Goal: Task Accomplishment & Management: Use online tool/utility

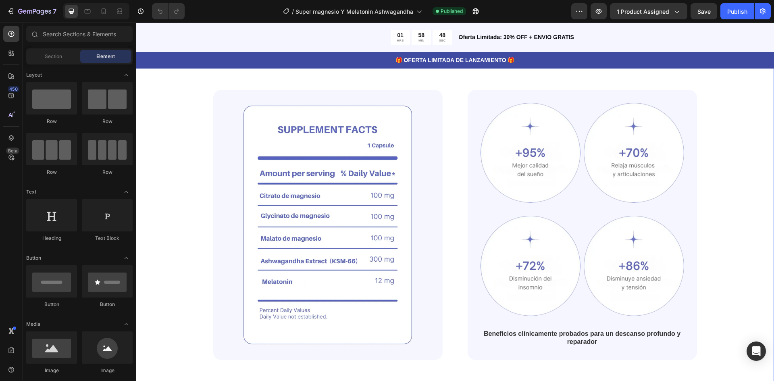
scroll to position [645, 0]
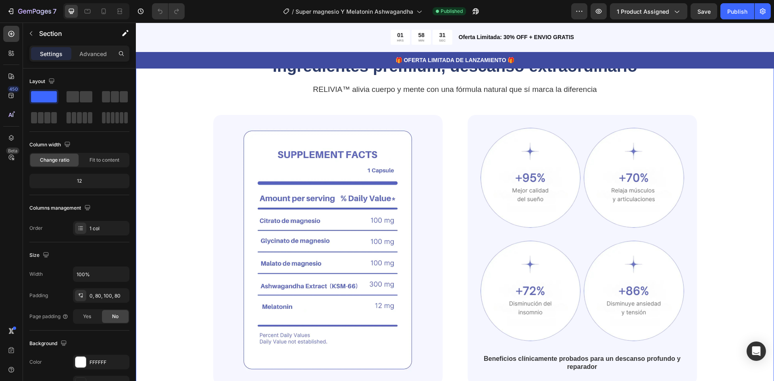
click at [721, 193] on div "Ingredientes premium, descanso extraordinario Heading RELIVIA™ alivia cuerpo y …" at bounding box center [454, 220] width 573 height 330
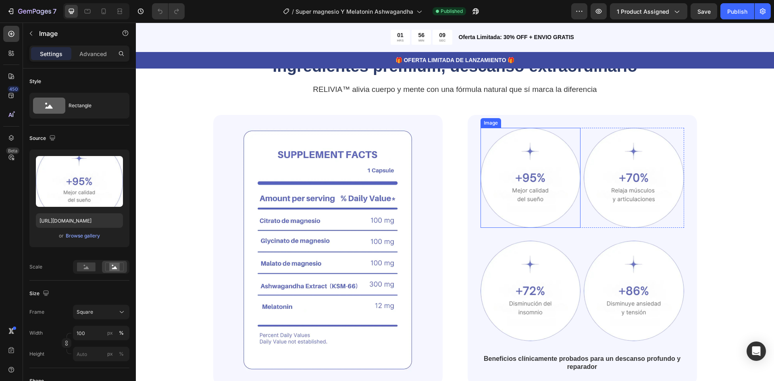
click at [547, 186] on img at bounding box center [530, 178] width 100 height 100
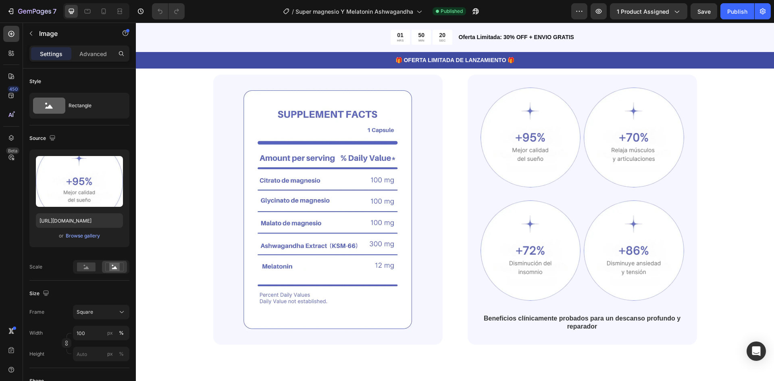
click at [538, 159] on img at bounding box center [530, 137] width 100 height 100
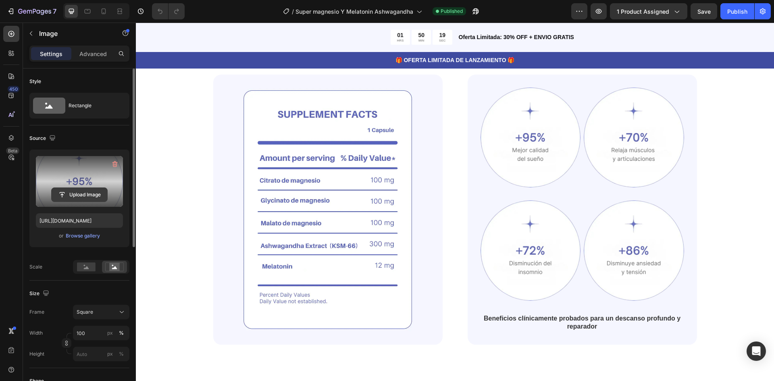
click at [82, 192] on input "file" at bounding box center [80, 195] width 56 height 14
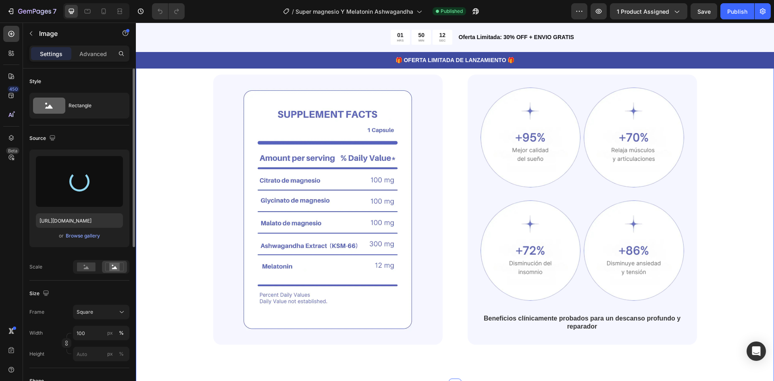
type input "https://cdn.shopify.com/s/files/1/0876/3611/5721/files/gempages_551282848456246…"
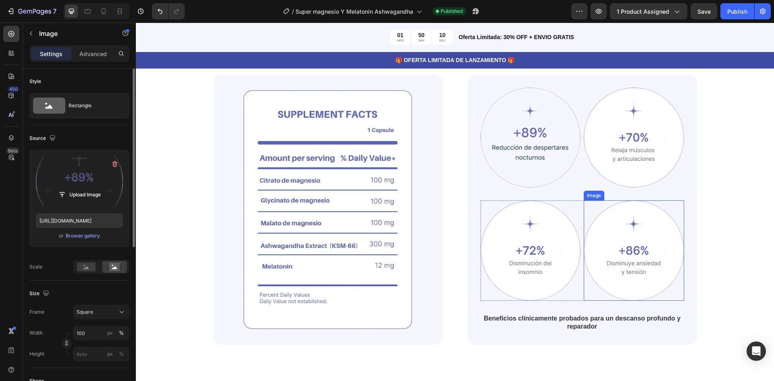
click at [633, 196] on div "Image Image Row Image Image Row Beneficios clínicamente probados para un descan…" at bounding box center [581, 209] width 203 height 245
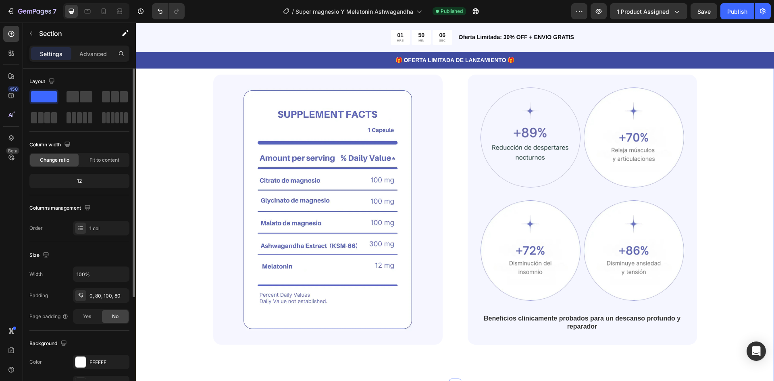
click at [735, 156] on div "Ingredientes premium, descanso extraordinario Heading RELIVIA™ alivia cuerpo y …" at bounding box center [454, 180] width 573 height 330
click at [649, 143] on img at bounding box center [633, 137] width 100 height 100
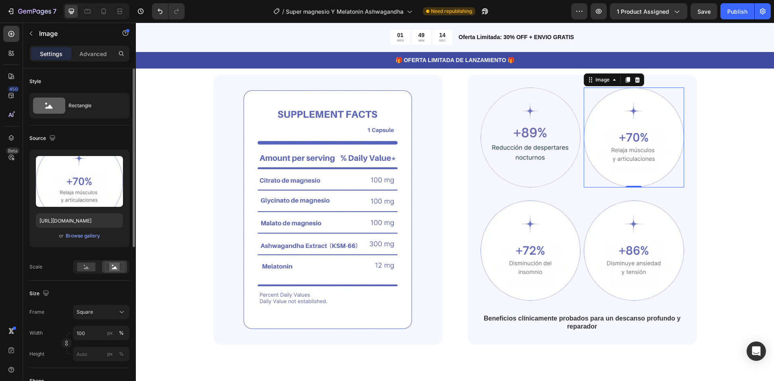
click at [618, 137] on img at bounding box center [633, 137] width 100 height 100
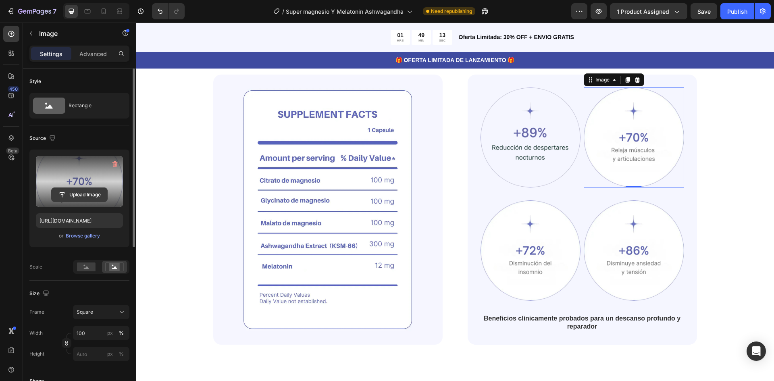
click at [71, 191] on input "file" at bounding box center [80, 195] width 56 height 14
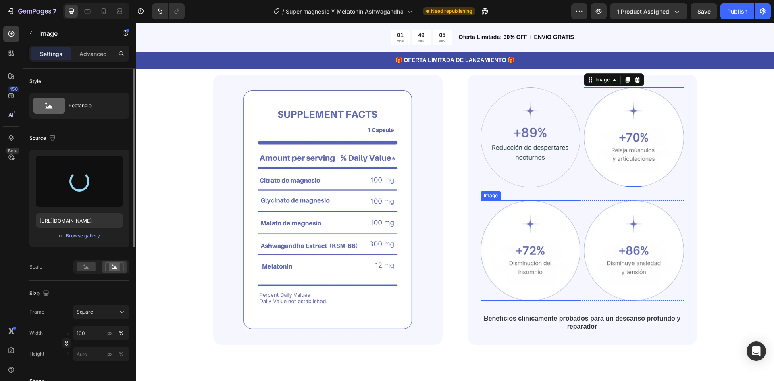
type input "https://cdn.shopify.com/s/files/1/0876/3611/5721/files/gempages_551282848456246…"
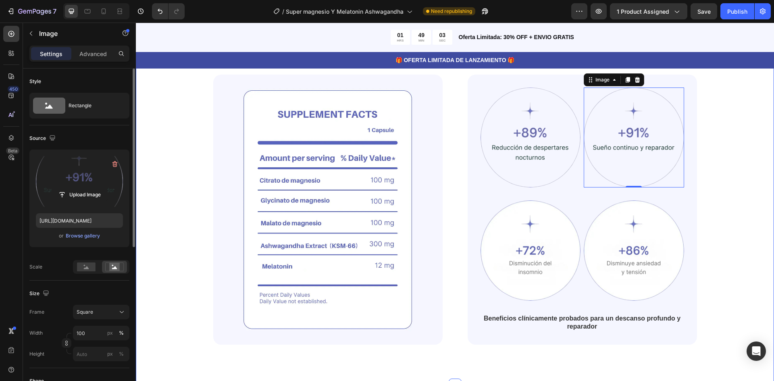
click at [733, 186] on div "Ingredientes premium, descanso extraordinario Heading RELIVIA™ alivia cuerpo y …" at bounding box center [454, 180] width 573 height 330
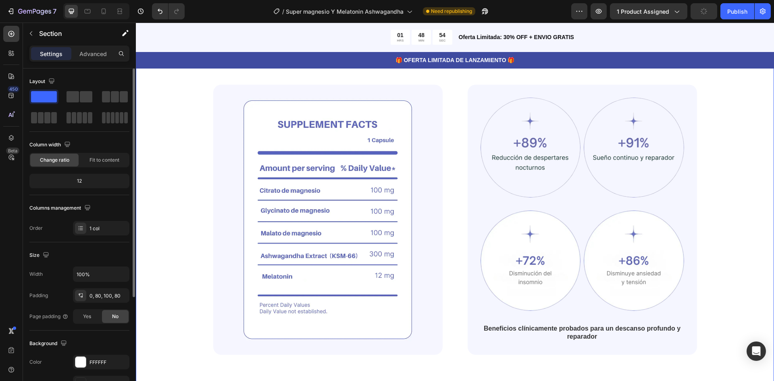
scroll to position [725, 0]
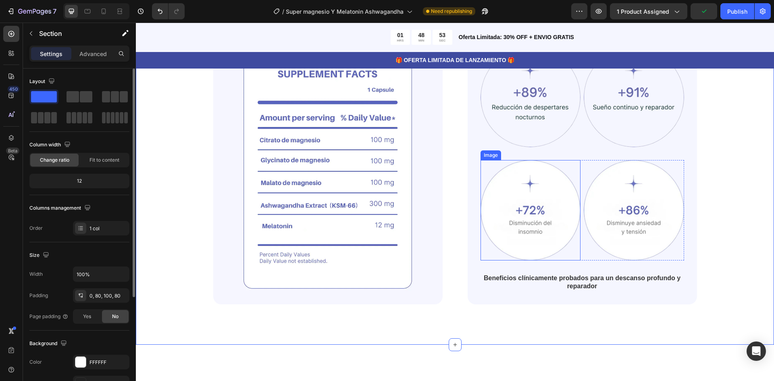
click at [532, 214] on img at bounding box center [530, 210] width 100 height 100
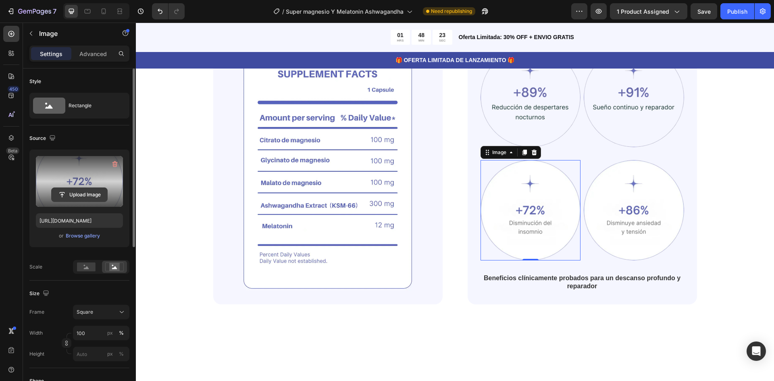
click at [78, 193] on input "file" at bounding box center [80, 195] width 56 height 14
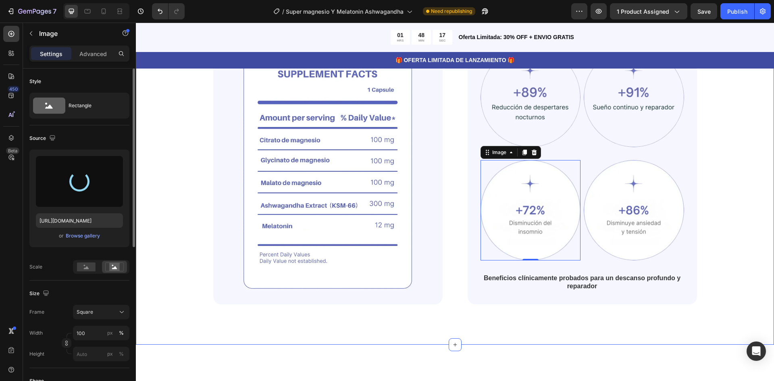
type input "https://cdn.shopify.com/s/files/1/0876/3611/5721/files/gempages_551282848456246…"
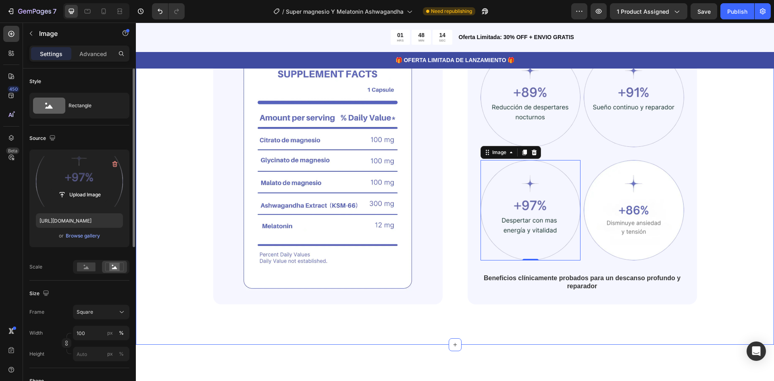
click at [732, 217] on div "Ingredientes premium, descanso extraordinario Heading RELIVIA™ alivia cuerpo y …" at bounding box center [454, 139] width 573 height 330
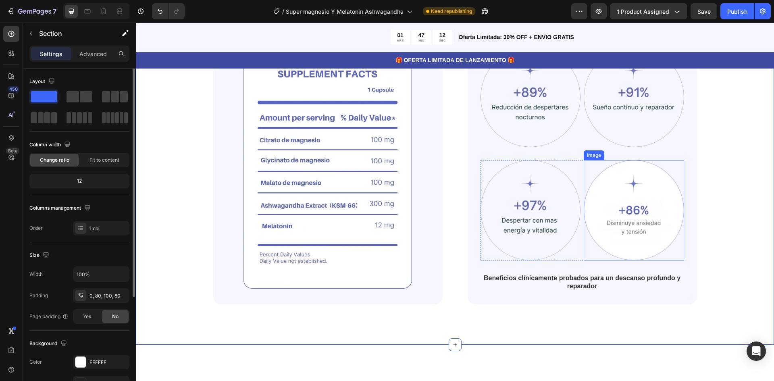
click at [648, 221] on img at bounding box center [633, 210] width 100 height 100
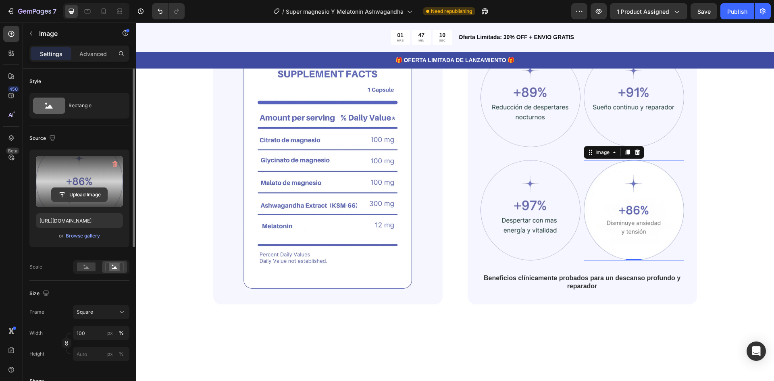
click at [79, 194] on input "file" at bounding box center [80, 195] width 56 height 14
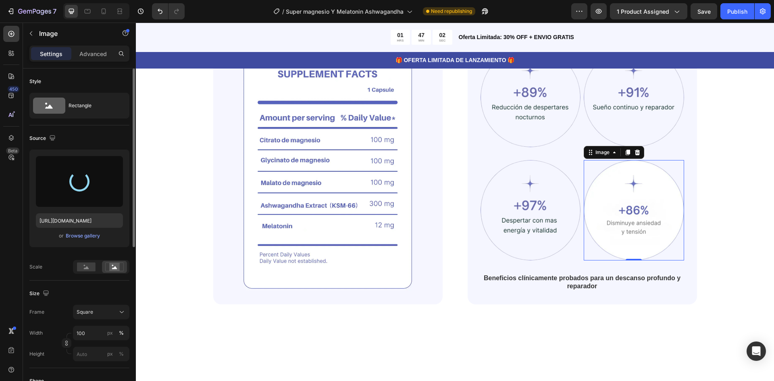
type input "https://cdn.shopify.com/s/files/1/0876/3611/5721/files/gempages_551282848456246…"
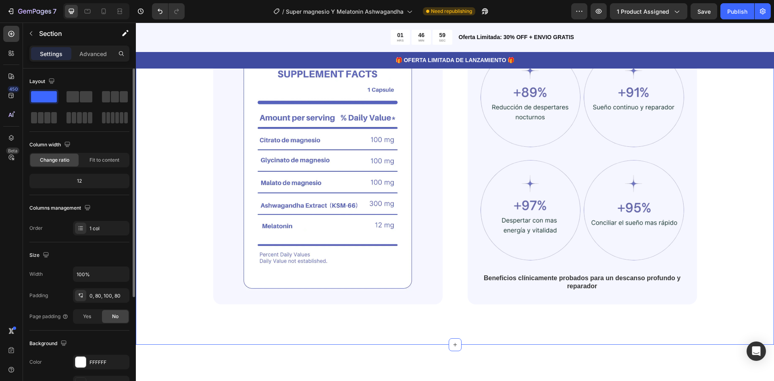
click at [730, 194] on div "Ingredientes premium, descanso extraordinario Heading RELIVIA™ alivia cuerpo y …" at bounding box center [454, 139] width 573 height 330
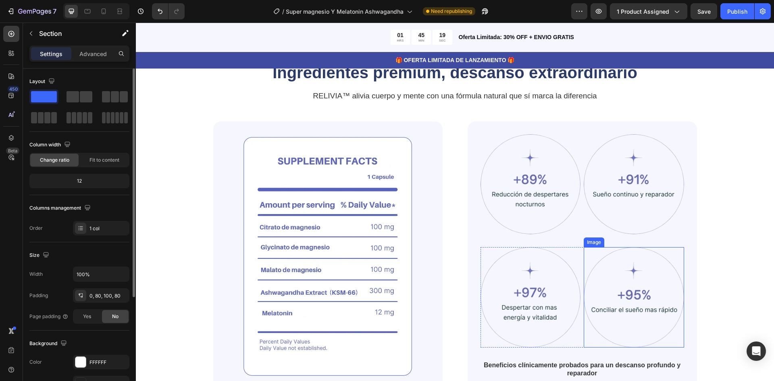
scroll to position [685, 0]
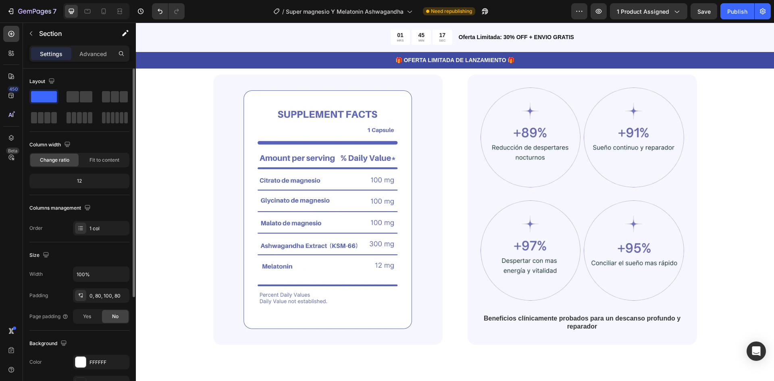
click at [726, 183] on div "Ingredientes premium, descanso extraordinario Heading RELIVIA™ alivia cuerpo y …" at bounding box center [454, 180] width 573 height 330
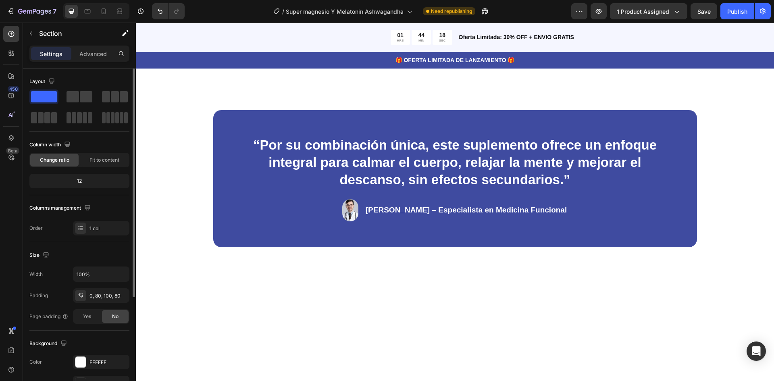
scroll to position [1249, 0]
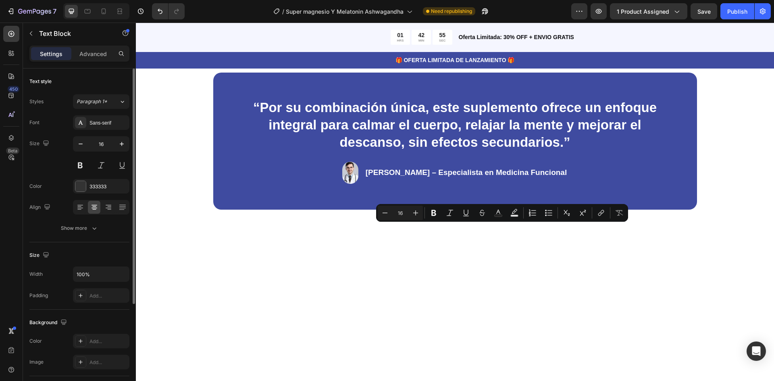
drag, startPoint x: 519, startPoint y: 231, endPoint x: 490, endPoint y: 230, distance: 28.6
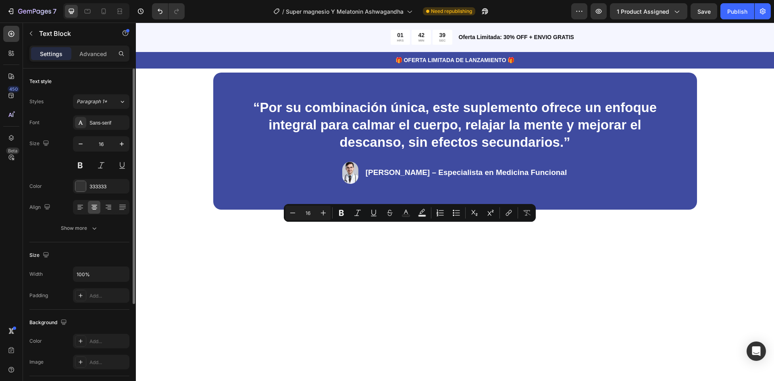
drag, startPoint x: 432, startPoint y: 229, endPoint x: 392, endPoint y: 229, distance: 39.5
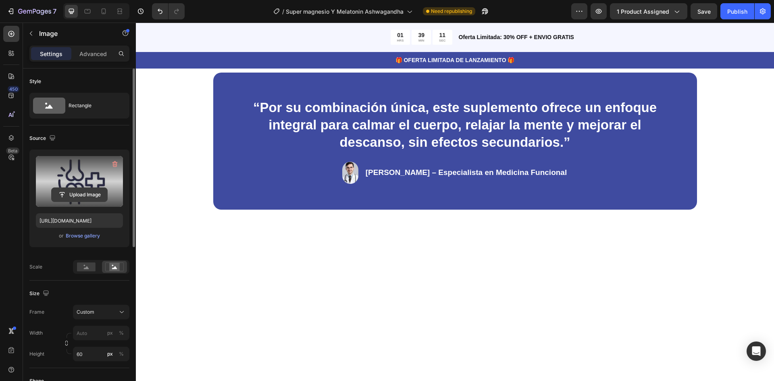
click at [87, 196] on input "file" at bounding box center [80, 195] width 56 height 14
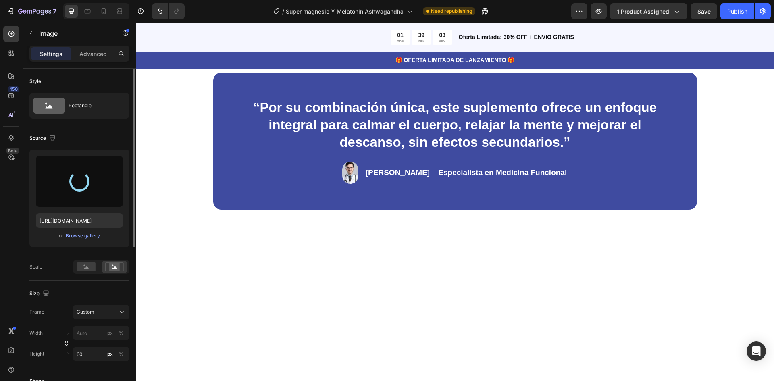
type input "https://cdn.shopify.com/s/files/1/0876/3611/5721/files/gempages_551282848456246…"
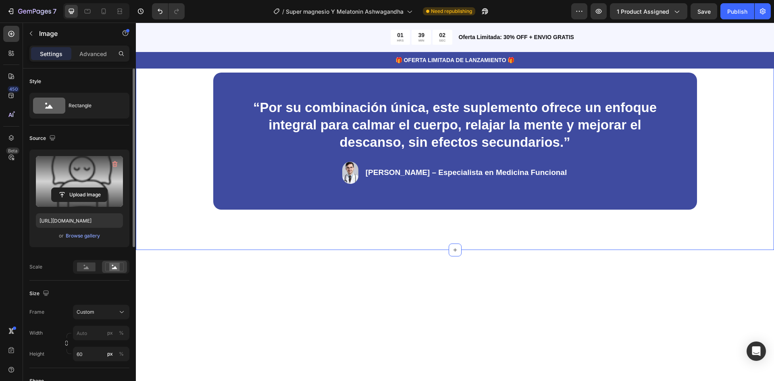
click at [726, 250] on div "“Por su combinación única, este suplemento ofrece un enfoque integral para calm…" at bounding box center [455, 141] width 638 height 218
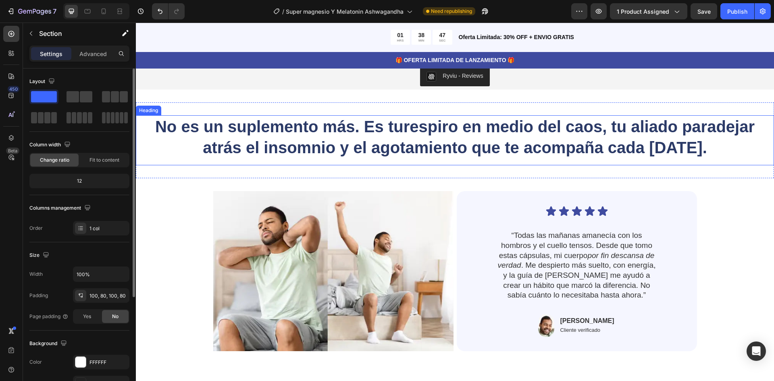
scroll to position [1692, 0]
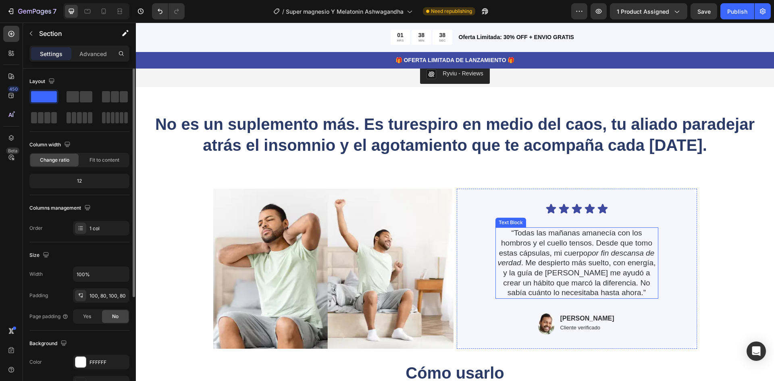
click at [587, 242] on p "“Todas las mañanas amanecía con los hombros y el cuello tensos. Desde que tomo …" at bounding box center [576, 263] width 161 height 70
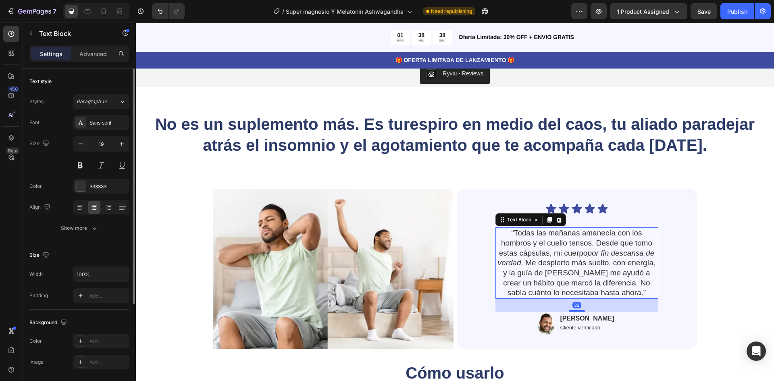
click at [588, 243] on p "“Todas las mañanas amanecía con los hombros y el cuello tensos. Desde que tomo …" at bounding box center [576, 263] width 161 height 70
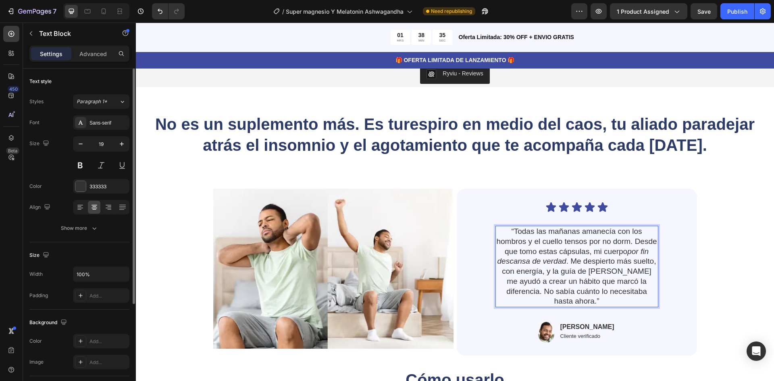
scroll to position [1691, 0]
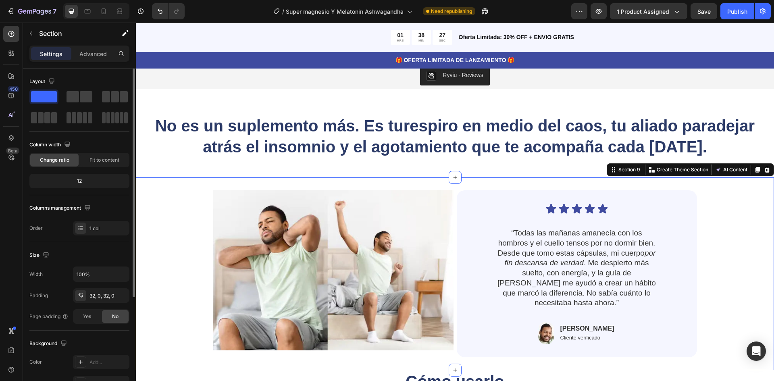
click at [719, 271] on div "Image Icon Icon Icon Icon Icon Icon List “Todas las mañanas amanecía con los ho…" at bounding box center [455, 273] width 638 height 167
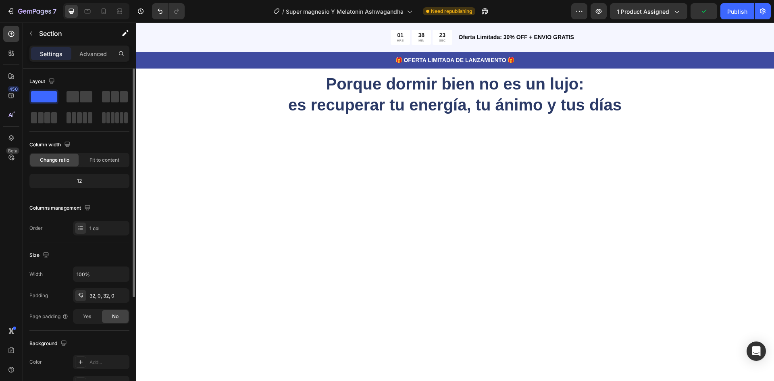
scroll to position [2416, 0]
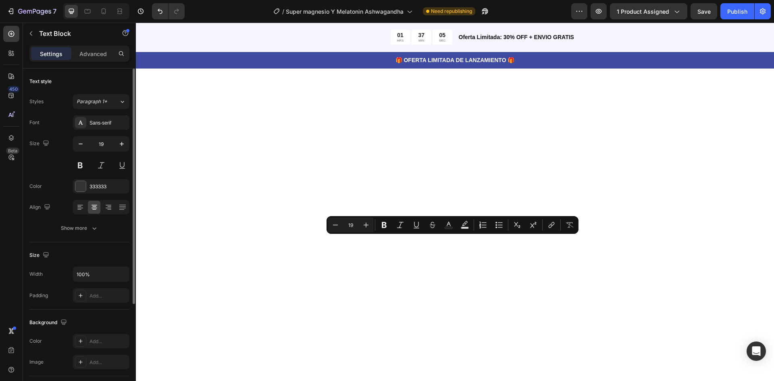
drag, startPoint x: 467, startPoint y: 240, endPoint x: 485, endPoint y: 262, distance: 27.8
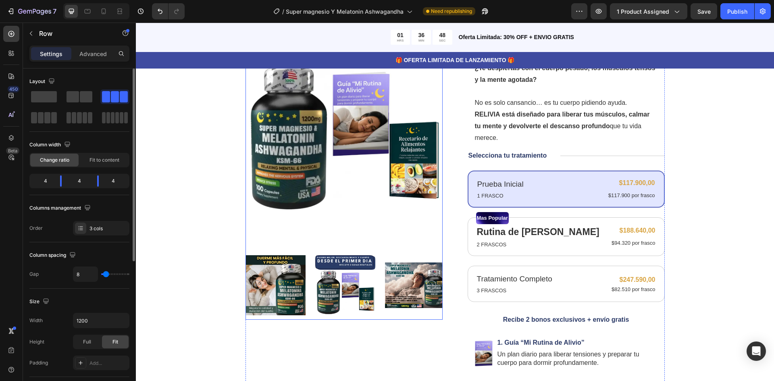
scroll to position [39, 0]
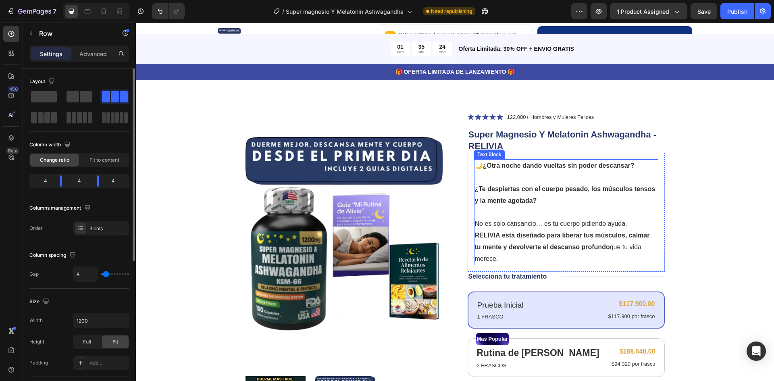
click at [588, 189] on strong "¿Te despiertas con el cuerpo pesado, los músculos tensos y la mente agotada?" at bounding box center [565, 194] width 181 height 19
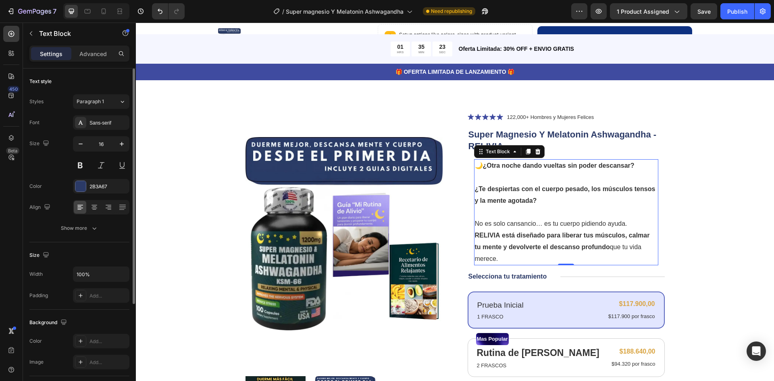
click at [584, 190] on strong "¿Te despiertas con el cuerpo pesado, los músculos tensos y la mente agotada?" at bounding box center [565, 194] width 181 height 19
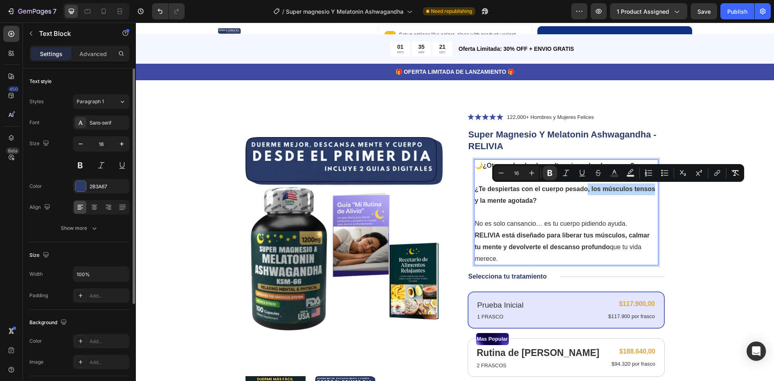
drag, startPoint x: 584, startPoint y: 191, endPoint x: 650, endPoint y: 190, distance: 66.1
click at [650, 190] on strong "¿Te despiertas con el cuerpo pesado, los músculos tensos y la mente agotada?" at bounding box center [565, 194] width 181 height 19
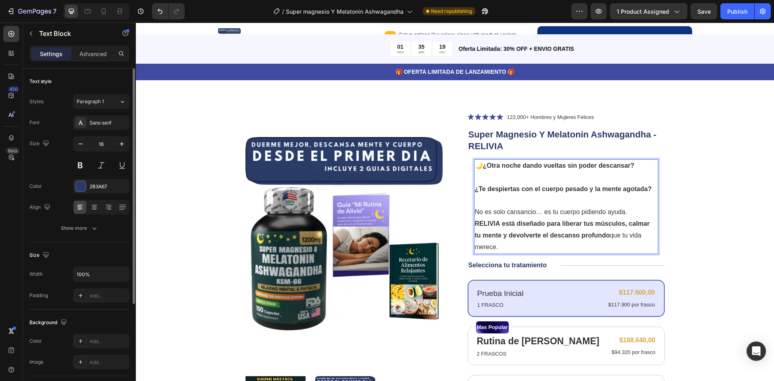
click at [535, 210] on span "No es solo cansancio… es tu cuerpo pidiendo ayuda." at bounding box center [551, 211] width 152 height 7
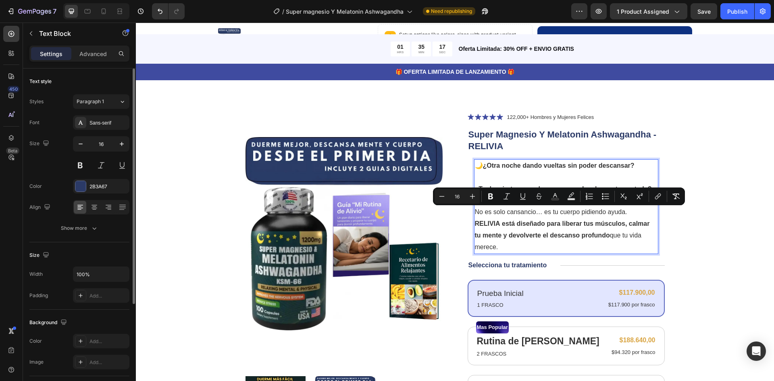
drag, startPoint x: 500, startPoint y: 248, endPoint x: 471, endPoint y: 211, distance: 47.3
click at [474, 211] on div "🌙 ¿Otra noche dando vueltas sin poder descansar? ¿Te despiertas con el cuerpo p…" at bounding box center [566, 206] width 184 height 94
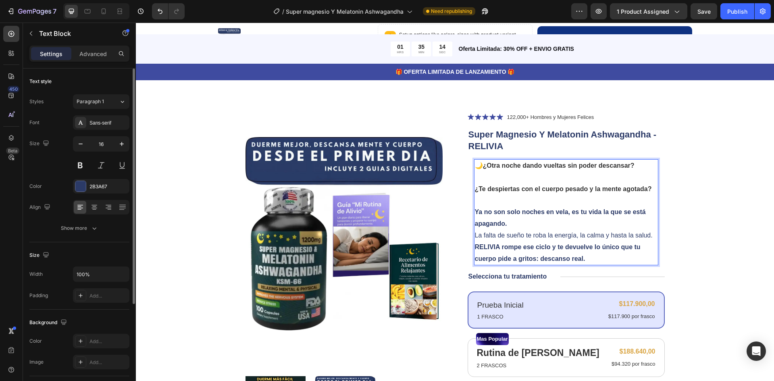
click at [484, 199] on p "Rich Text Editor. Editing area: main" at bounding box center [566, 201] width 183 height 12
click at [481, 175] on p "Rich Text Editor. Editing area: main" at bounding box center [566, 178] width 183 height 12
click at [515, 220] on p "Ya no son solo noches en vela, es tu vida la que se está apagando. La falta de …" at bounding box center [566, 235] width 183 height 58
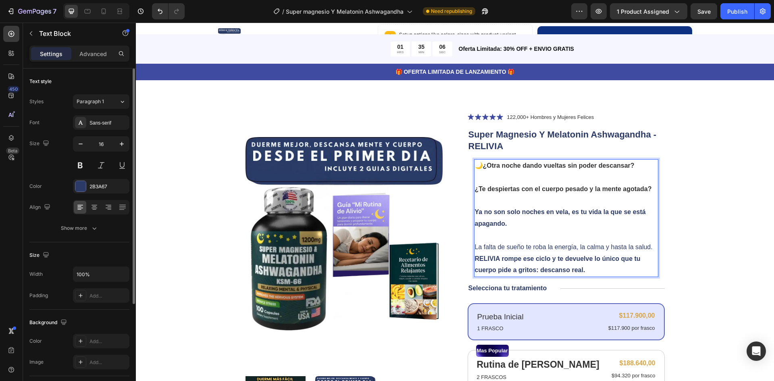
click at [552, 232] on p "⁠⁠⁠⁠⁠⁠⁠ La falta de sueño te roba la energía, la calma y hasta la salud. RELIVI…" at bounding box center [566, 253] width 183 height 46
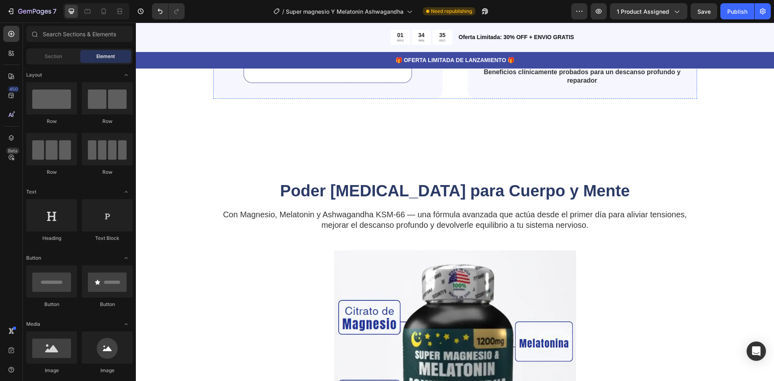
scroll to position [1048, 0]
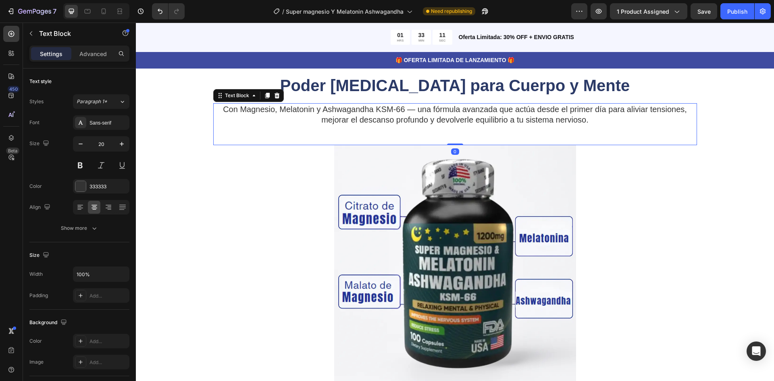
click at [225, 116] on p "Con Magnesio, Melatonin y Ashwagandha KSM-66 — una fórmula avanzada que actúa d…" at bounding box center [455, 114] width 482 height 21
click at [220, 110] on p "Con Magnesio, Melatonin y Ashwagandha KSM-66 — una fórmula avanzada que actúa d…" at bounding box center [455, 114] width 482 height 21
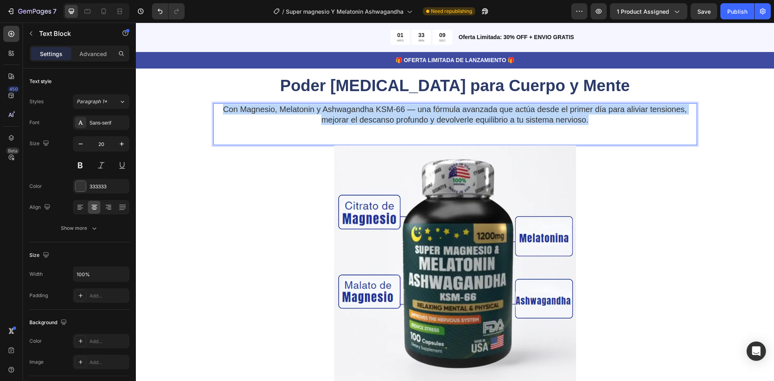
drag, startPoint x: 220, startPoint y: 109, endPoint x: 586, endPoint y: 125, distance: 365.8
click at [586, 125] on div "Con Magnesio, Melatonin y Ashwagandha KSM-66 — una fórmula avanzada que actúa d…" at bounding box center [455, 114] width 484 height 23
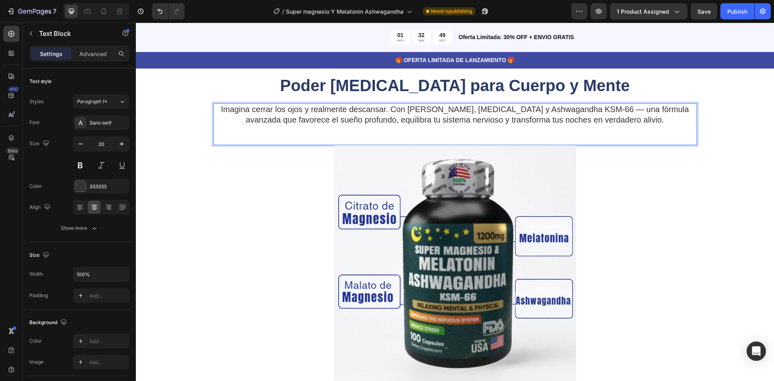
click at [671, 108] on p "Imagina cerrar los ojos y realmente descansar. Con Magnesio, Melatonina y Ashwa…" at bounding box center [455, 114] width 482 height 21
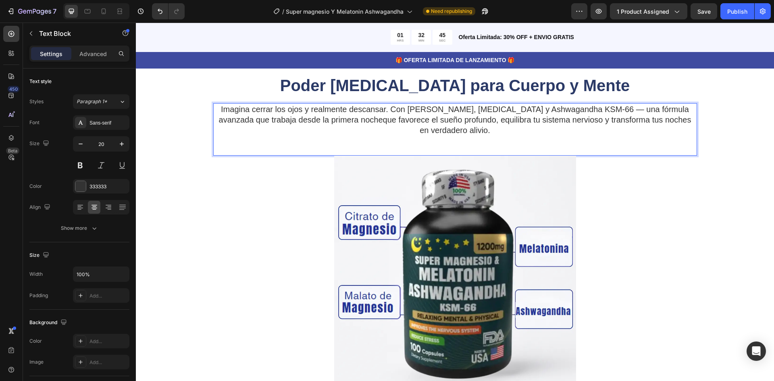
click at [343, 121] on p "Imagina cerrar los ojos y realmente descansar. Con Magnesio, Melatonina y Ashwa…" at bounding box center [455, 119] width 482 height 31
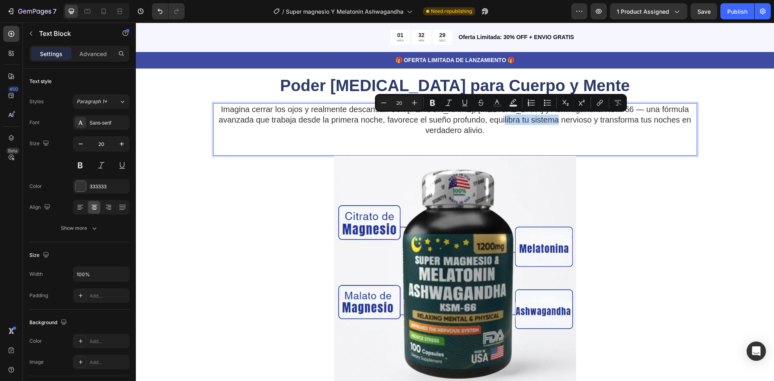
drag, startPoint x: 471, startPoint y: 120, endPoint x: 529, endPoint y: 124, distance: 58.1
click at [529, 124] on p "Imagina cerrar los ojos y realmente descansar. Con Magnesio, Melatonina y Ashwa…" at bounding box center [455, 119] width 482 height 31
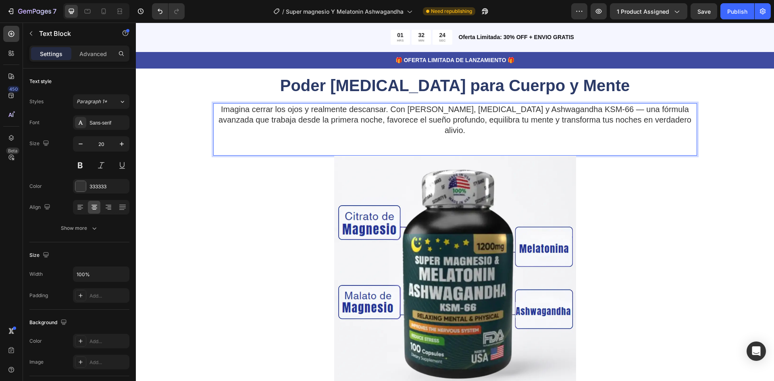
click at [672, 127] on div "Imagina cerrar los ojos y realmente descansar. Con Magnesio, Melatonina y Ashwa…" at bounding box center [455, 129] width 484 height 52
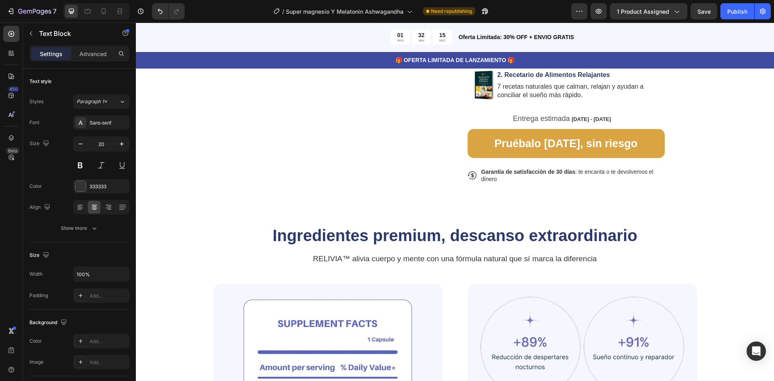
scroll to position [564, 0]
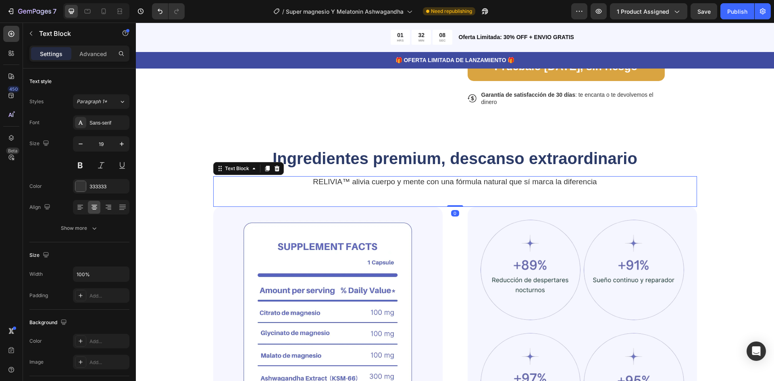
click at [348, 183] on p "RELIVIA™ alivia cuerpo y mente con una fórmula natural que sí marca la diferenc…" at bounding box center [455, 182] width 482 height 10
click at [352, 182] on p "RELIVIA™ alivia cuerpo y mente con una fórmula natural que sí marca la diferenc…" at bounding box center [455, 182] width 482 height 10
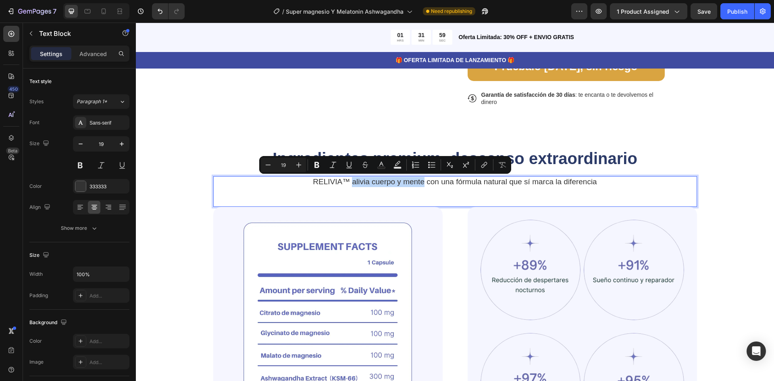
drag, startPoint x: 349, startPoint y: 183, endPoint x: 421, endPoint y: 186, distance: 72.2
click at [421, 186] on p "RELIVIA™ alivia cuerpo y mente con una fórmula natural que sí marca la diferenc…" at bounding box center [455, 182] width 482 height 10
click at [464, 188] on div "RELIVIA™ alivia cuerpo y mente con una fórmula natural que sí marca la diferenc…" at bounding box center [455, 191] width 484 height 31
click at [403, 179] on p "RELIVIA™ alivia cuerpo y mente con una fórmula natural que sí marca la diferenc…" at bounding box center [455, 182] width 482 height 10
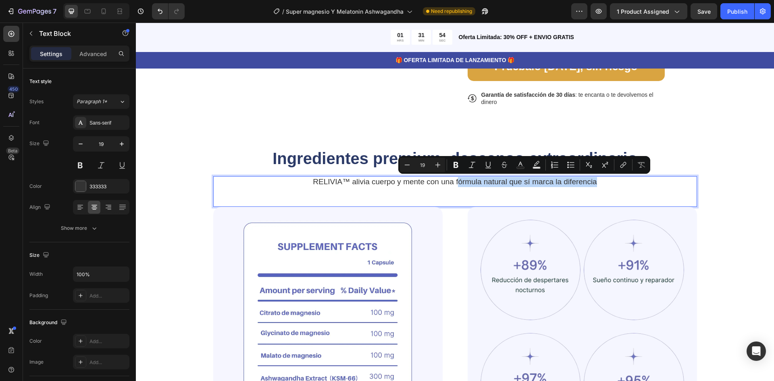
drag, startPoint x: 455, startPoint y: 183, endPoint x: 594, endPoint y: 187, distance: 139.5
click at [594, 187] on div "RELIVIA™ alivia cuerpo y mente con una fórmula natural que sí marca la diferenc…" at bounding box center [455, 182] width 484 height 12
click at [459, 162] on icon "Editor contextual toolbar" at bounding box center [456, 165] width 8 height 8
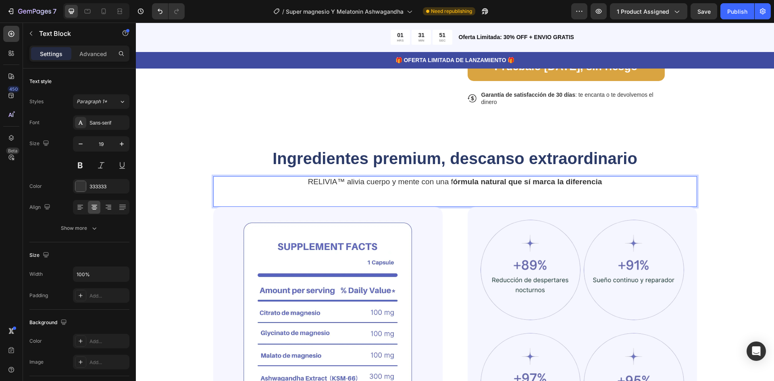
click at [447, 184] on p "RELIVIA™ alivia cuerpo y mente con una f órmula natural que sí marca la diferen…" at bounding box center [455, 182] width 482 height 10
click at [450, 183] on p "RELIVIA™ alivia cuerpo y mente con una f órmula natural que sí marca la diferen…" at bounding box center [455, 182] width 482 height 10
click at [449, 185] on p "RELIVIA™ alivia cuerpo y mente con una f órmula natural que sí marca la diferen…" at bounding box center [455, 182] width 482 height 10
click at [487, 183] on strong "órmula natural que sí marca la diferencia" at bounding box center [527, 181] width 149 height 8
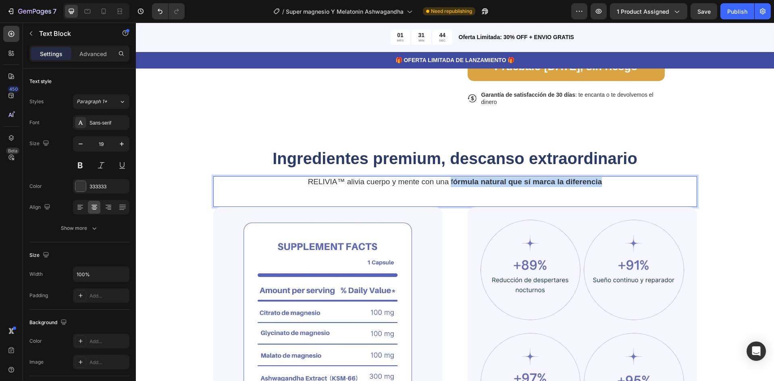
drag, startPoint x: 448, startPoint y: 185, endPoint x: 598, endPoint y: 186, distance: 149.1
click at [598, 186] on p "RELIVIA™ alivia cuerpo y mente con una f órmula natural que sí marca la diferen…" at bounding box center [455, 182] width 482 height 10
click at [76, 166] on button at bounding box center [80, 165] width 15 height 15
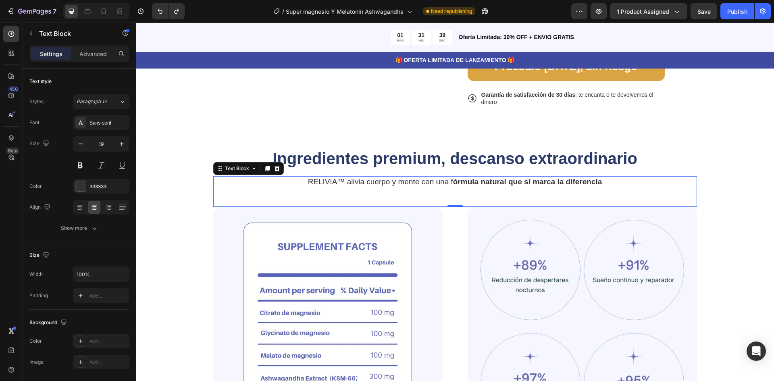
click at [461, 187] on p "RELIVIA™ alivia cuerpo y mente con una f órmula natural que sí marca la diferen…" at bounding box center [455, 182] width 482 height 10
click at [431, 187] on p "RELIVIA™ alivia cuerpo y mente con una f órmula natural que sí marca la diferen…" at bounding box center [455, 182] width 482 height 10
click at [489, 189] on div "RELIVIA™ alivia cuerpo y mente con una f órmula natural que sí marca la diferen…" at bounding box center [455, 191] width 484 height 31
click at [454, 189] on div "RELIVIA™ alivia cuerpo y mente con una f órmula natural que sí marca la diferen…" at bounding box center [455, 191] width 484 height 31
click at [453, 181] on strong "órmula natural que sí marca la diferencia" at bounding box center [527, 181] width 149 height 8
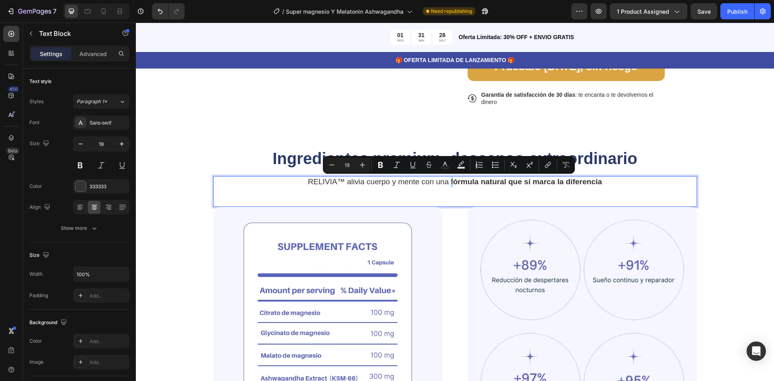
click at [447, 182] on p "RELIVIA™ alivia cuerpo y mente con una f órmula natural que sí marca la diferen…" at bounding box center [455, 182] width 482 height 10
click at [379, 167] on icon "Editor contextual toolbar" at bounding box center [380, 165] width 5 height 6
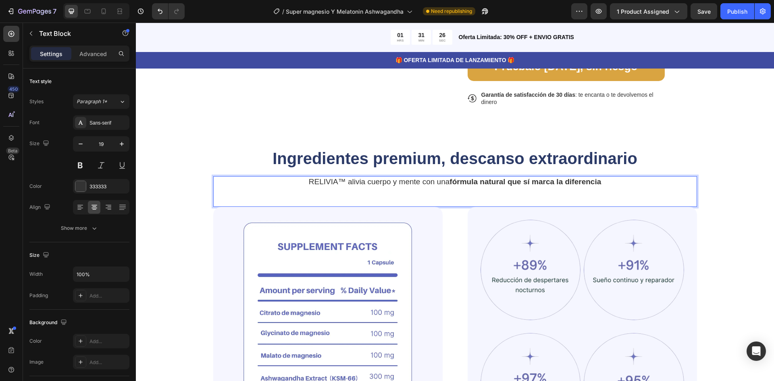
click at [490, 186] on p "RELIVIA™ alivia cuerpo y mente con una fórmula natural que sí marca la diferenc…" at bounding box center [455, 182] width 482 height 10
click at [746, 197] on div "Ingredientes premium, descanso extraordinario Heading RELIVIA™ alivia cuerpo y …" at bounding box center [455, 332] width 638 height 370
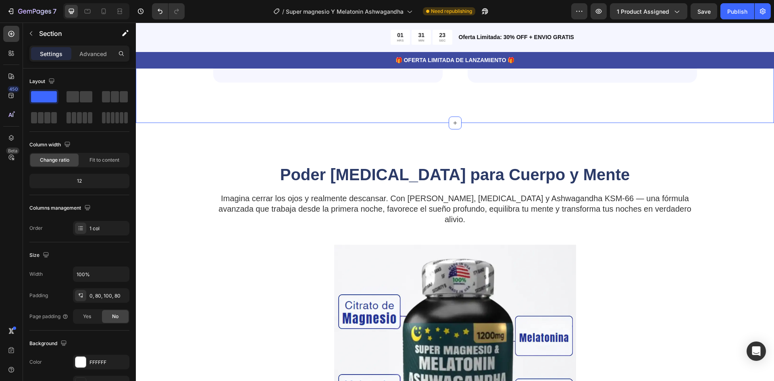
scroll to position [967, 0]
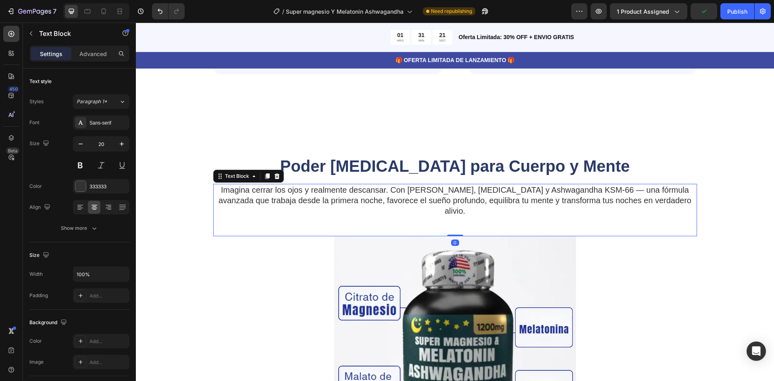
click at [252, 200] on p "Imagina cerrar los ojos y realmente descansar. Con Magnesio, Melatonina y Ashwa…" at bounding box center [455, 200] width 482 height 31
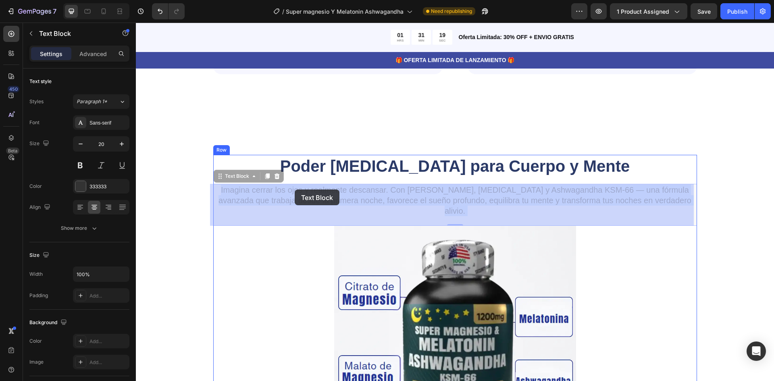
drag, startPoint x: 218, startPoint y: 189, endPoint x: 294, endPoint y: 189, distance: 76.2
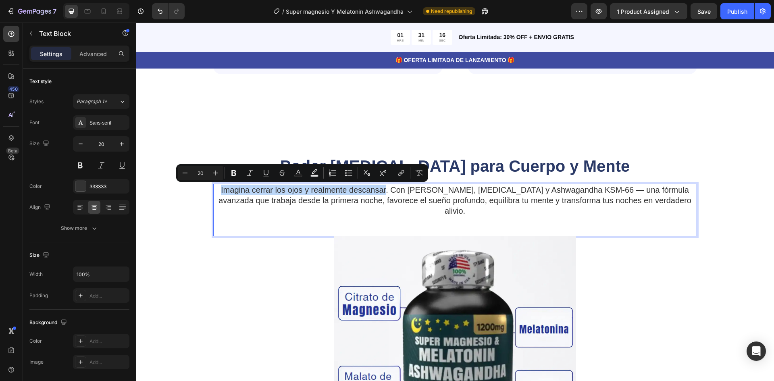
drag, startPoint x: 219, startPoint y: 191, endPoint x: 510, endPoint y: 199, distance: 291.0
click at [385, 193] on p "Imagina cerrar los ojos y realmente descansar. Con Magnesio, Melatonina y Ashwa…" at bounding box center [455, 200] width 482 height 31
click at [233, 173] on icon "Editor contextual toolbar" at bounding box center [234, 173] width 8 height 8
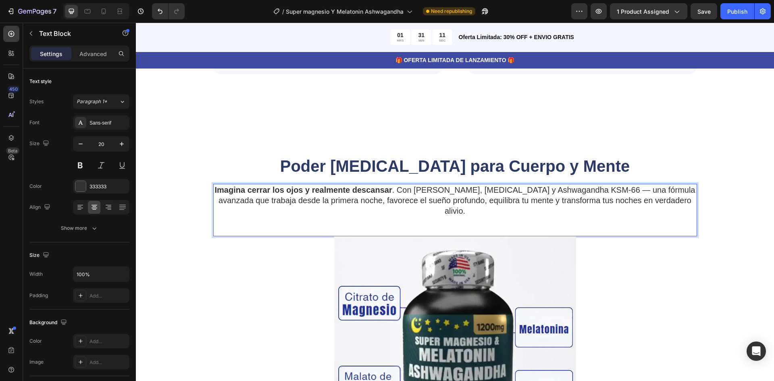
click at [231, 203] on p "Imagina cerrar los ojos y realmente descansar . Con Magnesio, Melatonina y Ashw…" at bounding box center [455, 200] width 482 height 31
drag, startPoint x: 230, startPoint y: 203, endPoint x: 342, endPoint y: 204, distance: 112.4
click at [342, 204] on p "Imagina cerrar los ojos y realmente descansar . Con Magnesio, Melatonina y Ashw…" at bounding box center [455, 200] width 482 height 31
click at [332, 203] on p "Imagina cerrar los ojos y realmente descansar . Con Magnesio, Melatonina y Ashw…" at bounding box center [455, 200] width 482 height 31
click at [232, 201] on p "Imagina cerrar los ojos y realmente descansar . Con Magnesio, Melatonina y Ashw…" at bounding box center [455, 200] width 482 height 31
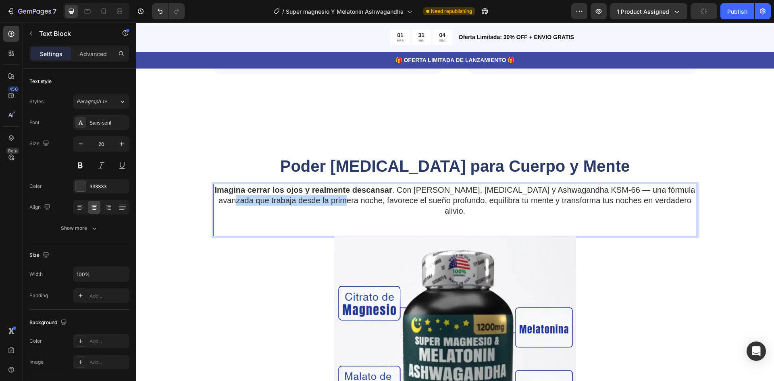
drag, startPoint x: 231, startPoint y: 202, endPoint x: 340, endPoint y: 206, distance: 109.7
click at [340, 206] on div "Imagina cerrar los ojos y realmente descansar . Con Magnesio, Melatonina y Ashw…" at bounding box center [455, 200] width 484 height 33
click at [540, 192] on p "Imagina cerrar los ojos y realmente descansar . Con Magnesio, Melatonina y Ashw…" at bounding box center [455, 200] width 482 height 31
click at [353, 200] on p "Imagina cerrar los ojos y realmente descansar . Con Magnesio, Melatonina y Ashw…" at bounding box center [455, 200] width 482 height 31
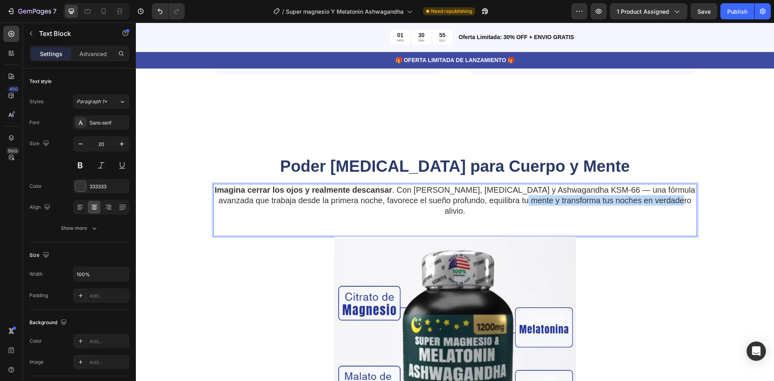
drag, startPoint x: 521, startPoint y: 202, endPoint x: 670, endPoint y: 204, distance: 149.1
click at [670, 204] on p "Imagina cerrar los ojos y realmente descansar . Con Magnesio, Melatonina y Ashw…" at bounding box center [455, 200] width 482 height 31
click at [581, 200] on p "Imagina cerrar los ojos y realmente descansar . Con Magnesio, Melatonina y Ashw…" at bounding box center [455, 200] width 482 height 31
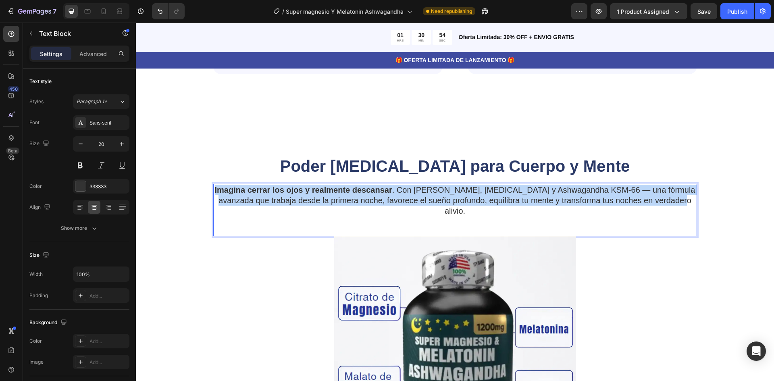
click at [581, 200] on p "Imagina cerrar los ojos y realmente descansar . Con Magnesio, Melatonina y Ashw…" at bounding box center [455, 200] width 482 height 31
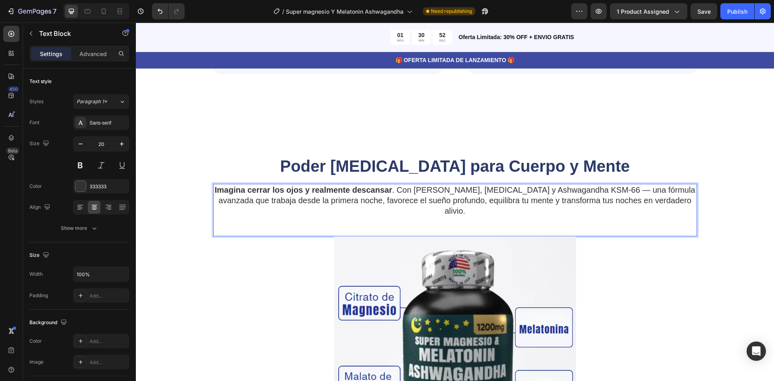
click at [521, 202] on p "Imagina cerrar los ojos y realmente descansar . Con Magnesio, Melatonina y Ashw…" at bounding box center [455, 200] width 482 height 31
drag, startPoint x: 521, startPoint y: 202, endPoint x: 568, endPoint y: 203, distance: 47.5
click at [568, 203] on p "Imagina cerrar los ojos y realmente descansar . Con Magnesio, Melatonina y Ashw…" at bounding box center [455, 200] width 482 height 31
drag, startPoint x: 568, startPoint y: 203, endPoint x: 553, endPoint y: 199, distance: 15.3
click at [553, 199] on p "Imagina cerrar los ojos y realmente descansar . Con Magnesio, Melatonina y Ashw…" at bounding box center [455, 200] width 482 height 31
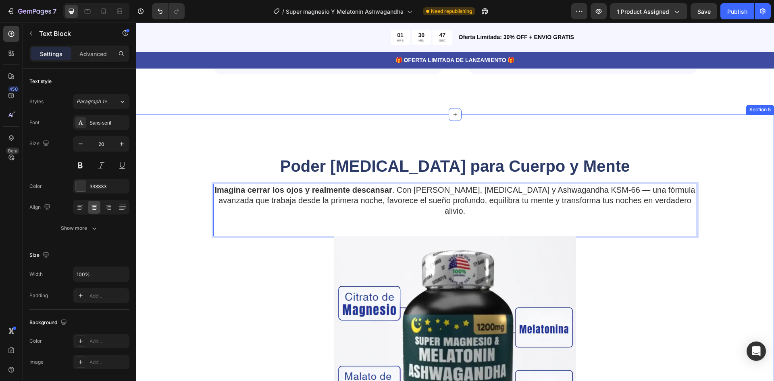
click at [701, 202] on div "Poder Tranquilizante para Cuerpo y Mente Heading Imagina cerrar los ojos y real…" at bounding box center [454, 346] width 573 height 383
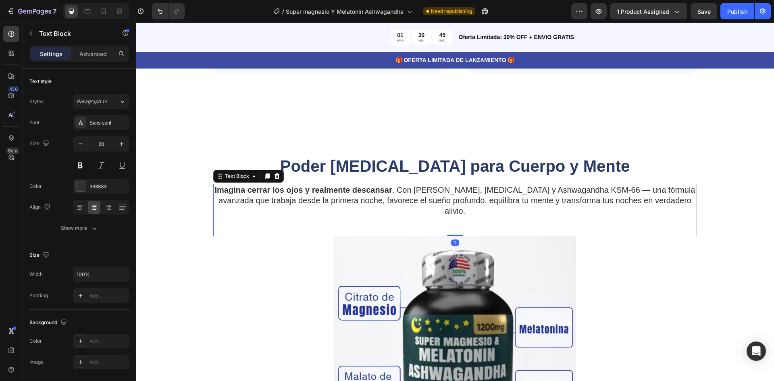
click at [637, 211] on div "Imagina cerrar los ojos y realmente descansar . Con Magnesio, Melatonina y Ashw…" at bounding box center [455, 210] width 484 height 52
drag, startPoint x: 521, startPoint y: 202, endPoint x: 575, endPoint y: 202, distance: 53.6
click at [525, 205] on p "Imagina cerrar los ojos y realmente descansar . Con Magnesio, Melatonina y Ashw…" at bounding box center [455, 200] width 482 height 31
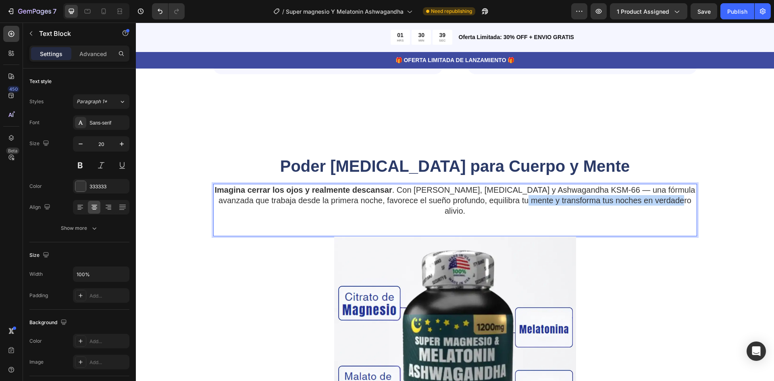
drag, startPoint x: 521, startPoint y: 203, endPoint x: 670, endPoint y: 204, distance: 148.7
click at [670, 204] on p "Imagina cerrar los ojos y realmente descansar . Con Magnesio, Melatonina y Ashw…" at bounding box center [455, 200] width 482 height 31
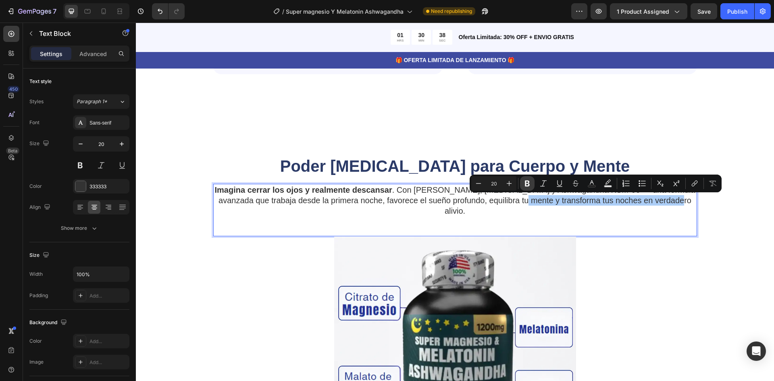
click at [527, 185] on icon "Editor contextual toolbar" at bounding box center [527, 183] width 8 height 8
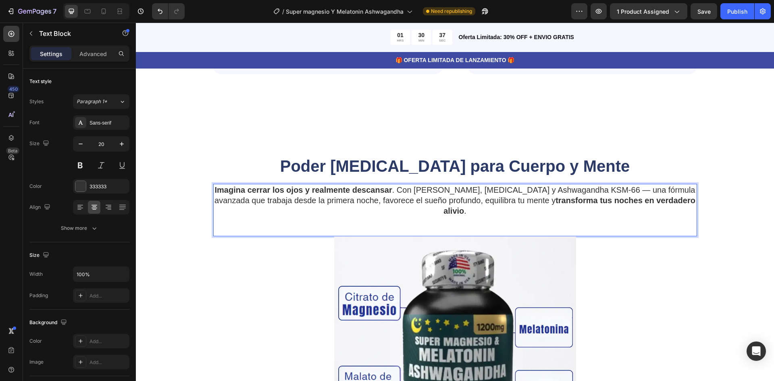
click at [569, 206] on div "Imagina cerrar los ojos y realmente descansar . Con Magnesio, Melatonina y Ashw…" at bounding box center [455, 200] width 484 height 33
click at [241, 208] on div "Imagina cerrar los ojos y realmente descansar . Con Magnesio, Melatonina y Ashw…" at bounding box center [455, 210] width 484 height 52
drag, startPoint x: 222, startPoint y: 202, endPoint x: 334, endPoint y: 205, distance: 112.1
click at [334, 205] on div "Imagina cerrar los ojos y realmente descansar . Con Magnesio, Melatonina y Ashw…" at bounding box center [455, 200] width 484 height 33
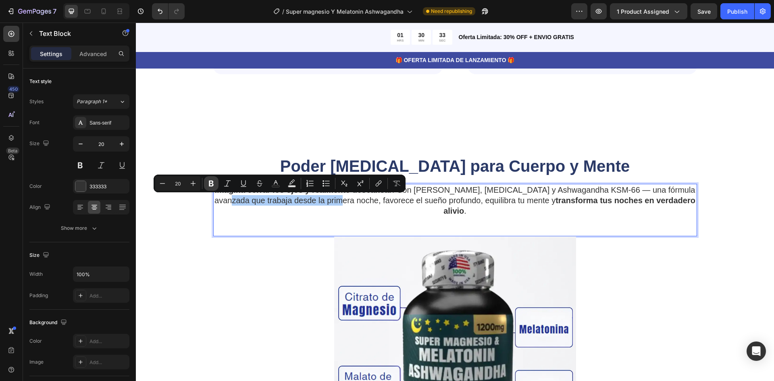
click at [212, 185] on icon "Editor contextual toolbar" at bounding box center [211, 183] width 8 height 8
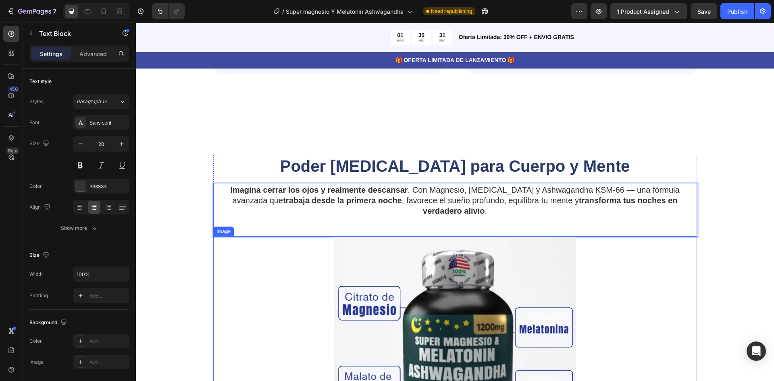
click at [658, 279] on div at bounding box center [455, 357] width 484 height 242
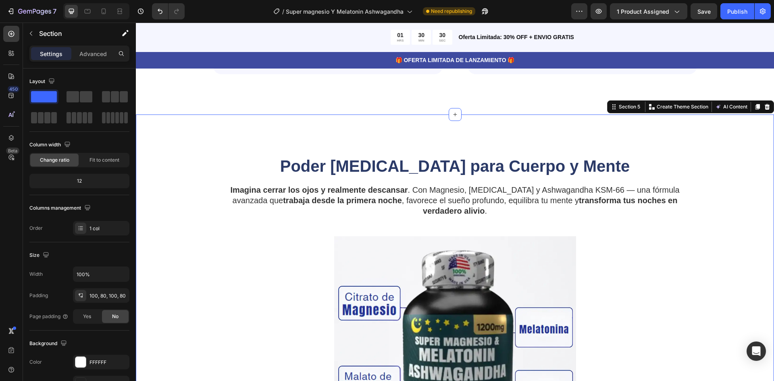
click at [722, 179] on div "Poder Tranquilizante para Cuerpo y Mente Heading Imagina cerrar los ojos y real…" at bounding box center [454, 346] width 573 height 383
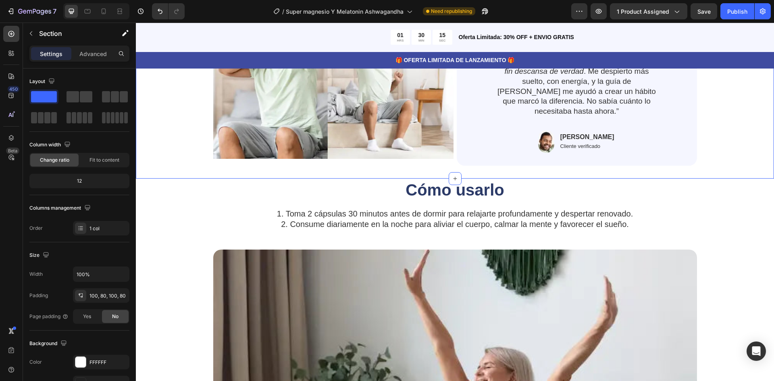
scroll to position [1773, 0]
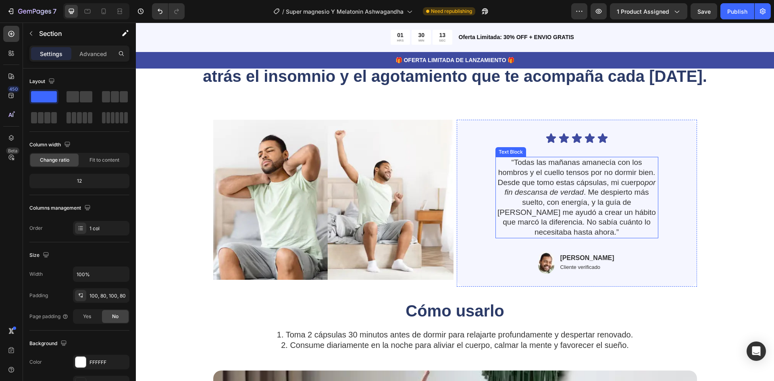
click at [642, 185] on p "“Todas las mañanas amanecía con los hombros y el cuello tensos por no dormir bi…" at bounding box center [576, 198] width 161 height 80
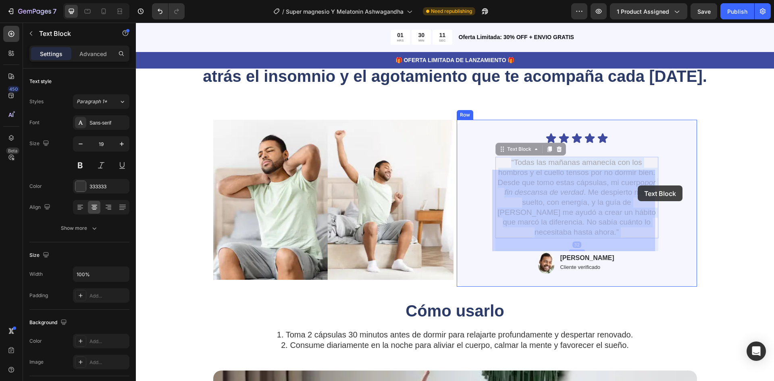
drag, startPoint x: 642, startPoint y: 183, endPoint x: 637, endPoint y: 185, distance: 4.9
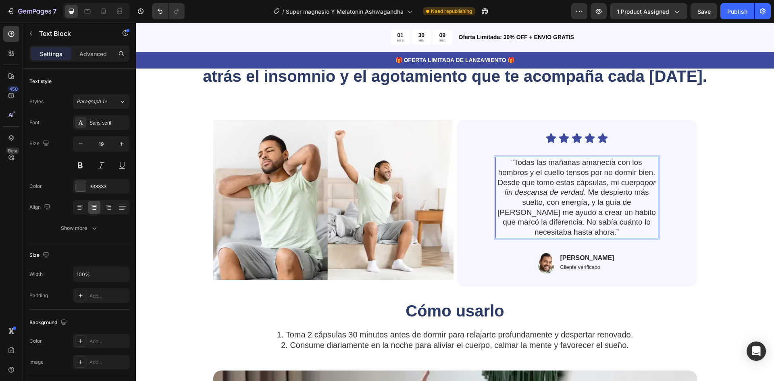
click at [643, 184] on icon "por fin descansa de verdad" at bounding box center [579, 187] width 151 height 19
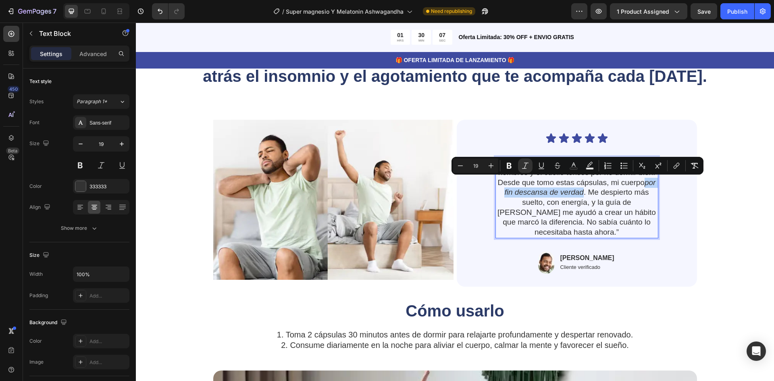
drag, startPoint x: 643, startPoint y: 184, endPoint x: 580, endPoint y: 194, distance: 63.3
click at [580, 194] on p "“Todas las mañanas amanecía con los hombros y el cuello tensos por no dormir bi…" at bounding box center [576, 198] width 161 height 80
click at [504, 168] on button "Bold" at bounding box center [509, 165] width 15 height 15
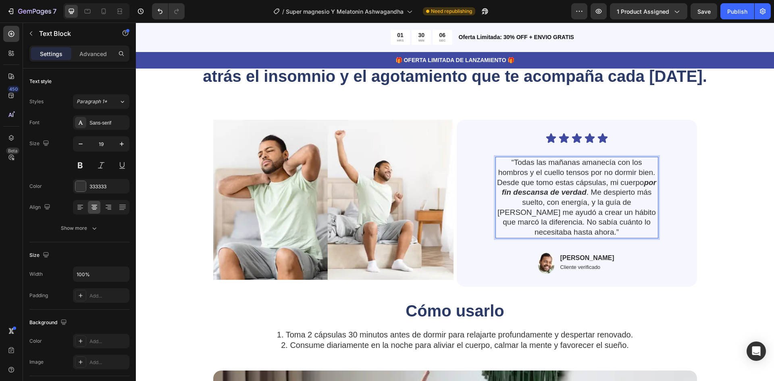
click at [643, 192] on p "“Todas las mañanas amanecía con los hombros y el cuello tensos por no dormir bi…" at bounding box center [576, 198] width 161 height 80
click at [658, 215] on div "Icon Icon Icon Icon Icon Icon List “Todas las mañanas amanecía con los hombros …" at bounding box center [576, 203] width 201 height 141
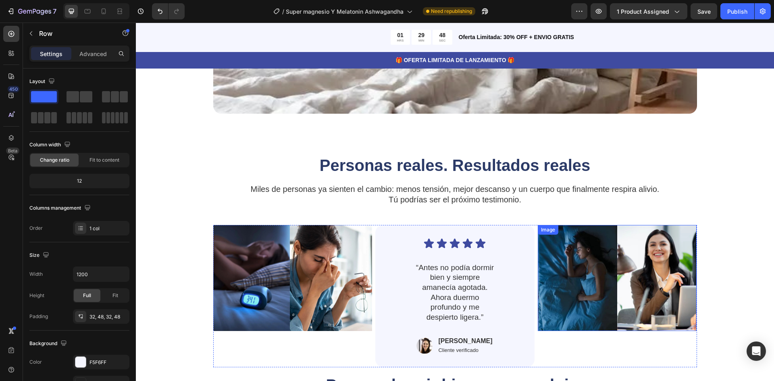
scroll to position [2095, 0]
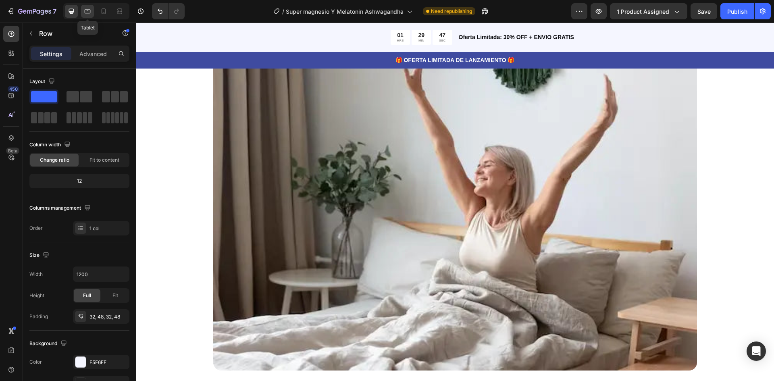
click at [85, 12] on icon at bounding box center [88, 11] width 6 height 4
type input "100%"
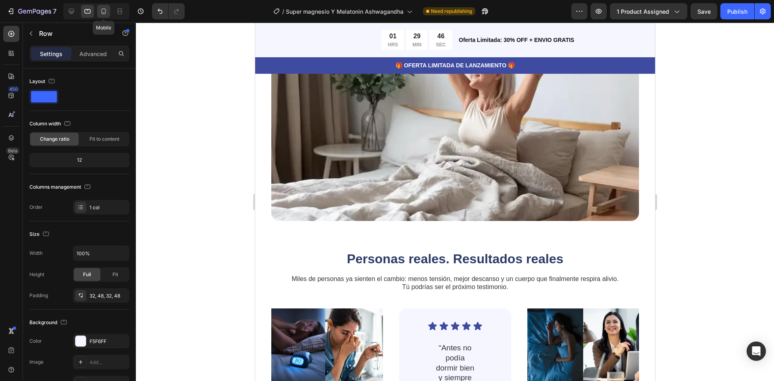
click at [102, 12] on icon at bounding box center [104, 11] width 4 height 6
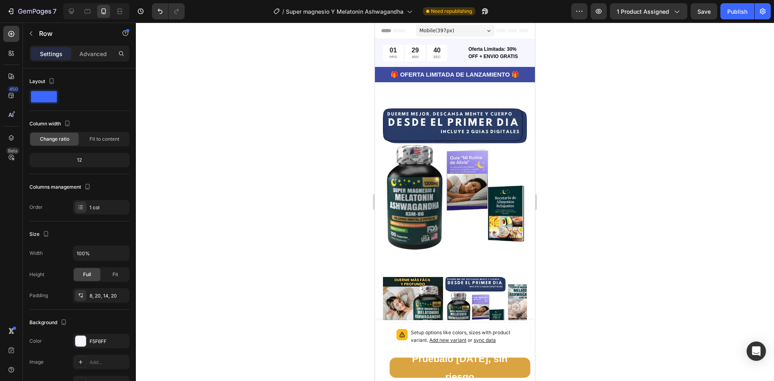
click at [266, 145] on div at bounding box center [455, 202] width 638 height 358
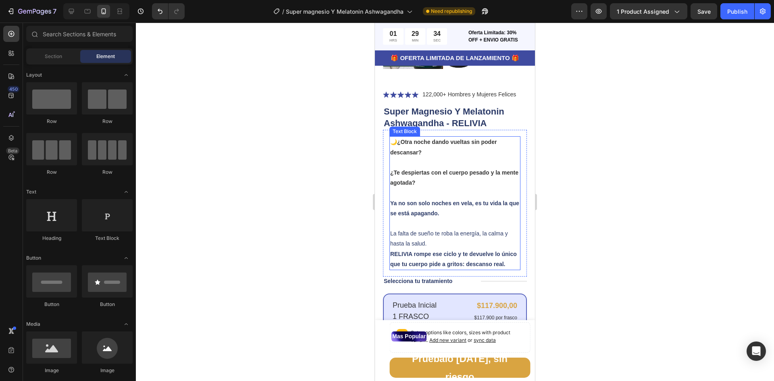
scroll to position [282, 0]
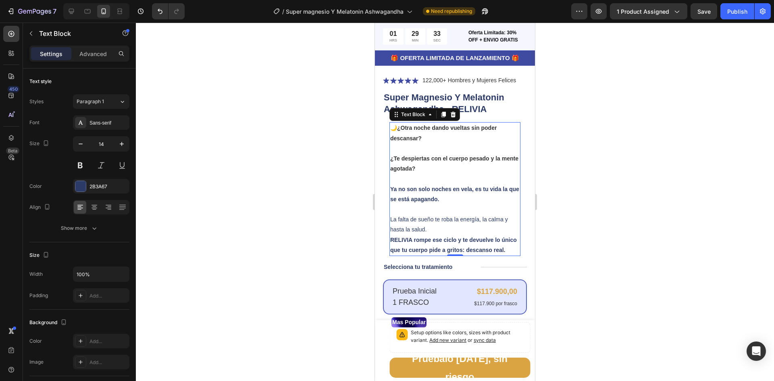
click at [421, 189] on strong "Ya no son solo noches en vela, es tu vida la que se está apagando." at bounding box center [454, 194] width 129 height 17
click at [413, 160] on strong "¿Te despiertas con el cuerpo pesado y la mente agotada?" at bounding box center [454, 163] width 128 height 17
click at [413, 131] on strong "¿Otra noche dando vueltas sin poder descansar?" at bounding box center [443, 133] width 106 height 17
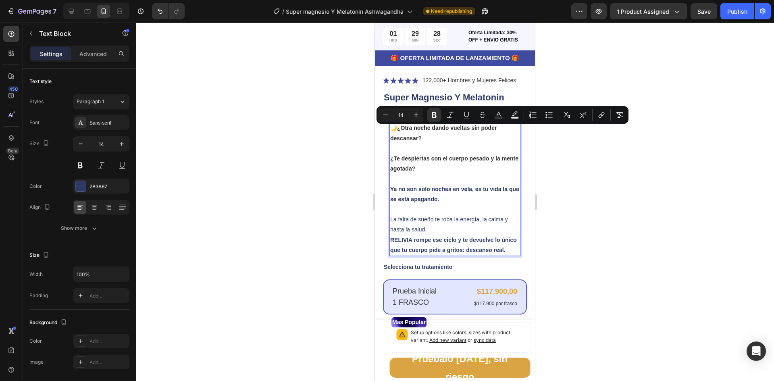
click at [425, 156] on p "¿Te despiertas con el cuerpo pesado y la mente agotada?" at bounding box center [454, 164] width 129 height 20
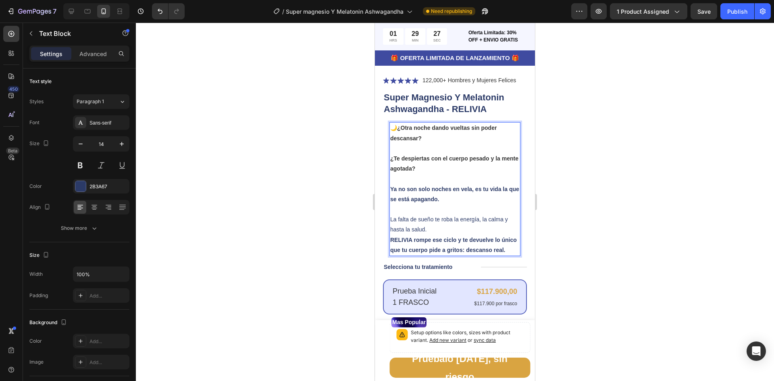
click at [423, 185] on p "Ya no son solo noches en vela, es tu vida la que se está apagando." at bounding box center [454, 194] width 129 height 20
click at [423, 195] on p "Ya no son solo noches en vela, es tu vida la que se está apagando." at bounding box center [454, 194] width 129 height 20
click at [425, 219] on p "La falta de sueño te roba la energía, la calma y hasta la salud. RELIVIA rompe …" at bounding box center [454, 229] width 129 height 51
click at [423, 237] on p "La falta de sueño te roba la energía, la calma y hasta la salud. RELIVIA rompe …" at bounding box center [454, 229] width 129 height 51
click at [64, 9] on div at bounding box center [96, 11] width 66 height 16
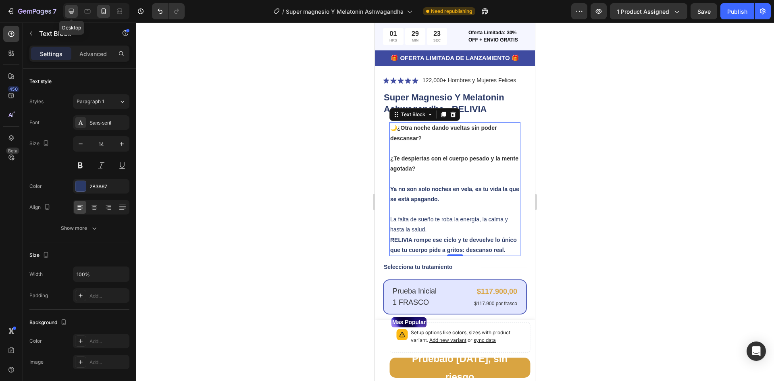
click at [71, 11] on icon at bounding box center [71, 11] width 5 height 5
type input "16"
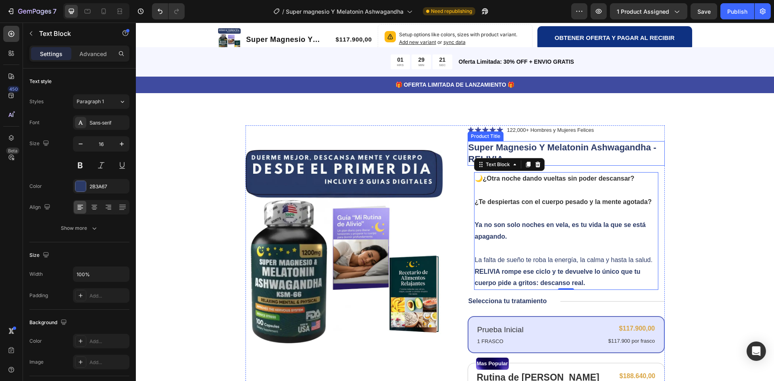
scroll to position [40, 0]
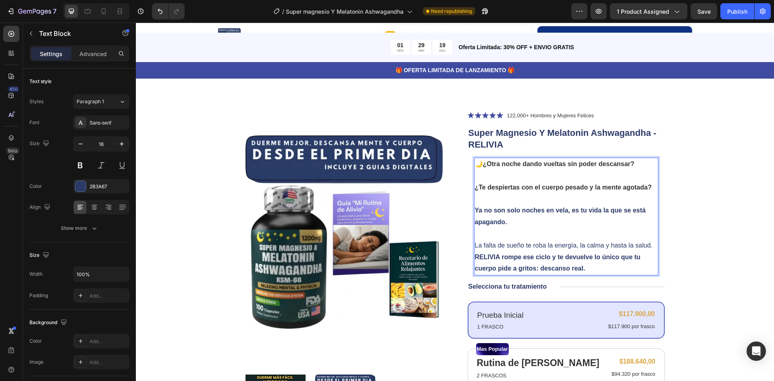
click at [522, 185] on strong "¿Te despiertas con el cuerpo pesado y la mente agotada?" at bounding box center [563, 187] width 177 height 7
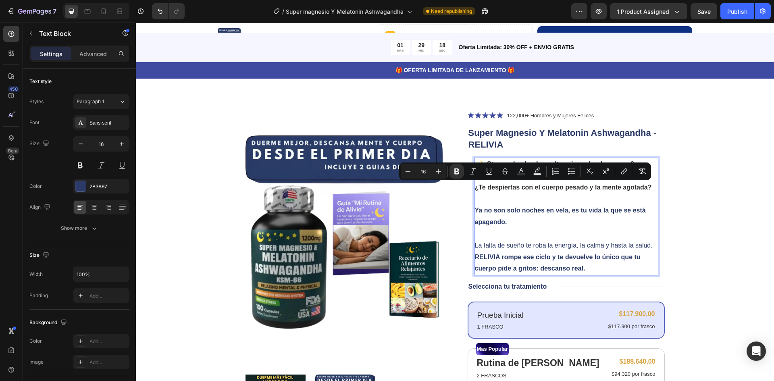
click at [498, 212] on strong "Ya no son solo noches en vela, es tu vida la que se está apagando." at bounding box center [560, 216] width 171 height 19
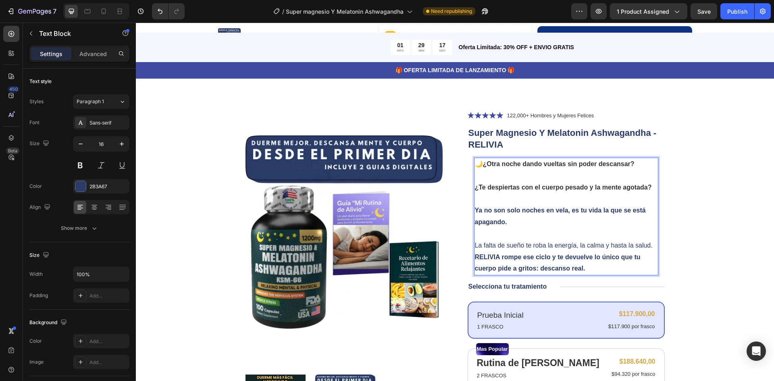
click at [498, 212] on strong "Ya no son solo noches en vela, es tu vida la que se está apagando." at bounding box center [560, 216] width 171 height 19
click at [504, 220] on p "Ya no son solo noches en vela, es tu vida la que se está apagando." at bounding box center [566, 216] width 183 height 23
click at [98, 185] on div "2B3A67" at bounding box center [100, 186] width 23 height 7
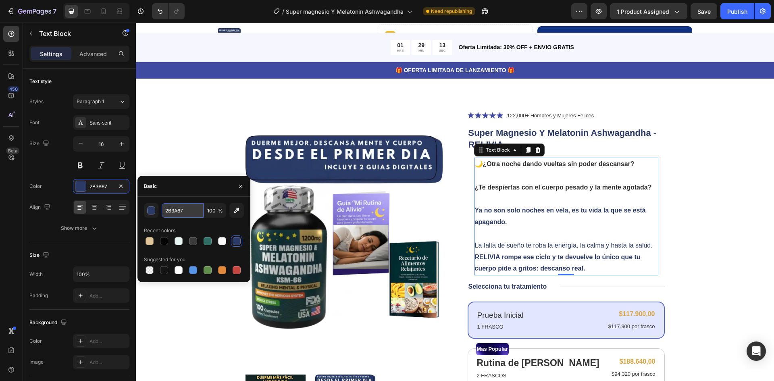
click at [176, 208] on input "2B3A67" at bounding box center [183, 210] width 42 height 15
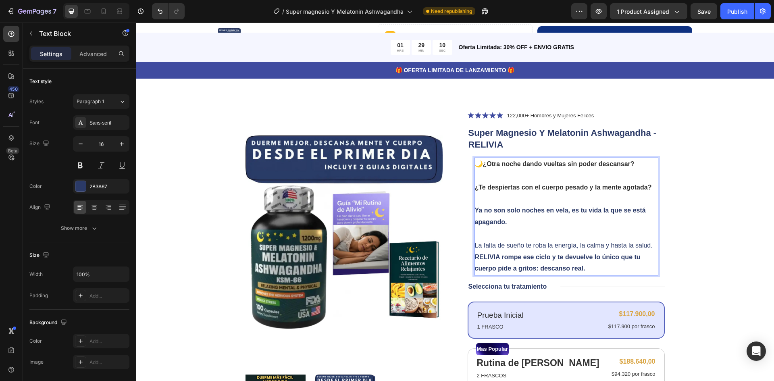
click at [639, 160] on p "🌙 ¿Otra noche dando vueltas sin poder descansar?" at bounding box center [566, 164] width 183 height 12
drag, startPoint x: 640, startPoint y: 164, endPoint x: 484, endPoint y: 167, distance: 156.4
click at [484, 167] on p "🌙 ¿Otra noche dando vueltas sin poder descansar?" at bounding box center [566, 164] width 183 height 12
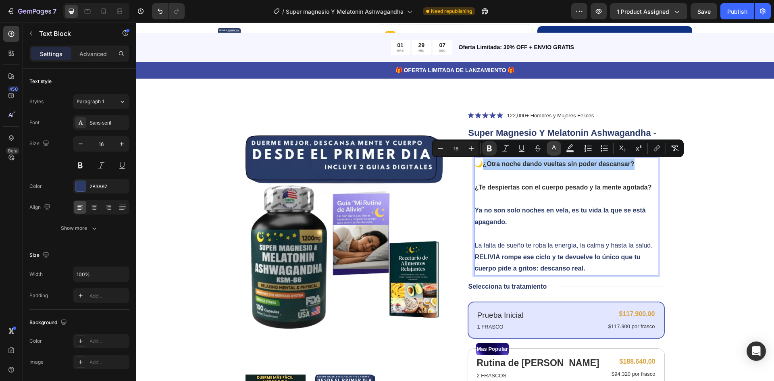
click at [555, 149] on icon "Editor contextual toolbar" at bounding box center [554, 148] width 8 height 8
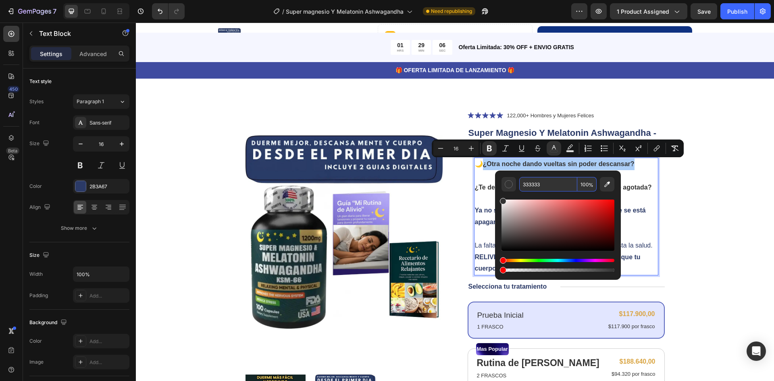
click at [540, 186] on input "333333" at bounding box center [548, 184] width 58 height 15
paste input "2B3A67"
type input "2B3A67"
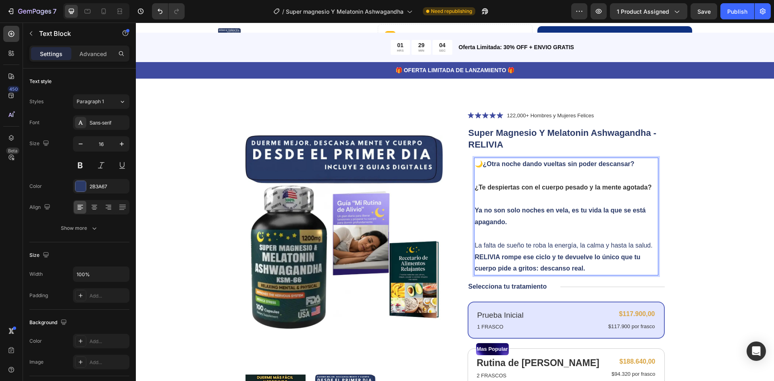
click at [482, 178] on p "Rich Text Editor. Editing area: main" at bounding box center [566, 176] width 183 height 12
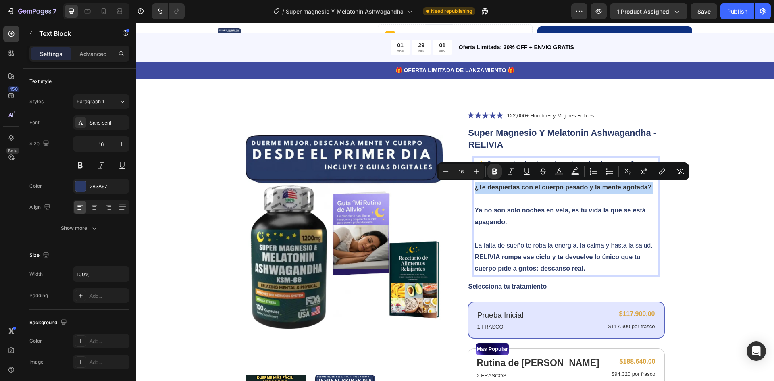
drag, startPoint x: 652, startPoint y: 187, endPoint x: 473, endPoint y: 187, distance: 178.5
click at [475, 187] on p "¿Te despiertas con el cuerpo pesado y la mente agotada?" at bounding box center [566, 188] width 183 height 12
click at [562, 170] on button "color" at bounding box center [557, 171] width 15 height 15
type input "333333"
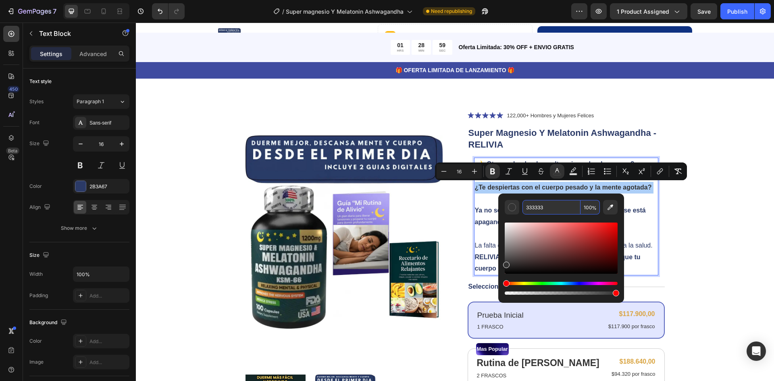
click at [542, 209] on input "333333" at bounding box center [551, 207] width 58 height 15
paste input "2B3A67"
type input "2B3A67"
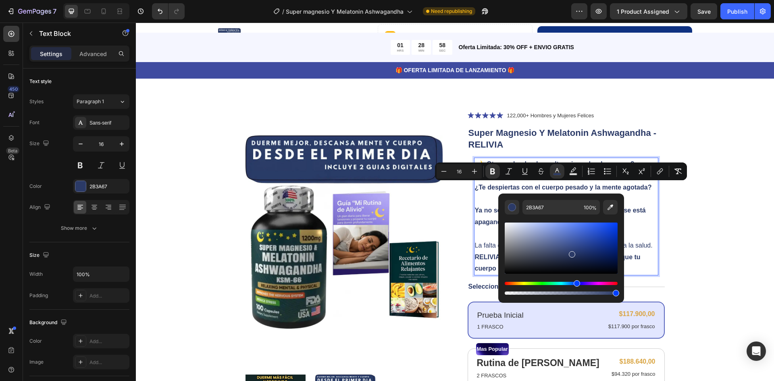
click at [482, 227] on p "Ya no son solo noches en vela, es tu vida la que se está apagando." at bounding box center [566, 216] width 183 height 23
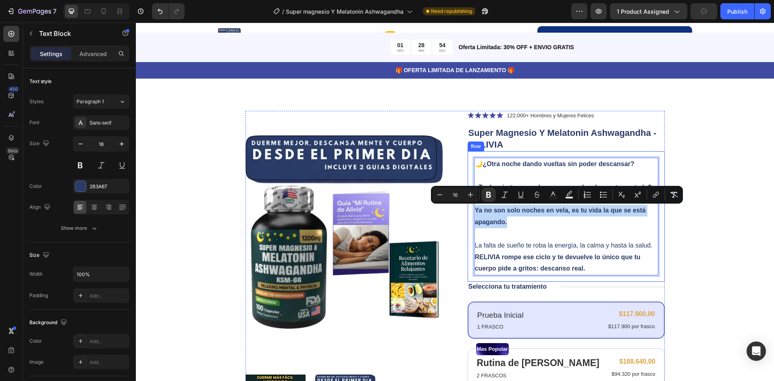
drag, startPoint x: 509, startPoint y: 220, endPoint x: 469, endPoint y: 210, distance: 40.8
click at [469, 210] on div "🌙 ¿Otra noche dando vueltas sin poder descansar? ¿Te despiertas con el cuerpo p…" at bounding box center [565, 216] width 197 height 131
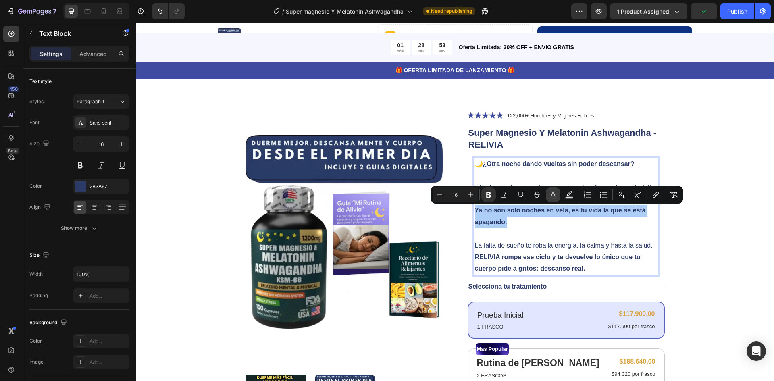
click at [550, 193] on icon "Editor contextual toolbar" at bounding box center [553, 195] width 8 height 8
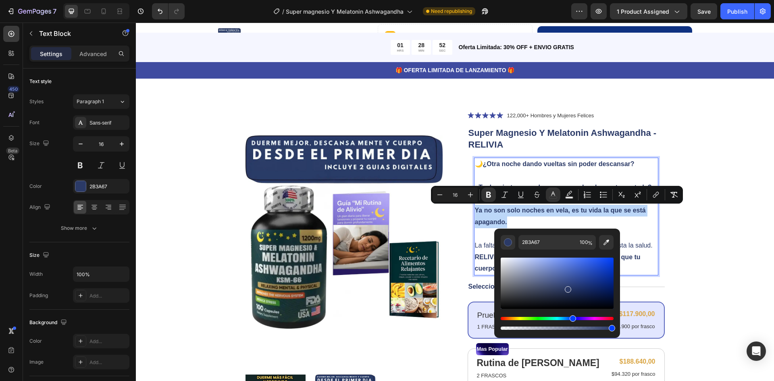
click at [553, 218] on p "Ya no son solo noches en vela, es tu vida la que se está apagando." at bounding box center [566, 216] width 183 height 23
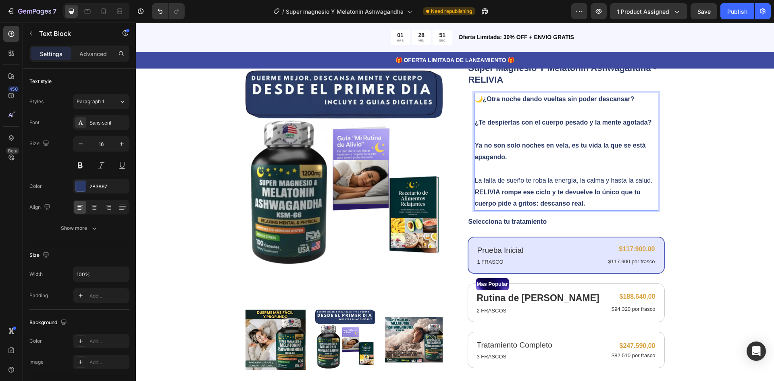
scroll to position [121, 0]
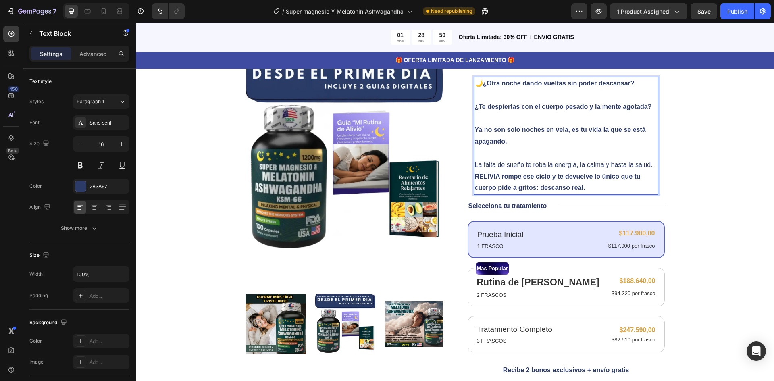
click at [598, 167] on p "La falta de sueño te roba la energía, la calma y hasta la salud. RELIVIA rompe …" at bounding box center [566, 170] width 183 height 46
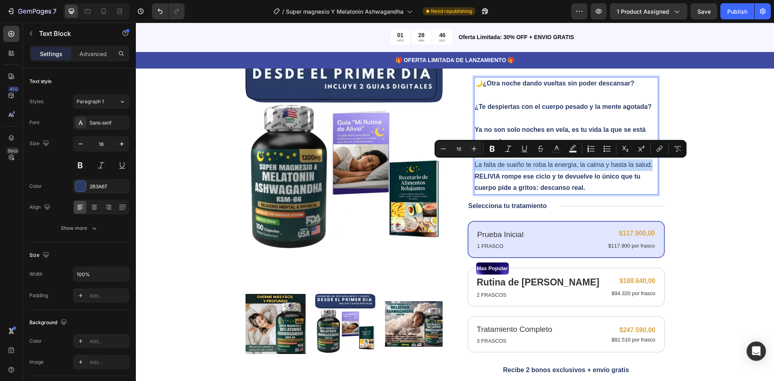
drag, startPoint x: 650, startPoint y: 164, endPoint x: 471, endPoint y: 164, distance: 178.9
click at [475, 164] on p "La falta de sueño te roba la energía, la calma y hasta la salud. RELIVIA rompe …" at bounding box center [566, 170] width 183 height 46
click at [558, 146] on icon "Editor contextual toolbar" at bounding box center [556, 149] width 8 height 8
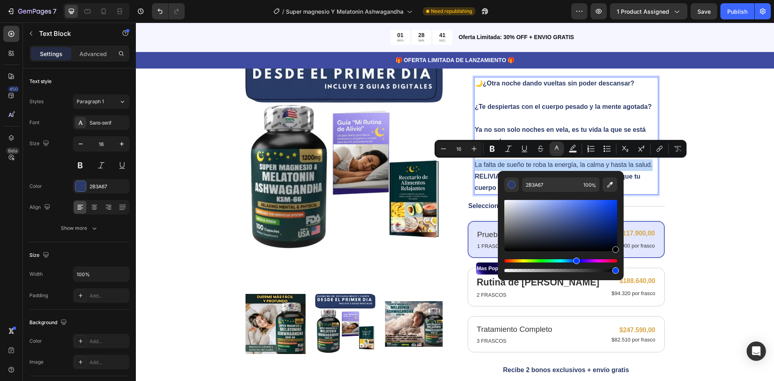
type input "000000"
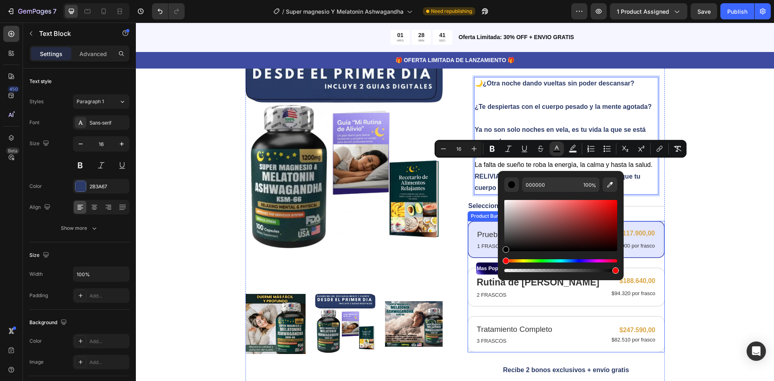
drag, startPoint x: 708, startPoint y: 255, endPoint x: 626, endPoint y: 254, distance: 82.2
click at [646, 185] on p "La falta de sueño te roba la energía, la calma y hasta la salud. RELIVIA rompe …" at bounding box center [566, 170] width 183 height 46
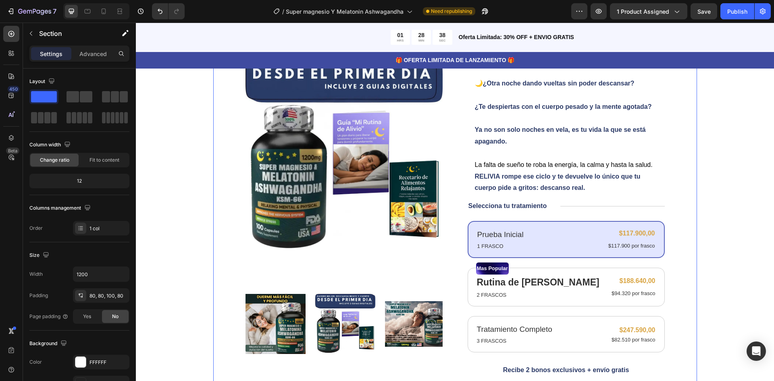
click at [687, 137] on div "Product Images Icon Icon Icon Icon Icon Icon List 122,000+ Hombres y Mujeres Fe…" at bounding box center [455, 294] width 484 height 592
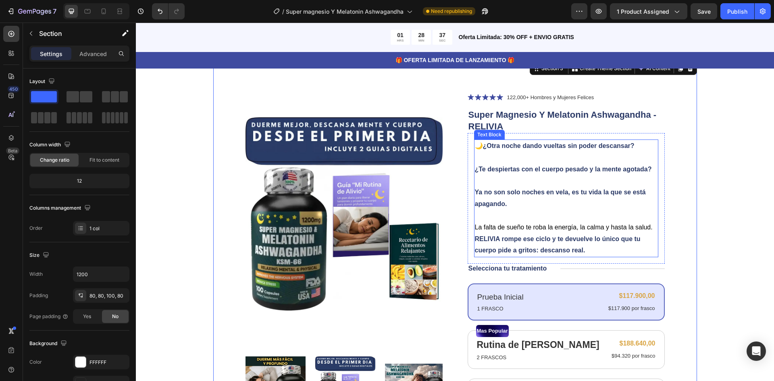
scroll to position [0, 0]
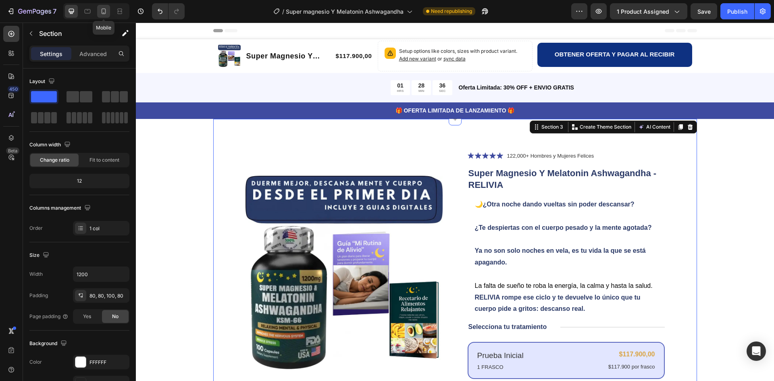
click at [104, 11] on icon at bounding box center [104, 11] width 8 height 8
type input "100%"
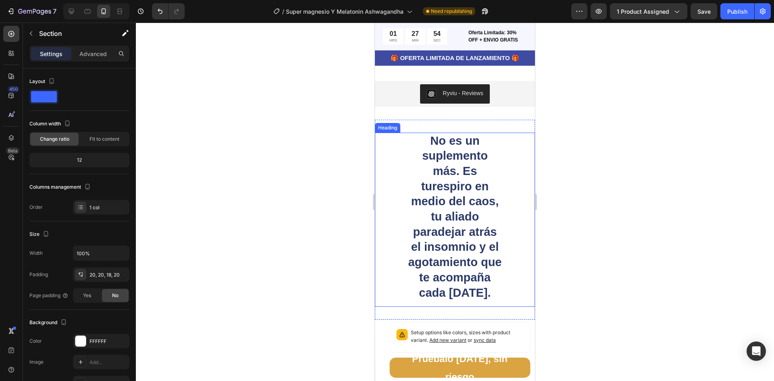
scroll to position [1733, 0]
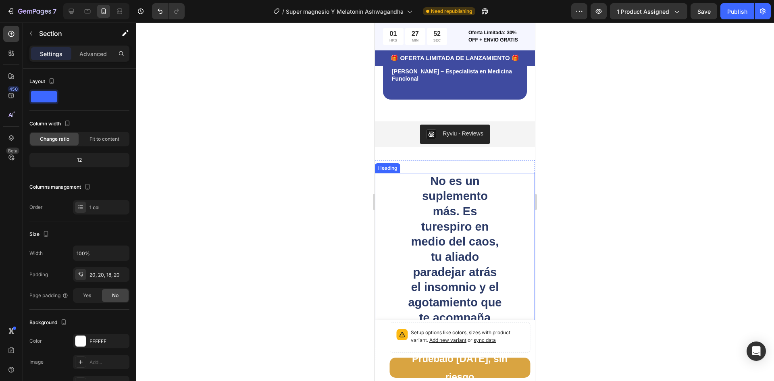
click at [466, 232] on strong "respiro en medio del caos" at bounding box center [453, 234] width 85 height 28
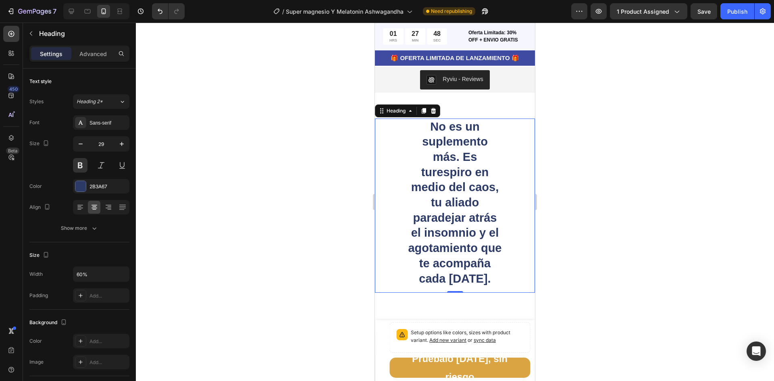
scroll to position [1773, 0]
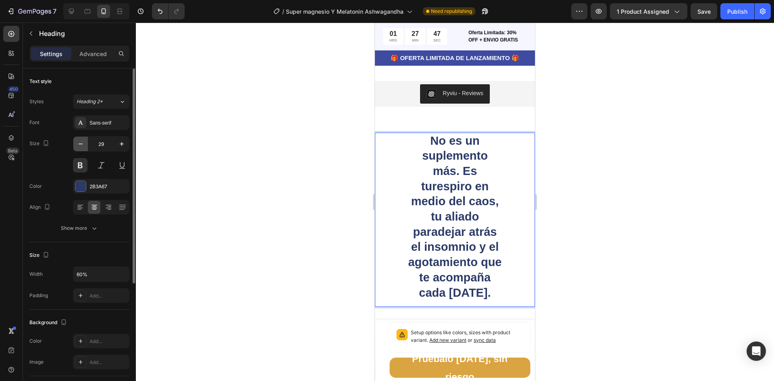
click at [79, 146] on icon "button" at bounding box center [81, 144] width 8 height 8
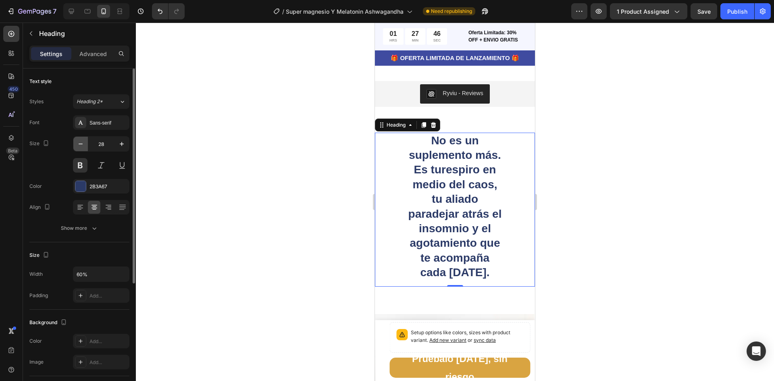
click at [79, 146] on icon "button" at bounding box center [81, 144] width 8 height 8
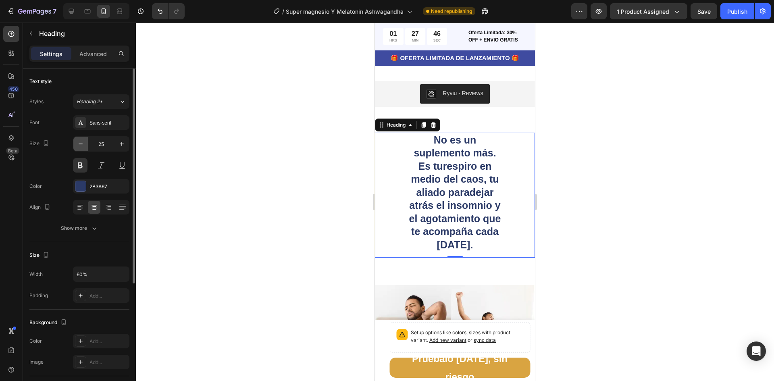
click at [79, 146] on icon "button" at bounding box center [81, 144] width 8 height 8
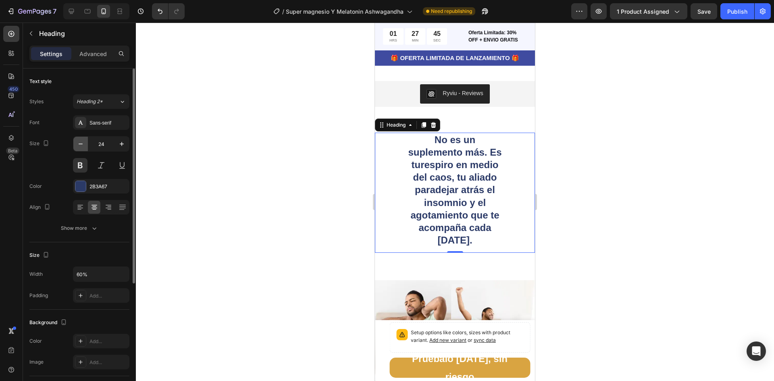
click at [79, 146] on icon "button" at bounding box center [81, 144] width 8 height 8
type input "23"
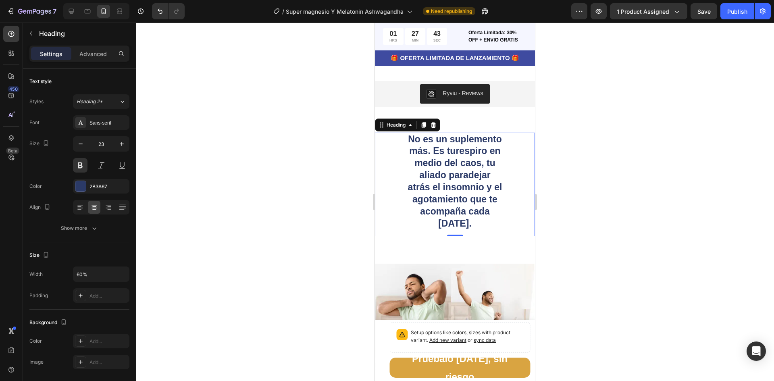
click at [565, 141] on div at bounding box center [455, 202] width 638 height 358
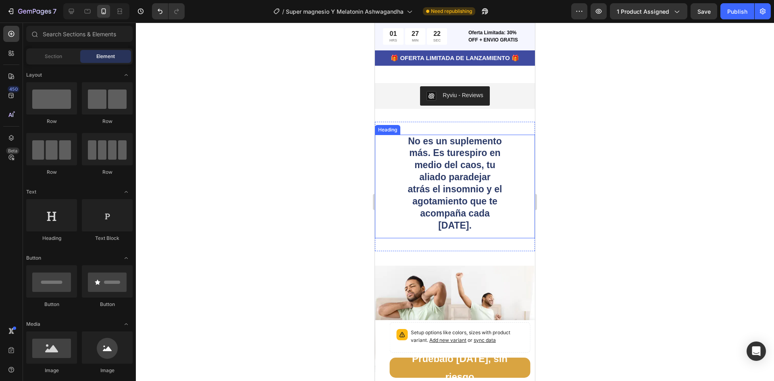
scroll to position [1715, 0]
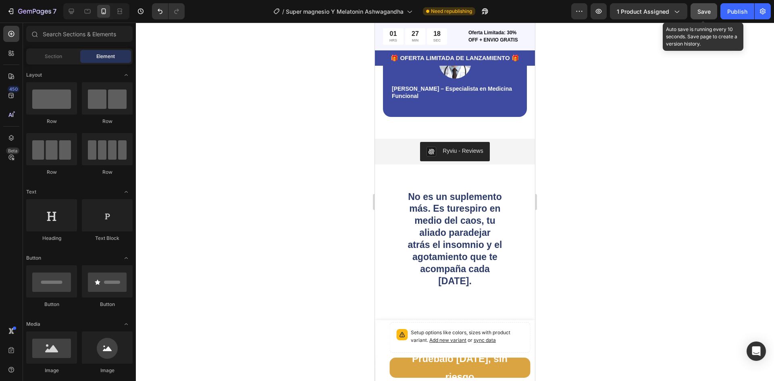
click at [702, 12] on span "Save" at bounding box center [703, 11] width 13 height 7
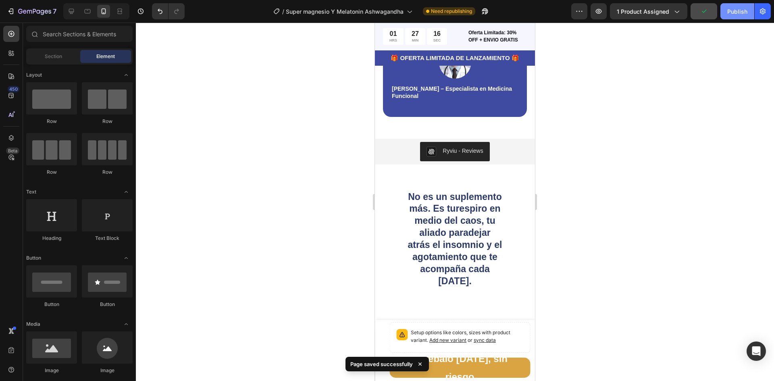
click at [741, 10] on div "Publish" at bounding box center [737, 11] width 20 height 8
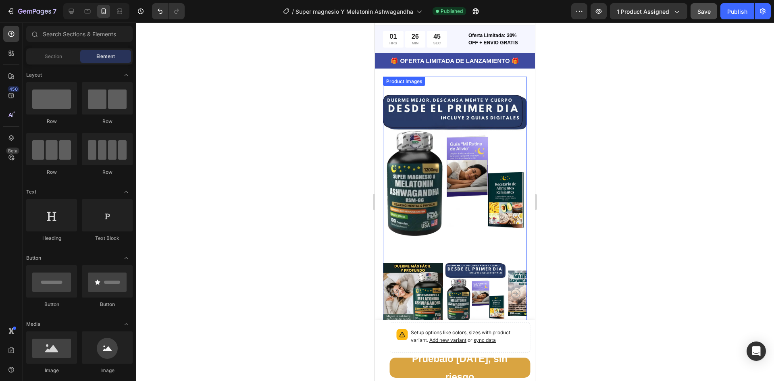
scroll to position [0, 0]
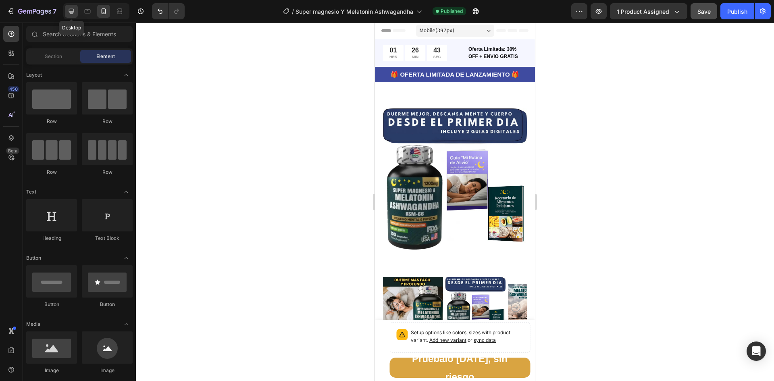
click at [70, 9] on icon at bounding box center [71, 11] width 5 height 5
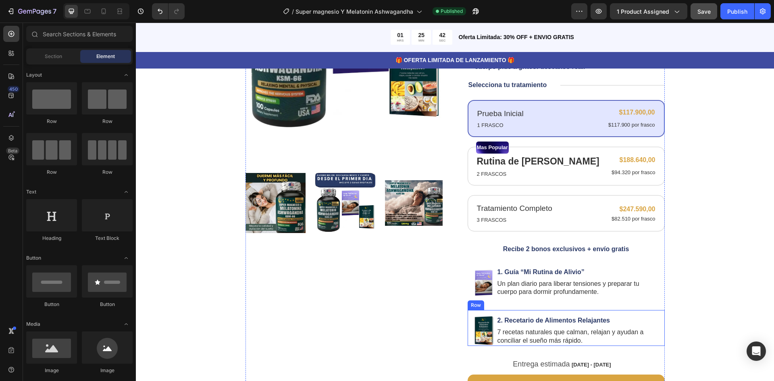
scroll to position [484, 0]
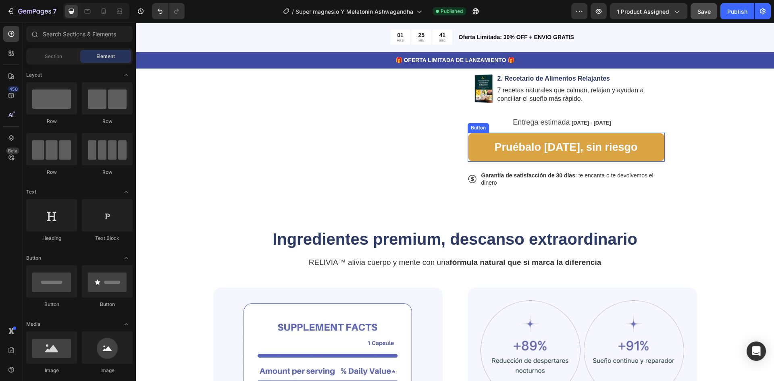
click at [479, 146] on button "Pruébalo hoy, sin riesgo" at bounding box center [565, 147] width 197 height 29
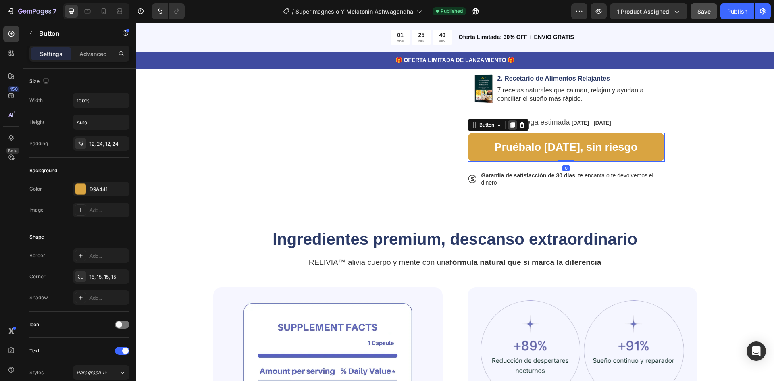
click at [509, 121] on div at bounding box center [512, 125] width 10 height 10
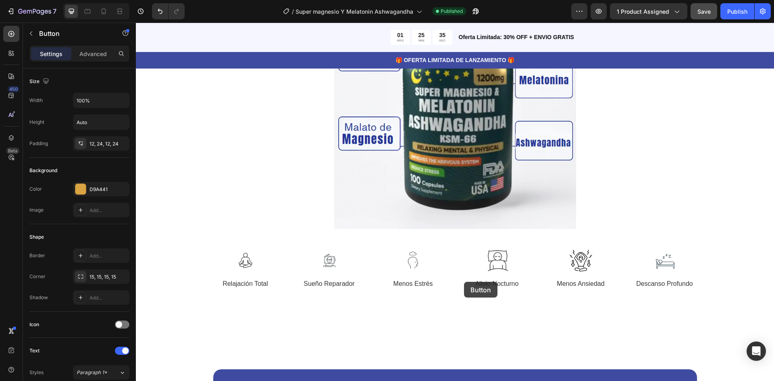
scroll to position [1249, 0]
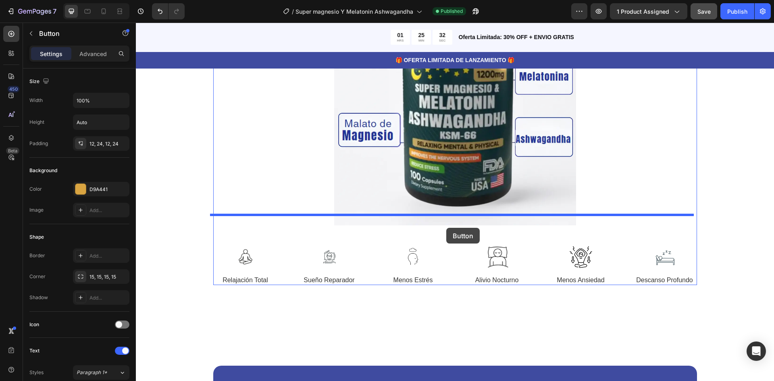
drag, startPoint x: 489, startPoint y: 172, endPoint x: 446, endPoint y: 228, distance: 70.7
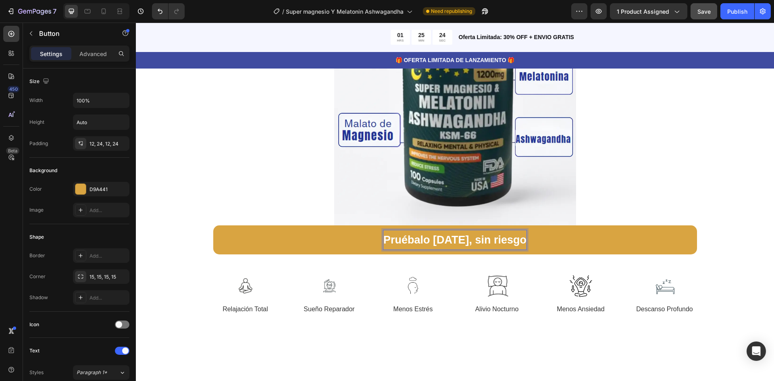
click at [483, 230] on p "Pruébalo hoy, sin riesgo" at bounding box center [454, 240] width 143 height 20
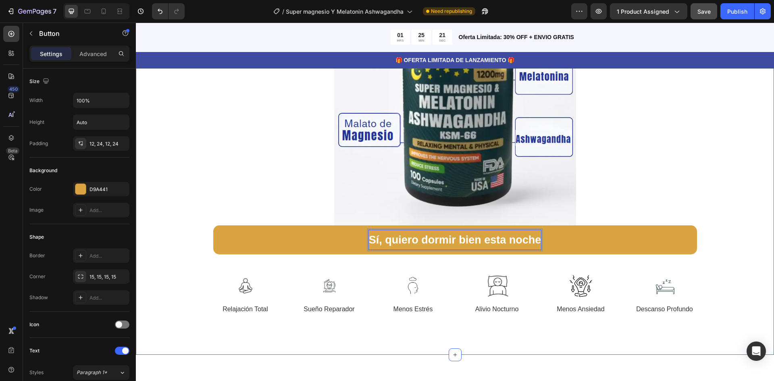
click at [695, 183] on div "Poder Tranquilizante para Cuerpo y Mente Heading Imagina cerrar los ojos y real…" at bounding box center [454, 108] width 573 height 412
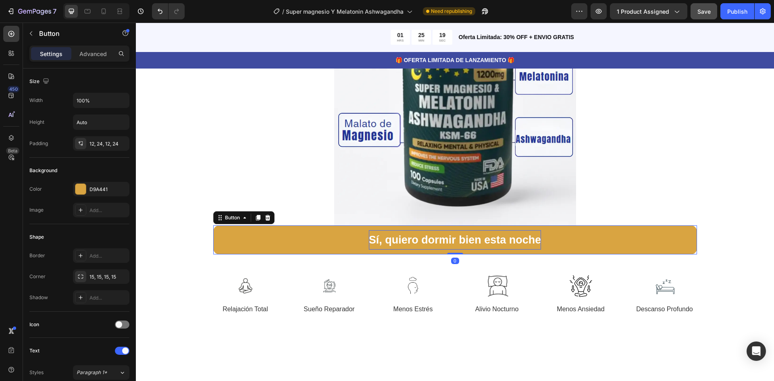
click at [284, 229] on button "Sí, quiero dormir bien esta noche" at bounding box center [455, 239] width 484 height 29
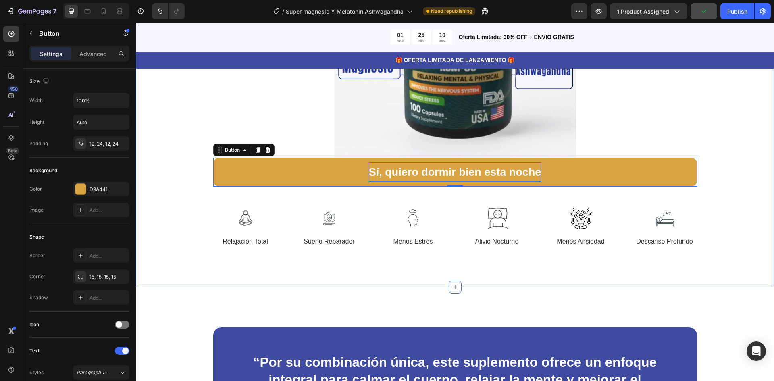
scroll to position [1330, 0]
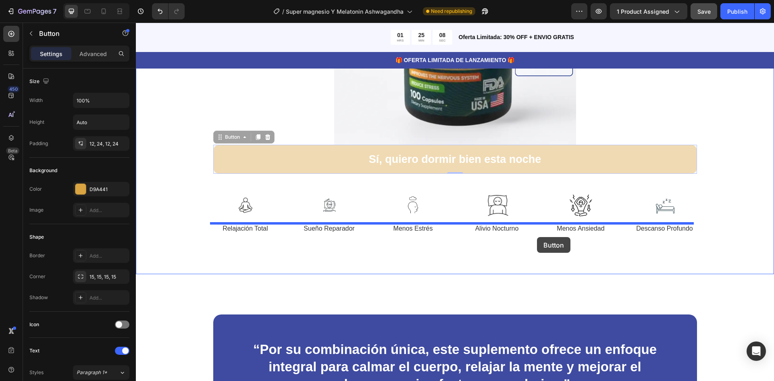
drag, startPoint x: 553, startPoint y: 150, endPoint x: 537, endPoint y: 237, distance: 88.6
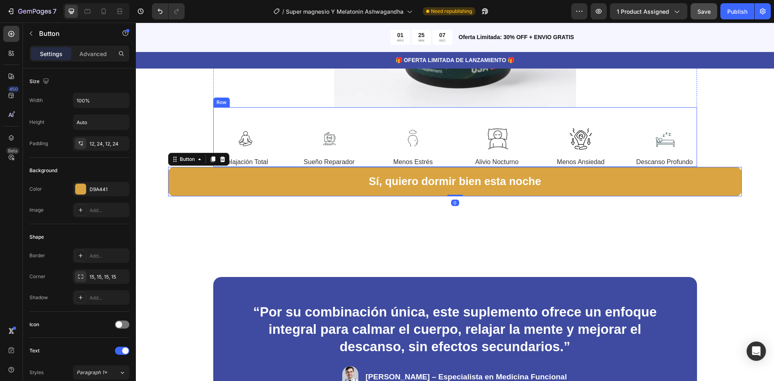
scroll to position [1370, 0]
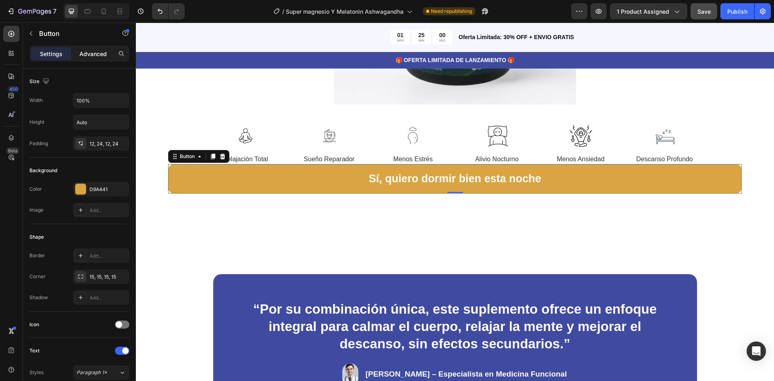
click at [88, 56] on p "Advanced" at bounding box center [92, 54] width 27 height 8
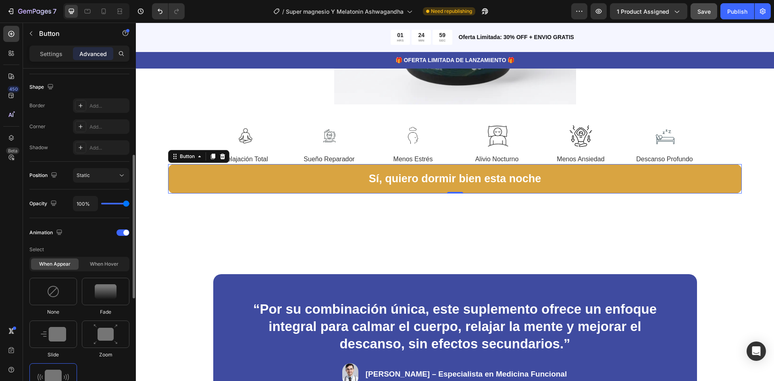
scroll to position [403, 0]
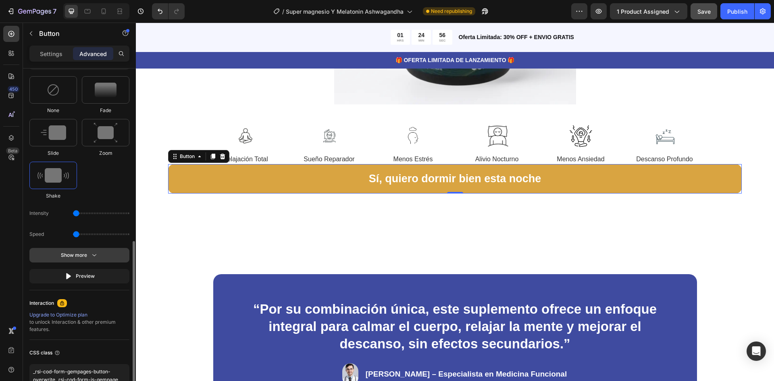
click at [100, 269] on button "Show more" at bounding box center [79, 276] width 100 height 15
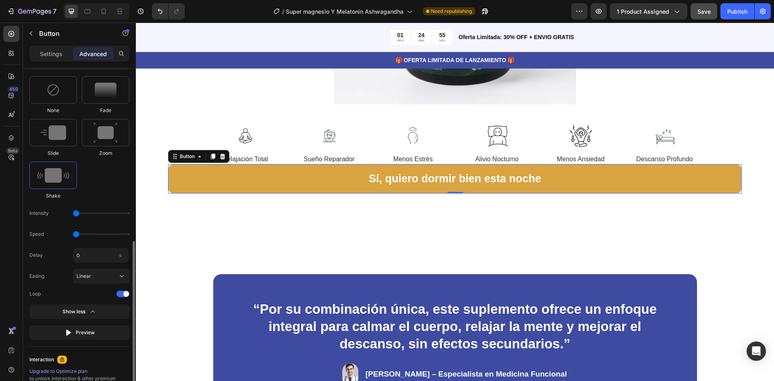
scroll to position [484, 0]
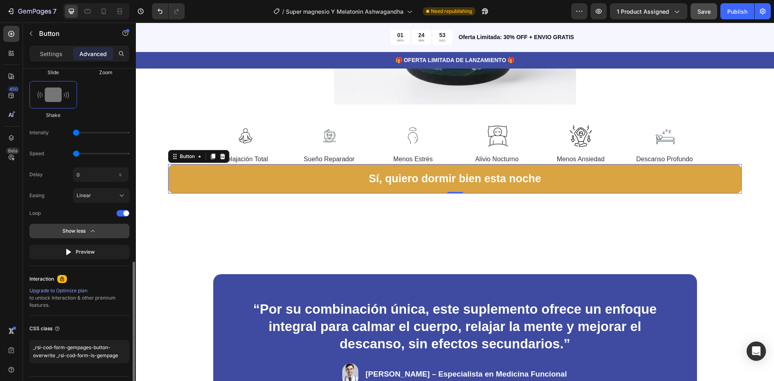
click at [98, 245] on button "Show less" at bounding box center [79, 252] width 100 height 15
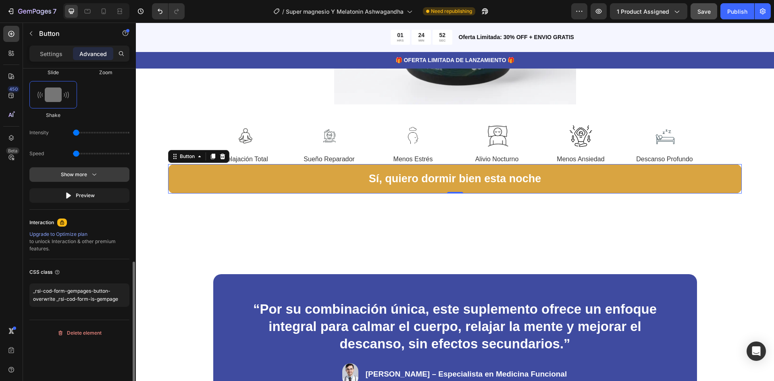
click at [90, 170] on icon "button" at bounding box center [94, 174] width 8 height 8
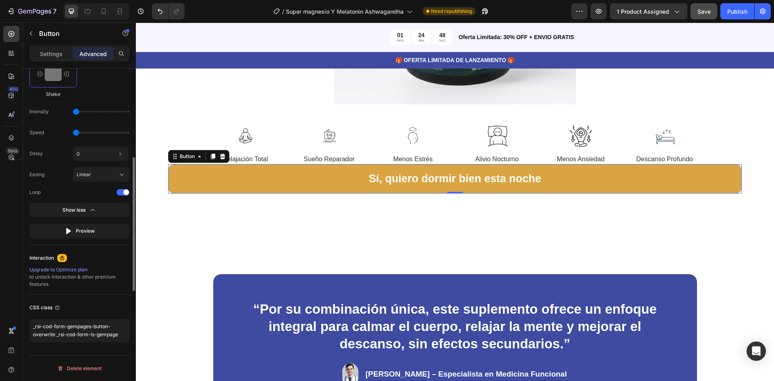
scroll to position [424, 0]
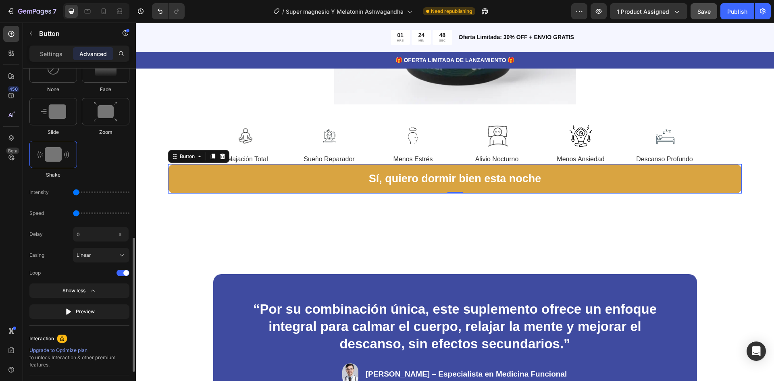
click at [66, 154] on img at bounding box center [52, 154] width 31 height 15
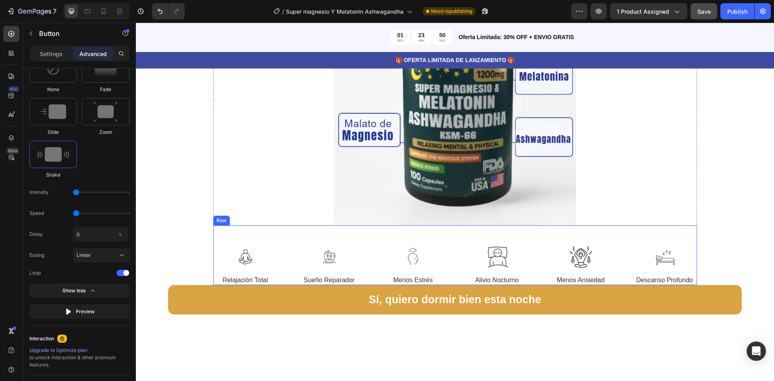
scroll to position [1330, 0]
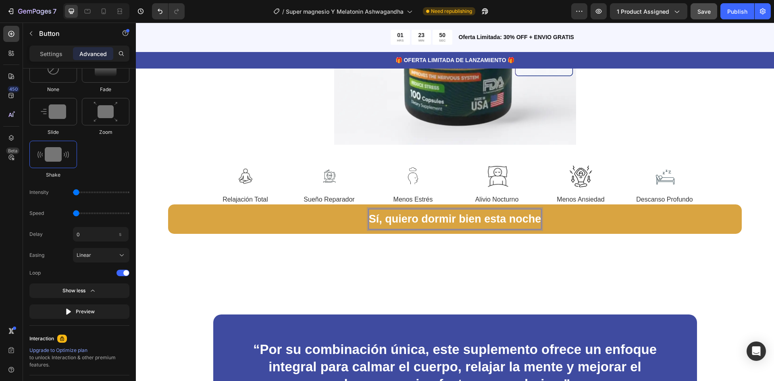
click at [481, 212] on p "Sí, quiero dormir bien esta noche" at bounding box center [455, 219] width 172 height 20
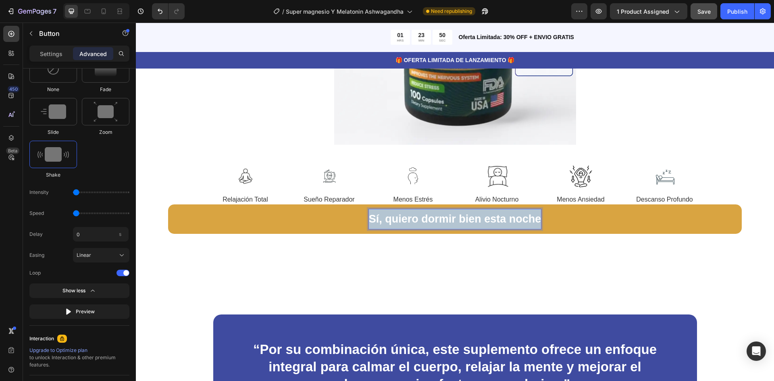
click at [481, 212] on p "Sí, quiero dormir bien esta noche" at bounding box center [455, 219] width 172 height 20
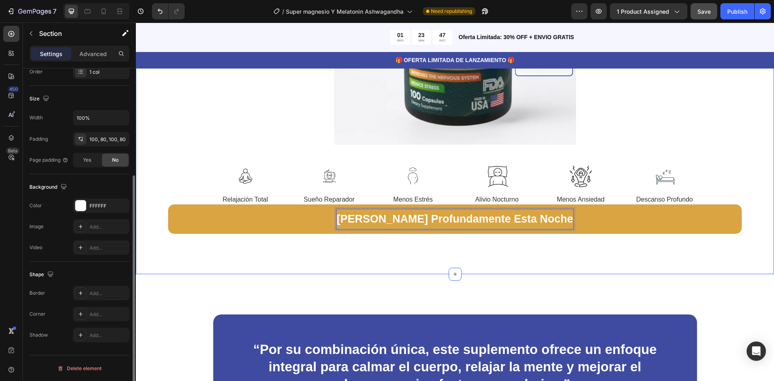
click at [606, 232] on div "Poder Tranquilizante para Cuerpo y Mente Heading Imagina cerrar los ojos y real…" at bounding box center [455, 27] width 638 height 493
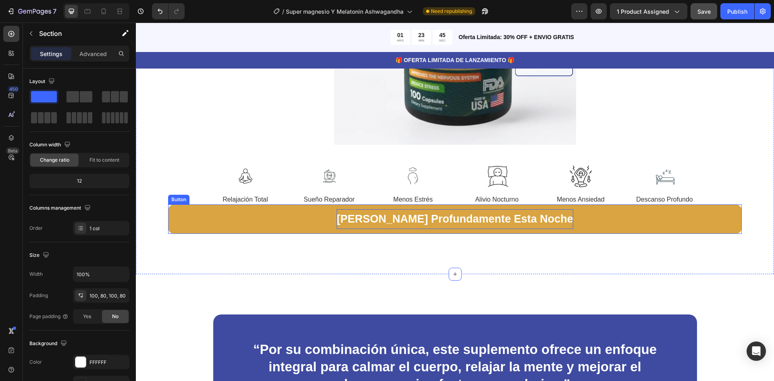
click at [570, 204] on button "Quiero Dormir Profundamente Esta Noche" at bounding box center [454, 218] width 573 height 29
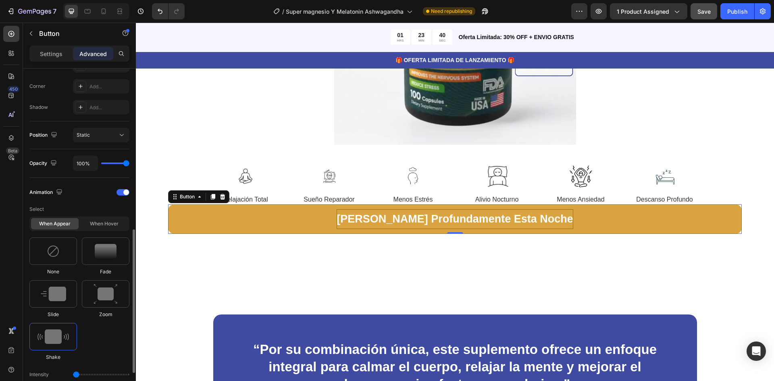
scroll to position [282, 0]
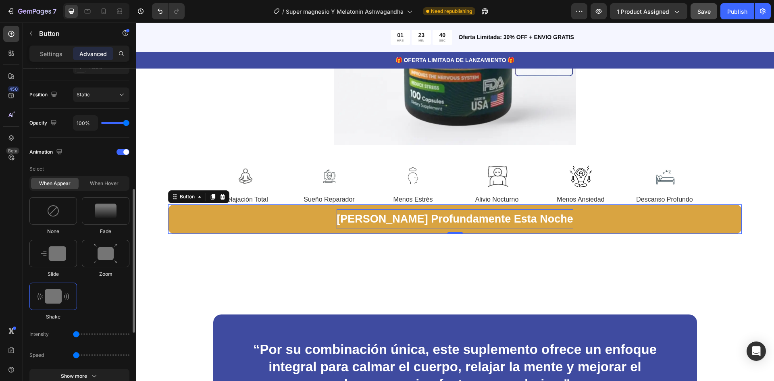
click at [61, 298] on img at bounding box center [52, 296] width 31 height 15
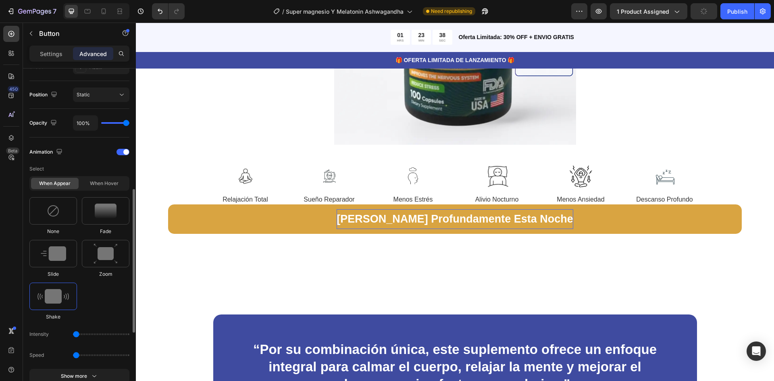
scroll to position [403, 0]
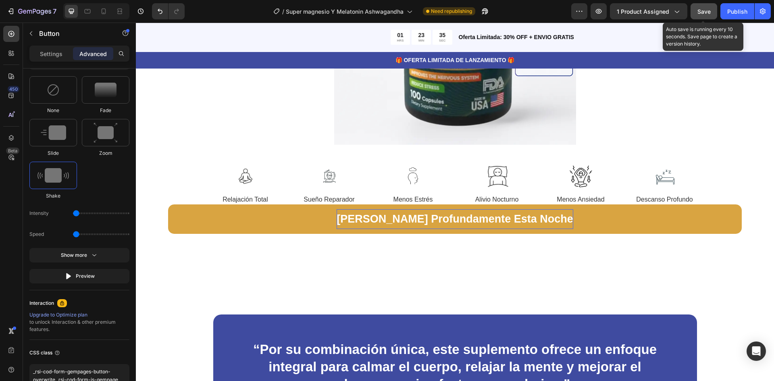
click at [701, 11] on span "Save" at bounding box center [703, 11] width 13 height 7
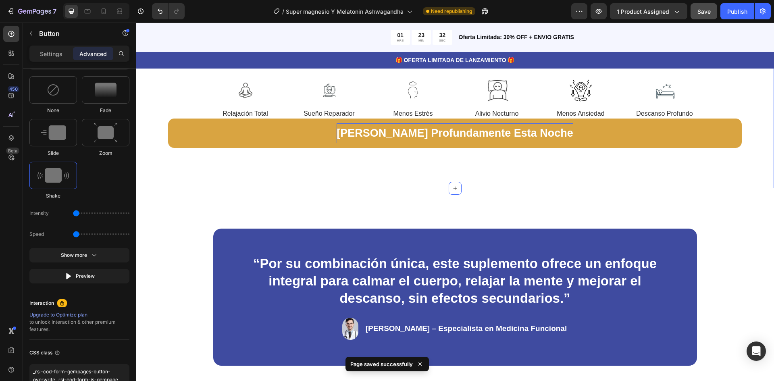
scroll to position [1410, 0]
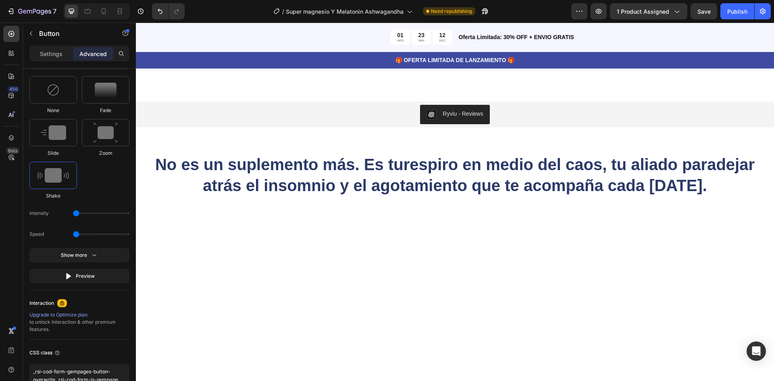
scroll to position [1370, 0]
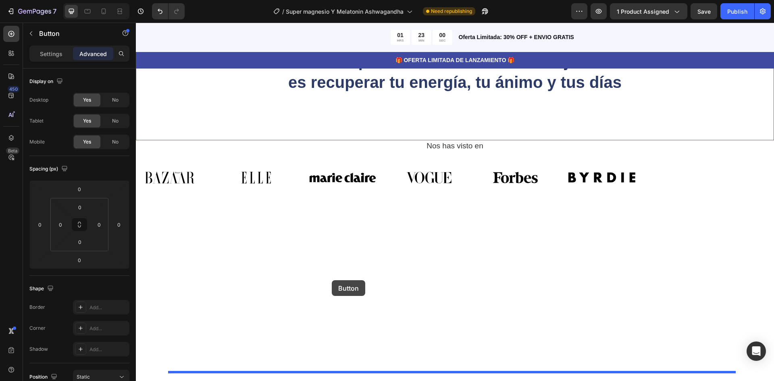
scroll to position [2538, 0]
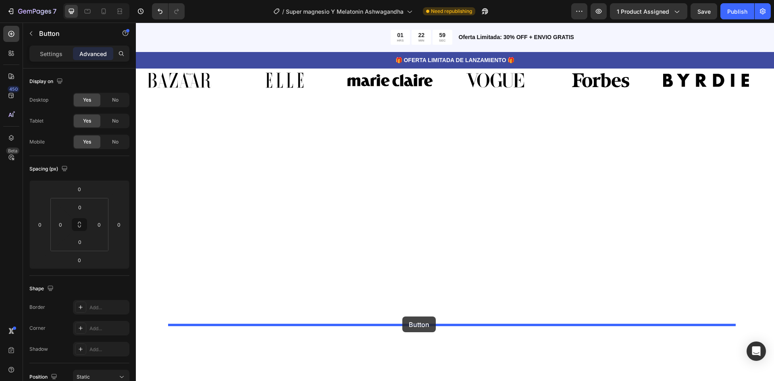
drag, startPoint x: 307, startPoint y: 218, endPoint x: 402, endPoint y: 316, distance: 137.1
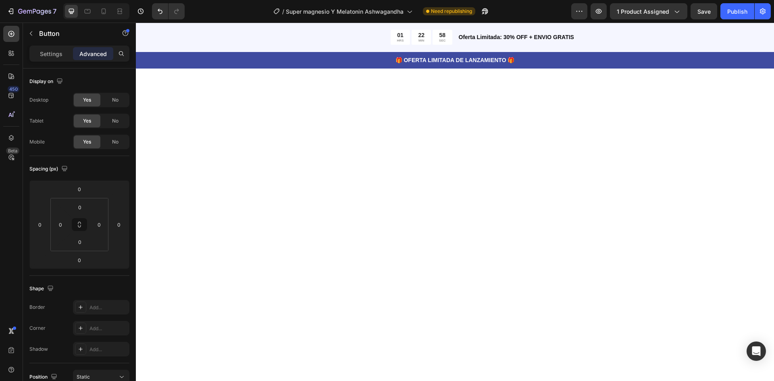
scroll to position [2700, 0]
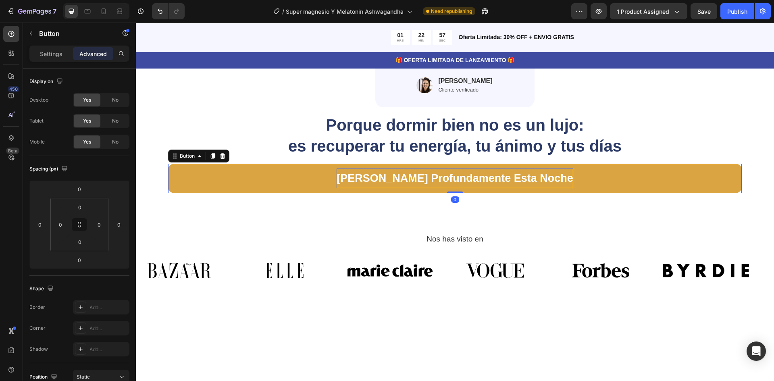
click at [432, 181] on p "Quiero Dormir Profundamente Esta Noche" at bounding box center [454, 178] width 237 height 20
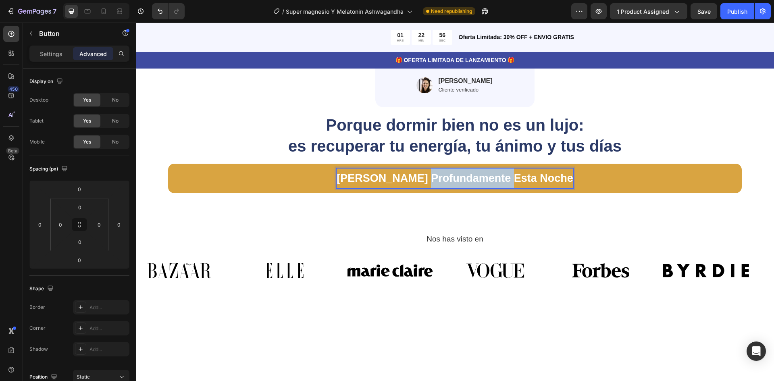
click at [432, 181] on p "Quiero Dormir Profundamente Esta Noche" at bounding box center [454, 178] width 237 height 20
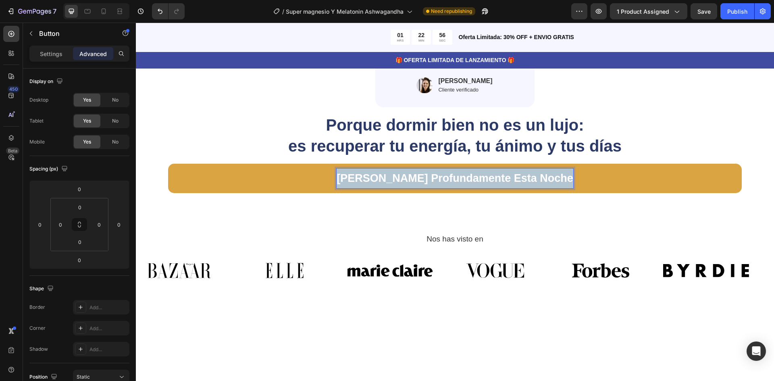
click at [432, 181] on p "Quiero Dormir Profundamente Esta Noche" at bounding box center [454, 178] width 237 height 20
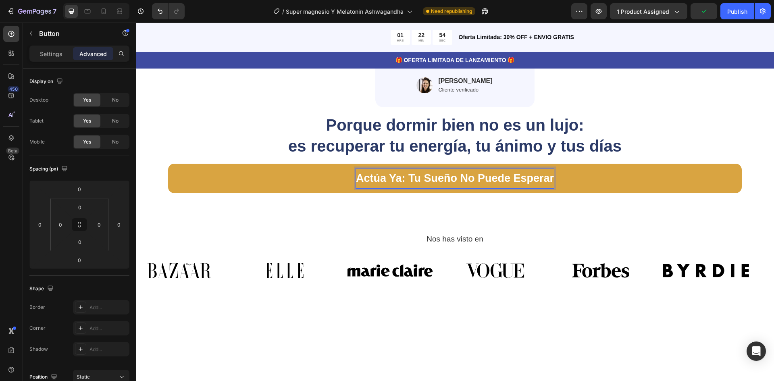
click at [300, 177] on button "Actúa Ya: Tu Sueño No Puede Esperar" at bounding box center [454, 178] width 573 height 29
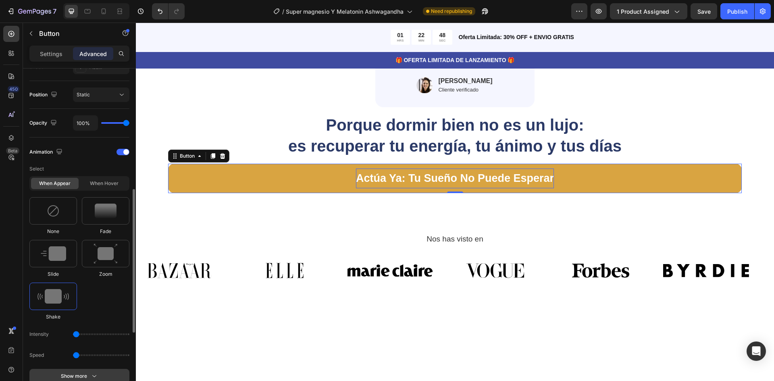
scroll to position [363, 0]
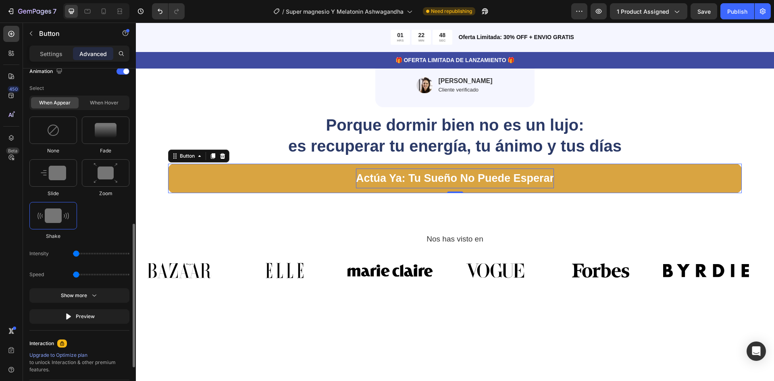
click at [69, 219] on div at bounding box center [53, 215] width 48 height 27
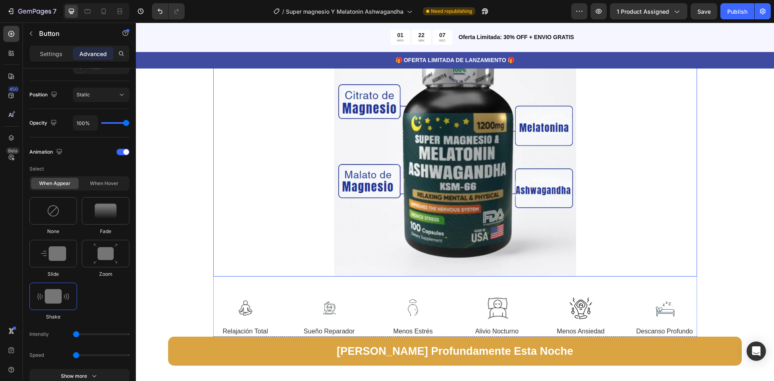
scroll to position [1370, 0]
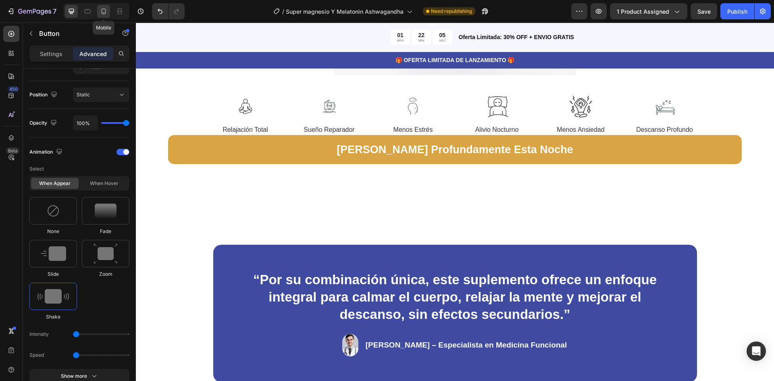
click at [103, 14] on icon at bounding box center [104, 11] width 4 height 6
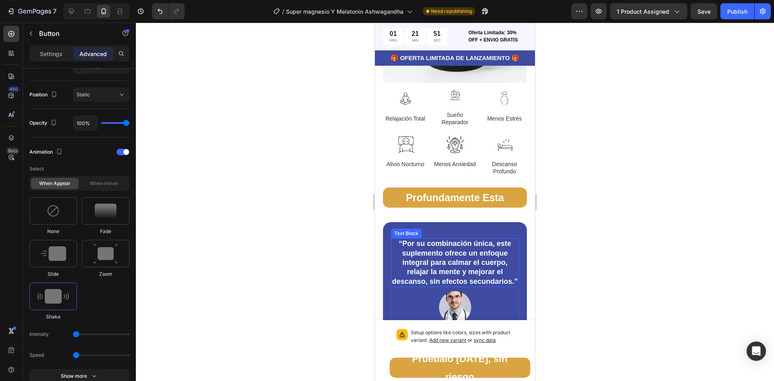
scroll to position [1571, 0]
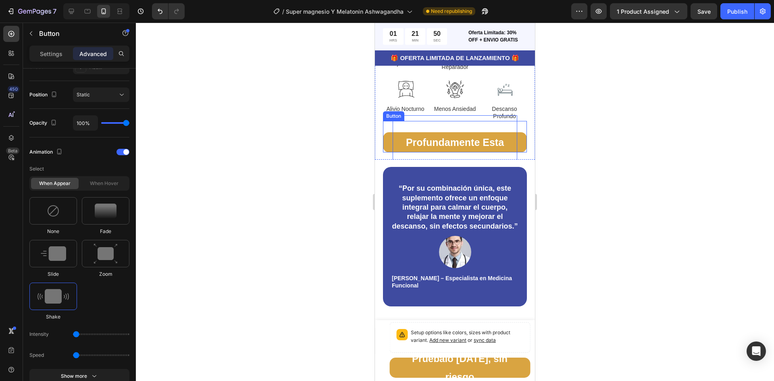
click at [414, 125] on p "Quiero Dormir Profundamente Esta Noche" at bounding box center [454, 142] width 125 height 54
click at [417, 125] on p "Quiero Dormir Profundamente Esta Noche" at bounding box center [454, 142] width 125 height 54
click at [47, 56] on p "Settings" at bounding box center [51, 54] width 23 height 8
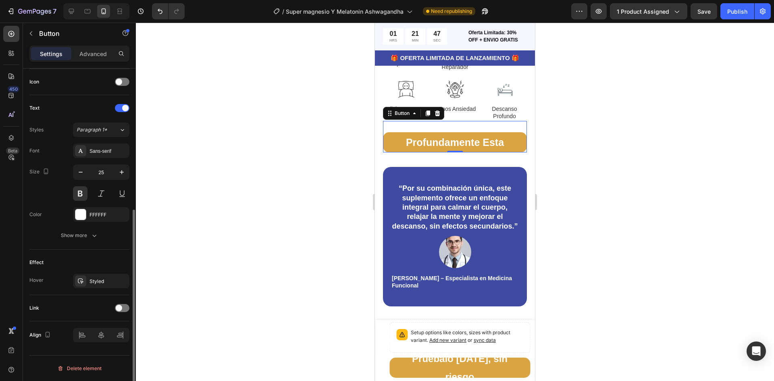
scroll to position [243, 0]
click at [81, 172] on icon "button" at bounding box center [81, 172] width 4 height 1
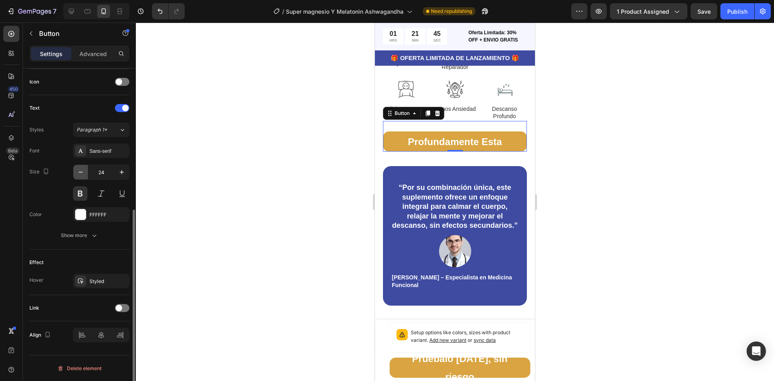
click at [81, 172] on icon "button" at bounding box center [81, 172] width 4 height 1
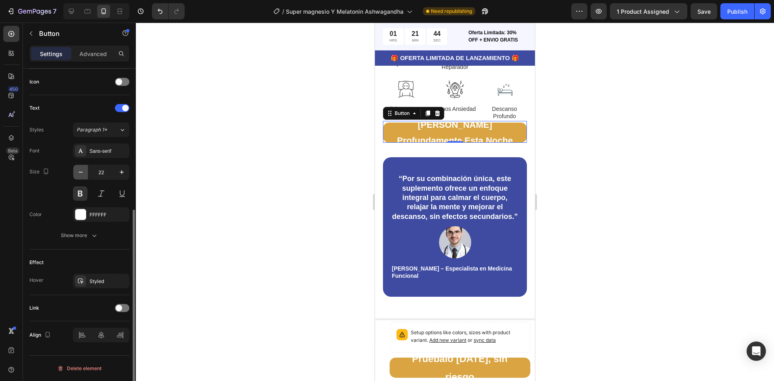
click at [81, 172] on icon "button" at bounding box center [81, 172] width 4 height 1
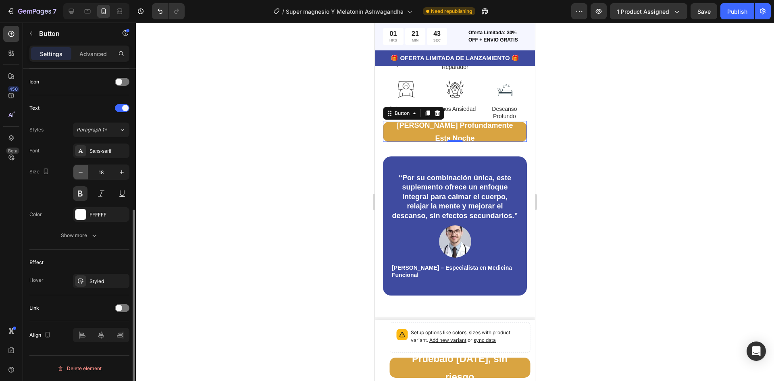
click at [81, 172] on icon "button" at bounding box center [81, 172] width 4 height 1
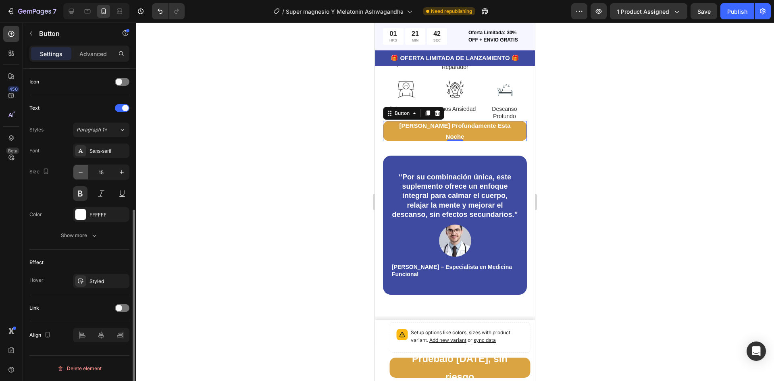
click at [81, 172] on icon "button" at bounding box center [81, 172] width 4 height 1
type input "14"
click at [592, 111] on div at bounding box center [455, 202] width 638 height 358
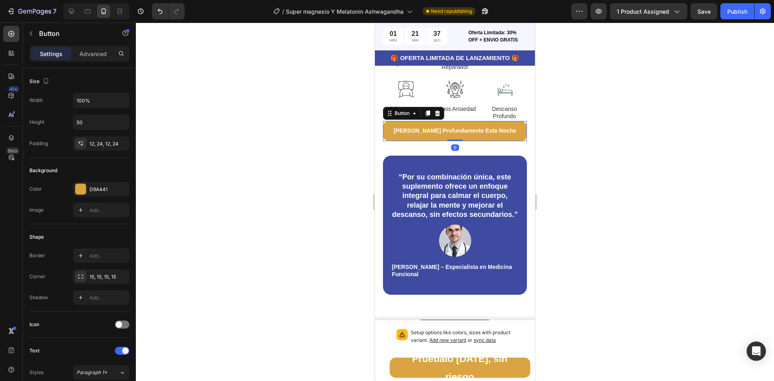
click at [385, 121] on button "Quiero Dormir Profundamente Esta Noche" at bounding box center [455, 131] width 144 height 20
click at [89, 52] on p "Advanced" at bounding box center [92, 54] width 27 height 8
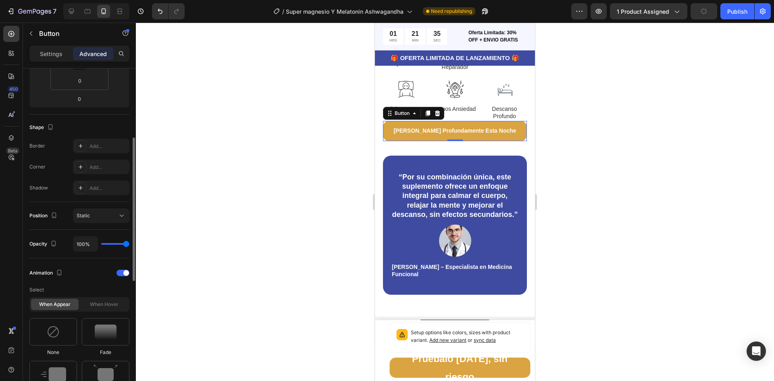
scroll to position [322, 0]
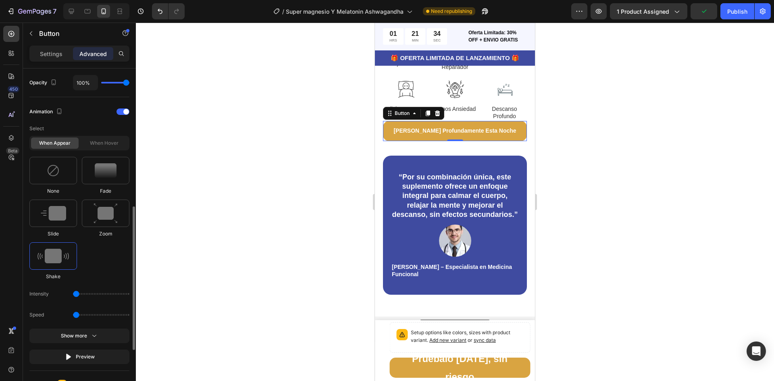
click at [62, 259] on img at bounding box center [52, 256] width 31 height 15
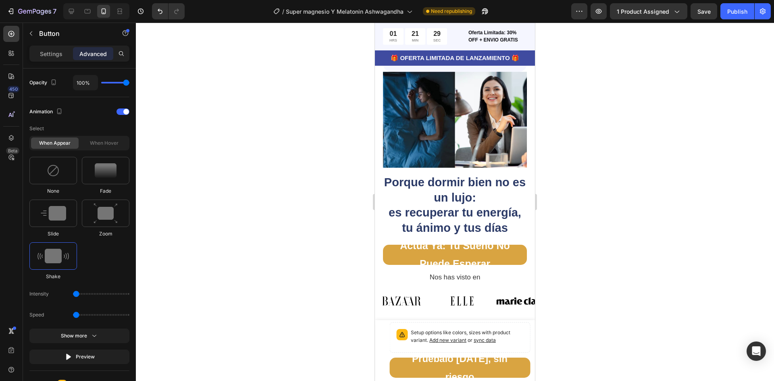
scroll to position [2700, 0]
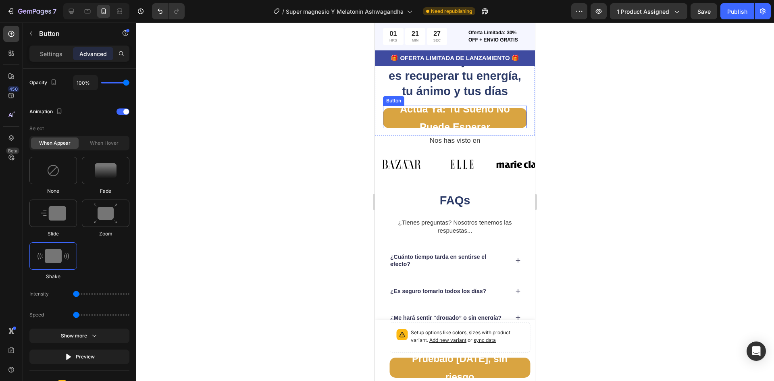
click at [390, 128] on button "Actúa Ya: Tu Sueño No Puede Esperar" at bounding box center [455, 118] width 144 height 20
click at [32, 51] on div "Settings" at bounding box center [51, 53] width 40 height 13
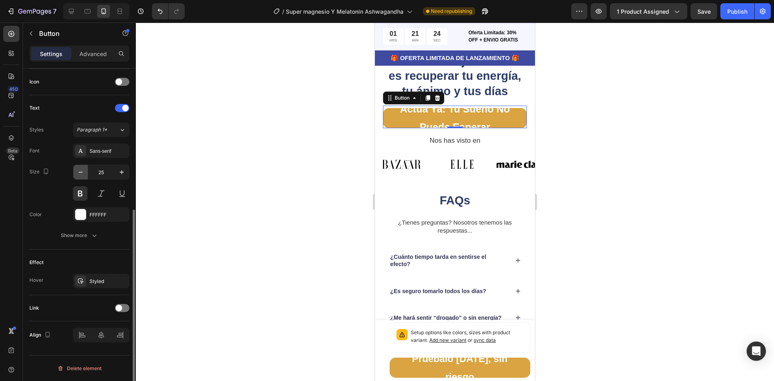
click at [79, 169] on icon "button" at bounding box center [81, 172] width 8 height 8
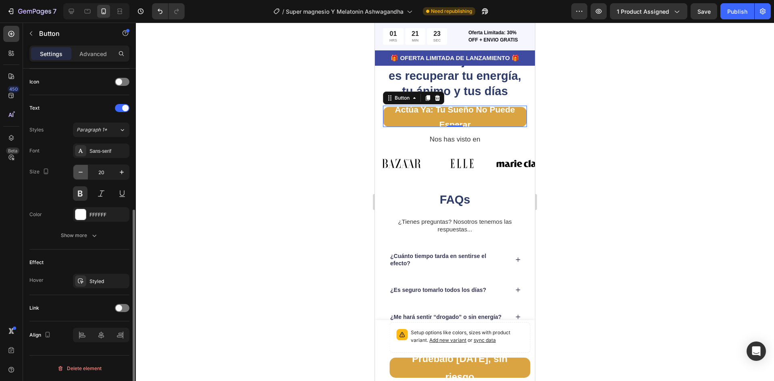
click at [79, 169] on icon "button" at bounding box center [81, 172] width 8 height 8
type input "16"
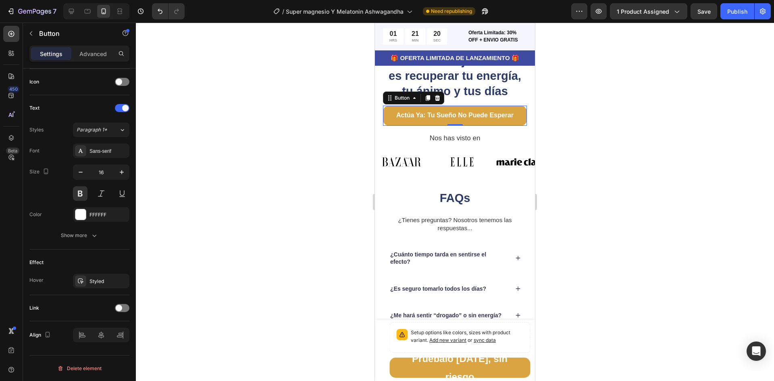
click at [389, 126] on button "Actúa Ya: Tu Sueño No Puede Esperar" at bounding box center [455, 116] width 144 height 20
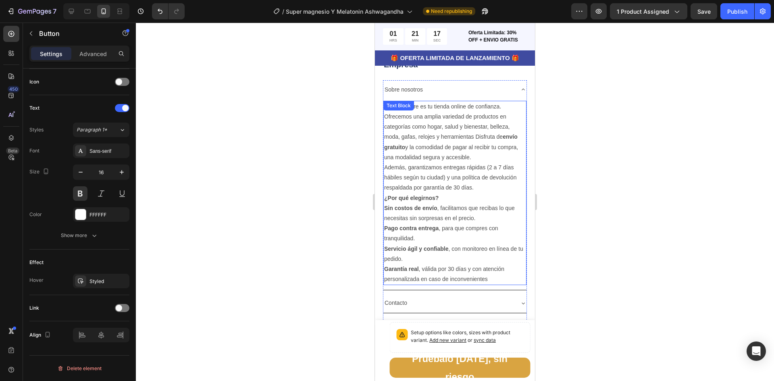
scroll to position [3022, 0]
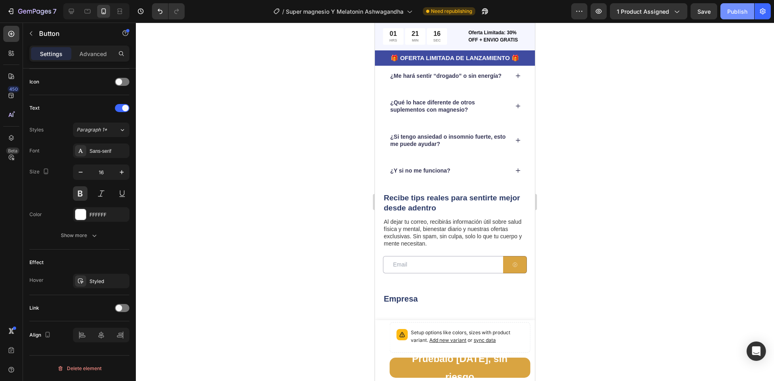
click at [732, 12] on div "Publish" at bounding box center [737, 11] width 20 height 8
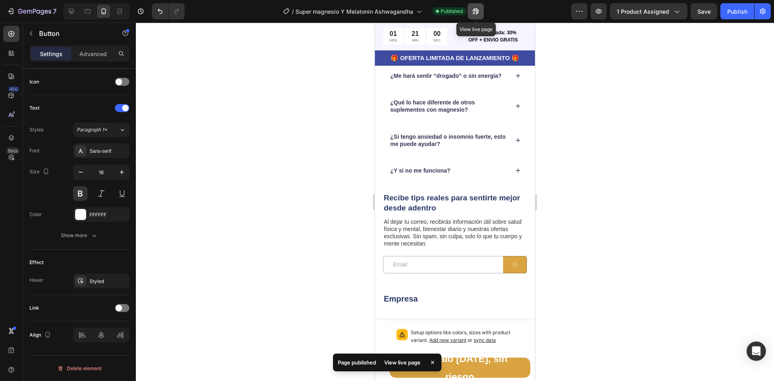
click at [480, 8] on button "button" at bounding box center [475, 11] width 16 height 16
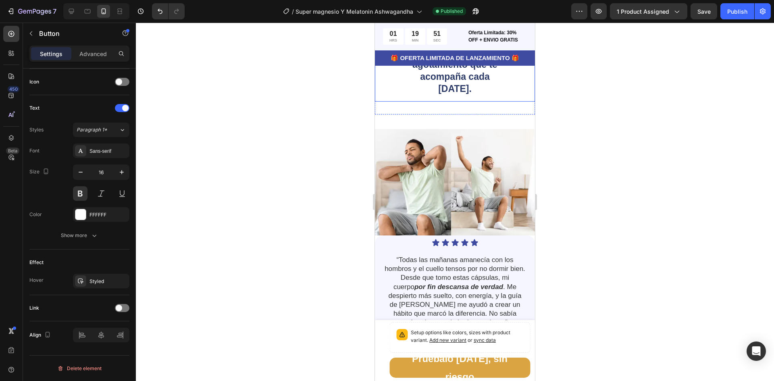
scroll to position [1813, 0]
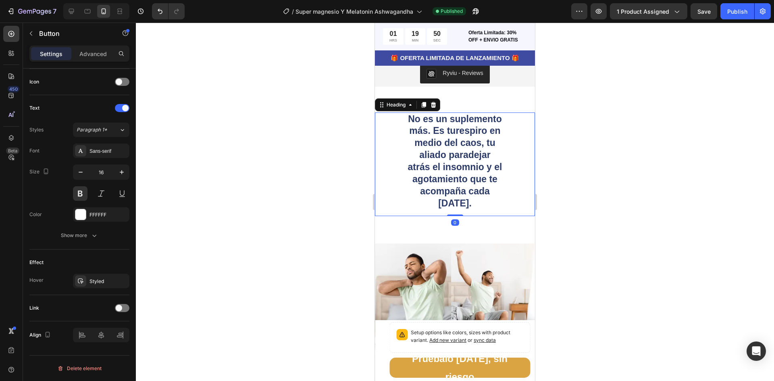
click at [466, 137] on span "No es un suplemento más. Es tu respiro en medio del caos , tu aliado para dejar…" at bounding box center [455, 161] width 94 height 95
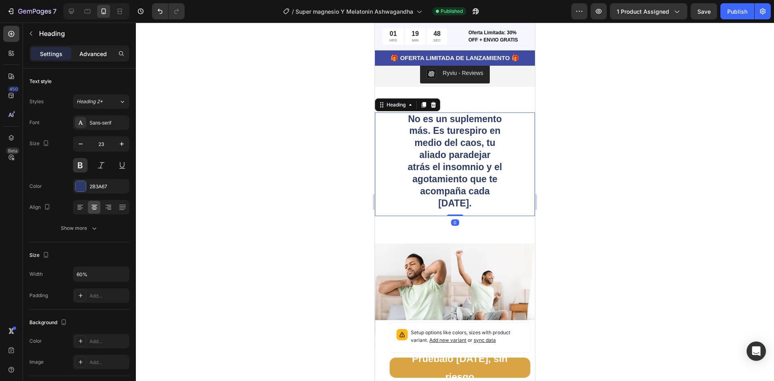
click at [94, 51] on p "Advanced" at bounding box center [92, 54] width 27 height 8
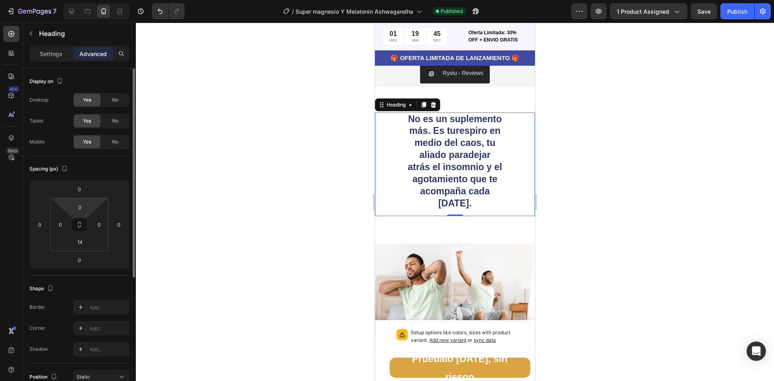
click at [93, 201] on div "0 0 14 0" at bounding box center [79, 224] width 58 height 53
type input "0"
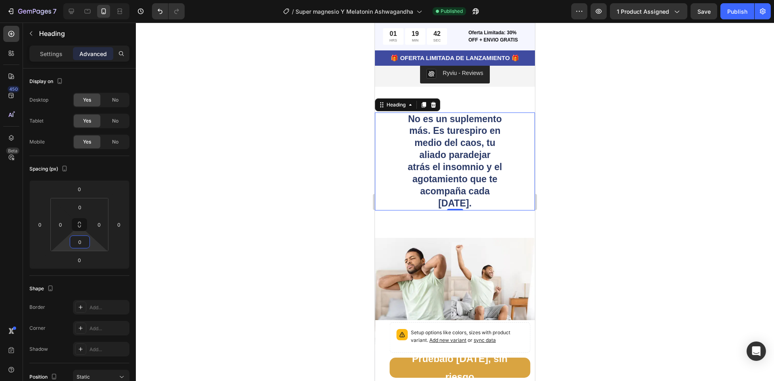
drag, startPoint x: 91, startPoint y: 239, endPoint x: 89, endPoint y: 247, distance: 7.8
click at [89, 0] on html "7 Version history / Super magnesio Y Melatonin Ashwagandha Published Preview 1 …" at bounding box center [387, 0] width 774 height 0
drag, startPoint x: 92, startPoint y: 203, endPoint x: 87, endPoint y: 215, distance: 12.3
click at [87, 0] on html "7 Version history / Super magnesio Y Melatonin Ashwagandha Published Preview 1 …" at bounding box center [387, 0] width 774 height 0
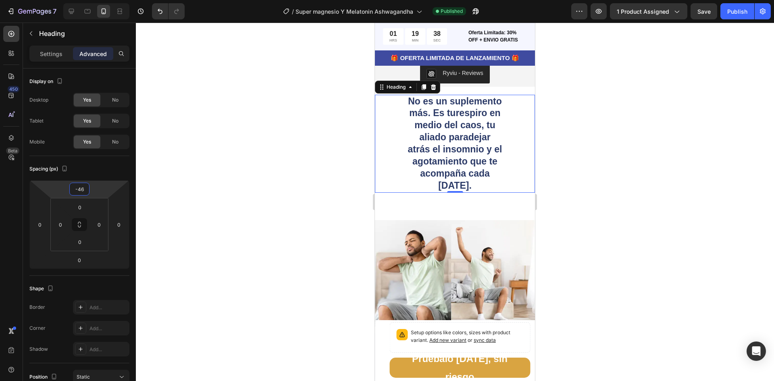
type input "-48"
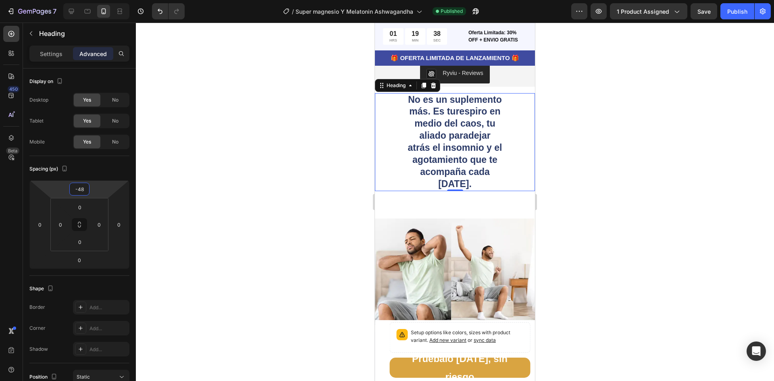
drag, startPoint x: 96, startPoint y: 183, endPoint x: 95, endPoint y: 193, distance: 9.7
click at [95, 0] on html "7 Version history / Super magnesio Y Melatonin Ashwagandha Published Preview 1 …" at bounding box center [387, 0] width 774 height 0
click at [470, 204] on div "No es un suplemento más. Es tu respiro en medio del caos , tu aliado para dejar…" at bounding box center [455, 152] width 160 height 104
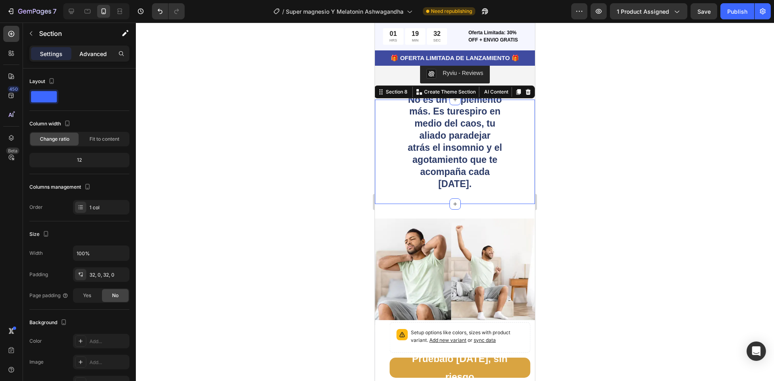
click at [92, 56] on p "Advanced" at bounding box center [92, 54] width 27 height 8
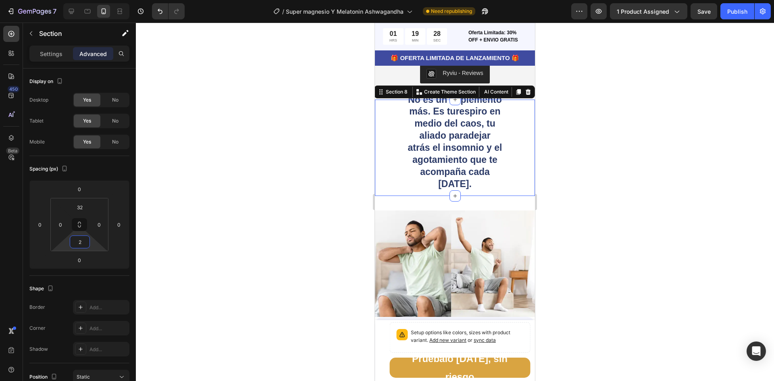
type input "0"
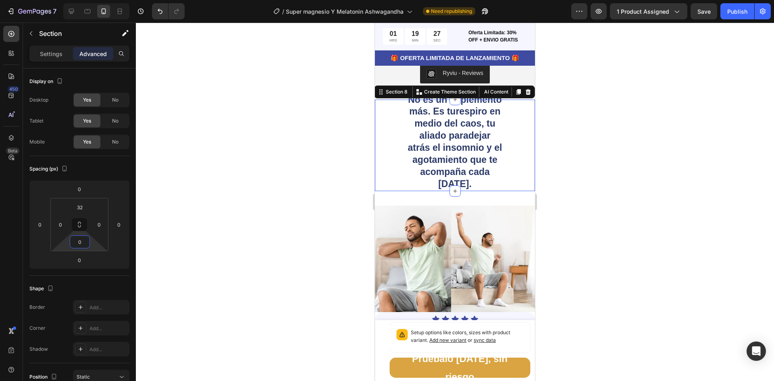
click at [91, 0] on html "7 Version history / Super magnesio Y Melatonin Ashwagandha Need republishing Pr…" at bounding box center [387, 0] width 774 height 0
click at [497, 127] on h2 "No es un suplemento más. Es tu respiro en medio del caos , tu aliado para dejar…" at bounding box center [455, 142] width 96 height 98
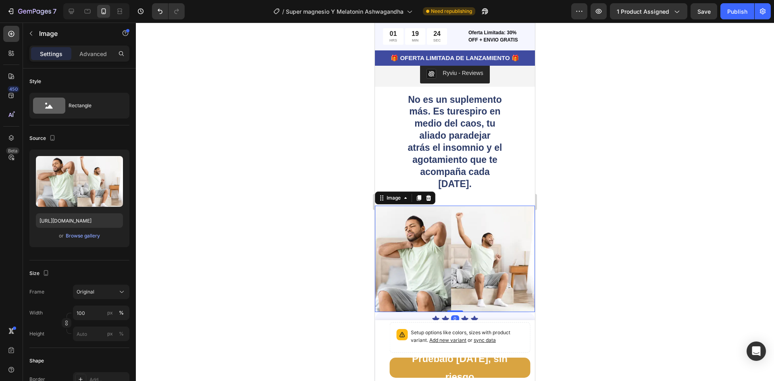
click at [463, 251] on img at bounding box center [455, 258] width 160 height 106
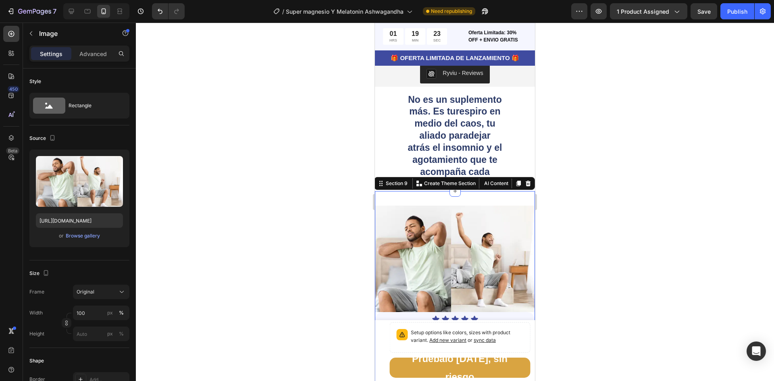
click at [471, 224] on div "Image Icon Icon Icon Icon Icon Icon List “Todas las mañanas amanecía con los ho…" at bounding box center [455, 319] width 160 height 257
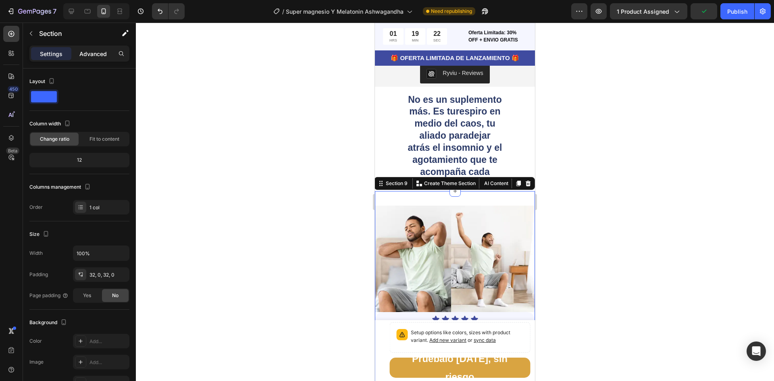
click at [97, 52] on p "Advanced" at bounding box center [92, 54] width 27 height 8
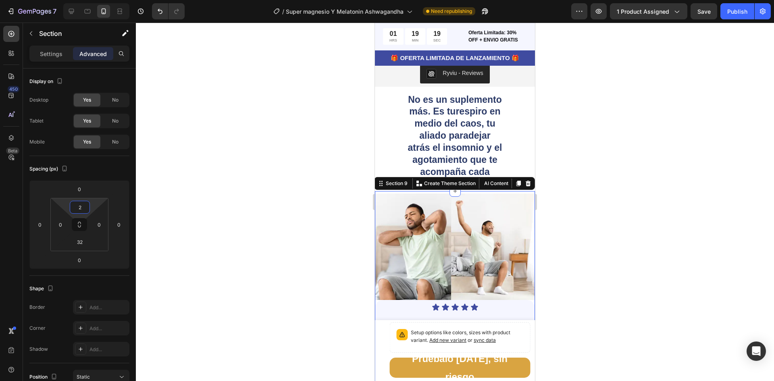
type input "0"
click at [93, 0] on html "7 Version history / Super magnesio Y Melatonin Ashwagandha Need republishing Pr…" at bounding box center [387, 0] width 774 height 0
click at [648, 165] on div at bounding box center [455, 202] width 638 height 358
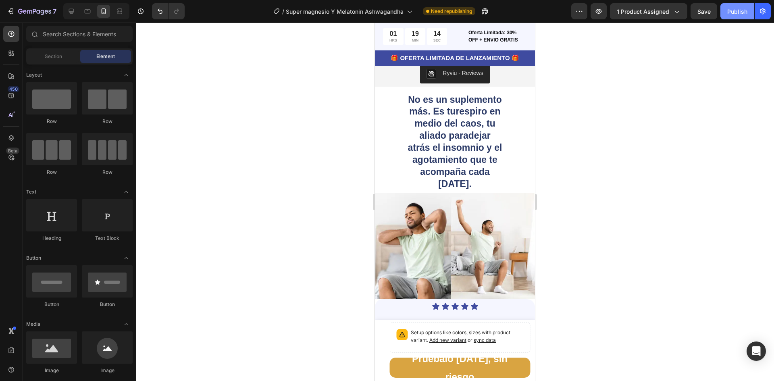
click at [737, 12] on div "Publish" at bounding box center [737, 11] width 20 height 8
click at [507, 97] on div "Ryviu - Reviews Ryviu Section 7" at bounding box center [455, 74] width 160 height 52
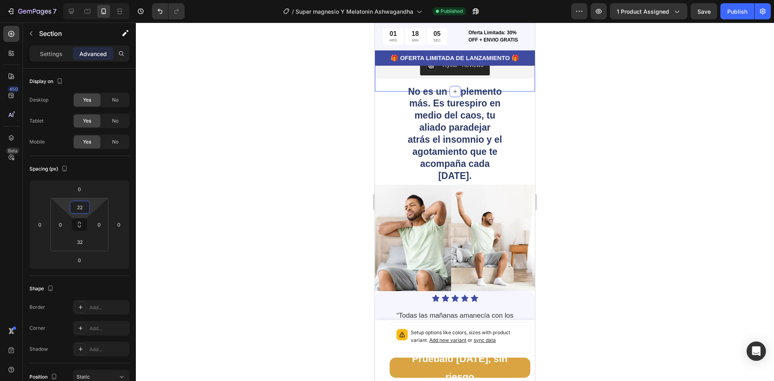
type input "34"
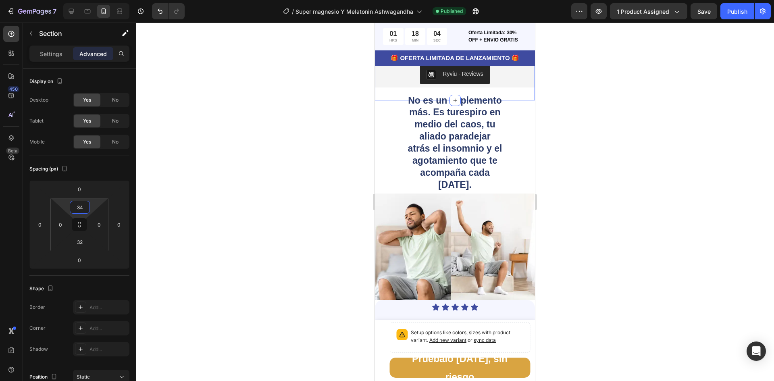
drag, startPoint x: 90, startPoint y: 200, endPoint x: 94, endPoint y: 194, distance: 7.6
click at [94, 0] on html "7 Version history / Super magnesio Y Melatonin Ashwagandha Published Preview 1 …" at bounding box center [387, 0] width 774 height 0
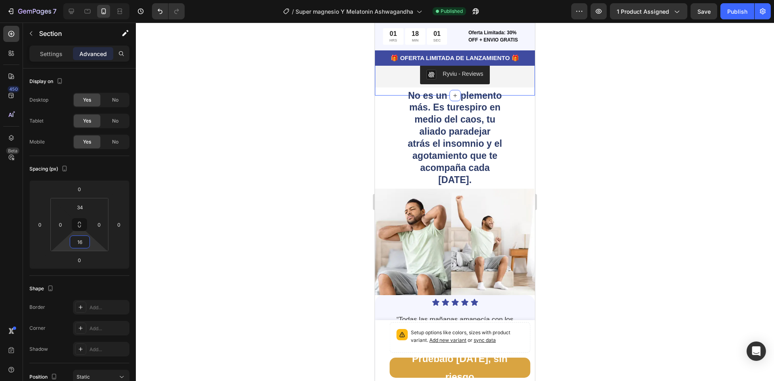
type input "12"
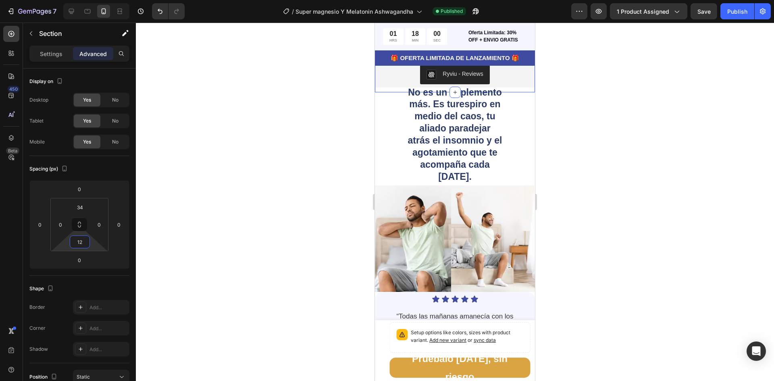
click at [94, 0] on html "7 Version history / Super magnesio Y Melatonin Ashwagandha Published Preview 1 …" at bounding box center [387, 0] width 774 height 0
click at [488, 170] on strong "dejar atrás el insomnio y el agotamiento que te acompaña cada mañana." at bounding box center [455, 152] width 94 height 59
click at [726, 14] on button "Publish" at bounding box center [737, 11] width 34 height 16
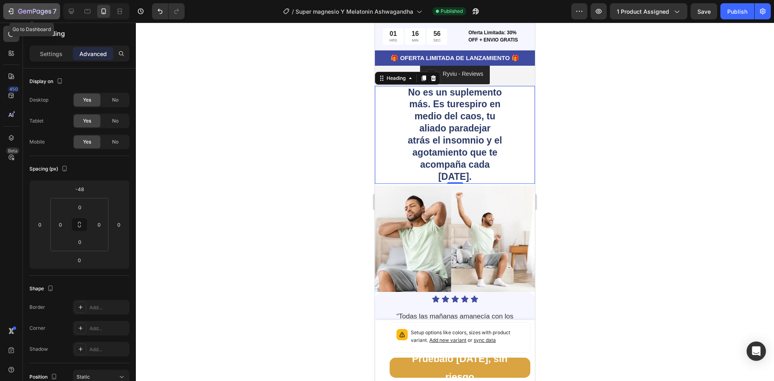
click at [29, 11] on icon "button" at bounding box center [29, 12] width 5 height 4
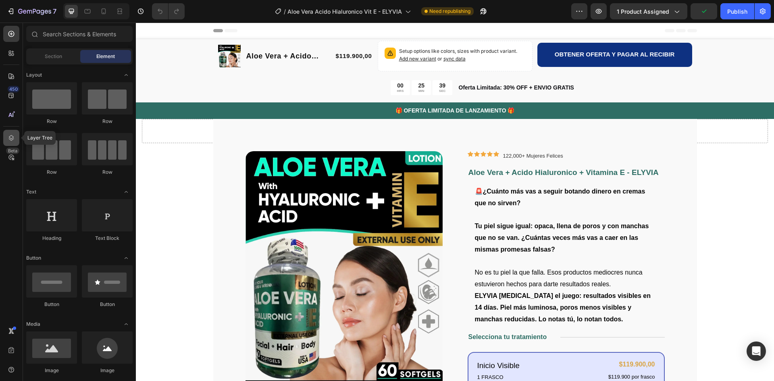
click at [12, 135] on icon at bounding box center [11, 138] width 8 height 8
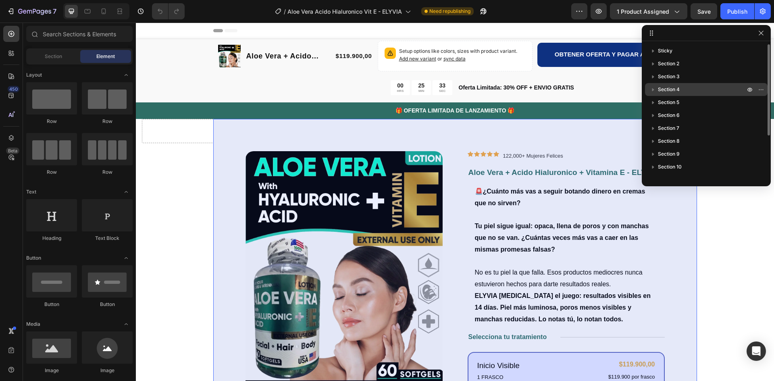
click at [687, 85] on p "Section 4" at bounding box center [702, 89] width 89 height 8
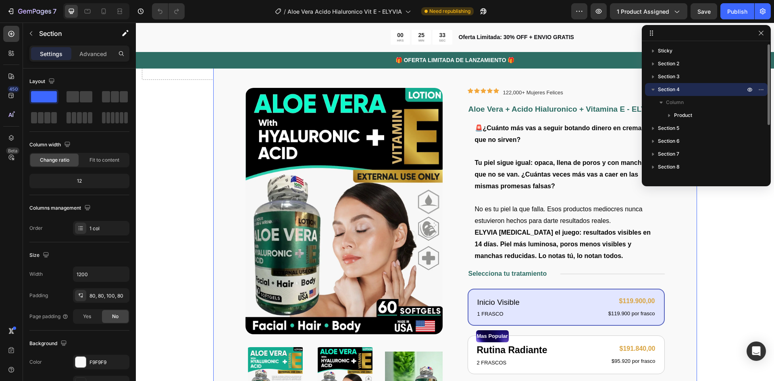
scroll to position [68, 0]
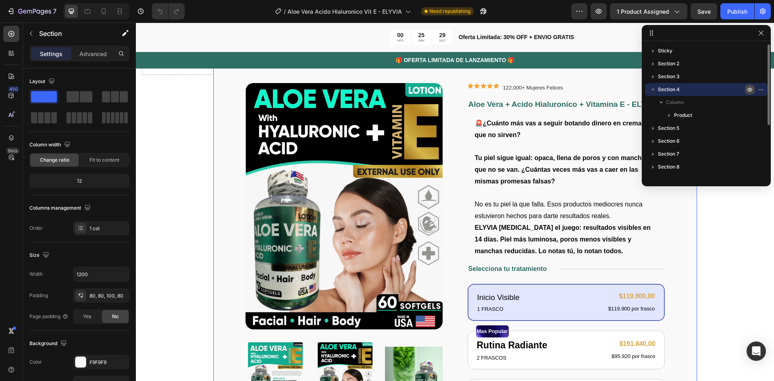
click at [750, 89] on icon "button" at bounding box center [749, 89] width 6 height 6
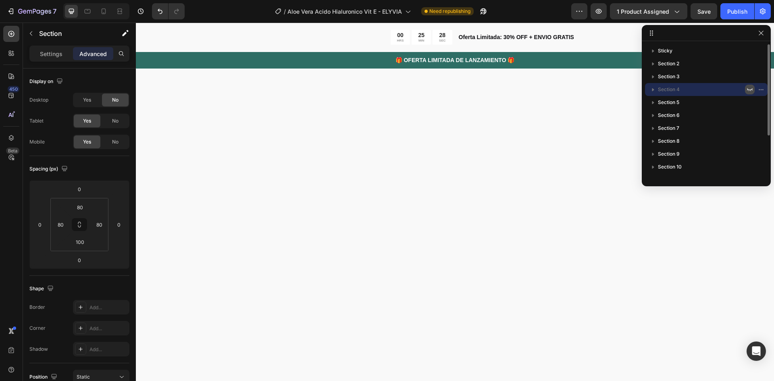
click at [750, 89] on icon "button" at bounding box center [749, 89] width 6 height 6
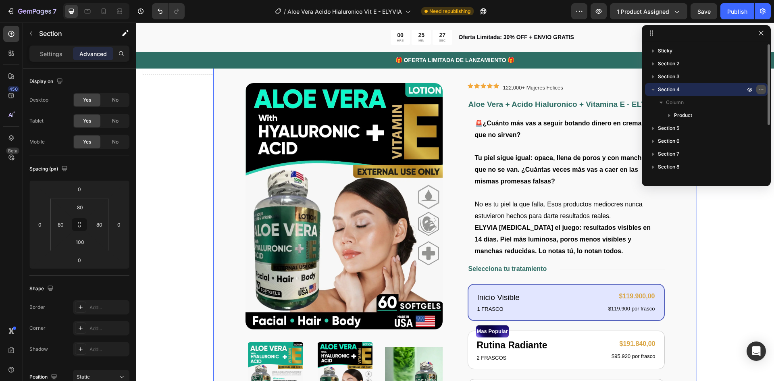
click at [763, 86] on button "button" at bounding box center [761, 90] width 10 height 10
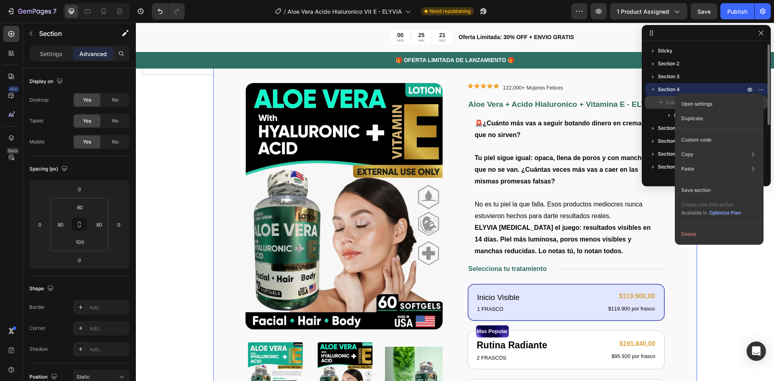
click at [666, 101] on span "Column" at bounding box center [675, 102] width 18 height 8
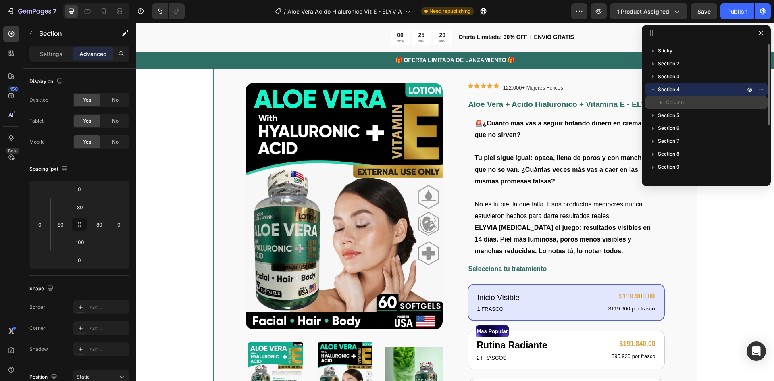
click at [666, 101] on span "Column" at bounding box center [675, 102] width 18 height 8
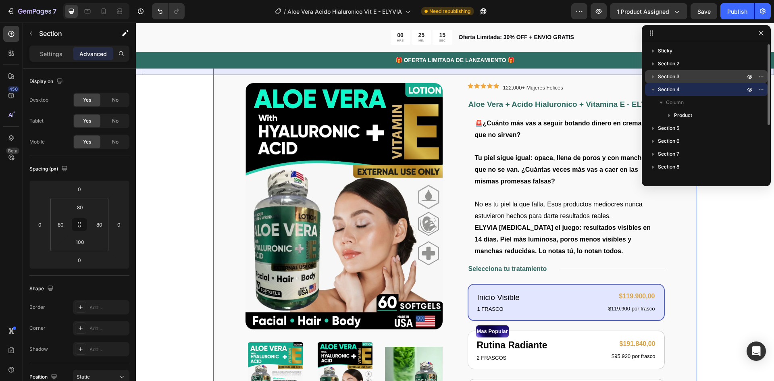
click at [685, 76] on p "Section 3" at bounding box center [702, 77] width 89 height 8
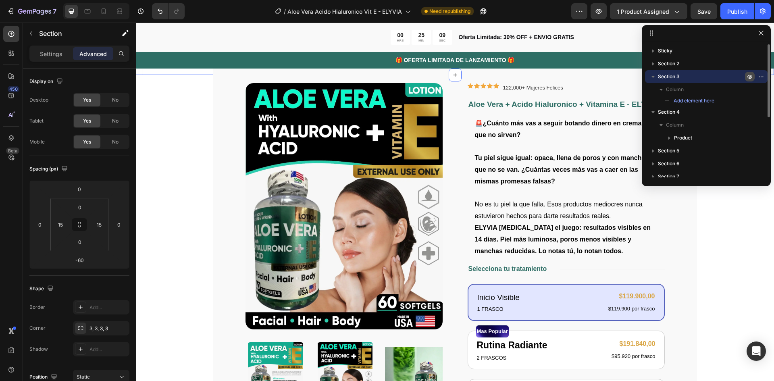
click at [749, 77] on icon "button" at bounding box center [750, 77] width 2 height 2
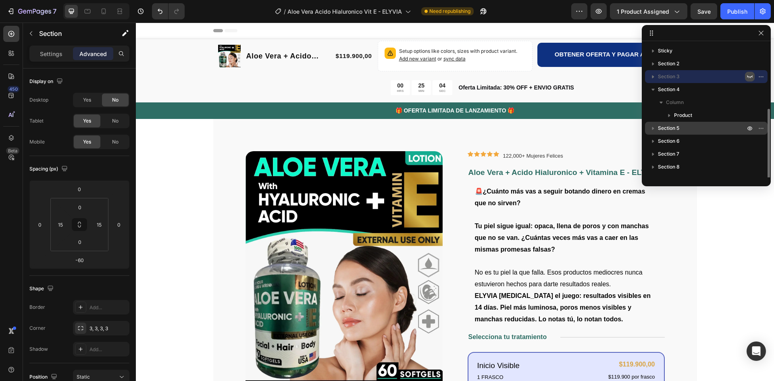
scroll to position [40, 0]
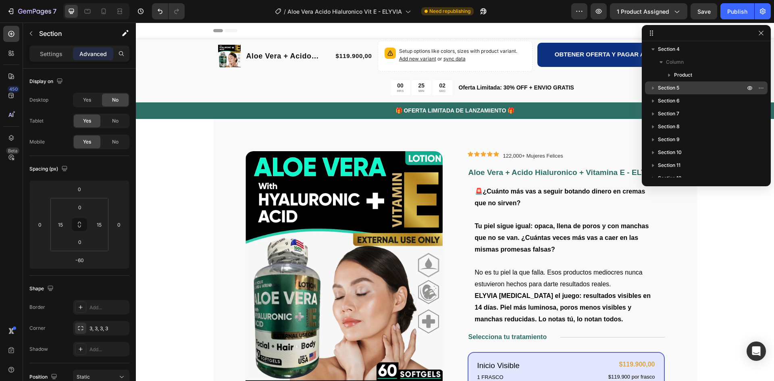
click at [686, 90] on p "Section 5" at bounding box center [702, 88] width 89 height 8
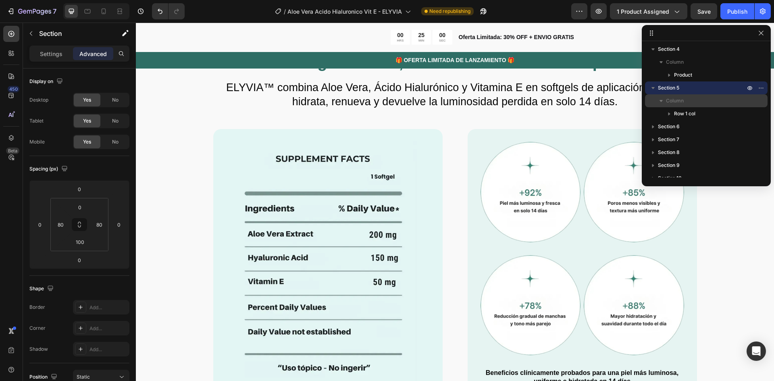
scroll to position [0, 0]
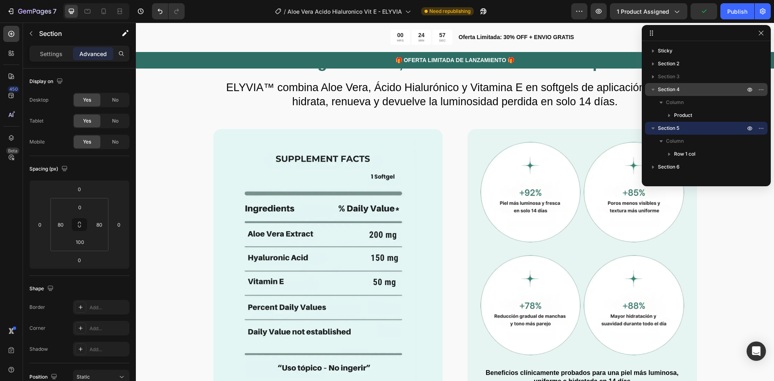
click at [688, 90] on p "Section 4" at bounding box center [702, 89] width 89 height 8
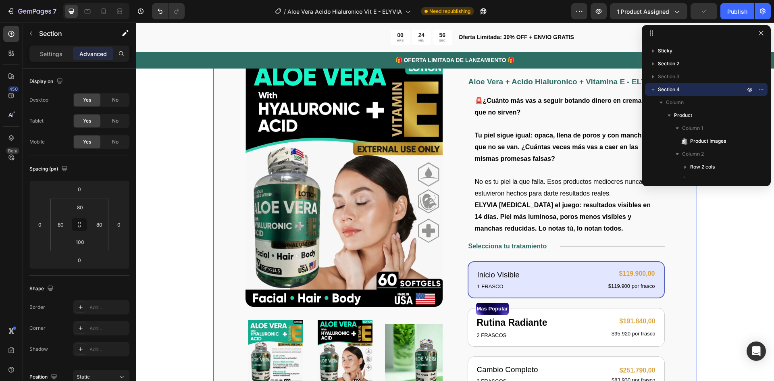
scroll to position [68, 0]
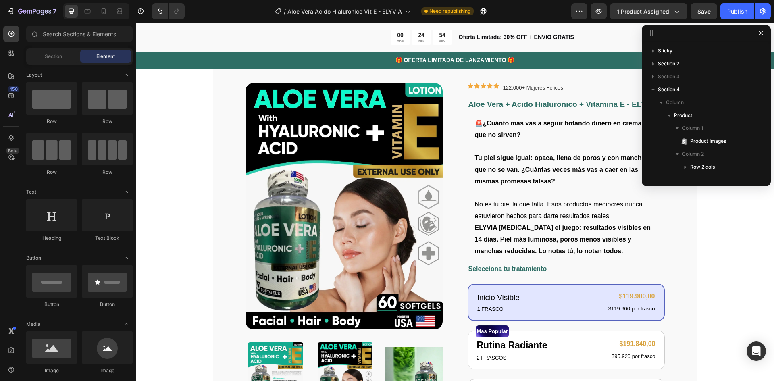
click at [759, 34] on icon "button" at bounding box center [761, 33] width 6 height 6
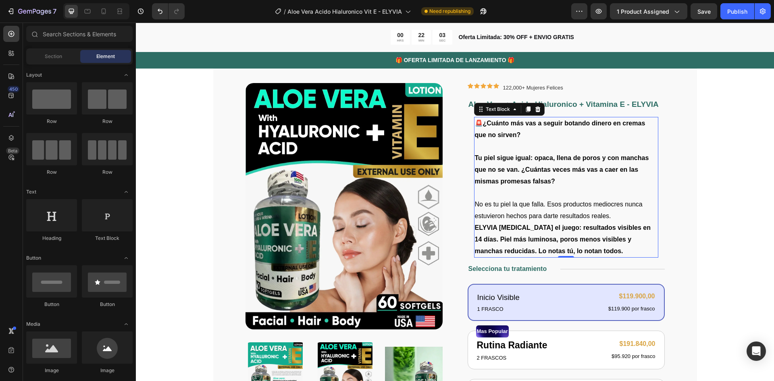
click at [525, 133] on p "🚨 ¿Cuánto más vas a seguir botando dinero en cremas que no sirven?" at bounding box center [566, 129] width 183 height 23
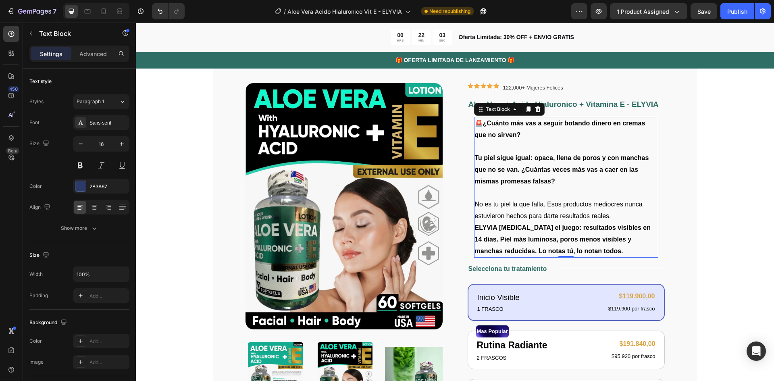
click at [525, 133] on p "🚨 ¿Cuánto más vas a seguir botando dinero en cremas que no sirven?" at bounding box center [566, 129] width 183 height 23
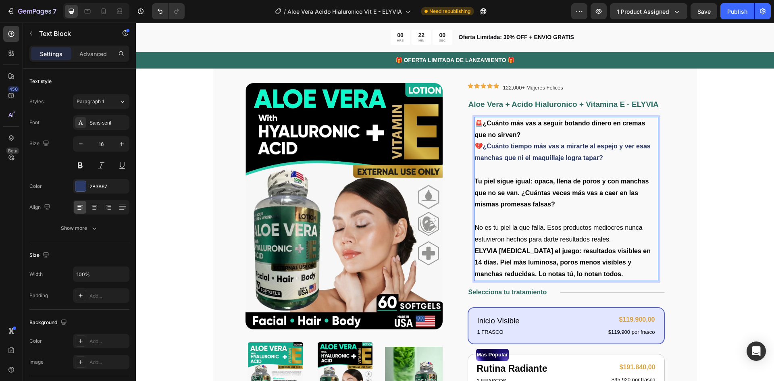
click at [525, 137] on p "🚨 ¿Cuánto más vas a seguir botando dinero en cremas que no sirven?" at bounding box center [566, 129] width 183 height 23
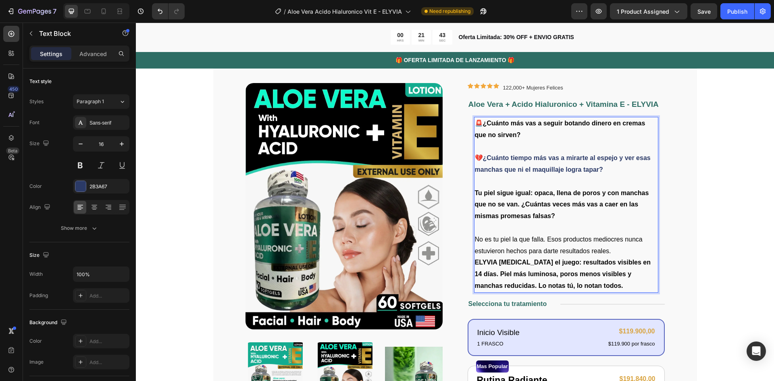
click at [554, 218] on p "Tu piel sigue igual: opaca, llena de poros y con manchas que no se van. ¿Cuánta…" at bounding box center [566, 204] width 183 height 35
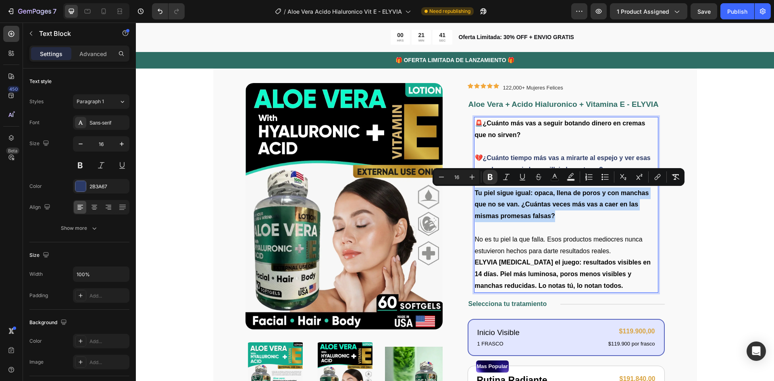
drag, startPoint x: 555, startPoint y: 216, endPoint x: 473, endPoint y: 194, distance: 85.1
click at [475, 194] on p "Tu piel sigue igual: opaca, llena de poros y con manchas que no se van. ¿Cuánta…" at bounding box center [566, 204] width 183 height 35
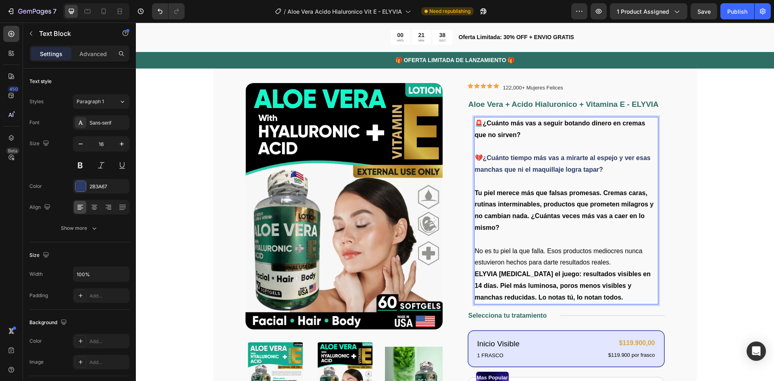
click at [487, 241] on p "Rich Text Editor. Editing area: main" at bounding box center [566, 240] width 183 height 12
click at [496, 253] on span "No es tu piel la que falla. Esos productos mediocres nunca estuvieron hechos pa…" at bounding box center [559, 256] width 168 height 19
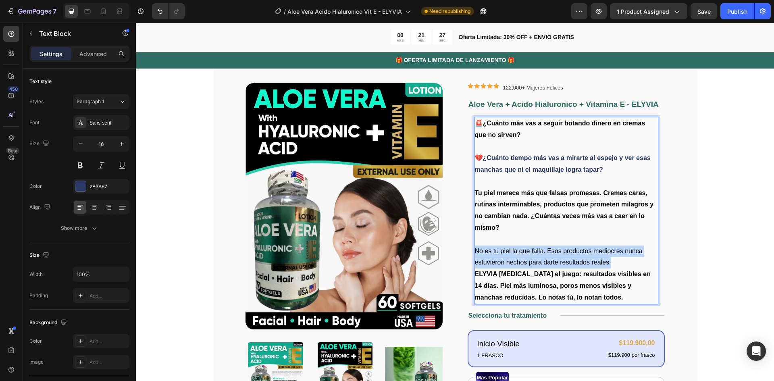
drag, startPoint x: 610, startPoint y: 264, endPoint x: 471, endPoint y: 248, distance: 139.9
click at [475, 248] on p "No es tu piel la que falla. Esos productos mediocres nunca estuvieron hechos pa…" at bounding box center [566, 256] width 183 height 23
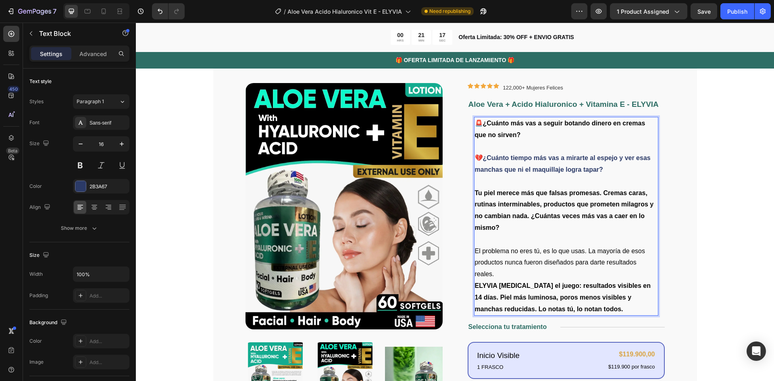
click at [520, 297] on strong "ELYVIA cambia el juego: resultados visibles en 14 días. Piel más luminosa, poro…" at bounding box center [563, 297] width 176 height 30
drag, startPoint x: 634, startPoint y: 297, endPoint x: 498, endPoint y: 309, distance: 136.4
click at [498, 309] on p "ELYVIA cambia el juego: resultados visibles en 14 días. Piel más luminosa, poro…" at bounding box center [566, 297] width 183 height 35
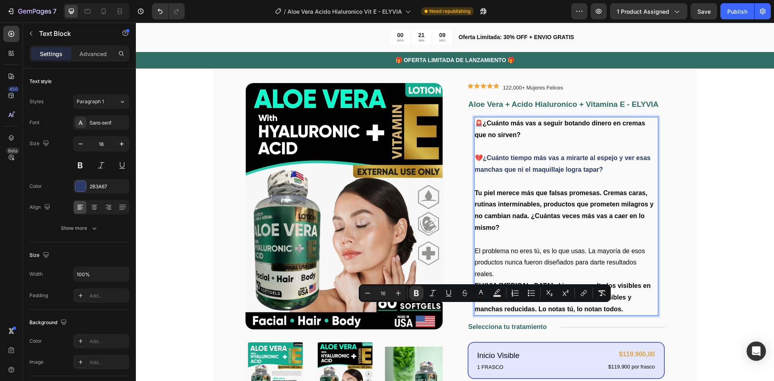
click at [503, 309] on strong "ELYVIA cambia el juego: resultados visibles en 14 días. Piel más luminosa, poro…" at bounding box center [563, 297] width 176 height 30
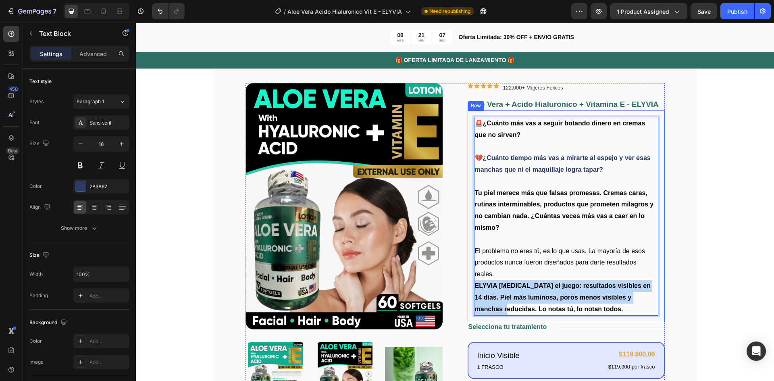
drag, startPoint x: 502, startPoint y: 310, endPoint x: 470, endPoint y: 285, distance: 40.1
click at [470, 285] on div "🚨 ¿Cuánto más vas a seguir botando dinero en cremas que no sirven? 💔 ¿Cuánto ti…" at bounding box center [565, 216] width 197 height 212
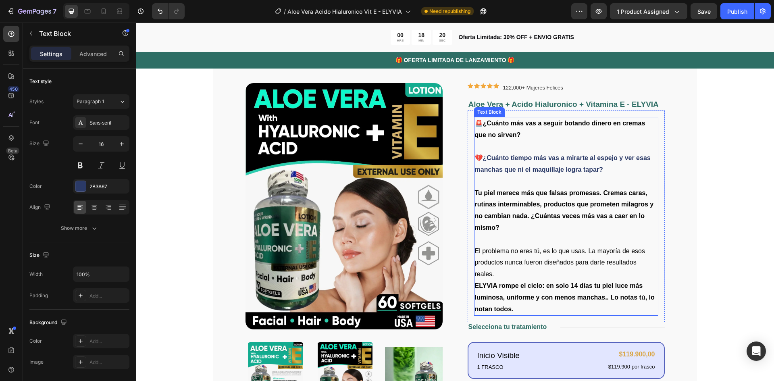
click at [517, 257] on p "El problema no eres tú, es lo que usas. La mayoría de esos productos nunca fuer…" at bounding box center [566, 262] width 183 height 35
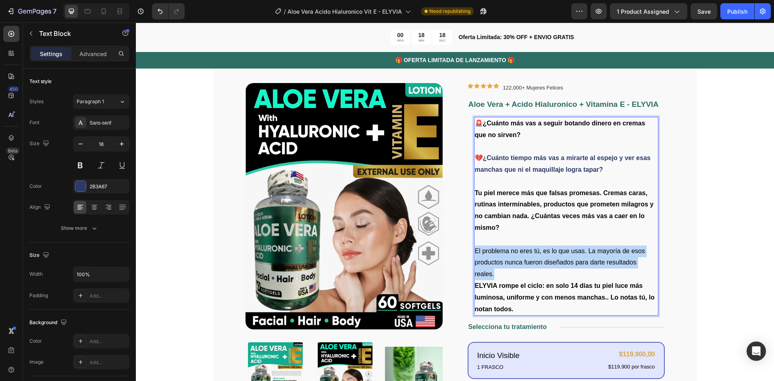
drag, startPoint x: 495, startPoint y: 272, endPoint x: 470, endPoint y: 251, distance: 32.3
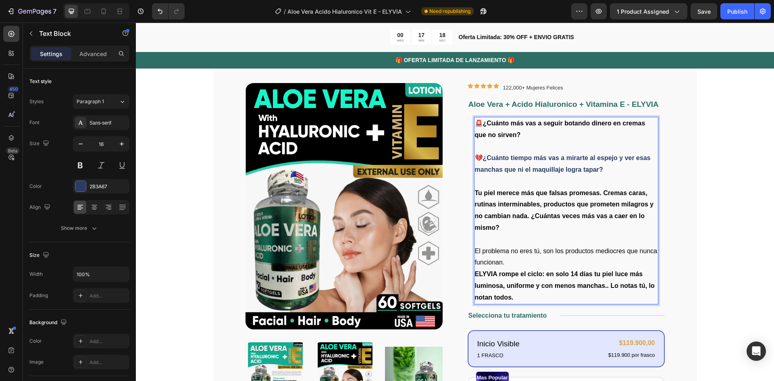
click at [505, 229] on p "Tu piel merece más que falsas promesas. Cremas caras, rutinas interminables, pr…" at bounding box center [566, 210] width 183 height 46
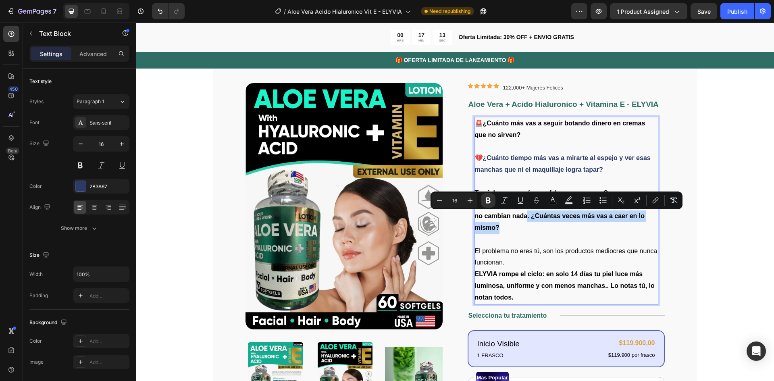
drag, startPoint x: 502, startPoint y: 228, endPoint x: 524, endPoint y: 218, distance: 24.3
click at [524, 218] on p "Tu piel merece más que falsas promesas. Cremas caras, rutinas interminables, pr…" at bounding box center [566, 210] width 183 height 46
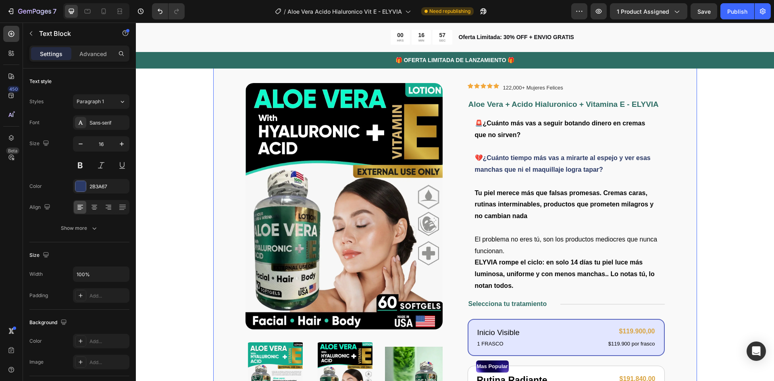
click at [688, 214] on div "Product Images Icon Icon Icon Icon Icon Row 122,000+ Mujeres Felices Text Block…" at bounding box center [455, 382] width 484 height 662
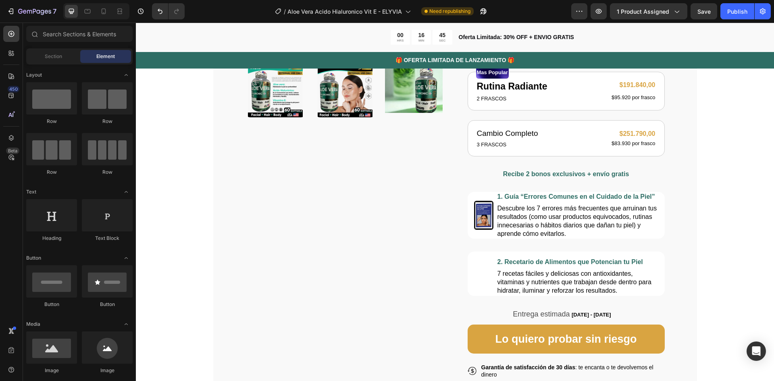
scroll to position [363, 0]
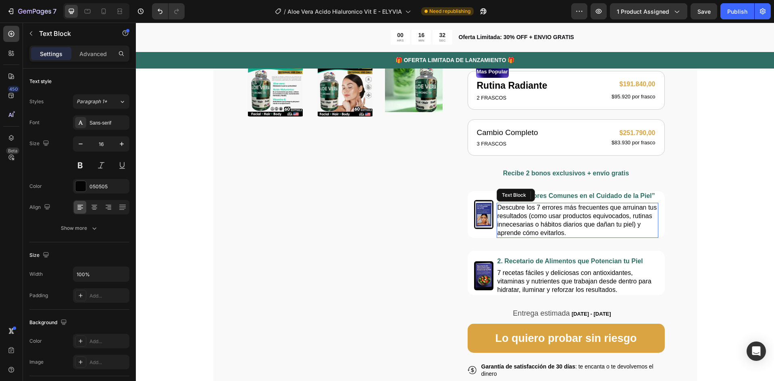
click at [595, 234] on p "Descubre los 7 errores más frecuentes que arruinan tus resultados (como usar pr…" at bounding box center [577, 219] width 160 height 33
click at [596, 230] on p "Descubre los 7 errores más frecuentes que arruinan tus resultados (como usar pr…" at bounding box center [577, 219] width 160 height 33
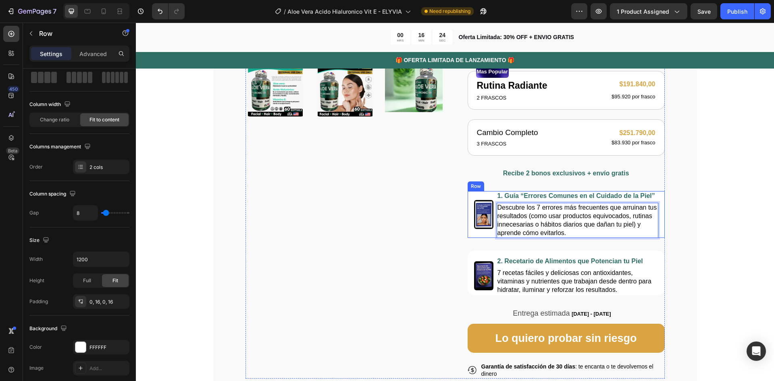
click at [486, 197] on div "Image" at bounding box center [483, 214] width 19 height 47
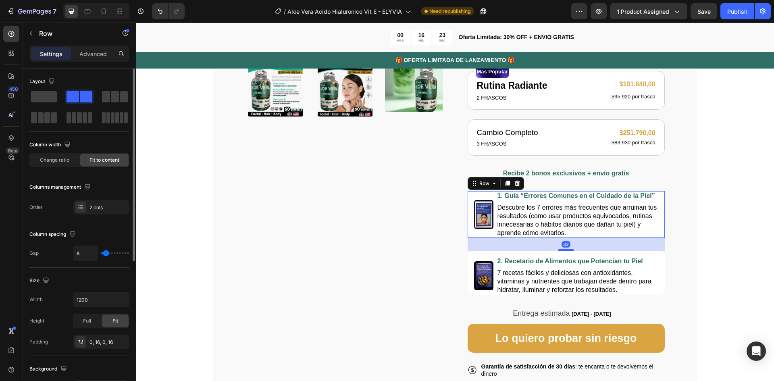
scroll to position [121, 0]
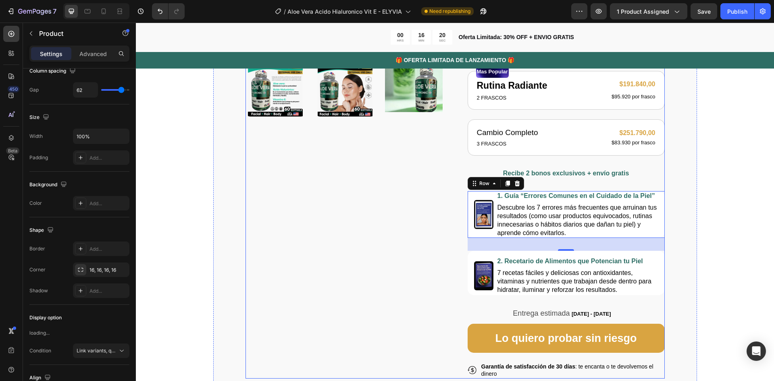
click at [378, 241] on div "Product Images" at bounding box center [343, 83] width 197 height 590
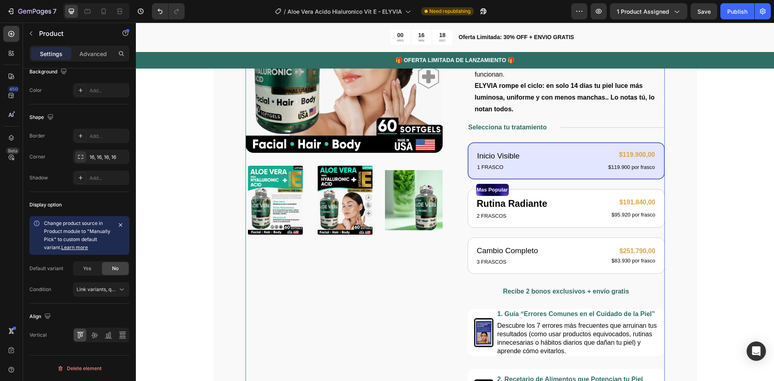
scroll to position [282, 0]
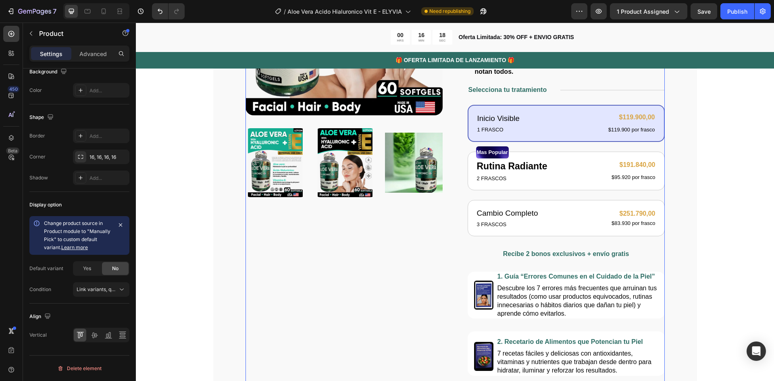
click at [275, 237] on div "Product Images" at bounding box center [343, 164] width 197 height 590
click at [229, 214] on div "Product Images Icon Icon Icon Icon Icon Row 122,000+ Mujeres Felices Text Block…" at bounding box center [455, 168] width 484 height 662
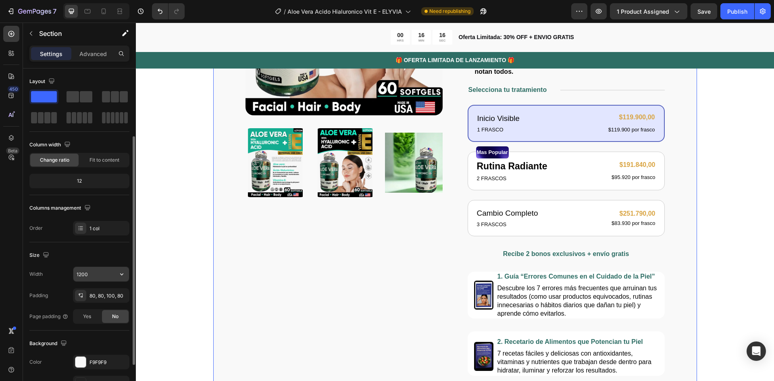
scroll to position [40, 0]
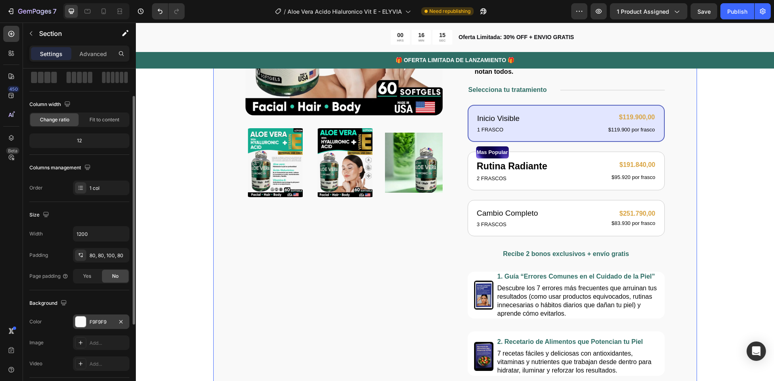
click at [100, 321] on div "F9F9F9" at bounding box center [100, 321] width 23 height 7
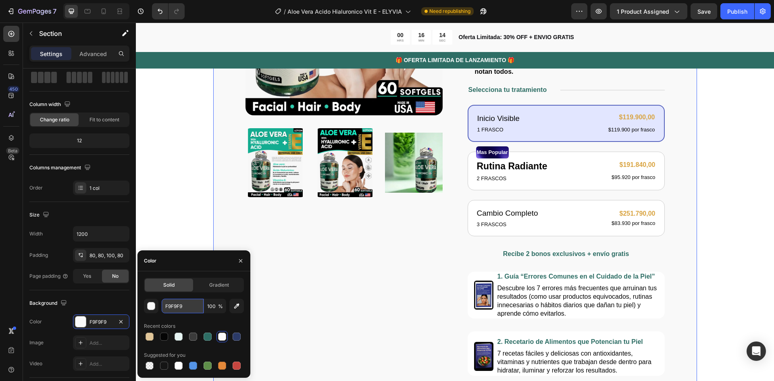
click at [180, 307] on input "F9F9F9" at bounding box center [183, 306] width 42 height 15
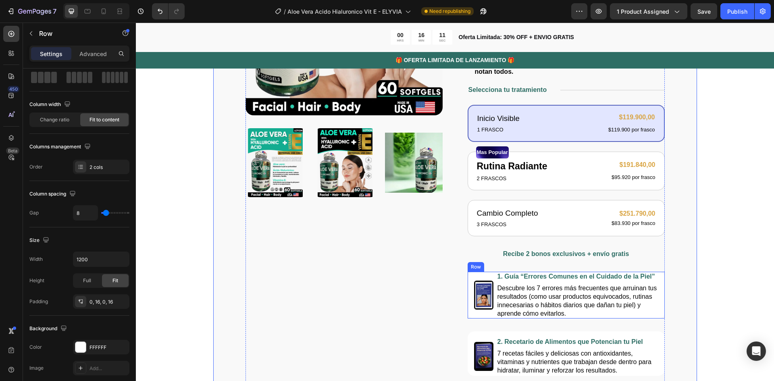
click at [474, 274] on div "Image" at bounding box center [483, 295] width 19 height 47
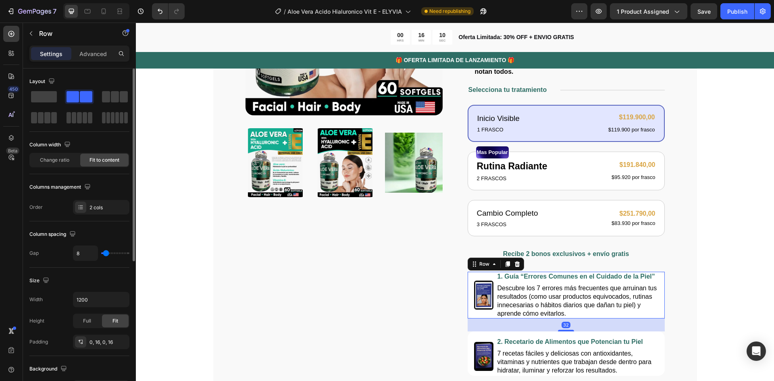
scroll to position [121, 0]
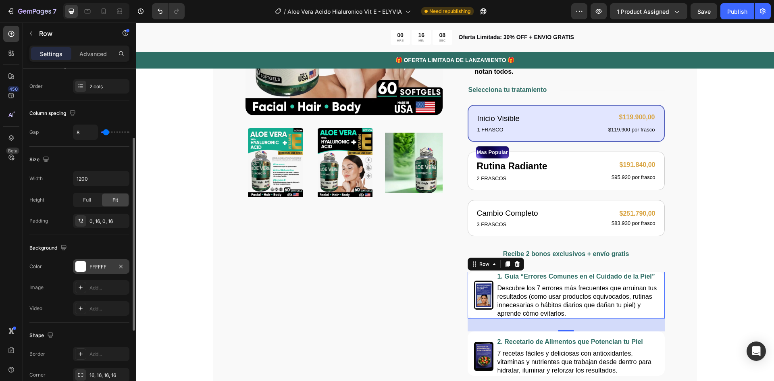
click at [94, 268] on div "FFFFFF" at bounding box center [100, 266] width 23 height 7
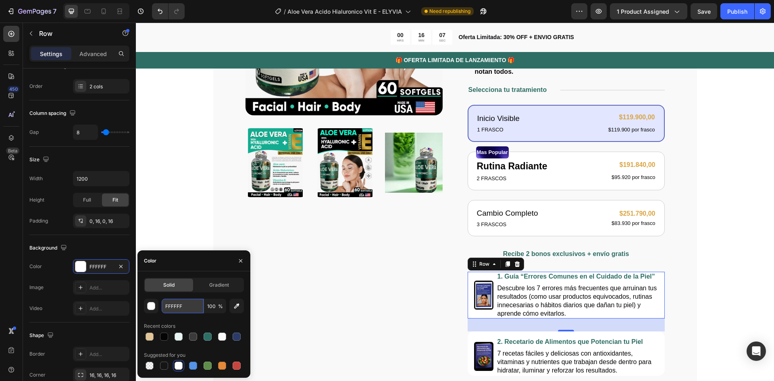
click at [175, 303] on input "FFFFFF" at bounding box center [183, 306] width 42 height 15
paste input "9F9F9"
type input "F9F9F9"
click at [378, 276] on div "Product Images" at bounding box center [343, 164] width 197 height 590
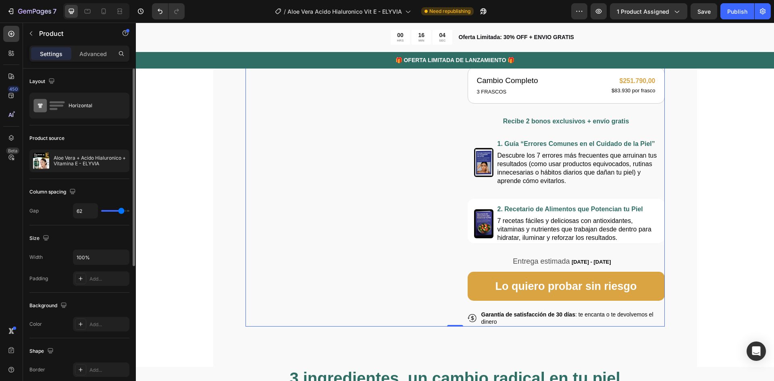
scroll to position [443, 0]
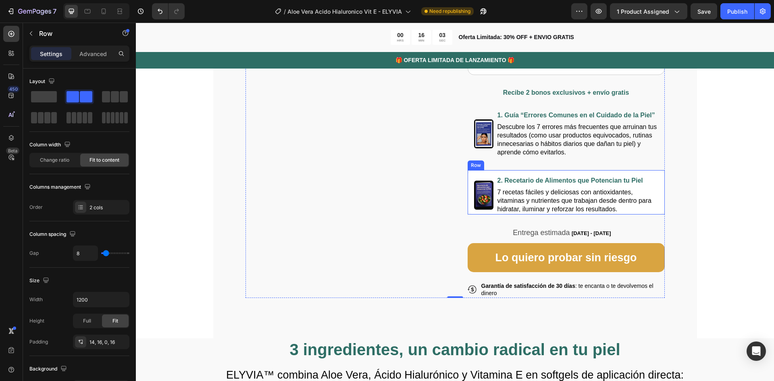
click at [468, 178] on div "Image 2. Recetario de Alimentos que Potencian tu Piel Text Block 7 recetas fáci…" at bounding box center [565, 192] width 197 height 44
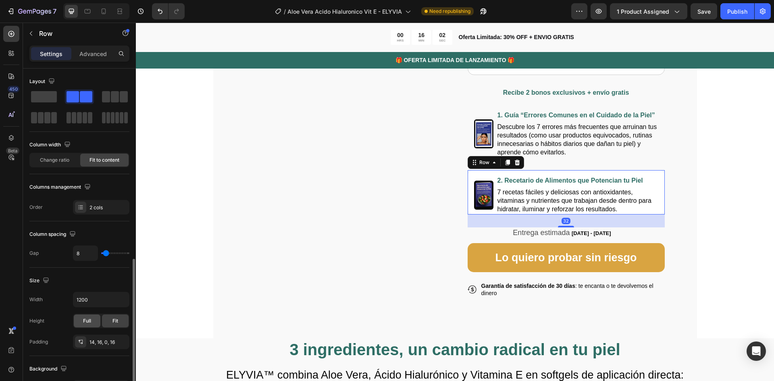
scroll to position [201, 0]
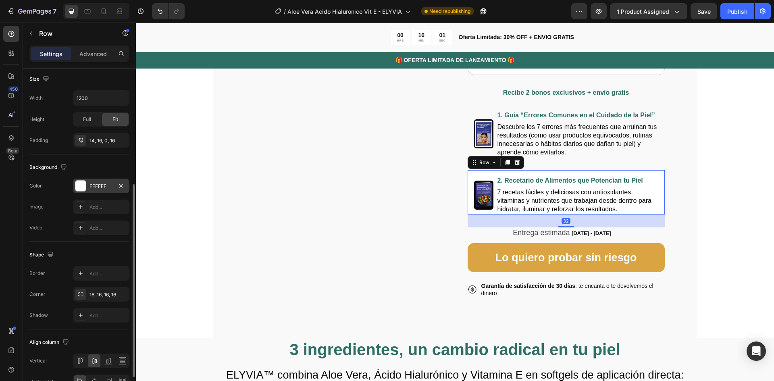
click at [95, 183] on div "FFFFFF" at bounding box center [100, 186] width 23 height 7
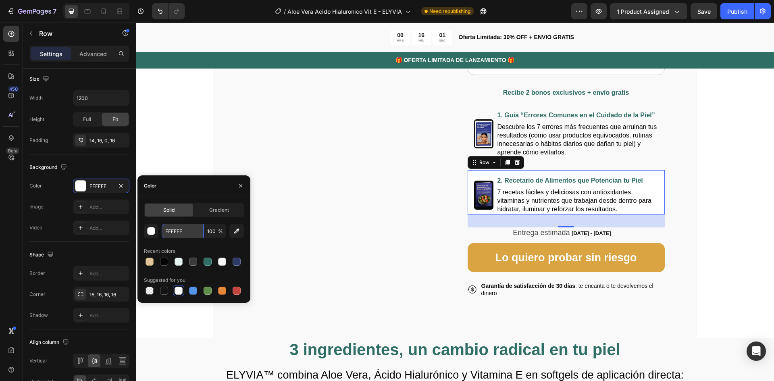
click at [174, 231] on input "FFFFFF" at bounding box center [183, 231] width 42 height 15
paste input "9F9F9"
type input "F9F9F9"
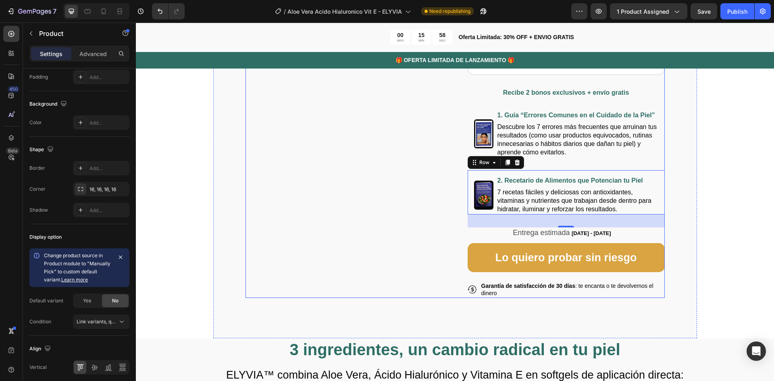
click at [371, 149] on div "Product Images" at bounding box center [343, 3] width 197 height 590
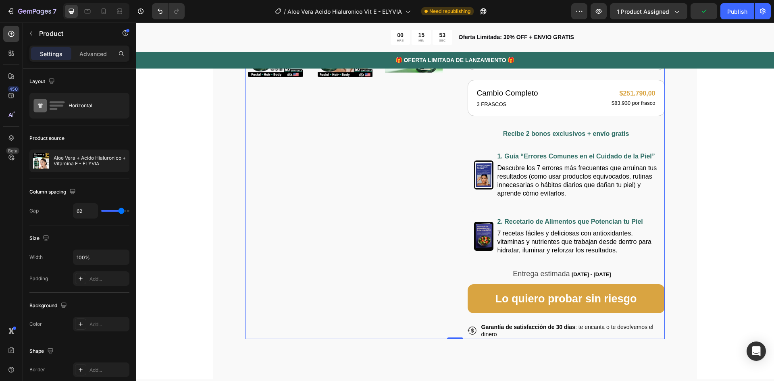
scroll to position [403, 0]
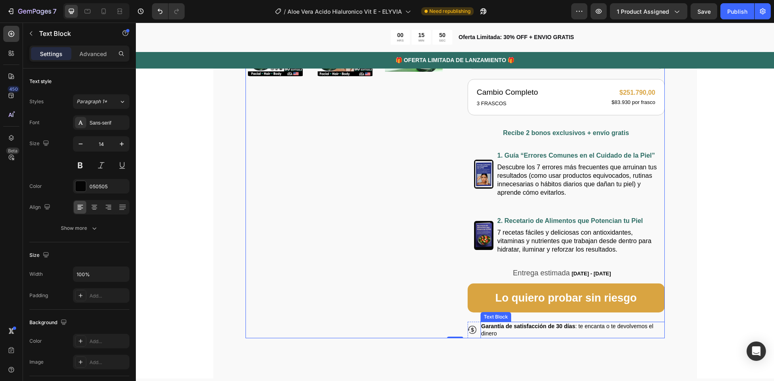
click at [537, 326] on strong "Garantía de satisfacción de 30 días" at bounding box center [528, 326] width 94 height 6
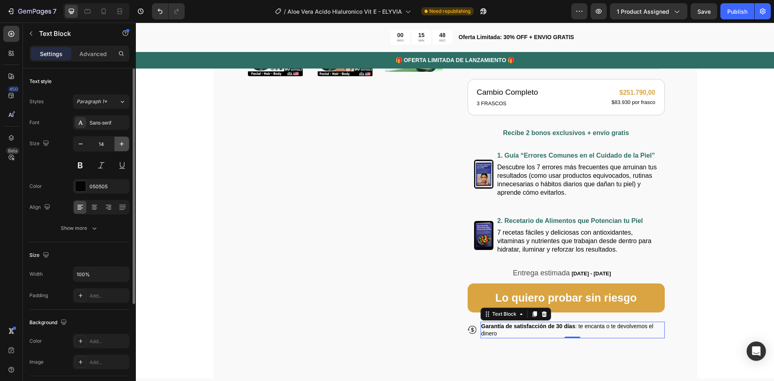
click at [121, 143] on icon "button" at bounding box center [122, 144] width 8 height 8
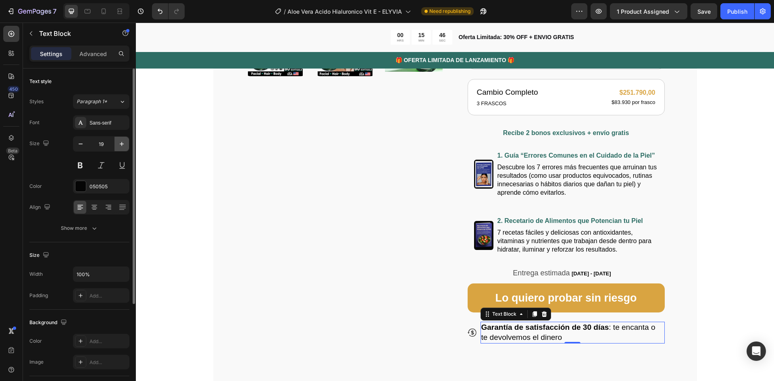
click at [121, 143] on icon "button" at bounding box center [122, 144] width 8 height 8
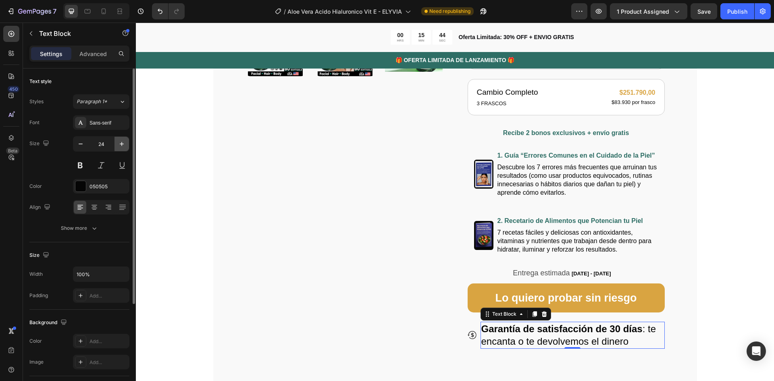
click at [121, 143] on icon "button" at bounding box center [122, 144] width 8 height 8
type input "26"
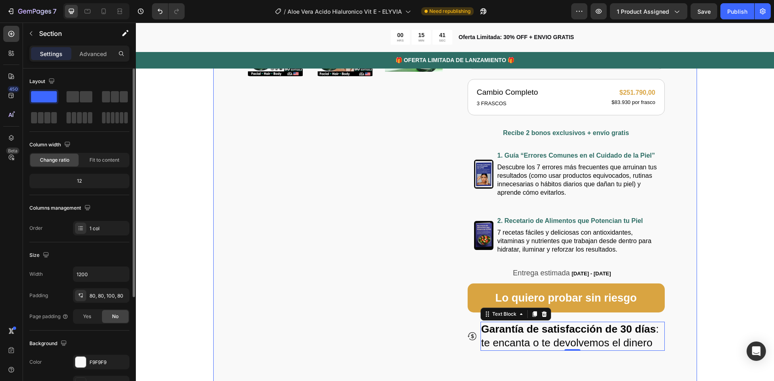
click at [675, 136] on div "Product Images Icon Icon Icon Icon Icon Row 122,000+ Mujeres Felices Text Block…" at bounding box center [455, 53] width 484 height 675
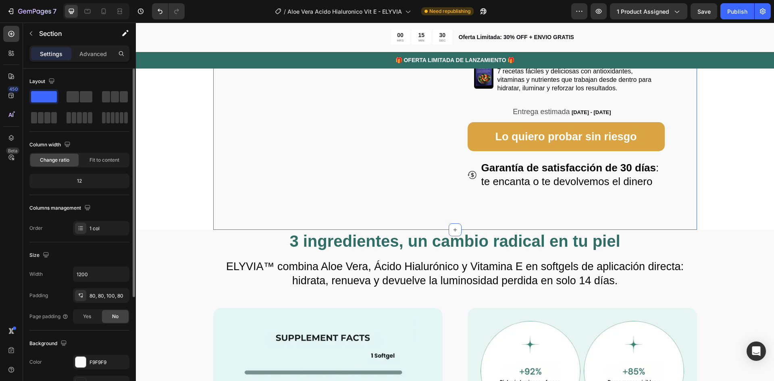
scroll to position [604, 0]
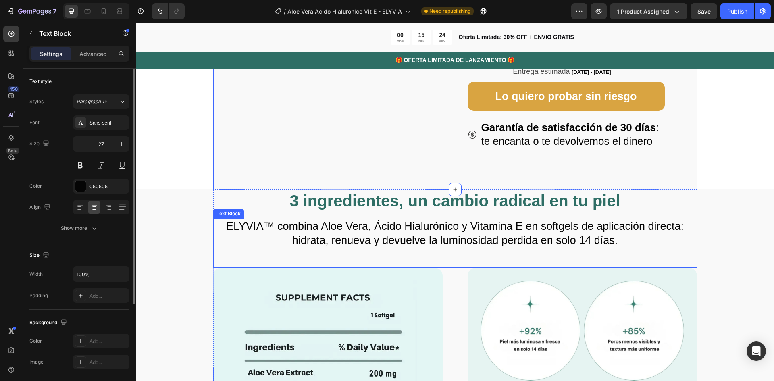
click at [542, 237] on p "ELYVIA™ combina Aloe Vera, Ácido Hialurónico y Vitamina E en softgels de aplica…" at bounding box center [455, 233] width 482 height 28
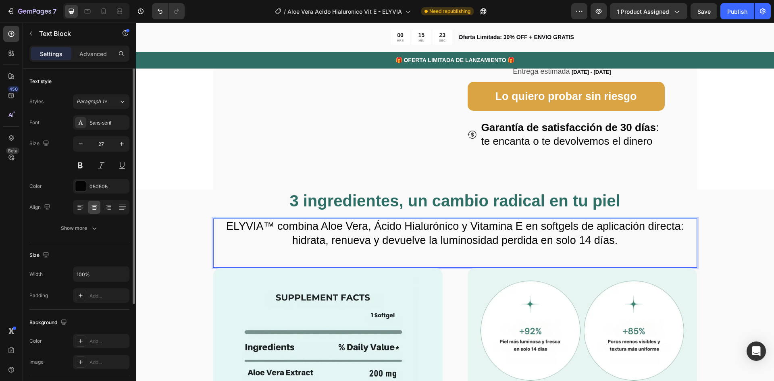
click at [636, 242] on p "ELYVIA™ combina Aloe Vera, Ácido Hialurónico y Vitamina E en softgels de aplica…" at bounding box center [455, 233] width 482 height 28
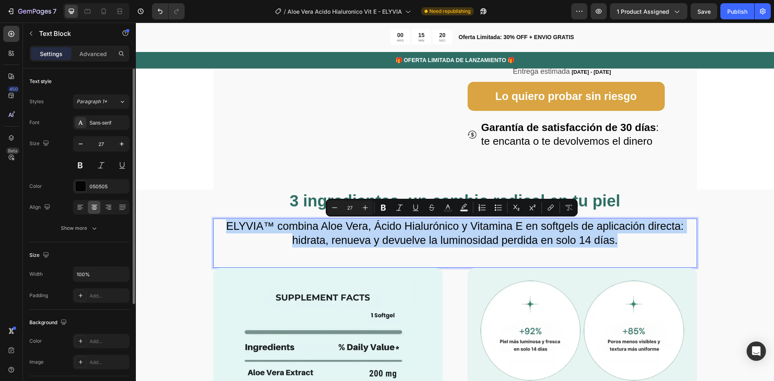
drag, startPoint x: 636, startPoint y: 242, endPoint x: 218, endPoint y: 224, distance: 419.0
click at [218, 224] on p "ELYVIA™ combina Aloe Vera, Ácido Hialurónico y Vitamina E en softgels de aplica…" at bounding box center [455, 233] width 482 height 28
click at [303, 247] on p "ELYVIA™ combina Aloe Vera, Ácido Hialurónico y Vitamina E en softgels de aplica…" at bounding box center [455, 233] width 482 height 28
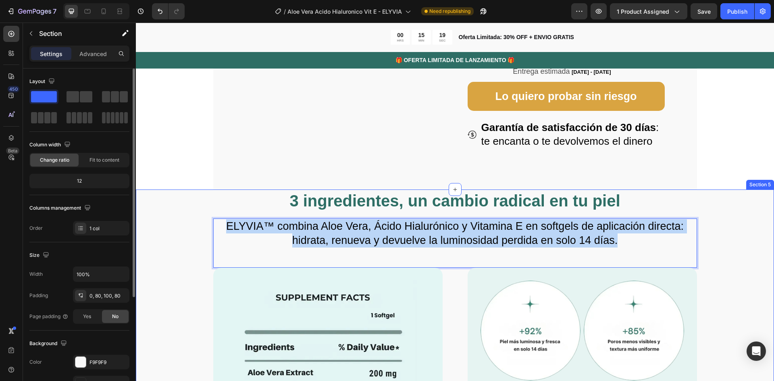
click at [179, 247] on div "3 ingredientes, un cambio radical en tu piel Heading ELYVIA™ combina Aloe Vera,…" at bounding box center [454, 363] width 573 height 349
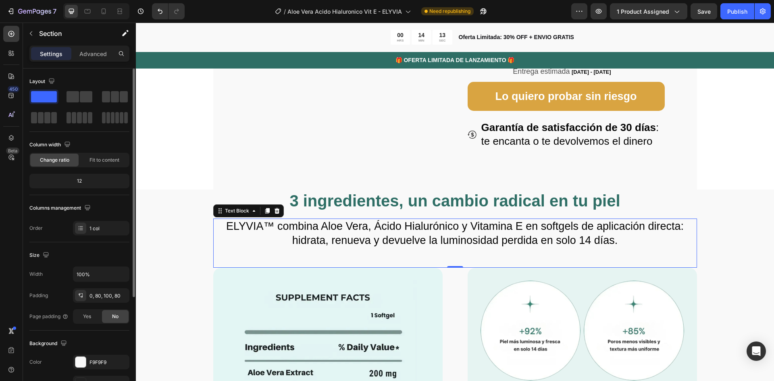
click at [329, 237] on p "ELYVIA™ combina Aloe Vera, Ácido Hialurónico y Vitamina E en softgels de aplica…" at bounding box center [455, 233] width 482 height 28
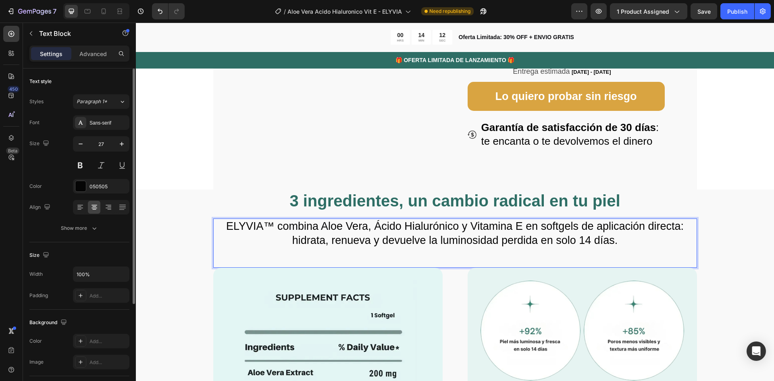
click at [288, 240] on p "ELYVIA™ combina Aloe Vera, Ácido Hialurónico y Vitamina E en softgels de aplica…" at bounding box center [455, 233] width 482 height 28
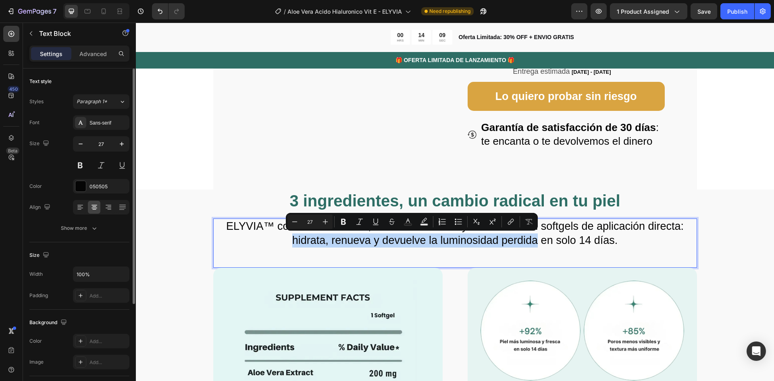
drag, startPoint x: 290, startPoint y: 242, endPoint x: 536, endPoint y: 244, distance: 246.2
click at [536, 244] on p "ELYVIA™ combina Aloe Vera, Ácido Hialurónico y Vitamina E en softgels de aplica…" at bounding box center [455, 233] width 482 height 28
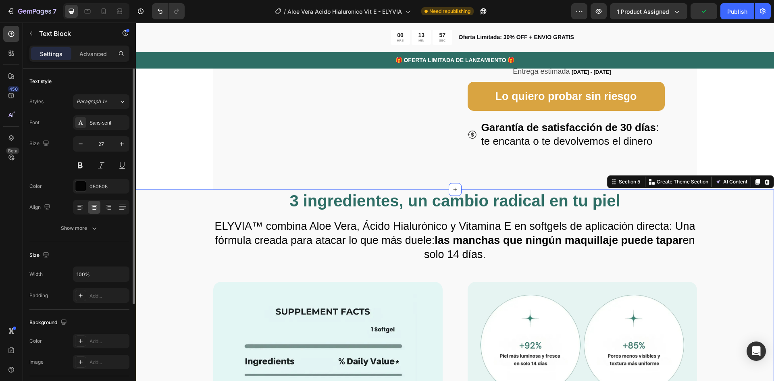
click at [724, 232] on div "3 ingredientes, un cambio radical en tu piel Heading ELYVIA™ combina Aloe Vera,…" at bounding box center [454, 370] width 573 height 363
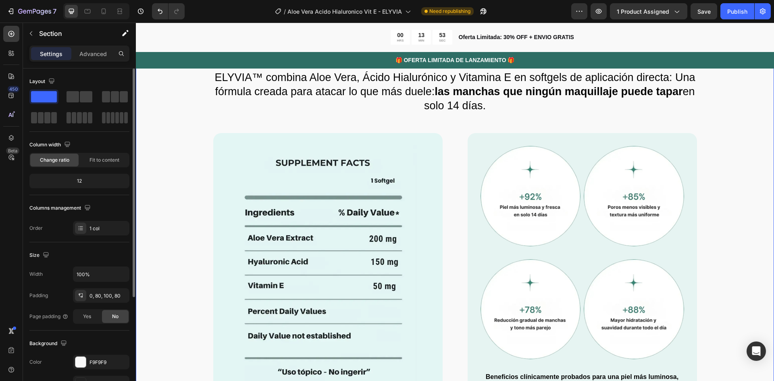
scroll to position [725, 0]
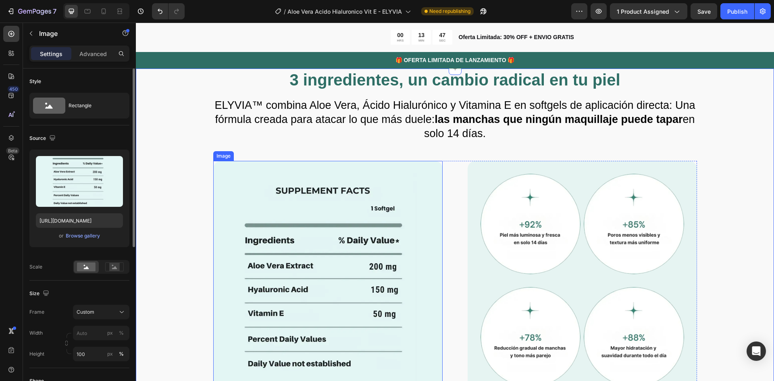
click at [396, 189] on img at bounding box center [327, 296] width 229 height 270
click at [737, 192] on div "3 ingredientes, un cambio radical en tu piel Heading ELYVIA™ combina Aloe Vera,…" at bounding box center [455, 269] width 638 height 403
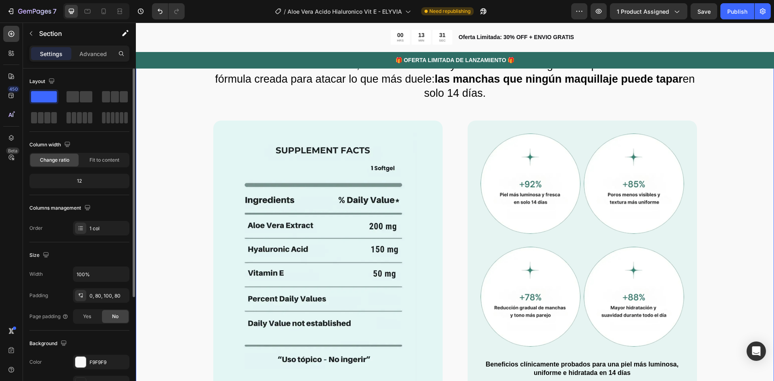
scroll to position [806, 0]
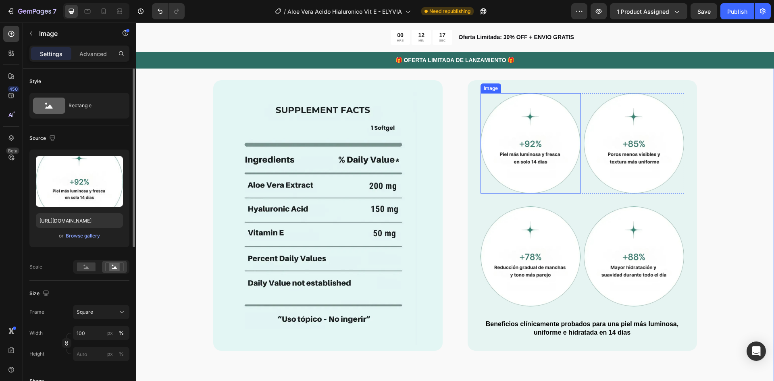
click at [534, 132] on img at bounding box center [530, 143] width 100 height 100
click at [609, 159] on img at bounding box center [633, 143] width 100 height 100
click at [710, 147] on div "3 ingredientes, un cambio radical en tu piel Heading ELYVIA™ combina Aloe Vera,…" at bounding box center [454, 169] width 573 height 363
click at [560, 158] on img at bounding box center [530, 143] width 100 height 100
click at [509, 159] on img at bounding box center [530, 143] width 100 height 100
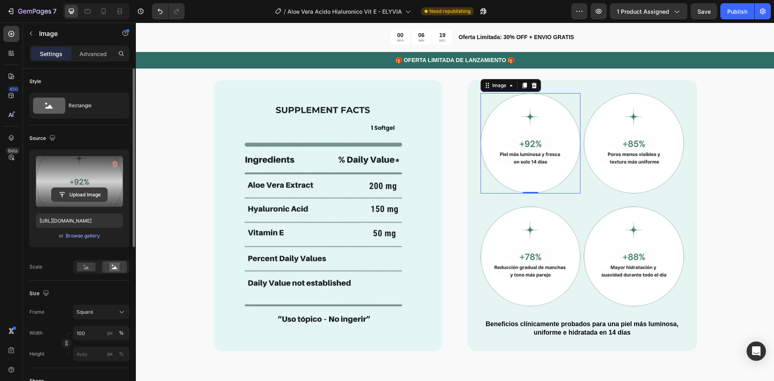
click at [71, 195] on input "file" at bounding box center [80, 195] width 56 height 14
click at [78, 194] on input "file" at bounding box center [80, 195] width 56 height 14
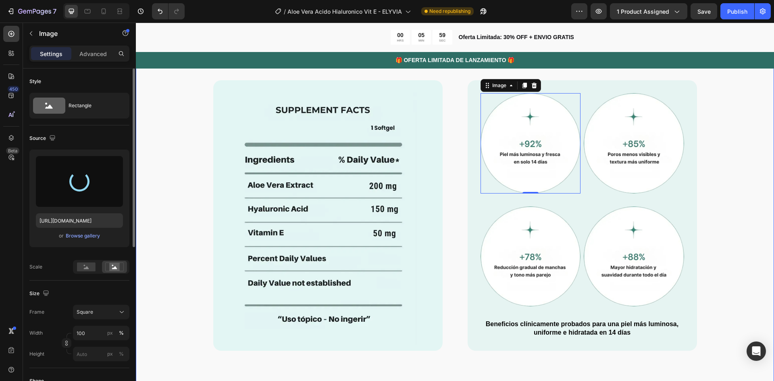
type input "https://cdn.shopify.com/s/files/1/0876/3611/5721/files/gempages_551282848456246…"
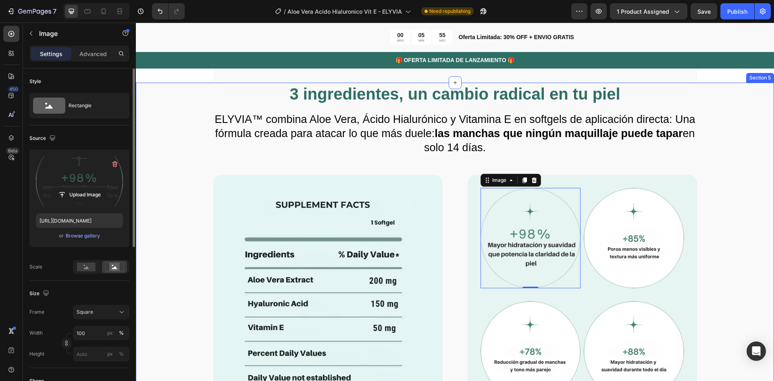
scroll to position [725, 0]
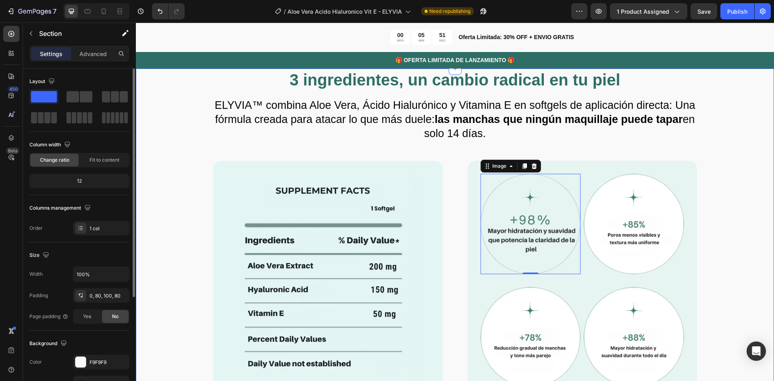
click at [728, 230] on div "3 ingredientes, un cambio radical en tu piel Heading ELYVIA™ combina Aloe Vera,…" at bounding box center [454, 249] width 573 height 363
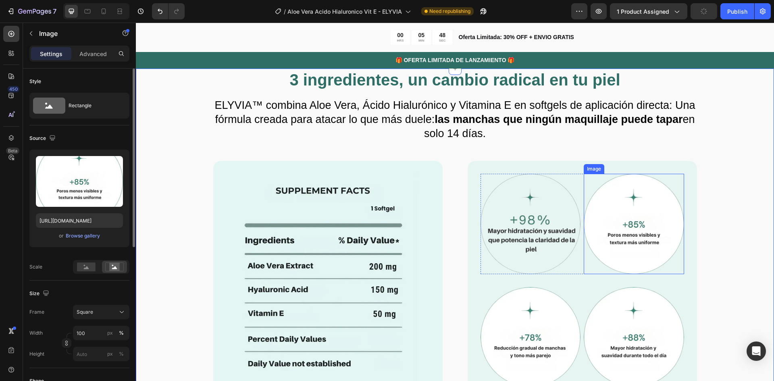
click at [645, 241] on img at bounding box center [633, 224] width 100 height 100
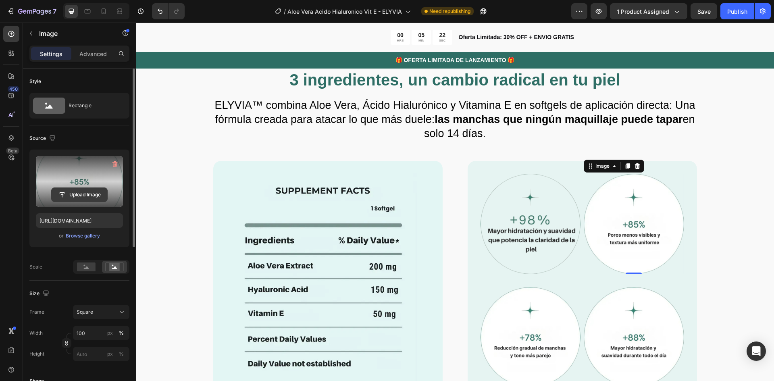
click at [81, 195] on input "file" at bounding box center [80, 195] width 56 height 14
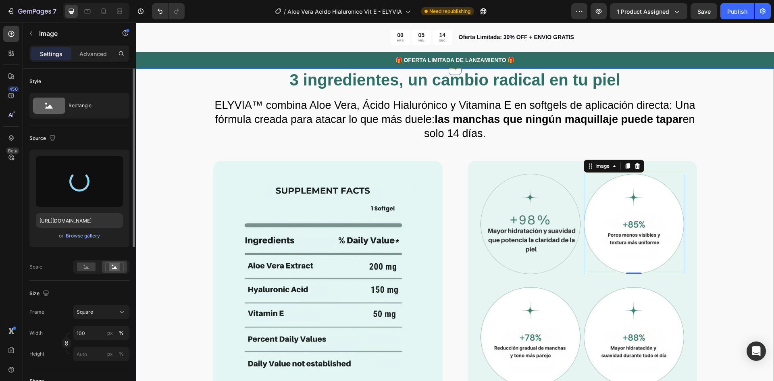
type input "https://cdn.shopify.com/s/files/1/0876/3611/5721/files/gempages_551282848456246…"
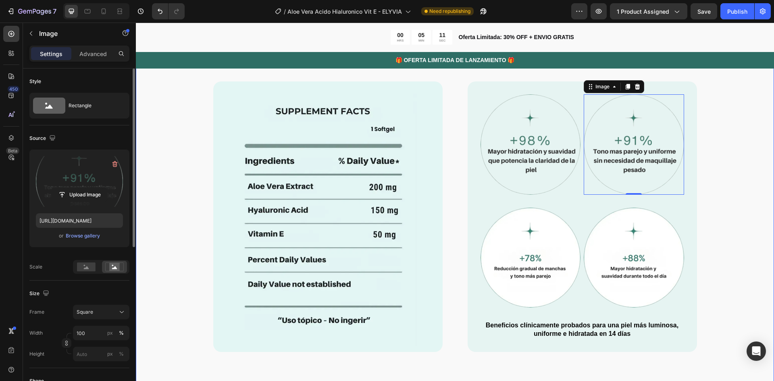
scroll to position [806, 0]
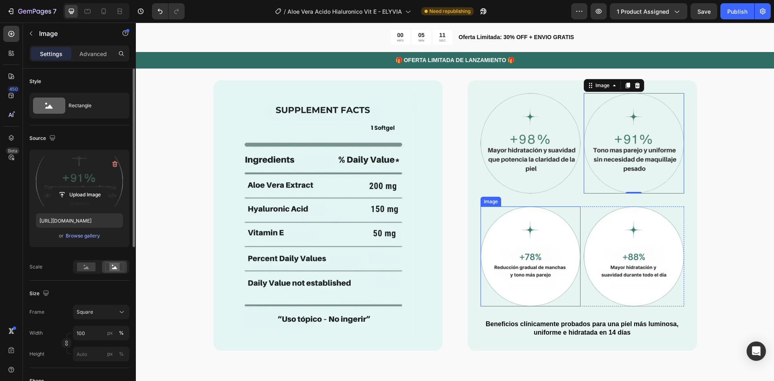
click at [546, 270] on img at bounding box center [530, 256] width 100 height 100
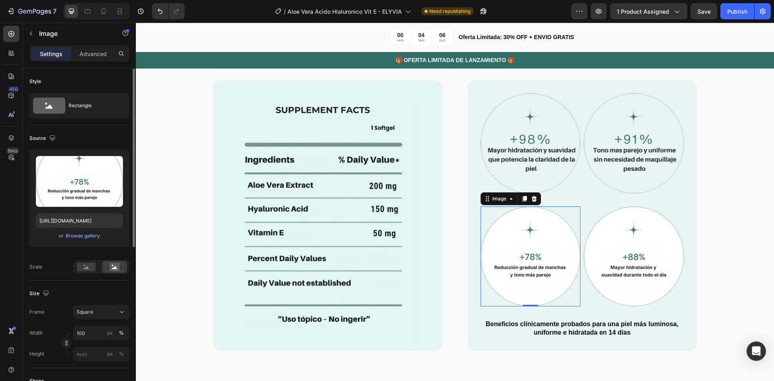
click at [549, 270] on img at bounding box center [530, 256] width 100 height 100
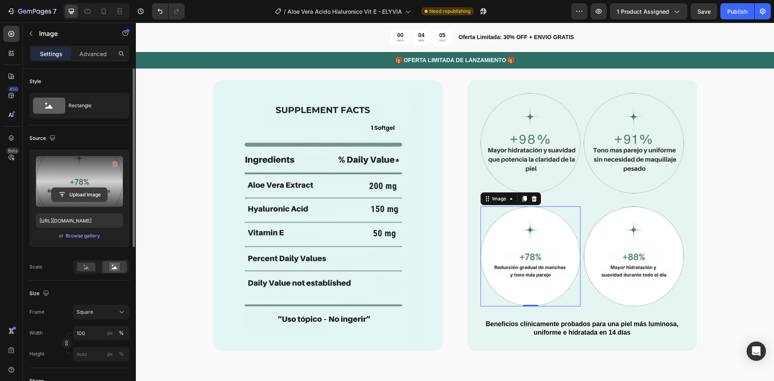
click at [70, 195] on input "file" at bounding box center [80, 195] width 56 height 14
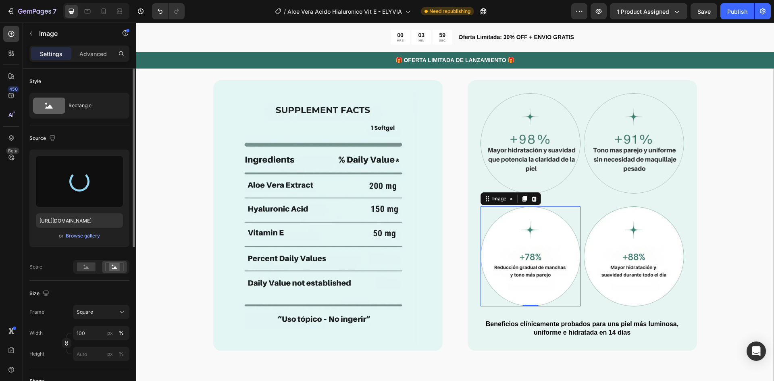
type input "https://cdn.shopify.com/s/files/1/0876/3611/5721/files/gempages_551282848456246…"
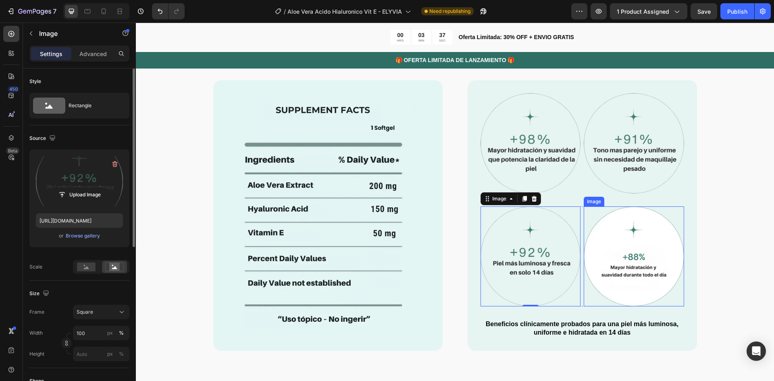
click at [629, 258] on img at bounding box center [633, 256] width 100 height 100
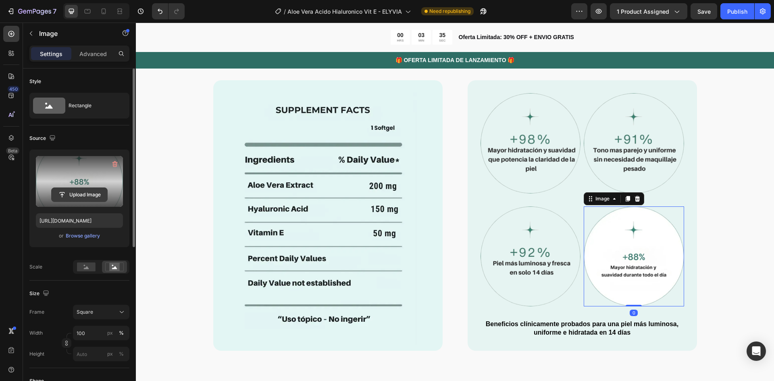
click at [81, 195] on input "file" at bounding box center [80, 195] width 56 height 14
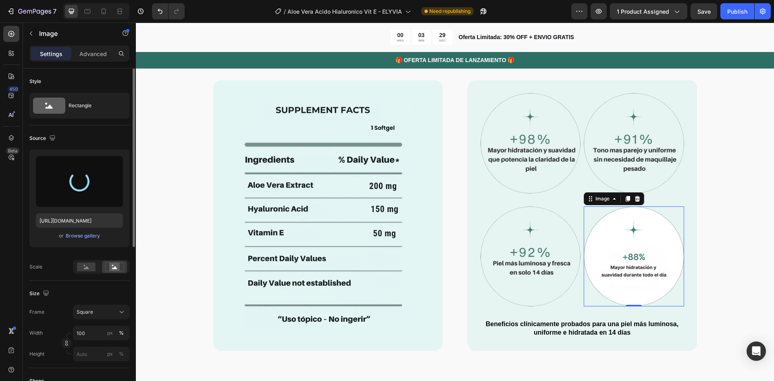
type input "https://cdn.shopify.com/s/files/1/0876/3611/5721/files/gempages_551282848456246…"
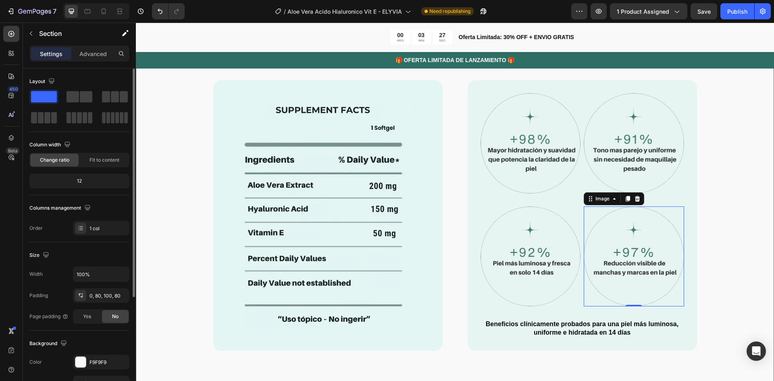
click at [741, 233] on div "3 ingredientes, un cambio radical en tu piel Heading ELYVIA™ combina Aloe Vera,…" at bounding box center [455, 189] width 638 height 403
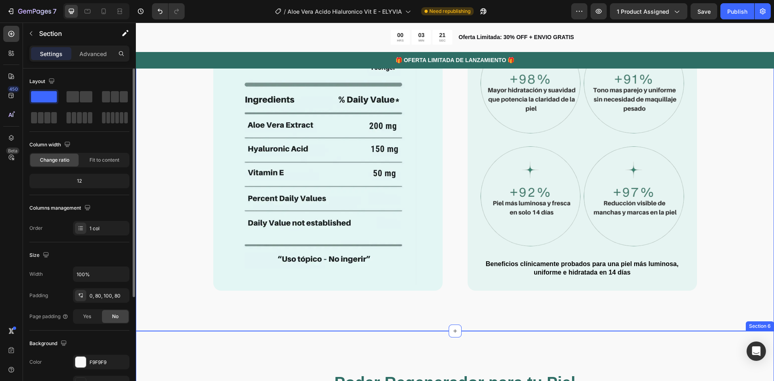
scroll to position [846, 0]
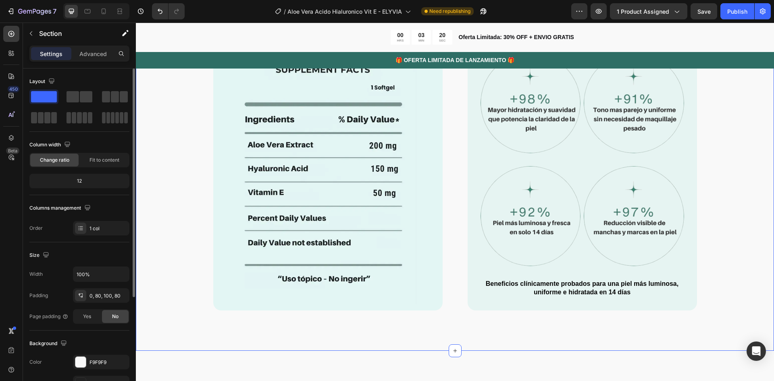
click at [697, 221] on div "3 ingredientes, un cambio radical en tu piel Heading ELYVIA™ combina Aloe Vera,…" at bounding box center [454, 129] width 573 height 363
click at [719, 224] on div "3 ingredientes, un cambio radical en tu piel Heading ELYVIA™ combina Aloe Vera,…" at bounding box center [454, 129] width 573 height 363
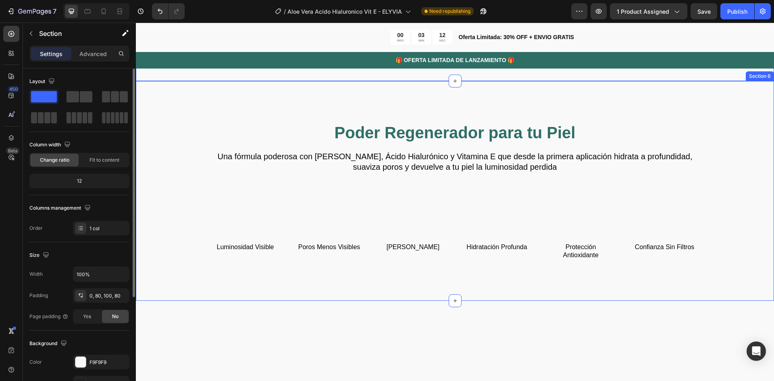
scroll to position [1128, 0]
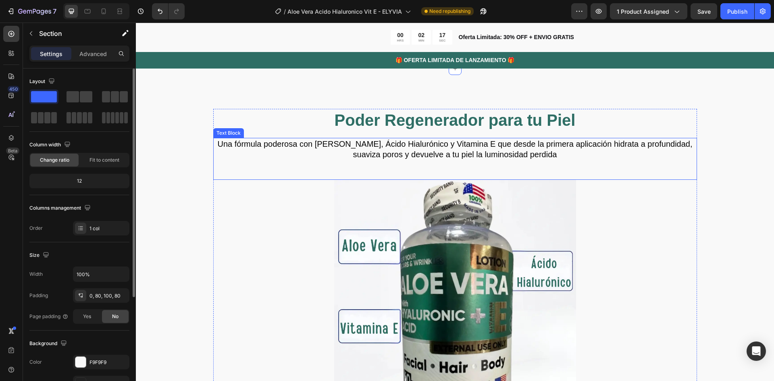
click at [419, 141] on p "Una fórmula poderosa con Aloe Vera, Ácido Hialurónico y Vitamina E que desde la…" at bounding box center [455, 149] width 482 height 21
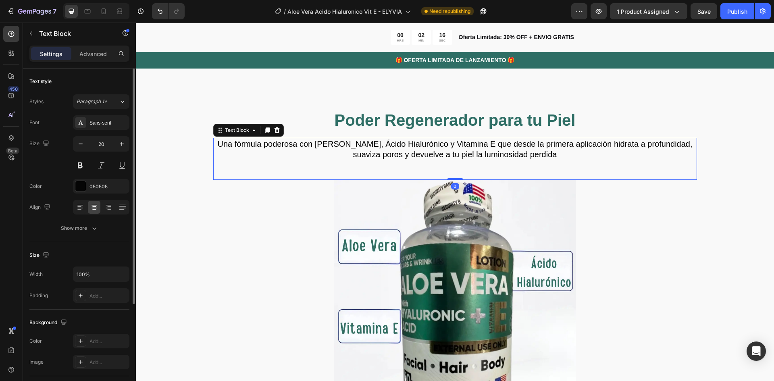
click at [461, 153] on p "Una fórmula poderosa con Aloe Vera, Ácido Hialurónico y Vitamina E que desde la…" at bounding box center [455, 149] width 482 height 21
click at [557, 151] on p "Una fórmula poderosa con Aloe Vera, Ácido Hialurónico y Vitamina E que desde la…" at bounding box center [455, 149] width 482 height 21
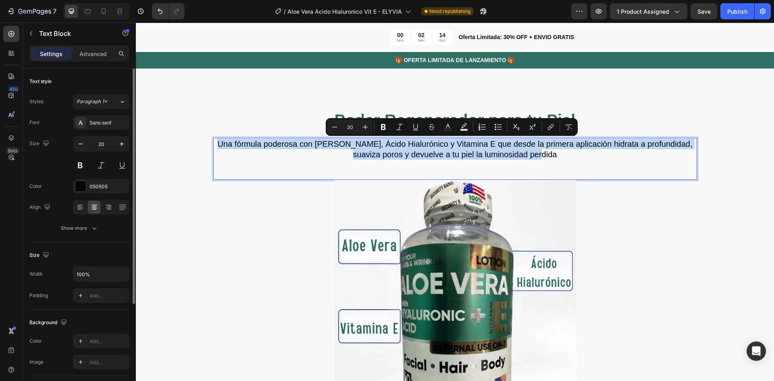
drag, startPoint x: 551, startPoint y: 154, endPoint x: 216, endPoint y: 142, distance: 335.5
click at [216, 141] on p "Una fórmula poderosa con Aloe Vera, Ácido Hialurónico y Vitamina E que desde la…" at bounding box center [455, 149] width 482 height 21
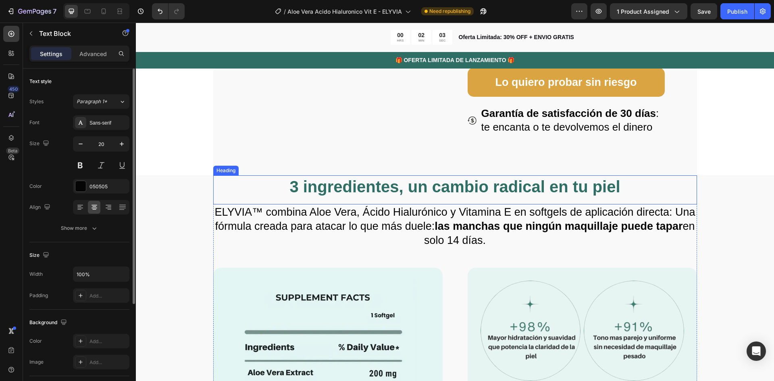
scroll to position [604, 0]
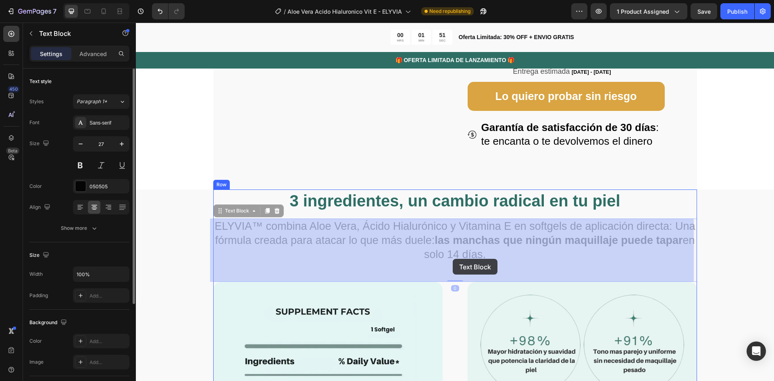
drag, startPoint x: 412, startPoint y: 257, endPoint x: 452, endPoint y: 259, distance: 40.7
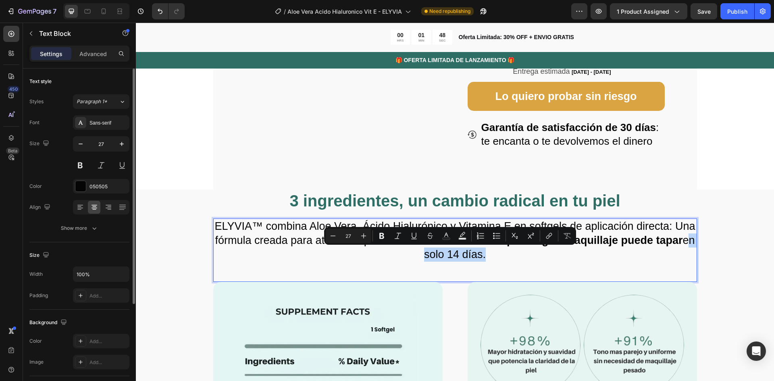
drag, startPoint x: 413, startPoint y: 255, endPoint x: 487, endPoint y: 258, distance: 73.4
click at [487, 258] on p "ELYVIA™ combina Aloe Vera, Ácido Hialurónico y Vitamina E en softgels de aplica…" at bounding box center [455, 240] width 482 height 42
click at [385, 234] on icon "Editor contextual toolbar" at bounding box center [382, 236] width 8 height 8
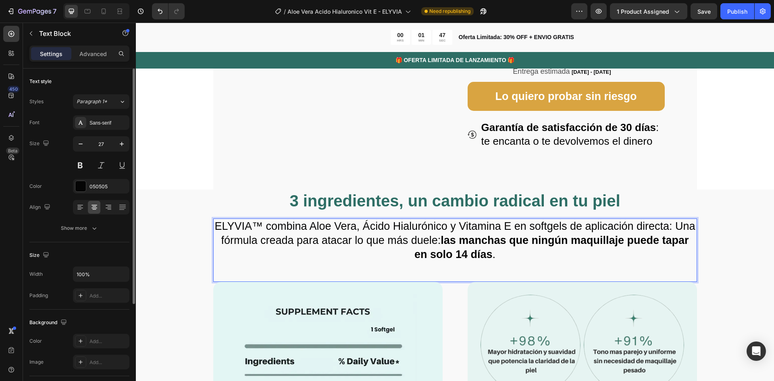
click at [529, 272] on div "ELYVIA™ combina Aloe Vera, Ácido Hialurónico y Vitamina E en softgels de aplica…" at bounding box center [455, 249] width 484 height 63
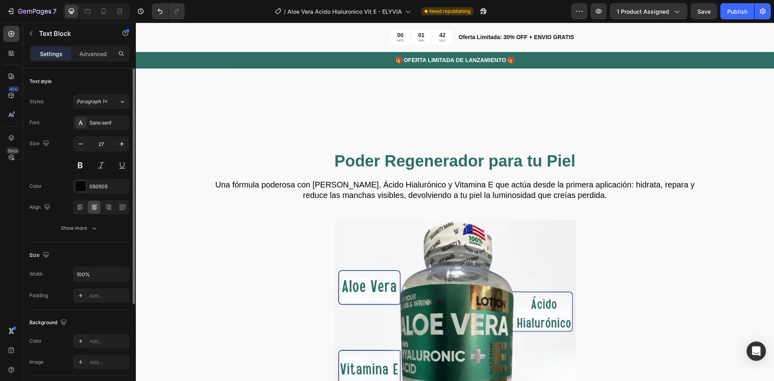
scroll to position [1088, 0]
click at [224, 182] on p "Una fórmula poderosa con Aloe Vera, Ácido Hialurónico y Vitamina E que actúa de…" at bounding box center [455, 189] width 482 height 21
click at [218, 188] on p "Una fórmula poderosa con Aloe Vera, Ácido Hialurónico y Vitamina E que actúa de…" at bounding box center [455, 189] width 482 height 21
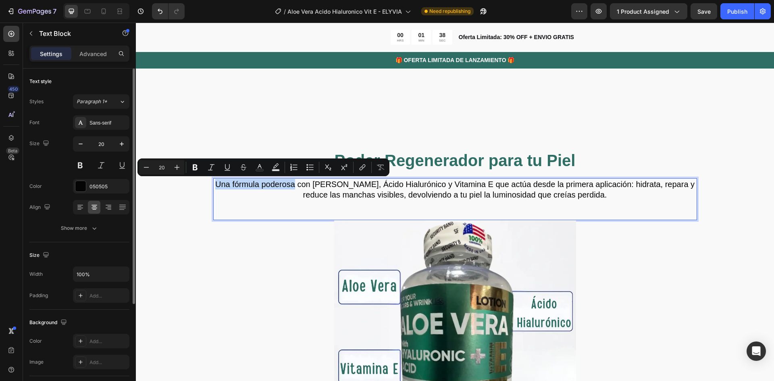
drag, startPoint x: 217, startPoint y: 185, endPoint x: 294, endPoint y: 188, distance: 77.4
click at [294, 188] on p "Una fórmula poderosa con Aloe Vera, Ácido Hialurónico y Vitamina E que actúa de…" at bounding box center [455, 189] width 482 height 21
click at [193, 168] on icon "Editor contextual toolbar" at bounding box center [195, 167] width 5 height 6
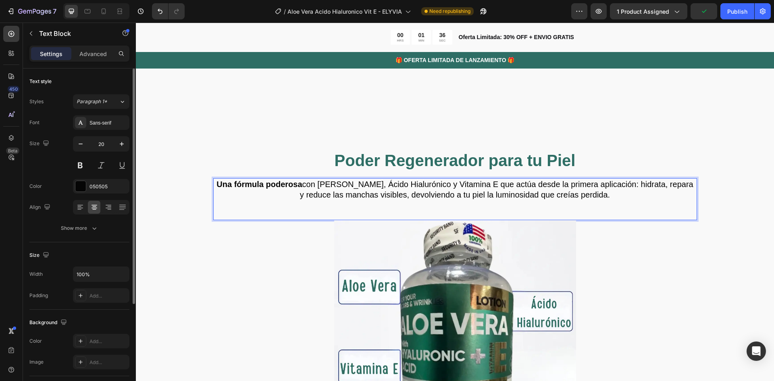
click at [303, 197] on p "Una fórmula poderosa con Aloe Vera, Ácido Hialurónico y Vitamina E que actúa de…" at bounding box center [455, 189] width 482 height 21
click at [482, 186] on p "Una fórmula poderosa con Aloe Vera, Ácido Hialurónico y Vitamina E que actúa de…" at bounding box center [455, 189] width 482 height 21
drag, startPoint x: 482, startPoint y: 186, endPoint x: 600, endPoint y: 185, distance: 118.1
click at [600, 185] on p "Una fórmula poderosa con Aloe Vera, Ácido Hialurónico y Vitamina E que actúa de…" at bounding box center [455, 189] width 482 height 21
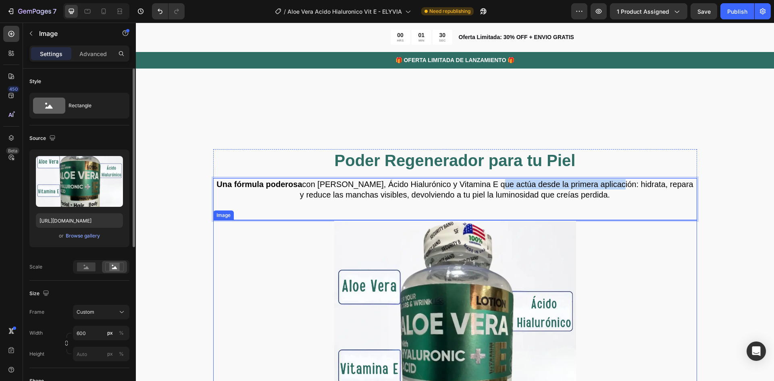
click at [619, 242] on div at bounding box center [455, 341] width 484 height 242
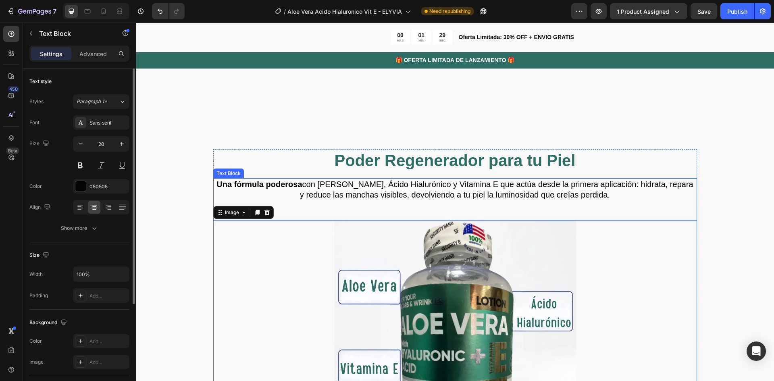
click at [546, 193] on p "Una fórmula poderosa con Aloe Vera, Ácido Hialurónico y Vitamina E que actúa de…" at bounding box center [455, 189] width 482 height 21
drag, startPoint x: 480, startPoint y: 186, endPoint x: 507, endPoint y: 188, distance: 27.1
click at [483, 189] on p "Una fórmula poderosa con Aloe Vera, Ácido Hialurónico y Vitamina E que actúa de…" at bounding box center [455, 189] width 482 height 21
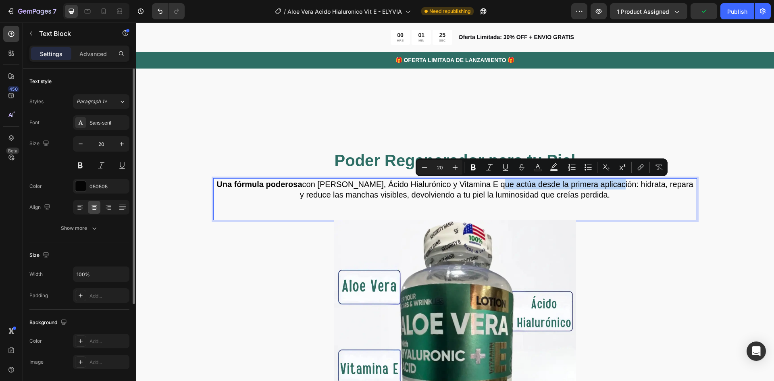
drag, startPoint x: 484, startPoint y: 185, endPoint x: 601, endPoint y: 188, distance: 117.7
click at [602, 188] on p "Una fórmula poderosa con Aloe Vera, Ácido Hialurónico y Vitamina E que actúa de…" at bounding box center [455, 189] width 482 height 21
click at [472, 169] on icon "Editor contextual toolbar" at bounding box center [473, 167] width 5 height 6
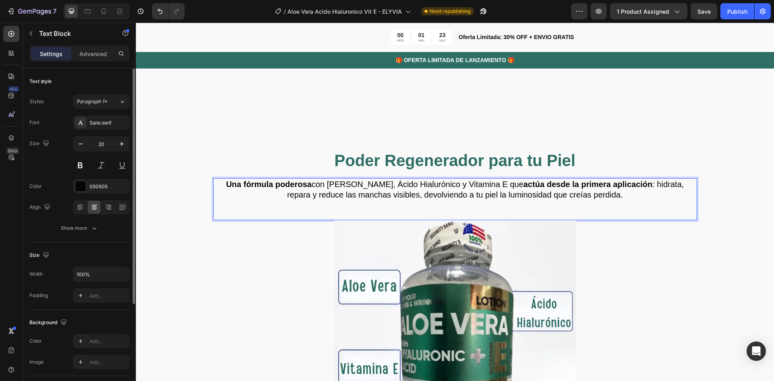
click at [620, 199] on p "Una fórmula poderosa con Aloe Vera, Ácido Hialurónico y Vitamina E que actúa de…" at bounding box center [455, 189] width 482 height 21
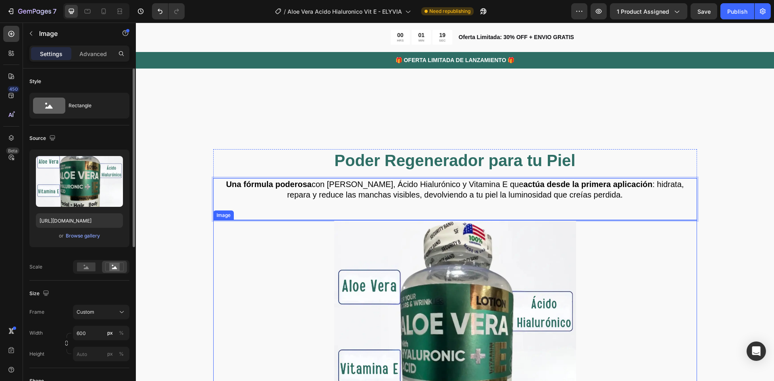
click at [632, 270] on div at bounding box center [455, 341] width 484 height 242
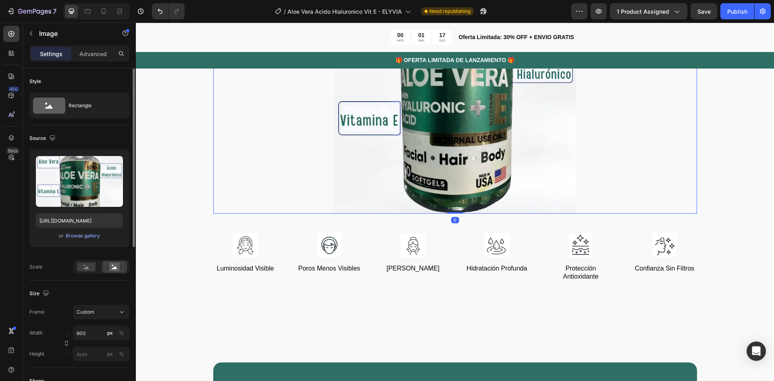
scroll to position [1410, 0]
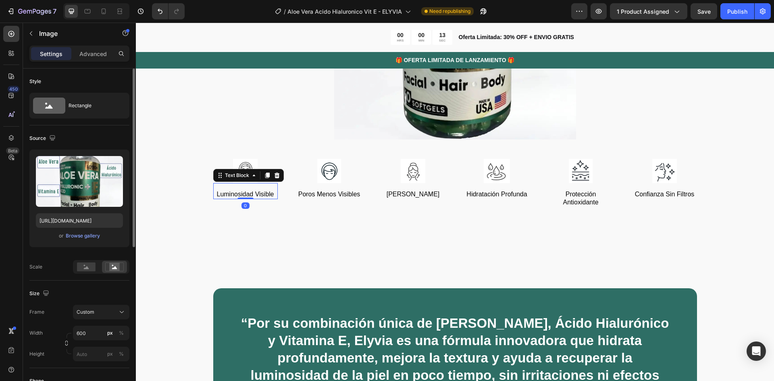
click at [262, 194] on p "Luminosidad Visible" at bounding box center [245, 194] width 63 height 8
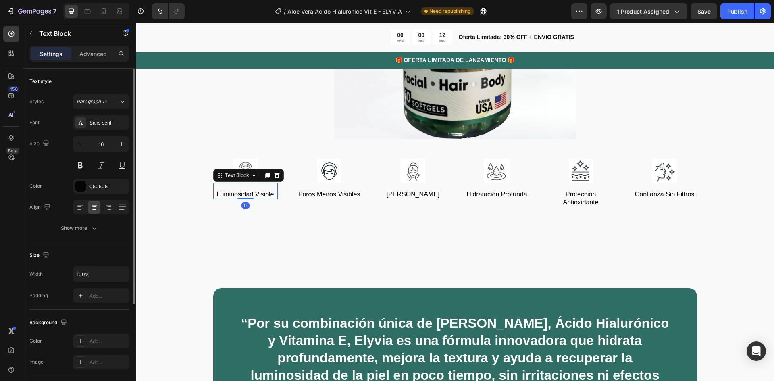
click at [266, 194] on p "Luminosidad Visible" at bounding box center [245, 194] width 63 height 8
click at [252, 193] on p "Luminosidad Visible" at bounding box center [245, 194] width 63 height 8
drag, startPoint x: 271, startPoint y: 193, endPoint x: 214, endPoint y: 196, distance: 57.3
click at [214, 196] on p "Luminosidad Visible" at bounding box center [245, 194] width 63 height 8
click at [327, 191] on p "Poros Menos Visibles" at bounding box center [329, 194] width 63 height 8
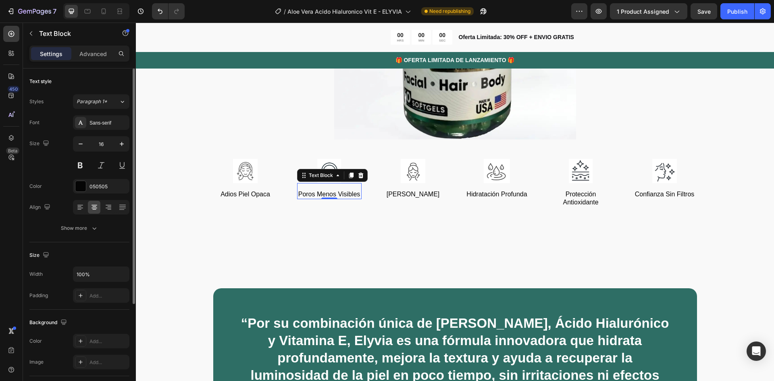
click at [331, 195] on p "Poros Menos Visibles" at bounding box center [329, 194] width 63 height 8
click at [350, 195] on p "Poros Menos Visibles" at bounding box center [329, 194] width 63 height 8
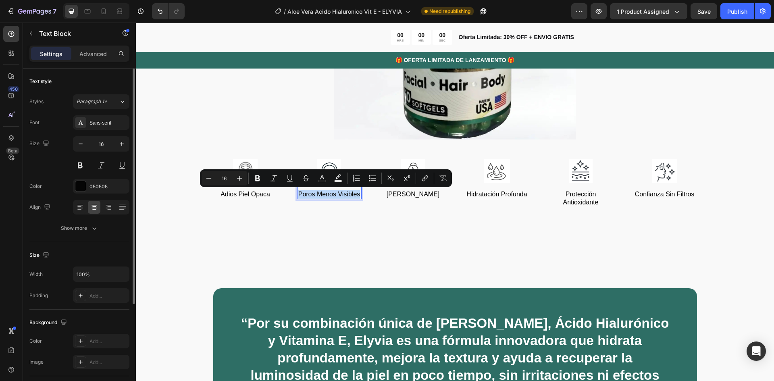
drag, startPoint x: 357, startPoint y: 195, endPoint x: 296, endPoint y: 195, distance: 61.2
click at [298, 195] on p "Poros Menos Visibles" at bounding box center [329, 194] width 63 height 8
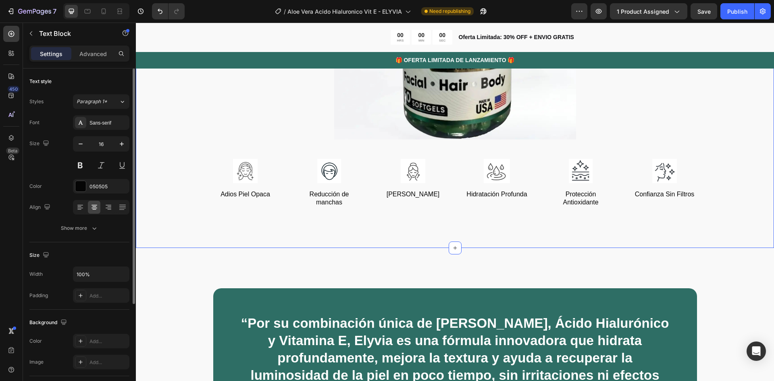
click at [297, 228] on div "Poder Regenerador para tu Piel Heading Una fórmula poderosa con Aloe Vera, Ácid…" at bounding box center [455, 17] width 638 height 462
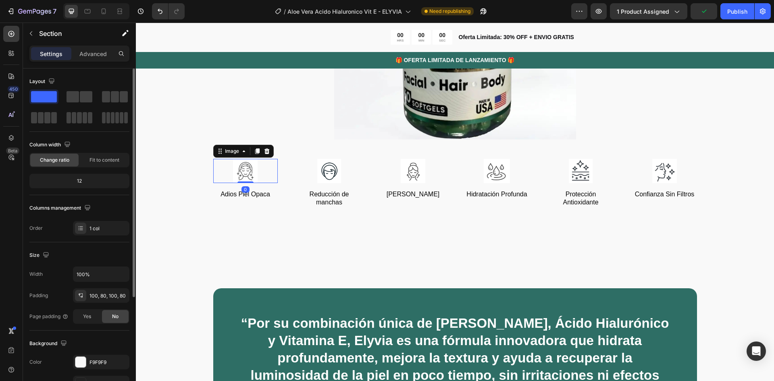
click at [245, 172] on img at bounding box center [245, 171] width 64 height 24
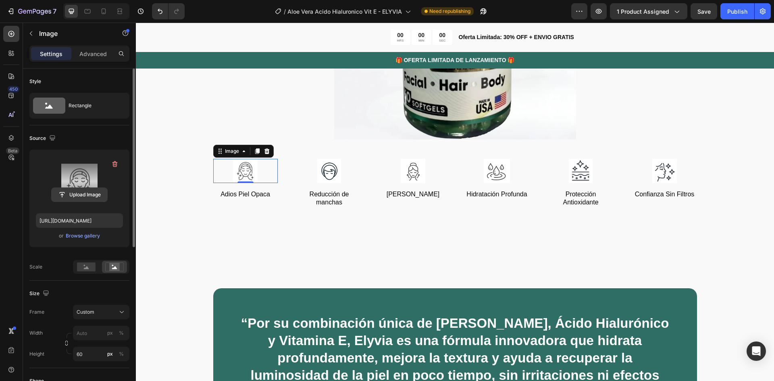
click at [81, 193] on input "file" at bounding box center [80, 195] width 56 height 14
click at [85, 200] on input "file" at bounding box center [80, 195] width 56 height 14
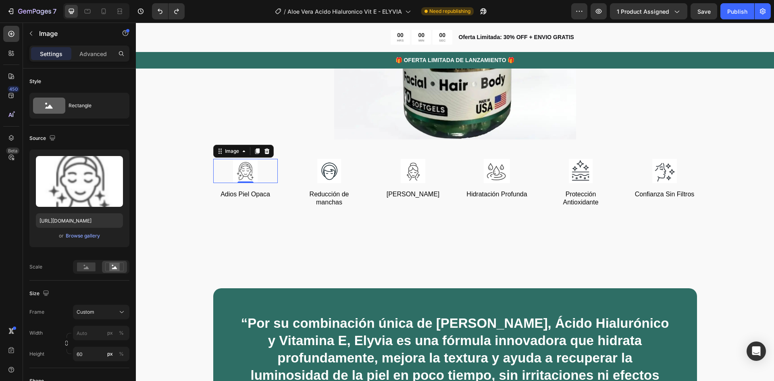
click at [235, 167] on img at bounding box center [245, 171] width 64 height 24
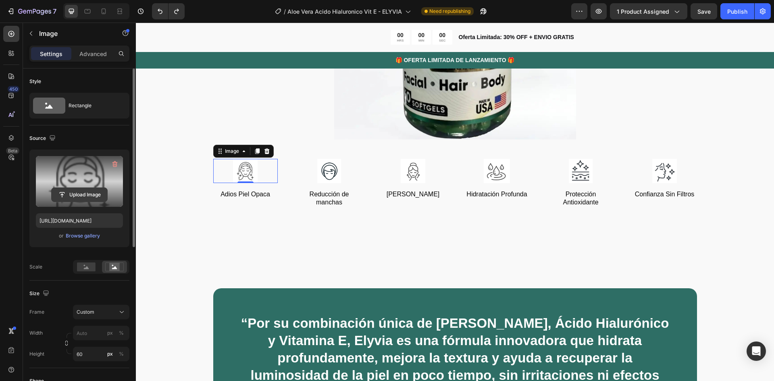
click at [83, 193] on input "file" at bounding box center [80, 195] width 56 height 14
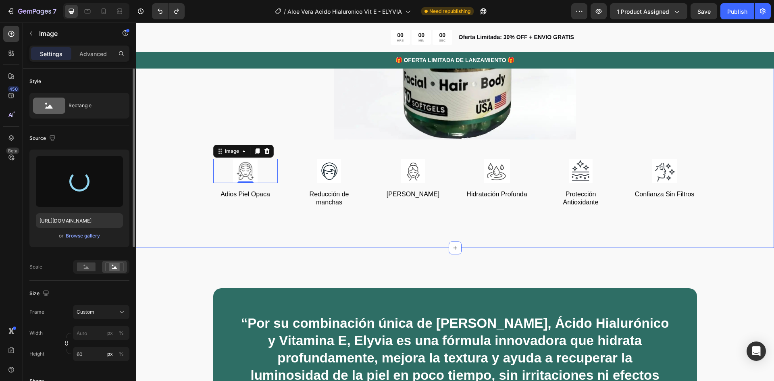
type input "https://cdn.shopify.com/s/files/1/0876/3611/5721/files/gempages_551282848456246…"
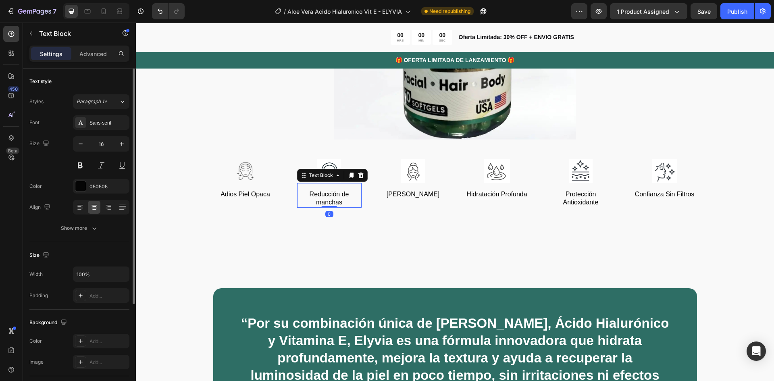
click at [324, 175] on div "Text Block" at bounding box center [332, 175] width 71 height 13
click at [334, 164] on img at bounding box center [329, 171] width 64 height 24
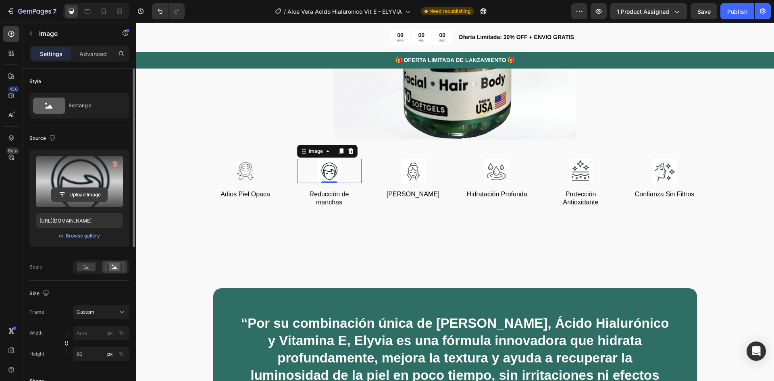
click at [81, 193] on input "file" at bounding box center [80, 195] width 56 height 14
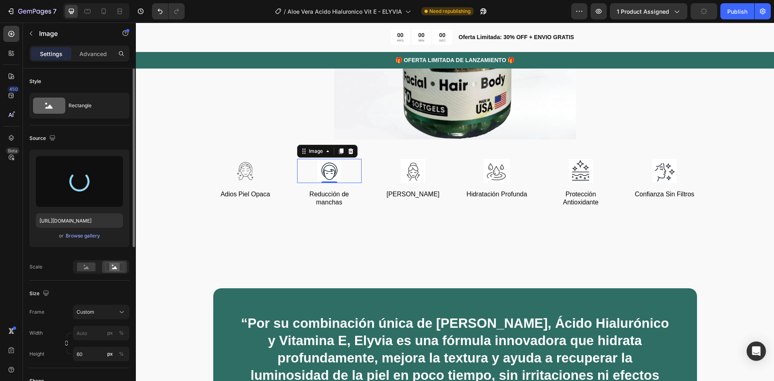
type input "https://cdn.shopify.com/s/files/1/0876/3611/5721/files/gempages_551282848456246…"
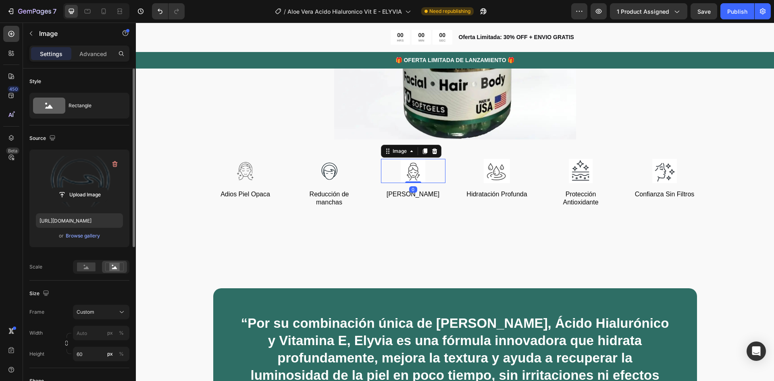
click at [413, 171] on img at bounding box center [413, 171] width 64 height 24
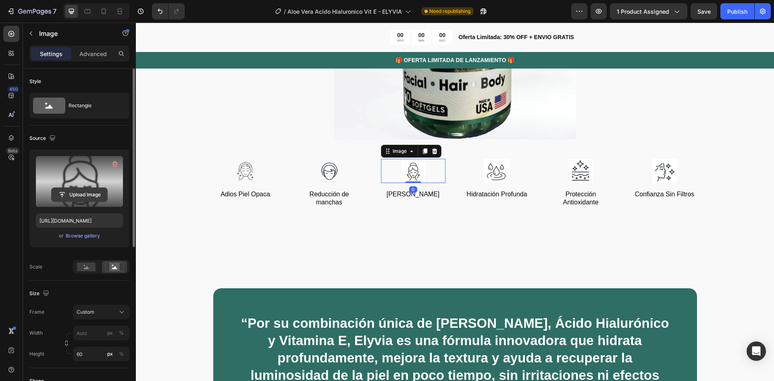
click at [83, 195] on input "file" at bounding box center [80, 195] width 56 height 14
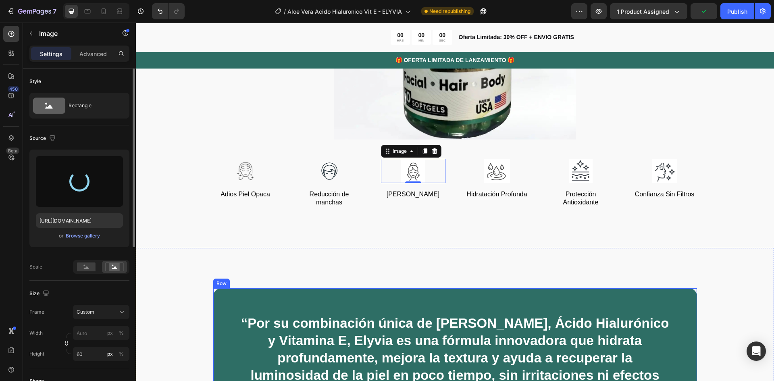
type input "https://cdn.shopify.com/s/files/1/0876/3611/5721/files/gempages_551282848456246…"
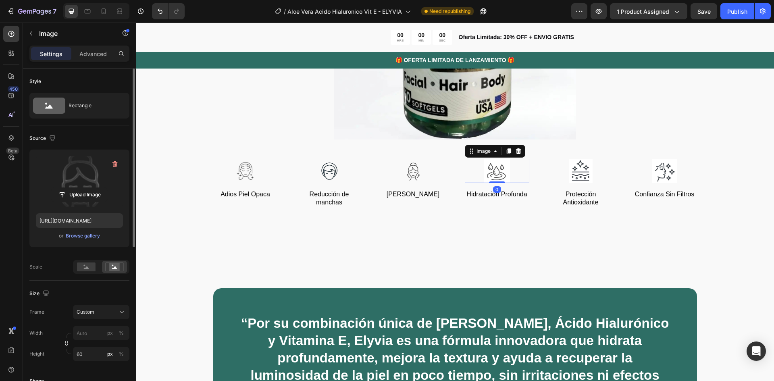
click at [496, 169] on img at bounding box center [497, 171] width 64 height 24
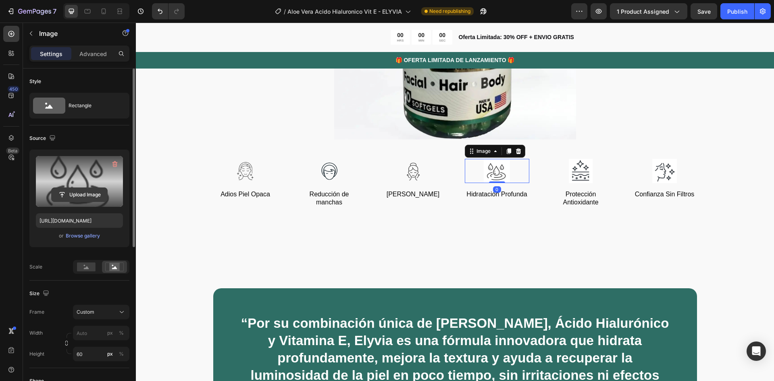
click at [80, 195] on input "file" at bounding box center [80, 195] width 56 height 14
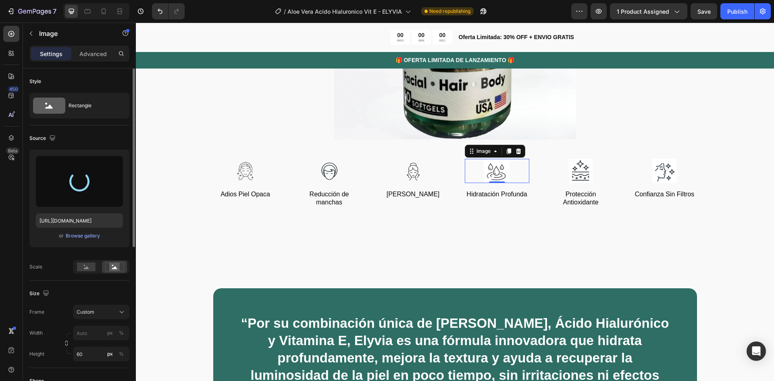
type input "https://cdn.shopify.com/s/files/1/0876/3611/5721/files/gempages_551282848456246…"
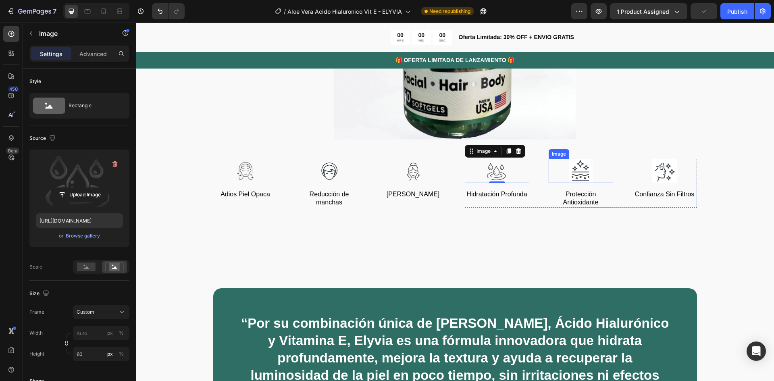
click at [581, 168] on img at bounding box center [580, 171] width 64 height 24
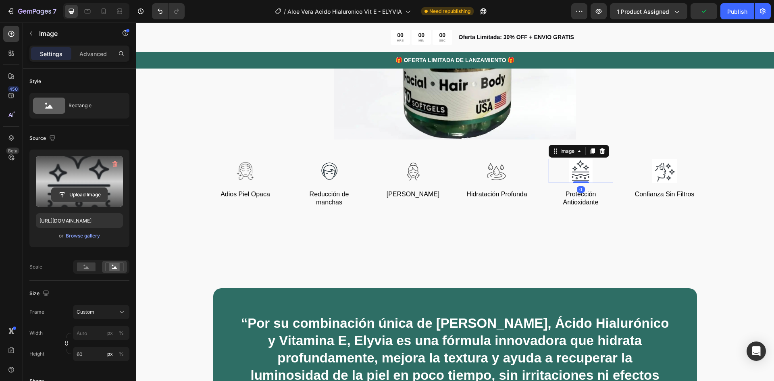
click at [78, 197] on input "file" at bounding box center [80, 195] width 56 height 14
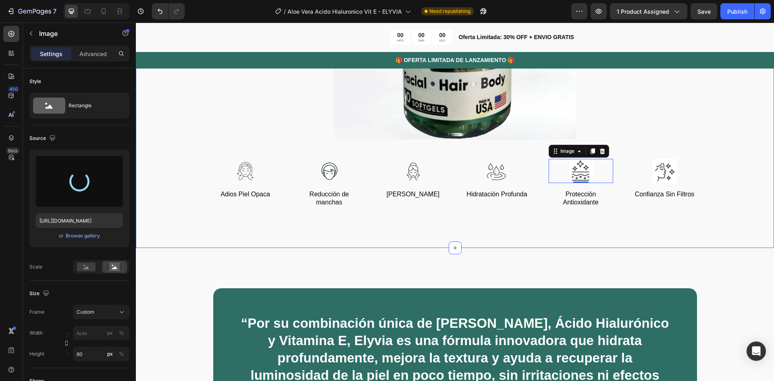
type input "https://cdn.shopify.com/s/files/1/0876/3611/5721/files/gempages_551282848456246…"
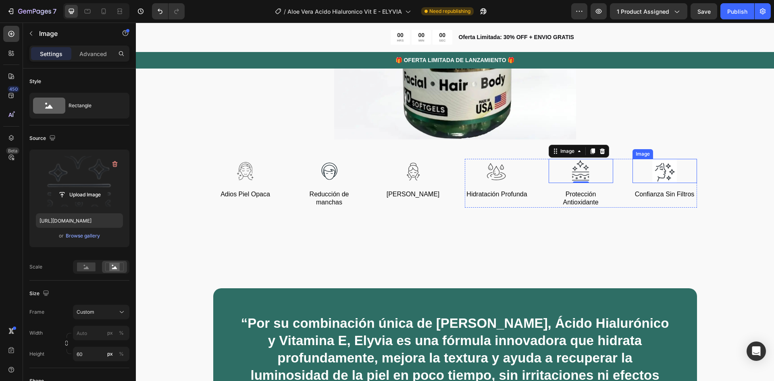
click at [665, 167] on img at bounding box center [664, 171] width 64 height 24
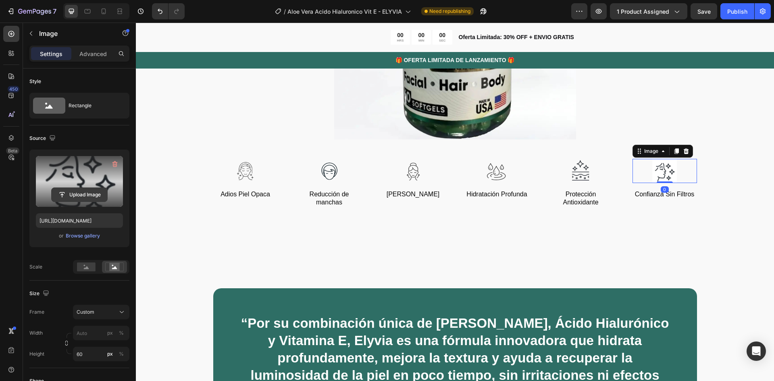
click at [77, 190] on input "file" at bounding box center [80, 195] width 56 height 14
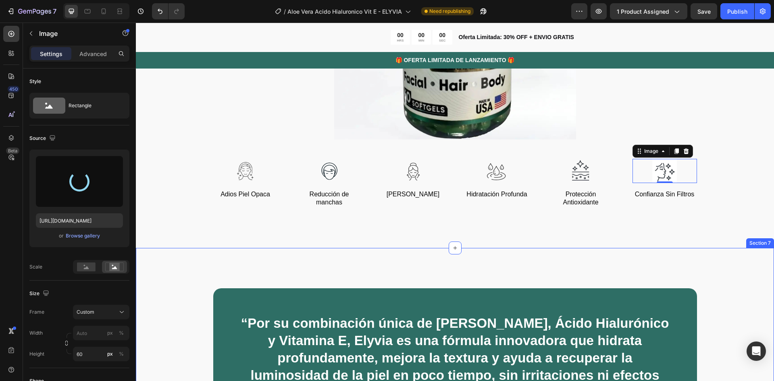
type input "https://cdn.shopify.com/s/files/1/0876/3611/5721/files/gempages_551282848456246…"
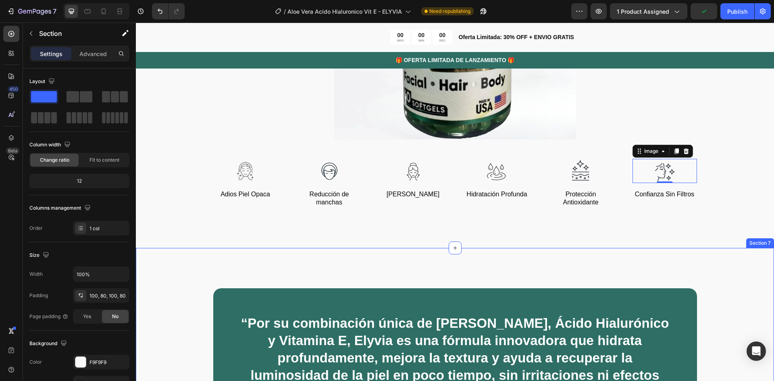
click at [697, 268] on div "“Por su combinación única de Aloe Vera, Ácido Hialurónico y Vitamina E, Elyvia …" at bounding box center [455, 368] width 638 height 241
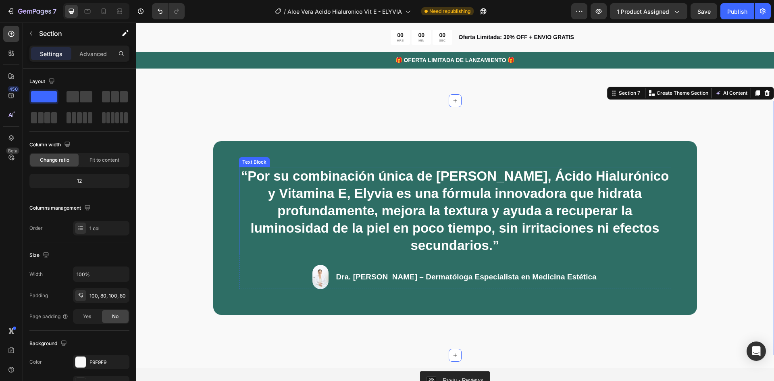
scroll to position [1571, 0]
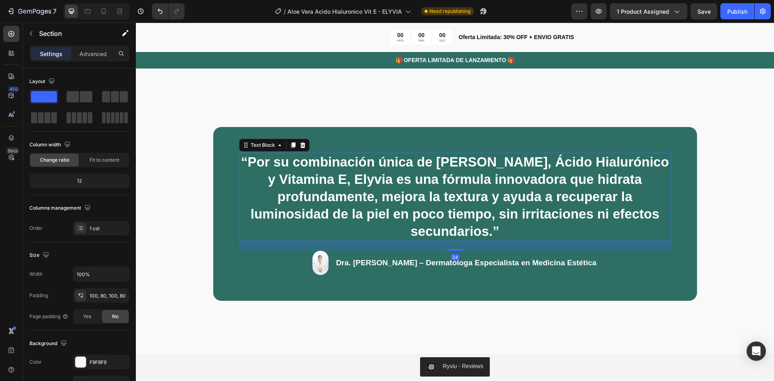
click at [500, 199] on p "“Por su combinación única de Aloe Vera, Ácido Hialurónico y Vitamina E, Elyvia …" at bounding box center [455, 197] width 430 height 87
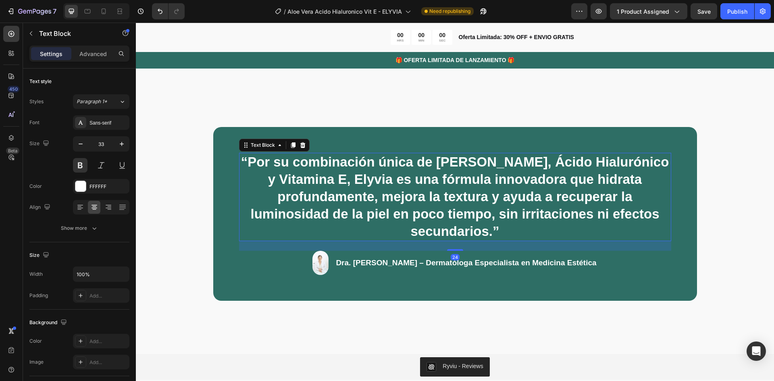
click at [500, 199] on p "“Por su combinación única de Aloe Vera, Ácido Hialurónico y Vitamina E, Elyvia …" at bounding box center [455, 197] width 430 height 87
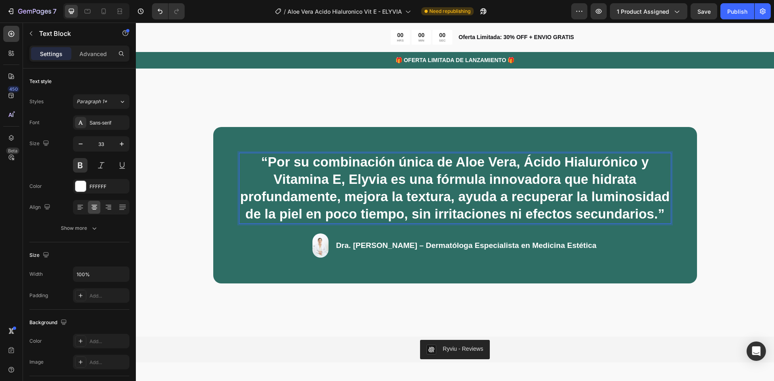
click at [400, 213] on p "“Por su combinación única de Aloe Vera, Ácido Hialurónico y Vitamina E, Elyvia …" at bounding box center [455, 188] width 430 height 69
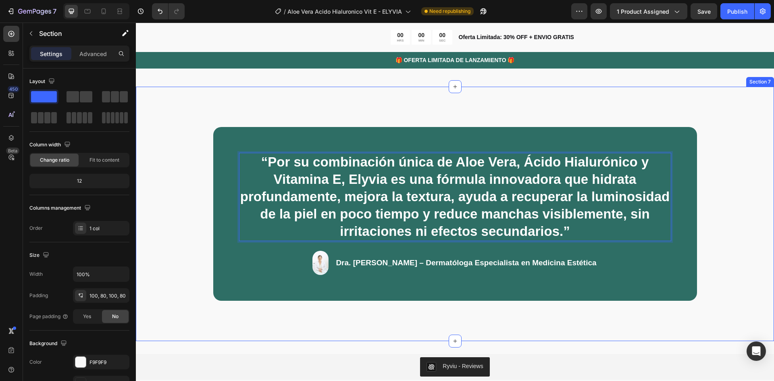
click at [735, 218] on div "“Por su combinación única de Aloe Vera, Ácido Hialurónico y Vitamina E, Elyvia …" at bounding box center [455, 214] width 638 height 254
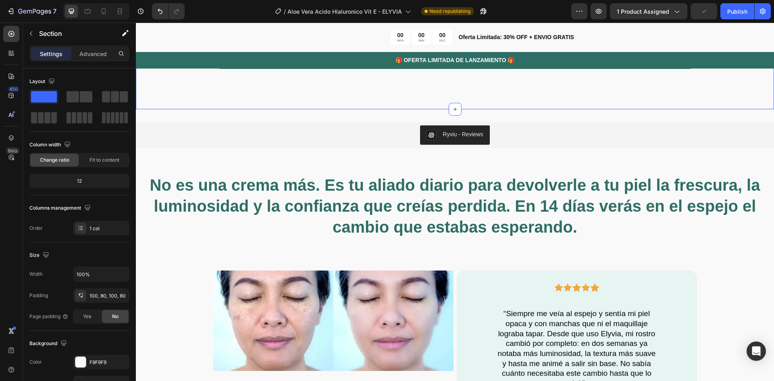
scroll to position [1813, 0]
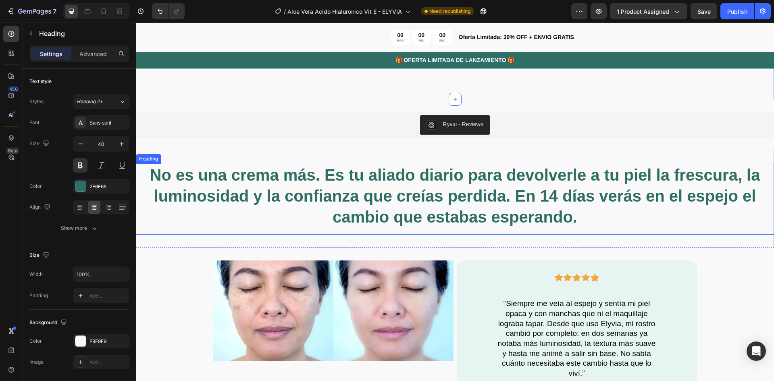
click at [557, 220] on span "No es una crema más. Es tu aliado diario para devolverle a tu piel la frescura,…" at bounding box center [455, 196] width 610 height 60
click at [591, 216] on h2 "No es una crema más. Es tu aliado diario para devolverle a tu piel la frescura,…" at bounding box center [455, 196] width 638 height 64
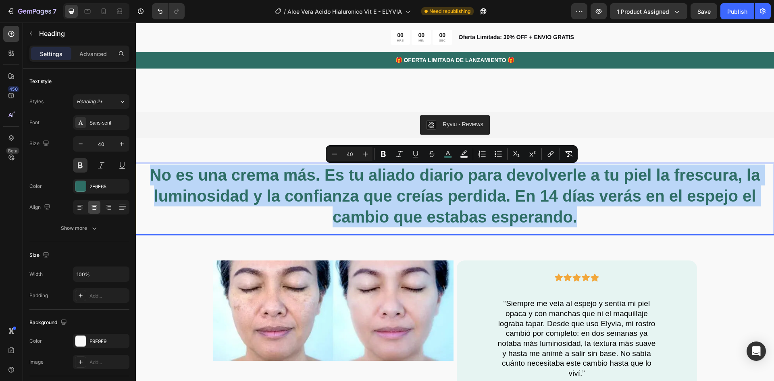
drag, startPoint x: 585, startPoint y: 219, endPoint x: 133, endPoint y: 172, distance: 454.9
click at [136, 172] on html "Header Product Images Aloe Vera + Acido Hialuronico + Vitamina E - ELYVIA Produ…" at bounding box center [455, 8] width 638 height 3599
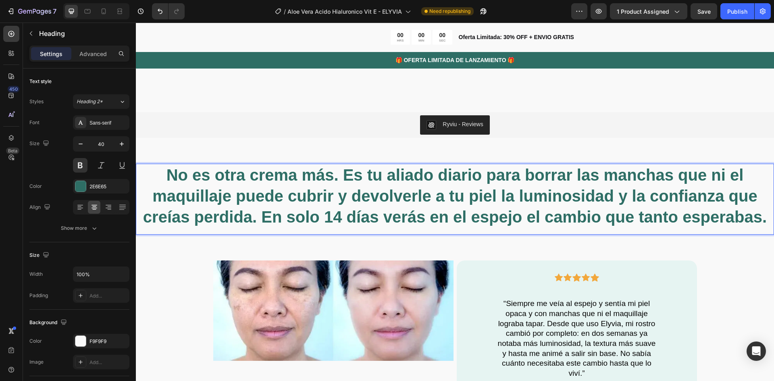
click at [468, 181] on span "No es otra crema más. Es tu aliado diario para borrar las manchas que ni el maq…" at bounding box center [454, 196] width 623 height 60
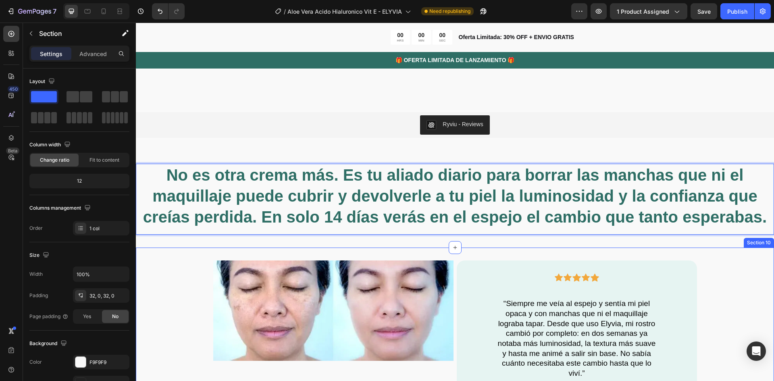
click at [712, 262] on div "Image Icon Icon Icon Icon Icon Row “Siempre me veía al espejo y sentía mi piel …" at bounding box center [455, 341] width 638 height 163
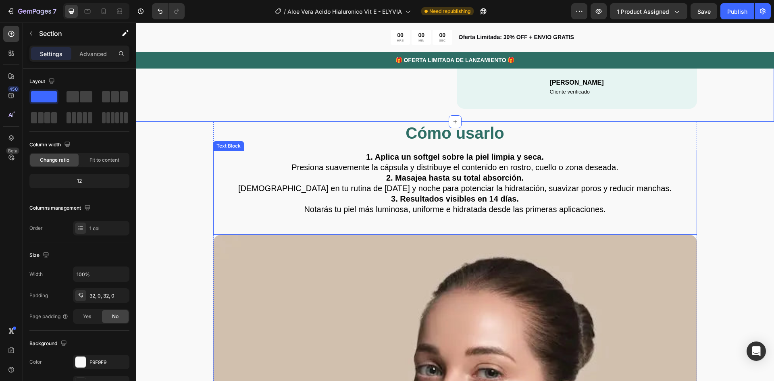
scroll to position [2136, 0]
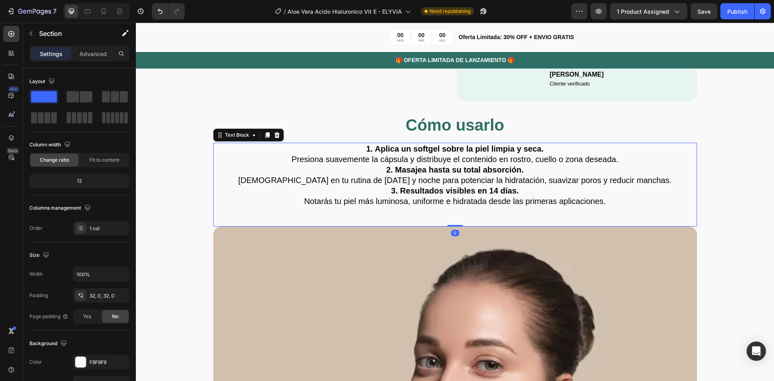
click at [448, 202] on p "3. Resultados visibles en 14 días. Notarás tu piel más luminosa, uniforme e hid…" at bounding box center [455, 195] width 482 height 21
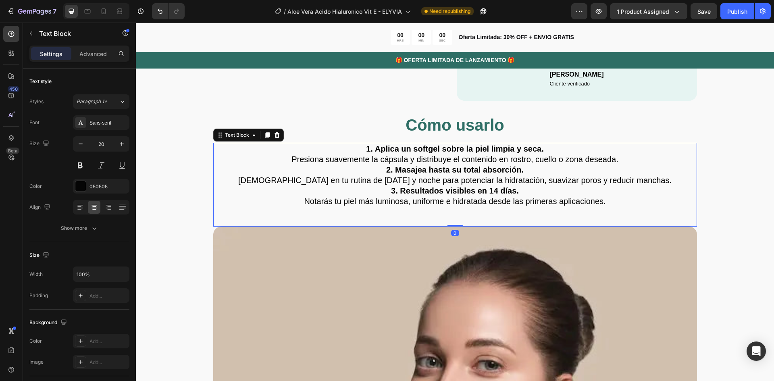
click at [449, 203] on p "3. Resultados visibles en 14 días. Notarás tu piel más luminosa, uniforme e hid…" at bounding box center [455, 195] width 482 height 21
click at [483, 203] on p "3. Resultados visibles en 14 días. Notarás tu piel más luminosa, uniforme, hidr…" at bounding box center [455, 195] width 482 height 21
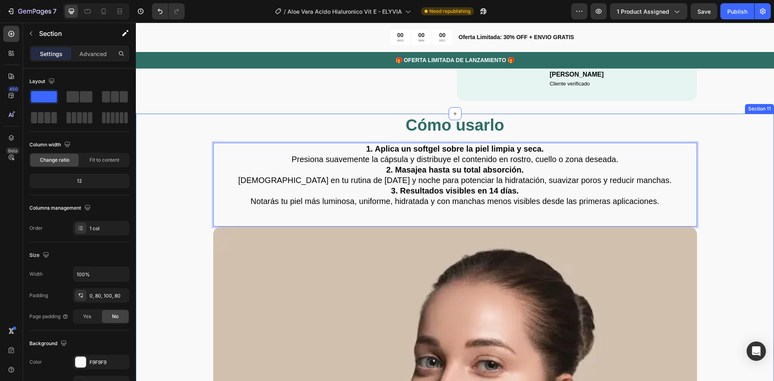
click at [732, 216] on div "Cómo usarlo Heading 1. Aplica un softgel sobre la piel limpia y seca. Presiona …" at bounding box center [454, 358] width 573 height 488
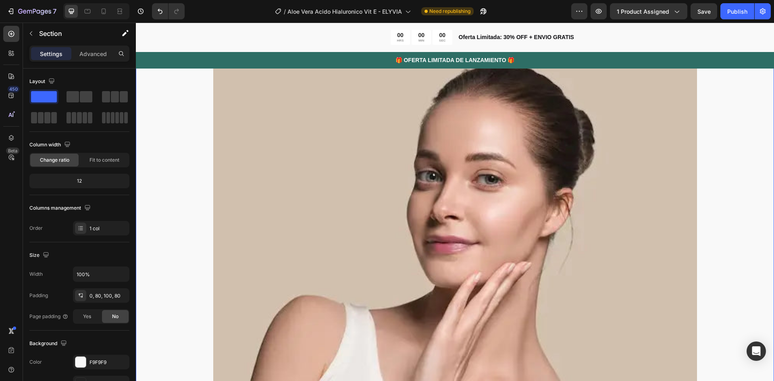
scroll to position [2337, 0]
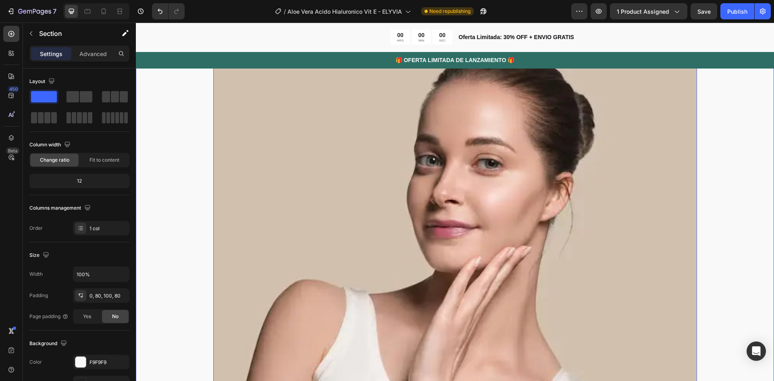
click at [396, 171] on img at bounding box center [455, 213] width 484 height 376
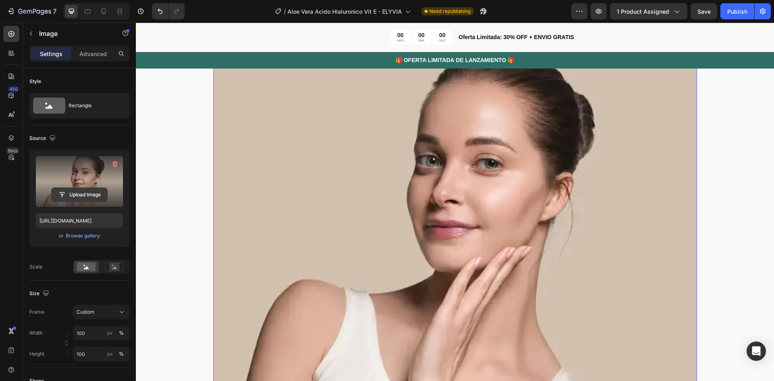
click at [68, 199] on input "file" at bounding box center [80, 195] width 56 height 14
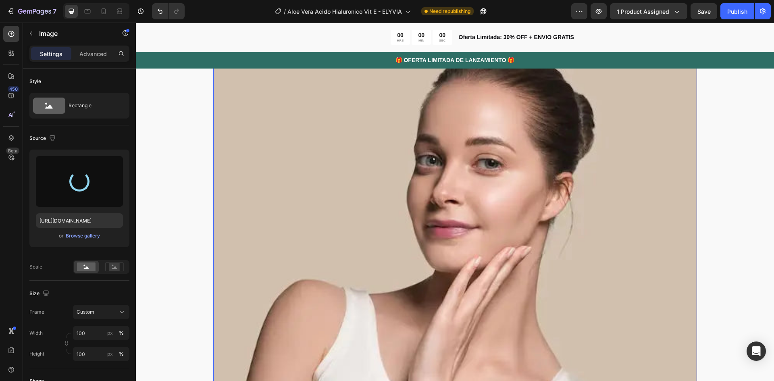
type input "https://cdn.shopify.com/s/files/1/0876/3611/5721/files/gempages_551282848456246…"
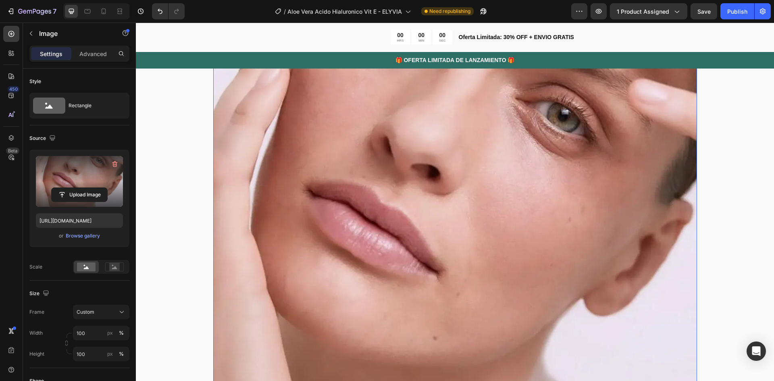
scroll to position [2458, 0]
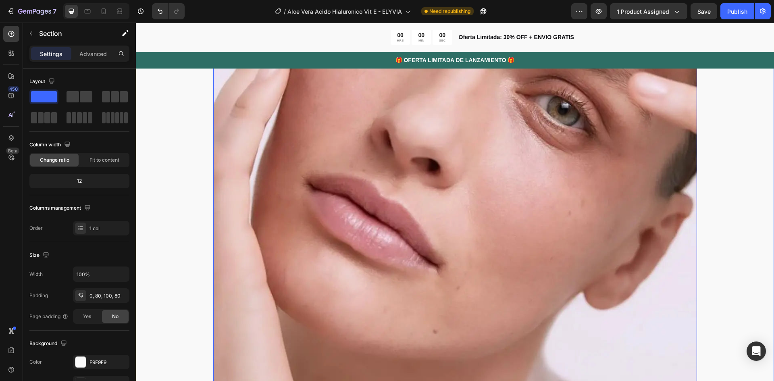
click at [715, 238] on div "Cómo usarlo Heading 1. Aplica un softgel sobre la piel limpia y seca. Presiona …" at bounding box center [454, 170] width 573 height 758
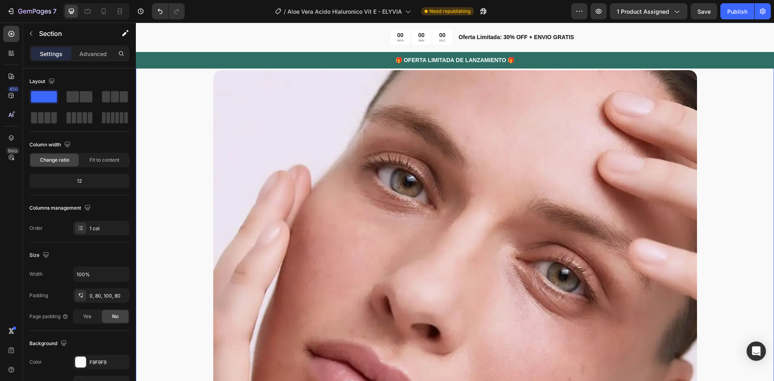
scroll to position [2216, 0]
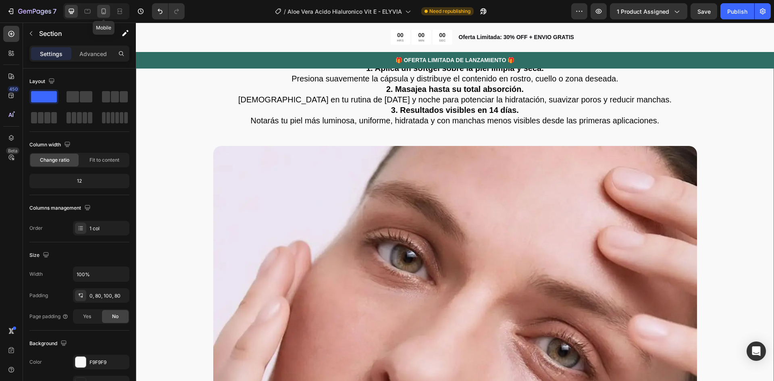
click at [106, 9] on icon at bounding box center [104, 11] width 4 height 6
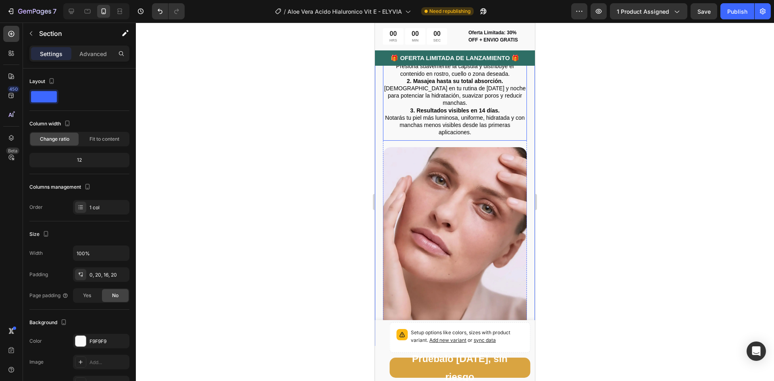
scroll to position [2002, 0]
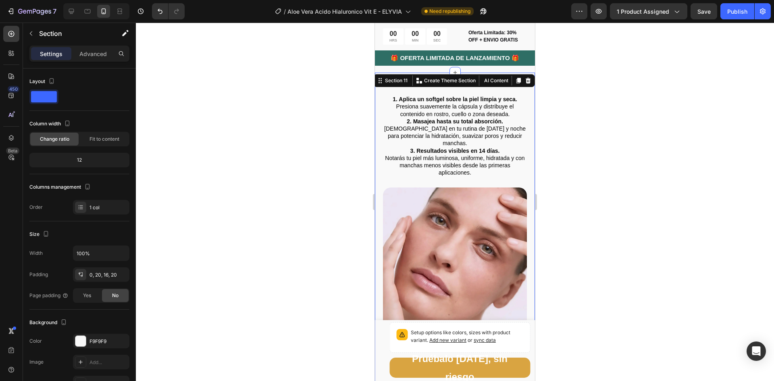
click at [627, 189] on div at bounding box center [455, 202] width 638 height 358
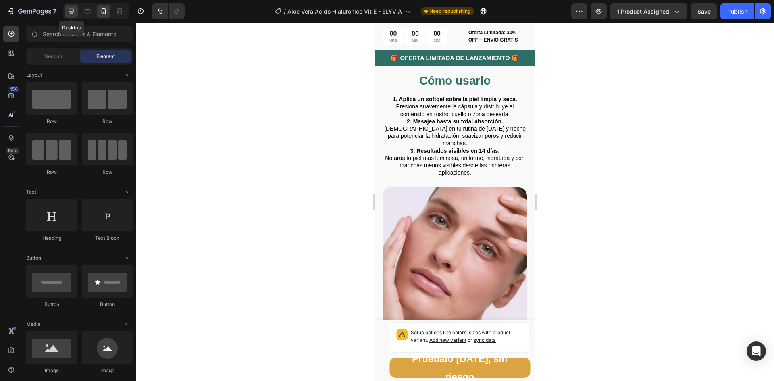
click at [72, 12] on icon at bounding box center [71, 11] width 5 height 5
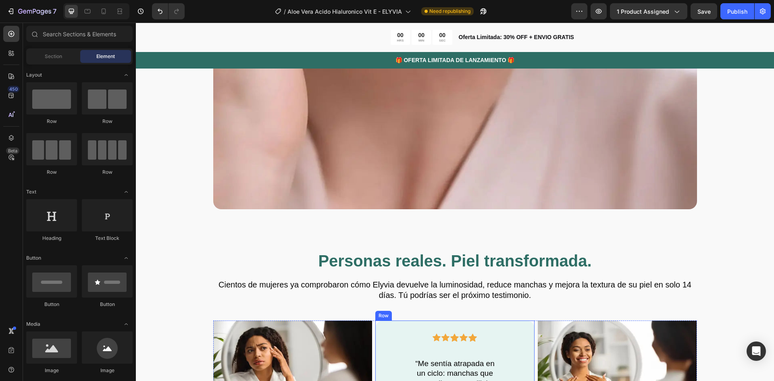
scroll to position [2903, 0]
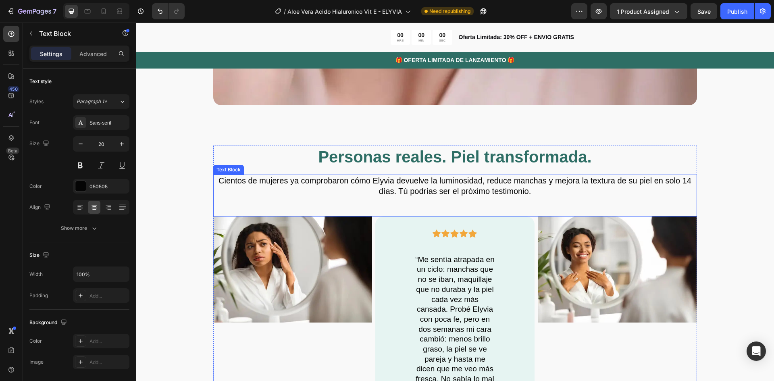
click at [249, 185] on p "Cientos de mujeres ya comprobaron cómo Elyvia devuelve la luminosidad, reduce m…" at bounding box center [455, 185] width 482 height 21
click at [214, 181] on p "Cientos de mujeres ya comprobaron cómo Elyvia devuelve la luminosidad, reduce m…" at bounding box center [455, 185] width 482 height 21
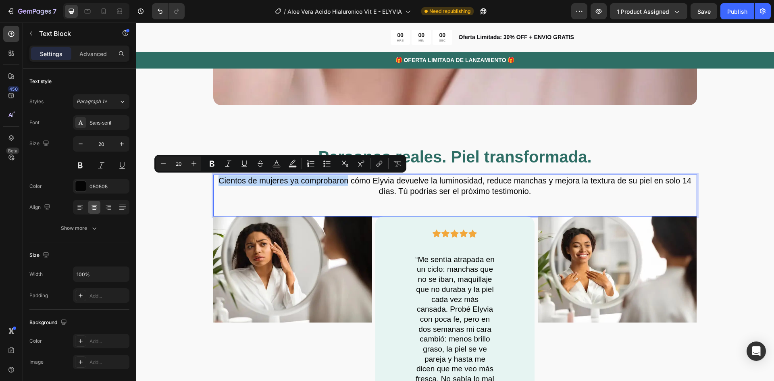
drag, startPoint x: 216, startPoint y: 182, endPoint x: 345, endPoint y: 181, distance: 128.9
click at [345, 181] on p "Cientos de mujeres ya comprobaron cómo Elyvia devuelve la luminosidad, reduce m…" at bounding box center [455, 185] width 482 height 21
click at [213, 161] on icon "Editor contextual toolbar" at bounding box center [212, 164] width 5 height 6
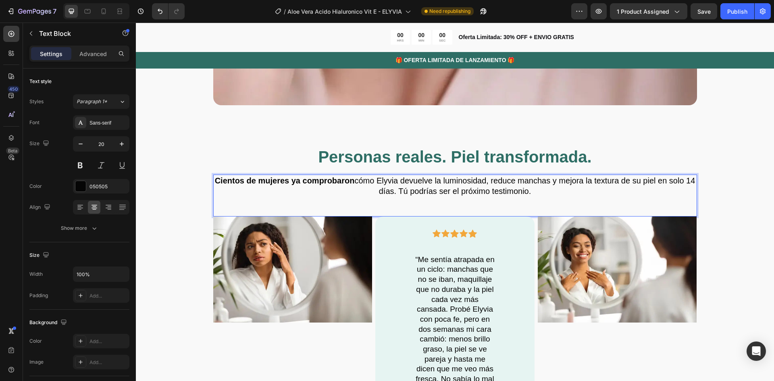
click at [539, 201] on div "Cientos de mujeres ya comprobaron cómo Elyvia devuelve la luminosidad, reduce m…" at bounding box center [455, 195] width 484 height 42
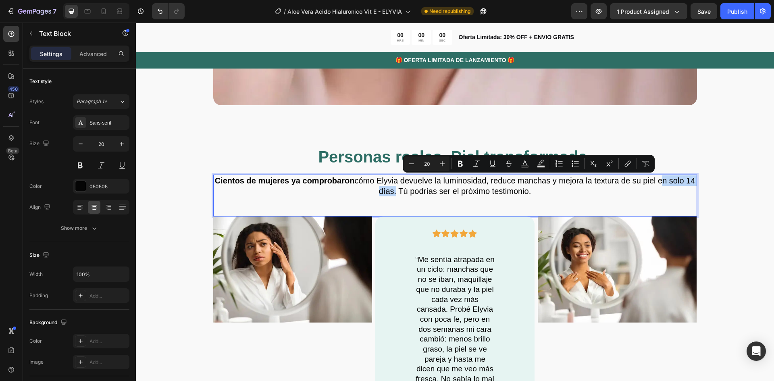
drag, startPoint x: 662, startPoint y: 182, endPoint x: 396, endPoint y: 201, distance: 266.6
click at [396, 201] on div "Cientos de mujeres ya comprobaron cómo Elyvia devuelve la luminosidad, reduce m…" at bounding box center [455, 195] width 484 height 42
click at [463, 161] on icon "Editor contextual toolbar" at bounding box center [460, 164] width 8 height 8
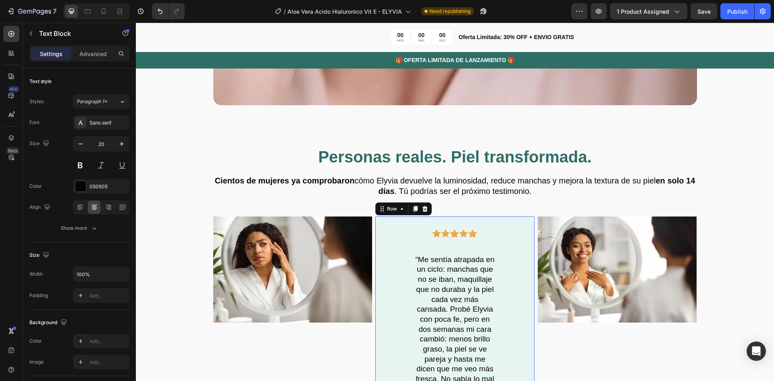
click at [490, 219] on div "Icon Icon Icon Icon Icon Row “Me sentía atrapada en un ciclo: manchas que no se…" at bounding box center [454, 332] width 159 height 232
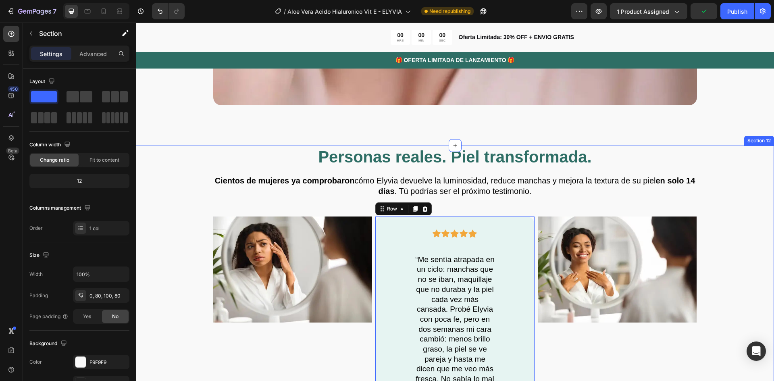
click at [724, 269] on div "Personas reales. Piel transformada. Heading Cientos de mujeres ya comprobaron c…" at bounding box center [454, 325] width 573 height 360
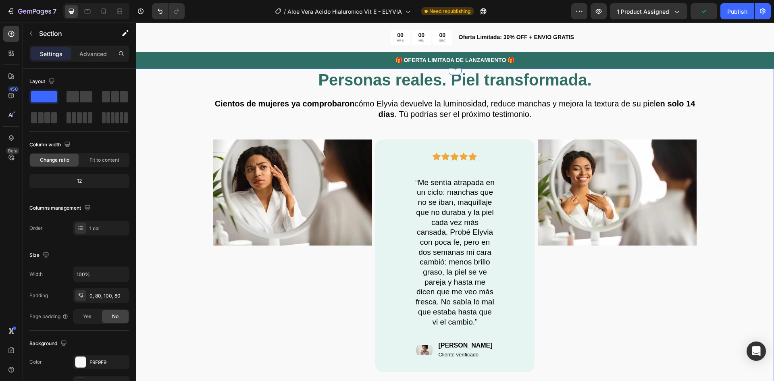
scroll to position [2983, 0]
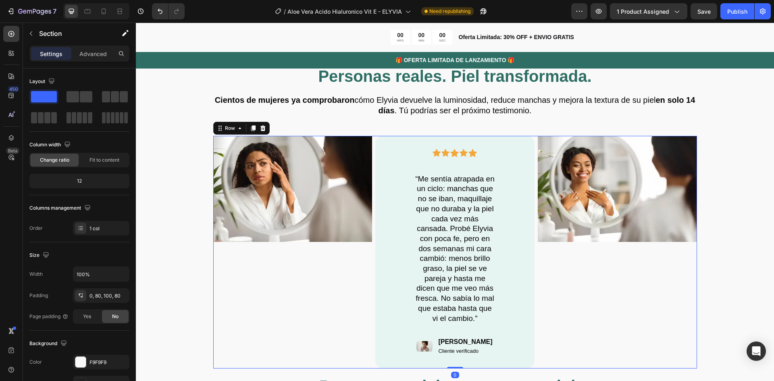
click at [643, 296] on div "Image" at bounding box center [617, 252] width 159 height 232
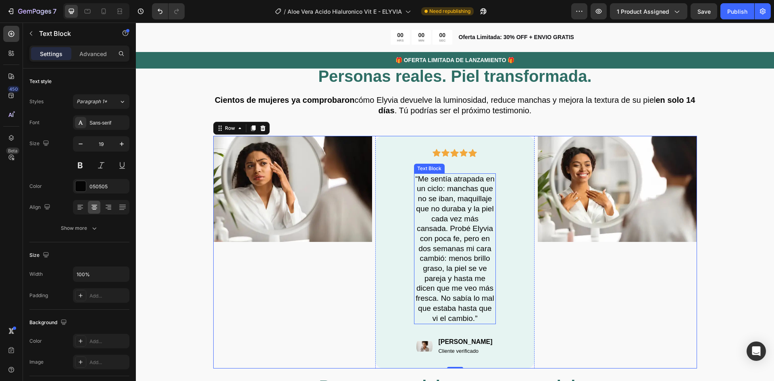
click at [453, 282] on p "“Me sentía atrapada en un ciclo: manchas que no se iban, maquillaje que no dura…" at bounding box center [455, 248] width 80 height 149
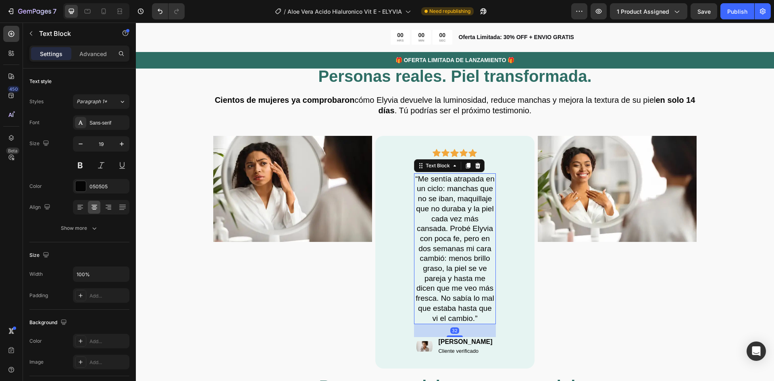
click at [472, 324] on div "“Me sentía atrapada en un ciclo: manchas que no se iban, maquillaje que no dura…" at bounding box center [455, 248] width 82 height 151
click at [474, 315] on p "“Me sentía atrapada en un ciclo: manchas que no se iban, maquillaje que no dura…" at bounding box center [455, 248] width 80 height 149
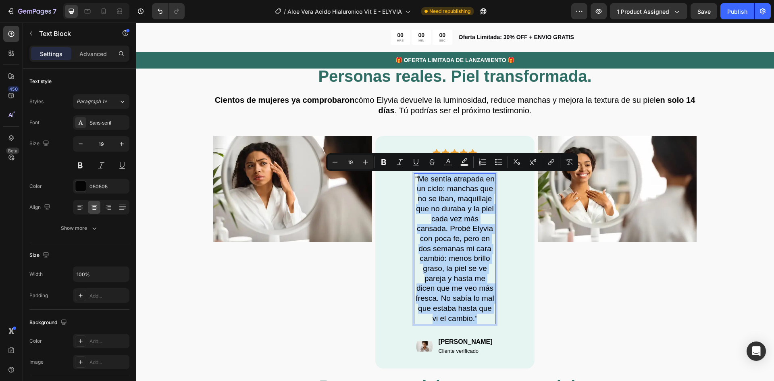
drag, startPoint x: 481, startPoint y: 318, endPoint x: 415, endPoint y: 180, distance: 152.8
click at [415, 180] on p "“Me sentía atrapada en un ciclo: manchas que no se iban, maquillaje que no dura…" at bounding box center [455, 248] width 80 height 149
click at [462, 261] on p "“Me sentía atrapada en un ciclo: manchas que no se iban, maquillaje que no dura…" at bounding box center [455, 248] width 80 height 149
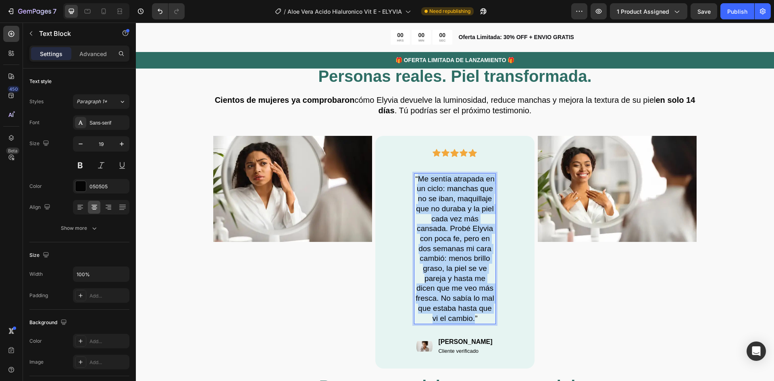
drag, startPoint x: 473, startPoint y: 322, endPoint x: 416, endPoint y: 178, distance: 154.5
click at [416, 178] on p "“Me sentía atrapada en un ciclo: manchas que no se iban, maquillaje que no dura…" at bounding box center [455, 248] width 80 height 149
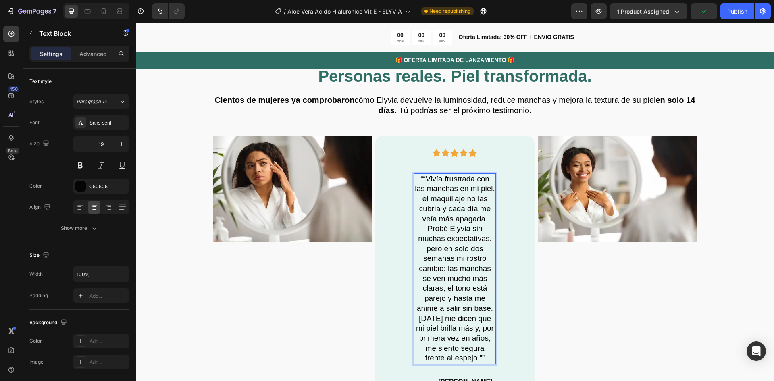
click at [443, 291] on p "““Vivía frustrada con las manchas en mi piel, el maquillaje no las cubría y cad…" at bounding box center [455, 268] width 80 height 189
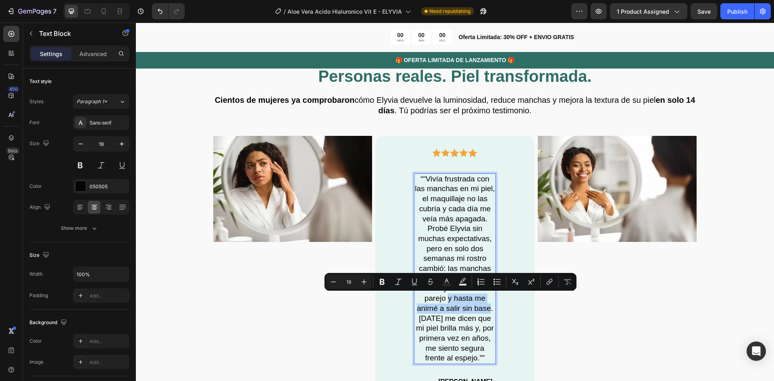
drag, startPoint x: 444, startPoint y: 300, endPoint x: 488, endPoint y: 309, distance: 44.8
click at [488, 309] on p "““Vivía frustrada con las manchas en mi piel, el maquillaje no las cubría y cad…" at bounding box center [455, 268] width 80 height 189
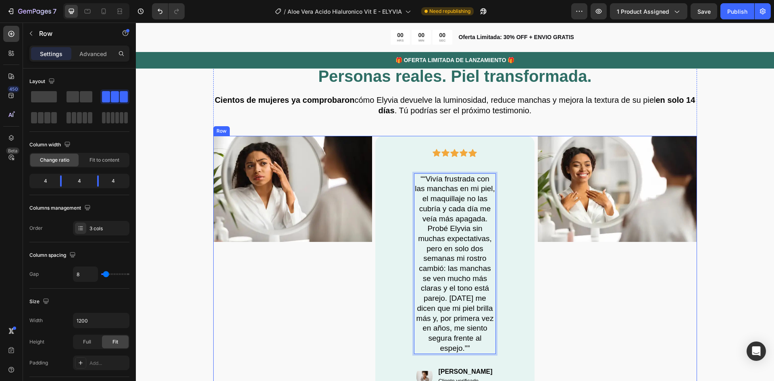
click at [581, 303] on div "Image" at bounding box center [617, 267] width 159 height 262
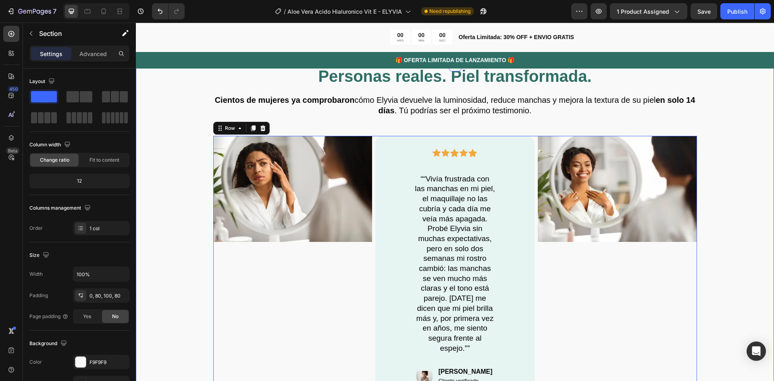
click at [735, 250] on div "Personas reales. Piel transformada. Heading Cientos de mujeres ya comprobaron c…" at bounding box center [455, 280] width 638 height 430
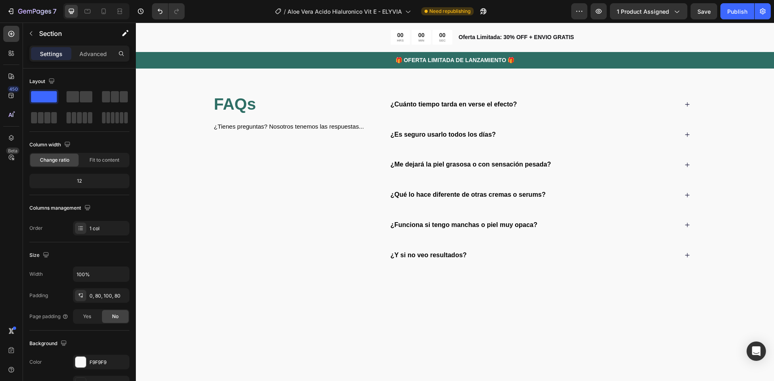
scroll to position [3507, 0]
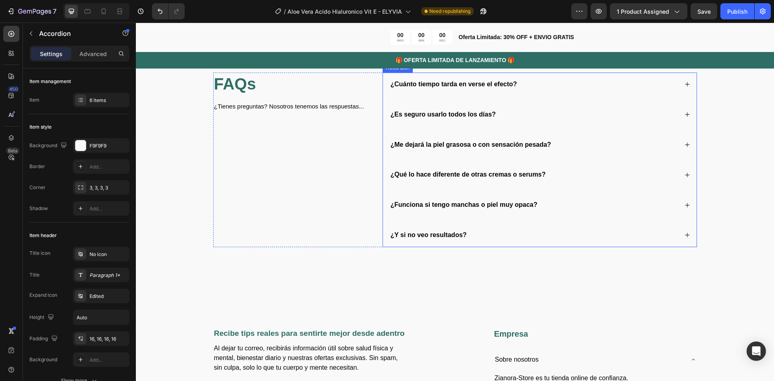
click at [451, 187] on div "¿Qué lo hace diferente de otras cremas o serums?" at bounding box center [539, 175] width 313 height 24
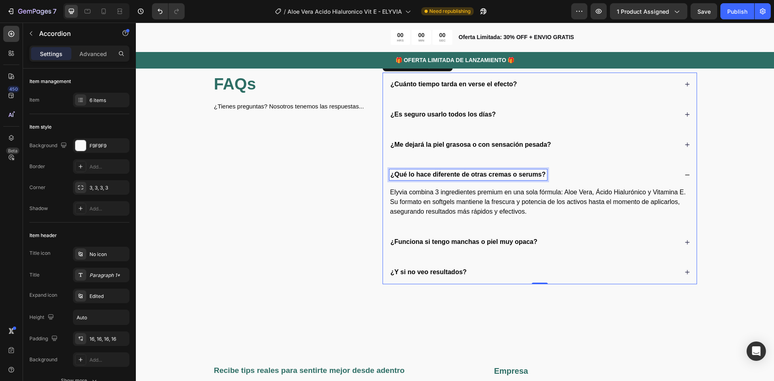
click at [503, 178] on span "¿Qué lo hace diferente de otras cremas o serums?" at bounding box center [467, 174] width 155 height 7
click at [557, 247] on div "¿Funciona si tengo manchas o piel muy opaca?" at bounding box center [533, 242] width 289 height 11
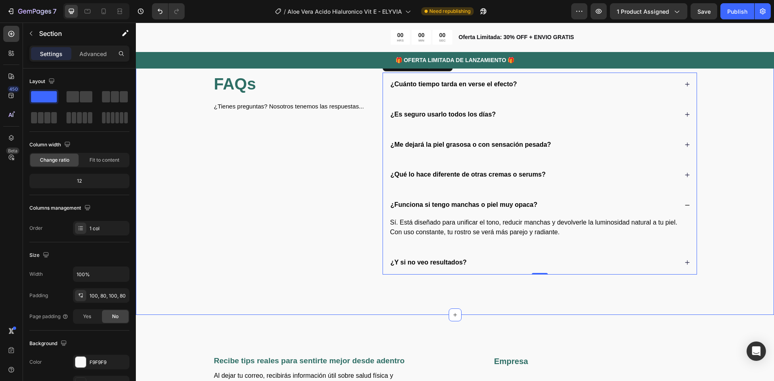
click at [708, 274] on div "FAQs Heading ¿Tienes preguntas? Nosotros tenemos las respuestas... Text Block ¿…" at bounding box center [454, 174] width 573 height 202
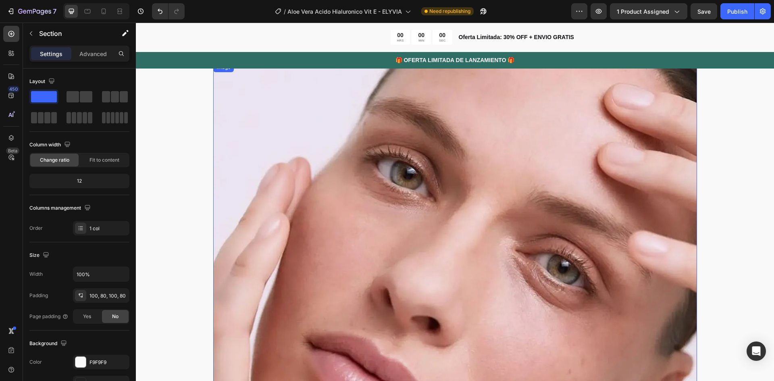
scroll to position [2460, 0]
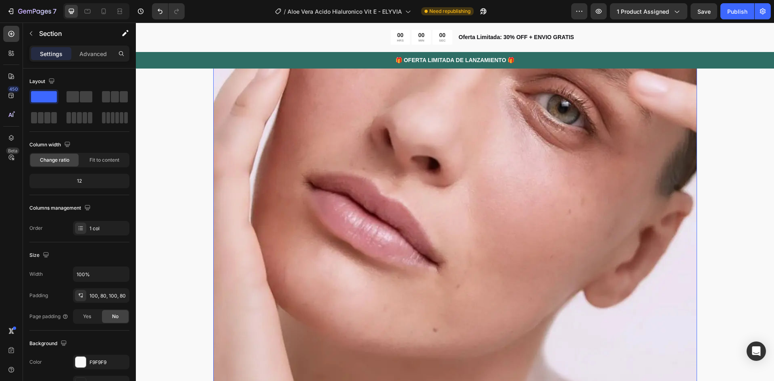
click at [583, 285] on img at bounding box center [455, 225] width 484 height 646
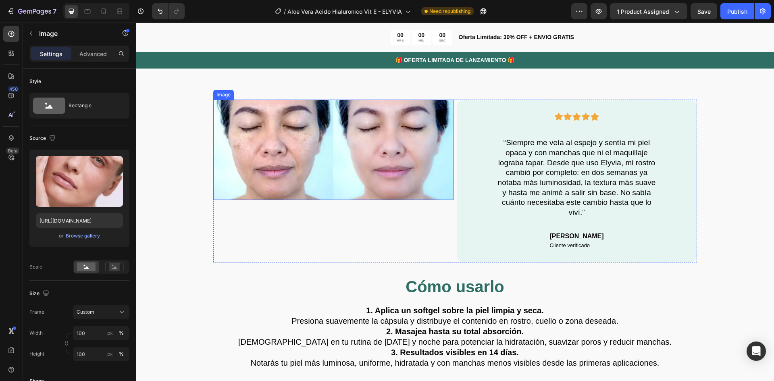
scroll to position [1976, 0]
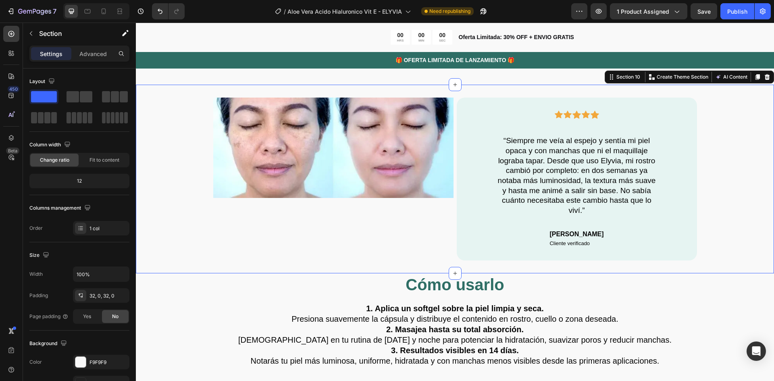
click at [439, 89] on div "Image Icon Icon Icon Icon Icon Row “Siempre me veía al espejo y sentía mi piel …" at bounding box center [455, 179] width 638 height 189
click at [754, 74] on icon at bounding box center [757, 77] width 6 height 6
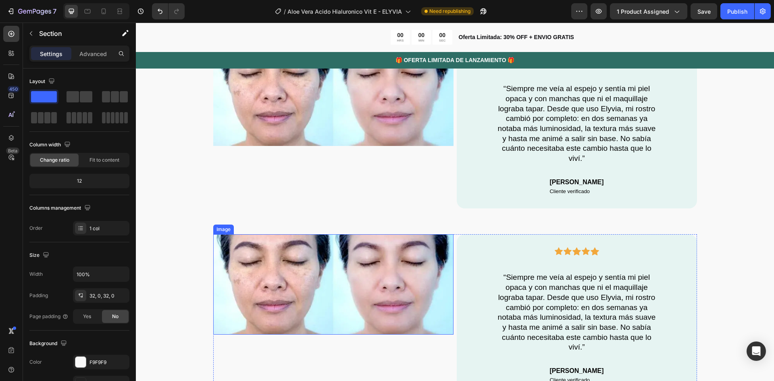
scroll to position [2118, 0]
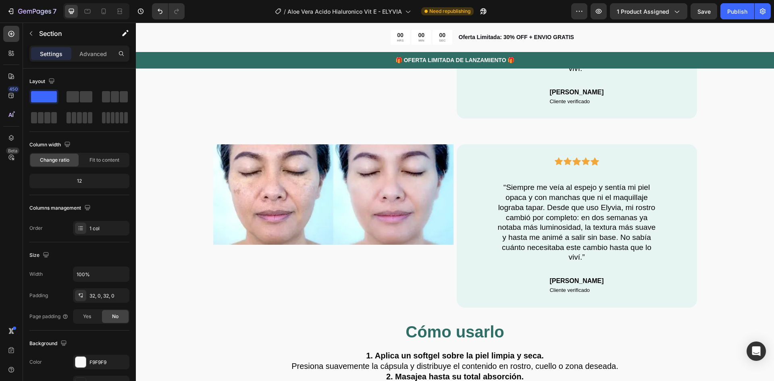
click at [432, 135] on div "Image Icon Icon Icon Icon Icon Row “Siempre me veía al espejo y sentía mi piel …" at bounding box center [455, 225] width 638 height 189
click at [488, 136] on div "Image Icon Icon Icon Icon Icon Row “Siempre me veía al espejo y sentía mi piel …" at bounding box center [455, 225] width 638 height 189
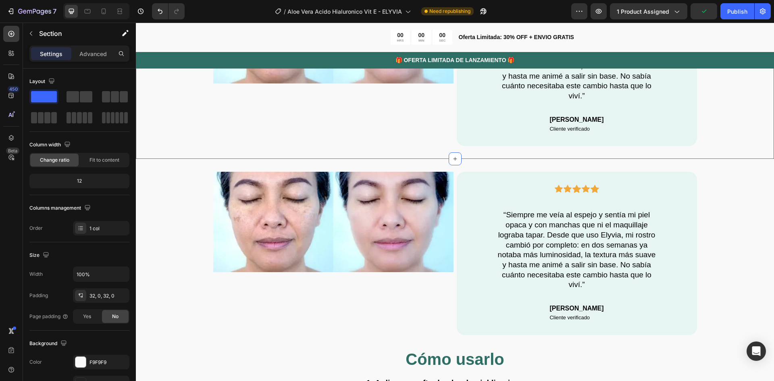
scroll to position [2078, 0]
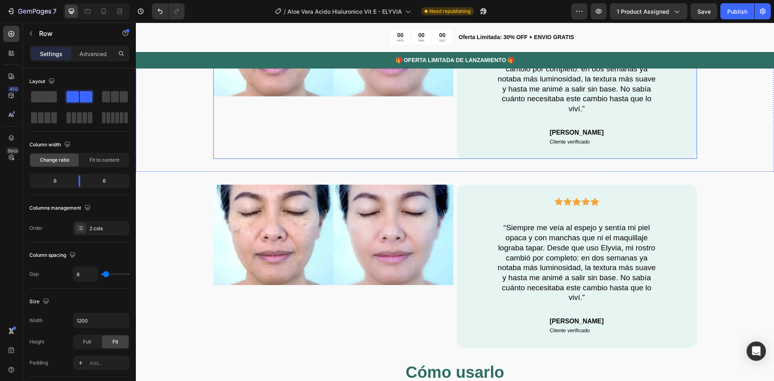
click at [418, 144] on div "Image" at bounding box center [333, 77] width 240 height 163
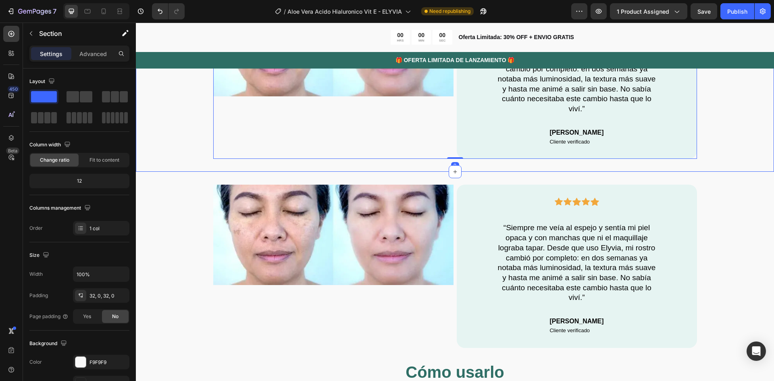
click at [414, 166] on div "Image Icon Icon Icon Icon Icon Row “Siempre me veía al espejo y sentía mi piel …" at bounding box center [455, 77] width 638 height 189
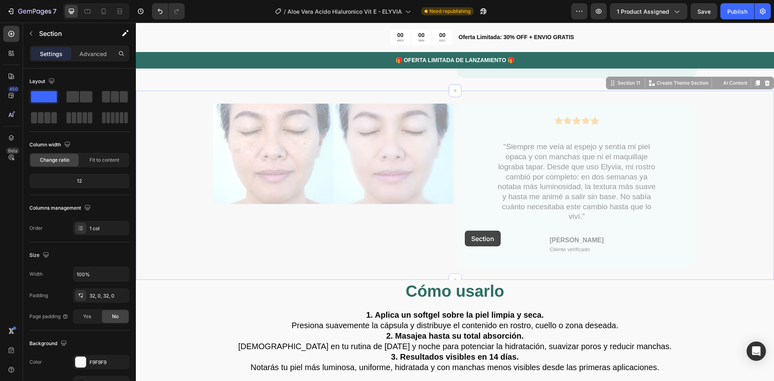
scroll to position [2158, 0]
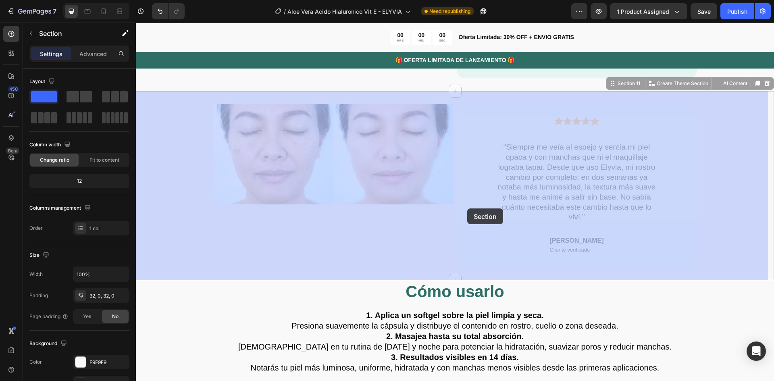
drag, startPoint x: 413, startPoint y: 177, endPoint x: 467, endPoint y: 208, distance: 62.8
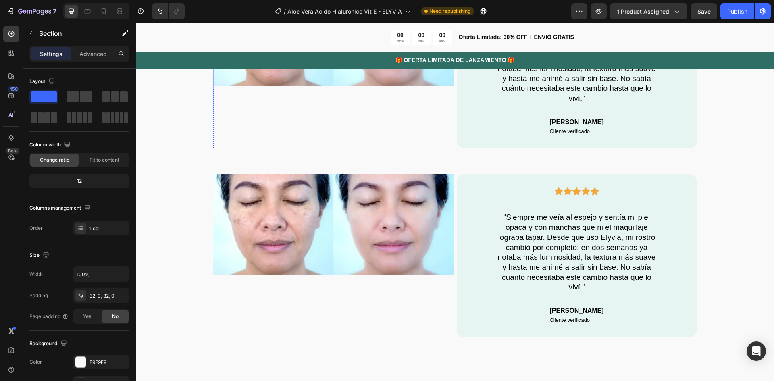
scroll to position [2118, 0]
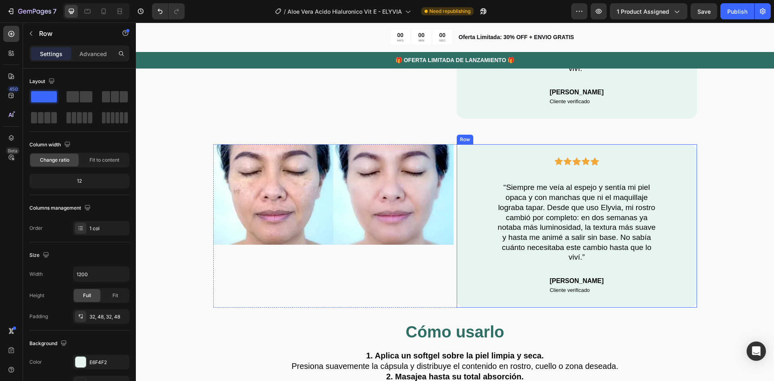
click at [476, 170] on div "Icon Icon Icon Icon Icon Row “Siempre me veía al espejo y sentía mi piel opaca …" at bounding box center [576, 225] width 201 height 137
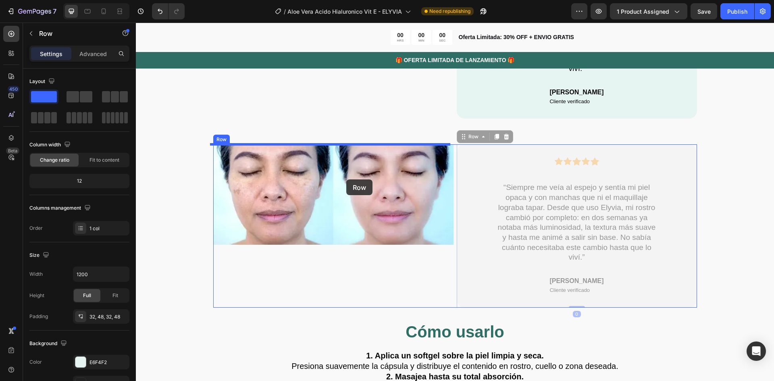
drag, startPoint x: 476, startPoint y: 179, endPoint x: 346, endPoint y: 179, distance: 130.1
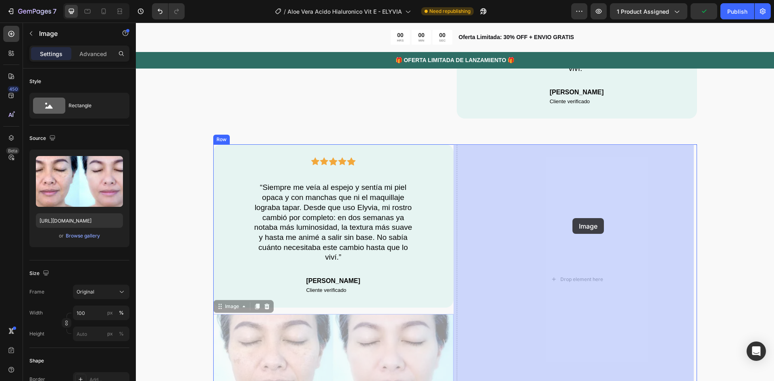
drag, startPoint x: 407, startPoint y: 330, endPoint x: 573, endPoint y: 213, distance: 202.7
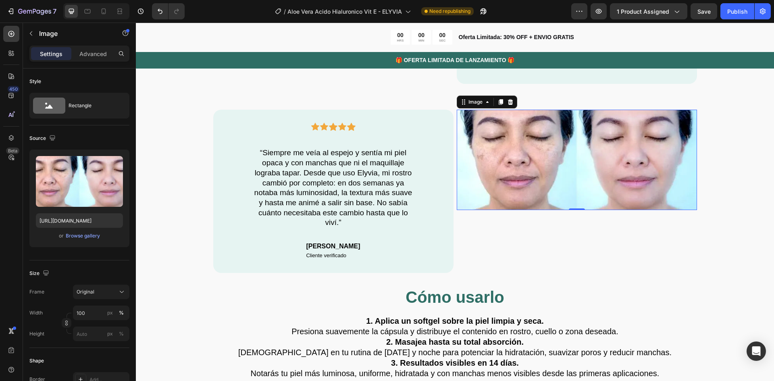
scroll to position [2158, 0]
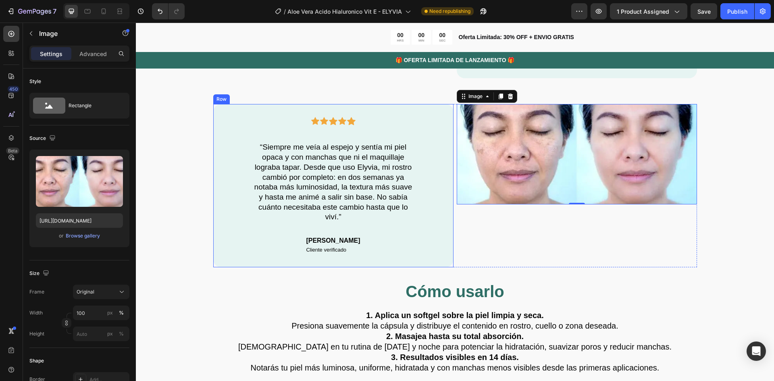
click at [239, 168] on div "Icon Icon Icon Icon Icon Row “Siempre me veía al espejo y sentía mi piel opaca …" at bounding box center [332, 185] width 201 height 137
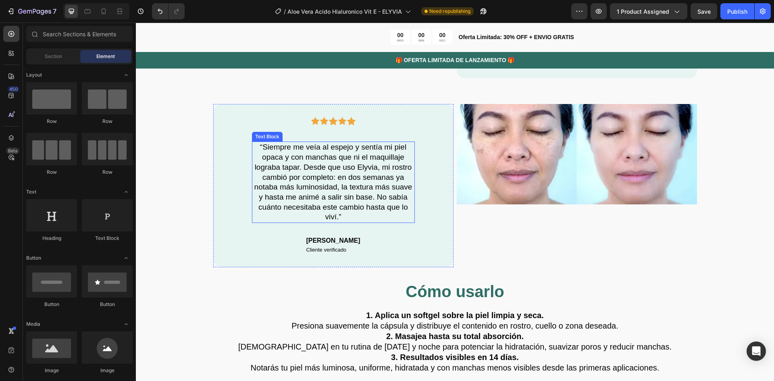
click at [342, 195] on p "“Siempre me veía al espejo y sentía mi piel opaca y con manchas que ni el maqui…" at bounding box center [333, 182] width 161 height 80
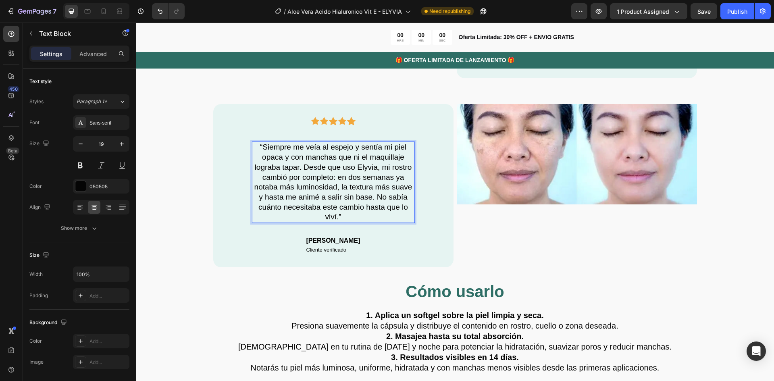
click at [334, 215] on p "“Siempre me veía al espejo y sentía mi piel opaca y con manchas que ni el maqui…" at bounding box center [333, 182] width 161 height 80
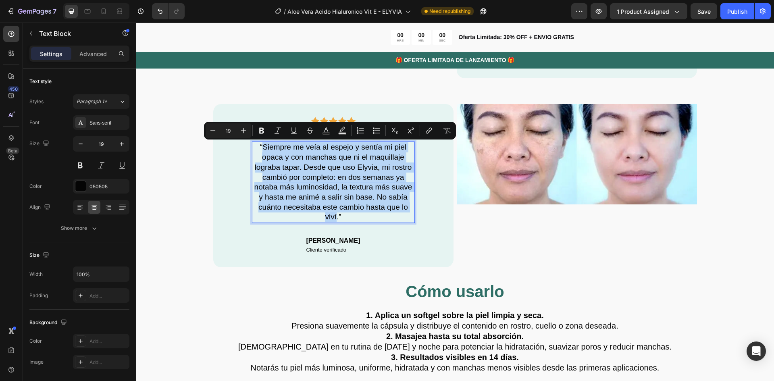
drag, startPoint x: 333, startPoint y: 218, endPoint x: 261, endPoint y: 145, distance: 102.6
click at [261, 145] on p "“Siempre me veía al espejo y sentía mi piel opaca y con manchas que ni el maqui…" at bounding box center [333, 182] width 161 height 80
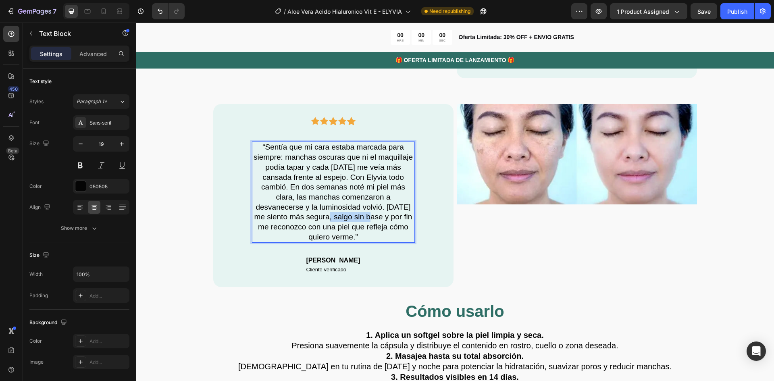
drag, startPoint x: 365, startPoint y: 217, endPoint x: 320, endPoint y: 219, distance: 45.6
click at [320, 219] on p "“Sentía que mi cara estaba marcada para siempre: manchas oscuras que ni el maqu…" at bounding box center [333, 192] width 161 height 100
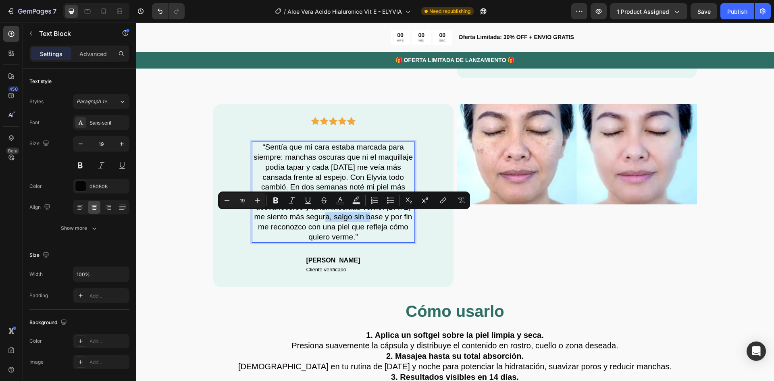
drag, startPoint x: 367, startPoint y: 220, endPoint x: 319, endPoint y: 221, distance: 48.4
click at [319, 221] on p "“Sentía que mi cara estaba marcada para siempre: manchas oscuras que ni el maqu…" at bounding box center [333, 192] width 161 height 100
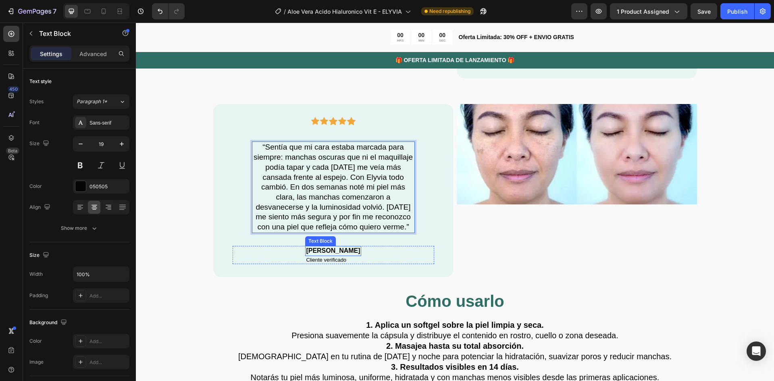
click at [319, 250] on p "[PERSON_NAME]" at bounding box center [333, 251] width 54 height 8
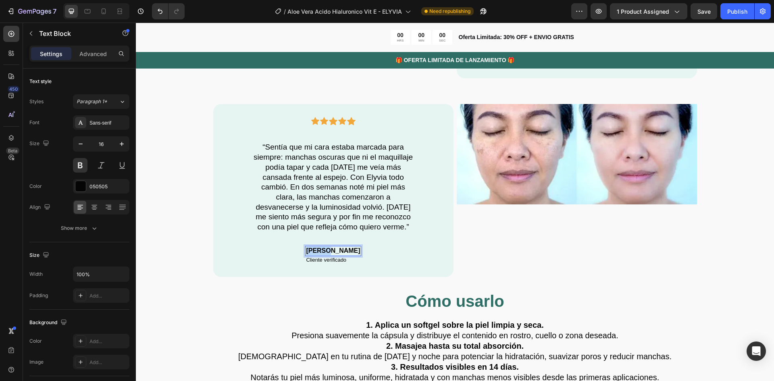
click at [319, 250] on p "[PERSON_NAME]" at bounding box center [333, 251] width 54 height 8
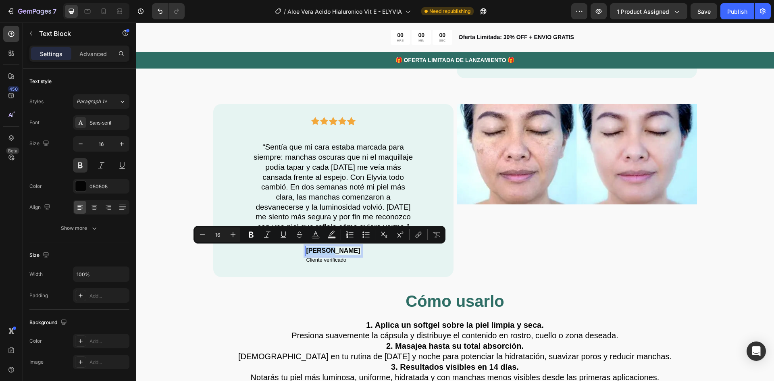
click at [319, 250] on p "[PERSON_NAME]" at bounding box center [333, 251] width 54 height 8
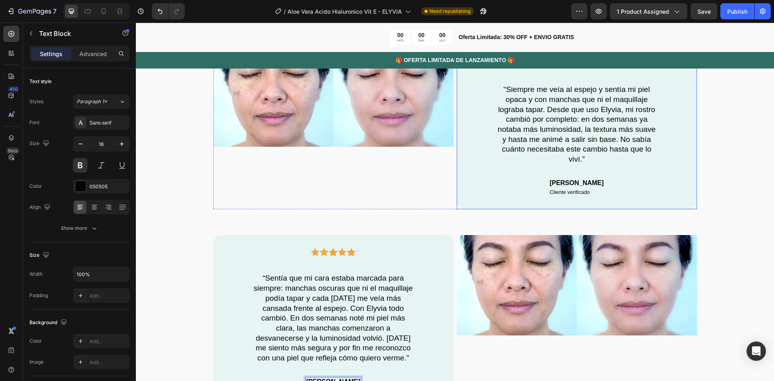
scroll to position [2078, 0]
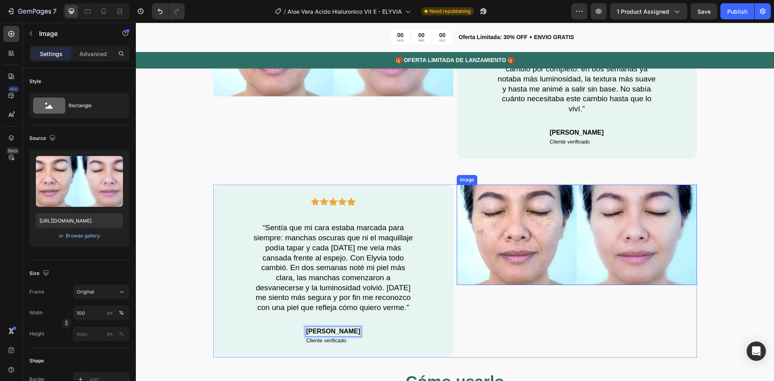
click at [603, 235] on img at bounding box center [577, 235] width 240 height 100
click at [524, 217] on img at bounding box center [577, 235] width 240 height 100
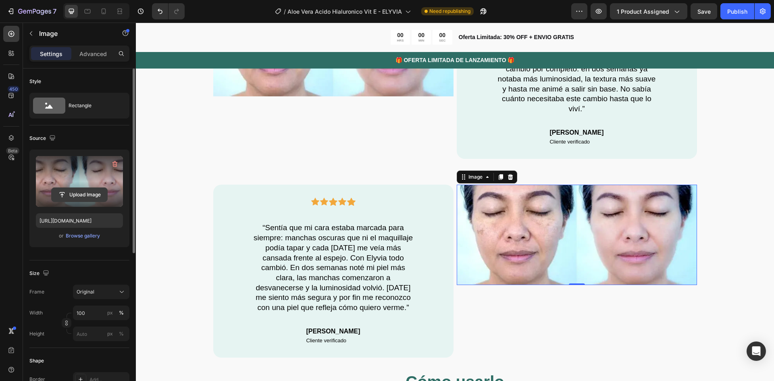
click at [86, 193] on input "file" at bounding box center [80, 195] width 56 height 14
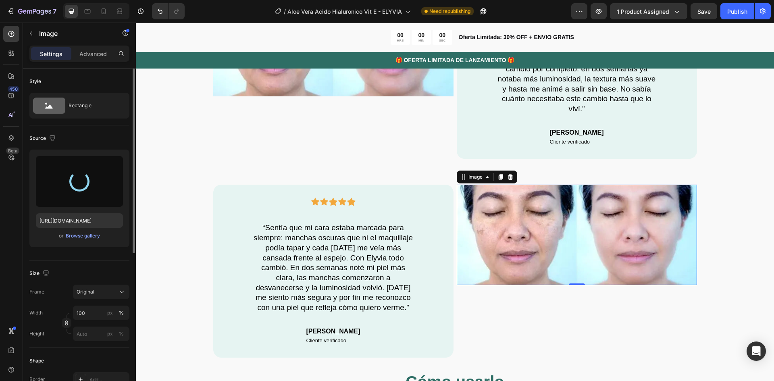
type input "[URL][DOMAIN_NAME]"
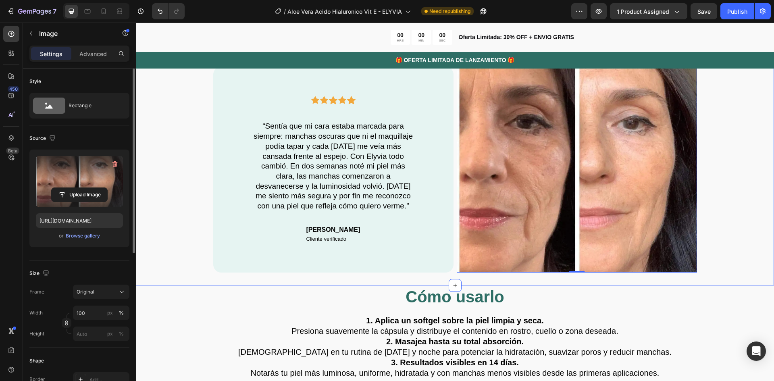
scroll to position [2198, 0]
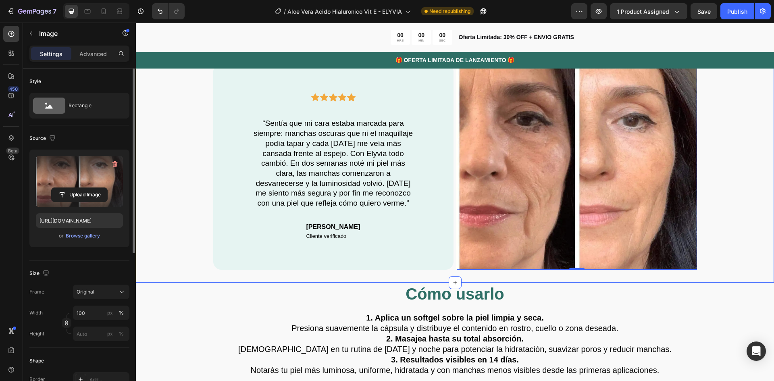
click at [731, 232] on div "Icon Icon Icon Icon Icon Row “Sentía que mi cara estaba marcada para siempre: m…" at bounding box center [455, 167] width 638 height 206
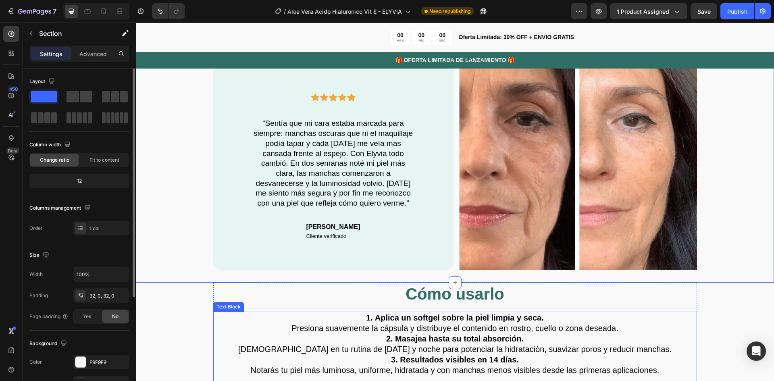
click at [214, 327] on p "1. Aplica un softgel sobre la piel limpia y seca. Presiona suavemente la cápsul…" at bounding box center [455, 322] width 482 height 21
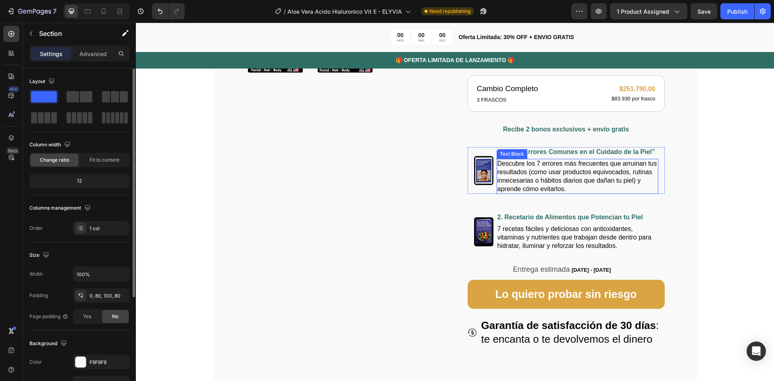
scroll to position [506, 0]
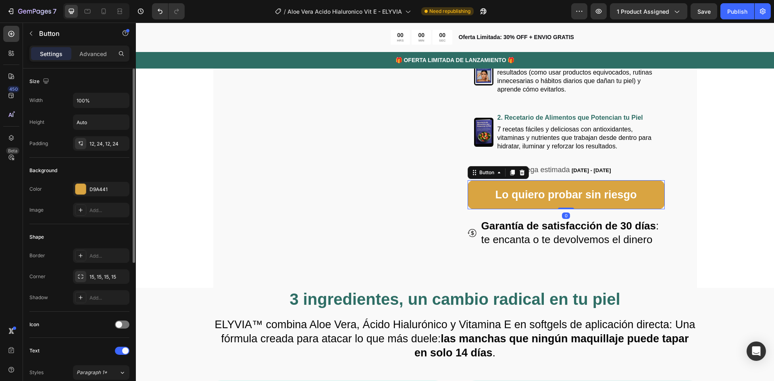
click at [478, 196] on button "Lo quiero probar sin riesgo" at bounding box center [565, 194] width 197 height 29
click at [511, 171] on icon at bounding box center [512, 173] width 4 height 6
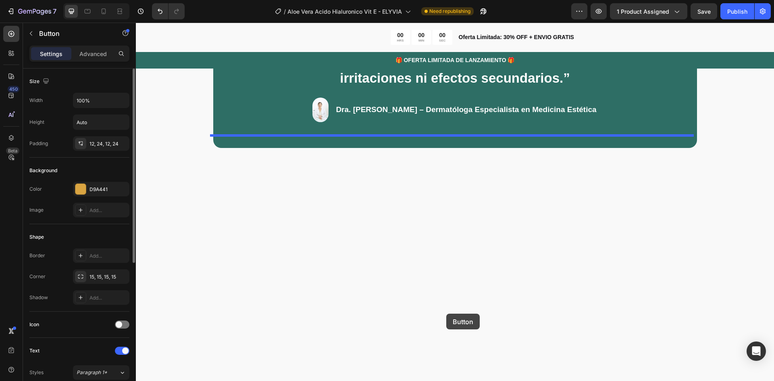
scroll to position [1513, 0]
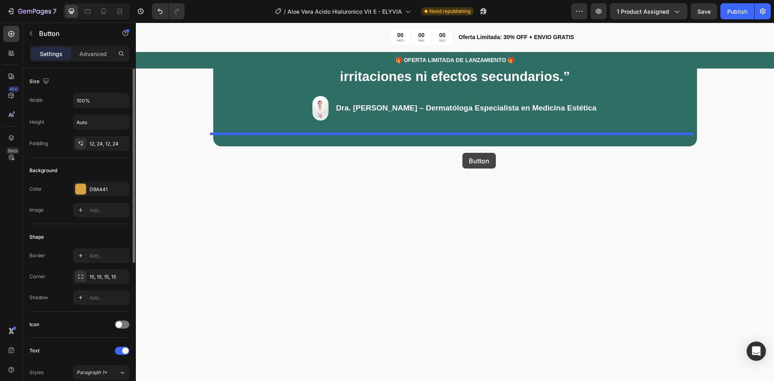
drag, startPoint x: 483, startPoint y: 224, endPoint x: 462, endPoint y: 153, distance: 73.9
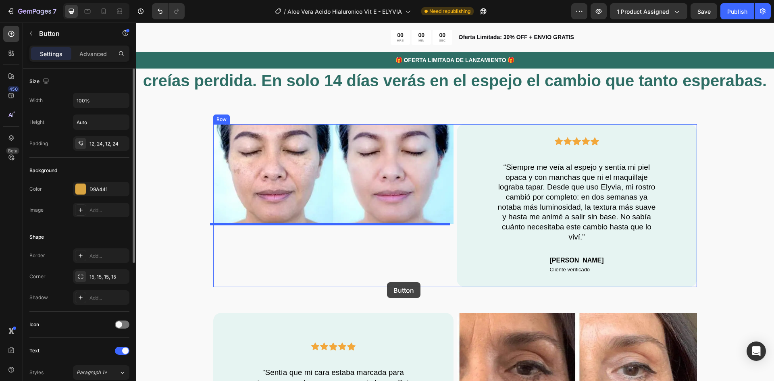
scroll to position [2078, 0]
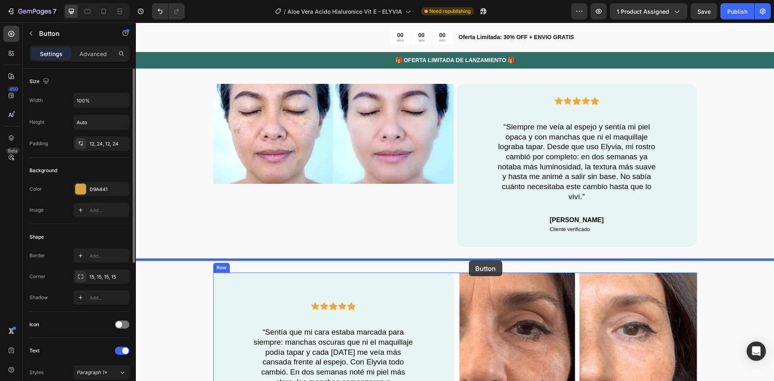
drag, startPoint x: 309, startPoint y: 176, endPoint x: 469, endPoint y: 261, distance: 181.2
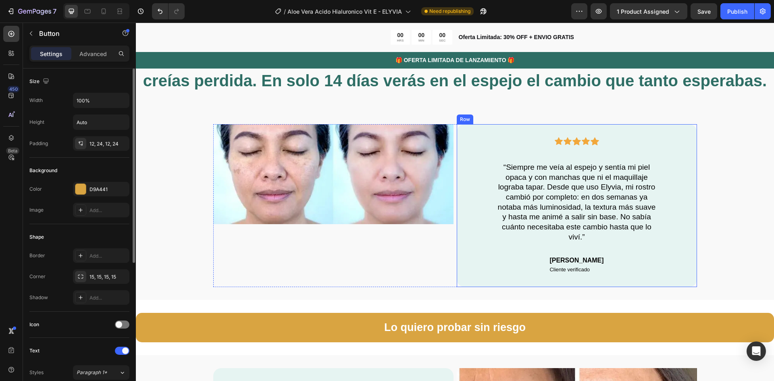
scroll to position [2158, 0]
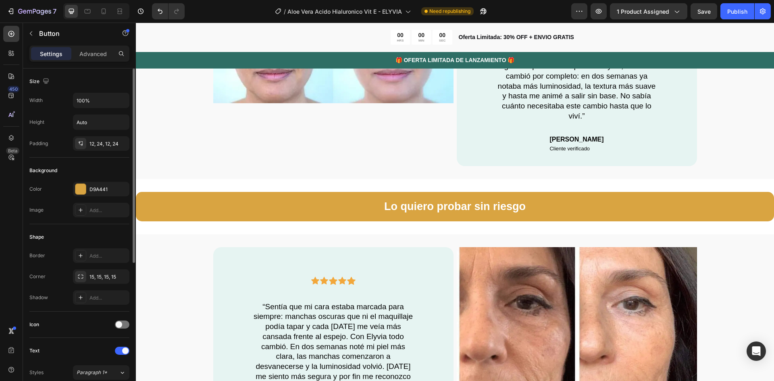
click at [353, 205] on button "Lo quiero probar sin riesgo" at bounding box center [455, 206] width 638 height 29
click at [199, 161] on div "Image Icon Icon Icon Icon Icon Row “Siempre me veía al espejo y sentía mi piel …" at bounding box center [455, 84] width 638 height 163
click at [203, 205] on button "Lo quiero probar sin riesgo" at bounding box center [455, 206] width 638 height 29
click at [181, 183] on icon at bounding box center [180, 184] width 4 height 6
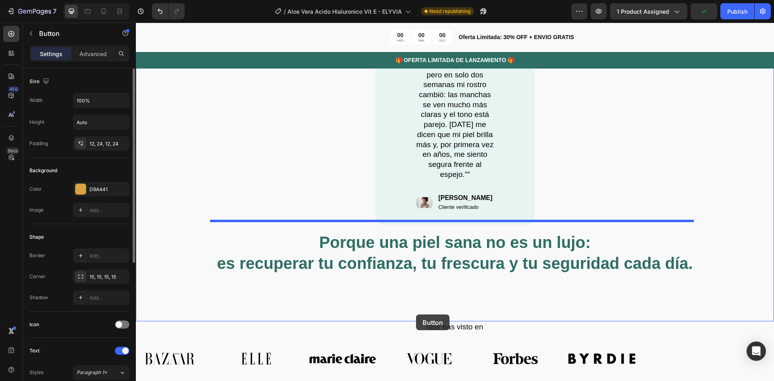
scroll to position [3568, 0]
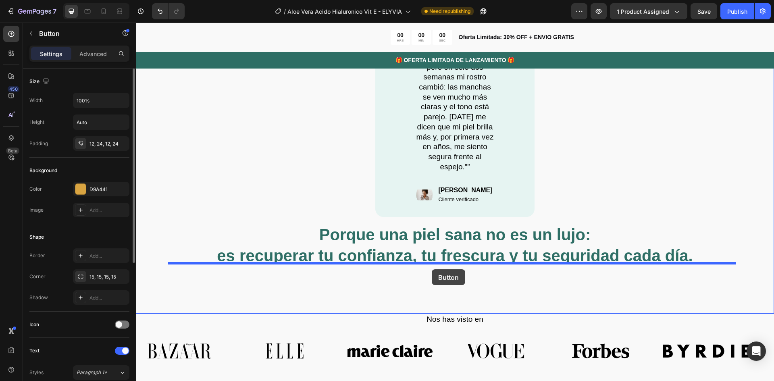
drag, startPoint x: 336, startPoint y: 239, endPoint x: 432, endPoint y: 269, distance: 100.5
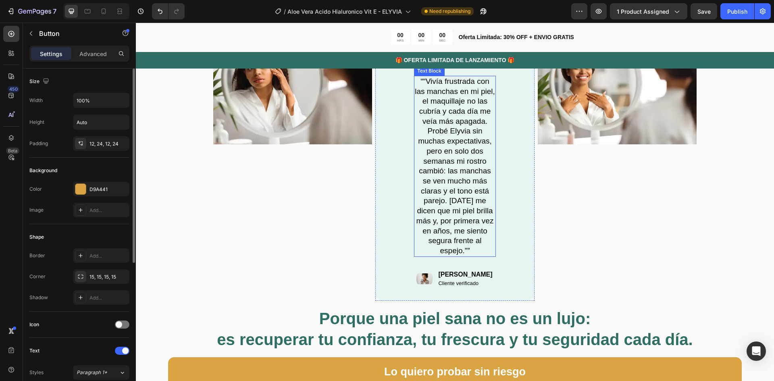
scroll to position [3528, 0]
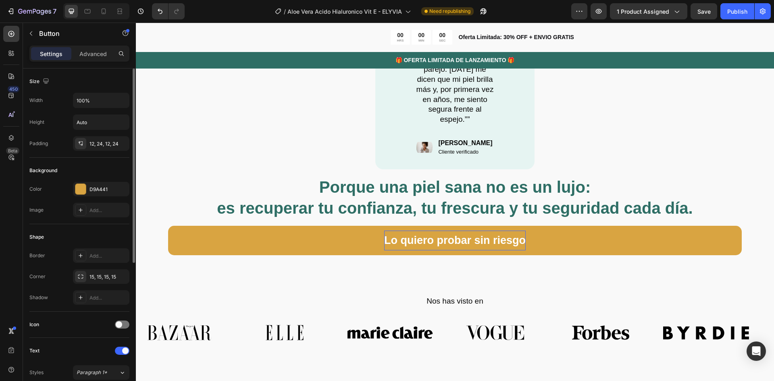
click at [460, 233] on p "Lo quiero probar sin riesgo" at bounding box center [454, 240] width 141 height 20
click at [467, 230] on p "Lo quiero probar sin riesgo" at bounding box center [454, 240] width 141 height 20
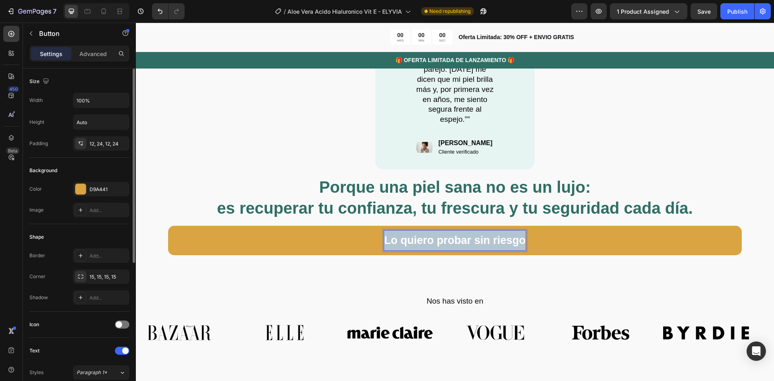
click at [468, 230] on p "Lo quiero probar sin riesgo" at bounding box center [454, 240] width 141 height 20
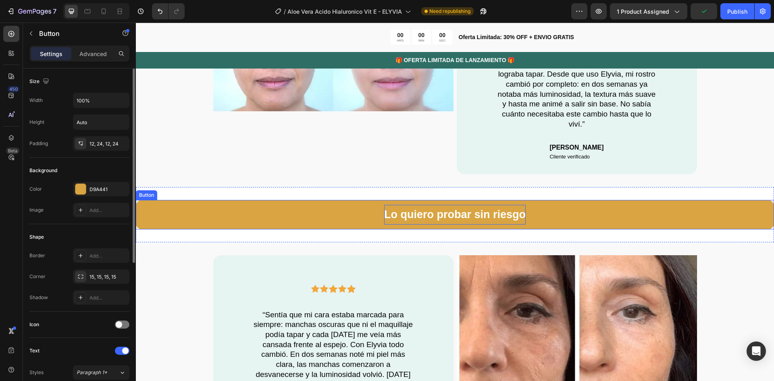
scroll to position [1997, 0]
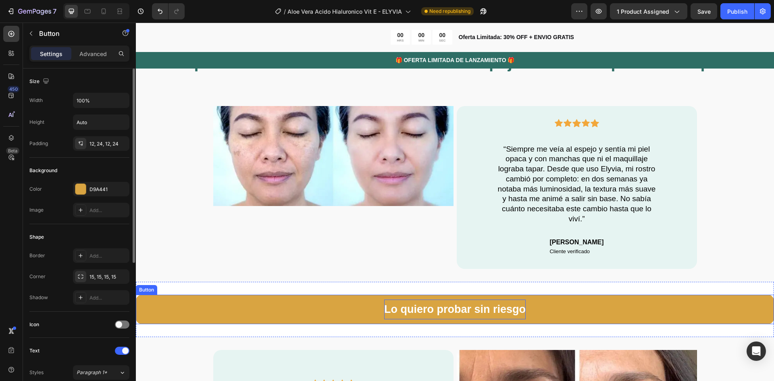
click at [424, 307] on p "Lo quiero probar sin riesgo" at bounding box center [454, 309] width 141 height 20
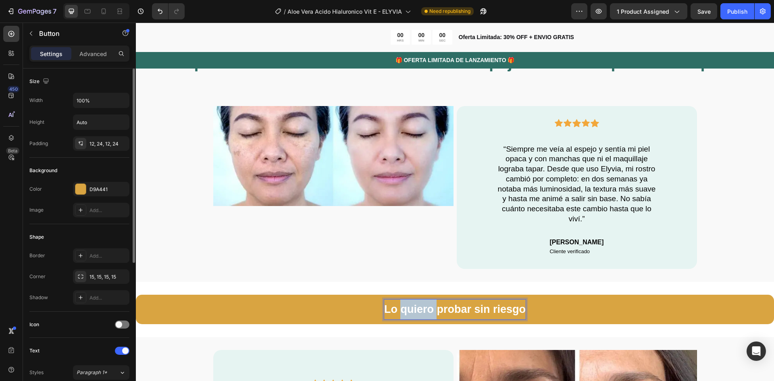
click at [424, 307] on p "Lo quiero probar sin riesgo" at bounding box center [454, 309] width 141 height 20
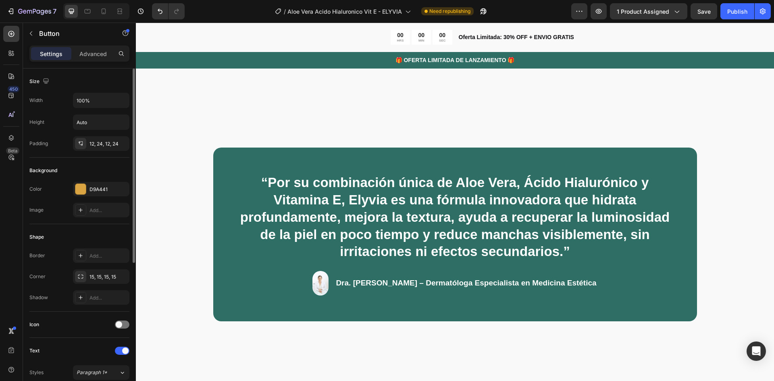
scroll to position [1352, 0]
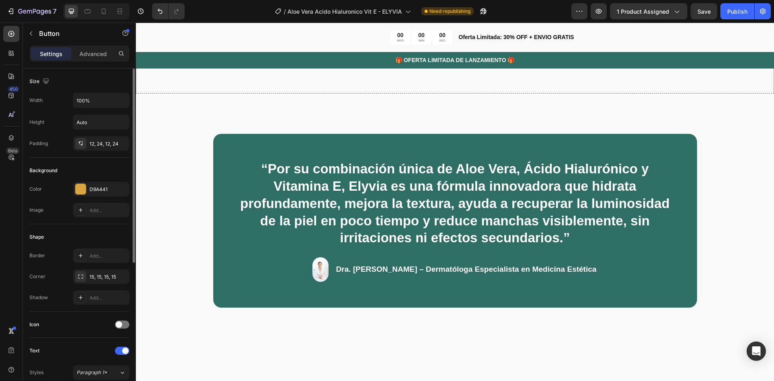
click at [444, 48] on p "Lo quiero probar sin riesgo" at bounding box center [454, 39] width 141 height 20
click at [205, 53] on button "Quiero resultados visibles en 14 días" at bounding box center [454, 38] width 573 height 29
click at [191, 53] on button "Quiero resultados visibles en 14 días" at bounding box center [454, 38] width 573 height 29
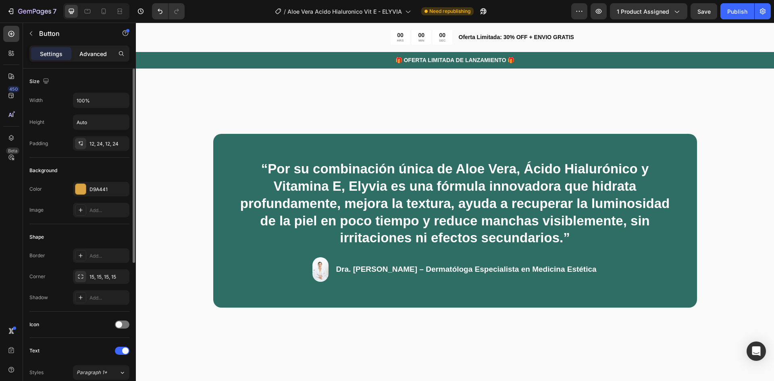
click at [86, 53] on p "Advanced" at bounding box center [92, 54] width 27 height 8
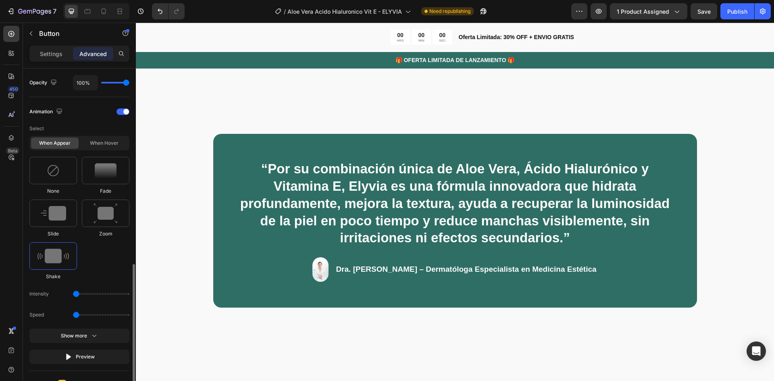
scroll to position [363, 0]
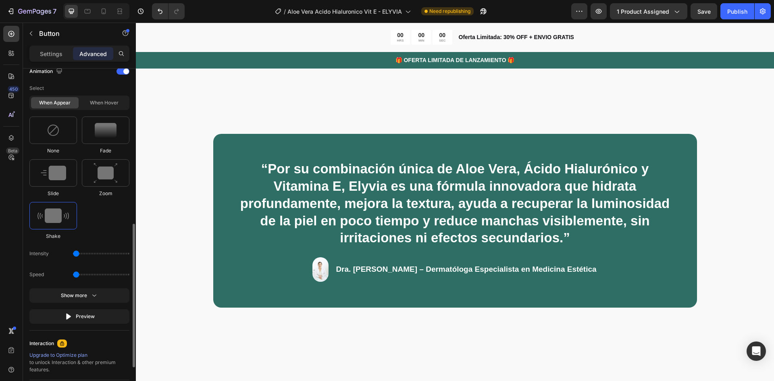
click at [60, 210] on img at bounding box center [52, 215] width 31 height 15
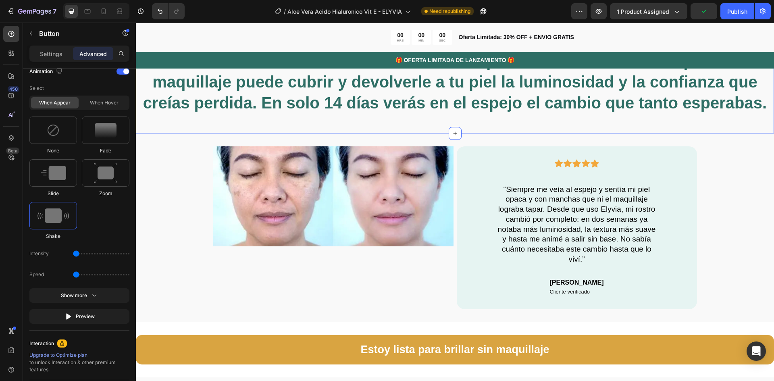
scroll to position [2078, 0]
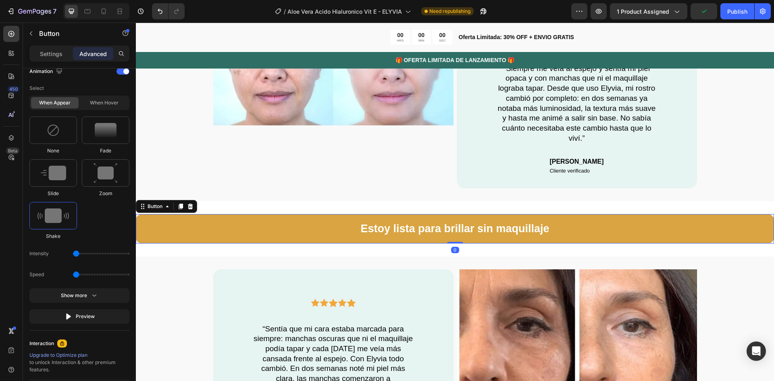
click at [184, 225] on button "Estoy lista para brillar sin maquillaje" at bounding box center [455, 228] width 638 height 29
click at [50, 213] on img at bounding box center [52, 215] width 31 height 15
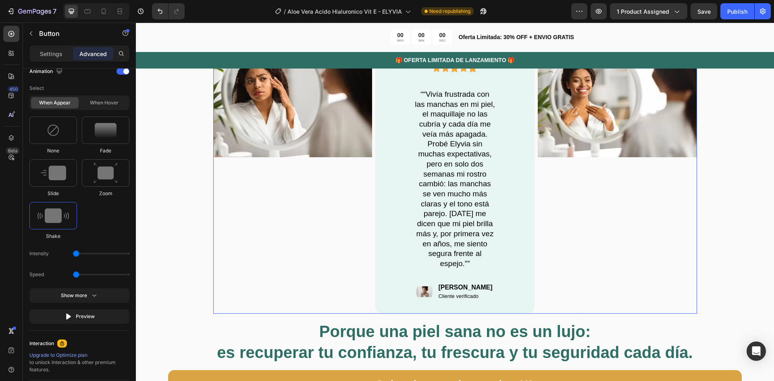
scroll to position [3528, 0]
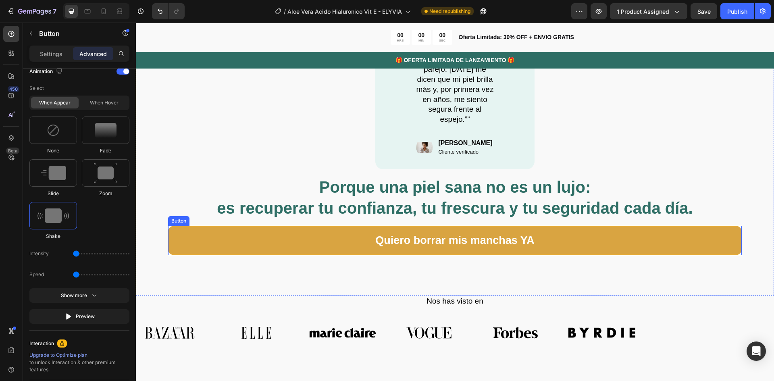
click at [200, 227] on button "Quiero borrar mis manchas YA" at bounding box center [454, 240] width 573 height 29
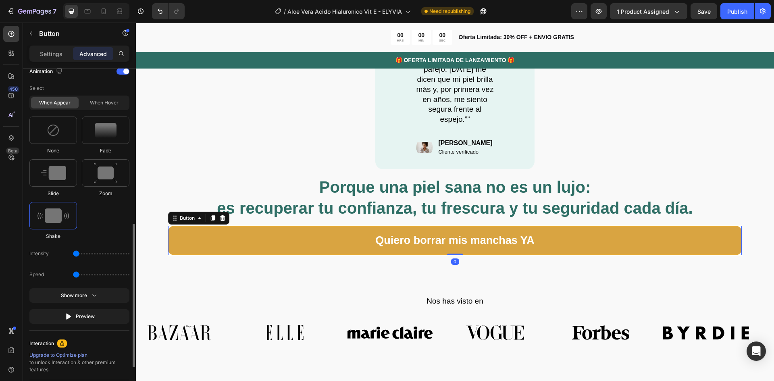
click at [45, 218] on img at bounding box center [52, 215] width 31 height 15
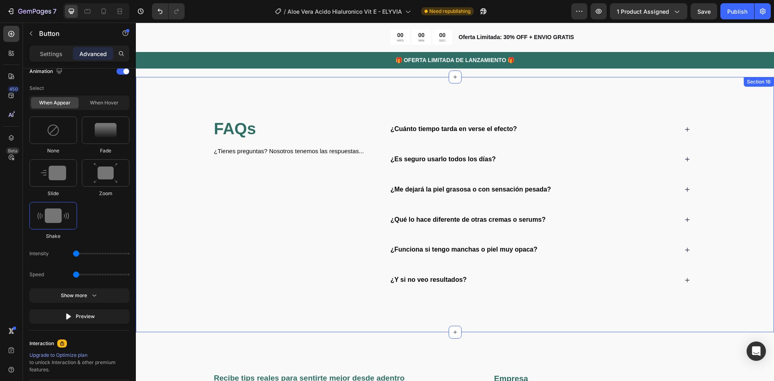
scroll to position [3891, 0]
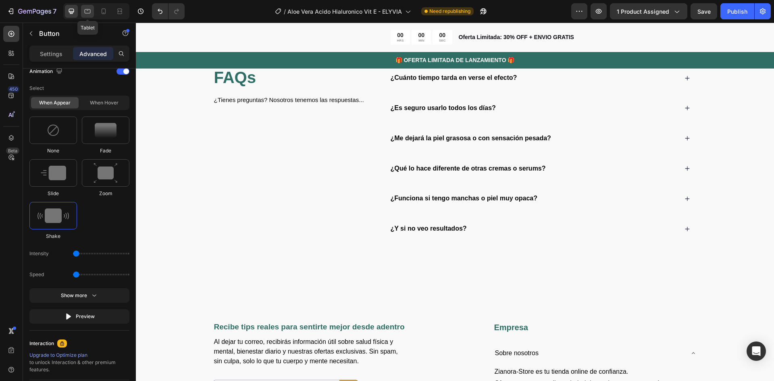
click at [89, 13] on icon at bounding box center [88, 11] width 6 height 4
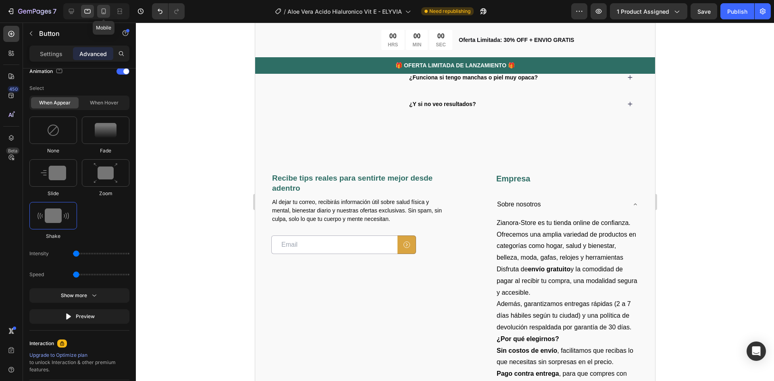
click at [104, 12] on icon at bounding box center [104, 11] width 8 height 8
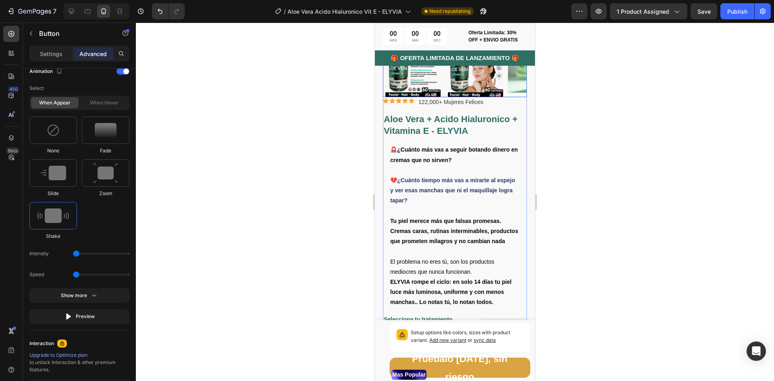
scroll to position [242, 0]
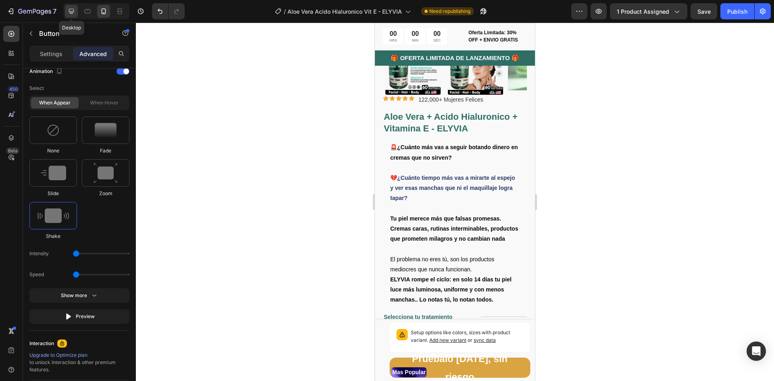
click at [70, 10] on icon at bounding box center [71, 11] width 8 height 8
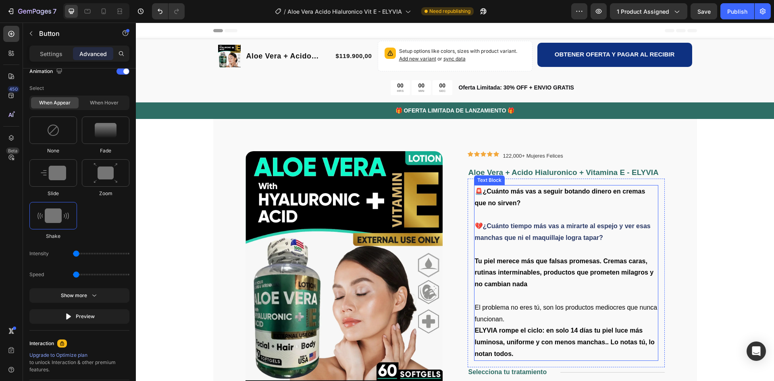
click at [506, 234] on p "💔 ¿Cuánto tiempo más vas a mirarte al espejo y ver esas manchas que ni el maqui…" at bounding box center [566, 231] width 183 height 23
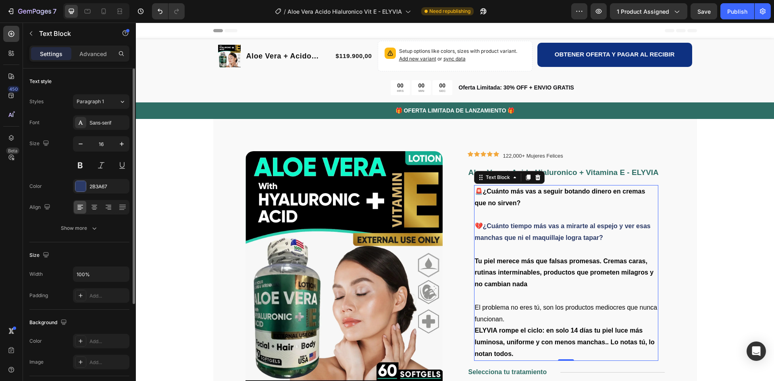
click at [571, 241] on p "💔 ¿Cuánto tiempo más vas a mirarte al espejo y ver esas manchas que ni el maqui…" at bounding box center [566, 231] width 183 height 23
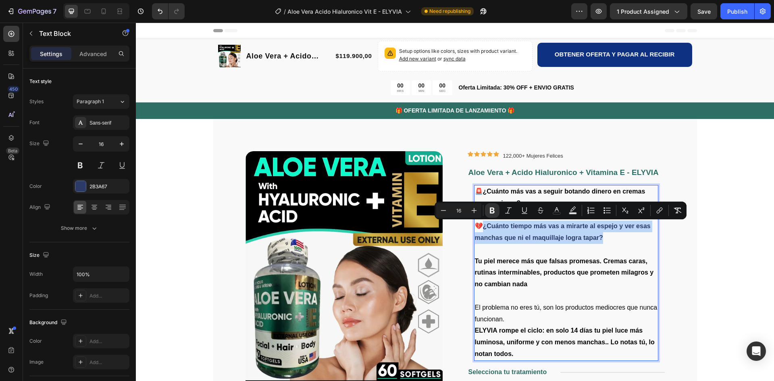
drag, startPoint x: 604, startPoint y: 238, endPoint x: 483, endPoint y: 228, distance: 121.7
click at [483, 228] on p "💔 ¿Cuánto tiempo más vas a mirarte al espejo y ver esas manchas que ni el maqui…" at bounding box center [566, 231] width 183 height 23
click at [554, 211] on icon "Editor contextual toolbar" at bounding box center [556, 210] width 8 height 8
type input "2B3A67"
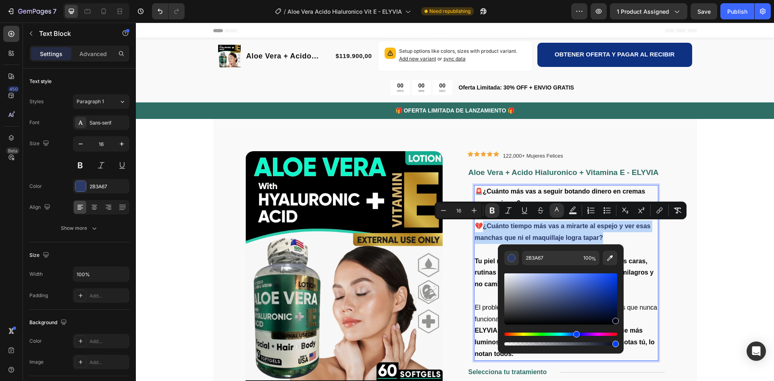
type input "000619"
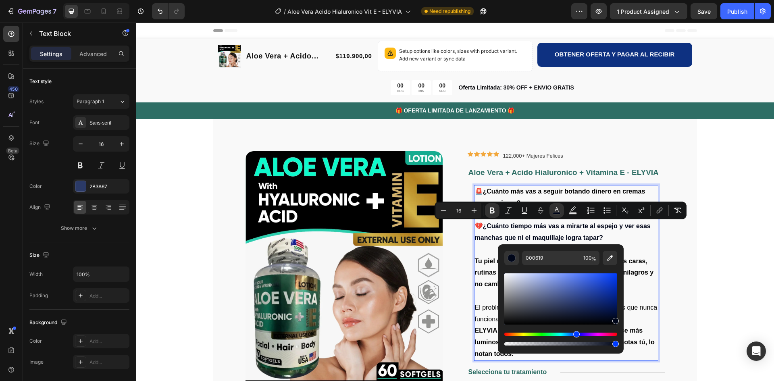
drag, startPoint x: 709, startPoint y: 328, endPoint x: 628, endPoint y: 330, distance: 81.4
click at [638, 291] on p "Rich Text Editor. Editing area: main" at bounding box center [566, 296] width 183 height 12
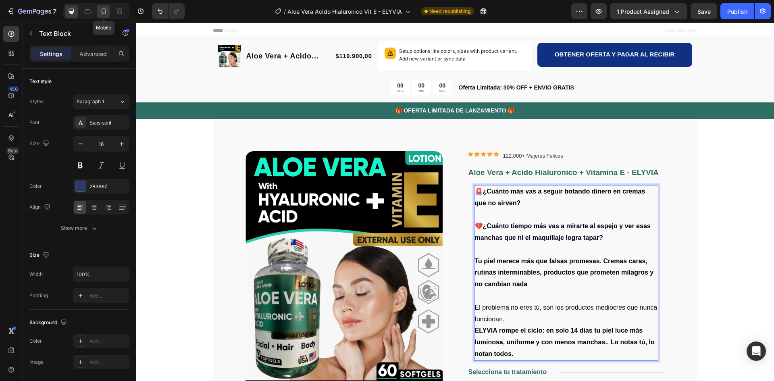
click at [106, 9] on icon at bounding box center [104, 11] width 8 height 8
type input "14"
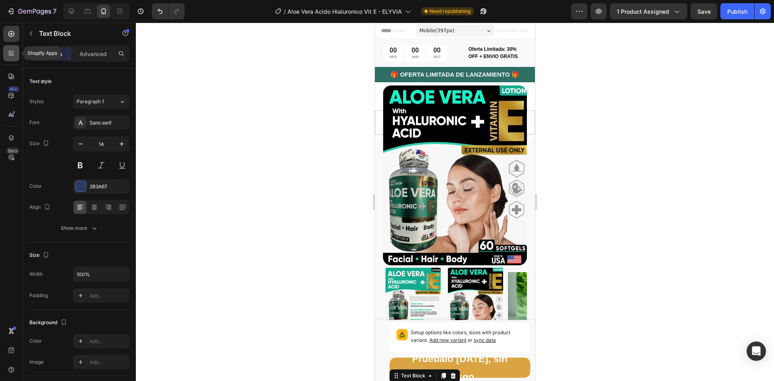
click at [10, 54] on icon at bounding box center [10, 55] width 2 height 2
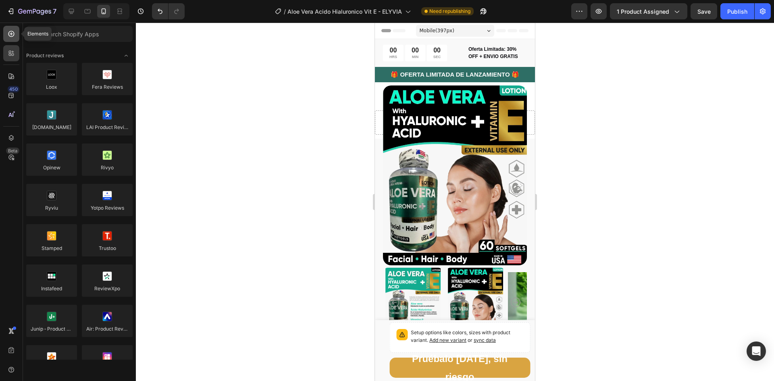
click at [9, 31] on icon at bounding box center [11, 34] width 8 height 8
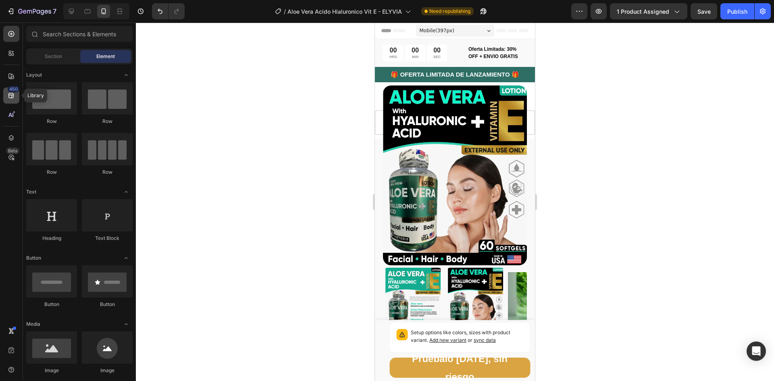
click at [11, 92] on div "450" at bounding box center [14, 89] width 12 height 6
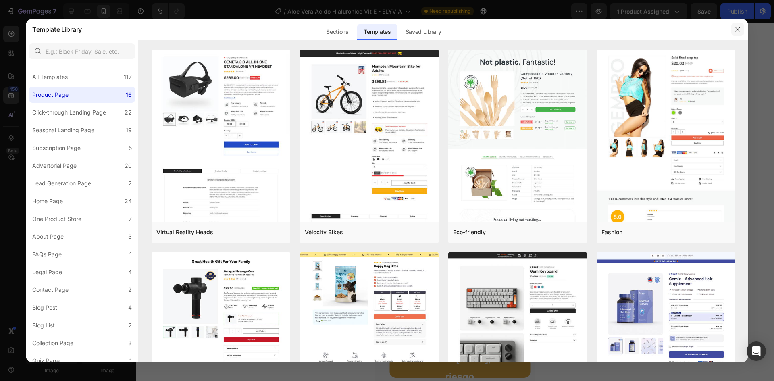
click at [733, 30] on button "button" at bounding box center [737, 29] width 13 height 13
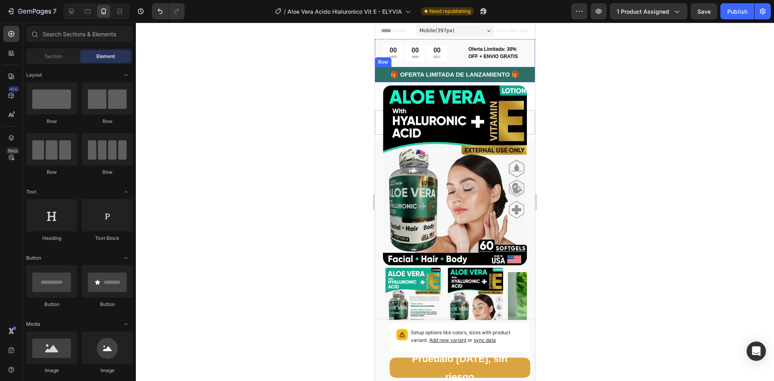
click at [492, 68] on div "🎁 OFERTA LIMITADA DE LANZAMIENTO 🎁 Text Block Row" at bounding box center [455, 75] width 160 height 16
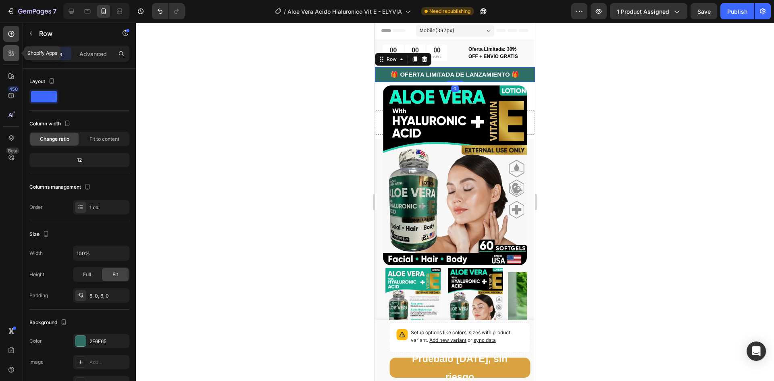
click at [13, 50] on icon at bounding box center [11, 53] width 8 height 8
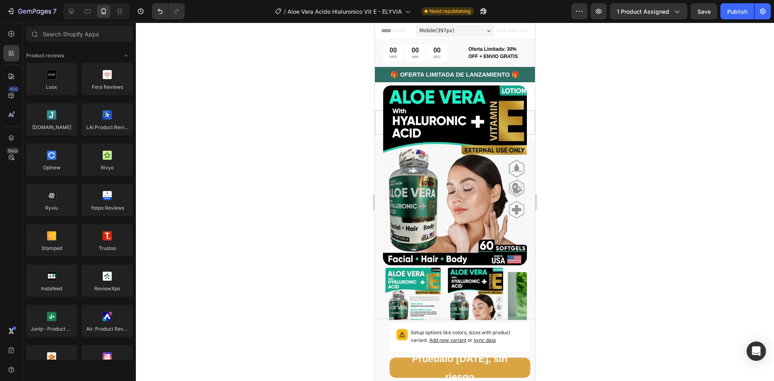
click at [1, 53] on div "450 Beta" at bounding box center [11, 202] width 23 height 358
click at [6, 52] on div at bounding box center [11, 53] width 16 height 16
click at [8, 32] on icon at bounding box center [11, 34] width 8 height 8
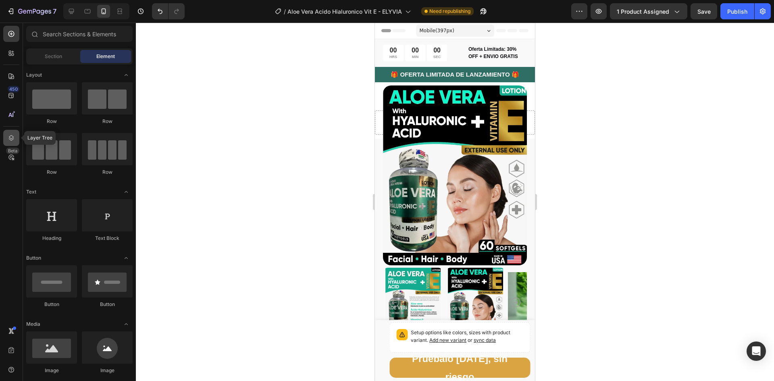
click at [10, 135] on icon at bounding box center [11, 138] width 8 height 8
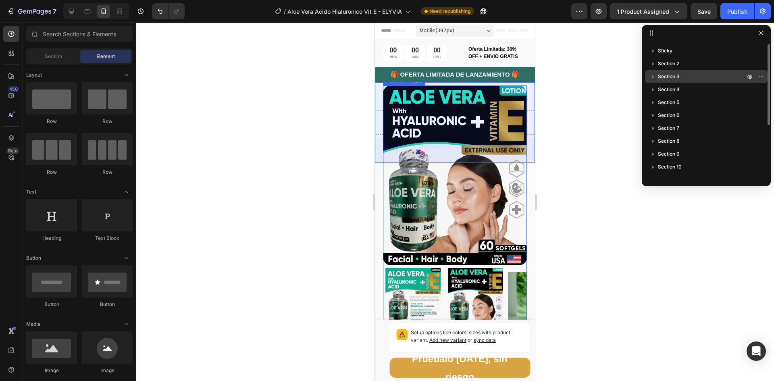
click at [683, 73] on p "Section 3" at bounding box center [702, 77] width 89 height 8
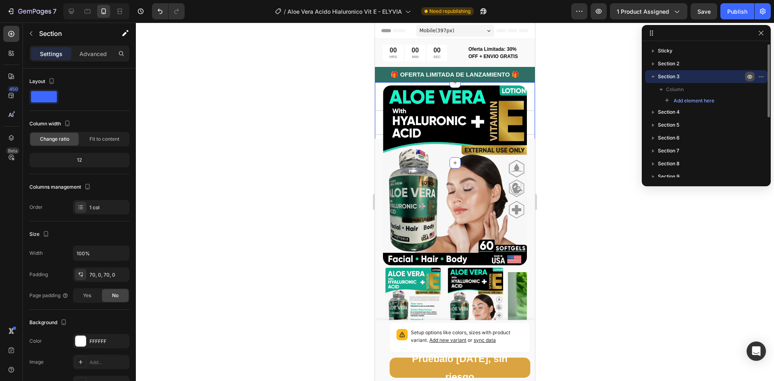
click at [762, 76] on icon "button" at bounding box center [762, 76] width 1 height 1
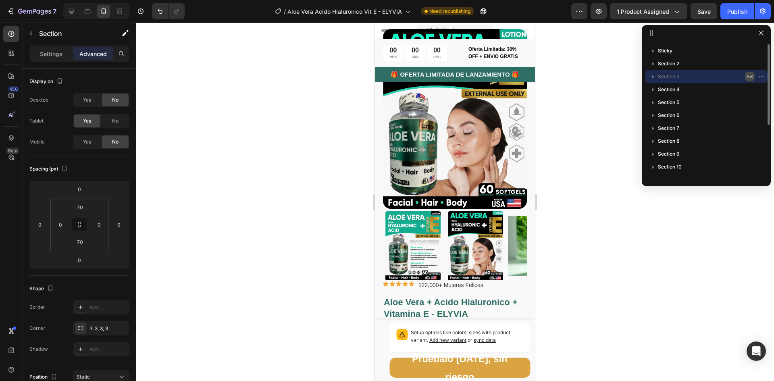
click at [751, 76] on icon "button" at bounding box center [749, 76] width 6 height 6
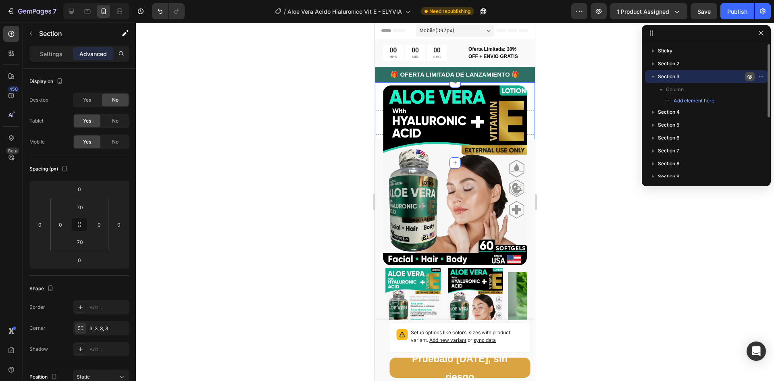
click at [762, 76] on icon "button" at bounding box center [762, 76] width 1 height 1
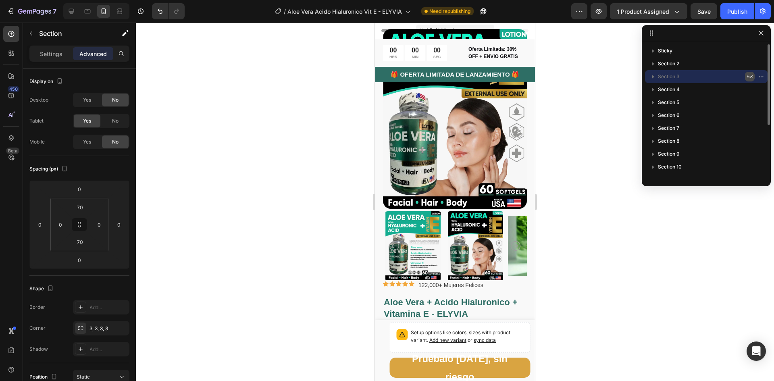
click at [751, 76] on icon "button" at bounding box center [749, 76] width 6 height 6
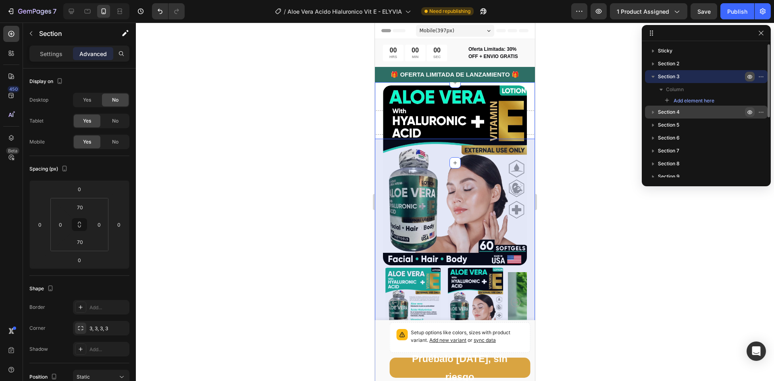
click at [749, 112] on icon "button" at bounding box center [749, 112] width 6 height 6
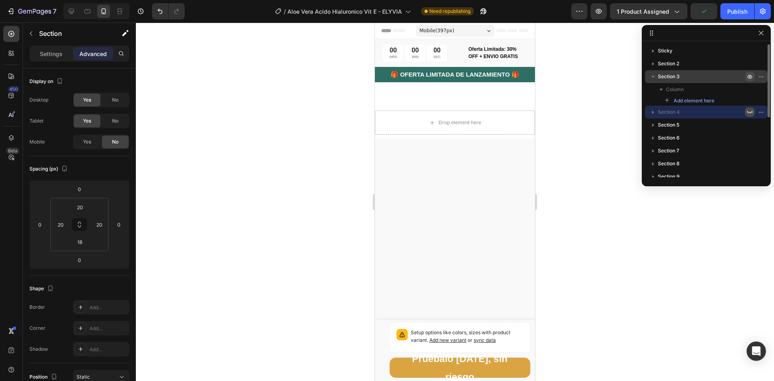
click at [749, 112] on icon "button" at bounding box center [749, 112] width 6 height 6
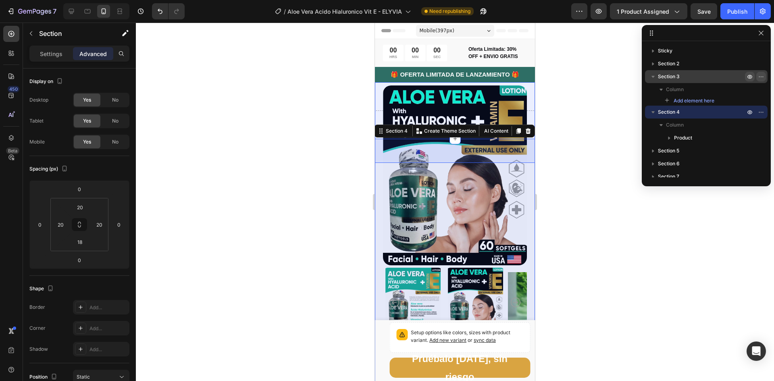
click at [763, 76] on icon "button" at bounding box center [761, 76] width 6 height 6
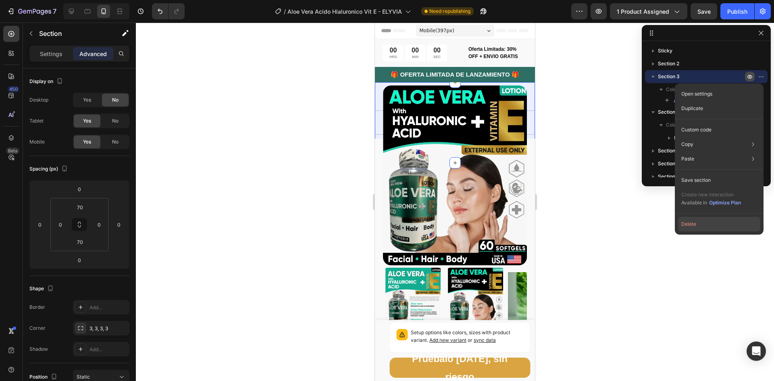
click at [693, 225] on button "Delete" at bounding box center [719, 224] width 82 height 15
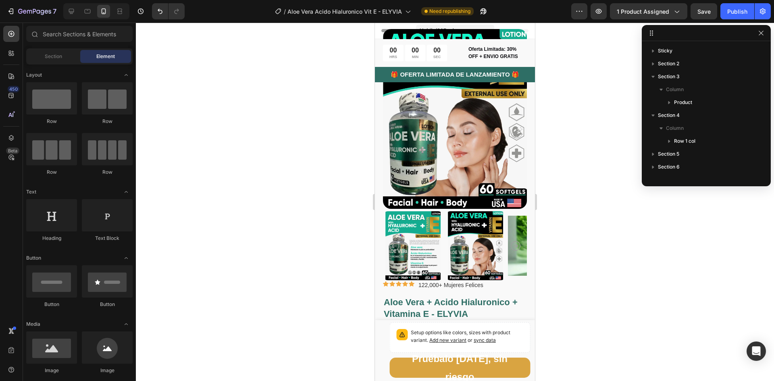
click at [583, 108] on div at bounding box center [455, 202] width 638 height 358
click at [446, 118] on img at bounding box center [455, 119] width 144 height 180
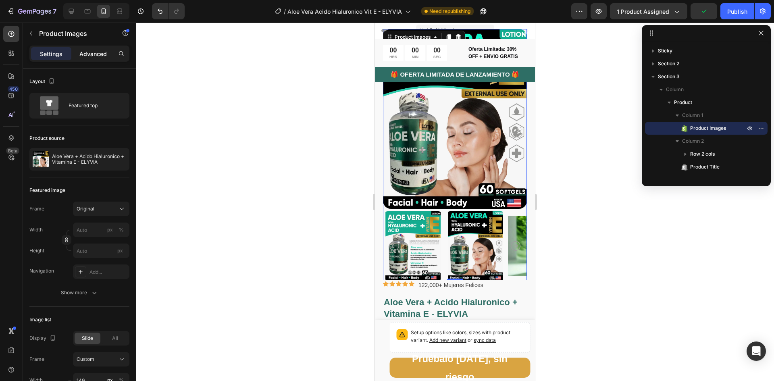
click at [98, 52] on p "Advanced" at bounding box center [92, 54] width 27 height 8
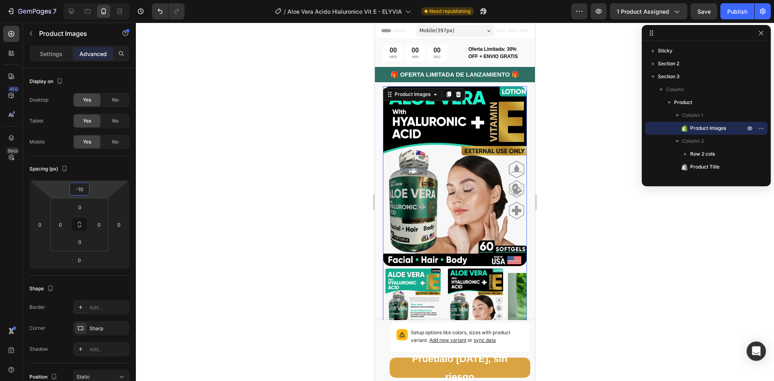
type input "-14"
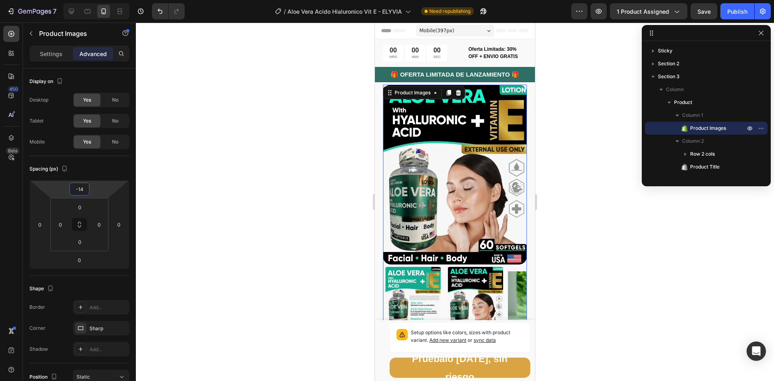
drag, startPoint x: 93, startPoint y: 188, endPoint x: 95, endPoint y: 160, distance: 27.9
click at [95, 0] on html "7 Version history / Aloe Vera Acido Hialuronico Vit E - ELYVIA Need republishin…" at bounding box center [387, 0] width 774 height 0
click at [216, 66] on div at bounding box center [455, 202] width 638 height 358
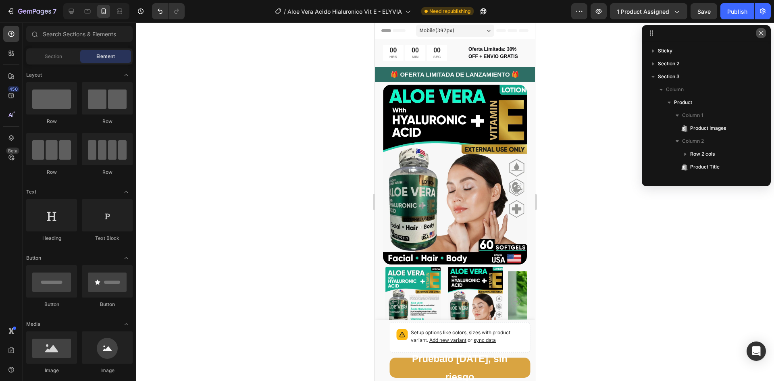
click at [758, 31] on icon "button" at bounding box center [761, 33] width 6 height 6
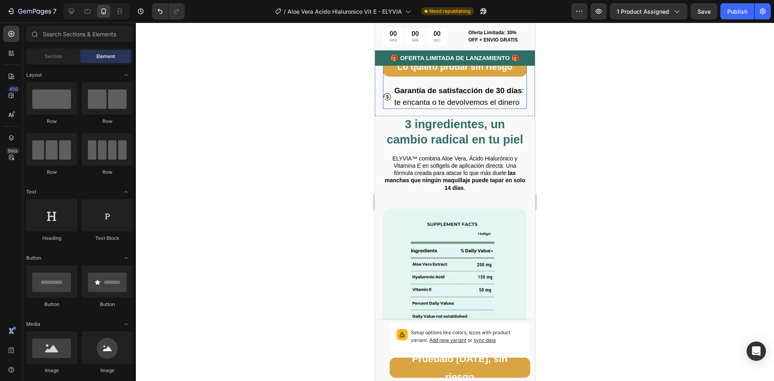
scroll to position [806, 0]
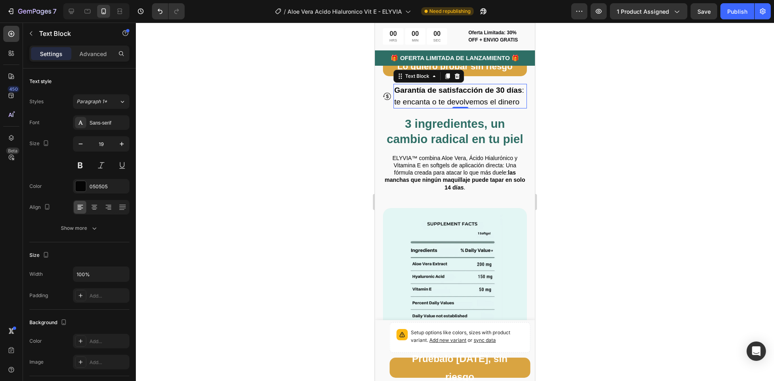
click at [444, 108] on p "Garantía de satisfacción de 30 días : te encanta o te devolvemos el dinero" at bounding box center [460, 96] width 132 height 23
click at [79, 144] on icon "button" at bounding box center [81, 144] width 8 height 8
type input "18"
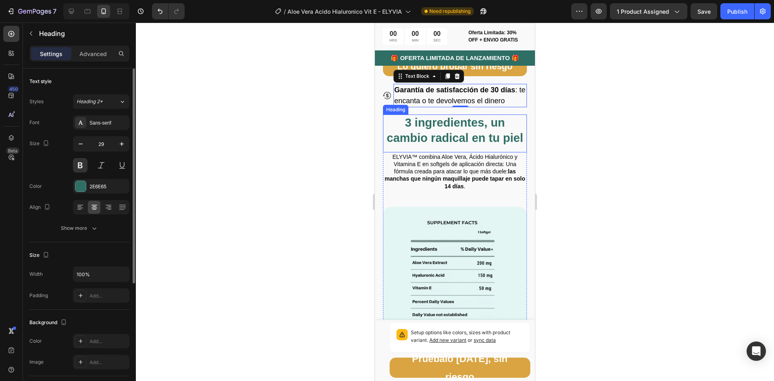
click at [399, 146] on h2 "3 ingredientes, un cambio radical en tu piel" at bounding box center [455, 130] width 144 height 32
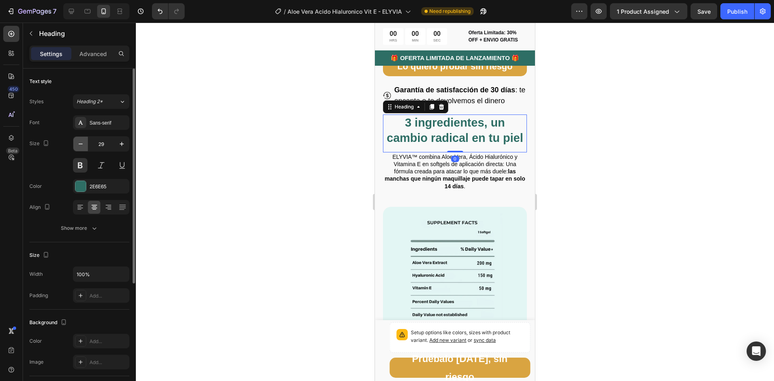
click at [81, 143] on icon "button" at bounding box center [81, 144] width 8 height 8
type input "28"
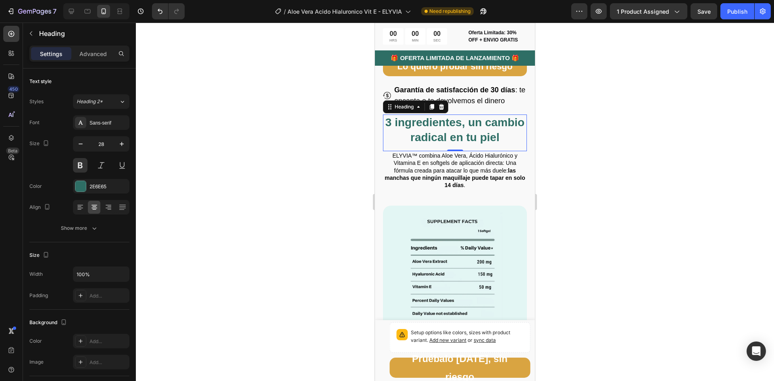
click at [656, 178] on div at bounding box center [455, 202] width 638 height 358
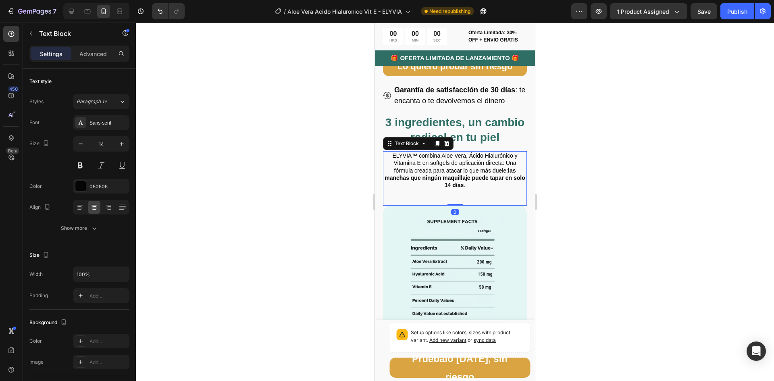
click at [466, 188] on p "ELYVIA™ combina Aloe Vera, Ácido Hialurónico y Vitamina E en softgels de aplica…" at bounding box center [455, 170] width 142 height 37
click at [121, 145] on icon "button" at bounding box center [122, 144] width 8 height 8
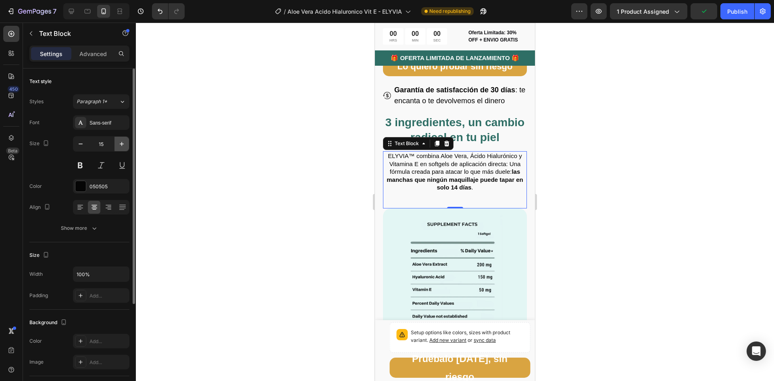
click at [121, 145] on icon "button" at bounding box center [122, 144] width 8 height 8
type input "16"
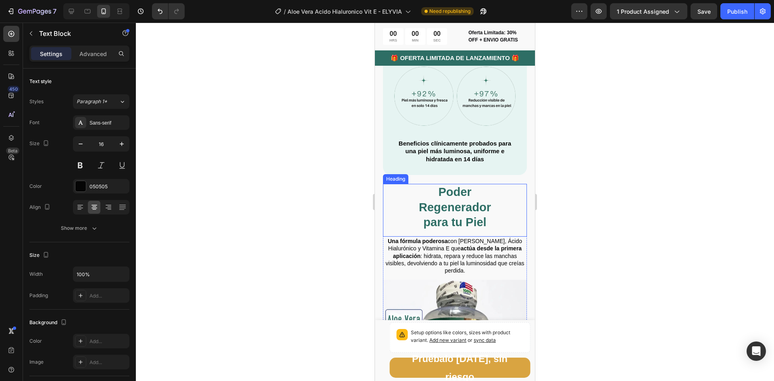
scroll to position [1249, 0]
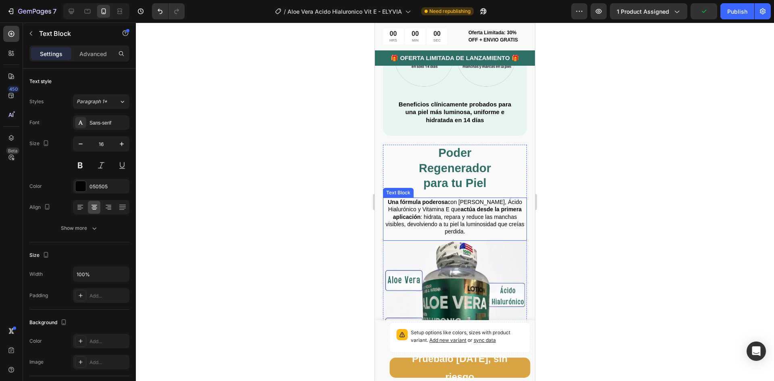
click at [473, 225] on p "Una fórmula poderosa con Aloe Vera, Ácido Hialurónico y Vitamina E que actúa de…" at bounding box center [455, 216] width 142 height 37
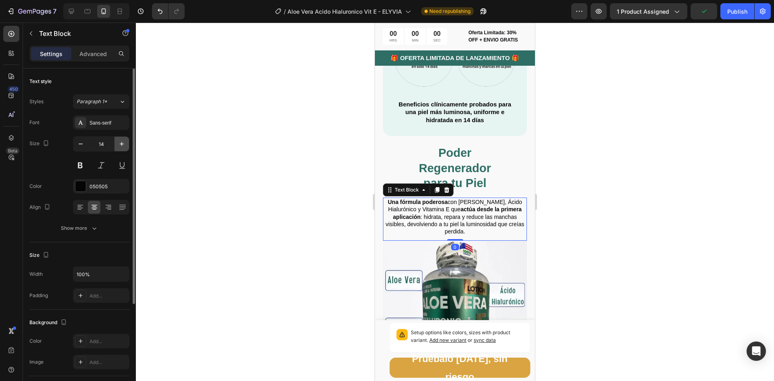
click at [121, 145] on icon "button" at bounding box center [122, 144] width 8 height 8
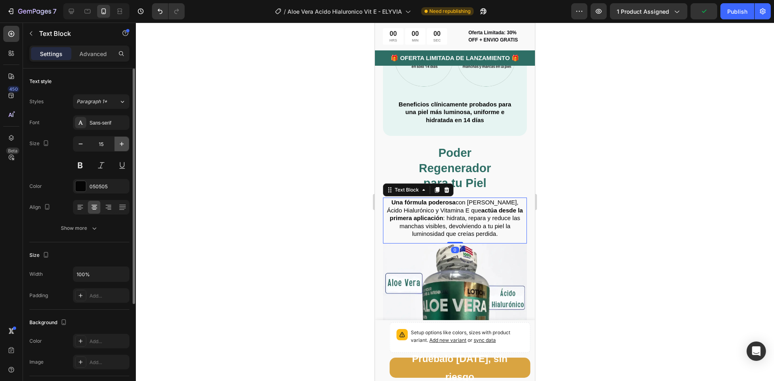
click at [121, 145] on icon "button" at bounding box center [122, 144] width 8 height 8
type input "16"
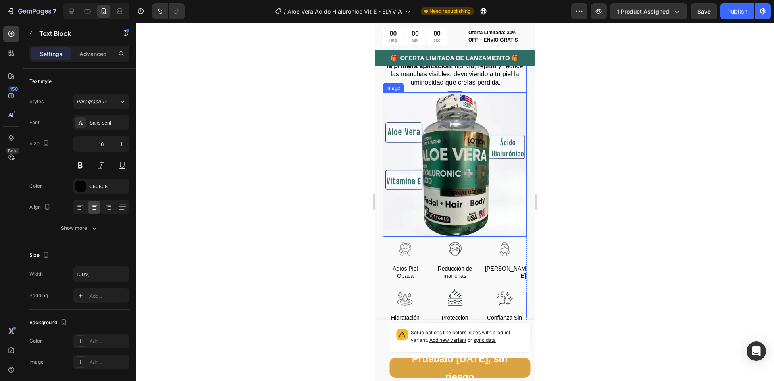
scroll to position [1451, 0]
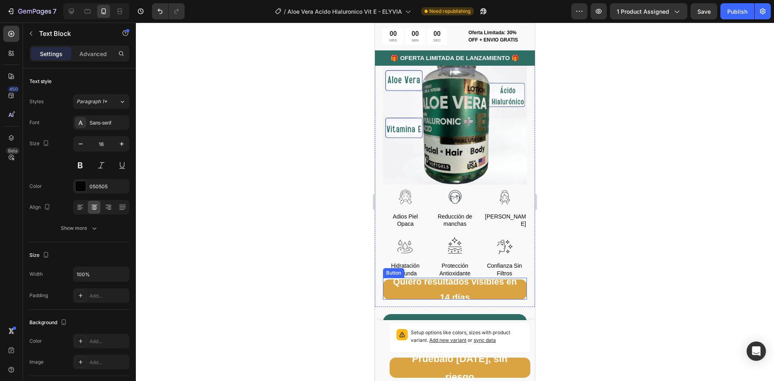
click at [385, 278] on div "Quiero resultados visibles en 14 días Button" at bounding box center [455, 289] width 144 height 22
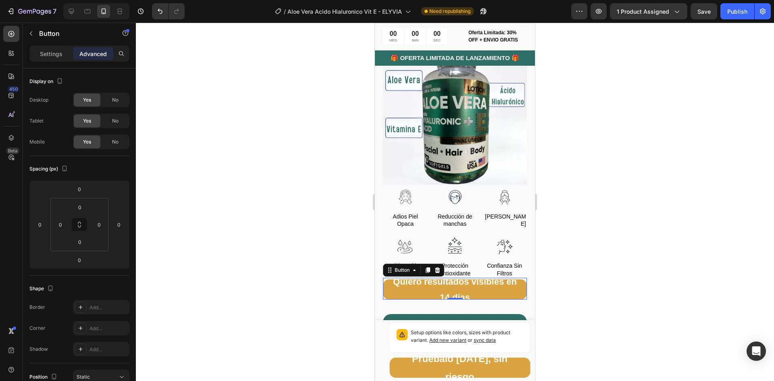
click at [387, 280] on button "Quiero resultados visibles en 14 días" at bounding box center [455, 289] width 144 height 20
click at [40, 54] on p "Settings" at bounding box center [51, 54] width 23 height 8
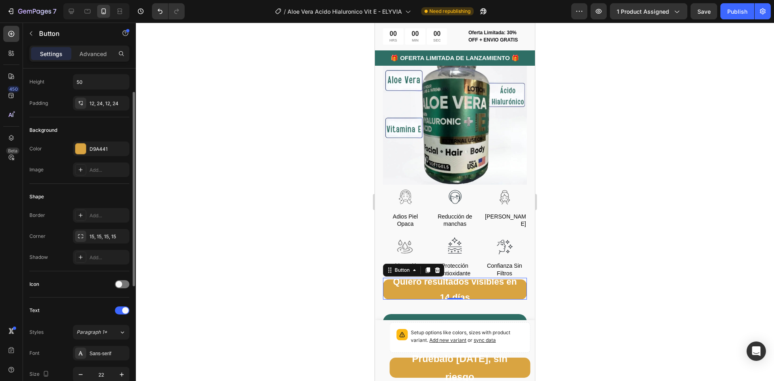
scroll to position [243, 0]
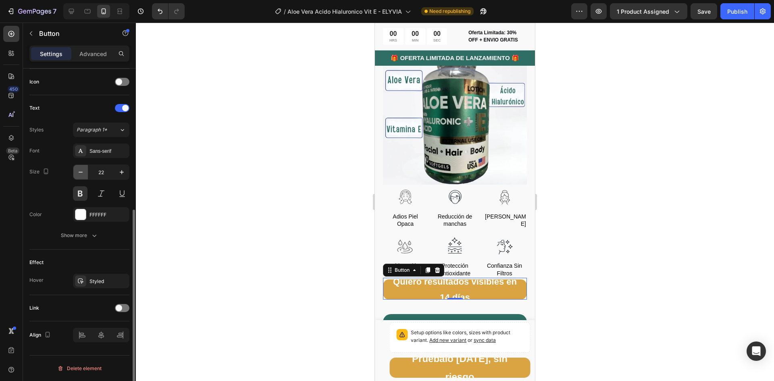
click at [78, 169] on icon "button" at bounding box center [81, 172] width 8 height 8
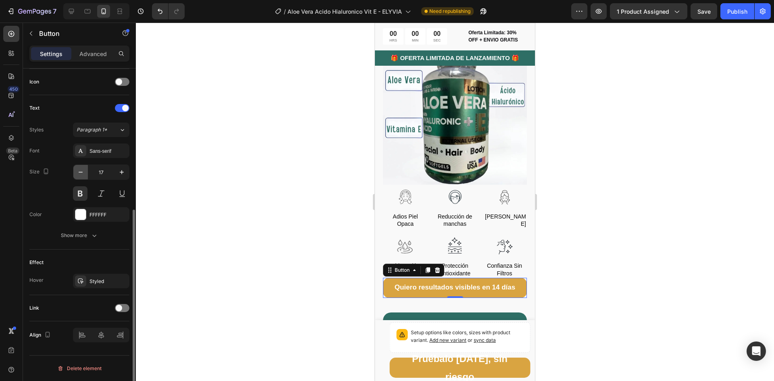
click at [78, 169] on icon "button" at bounding box center [81, 172] width 8 height 8
type input "16"
click at [386, 281] on button "Quiero resultados visibles en 14 días" at bounding box center [455, 288] width 144 height 20
click at [93, 50] on p "Advanced" at bounding box center [92, 54] width 27 height 8
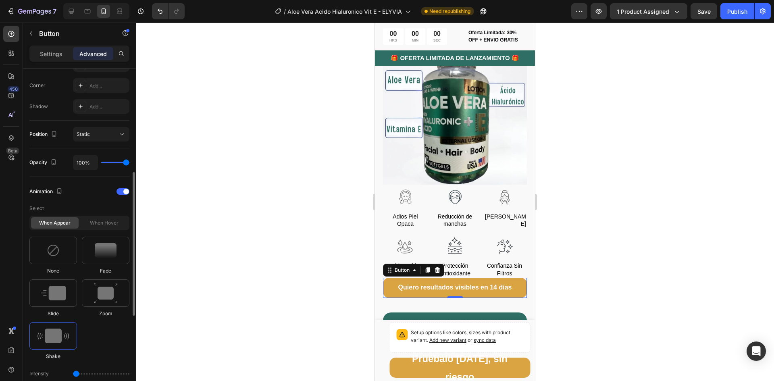
click at [56, 337] on img at bounding box center [52, 335] width 31 height 15
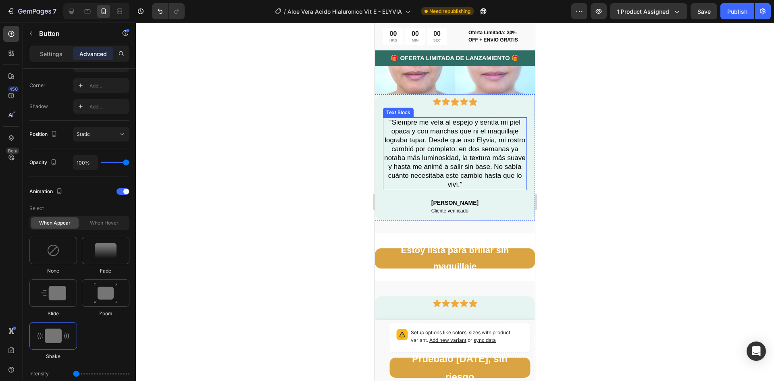
scroll to position [2216, 0]
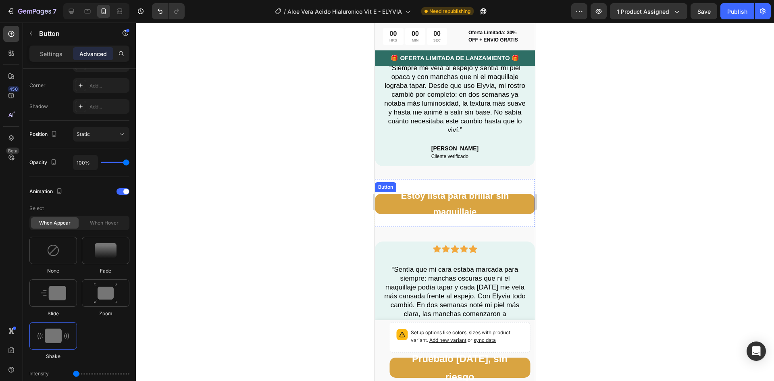
click at [380, 200] on button "Estoy lista para brillar sin maquillaje" at bounding box center [455, 204] width 160 height 20
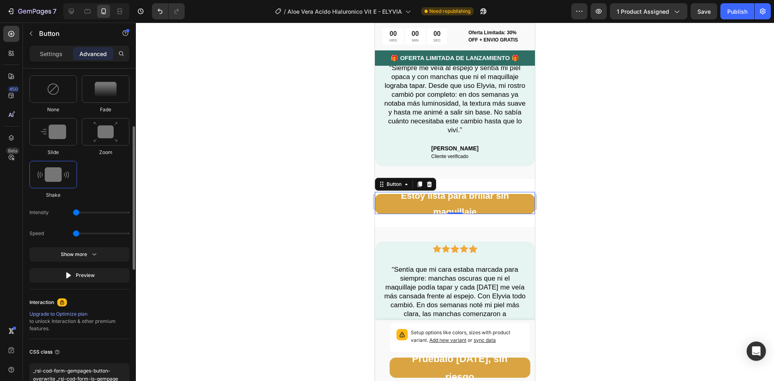
scroll to position [243, 0]
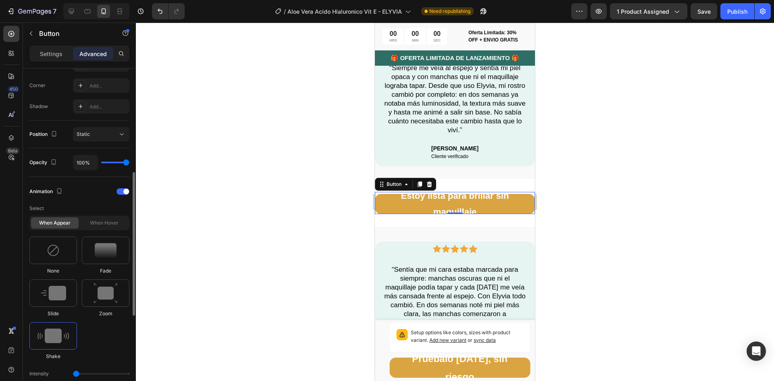
click at [64, 336] on img at bounding box center [52, 335] width 31 height 15
click at [51, 53] on p "Settings" at bounding box center [51, 54] width 23 height 8
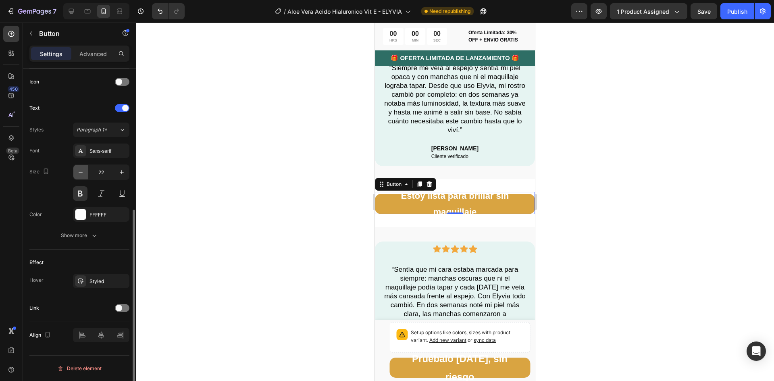
click at [80, 175] on icon "button" at bounding box center [81, 172] width 8 height 8
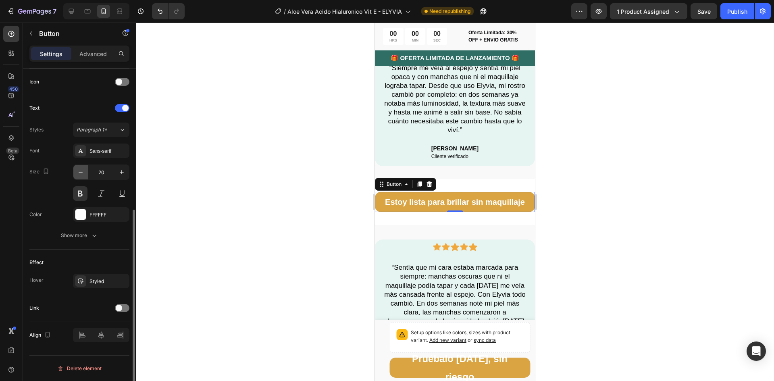
click at [80, 175] on icon "button" at bounding box center [81, 172] width 8 height 8
type input "19"
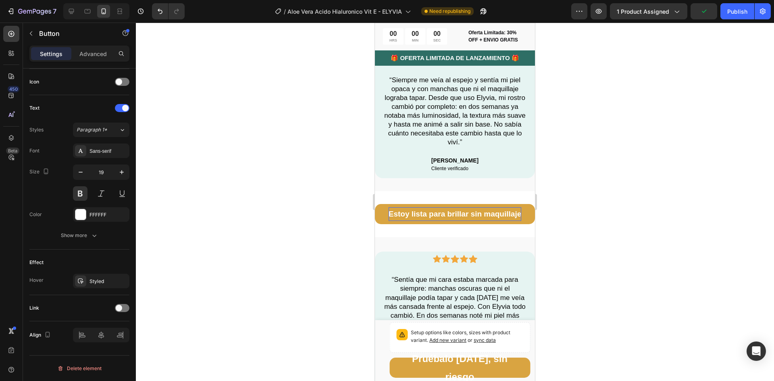
scroll to position [2377, 0]
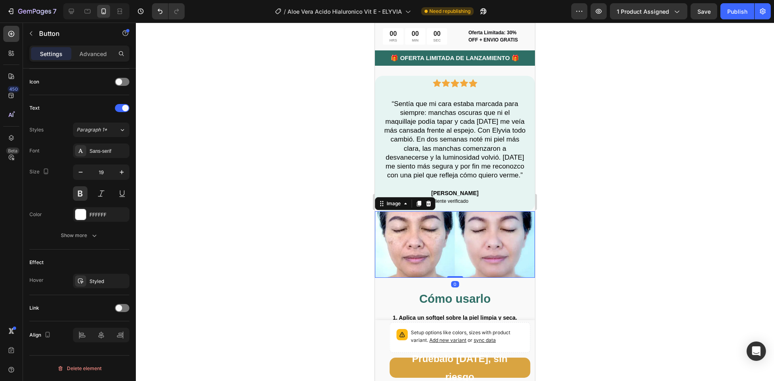
click at [405, 247] on img at bounding box center [455, 244] width 160 height 66
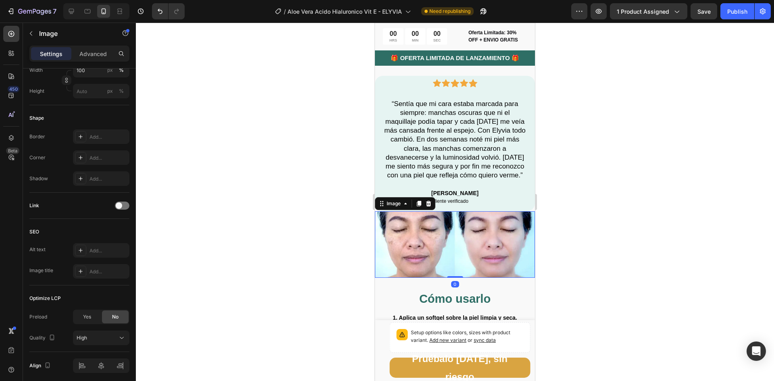
scroll to position [0, 0]
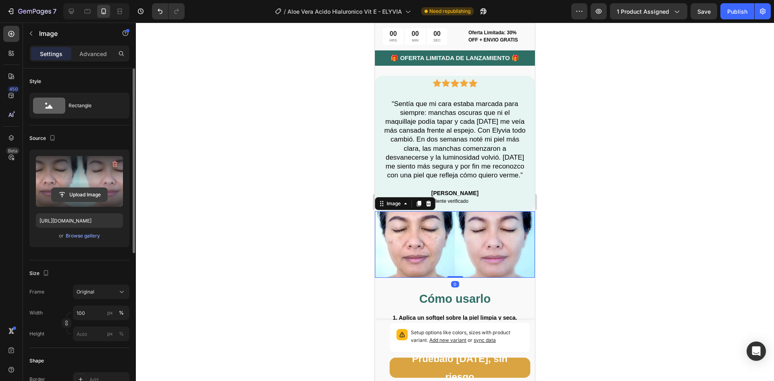
click at [71, 195] on input "file" at bounding box center [80, 195] width 56 height 14
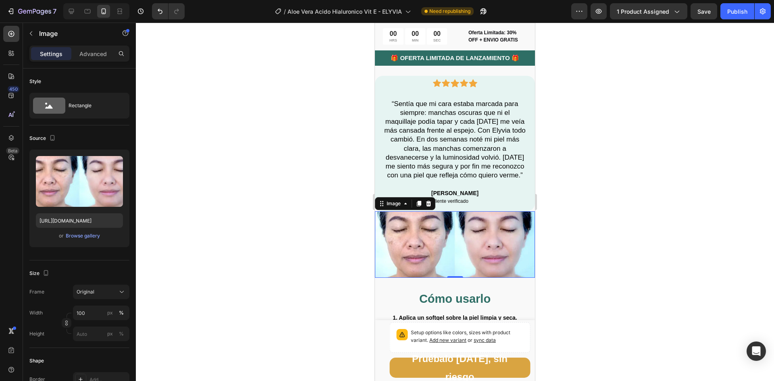
type input "https://cdn.shopify.com/s/files/1/0876/3611/5721/files/gempages_551282848456246…"
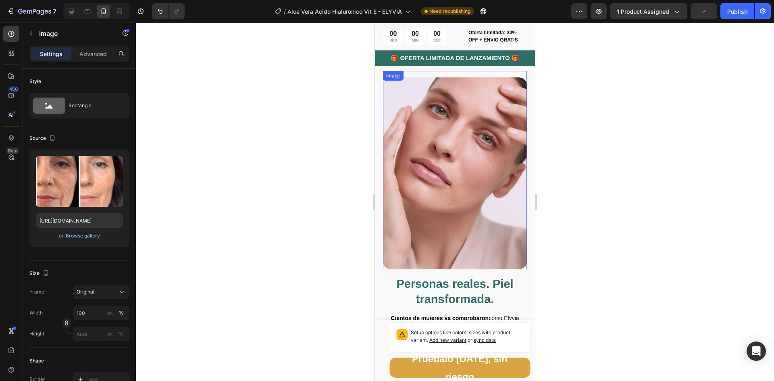
scroll to position [2659, 0]
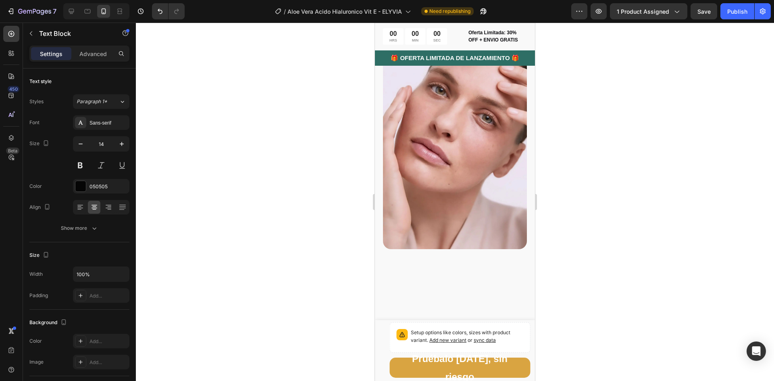
click at [119, 143] on icon "button" at bounding box center [122, 144] width 8 height 8
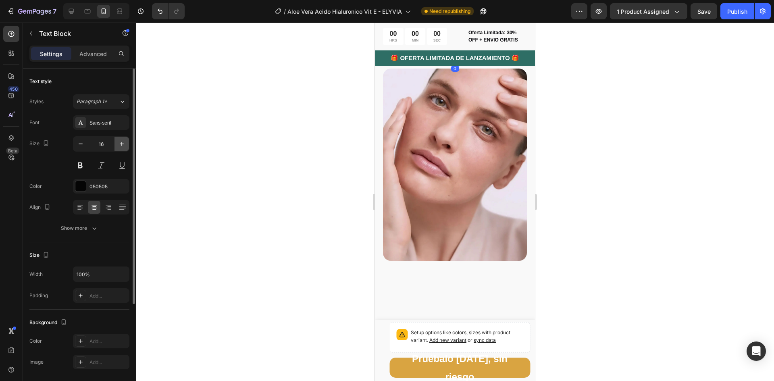
click at [119, 143] on icon "button" at bounding box center [122, 144] width 8 height 8
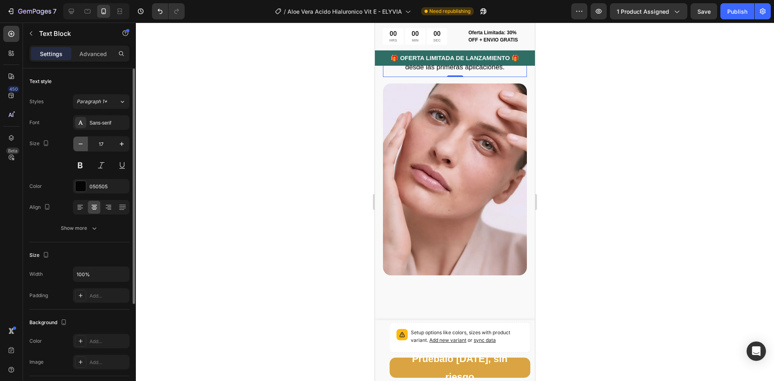
click at [78, 147] on icon "button" at bounding box center [81, 144] width 8 height 8
type input "16"
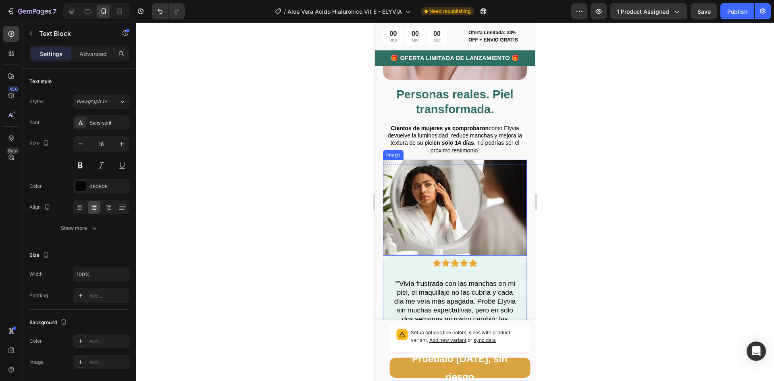
scroll to position [2982, 0]
click at [438, 142] on strong "en solo 14 días" at bounding box center [453, 142] width 40 height 6
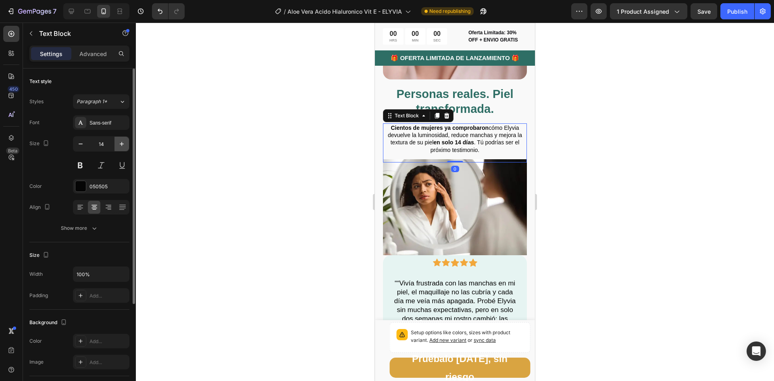
click at [120, 142] on icon "button" at bounding box center [122, 144] width 8 height 8
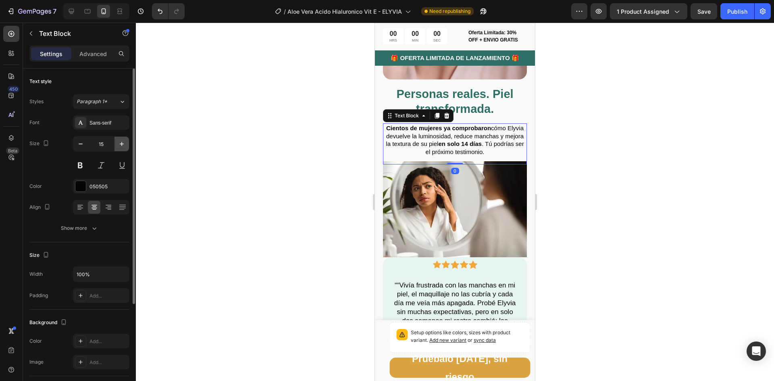
type input "16"
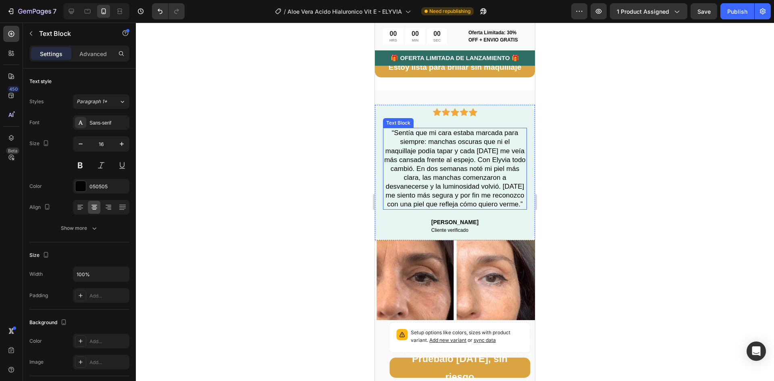
scroll to position [2401, 0]
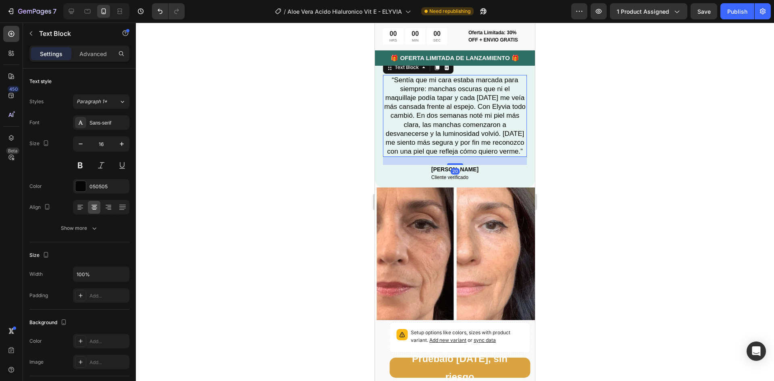
click at [396, 124] on p "“Sentía que mi cara estaba marcada para siempre: manchas oscuras que ni el maqu…" at bounding box center [455, 116] width 142 height 80
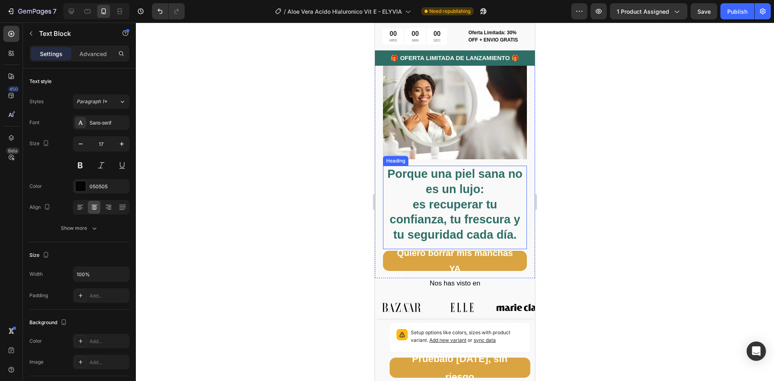
scroll to position [3328, 0]
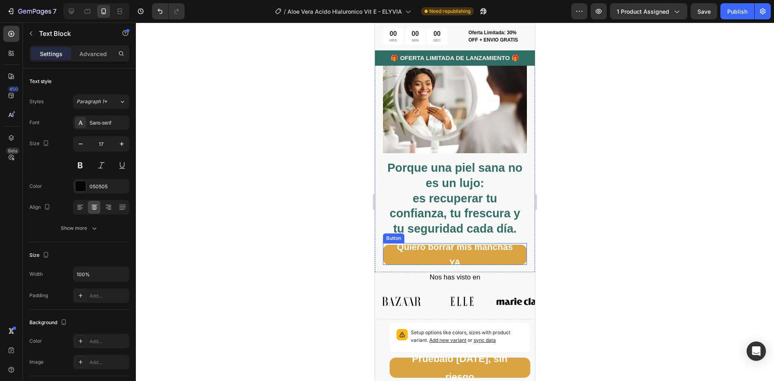
click at [388, 247] on button "Quiero borrar mis manchas YA" at bounding box center [455, 255] width 144 height 20
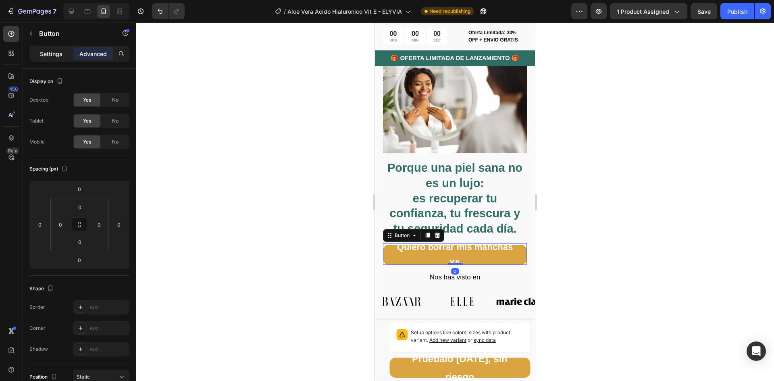
click at [37, 52] on div "Settings" at bounding box center [51, 53] width 40 height 13
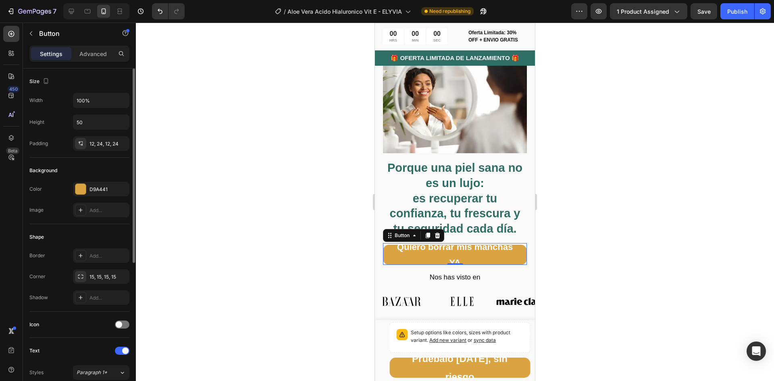
scroll to position [161, 0]
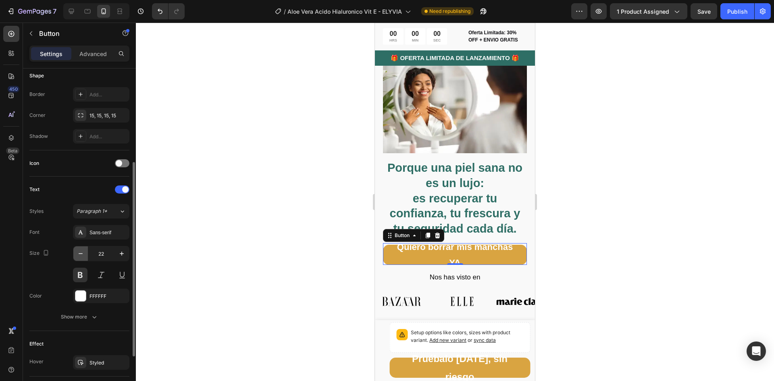
click at [77, 252] on icon "button" at bounding box center [81, 253] width 8 height 8
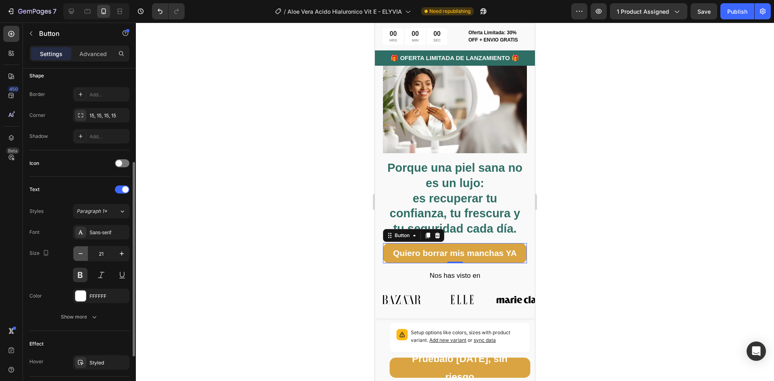
click at [77, 252] on icon "button" at bounding box center [81, 253] width 8 height 8
type input "20"
click at [89, 45] on div "Button" at bounding box center [69, 34] width 92 height 23
click at [93, 54] on p "Advanced" at bounding box center [92, 54] width 27 height 8
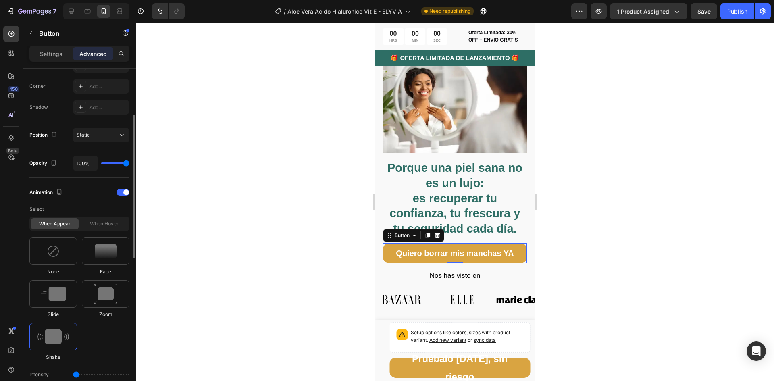
scroll to position [282, 0]
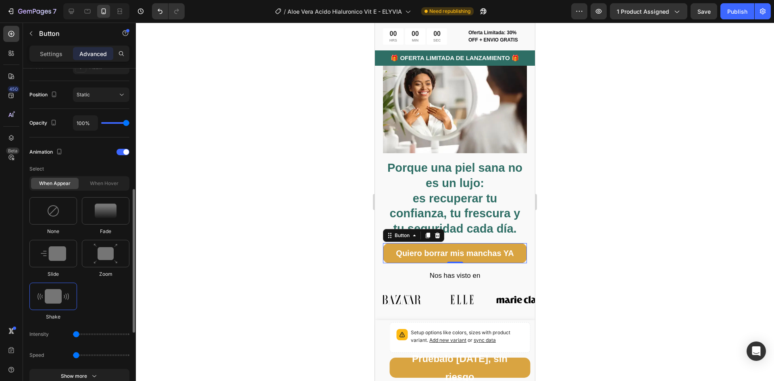
click at [50, 297] on img at bounding box center [52, 296] width 31 height 15
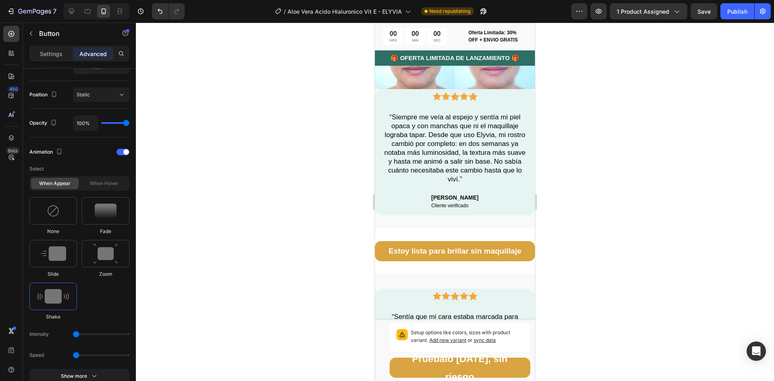
scroll to position [2280, 0]
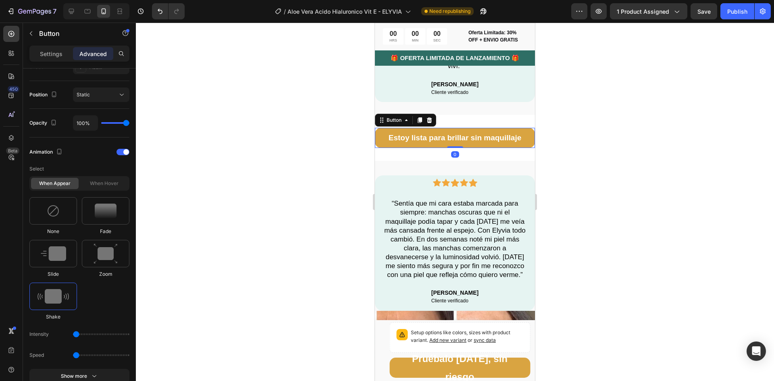
drag, startPoint x: 382, startPoint y: 139, endPoint x: 722, endPoint y: 185, distance: 342.4
click at [382, 139] on button "Estoy lista para brillar sin maquillaje" at bounding box center [455, 138] width 160 height 20
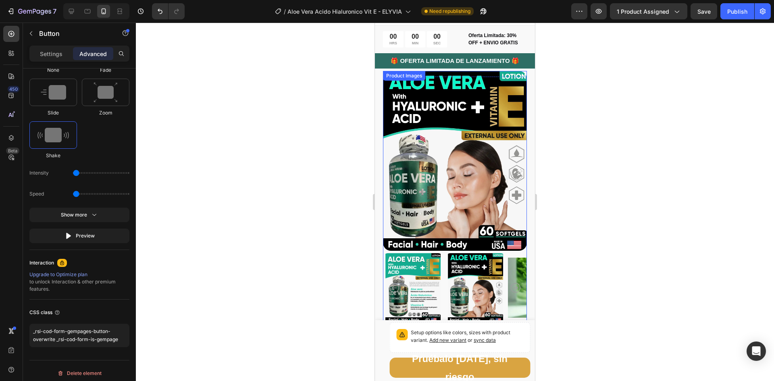
scroll to position [0, 0]
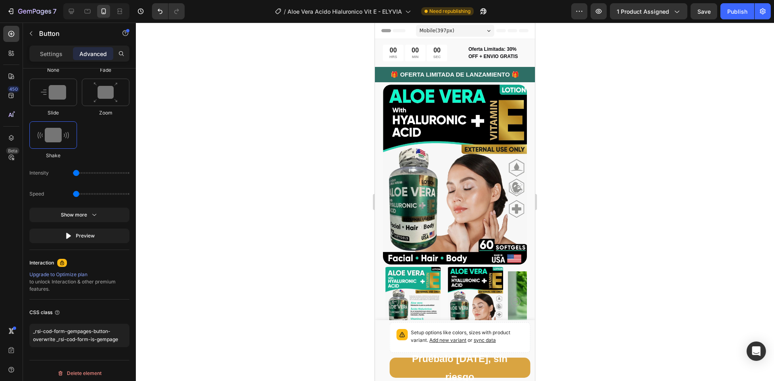
click at [604, 172] on div at bounding box center [455, 202] width 638 height 358
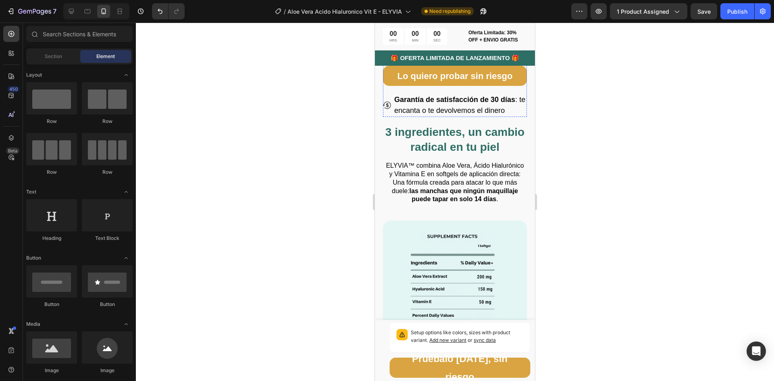
scroll to position [846, 0]
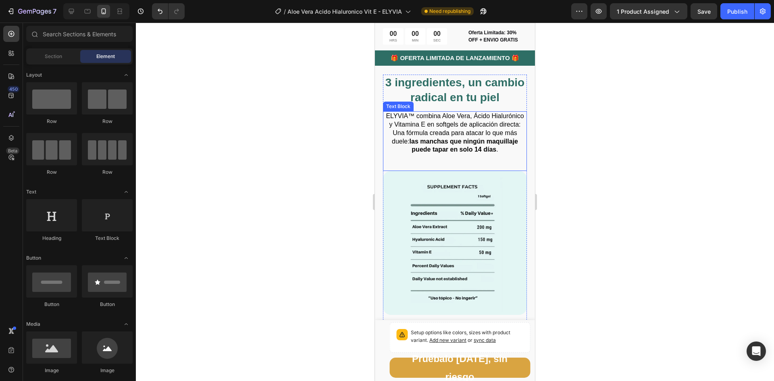
click at [484, 171] on div "ELYVIA™ combina Aloe Vera, Ácido Hialurónico y Vitamina E en softgels de aplica…" at bounding box center [455, 141] width 144 height 60
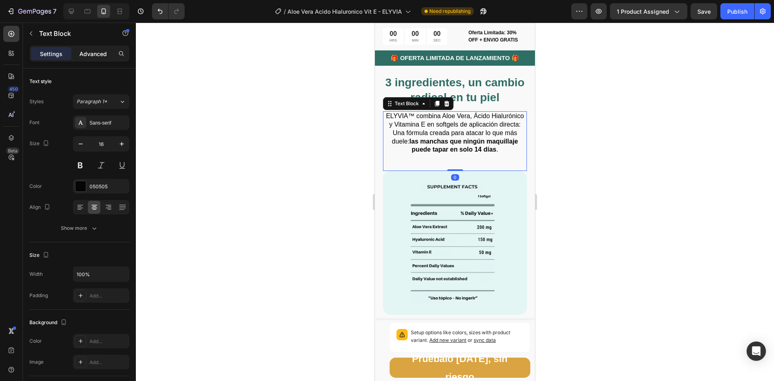
click at [93, 51] on p "Advanced" at bounding box center [92, 54] width 27 height 8
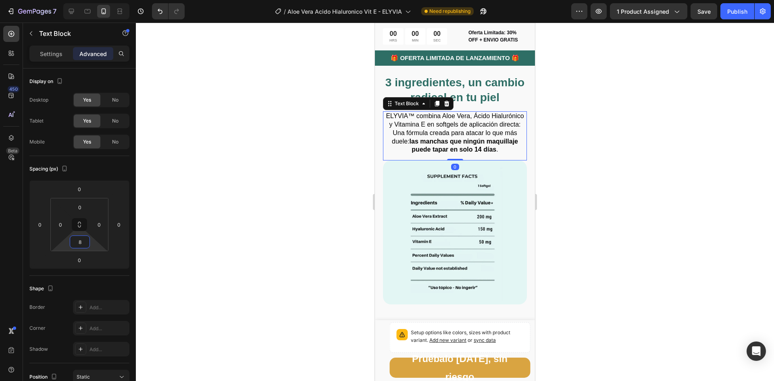
type input "6"
drag, startPoint x: 92, startPoint y: 241, endPoint x: 93, endPoint y: 248, distance: 7.0
click at [93, 0] on html "7 Version history / Aloe Vera Acido Hialuronico Vit E - ELYVIA Need republishin…" at bounding box center [387, 0] width 774 height 0
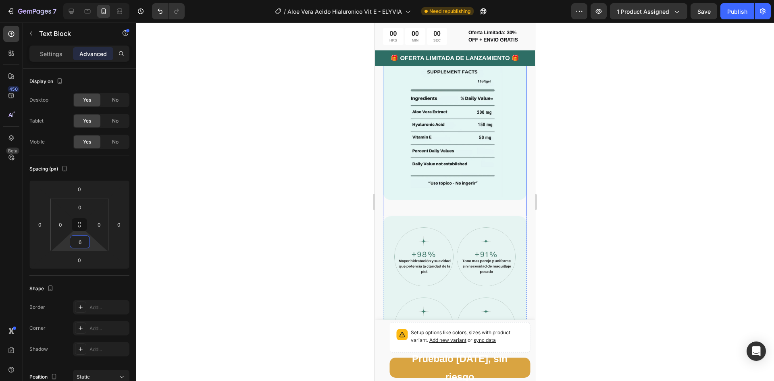
scroll to position [967, 0]
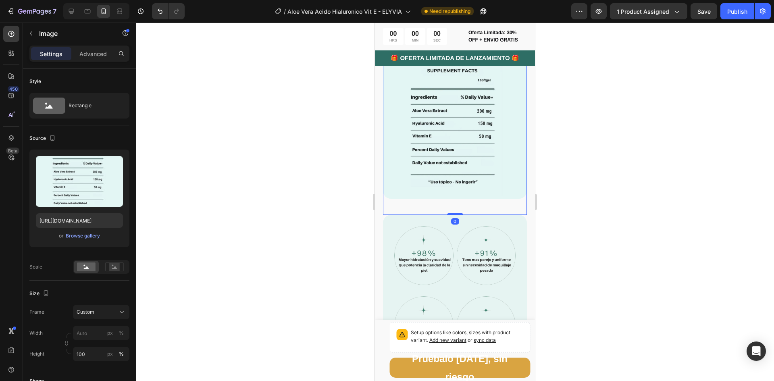
click at [502, 185] on img at bounding box center [455, 127] width 144 height 144
click at [89, 57] on p "Advanced" at bounding box center [92, 54] width 27 height 8
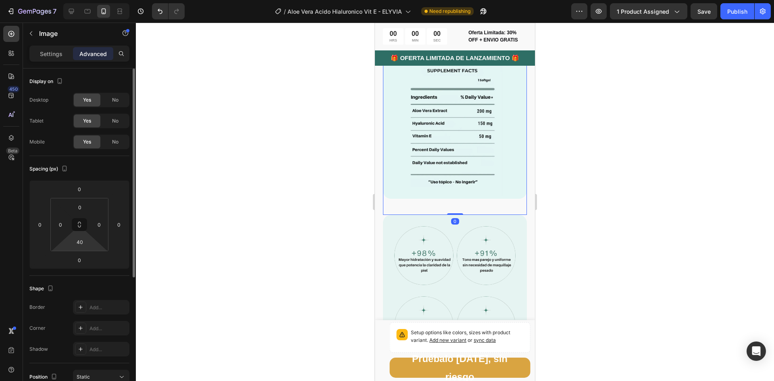
drag, startPoint x: 89, startPoint y: 239, endPoint x: 92, endPoint y: 246, distance: 7.8
click at [92, 246] on div "0 0 40 0" at bounding box center [79, 224] width 58 height 53
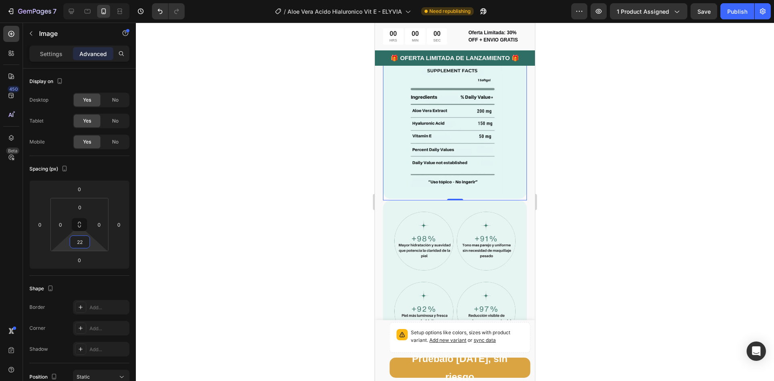
type input "24"
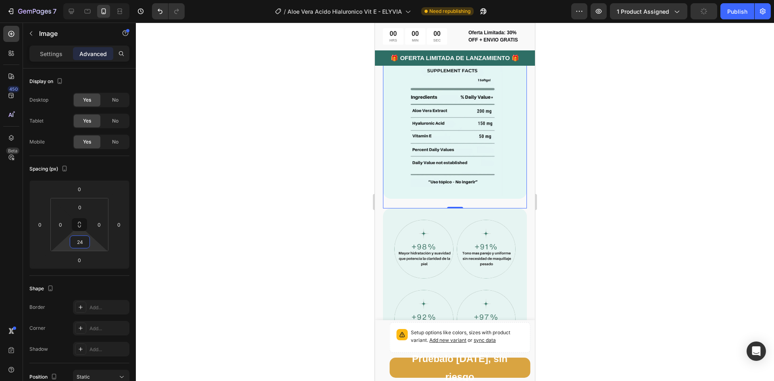
drag, startPoint x: 91, startPoint y: 240, endPoint x: 93, endPoint y: 243, distance: 4.3
click at [93, 0] on html "7 Version history / Aloe Vera Acido Hialuronico Vit E - ELYVIA Need republishin…" at bounding box center [387, 0] width 774 height 0
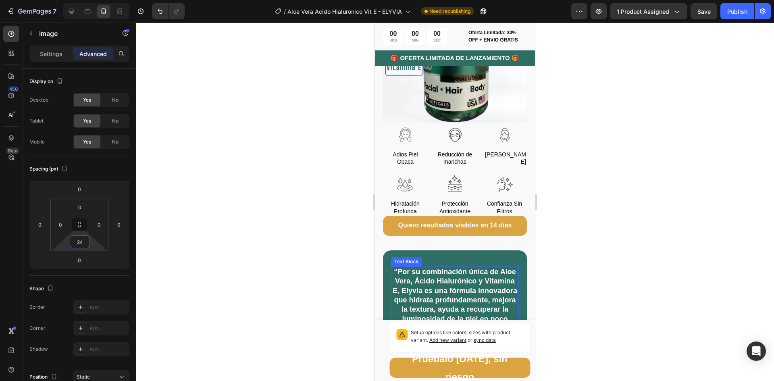
scroll to position [1571, 0]
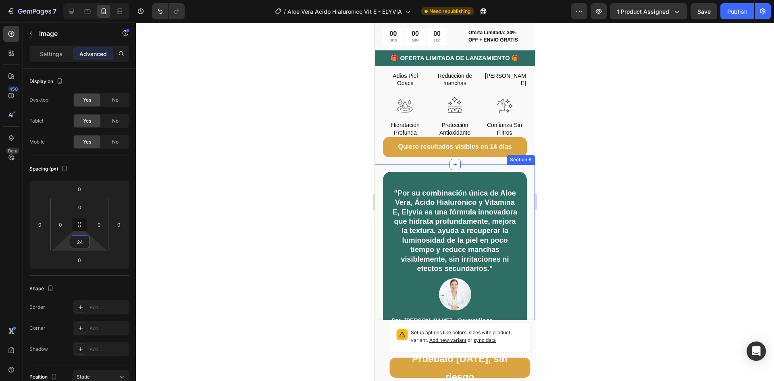
click at [508, 164] on div "“Por su combinación única de Aloe Vera, Ácido Hialurónico y Vitamina E, Elyvia …" at bounding box center [455, 260] width 160 height 193
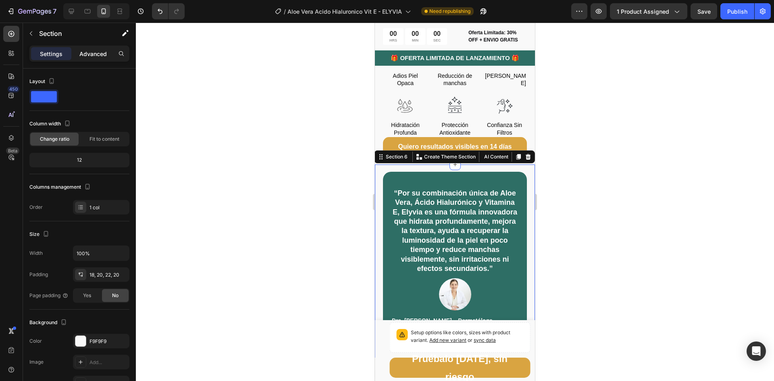
click at [104, 52] on p "Advanced" at bounding box center [92, 54] width 27 height 8
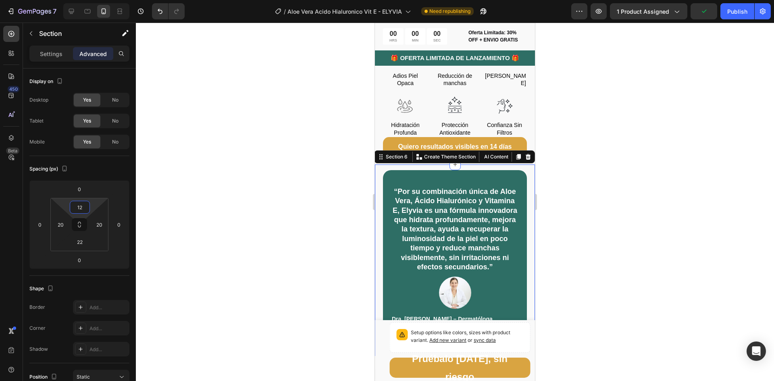
type input "10"
click at [91, 0] on html "7 Version history / Aloe Vera Acido Hialuronico Vit E - ELYVIA Need republishin…" at bounding box center [387, 0] width 774 height 0
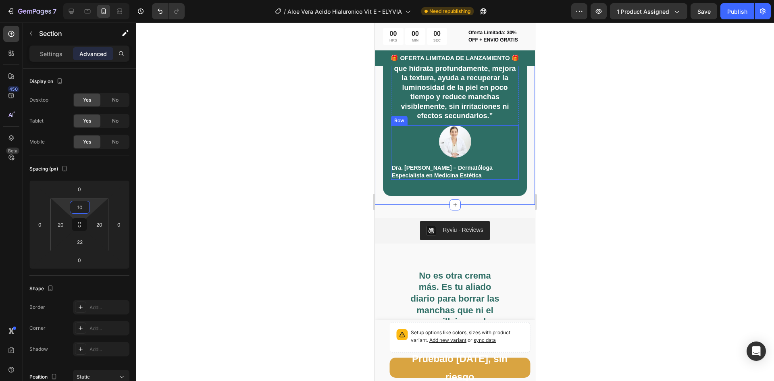
scroll to position [1732, 0]
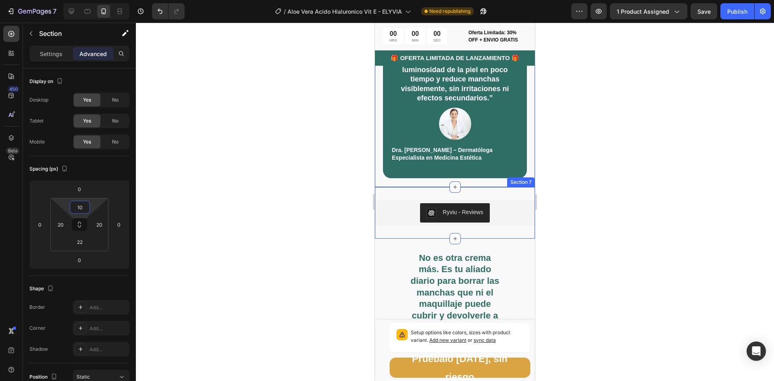
click at [511, 202] on div "Ryviu - Reviews Ryviu Section 7" at bounding box center [455, 213] width 160 height 52
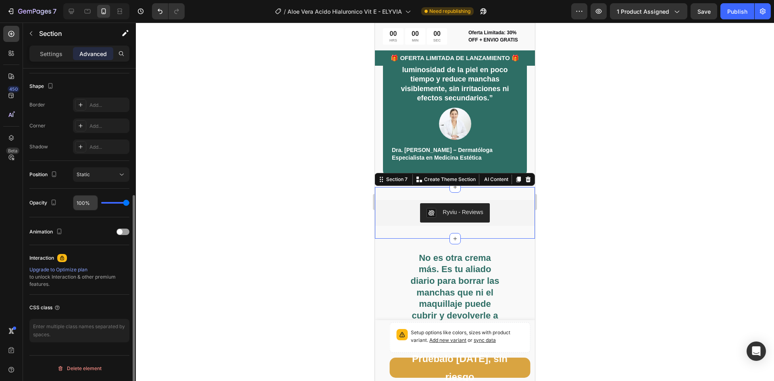
scroll to position [81, 0]
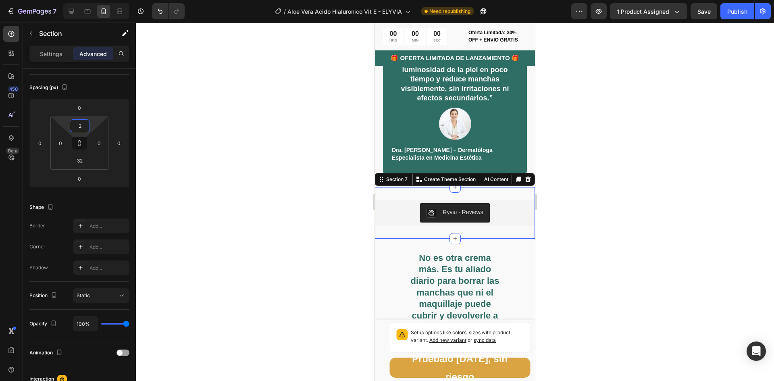
type input "0"
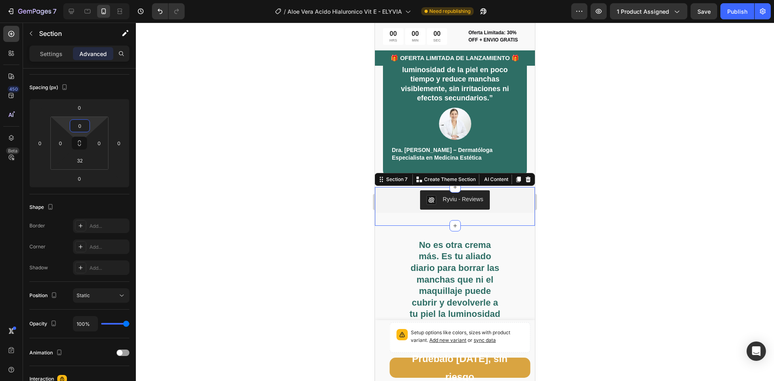
click at [93, 0] on html "7 Version history / Aloe Vera Acido Hialuronico Vit E - ELYVIA Need republishin…" at bounding box center [387, 0] width 774 height 0
type input "0"
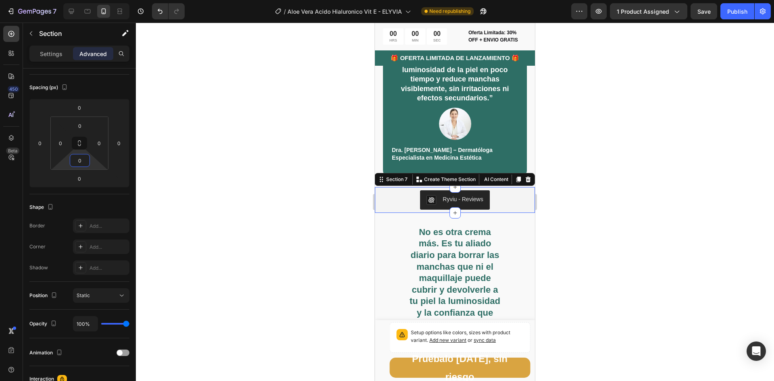
drag, startPoint x: 91, startPoint y: 156, endPoint x: 90, endPoint y: 160, distance: 4.0
click at [90, 0] on html "7 Version history / Aloe Vera Acido Hialuronico Vit E - ELYVIA Need republishin…" at bounding box center [387, 0] width 774 height 0
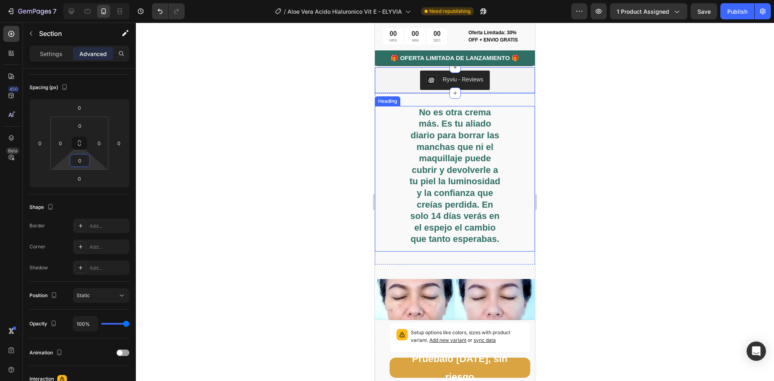
scroll to position [1853, 0]
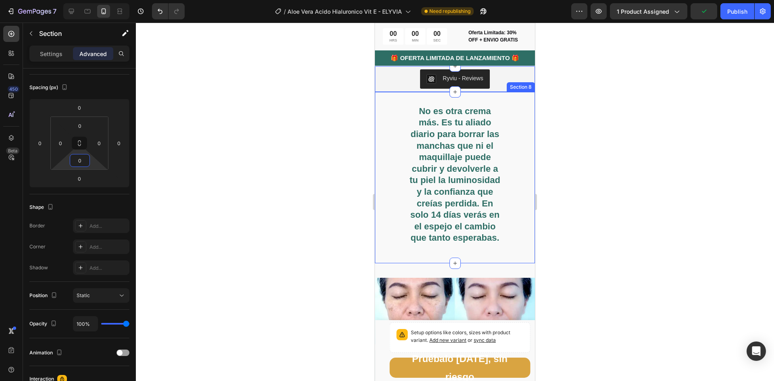
click at [506, 109] on div "No es otra crema más. Es tu aliado diario para borrar las manchas que ni el maq…" at bounding box center [455, 177] width 160 height 171
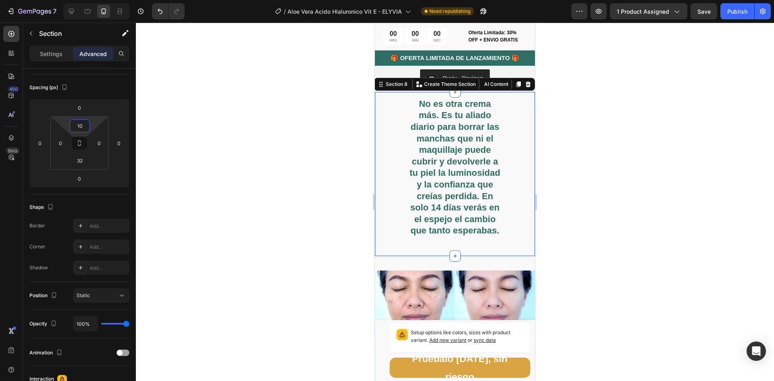
type input "8"
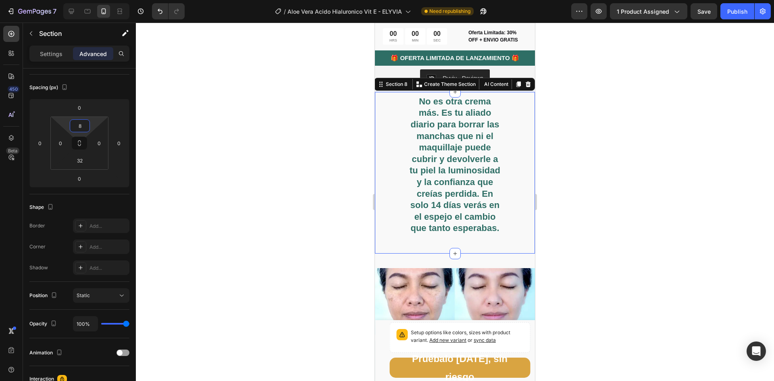
click at [97, 0] on html "7 Version history / Aloe Vera Acido Hialuronico Vit E - ELYVIA Need republishin…" at bounding box center [387, 0] width 774 height 0
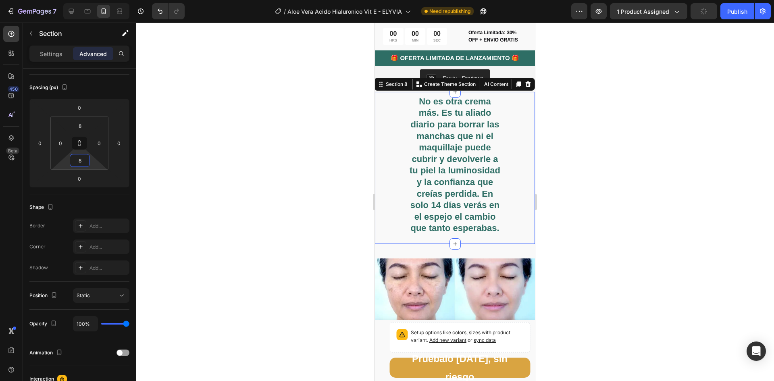
click at [93, 0] on html "7 Version history / Aloe Vera Acido Hialuronico Vit E - ELYVIA Need republishin…" at bounding box center [387, 0] width 774 height 0
type input "0"
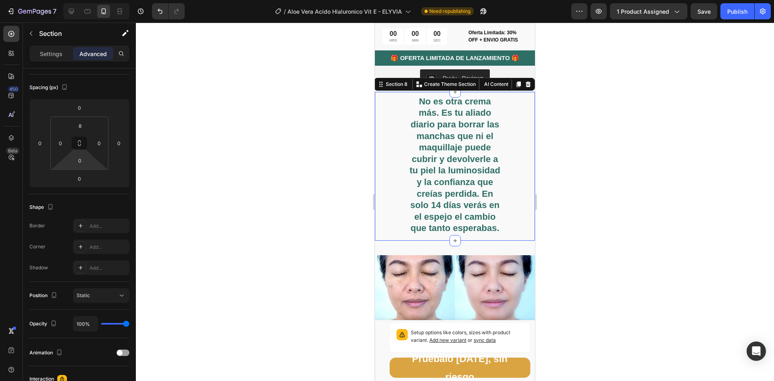
drag, startPoint x: 97, startPoint y: 163, endPoint x: 97, endPoint y: 172, distance: 9.7
click at [97, 0] on html "7 Version history / Aloe Vera Acido Hialuronico Vit E - ELYVIA Need republishin…" at bounding box center [387, 0] width 774 height 0
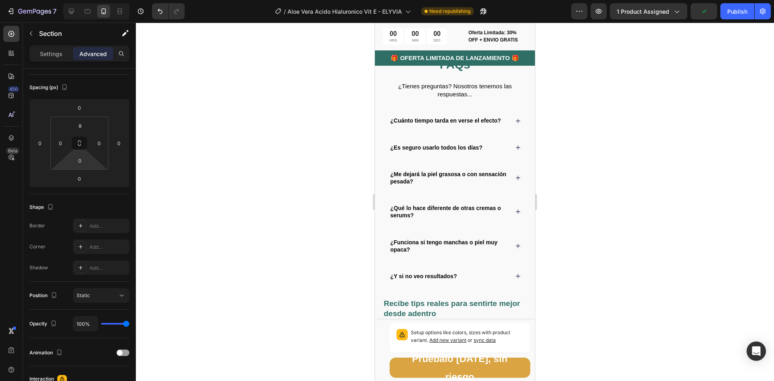
scroll to position [3626, 0]
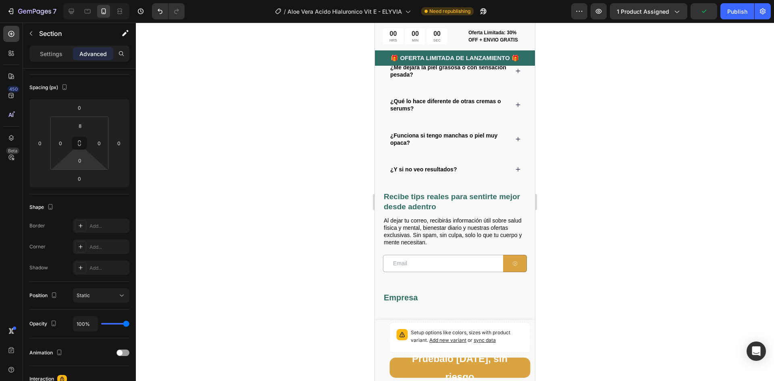
click at [604, 163] on div at bounding box center [455, 202] width 638 height 358
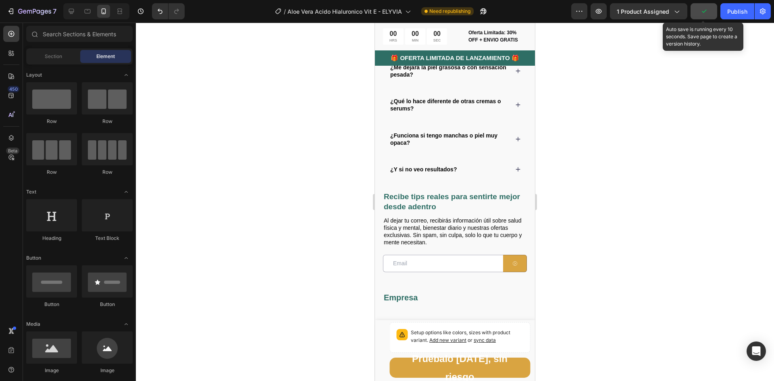
click at [703, 13] on icon "button" at bounding box center [703, 11] width 8 height 8
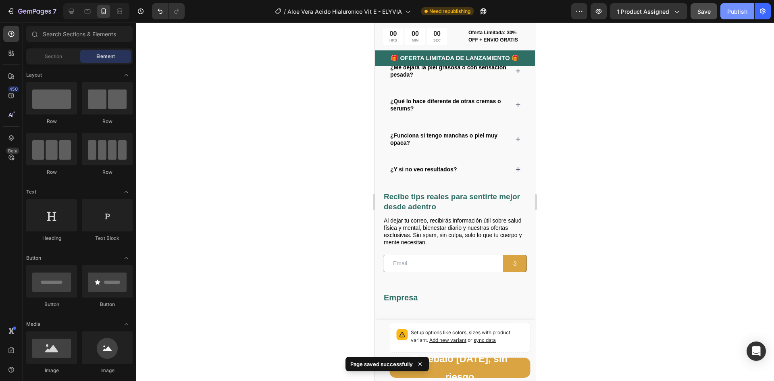
click at [734, 14] on div "Publish" at bounding box center [737, 11] width 20 height 8
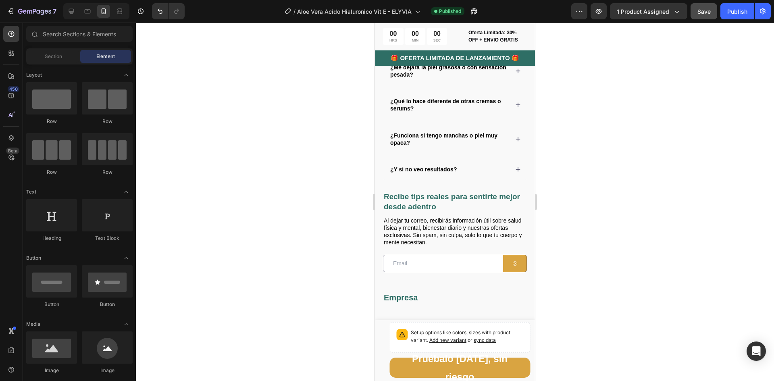
click at [581, 79] on div at bounding box center [455, 202] width 638 height 358
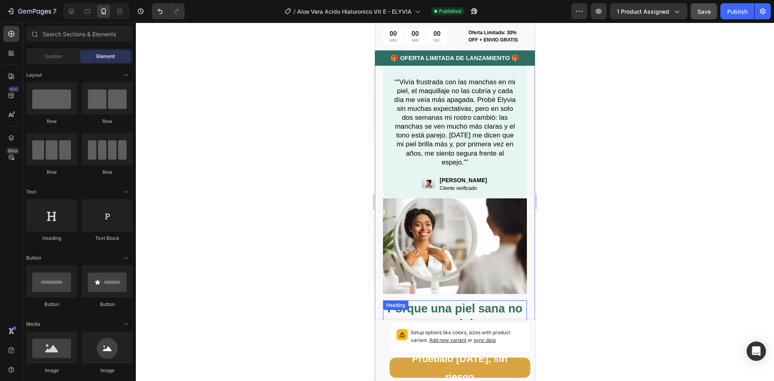
scroll to position [3109, 0]
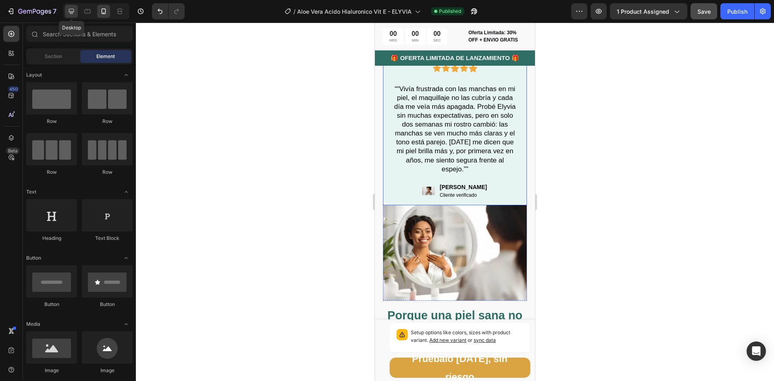
click at [73, 10] on icon at bounding box center [71, 11] width 8 height 8
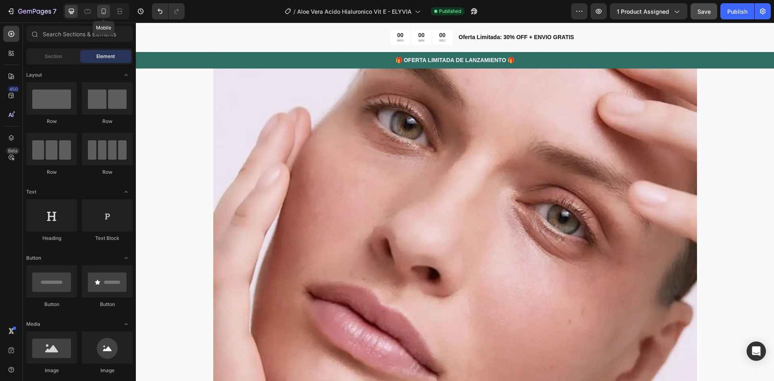
click at [105, 9] on icon at bounding box center [104, 11] width 8 height 8
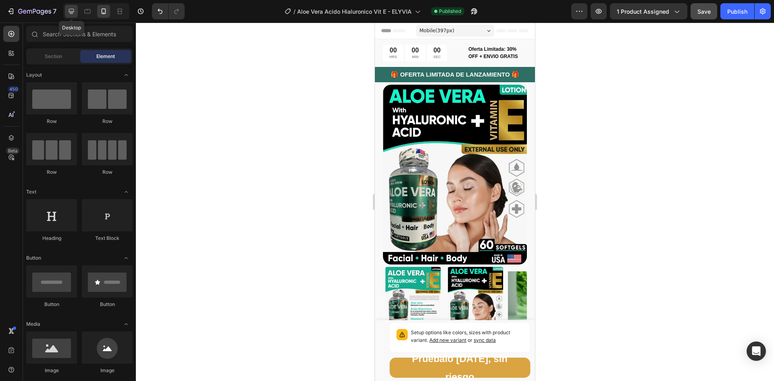
click at [73, 14] on icon at bounding box center [71, 11] width 8 height 8
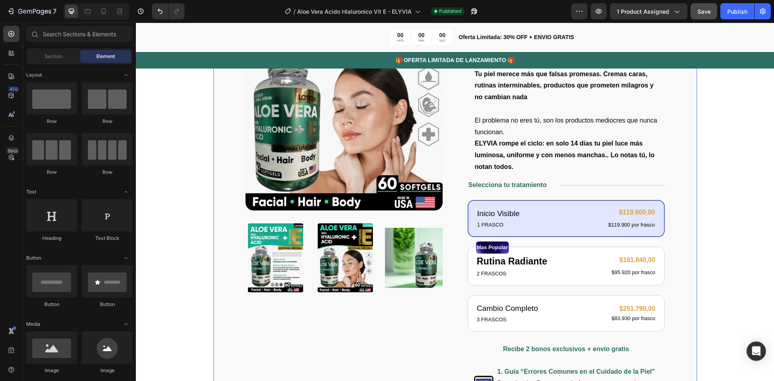
scroll to position [201, 0]
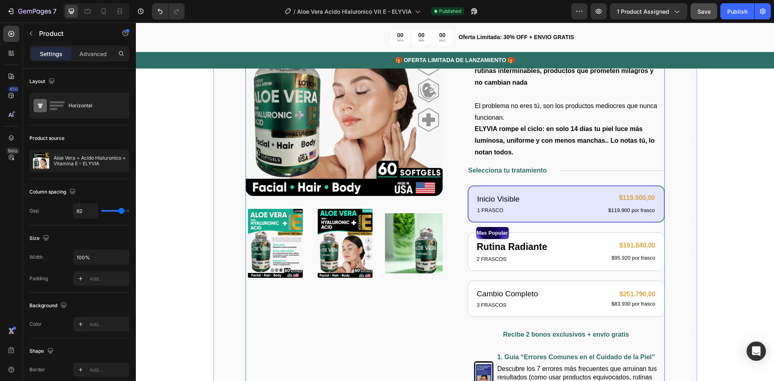
click at [538, 177] on div "Icon Icon Icon Icon Icon Row 122,000+ Mujeres Felices Text Block Row Aloe Vera …" at bounding box center [565, 251] width 197 height 602
click at [535, 186] on div "Inicio Visible Text Block 1 FRASCO Text Block $119.900,00 Product Price Product…" at bounding box center [565, 203] width 197 height 37
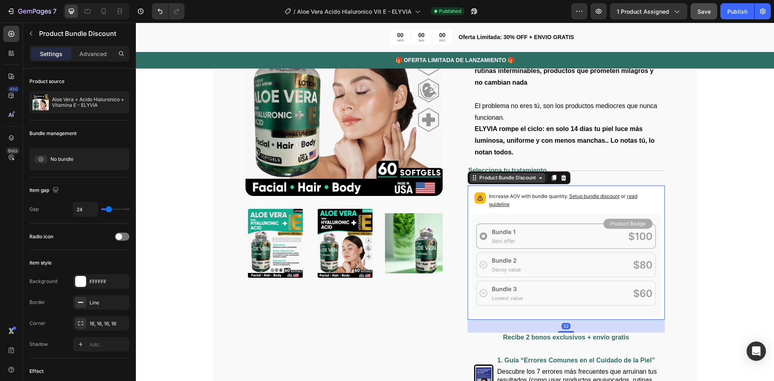
click at [525, 178] on div "Product Bundle Discount" at bounding box center [507, 177] width 60 height 7
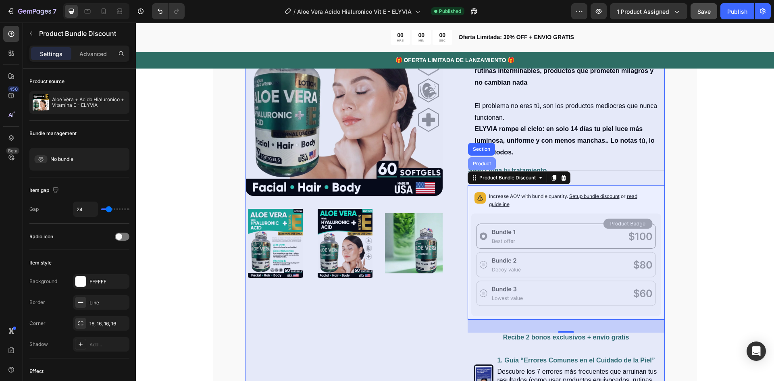
click at [476, 167] on div "Product" at bounding box center [482, 163] width 28 height 13
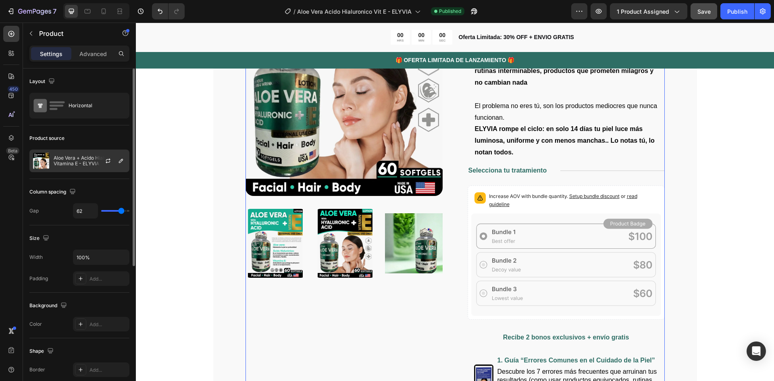
click at [60, 156] on p "Aloe Vera + Acido Hialuronico + Vitamina E - ELYVIA" at bounding box center [90, 160] width 72 height 11
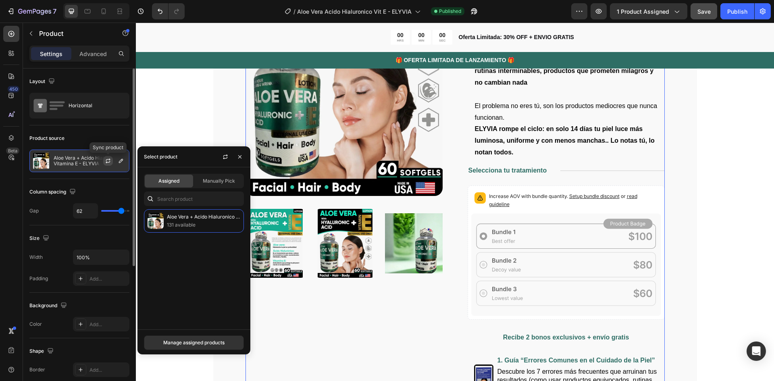
click at [109, 158] on icon "button" at bounding box center [108, 161] width 6 height 6
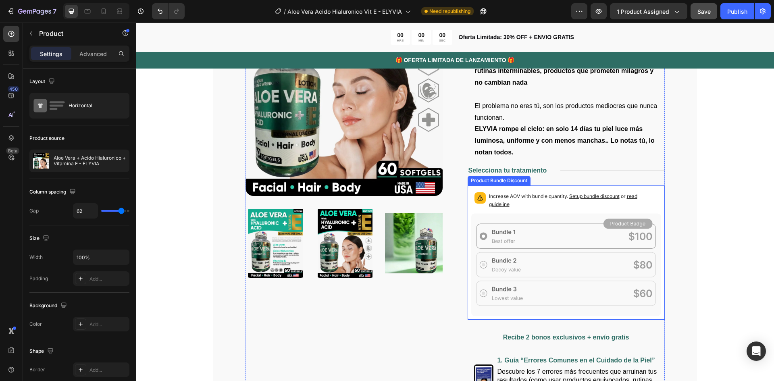
click at [453, 301] on div "Product Images Icon Icon Icon Icon Icon Row 122,000+ Mujeres Felices Text Block…" at bounding box center [454, 252] width 419 height 605
click at [415, 324] on div "Product Images" at bounding box center [343, 252] width 197 height 605
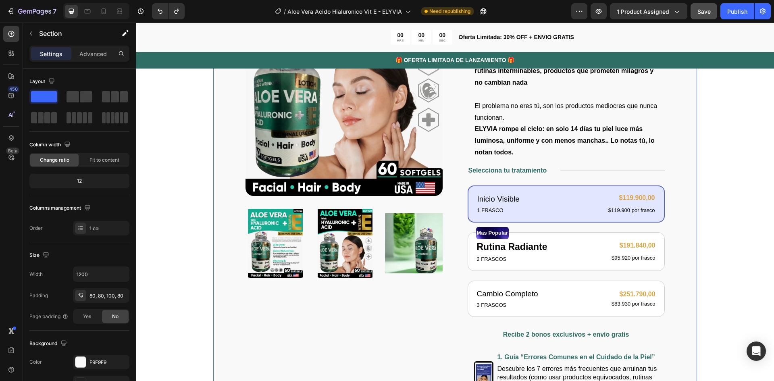
click at [679, 176] on div "Product Images Icon Icon Icon Icon Icon Row 122,000+ Mujeres Felices Text Block…" at bounding box center [455, 254] width 484 height 675
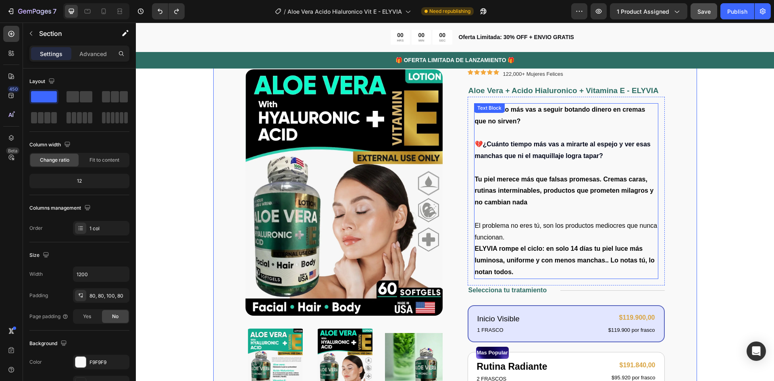
scroll to position [0, 0]
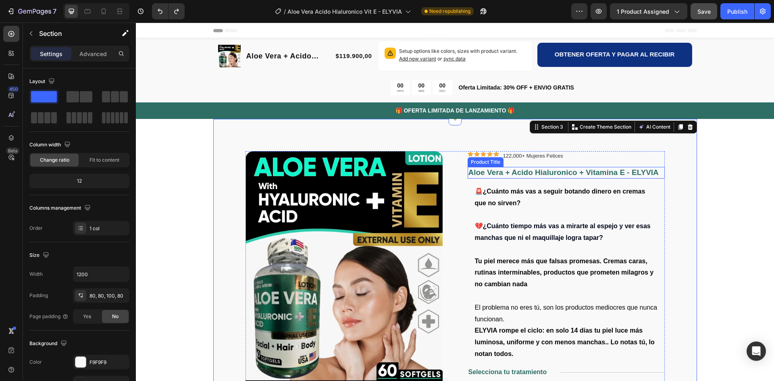
click at [520, 174] on h1 "Aloe Vera + Acido Hialuronico + Vitamina E - ELYVIA" at bounding box center [565, 173] width 197 height 12
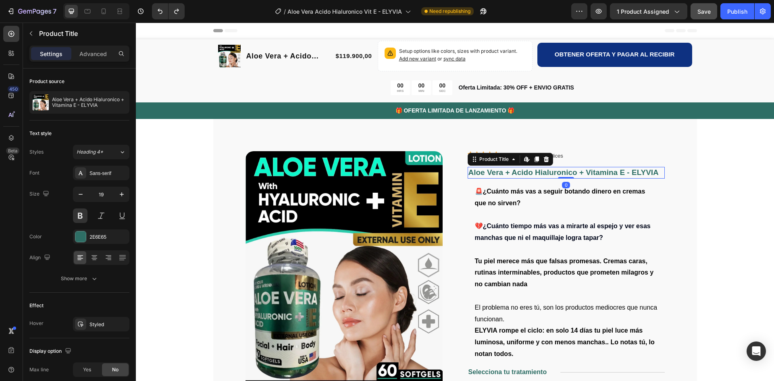
click at [652, 171] on h1 "Aloe Vera + Acido Hialuronico + Vitamina E - ELYVIA" at bounding box center [565, 173] width 197 height 12
click at [658, 173] on h1 "Aloe Vera + Acido Hialuronico + Vitamina E - ELYVIA" at bounding box center [565, 173] width 197 height 12
click at [656, 172] on h1 "Aloe Vera + Acido Hialuronico + Vitamina E - ELYVIA" at bounding box center [565, 173] width 197 height 12
click at [486, 173] on h1 "Aloe Vera + Acido Hialuronico + Vitamina E - ELYVIA" at bounding box center [565, 173] width 197 height 12
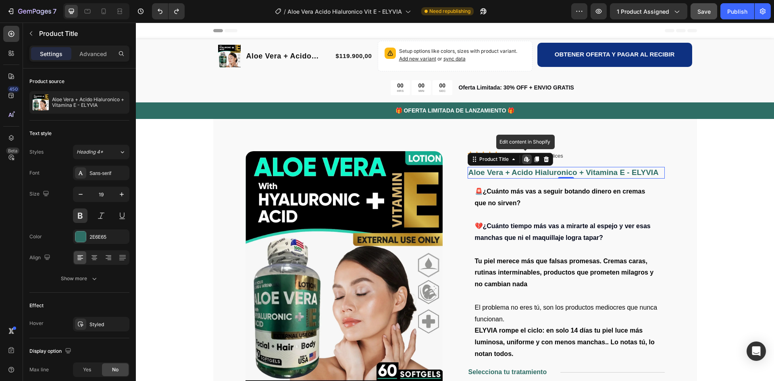
click at [486, 173] on h1 "Aloe Vera + Acido Hialuronico + Vitamina E - ELYVIA" at bounding box center [565, 173] width 197 height 12
click at [667, 11] on span "1 product assigned" at bounding box center [642, 11] width 52 height 8
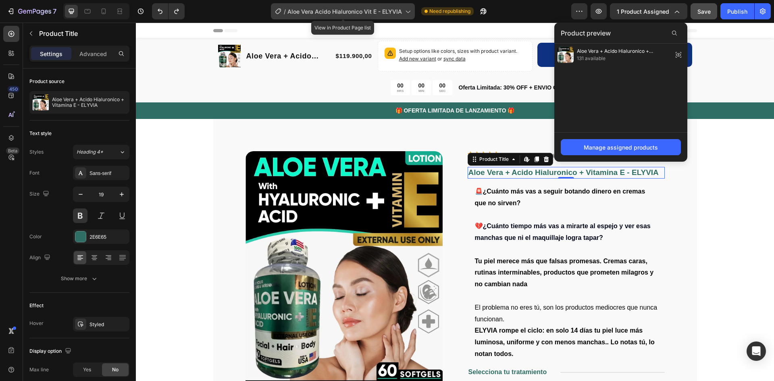
click at [345, 8] on span "Aloe Vera Acido Hialuronico Vit E - ELYVIA" at bounding box center [344, 11] width 114 height 8
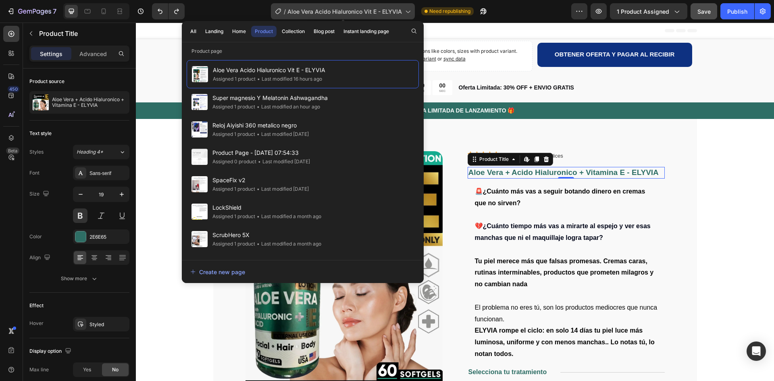
click at [308, 11] on span "Aloe Vera Acido Hialuronico Vit E - ELYVIA" at bounding box center [344, 11] width 114 height 8
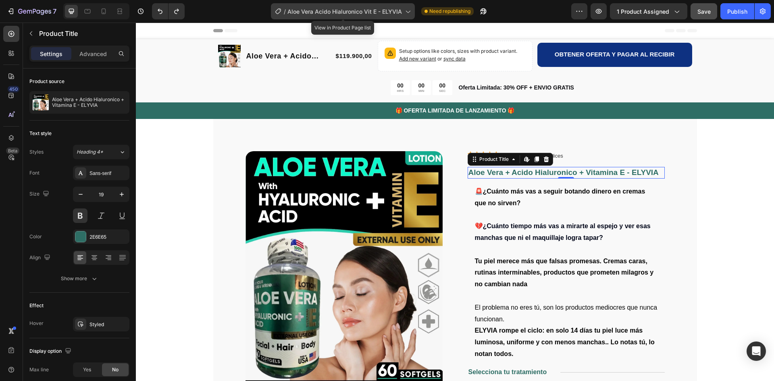
click at [326, 8] on span "Aloe Vera Acido Hialuronico Vit E - ELYVIA" at bounding box center [344, 11] width 114 height 8
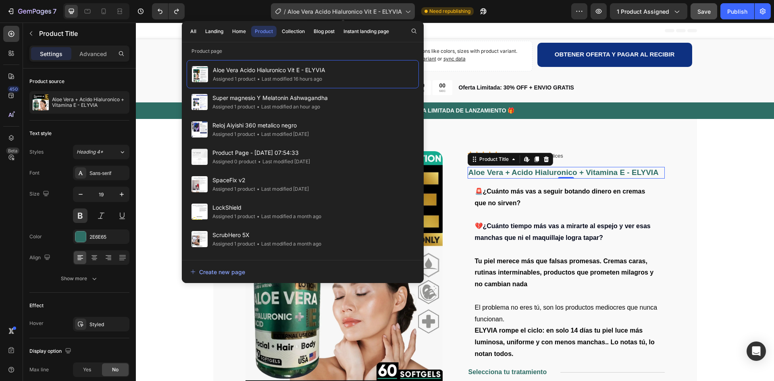
click at [326, 8] on span "Aloe Vera Acido Hialuronico Vit E - ELYVIA" at bounding box center [344, 11] width 114 height 8
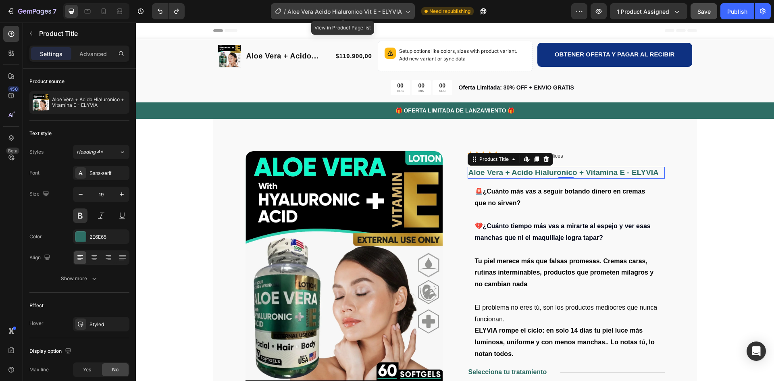
click at [326, 8] on span "Aloe Vera Acido Hialuronico Vit E - ELYVIA" at bounding box center [344, 11] width 114 height 8
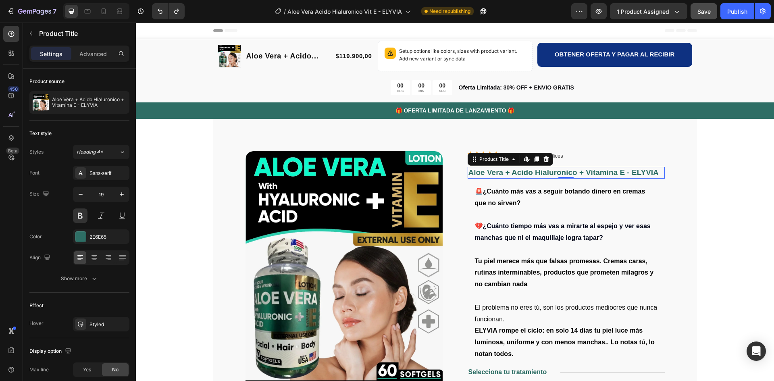
click at [235, 10] on div "/ Aloe Vera Acido Hialuronico Vit E - ELYVIA Need republishing" at bounding box center [381, 11] width 380 height 16
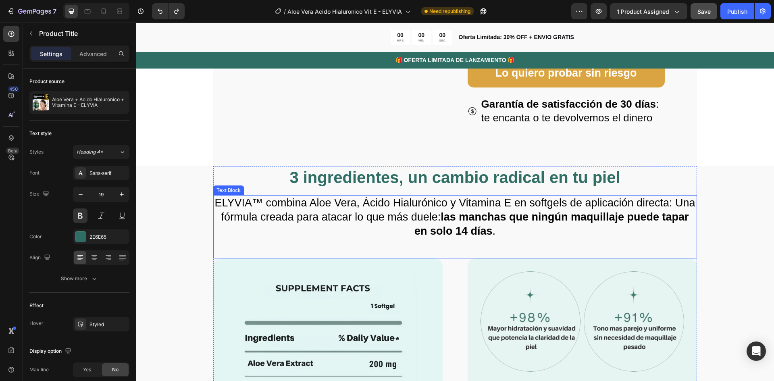
scroll to position [604, 0]
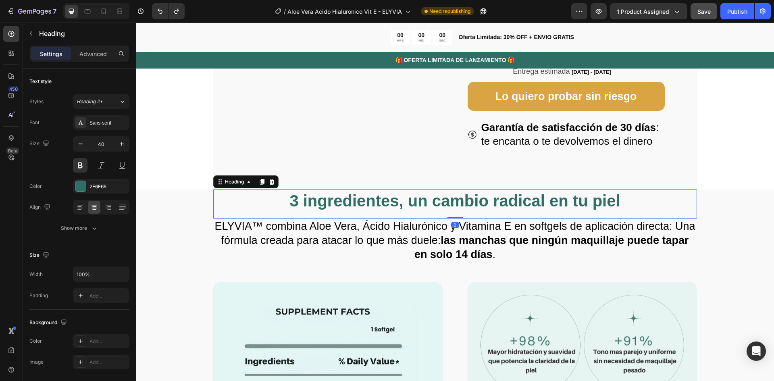
click at [472, 199] on h2 "3 ingredientes, un cambio radical en tu piel" at bounding box center [455, 200] width 484 height 23
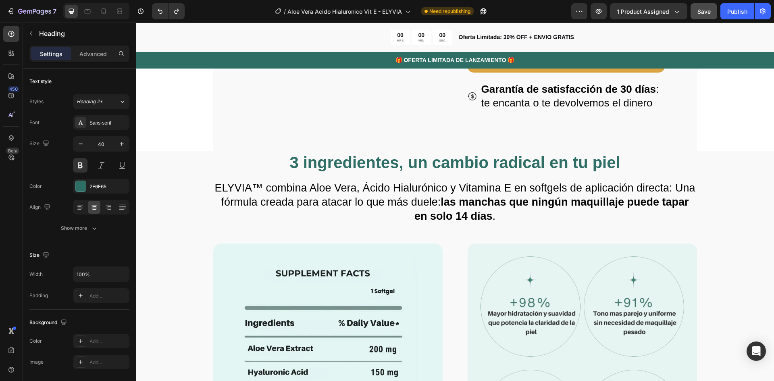
scroll to position [645, 0]
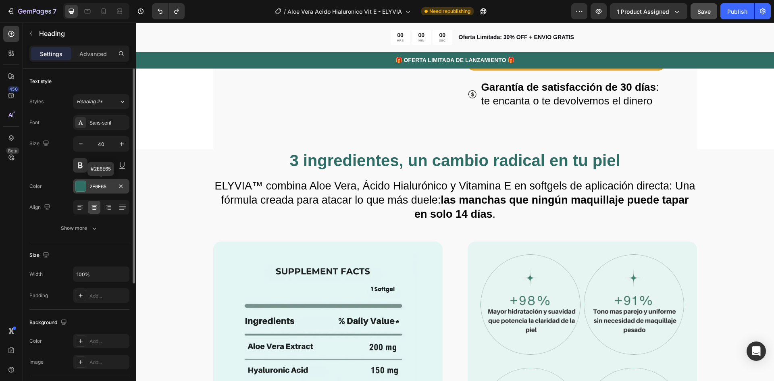
click at [98, 184] on div "2E6E65" at bounding box center [100, 186] width 23 height 7
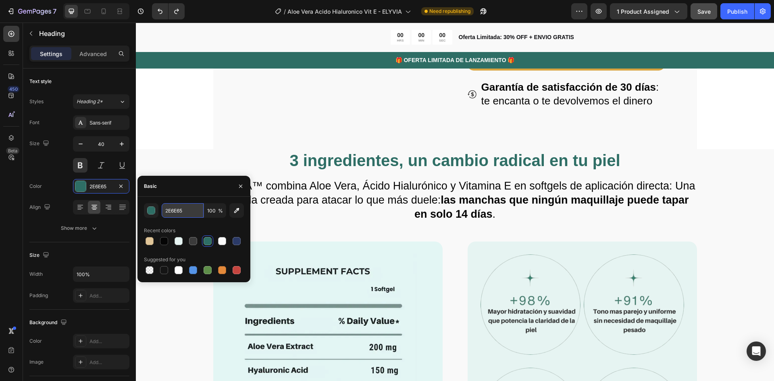
click at [173, 209] on input "2E6E65" at bounding box center [183, 210] width 42 height 15
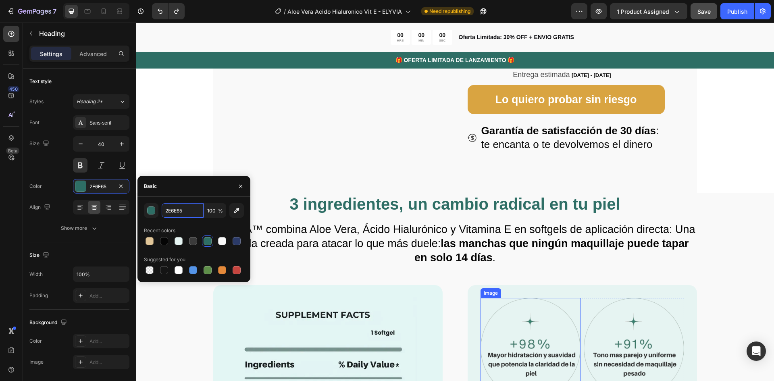
scroll to position [725, 0]
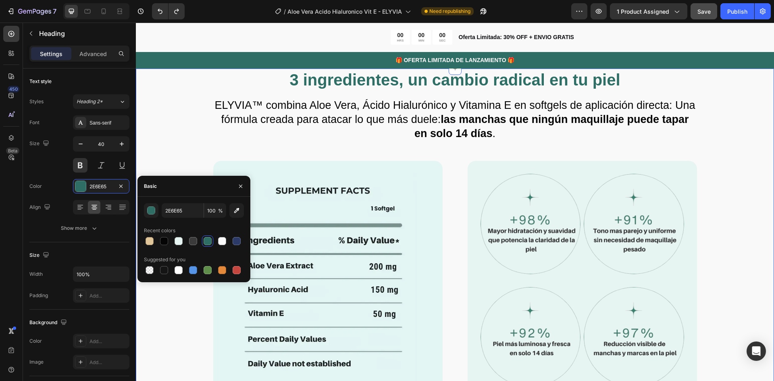
click at [179, 137] on div "3 ingredientes, un cambio radical en tu piel Heading ELYVIA™ combina Aloe Vera,…" at bounding box center [454, 249] width 573 height 363
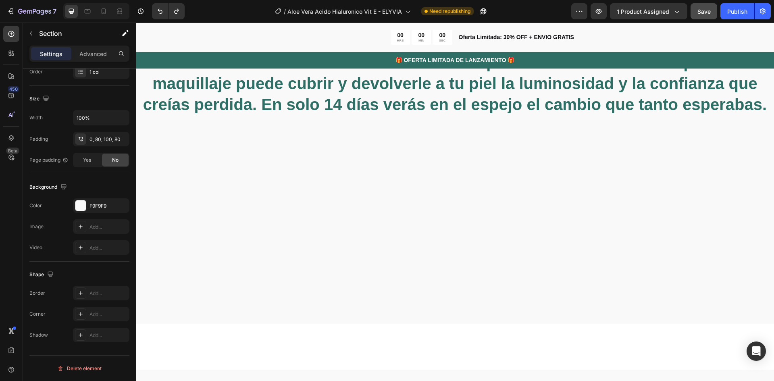
scroll to position [1571, 0]
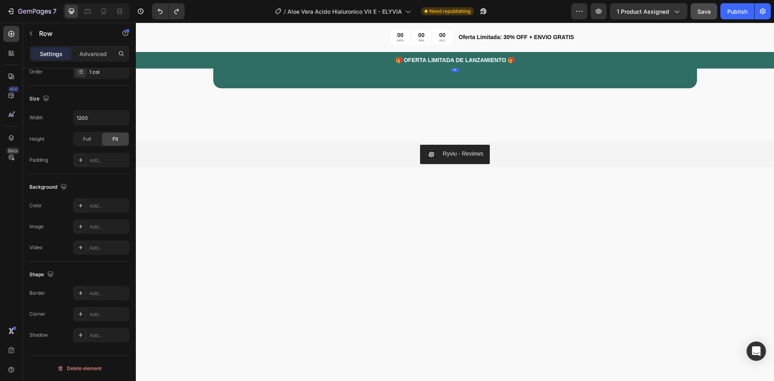
click at [246, 62] on div "“Por su combinación única de Aloe Vera, Ácido Hialurónico y Vitamina E, Elyvia …" at bounding box center [455, 1] width 432 height 122
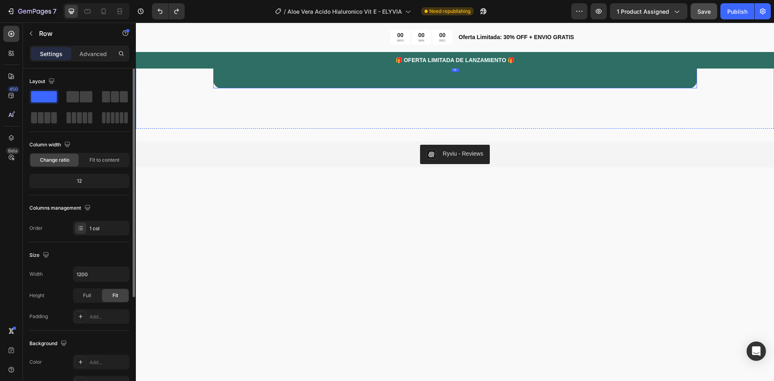
click at [227, 88] on div "“Por su combinación única de Aloe Vera, Ácido Hialurónico y Vitamina E, Elyvia …" at bounding box center [455, 2] width 484 height 174
click at [93, 362] on div "2E6E65" at bounding box center [100, 362] width 23 height 7
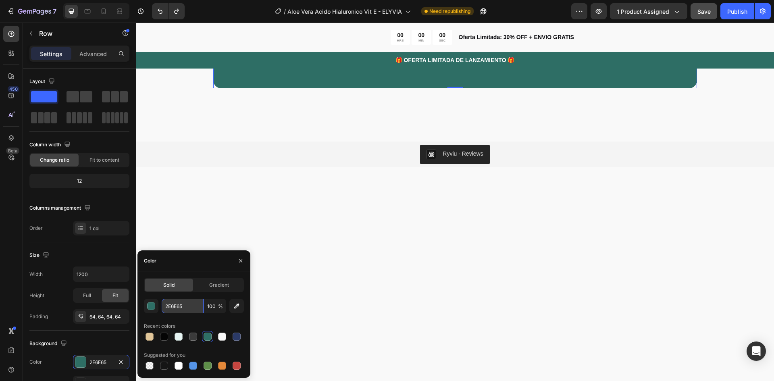
click at [173, 303] on input "2E6E65" at bounding box center [183, 306] width 42 height 15
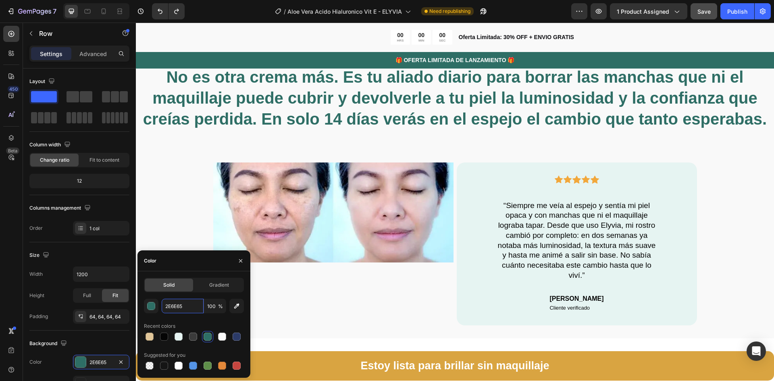
scroll to position [1974, 0]
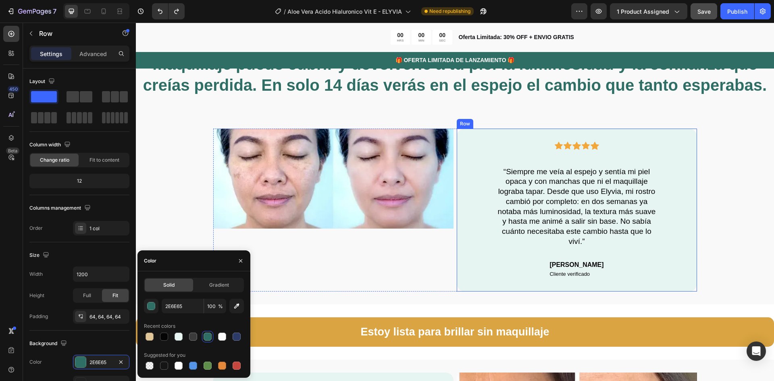
click at [480, 249] on div "Icon Icon Icon Icon Icon Row “Siempre me veía al espejo y sentía mi piel opaca …" at bounding box center [576, 209] width 201 height 137
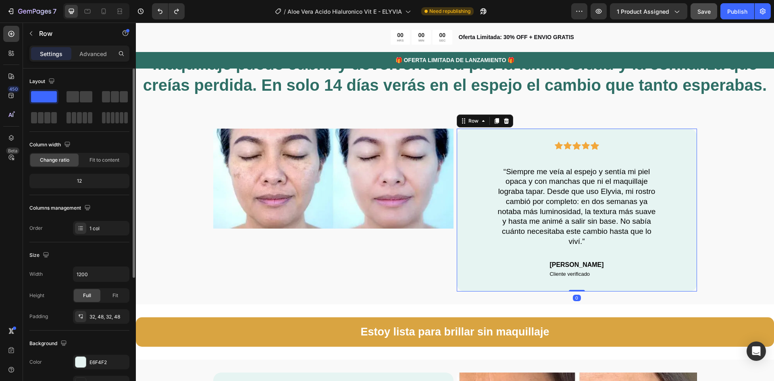
scroll to position [121, 0]
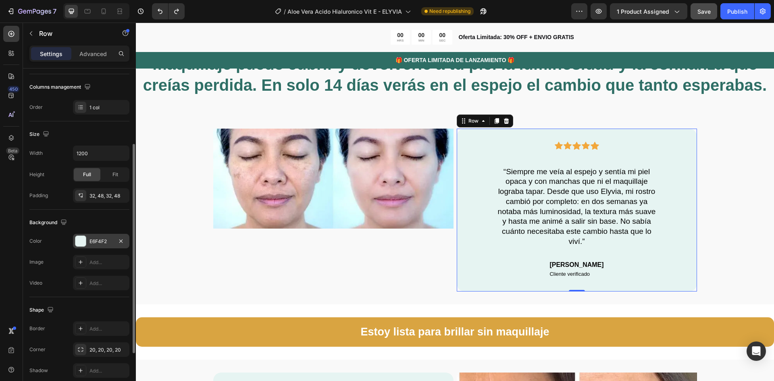
click at [92, 238] on div "E6F4F2" at bounding box center [100, 241] width 23 height 7
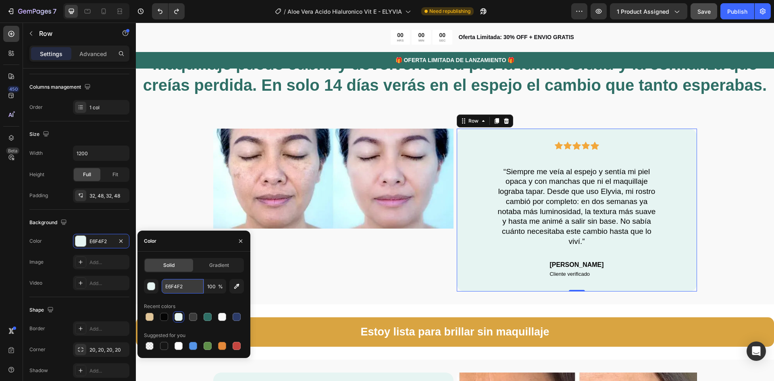
click at [178, 284] on input "E6F4F2" at bounding box center [183, 286] width 42 height 15
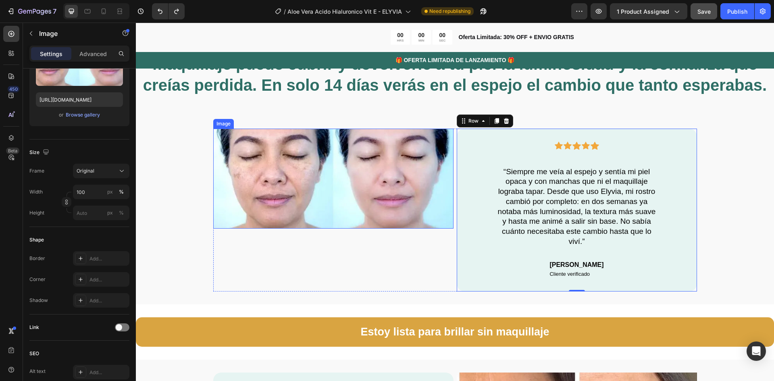
click at [408, 199] on img at bounding box center [333, 179] width 240 height 100
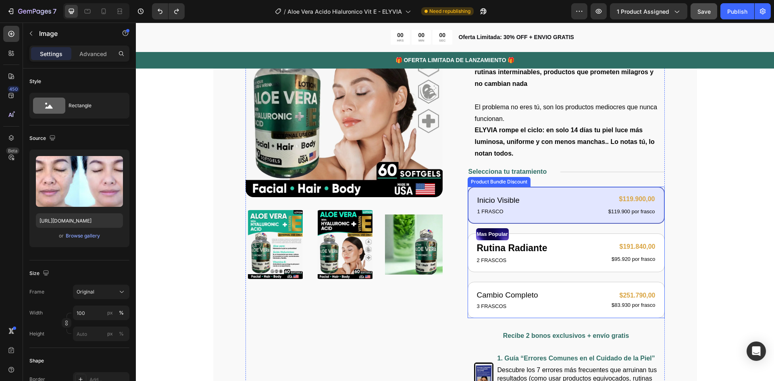
scroll to position [201, 0]
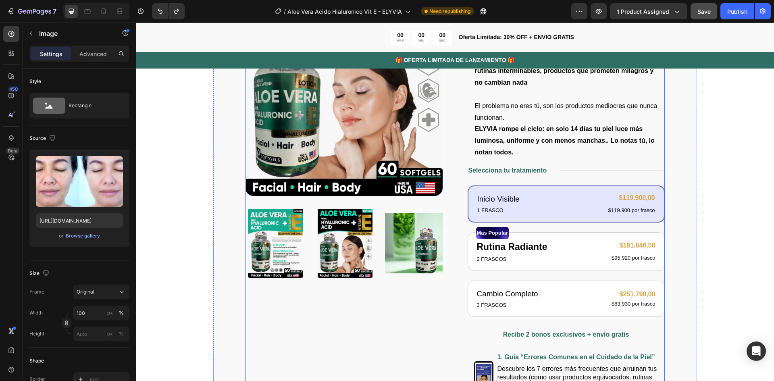
click at [569, 179] on div "Icon Icon Icon Icon Icon Row 122,000+ Mujeres Felices Text Block Row Aloe Vera …" at bounding box center [565, 251] width 197 height 602
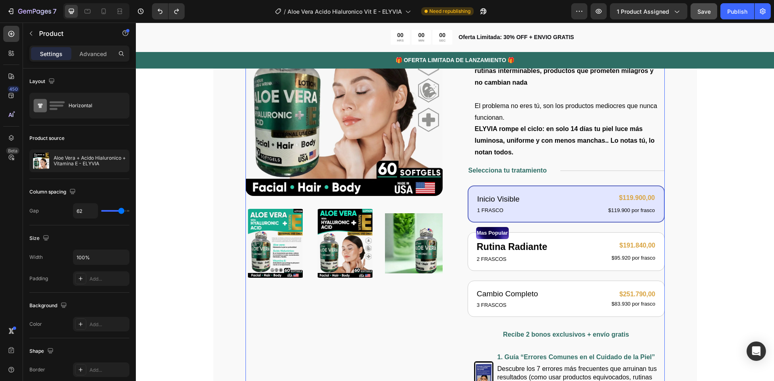
click at [597, 176] on div "Icon Icon Icon Icon Icon Row 122,000+ Mujeres Felices Text Block Row Aloe Vera …" at bounding box center [565, 251] width 197 height 602
click at [535, 187] on div "Inicio Visible Text Block 1 FRASCO Text Block $119.900,00 Product Price Product…" at bounding box center [565, 203] width 197 height 37
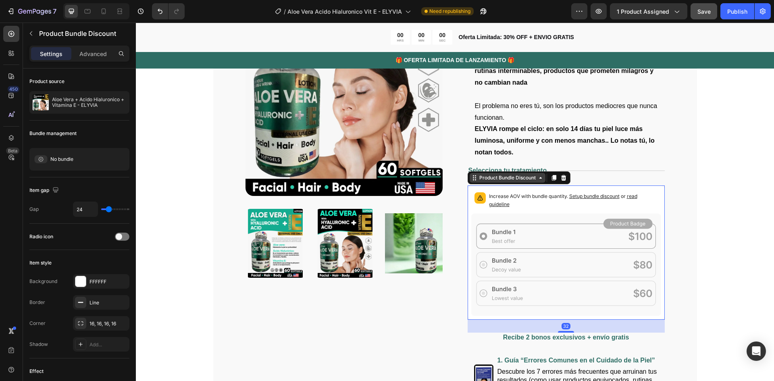
click at [504, 181] on div "Product Bundle Discount" at bounding box center [507, 177] width 60 height 7
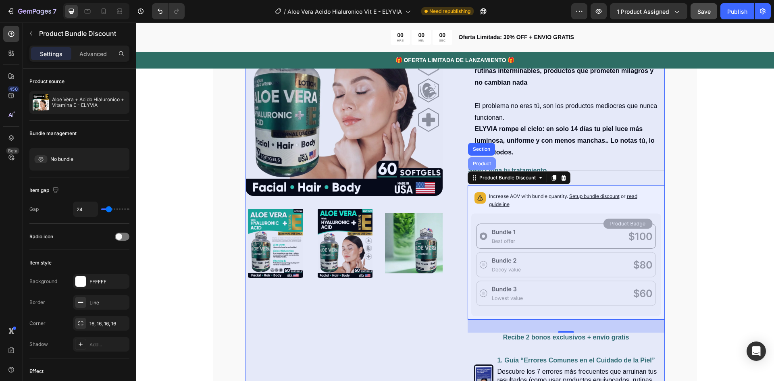
click at [484, 165] on div "Product" at bounding box center [481, 163] width 21 height 5
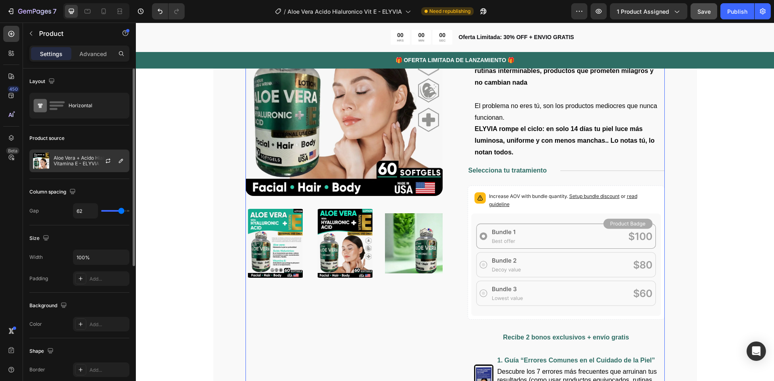
click at [63, 161] on p "Aloe Vera + Acido Hialuronico + Vitamina E - ELYVIA" at bounding box center [90, 160] width 72 height 11
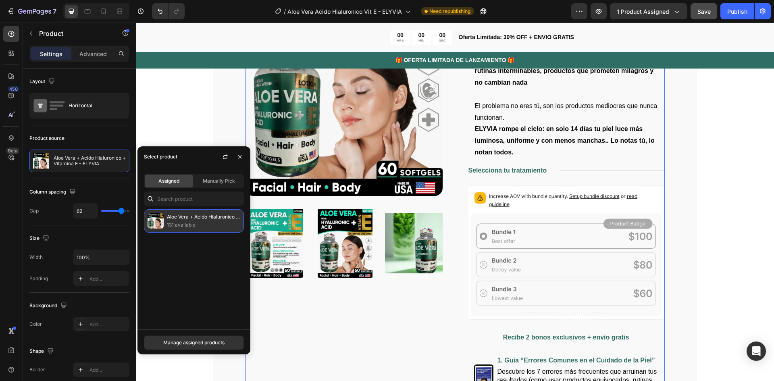
click at [198, 219] on p "Aloe Vera + Acido Hialuronico + Vitamina E - ELYVIA" at bounding box center [203, 217] width 73 height 8
click at [225, 154] on icon "button" at bounding box center [225, 157] width 6 height 6
click at [204, 227] on p "131 available" at bounding box center [203, 225] width 73 height 8
click at [198, 342] on div "Manage assigned products" at bounding box center [193, 342] width 61 height 7
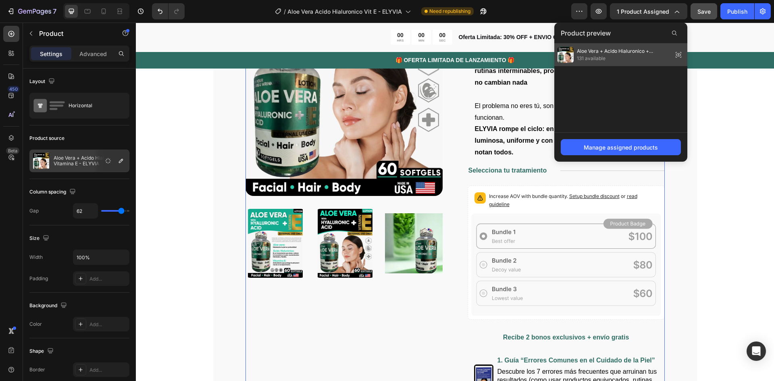
click at [618, 56] on span "131 available" at bounding box center [623, 58] width 93 height 7
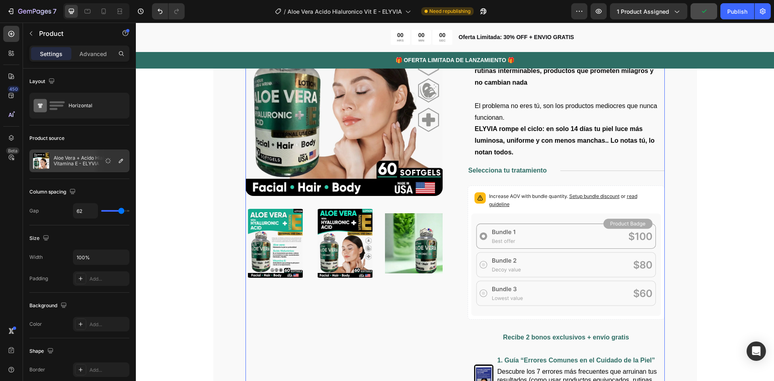
click at [425, 322] on div "Product Images" at bounding box center [343, 252] width 197 height 605
click at [400, 324] on div "Product Images" at bounding box center [343, 252] width 197 height 605
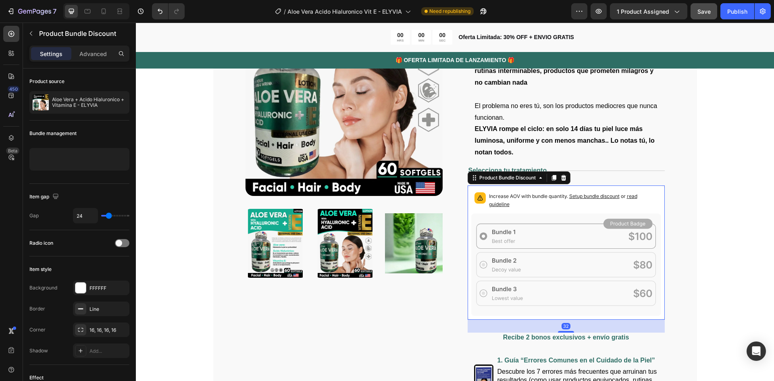
click at [527, 232] on icon at bounding box center [566, 264] width 190 height 102
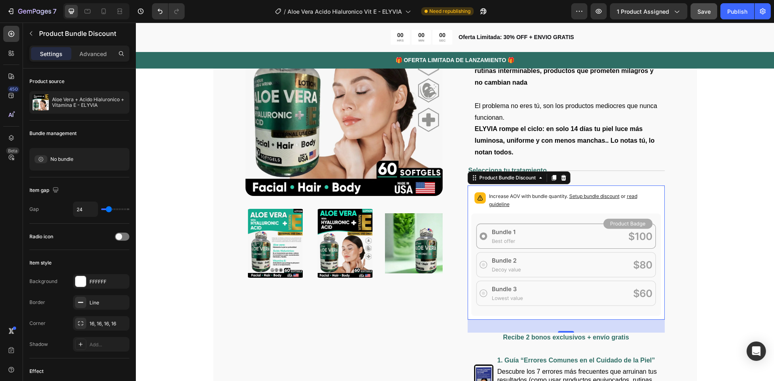
click at [516, 232] on icon at bounding box center [566, 264] width 190 height 102
click at [526, 176] on div "Product Bundle Discount" at bounding box center [507, 177] width 60 height 7
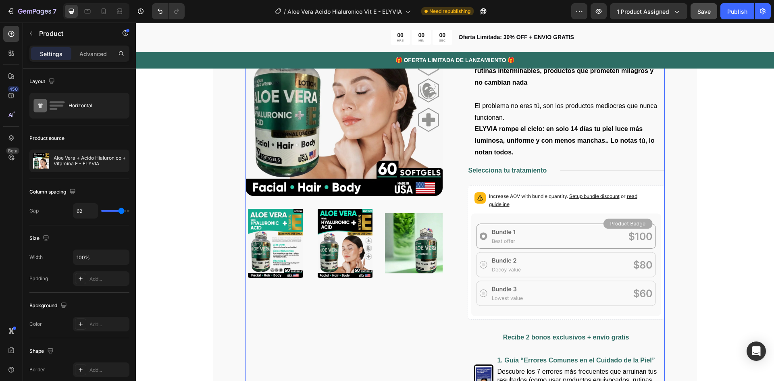
click at [397, 345] on div "Product Images" at bounding box center [343, 252] width 197 height 605
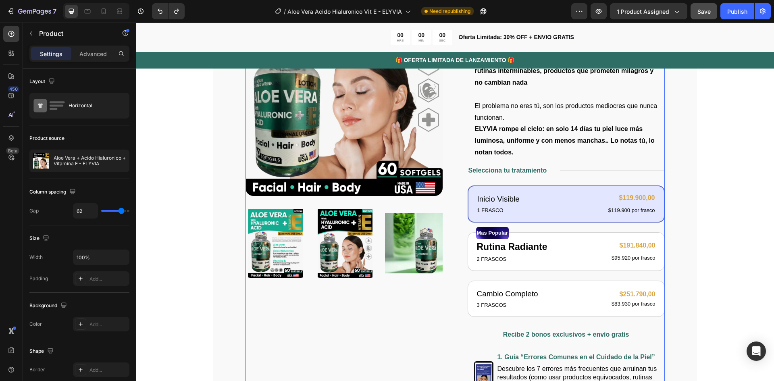
click at [438, 331] on div "Product Images" at bounding box center [343, 251] width 197 height 602
click at [731, 13] on div "Publish" at bounding box center [737, 11] width 20 height 8
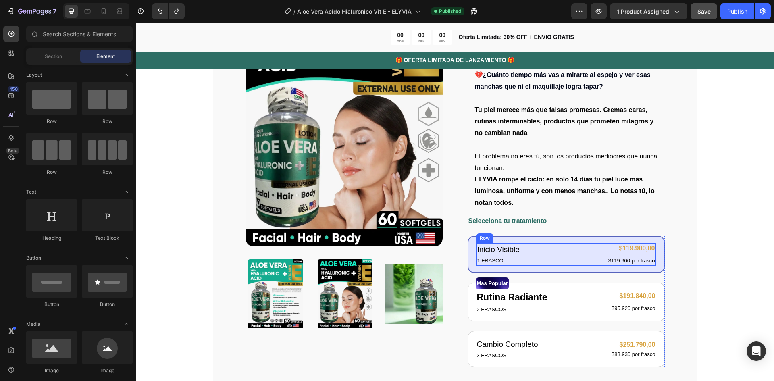
scroll to position [0, 0]
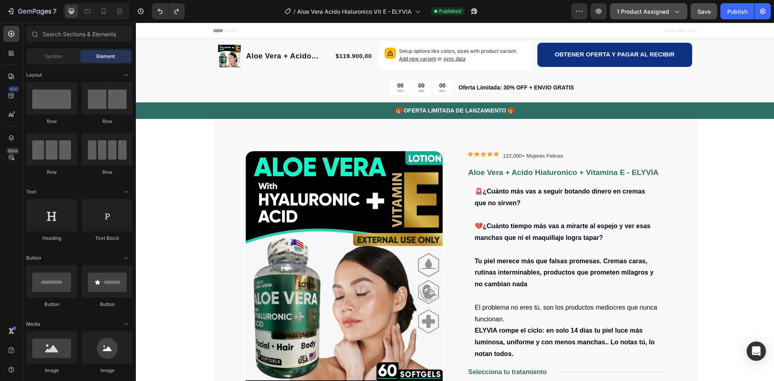
click at [665, 14] on span "1 product assigned" at bounding box center [642, 11] width 52 height 8
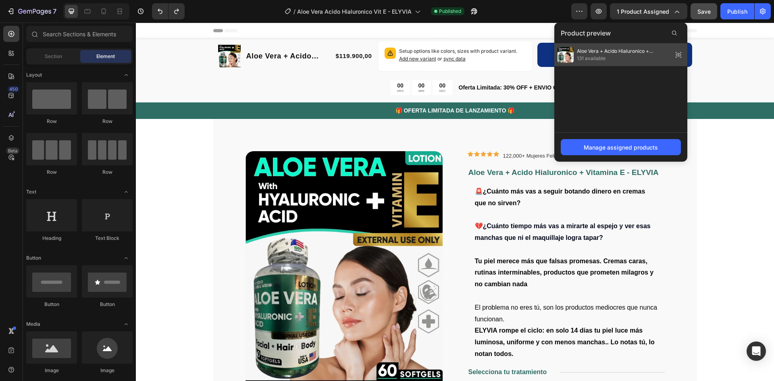
click at [596, 53] on span "Aloe Vera + Acido Hialuronico + Vitamina E - ELYVIA" at bounding box center [623, 51] width 93 height 7
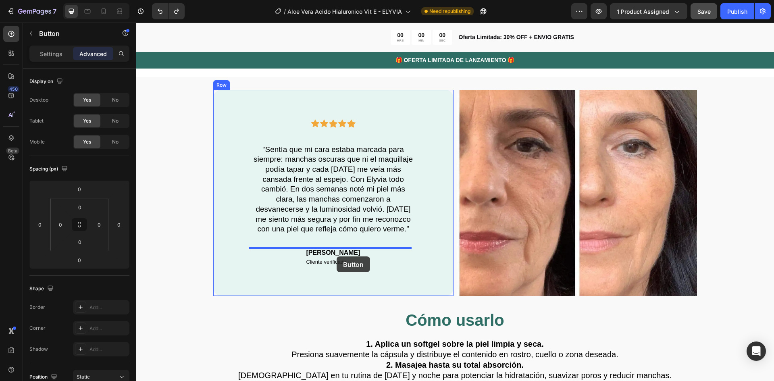
scroll to position [2377, 0]
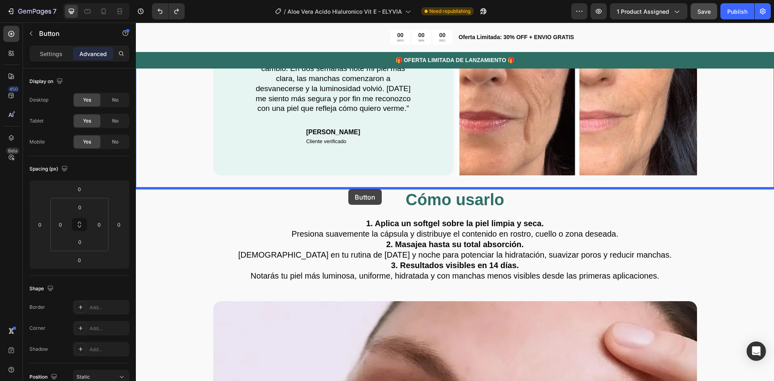
drag, startPoint x: 328, startPoint y: 170, endPoint x: 349, endPoint y: 188, distance: 27.1
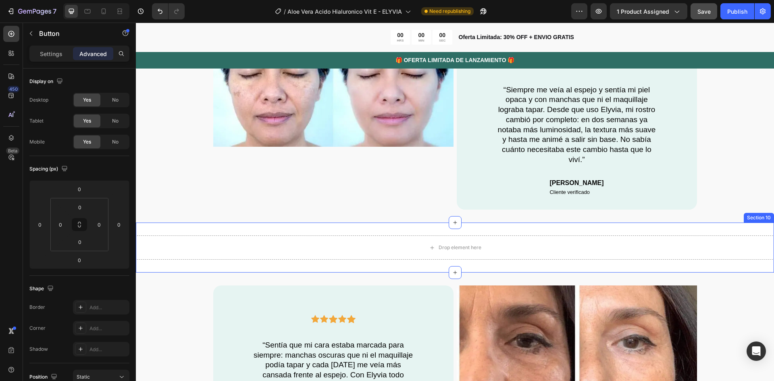
scroll to position [2176, 0]
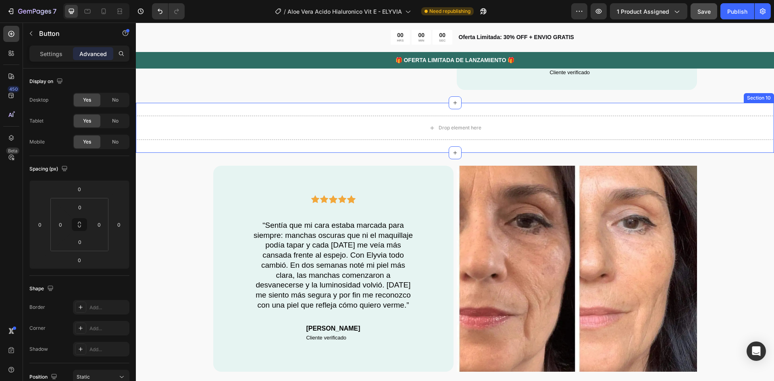
click at [345, 108] on div "Drop element here Section 10" at bounding box center [455, 128] width 638 height 50
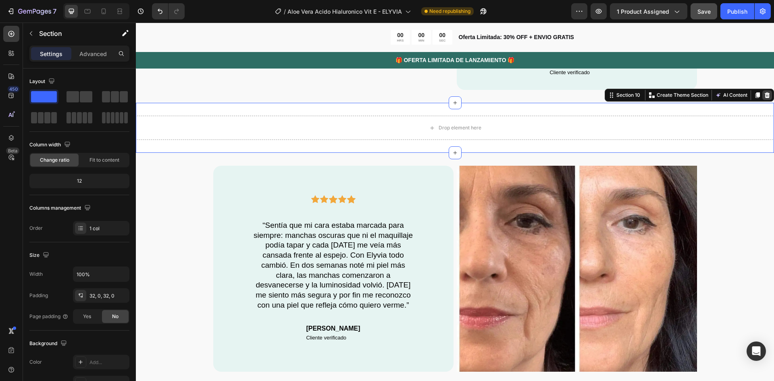
click at [762, 91] on div at bounding box center [767, 95] width 10 height 10
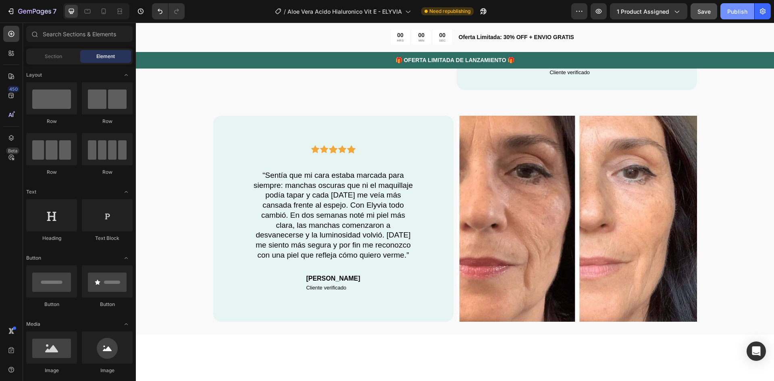
click at [740, 11] on div "Publish" at bounding box center [737, 11] width 20 height 8
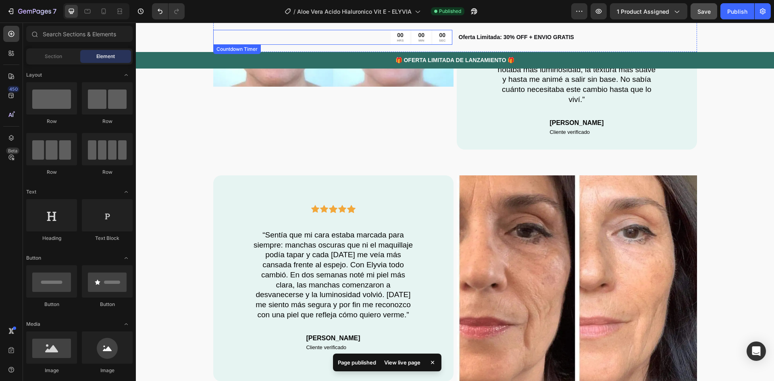
scroll to position [2136, 0]
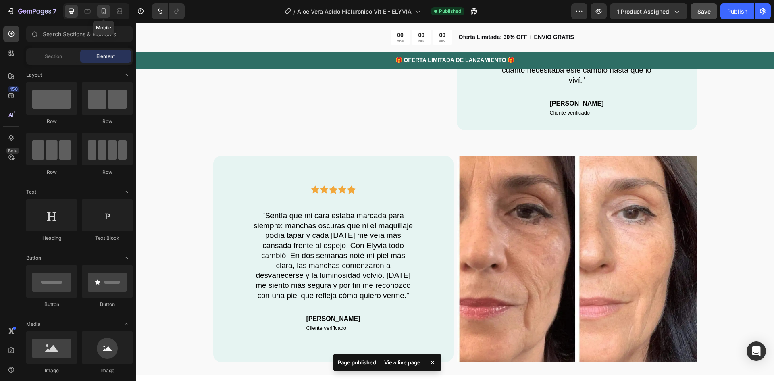
click at [101, 14] on icon at bounding box center [104, 11] width 8 height 8
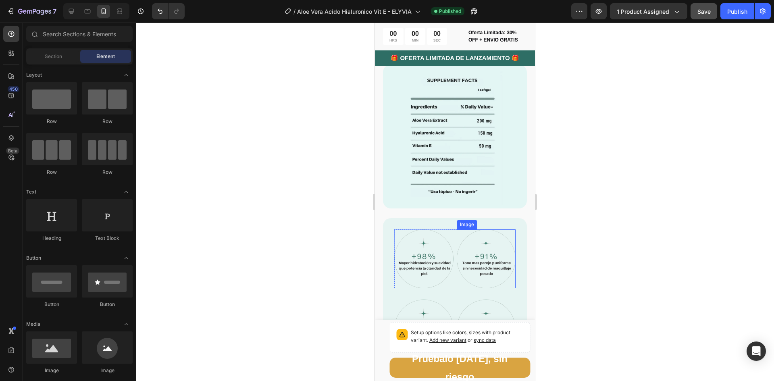
scroll to position [600, 0]
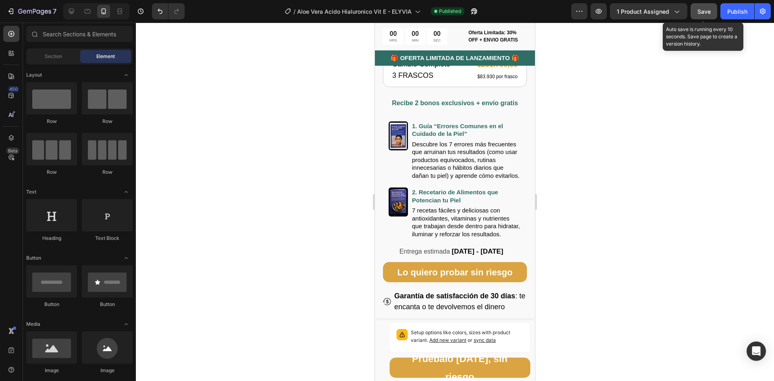
click at [698, 15] on div "Save" at bounding box center [703, 11] width 13 height 8
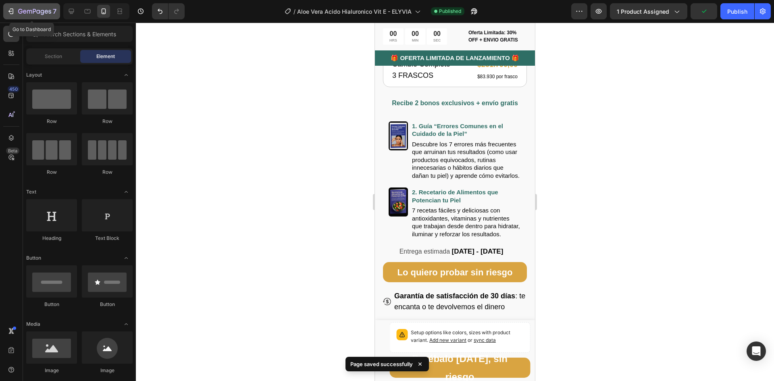
click at [25, 10] on icon "button" at bounding box center [25, 12] width 4 height 4
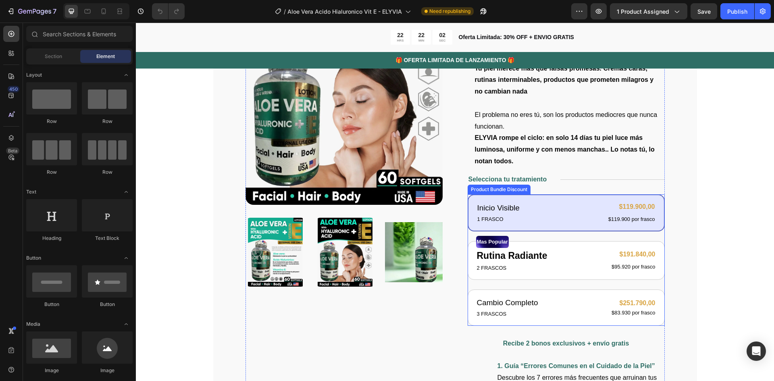
scroll to position [201, 0]
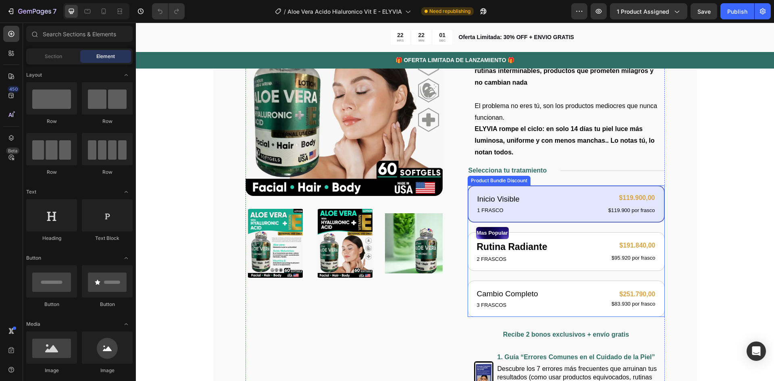
click at [554, 189] on div "Inicio Visible Text Block 1 FRASCO Text Block $119.900,00 Product Price Product…" at bounding box center [565, 203] width 197 height 37
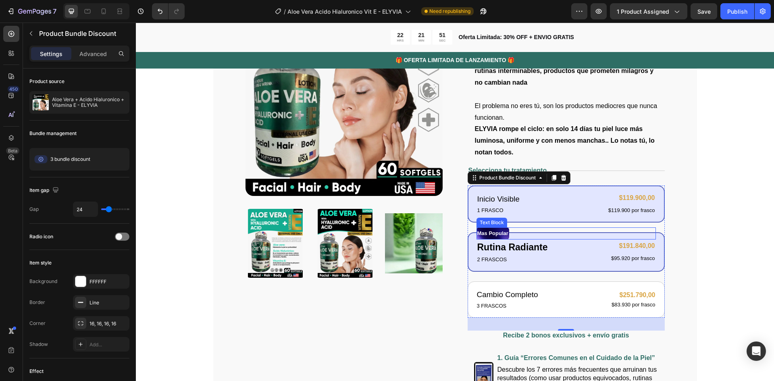
click at [558, 234] on div "Mas Popular" at bounding box center [565, 233] width 179 height 12
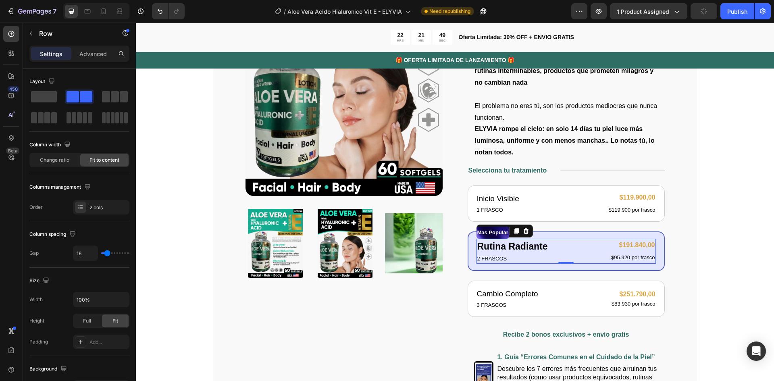
click at [558, 258] on div "Rutina Radiante Text Block 2 FRASCOS Text Block $191.840,00 Product Price Produ…" at bounding box center [565, 251] width 179 height 25
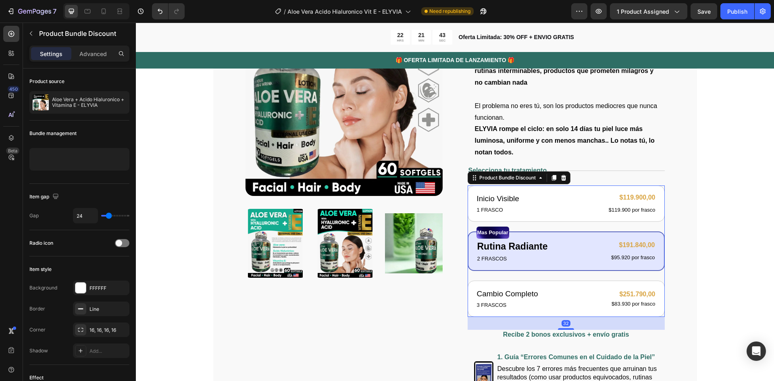
click at [583, 265] on div "Mas Popular Text Block Rutina Radiante Text Block 2 FRASCOS Text Block $191.840…" at bounding box center [565, 250] width 197 height 39
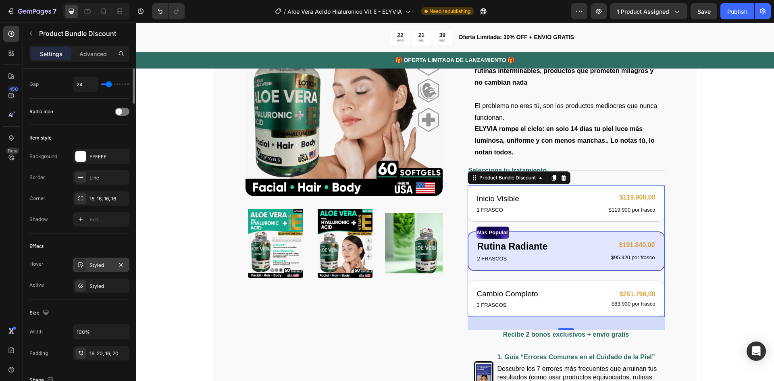
scroll to position [0, 0]
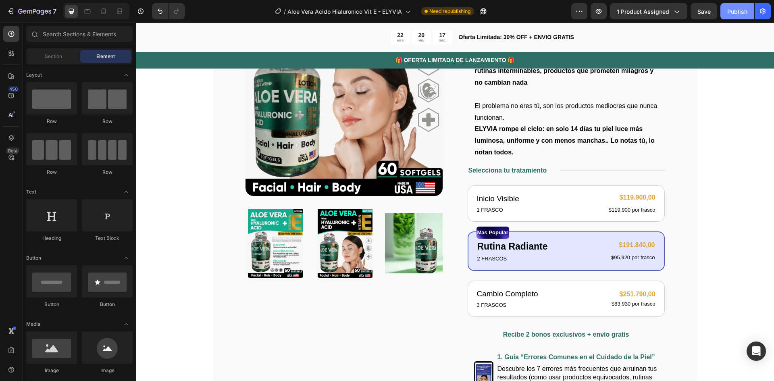
click at [732, 9] on div "Publish" at bounding box center [737, 11] width 20 height 8
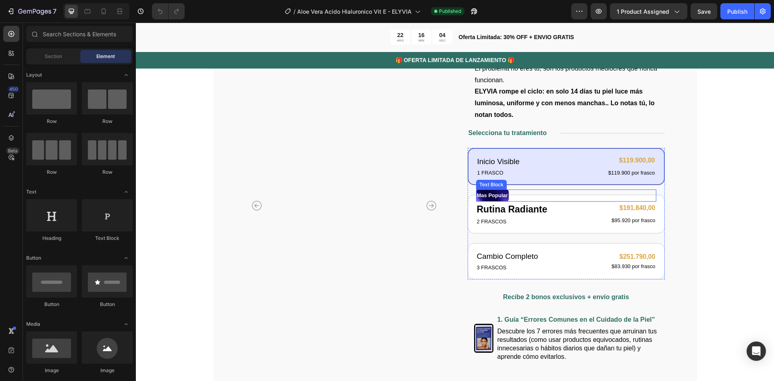
scroll to position [242, 0]
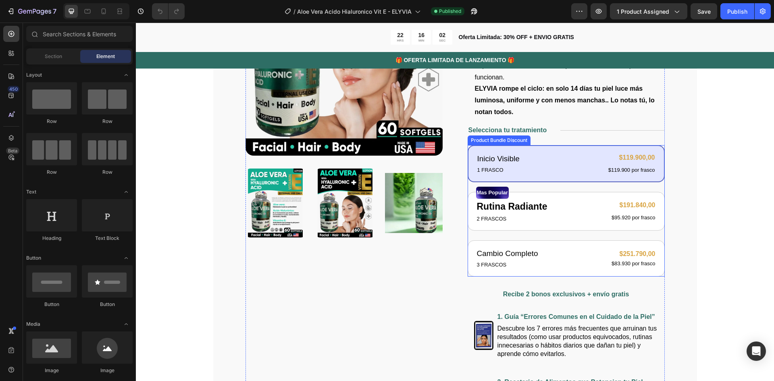
click at [536, 151] on div "Inicio Visible Text Block 1 FRASCO Text Block $119.900,00 Product Price Product…" at bounding box center [565, 163] width 197 height 37
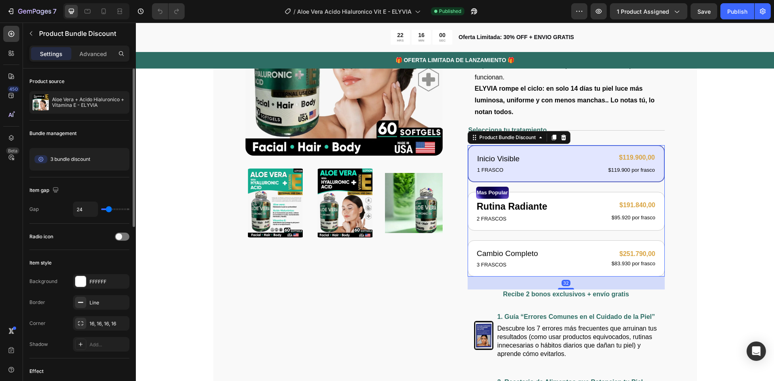
scroll to position [40, 0]
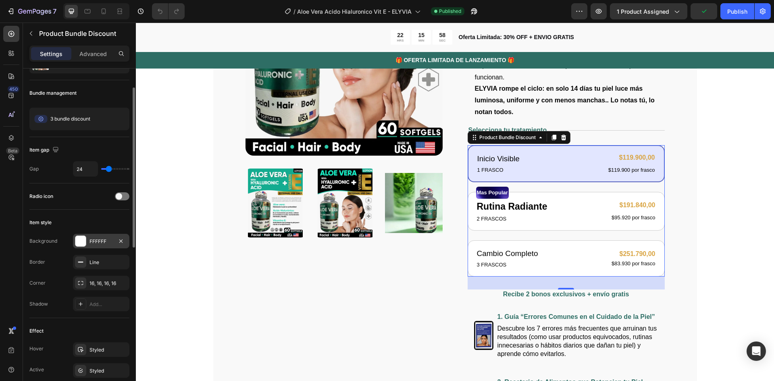
click at [95, 238] on div "FFFFFF" at bounding box center [100, 241] width 23 height 7
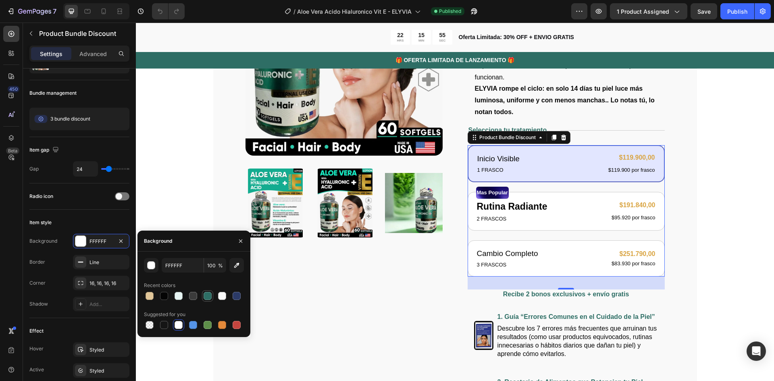
click at [207, 293] on div at bounding box center [207, 296] width 8 height 8
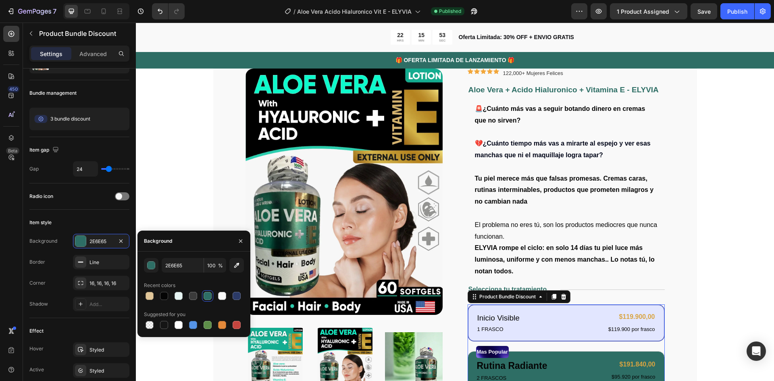
scroll to position [81, 0]
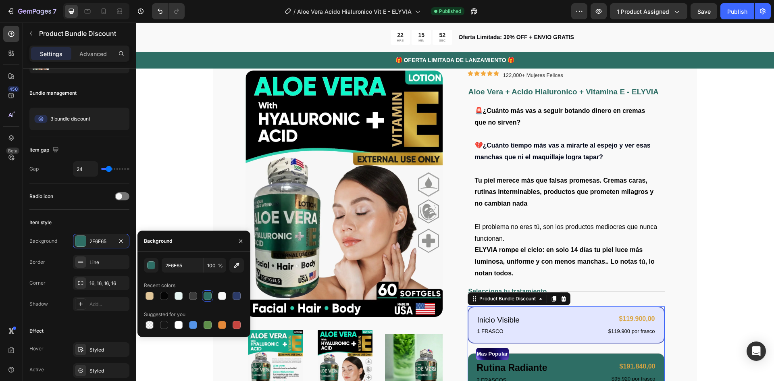
type input "FFFFFF"
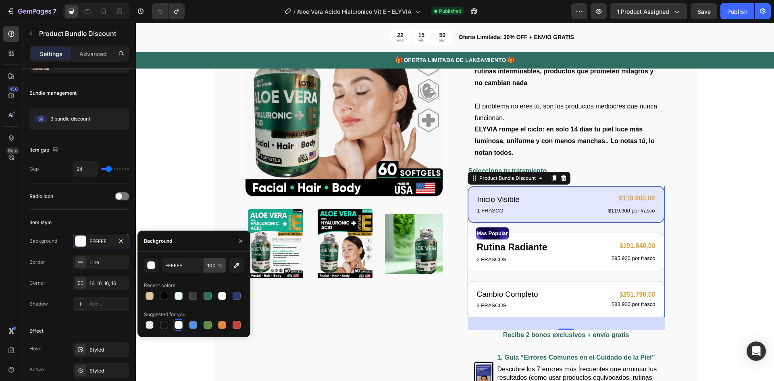
scroll to position [201, 0]
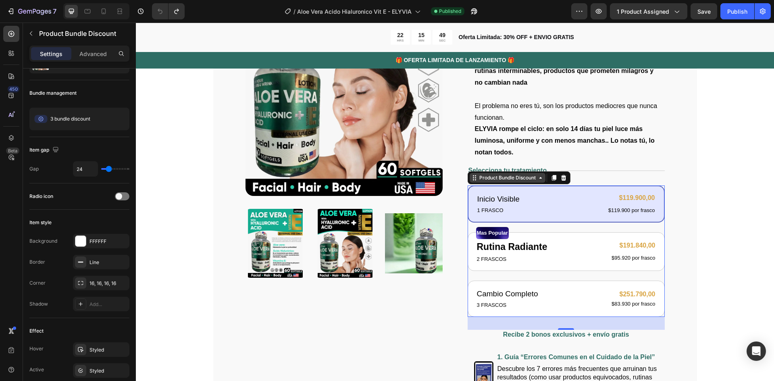
click at [538, 177] on icon at bounding box center [540, 177] width 6 height 6
click at [543, 203] on div "Inicio Visible Text Block 1 FRASCO Text Block $119.900,00 Product Price Product…" at bounding box center [565, 204] width 179 height 23
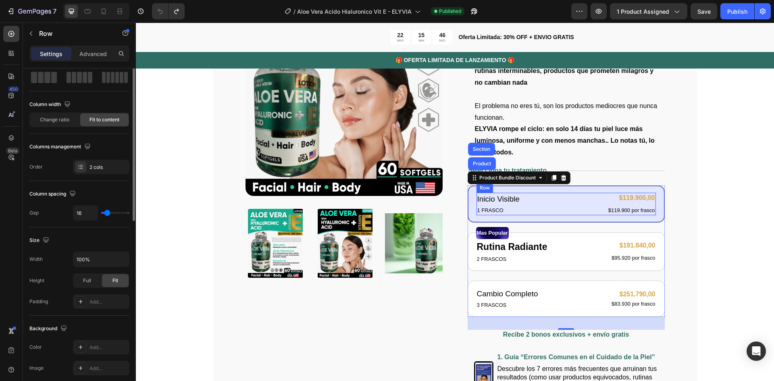
scroll to position [0, 0]
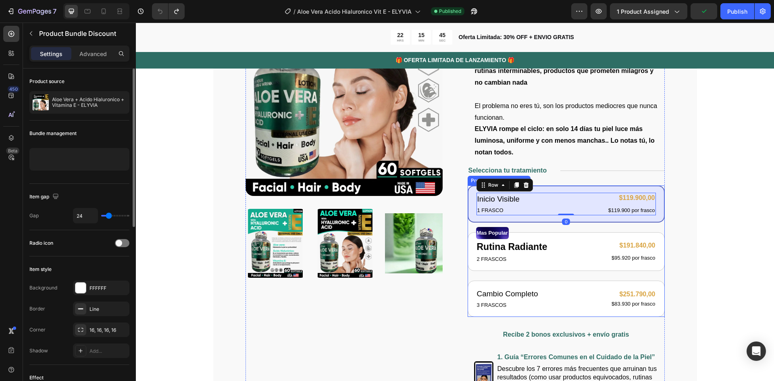
click at [537, 219] on div "Inicio Visible Text Block 1 FRASCO Text Block $119.900,00 Product Price Product…" at bounding box center [565, 203] width 197 height 37
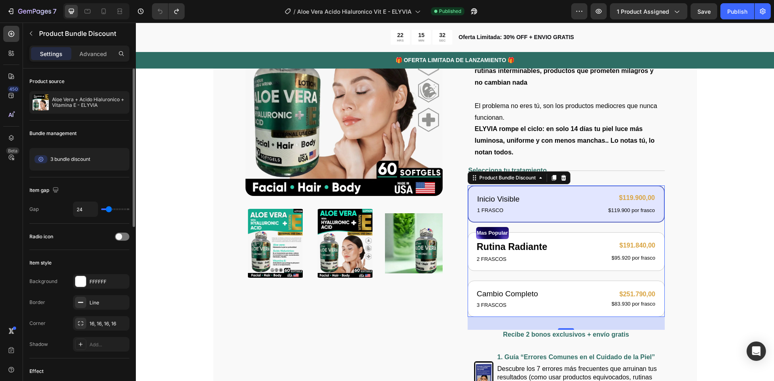
scroll to position [161, 0]
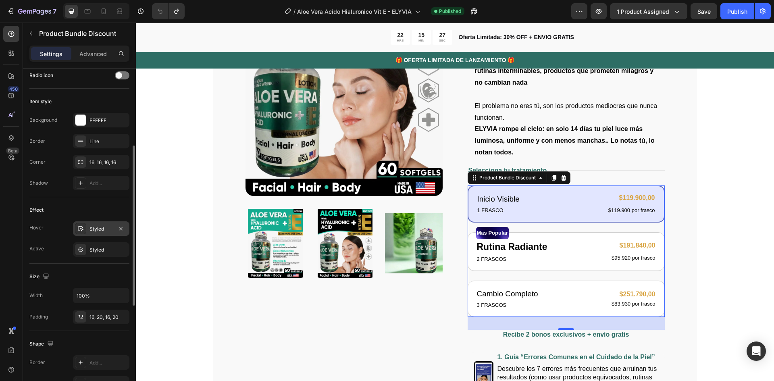
click at [104, 230] on div "Styled" at bounding box center [100, 228] width 23 height 7
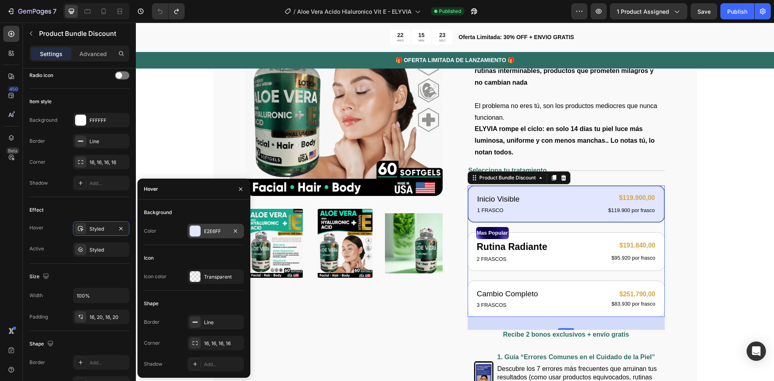
click at [203, 231] on div "E2E6FF" at bounding box center [215, 231] width 56 height 15
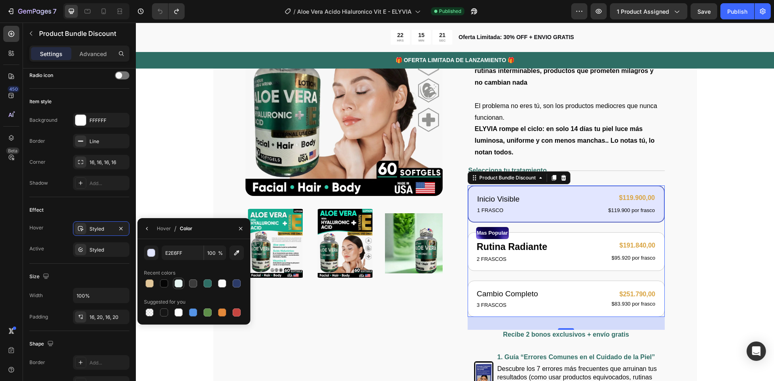
click at [182, 283] on div at bounding box center [178, 283] width 8 height 8
type input "E6F4F2"
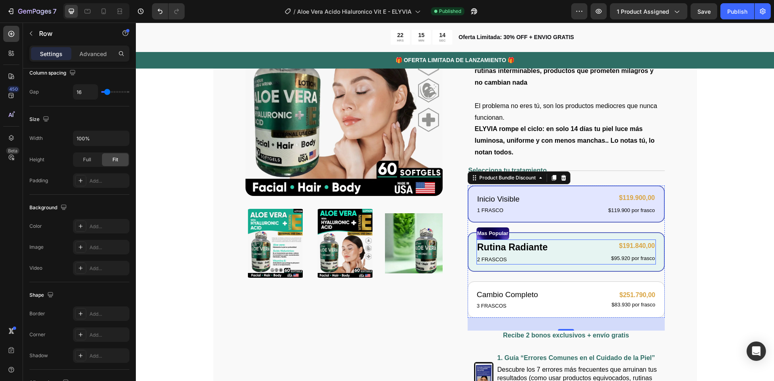
click at [589, 253] on div "Rutina Radiante Text Block 2 FRASCOS Text Block $191.840,00 Product Price Produ…" at bounding box center [565, 251] width 179 height 25
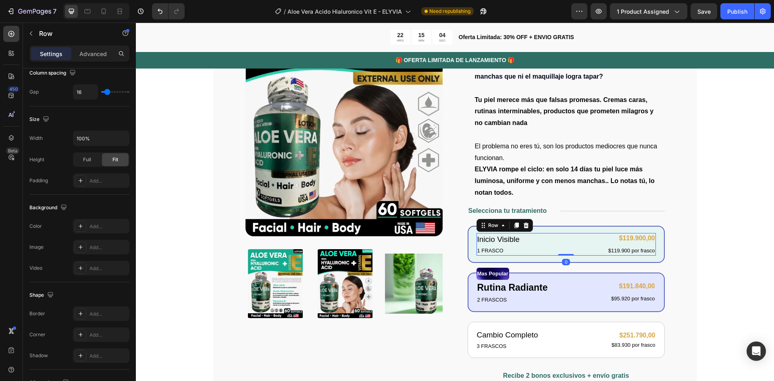
click at [556, 243] on div "Inicio Visible Text Block 1 FRASCO Text Block $119.900,00 Product Price Product…" at bounding box center [565, 244] width 179 height 23
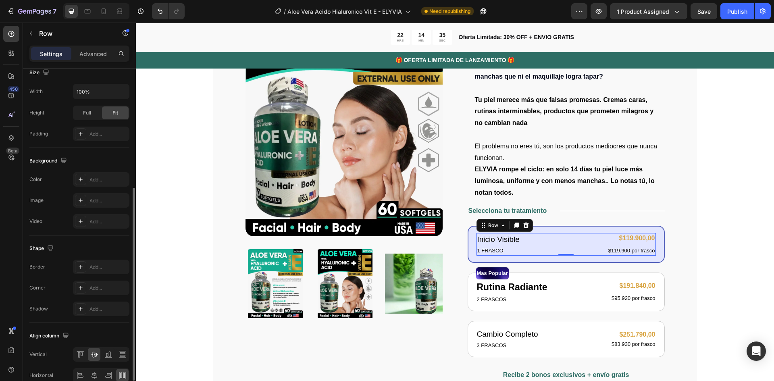
scroll to position [47, 0]
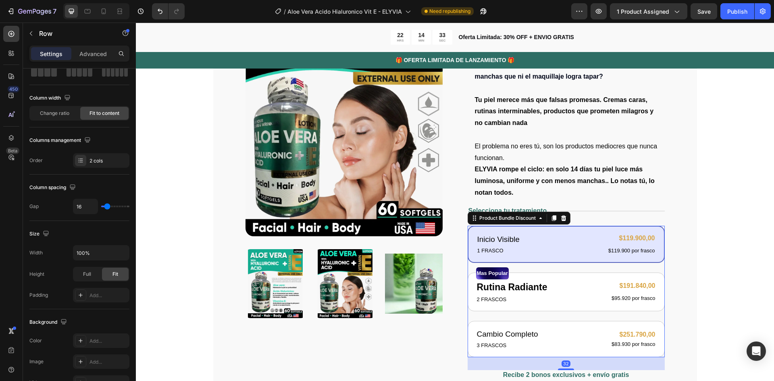
click at [554, 232] on div "Inicio Visible Text Block 1 FRASCO Text Block $119.900,00 Product Price Product…" at bounding box center [565, 244] width 197 height 37
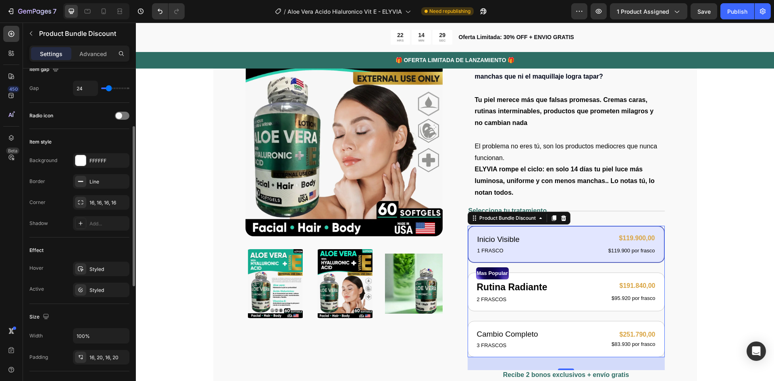
scroll to position [161, 0]
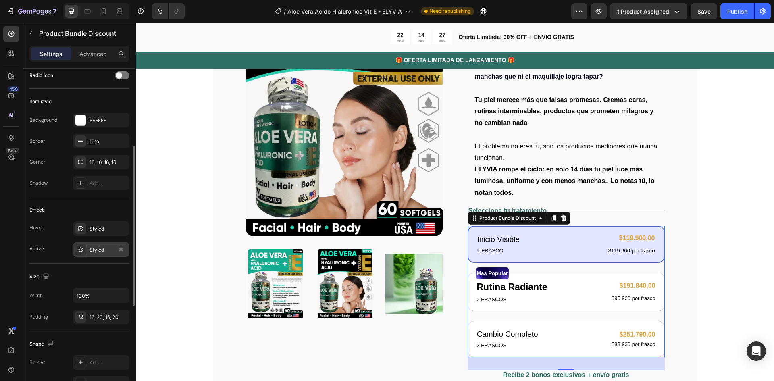
click at [100, 249] on div "Styled" at bounding box center [100, 249] width 23 height 7
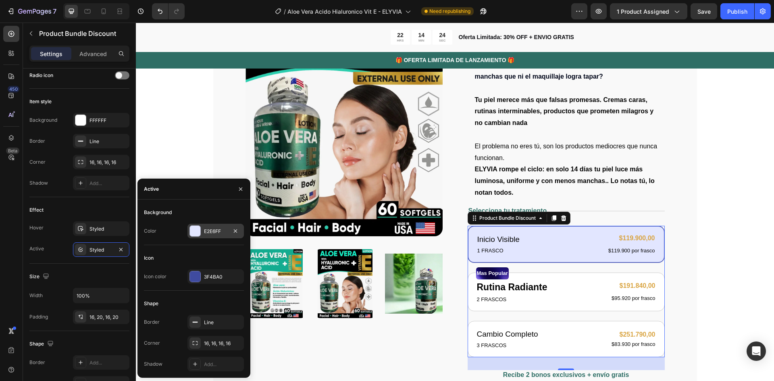
click at [189, 230] on div at bounding box center [194, 230] width 11 height 11
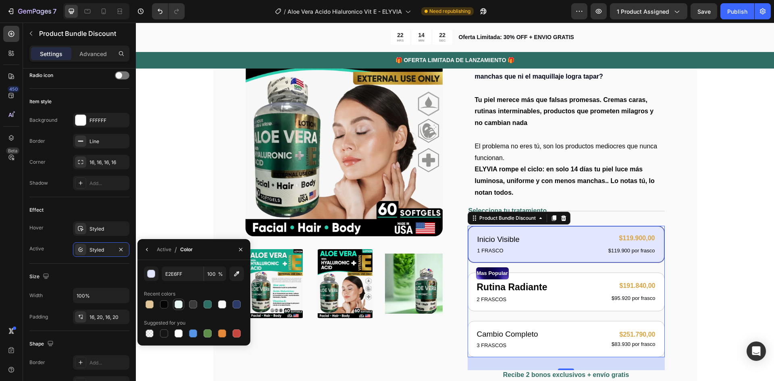
click at [177, 302] on div at bounding box center [178, 304] width 8 height 8
type input "E6F4F2"
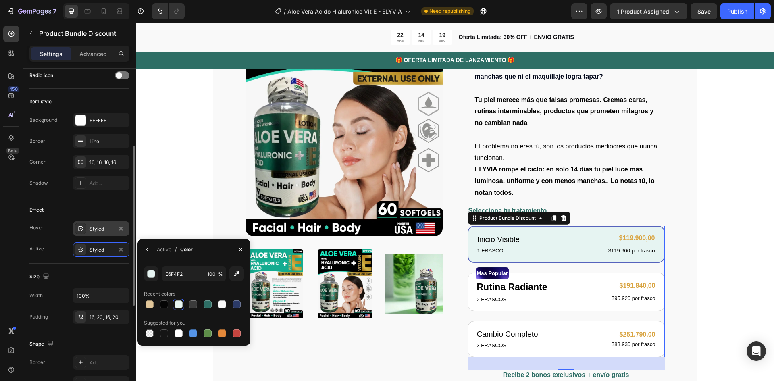
click at [93, 224] on div "Styled" at bounding box center [101, 228] width 56 height 15
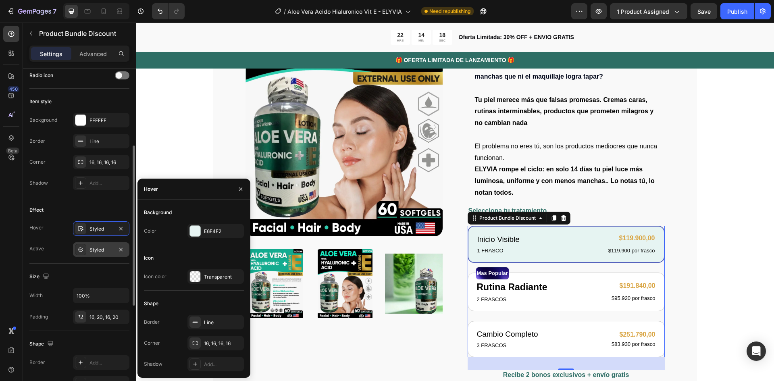
click at [96, 249] on div "Styled" at bounding box center [100, 249] width 23 height 7
click at [194, 276] on div at bounding box center [195, 276] width 10 height 10
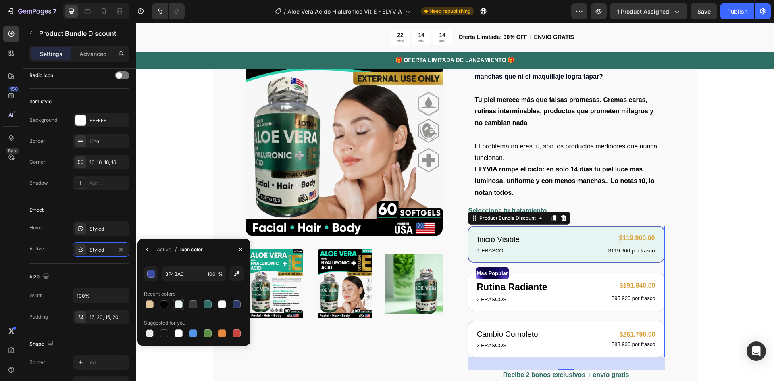
click at [178, 302] on div at bounding box center [178, 304] width 8 height 8
click at [205, 303] on div at bounding box center [207, 304] width 8 height 8
type input "2E6E65"
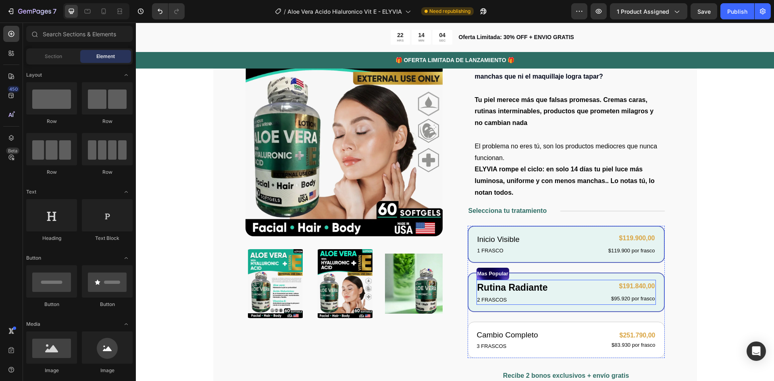
click at [552, 286] on div "Rutina Radiante Text Block 2 FRASCOS Text Block $191.840,00 Product Price Produ…" at bounding box center [565, 292] width 179 height 25
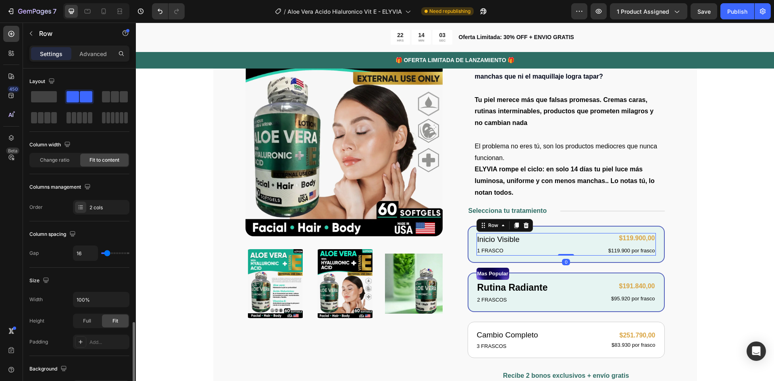
click at [558, 240] on div "Inicio Visible Text Block 1 FRASCO Text Block $119.900,00 Product Price Product…" at bounding box center [565, 244] width 179 height 23
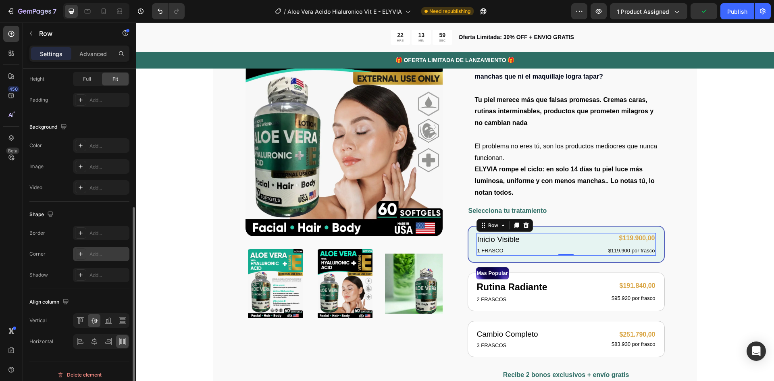
scroll to position [201, 0]
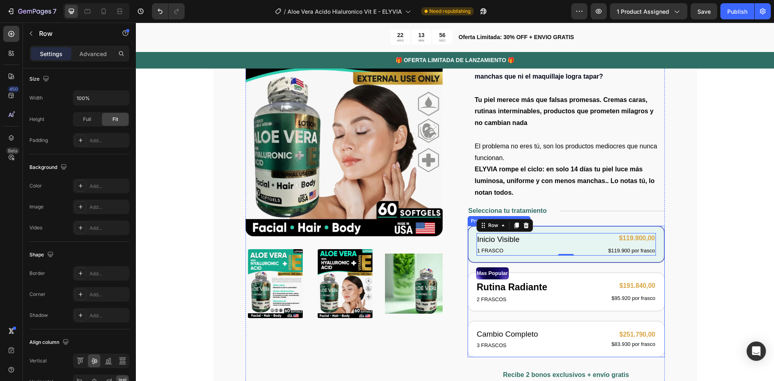
click at [545, 261] on div "Inicio Visible Text Block 1 FRASCO Text Block $119.900,00 Product Price Product…" at bounding box center [565, 244] width 197 height 37
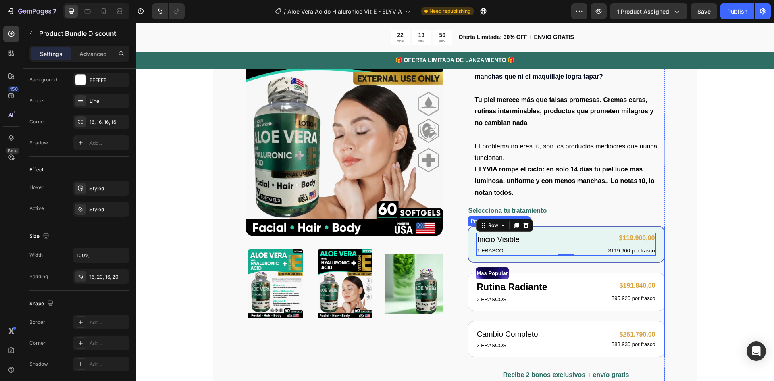
scroll to position [0, 0]
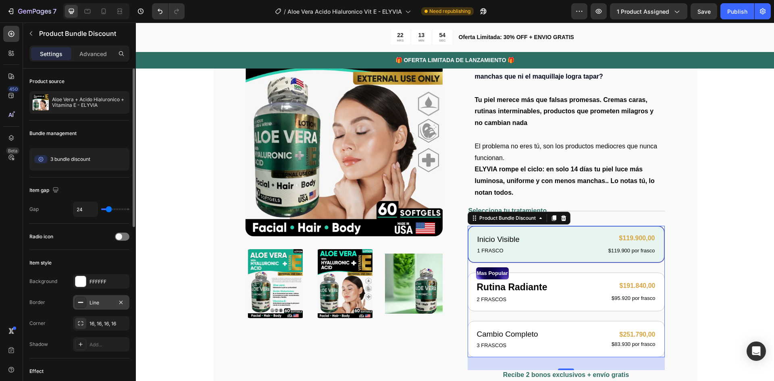
click at [99, 301] on div "Line" at bounding box center [100, 302] width 23 height 7
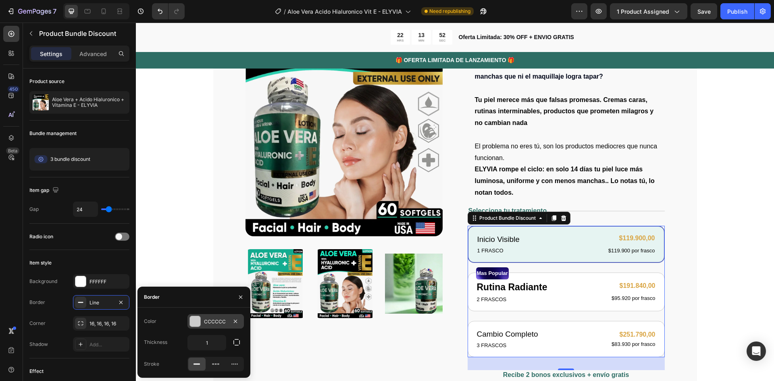
click at [198, 322] on div at bounding box center [195, 321] width 10 height 10
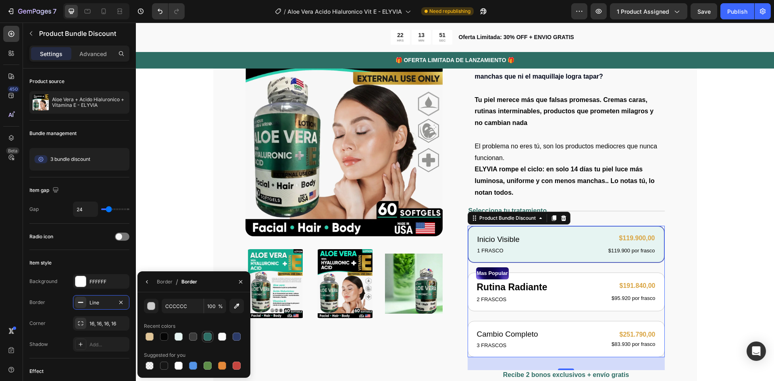
click at [208, 334] on div at bounding box center [207, 336] width 8 height 8
type input "2E6E65"
click at [209, 334] on div at bounding box center [207, 336] width 8 height 8
click at [163, 282] on div "Border" at bounding box center [165, 281] width 16 height 7
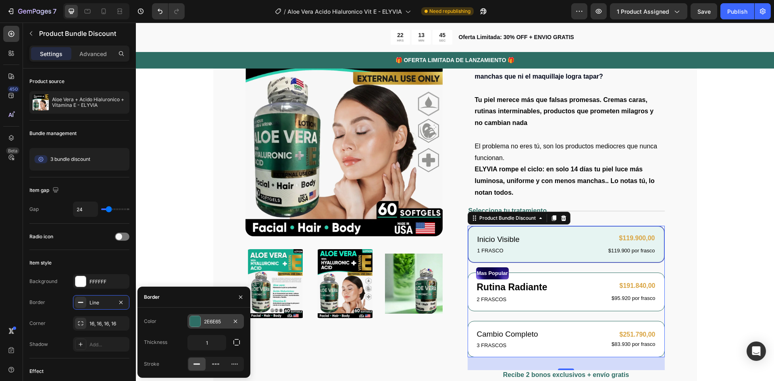
click at [194, 322] on div at bounding box center [195, 321] width 10 height 10
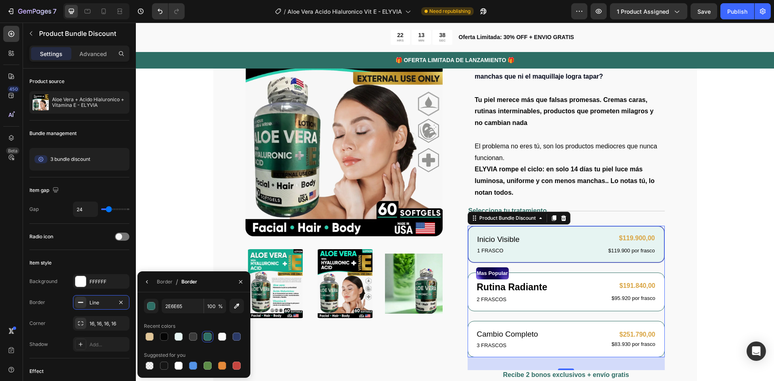
click at [562, 314] on div "Inicio Visible Text Block 1 FRASCO Text Block $119.900,00 Product Price Product…" at bounding box center [565, 291] width 197 height 131
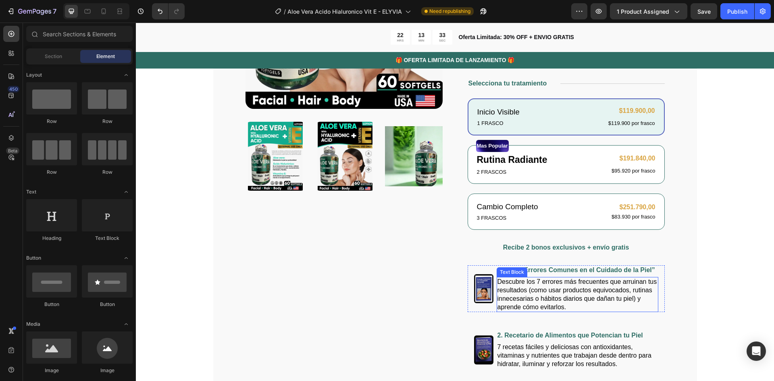
scroll to position [161, 0]
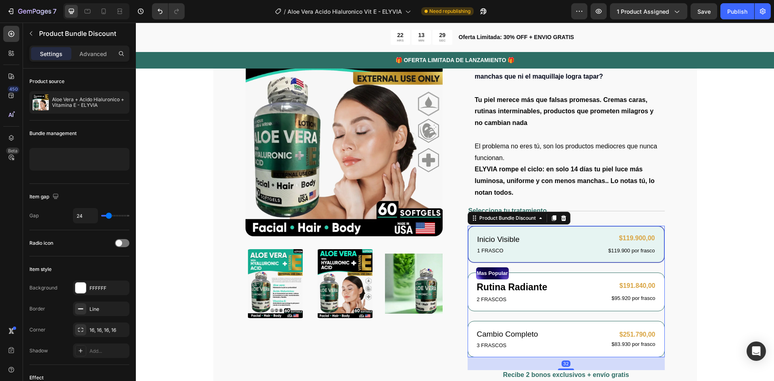
click at [542, 255] on div "Inicio Visible Text Block 1 FRASCO Text Block $119.900,00 Product Price Product…" at bounding box center [565, 244] width 197 height 37
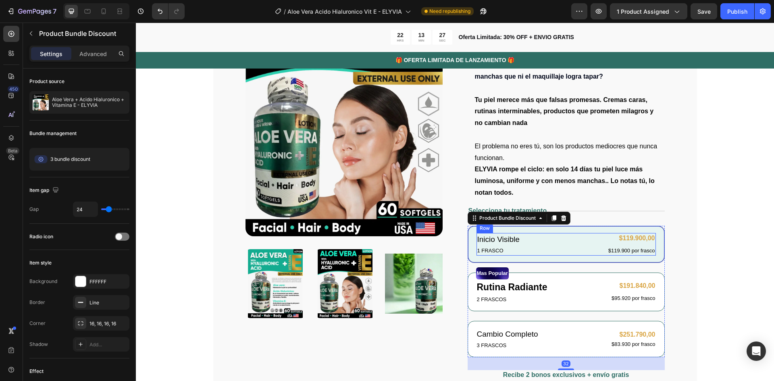
click at [529, 234] on div "Inicio Visible Text Block 1 FRASCO Text Block $119.900,00 Product Price Product…" at bounding box center [565, 244] width 179 height 23
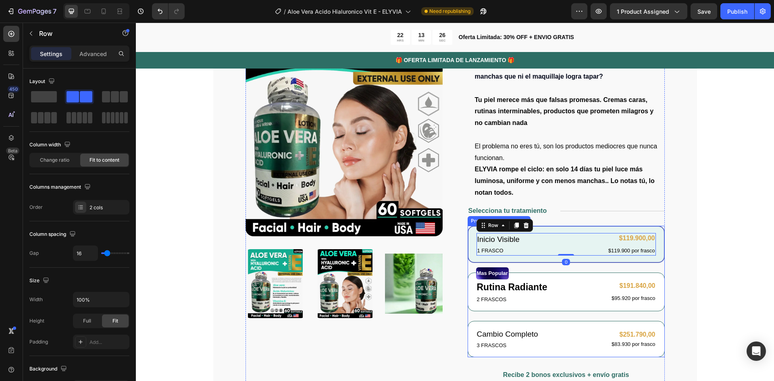
click at [535, 227] on div "Inicio Visible Text Block 1 FRASCO Text Block $119.900,00 Product Price Product…" at bounding box center [565, 244] width 197 height 37
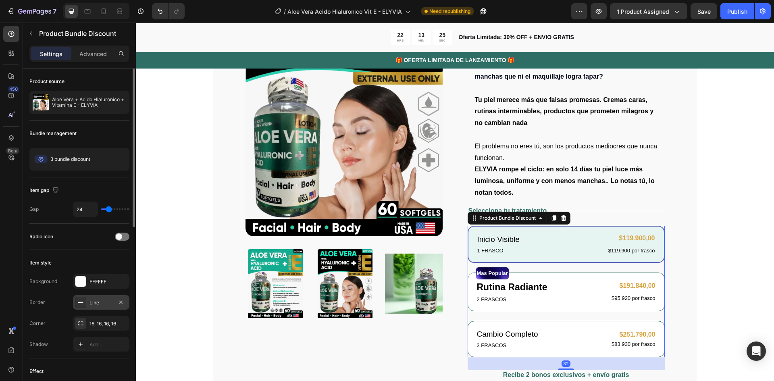
click at [105, 298] on div "Line" at bounding box center [101, 302] width 56 height 15
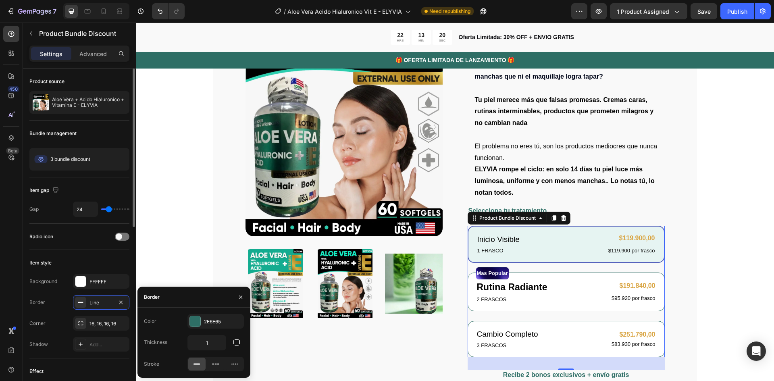
click at [100, 262] on div "Item style" at bounding box center [79, 262] width 100 height 13
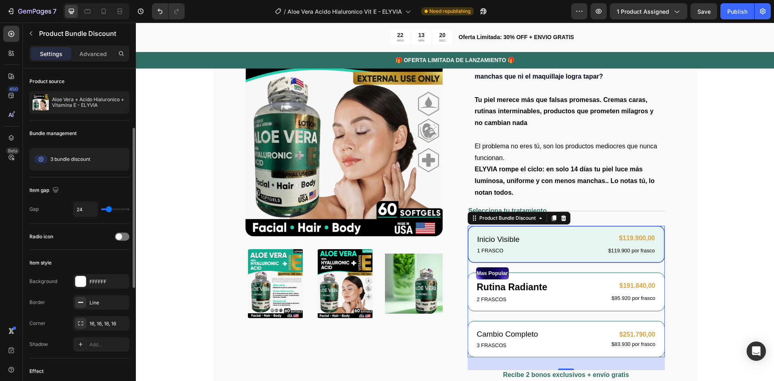
scroll to position [242, 0]
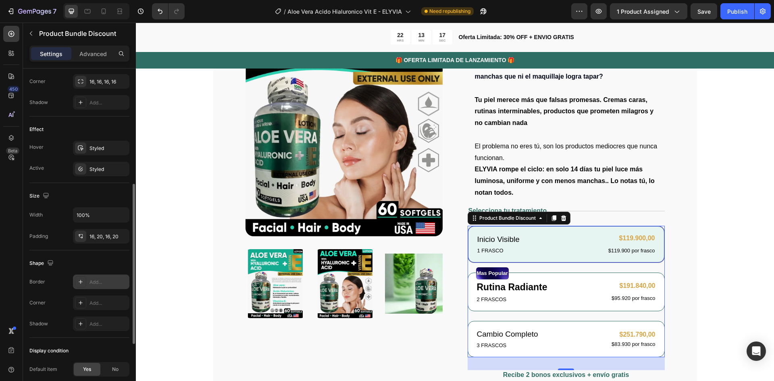
click at [100, 281] on div "Add..." at bounding box center [108, 281] width 38 height 7
click at [98, 304] on div "Add..." at bounding box center [108, 302] width 38 height 7
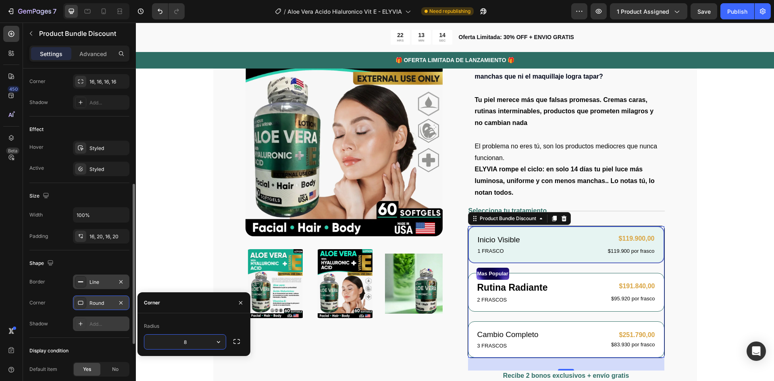
click at [98, 326] on div "Add..." at bounding box center [108, 323] width 38 height 7
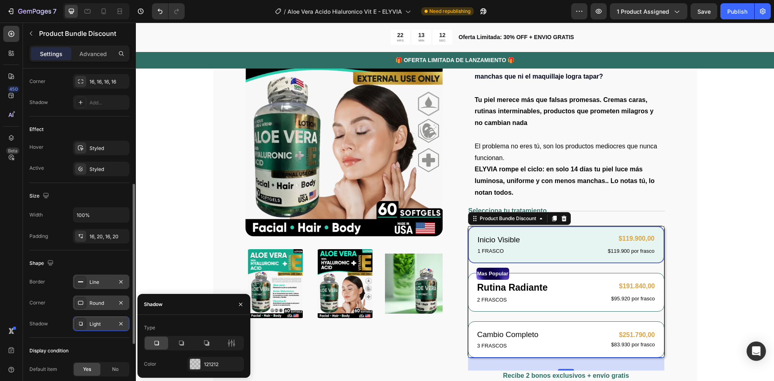
click at [102, 264] on div "Shape" at bounding box center [79, 263] width 100 height 13
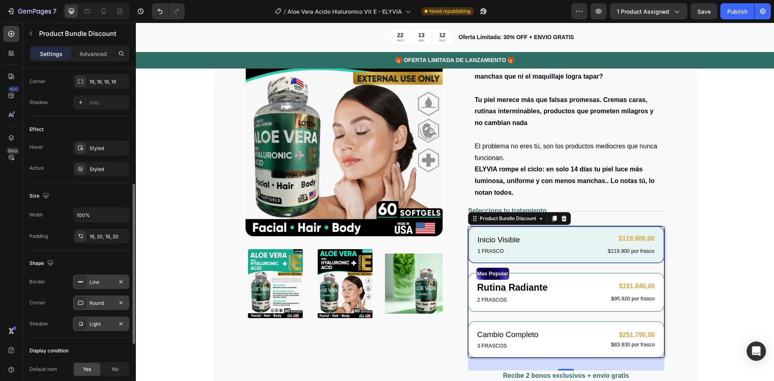
scroll to position [367, 0]
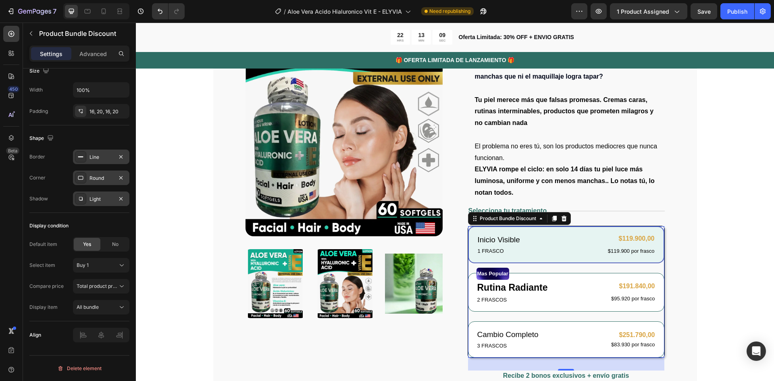
click at [538, 257] on div "Inicio Visible Text Block 1 FRASCO Text Block $119.900,00 Product Price Product…" at bounding box center [566, 244] width 196 height 37
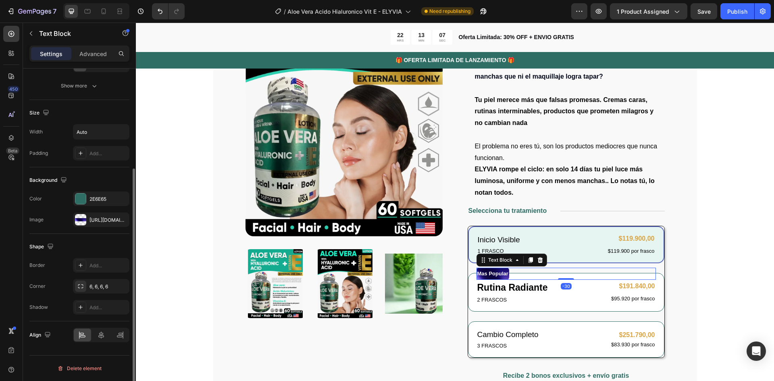
click at [544, 268] on div "Mas Popular" at bounding box center [565, 274] width 179 height 12
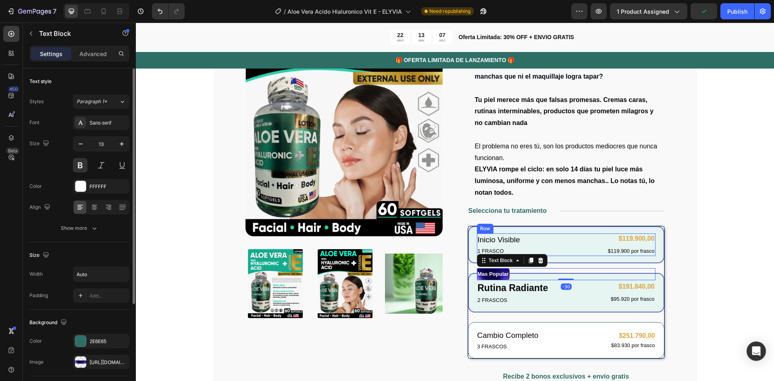
click at [553, 253] on div "Inicio Visible Text Block 1 FRASCO Text Block $119.900,00 Product Price Product…" at bounding box center [566, 244] width 178 height 23
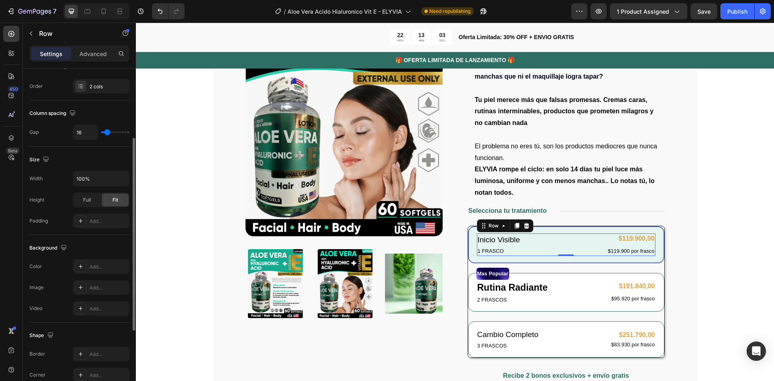
scroll to position [242, 0]
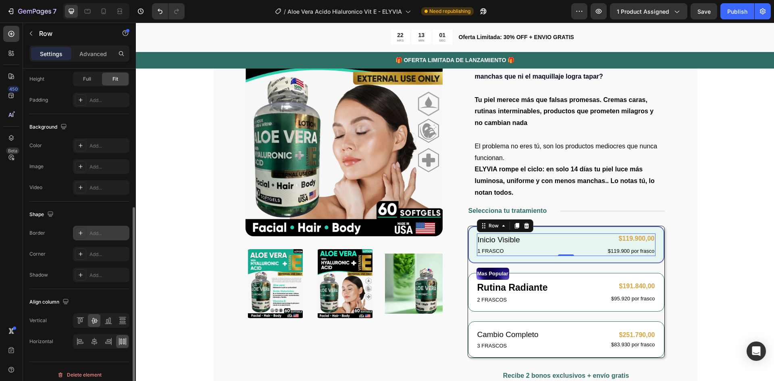
click at [106, 227] on div "Add..." at bounding box center [101, 233] width 56 height 15
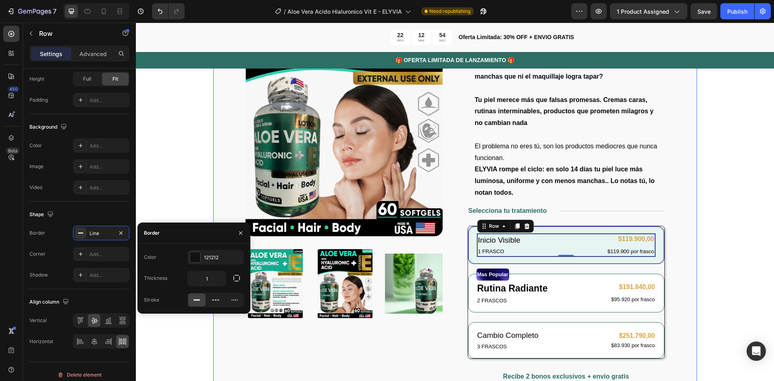
click at [679, 213] on div "Product Images Icon Icon Icon Icon Icon Row 122,000+ Mujeres Felices Text Block…" at bounding box center [455, 296] width 484 height 677
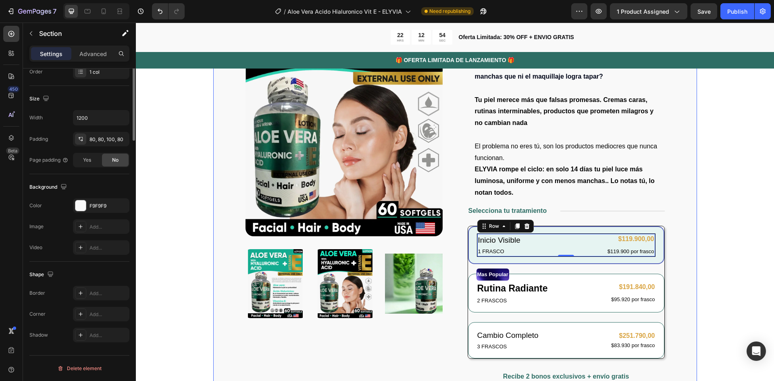
scroll to position [0, 0]
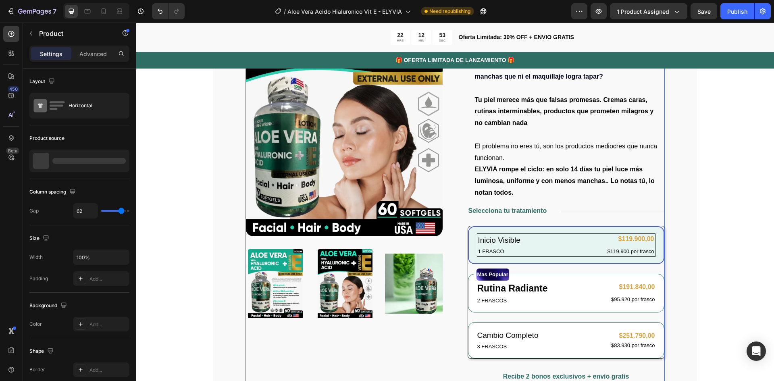
click at [410, 337] on div "Product Images" at bounding box center [343, 292] width 197 height 604
click at [677, 238] on div "Product Images Icon Icon Icon Icon Icon Row 122,000+ Mujeres Felices Text Block…" at bounding box center [455, 296] width 484 height 677
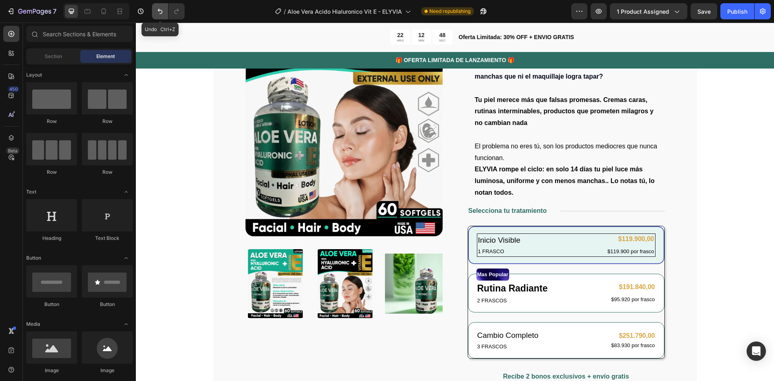
click at [162, 9] on icon "Undo/Redo" at bounding box center [160, 11] width 8 height 8
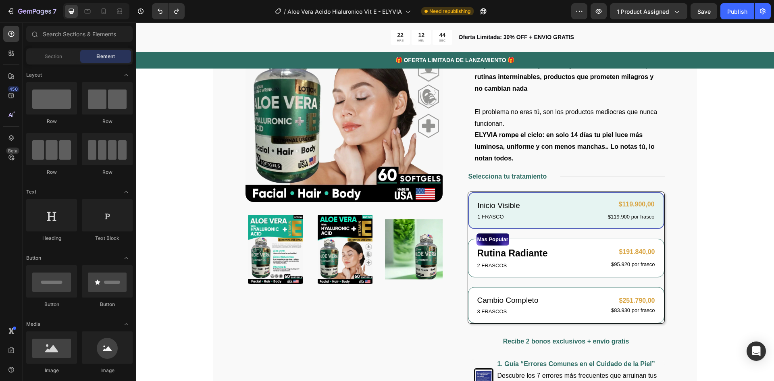
scroll to position [192, 0]
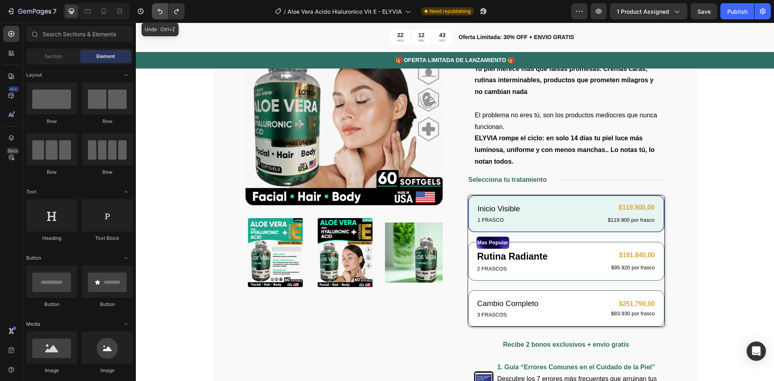
click at [158, 12] on icon "Undo/Redo" at bounding box center [160, 11] width 8 height 8
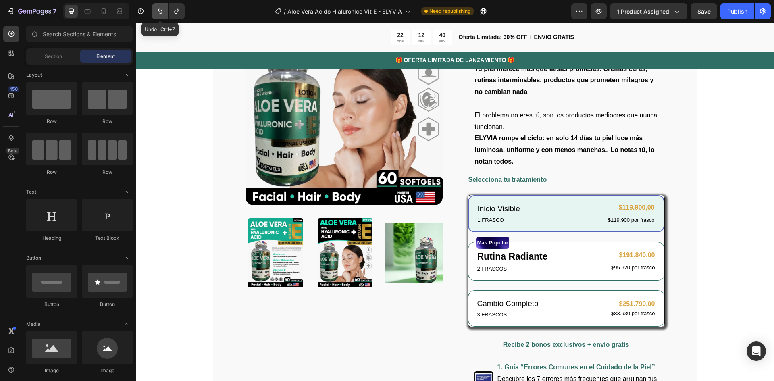
click at [158, 13] on icon "Undo/Redo" at bounding box center [160, 11] width 8 height 8
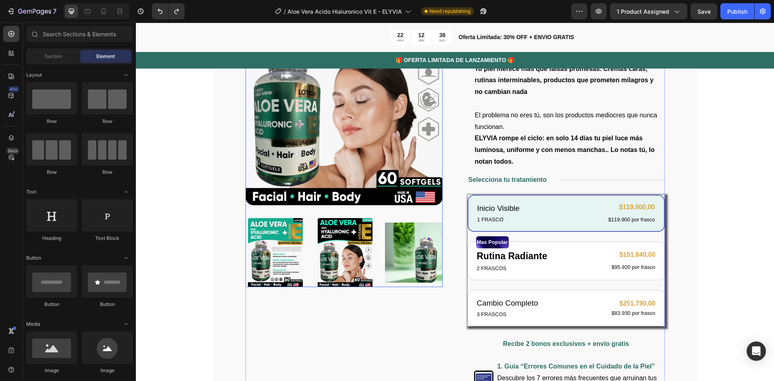
click at [370, 286] on div at bounding box center [343, 252] width 197 height 69
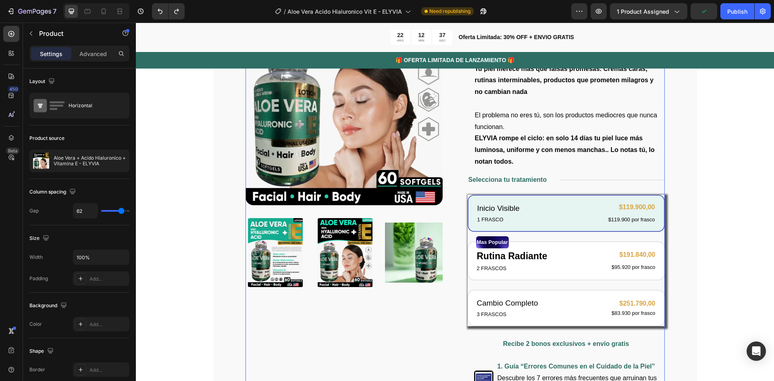
click at [403, 347] on div "Product Images" at bounding box center [343, 260] width 197 height 602
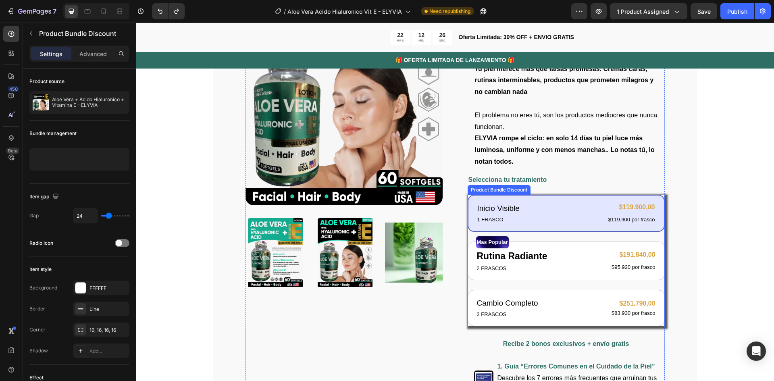
click at [553, 199] on div "Inicio Visible Text Block 1 FRASCO Text Block $119.900,00 Product Price Product…" at bounding box center [565, 213] width 197 height 37
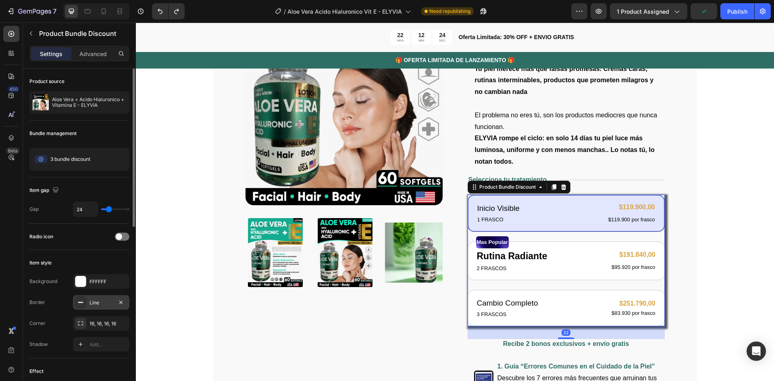
click at [93, 302] on div "Line" at bounding box center [100, 302] width 23 height 7
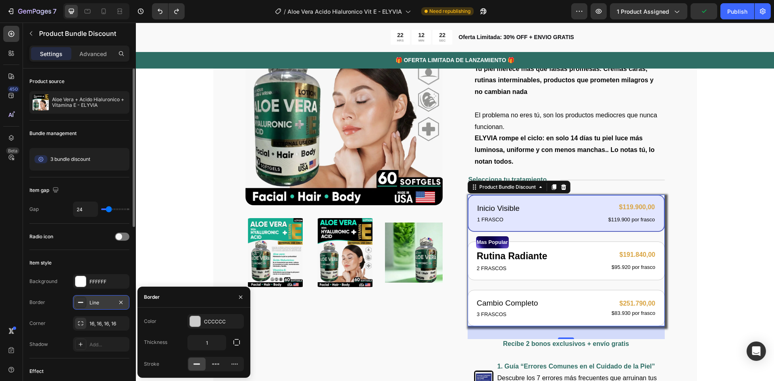
click at [93, 302] on div "Line" at bounding box center [100, 302] width 23 height 7
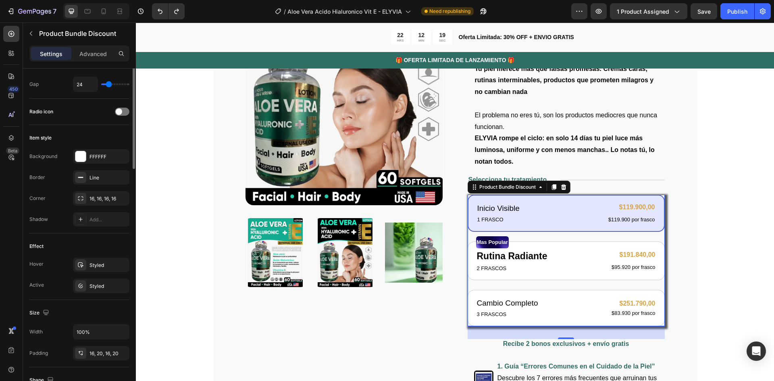
scroll to position [4, 0]
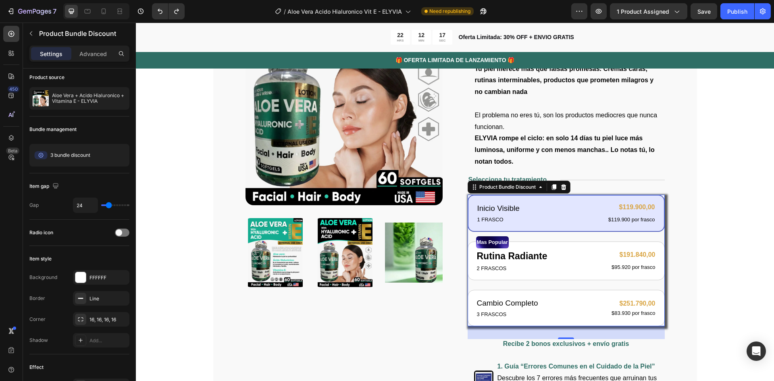
click at [593, 199] on div "Inicio Visible Text Block 1 FRASCO Text Block $119.900,00 Product Price Product…" at bounding box center [565, 213] width 197 height 37
click at [556, 199] on div "Inicio Visible Text Block 1 FRASCO Text Block $119.900,00 Product Price Product…" at bounding box center [565, 213] width 197 height 37
click at [101, 272] on div "FFFFFF" at bounding box center [101, 277] width 56 height 15
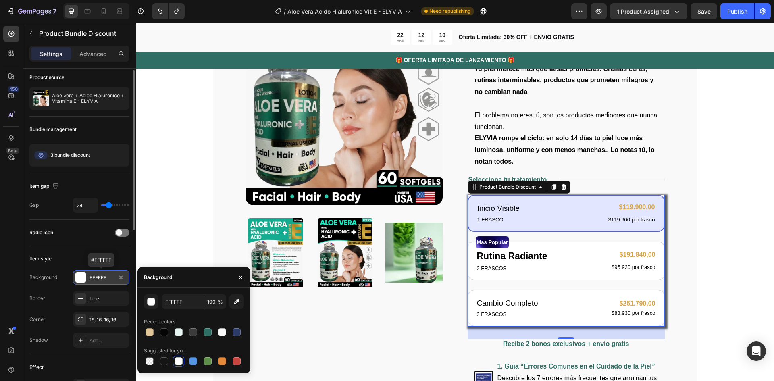
click at [101, 272] on div "FFFFFF" at bounding box center [101, 277] width 56 height 15
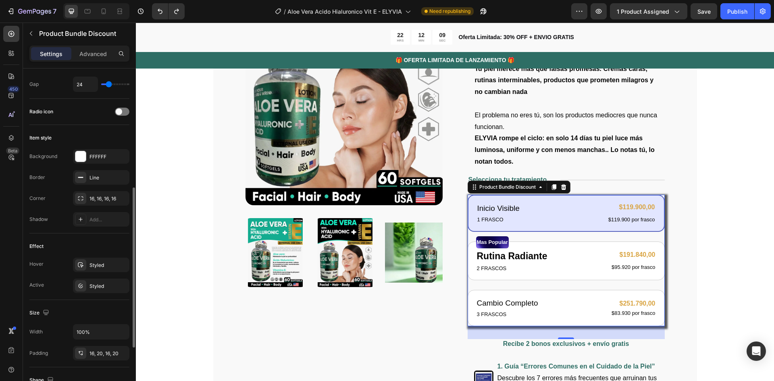
scroll to position [165, 0]
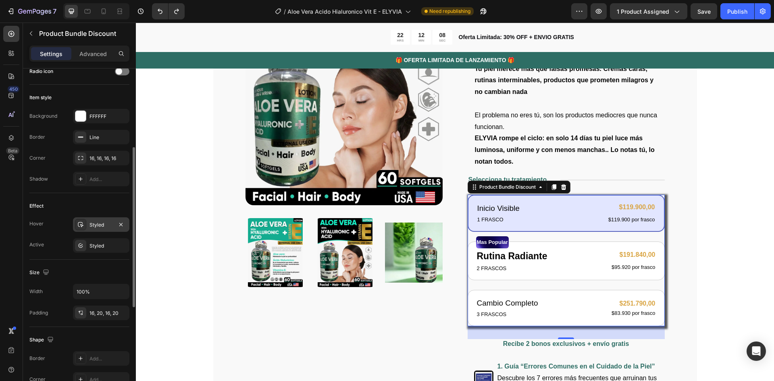
click at [95, 224] on div "Styled" at bounding box center [100, 224] width 23 height 7
click at [98, 243] on div "Styled" at bounding box center [100, 245] width 23 height 7
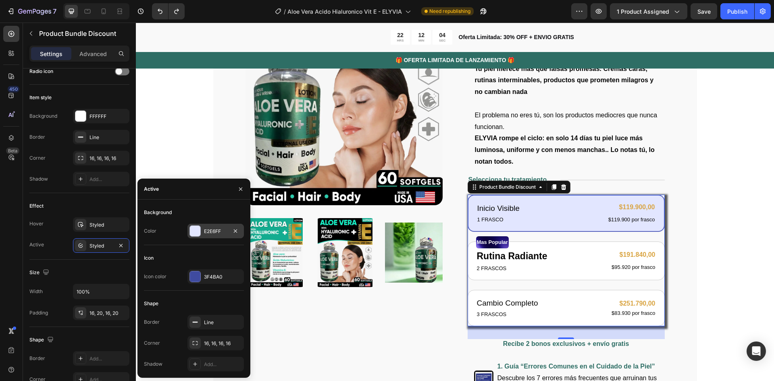
click at [197, 227] on div at bounding box center [195, 231] width 10 height 10
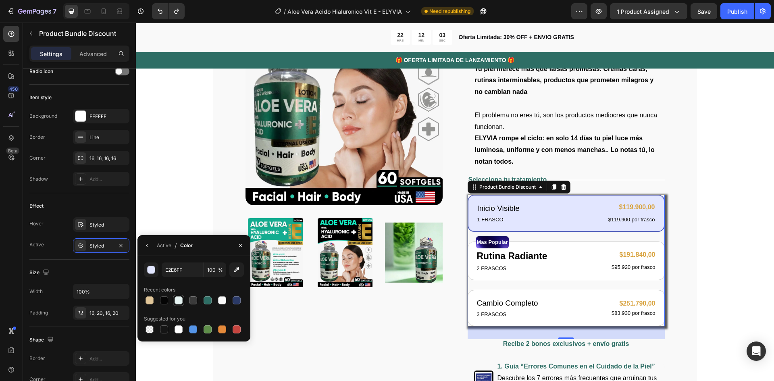
click at [178, 300] on div at bounding box center [178, 300] width 8 height 8
type input "E6F4F2"
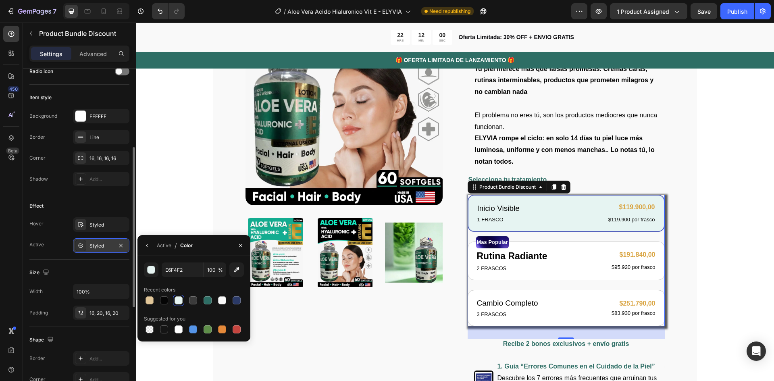
click at [106, 246] on div "Styled" at bounding box center [100, 245] width 23 height 7
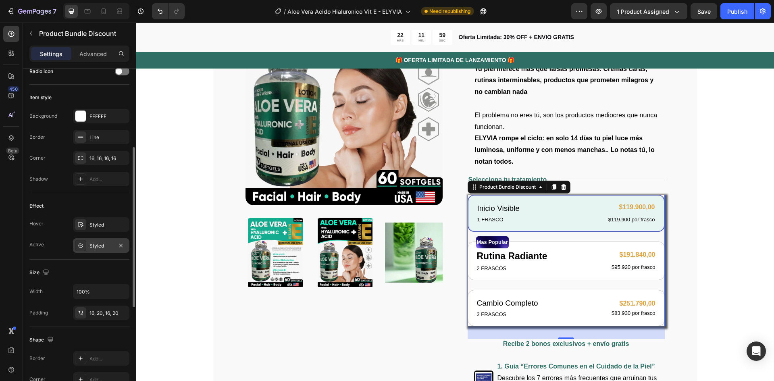
click at [106, 246] on div "Styled" at bounding box center [100, 245] width 23 height 7
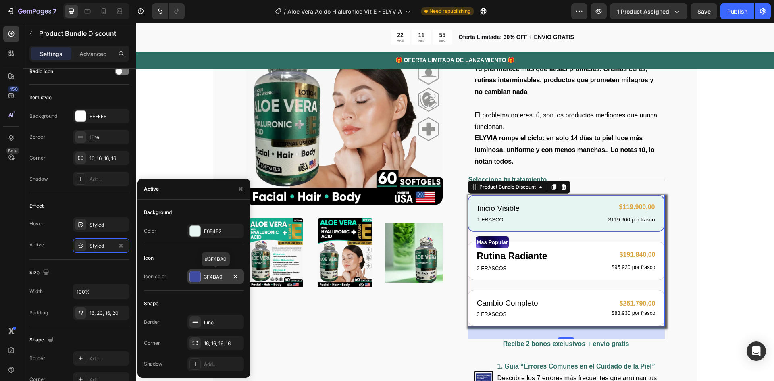
click at [193, 274] on div at bounding box center [195, 276] width 10 height 10
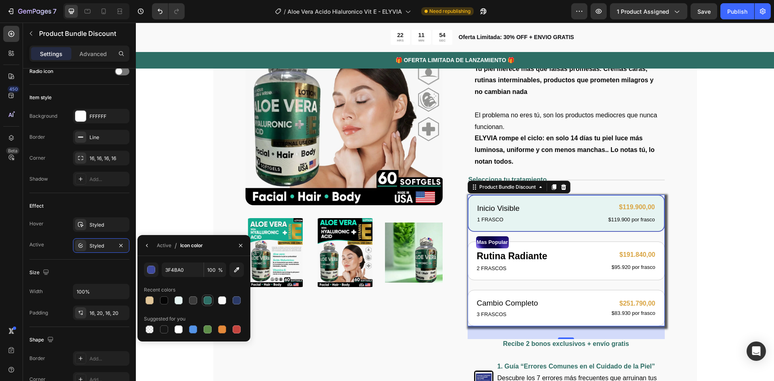
click at [210, 302] on div at bounding box center [207, 300] width 8 height 8
type input "2E6E65"
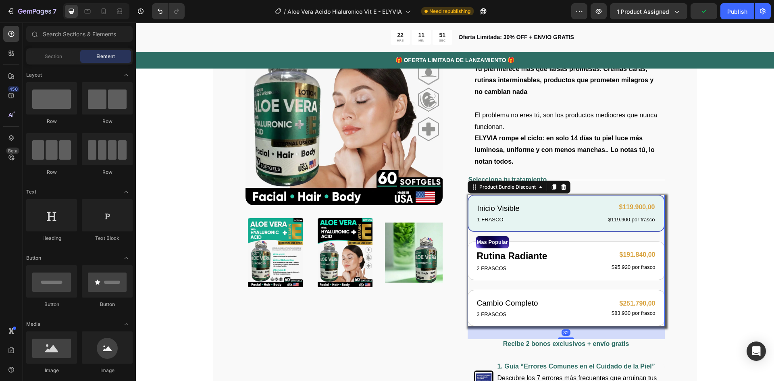
click at [553, 197] on div "Inicio Visible Text Block 1 FRASCO Text Block $119.900,00 Product Price Product…" at bounding box center [565, 213] width 197 height 37
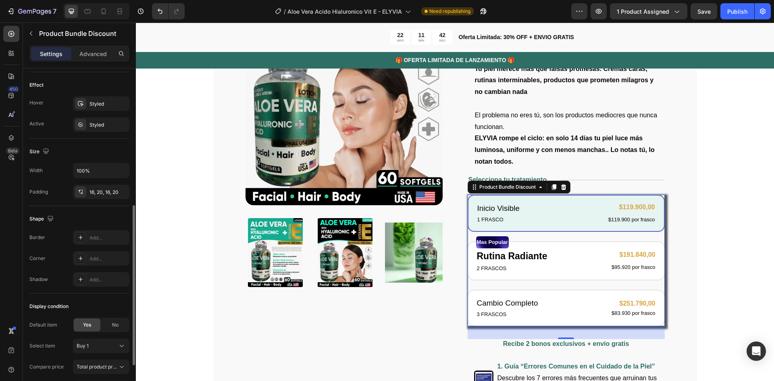
scroll to position [286, 0]
click at [91, 236] on div "Add..." at bounding box center [108, 237] width 38 height 7
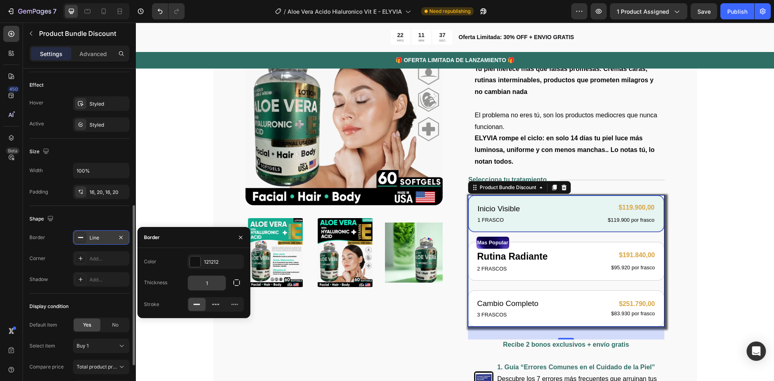
click at [210, 283] on input "1" at bounding box center [207, 283] width 38 height 15
type input "0"
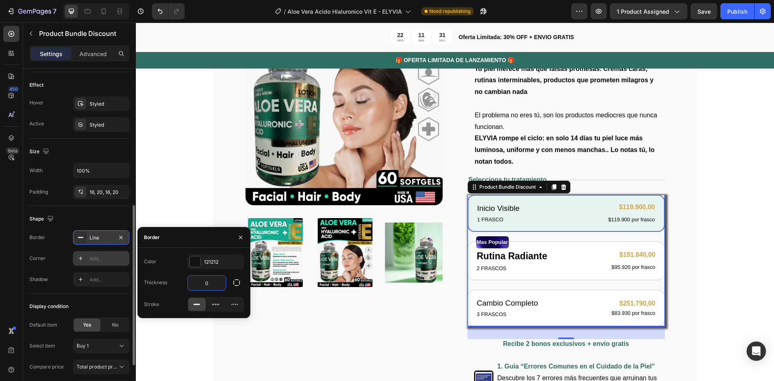
click at [99, 257] on div "Add..." at bounding box center [108, 258] width 38 height 7
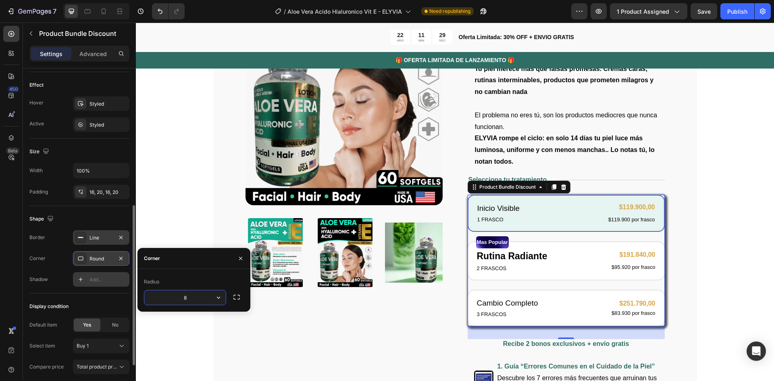
click at [95, 278] on div "Add..." at bounding box center [108, 279] width 38 height 7
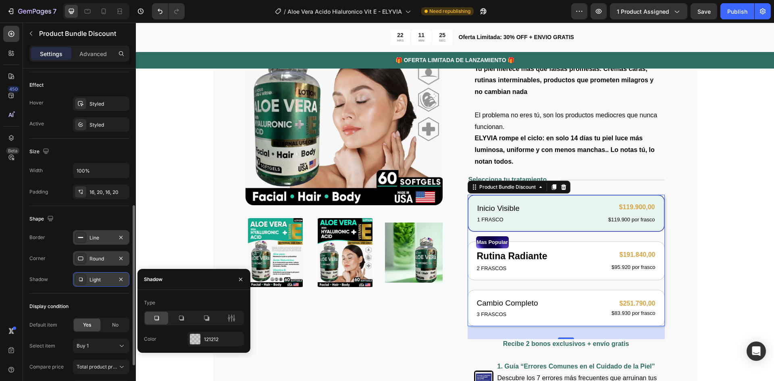
click at [56, 294] on div "Display condition Default item Yes No Select item Buy 1 Compare price Total pro…" at bounding box center [79, 347] width 100 height 108
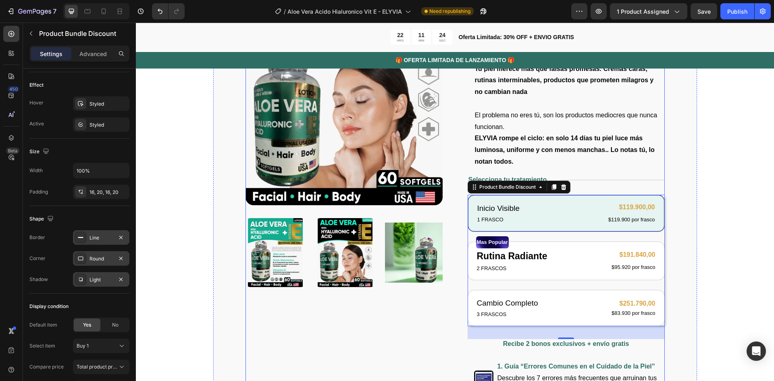
click at [438, 318] on div "Product Images" at bounding box center [343, 260] width 197 height 602
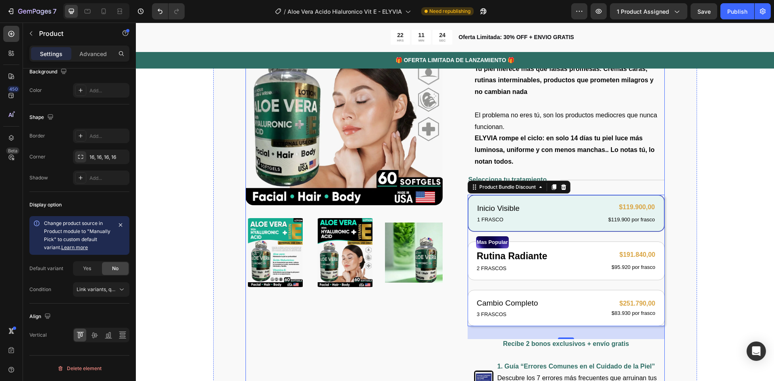
scroll to position [0, 0]
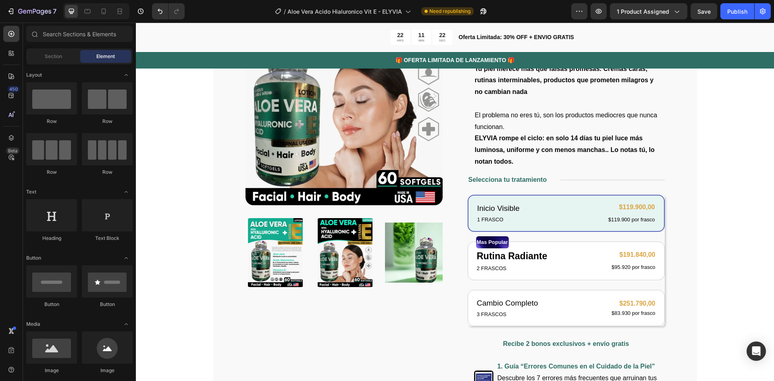
click at [701, 10] on span "Save" at bounding box center [703, 11] width 13 height 7
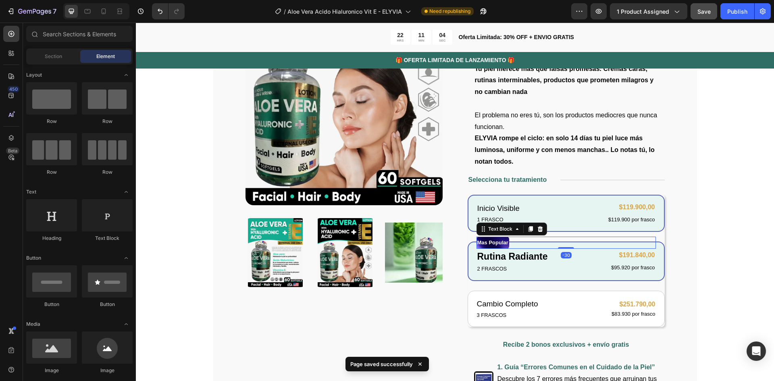
click at [495, 243] on p "Mas Popular" at bounding box center [492, 242] width 31 height 10
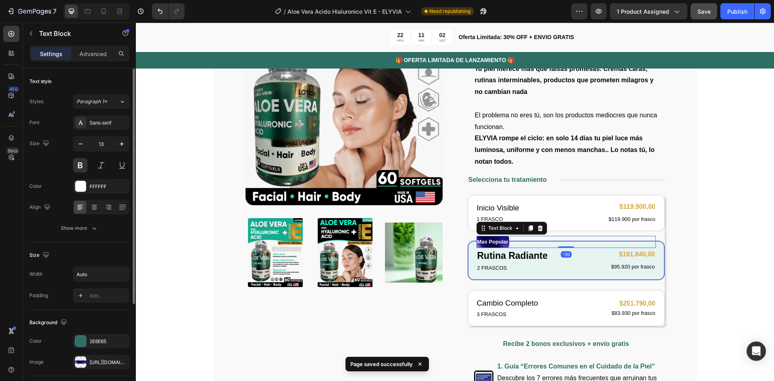
scroll to position [81, 0]
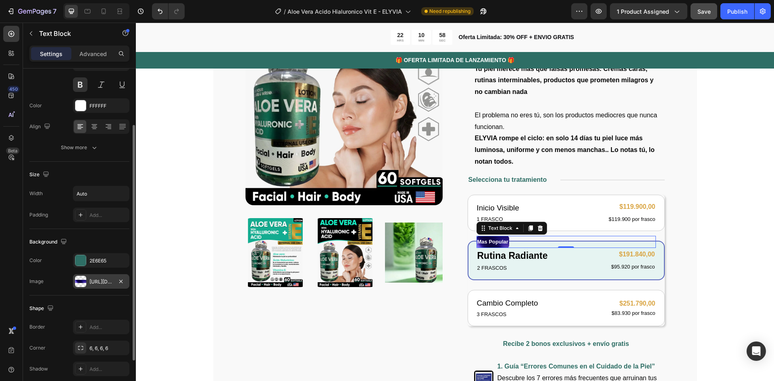
click at [93, 280] on div "https://cdn.shopify.com/s/files/1/0876/3611/5721/files/gempages_551282848456246…" at bounding box center [100, 281] width 23 height 7
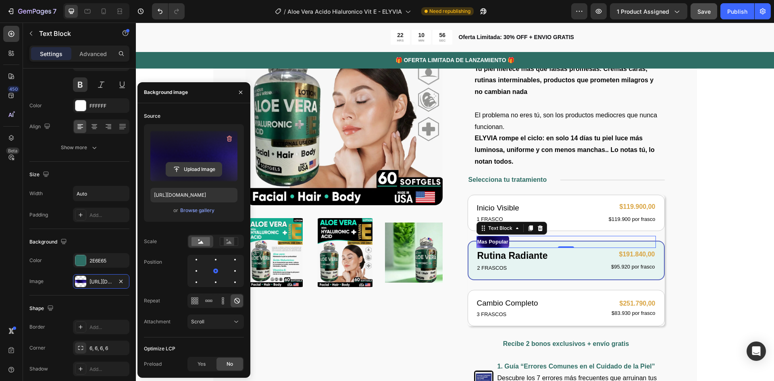
click at [195, 168] on input "file" at bounding box center [194, 169] width 56 height 14
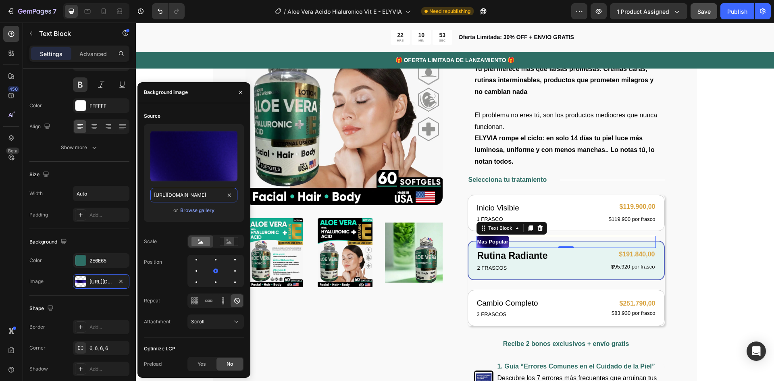
click at [189, 194] on input "https://cdn.shopify.com/s/files/1/0876/3611/5721/files/gempages_551282848456246…" at bounding box center [193, 195] width 87 height 15
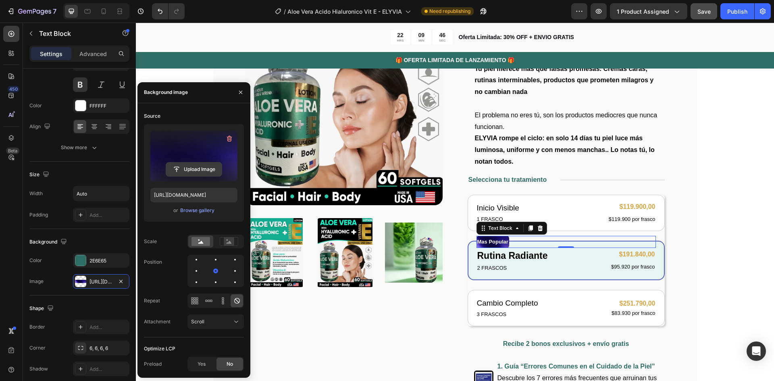
click at [193, 168] on input "file" at bounding box center [194, 169] width 56 height 14
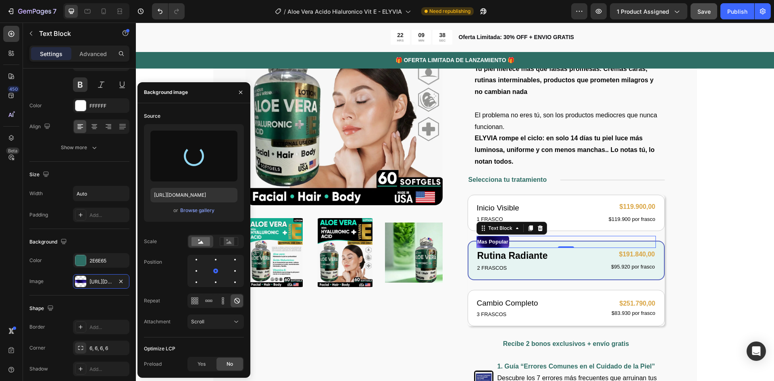
type input "https://cdn.shopify.com/s/files/1/0876/3611/5721/files/gempages_551282848456246…"
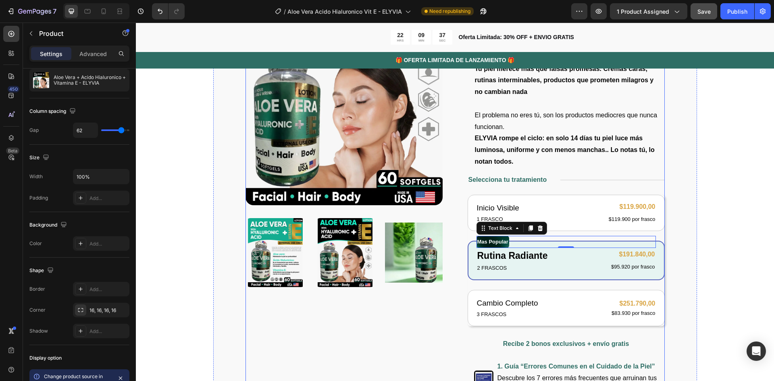
click at [317, 310] on div "Product Images" at bounding box center [343, 260] width 197 height 602
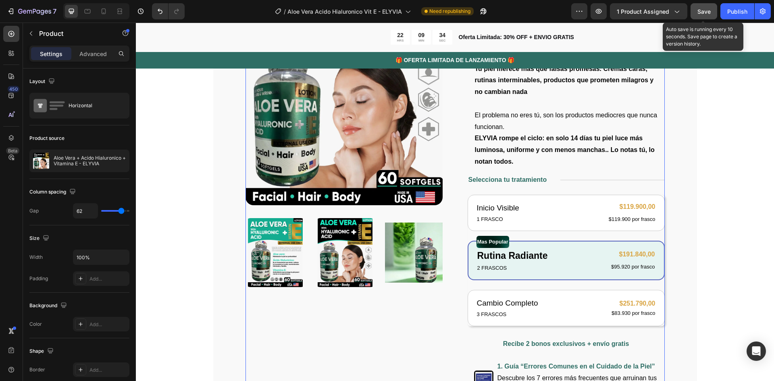
click at [699, 13] on span "Save" at bounding box center [703, 11] width 13 height 7
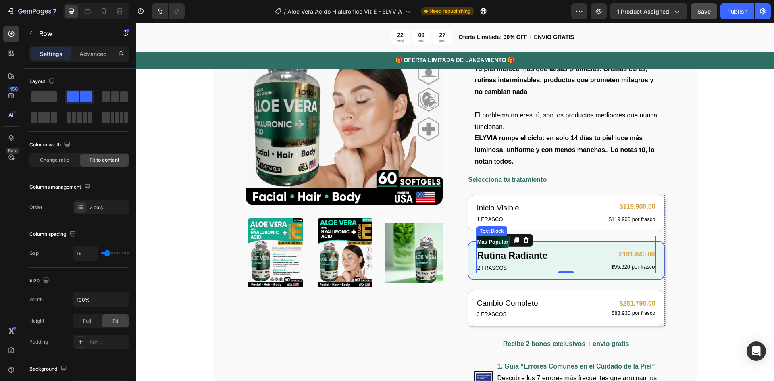
click at [560, 243] on div "Mas Popular" at bounding box center [565, 242] width 179 height 12
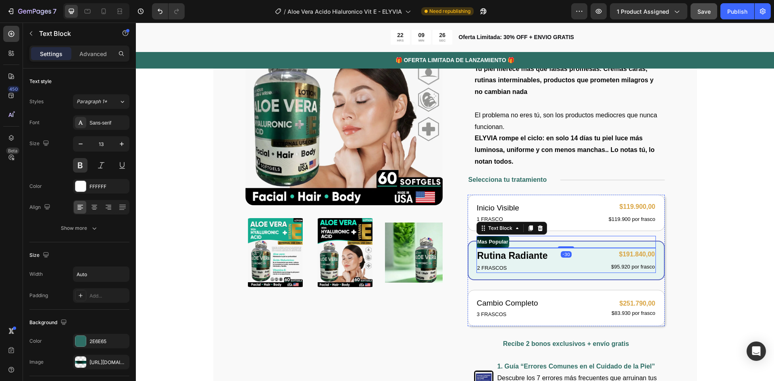
click at [570, 272] on div "Rutina Radiante Text Block 2 FRASCOS Text Block $191.840,00 Product Price Produ…" at bounding box center [565, 260] width 179 height 25
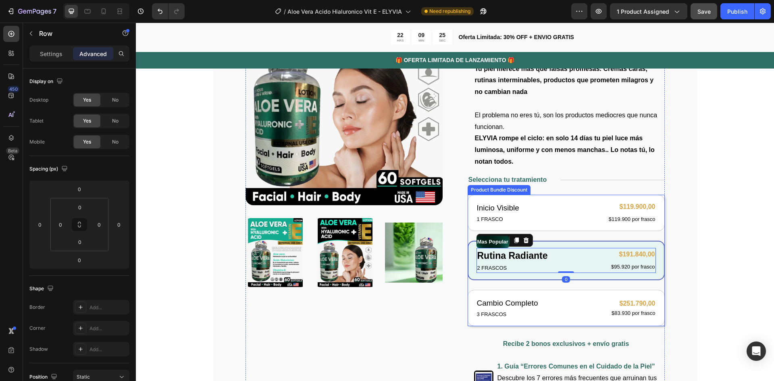
click at [569, 274] on div "Mas Popular Text Block Rutina Radiante Text Block 2 FRASCOS Text Block $191.840…" at bounding box center [565, 260] width 197 height 39
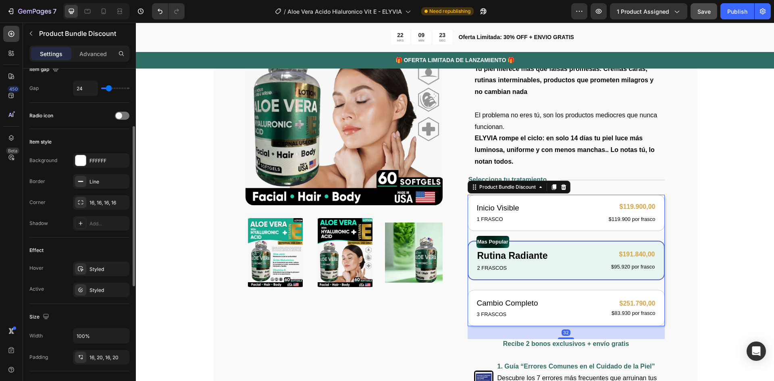
scroll to position [161, 0]
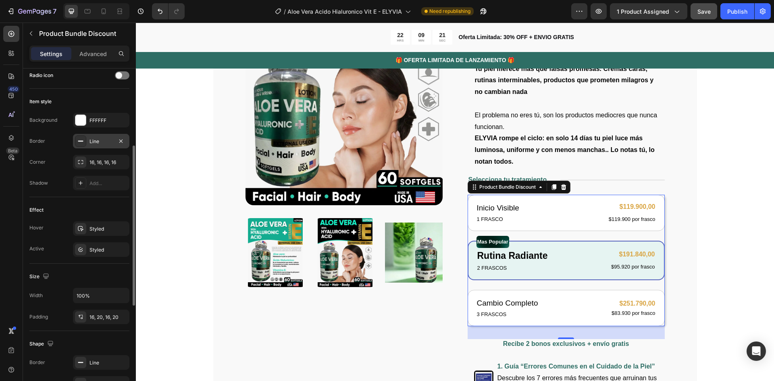
click at [98, 138] on div "Line" at bounding box center [100, 141] width 23 height 7
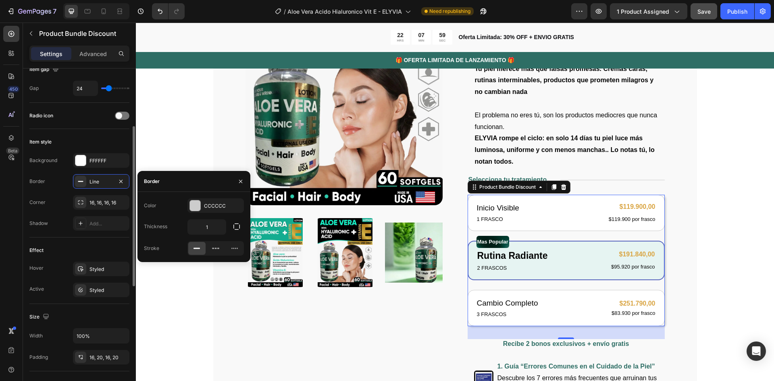
scroll to position [40, 0]
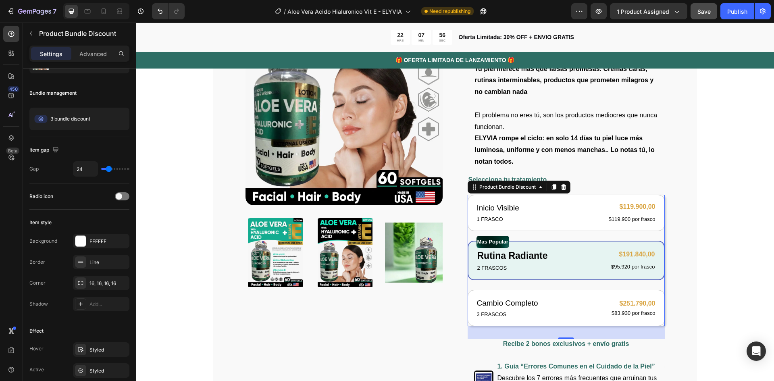
click at [554, 274] on div "Mas Popular Text Block Rutina Radiante Text Block 2 FRASCOS Text Block $191.840…" at bounding box center [565, 260] width 197 height 39
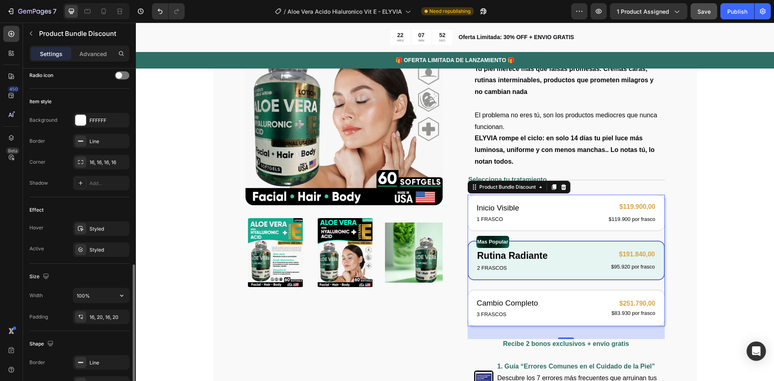
scroll to position [121, 0]
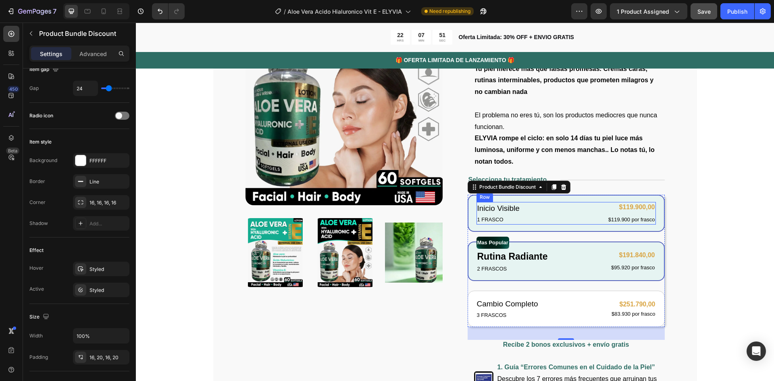
click at [572, 214] on div "Inicio Visible Text Block 1 FRASCO Text Block $119.900,00 Product Price Product…" at bounding box center [565, 213] width 179 height 23
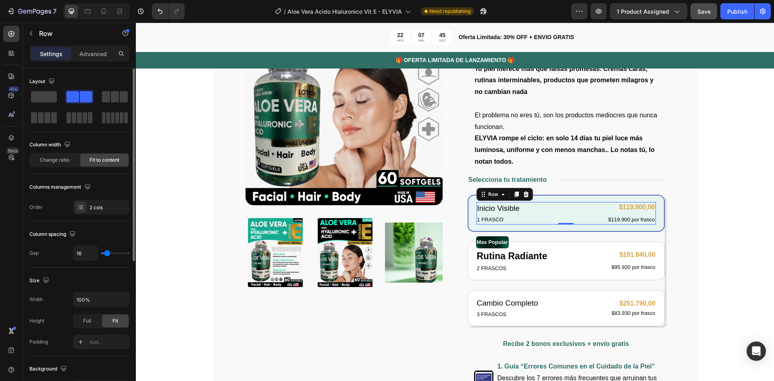
scroll to position [40, 0]
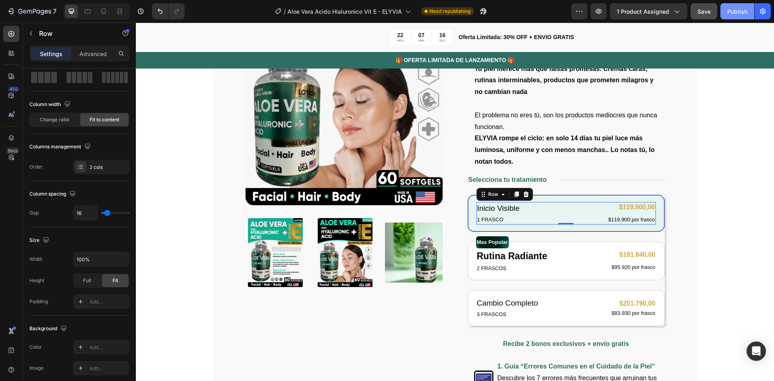
click at [729, 9] on div "Publish" at bounding box center [737, 11] width 20 height 8
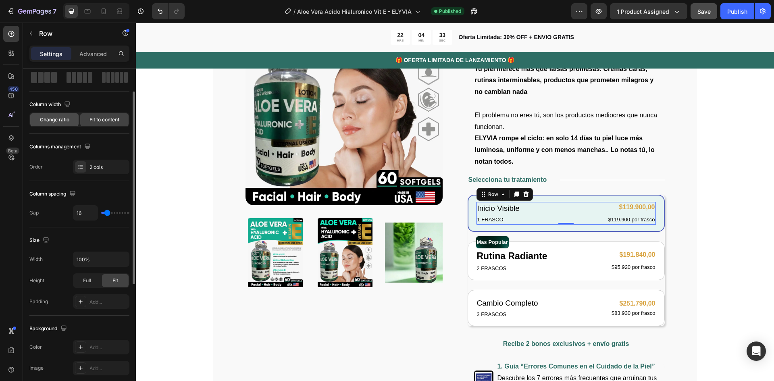
click at [53, 122] on span "Change ratio" at bounding box center [54, 119] width 29 height 7
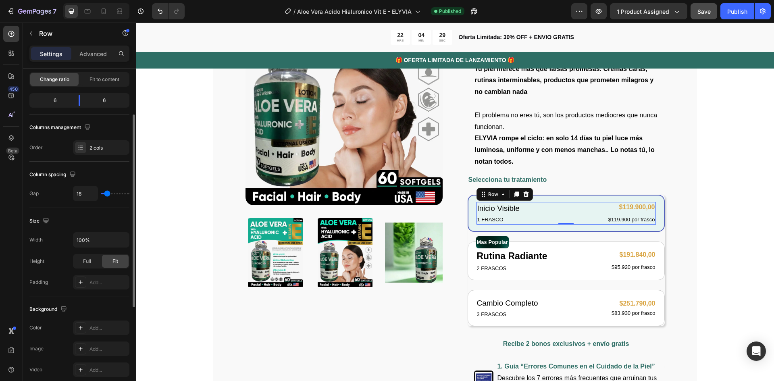
scroll to position [161, 0]
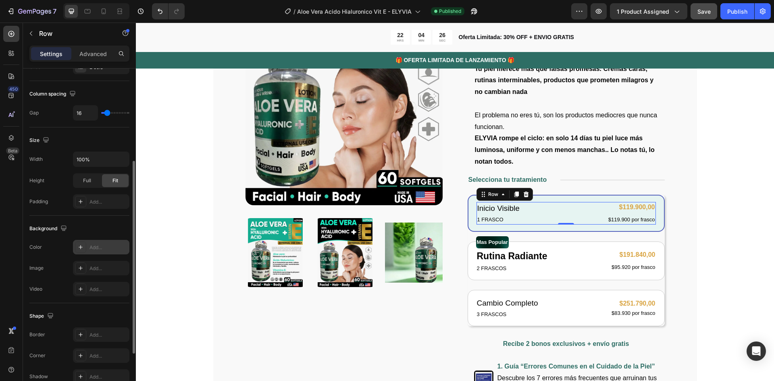
click at [98, 244] on div "Add..." at bounding box center [108, 247] width 38 height 7
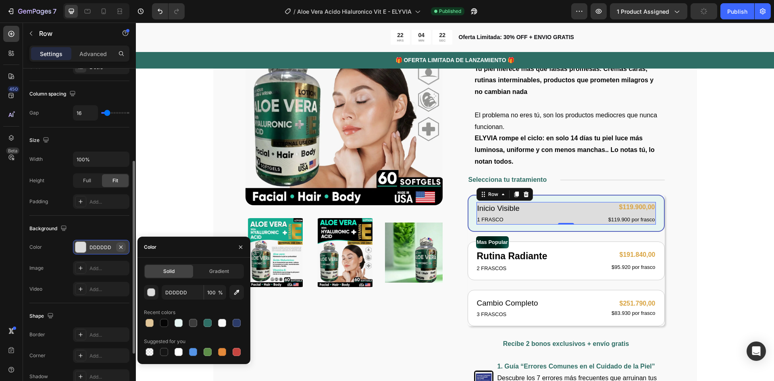
click at [120, 245] on icon "button" at bounding box center [121, 247] width 6 height 6
type input "000000"
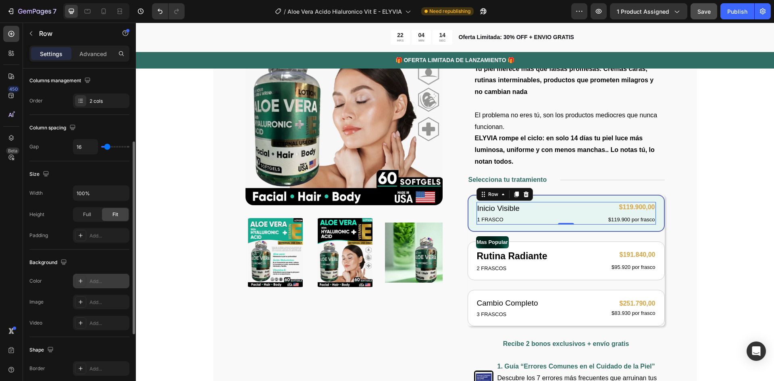
scroll to position [0, 0]
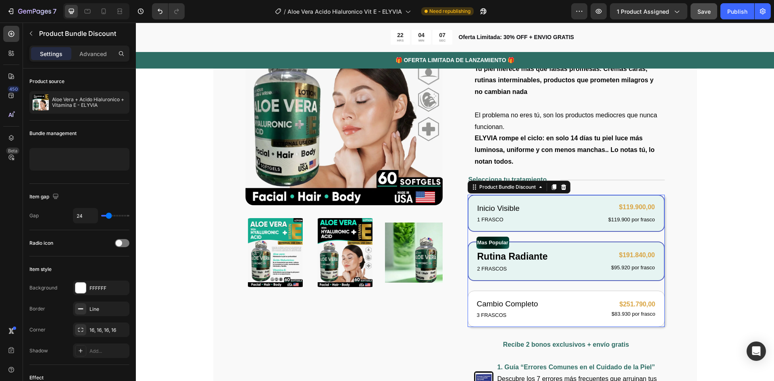
click at [656, 244] on div "Mas Popular Text Block Rutina Radiante Text Block 2 FRASCOS Text Block $191.840…" at bounding box center [565, 260] width 197 height 39
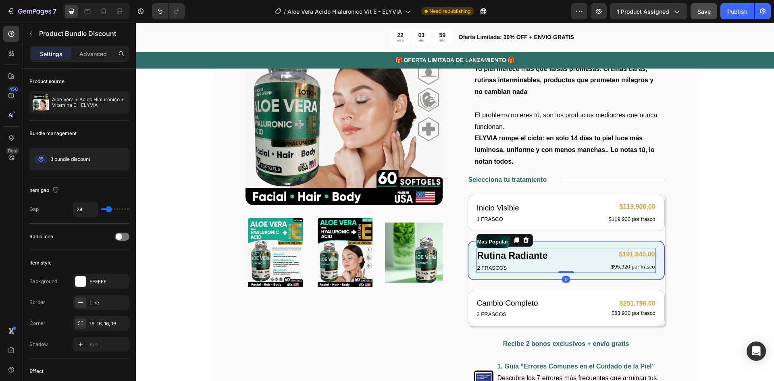
click at [554, 250] on div "Rutina Radiante Text Block 2 FRASCOS Text Block $191.840,00 Product Price Produ…" at bounding box center [565, 260] width 179 height 25
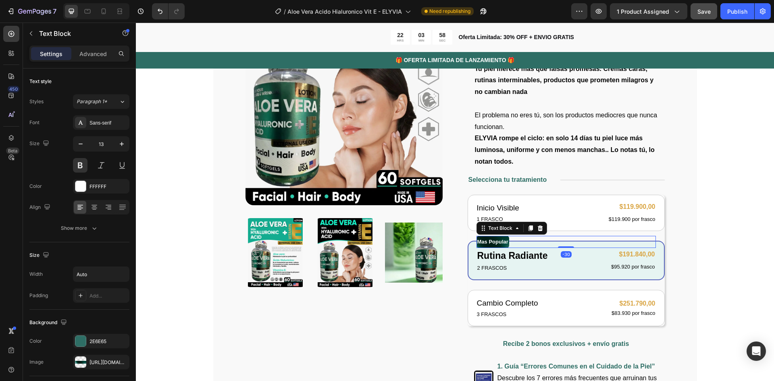
click at [556, 245] on div "Mas Popular" at bounding box center [565, 242] width 179 height 12
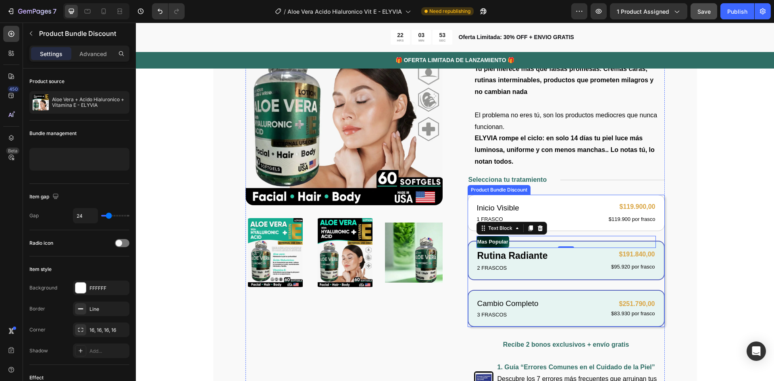
click at [549, 294] on div "Cambio Completo Text Block 3 FRASCOS Text Block $251.790,00 Product Price Produ…" at bounding box center [565, 308] width 197 height 37
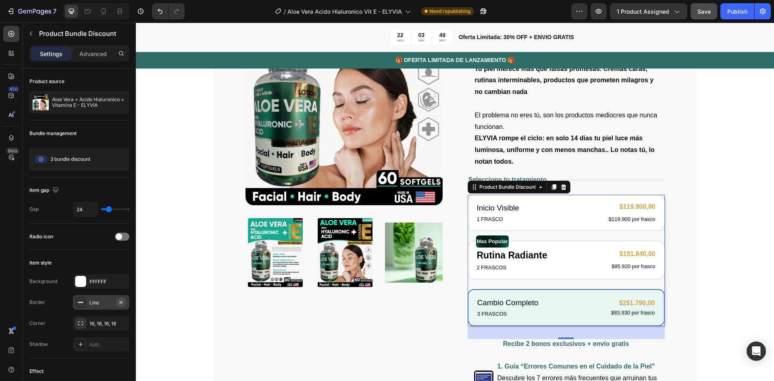
click at [121, 304] on icon "button" at bounding box center [121, 302] width 6 height 6
click at [91, 306] on div "Line" at bounding box center [100, 302] width 23 height 7
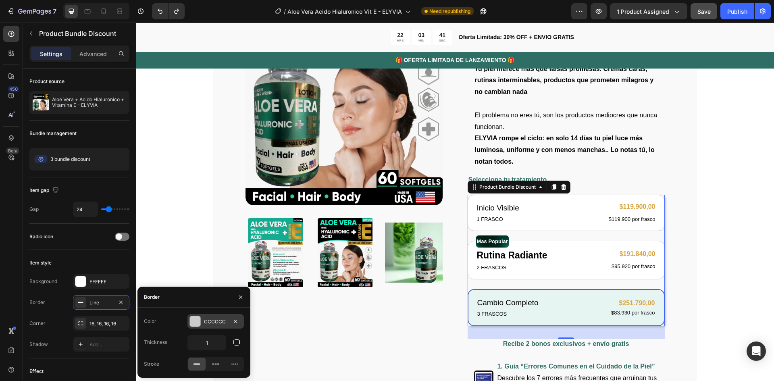
click at [194, 322] on div at bounding box center [195, 321] width 10 height 10
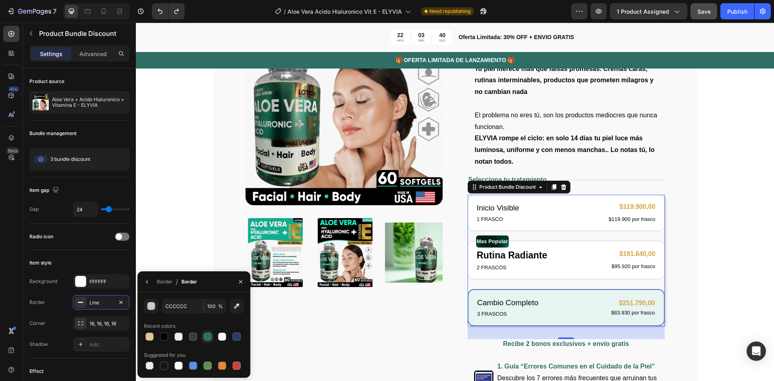
click at [209, 337] on div at bounding box center [207, 336] width 8 height 8
type input "2E6E65"
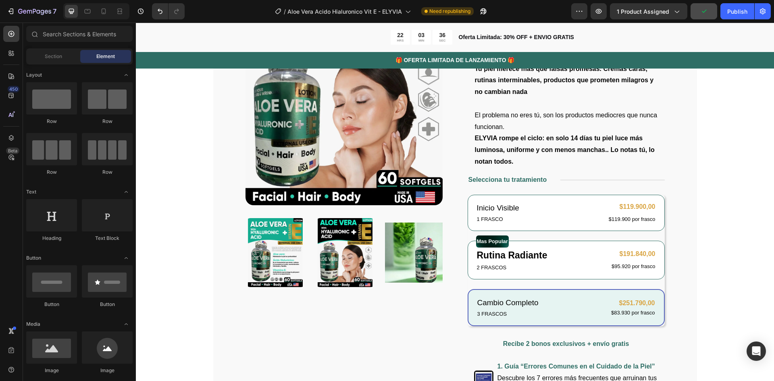
click at [560, 293] on div "Cambio Completo Text Block 3 FRASCOS Text Block $251.790,00 Product Price Produ…" at bounding box center [565, 307] width 197 height 37
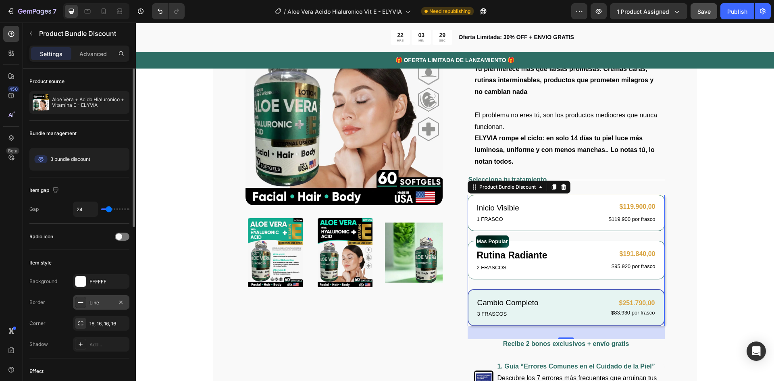
click at [102, 299] on div "Line" at bounding box center [100, 302] width 23 height 7
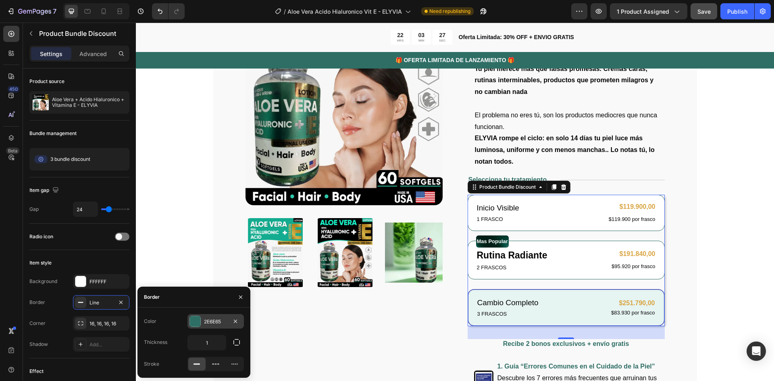
click at [195, 320] on div at bounding box center [195, 321] width 10 height 10
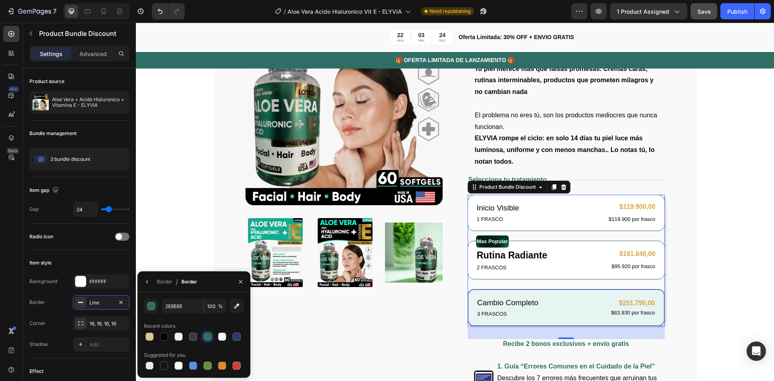
click at [206, 336] on div at bounding box center [207, 336] width 8 height 8
click at [147, 336] on div at bounding box center [149, 336] width 8 height 8
click at [208, 336] on div at bounding box center [207, 336] width 8 height 8
type input "2E6E65"
click at [704, 8] on span "Save" at bounding box center [703, 11] width 13 height 7
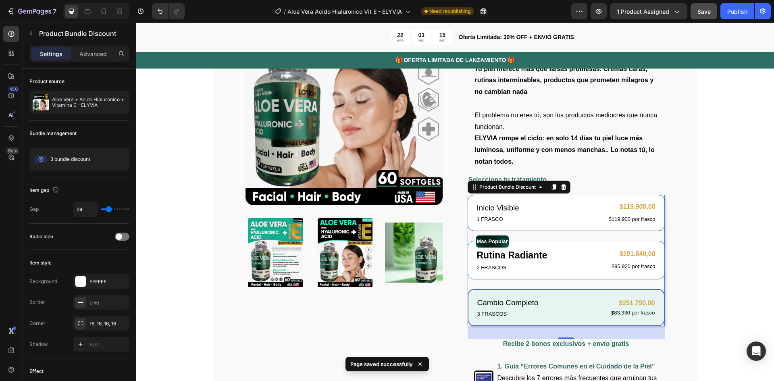
click at [553, 293] on div "Cambio Completo Text Block 3 FRASCOS Text Block $251.790,00 Product Price Produ…" at bounding box center [565, 307] width 197 height 37
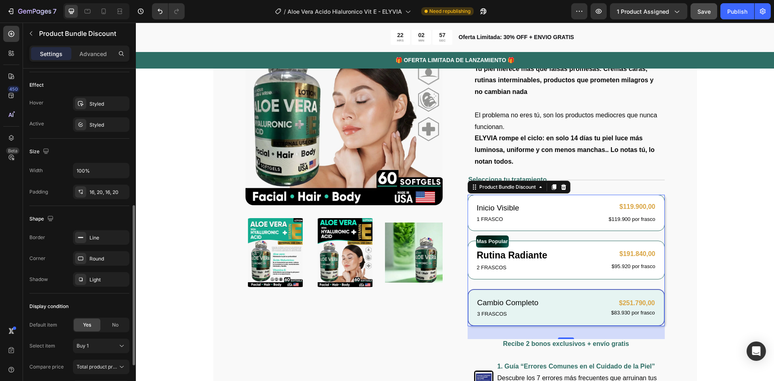
scroll to position [246, 0]
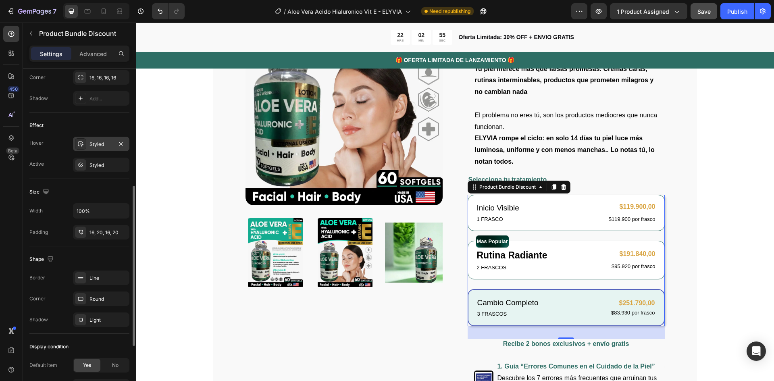
click at [99, 141] on div "Styled" at bounding box center [100, 144] width 23 height 7
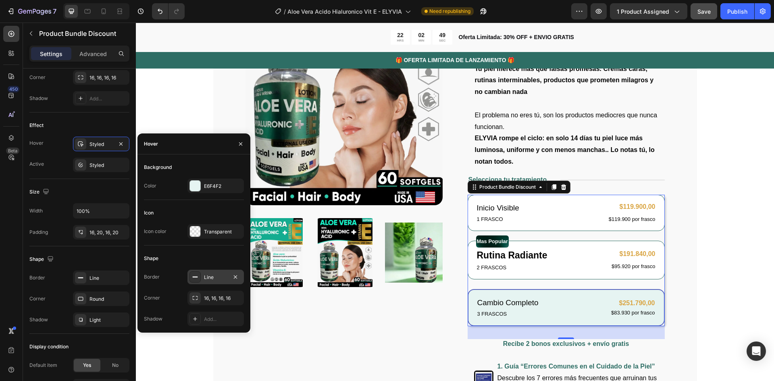
click at [217, 274] on div "Line" at bounding box center [215, 277] width 23 height 7
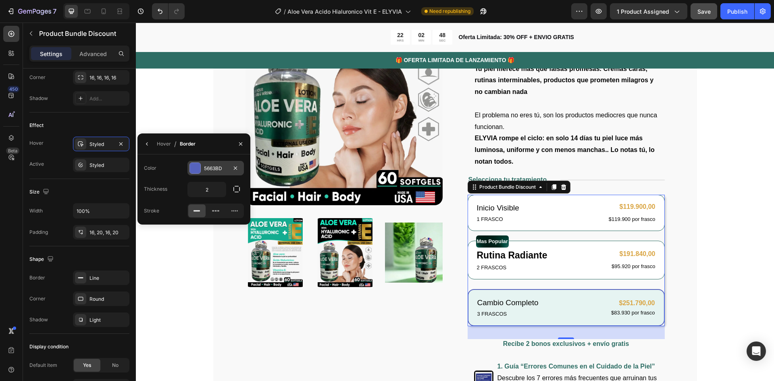
click at [194, 169] on div at bounding box center [195, 168] width 10 height 10
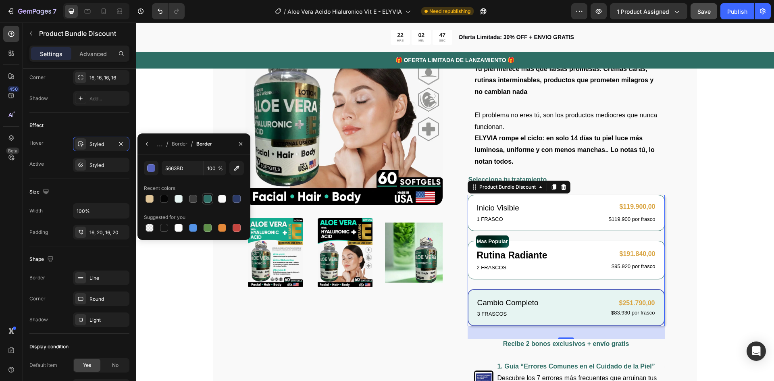
click at [206, 200] on div at bounding box center [207, 199] width 8 height 8
type input "2E6E65"
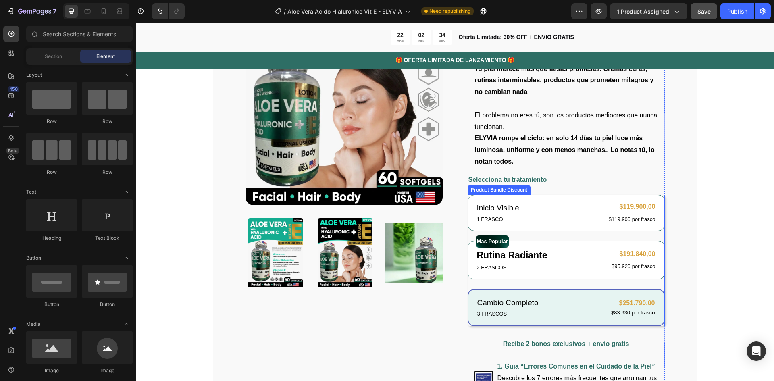
click at [553, 293] on div "Cambio Completo Text Block 3 FRASCOS Text Block $251.790,00 Product Price Produ…" at bounding box center [565, 307] width 197 height 37
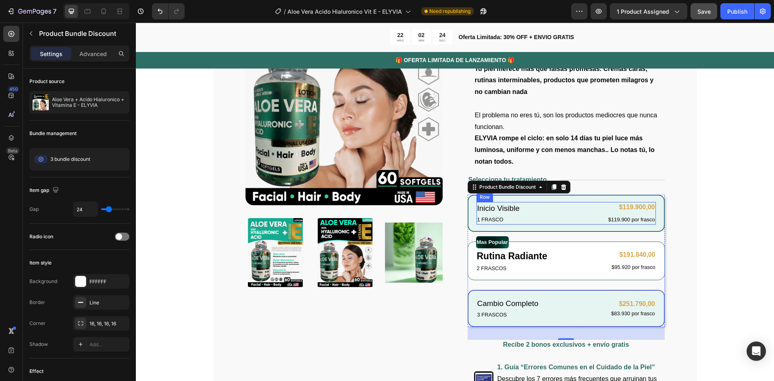
click at [559, 216] on div "1 FRASCO" at bounding box center [519, 220] width 87 height 10
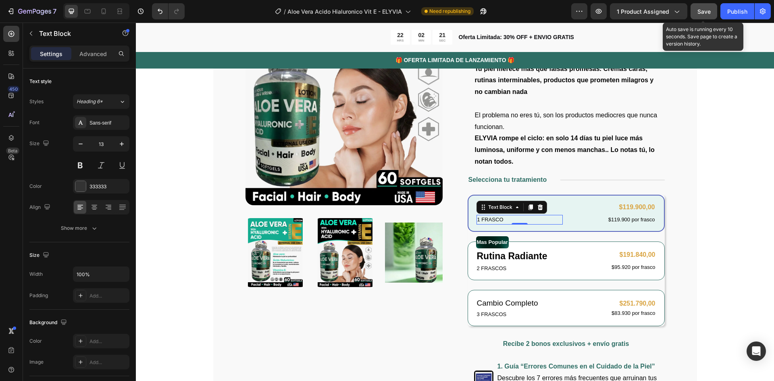
click at [705, 11] on span "Save" at bounding box center [703, 11] width 13 height 7
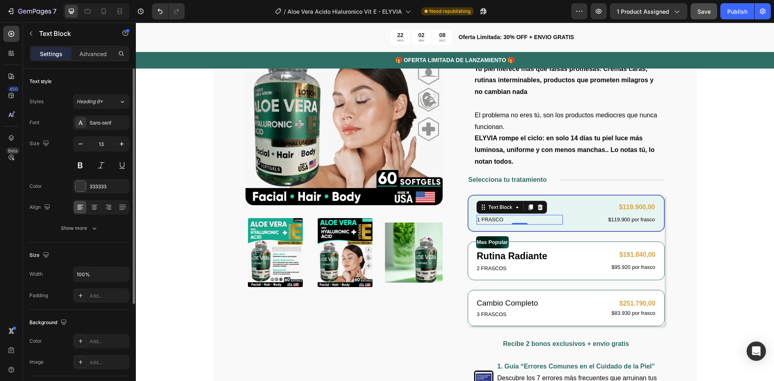
scroll to position [0, 0]
click at [87, 58] on div "Advanced" at bounding box center [93, 53] width 40 height 13
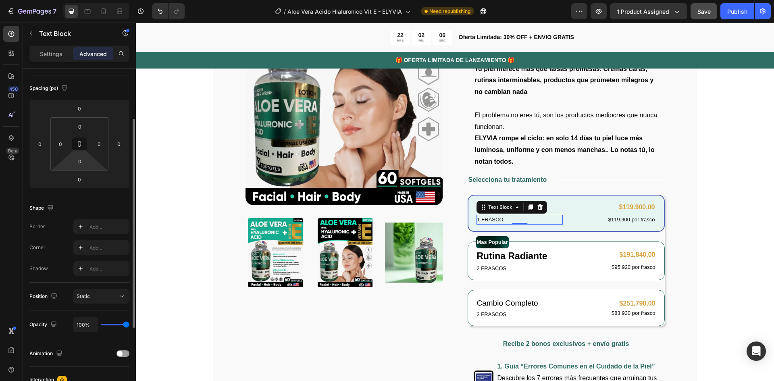
scroll to position [81, 0]
click at [104, 222] on div "Add..." at bounding box center [101, 226] width 56 height 15
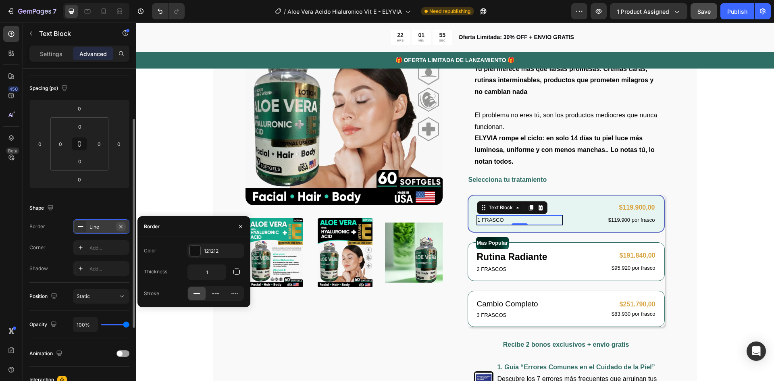
click at [122, 224] on icon "button" at bounding box center [121, 226] width 6 height 6
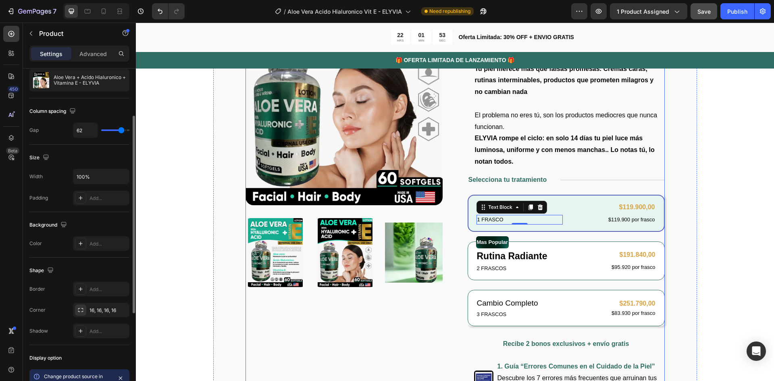
click at [452, 215] on div "Product Images Icon Icon Icon Icon Icon Row 122,000+ Mujeres Felices Text Block…" at bounding box center [454, 260] width 419 height 602
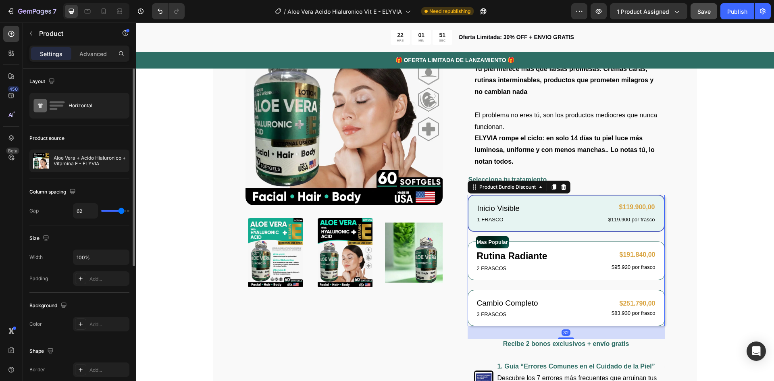
click at [543, 200] on div "Inicio Visible Text Block 1 FRASCO Text Block $119.900,00 Product Price Product…" at bounding box center [565, 213] width 197 height 37
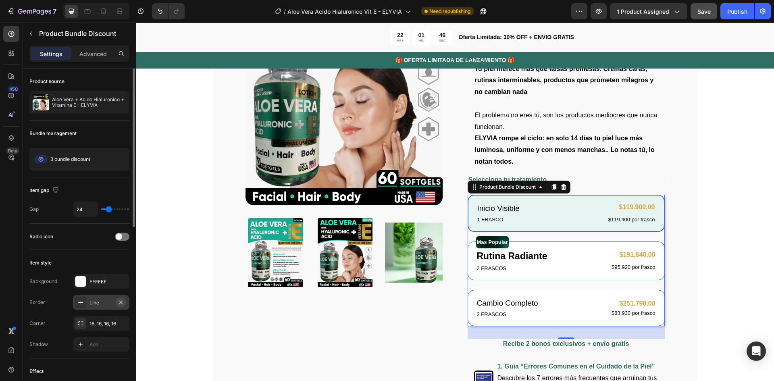
click at [123, 301] on icon "button" at bounding box center [121, 302] width 6 height 6
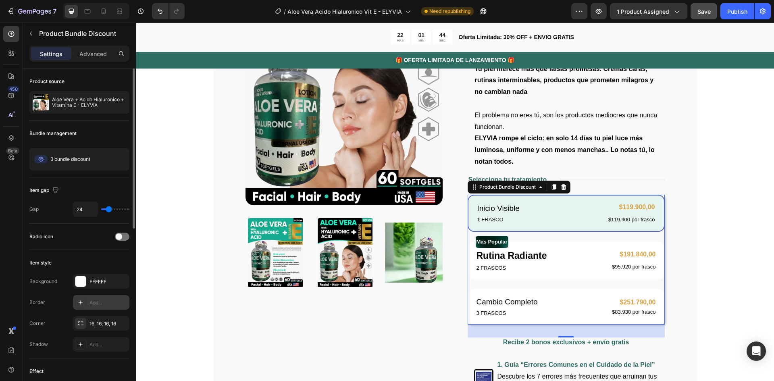
click at [110, 303] on div "Add..." at bounding box center [108, 302] width 38 height 7
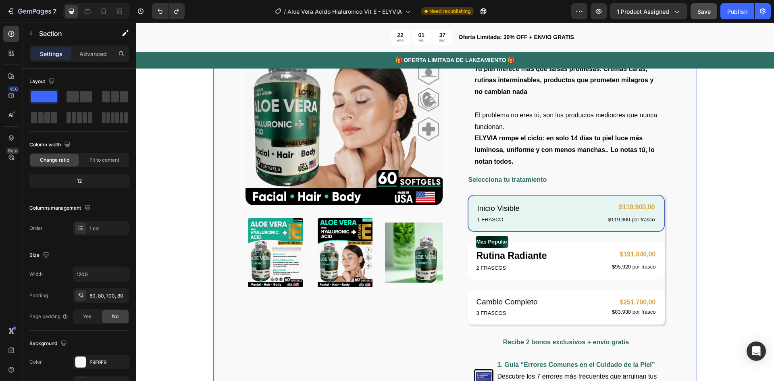
click at [676, 241] on div "Product Images Icon Icon Icon Icon Icon Row 122,000+ Mujeres Felices Text Block…" at bounding box center [455, 263] width 484 height 673
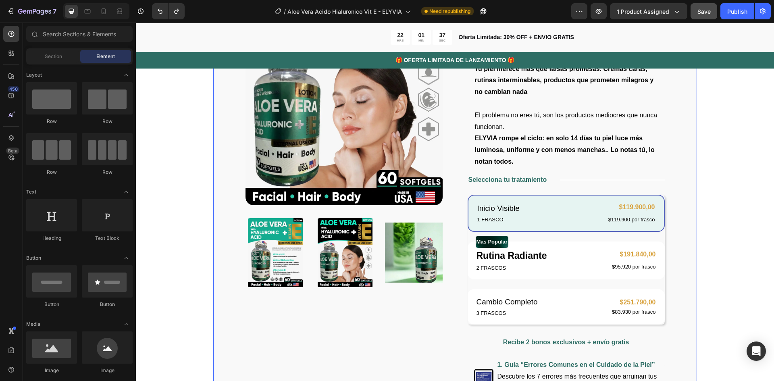
click at [157, 9] on icon "Undo/Redo" at bounding box center [160, 11] width 8 height 8
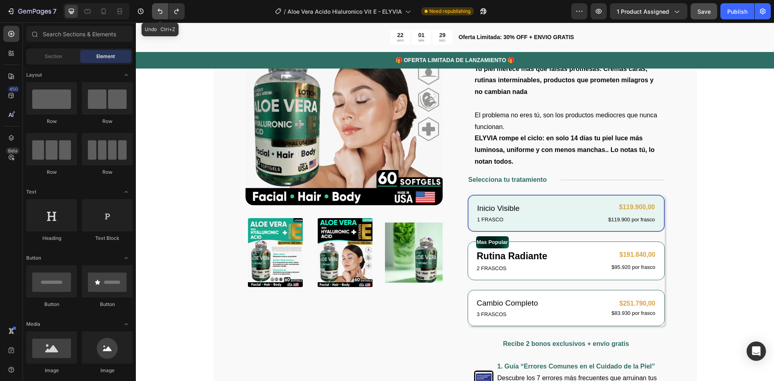
click at [158, 13] on icon "Undo/Redo" at bounding box center [160, 11] width 8 height 8
click at [152, 3] on button "Undo/Redo" at bounding box center [160, 11] width 16 height 16
click at [441, 294] on div "Product Images Icon Icon Icon Icon Icon Row 122,000+ Mujeres Felices Text Block…" at bounding box center [454, 260] width 419 height 602
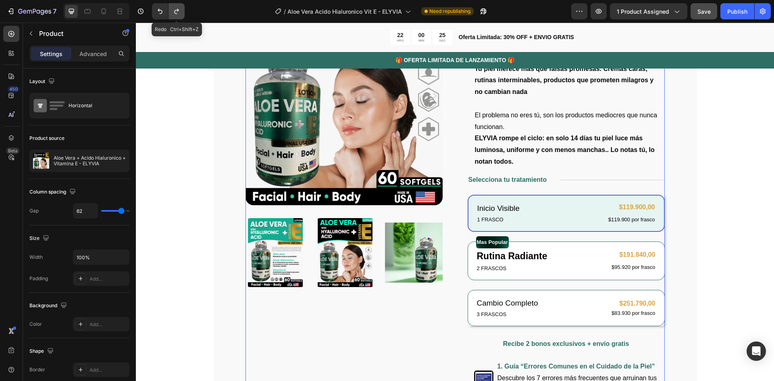
click at [181, 6] on button "Undo/Redo" at bounding box center [176, 11] width 16 height 16
click at [174, 12] on icon "Undo/Redo" at bounding box center [176, 11] width 4 height 5
click at [181, 7] on button "Undo/Redo" at bounding box center [176, 11] width 16 height 16
click at [176, 12] on icon "Undo/Redo" at bounding box center [176, 11] width 8 height 8
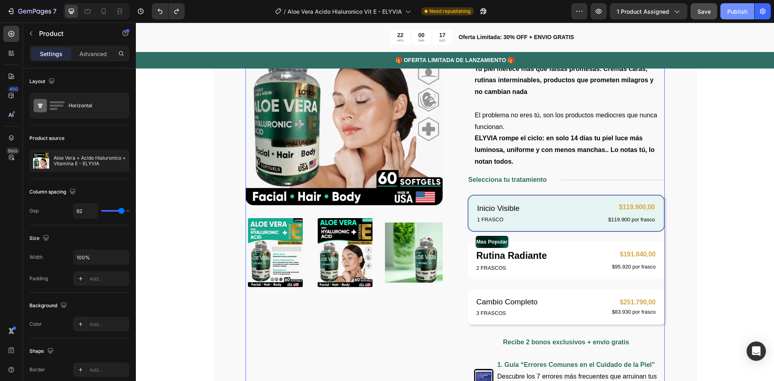
click at [734, 13] on div "Publish" at bounding box center [737, 11] width 20 height 8
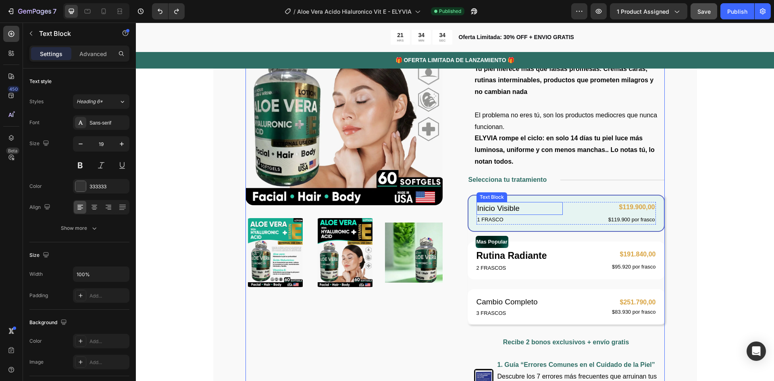
click at [478, 204] on span "Inicio Visible" at bounding box center [498, 208] width 42 height 8
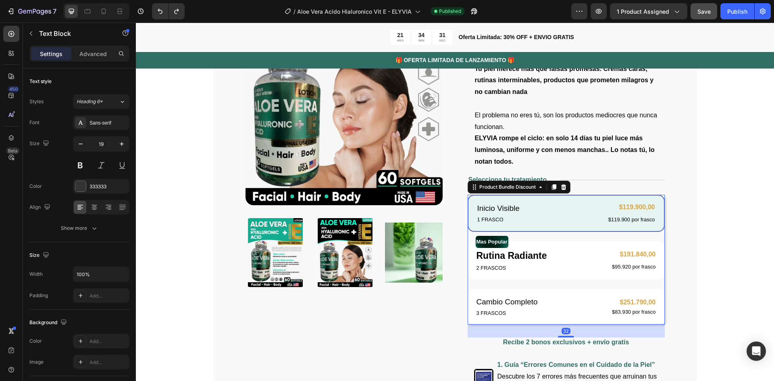
click at [554, 199] on div "Inicio Visible Text Block 1 FRASCO Text Block $119.900,00 Product Price Product…" at bounding box center [565, 213] width 197 height 37
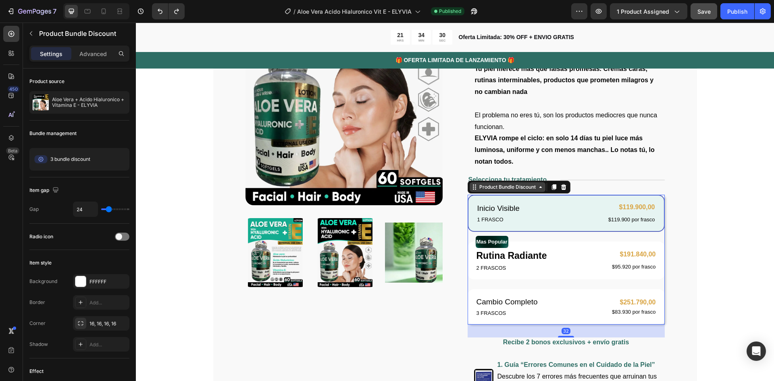
click at [537, 188] on icon at bounding box center [540, 187] width 6 height 6
click at [517, 226] on div "Inicio Visible Text Block 1 FRASCO Text Block $119.900,00 Product Price Product…" at bounding box center [565, 213] width 197 height 37
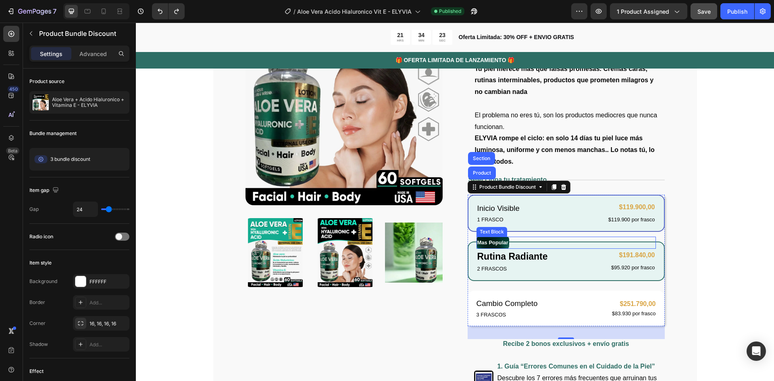
click at [521, 243] on div "Mas Popular" at bounding box center [565, 243] width 179 height 12
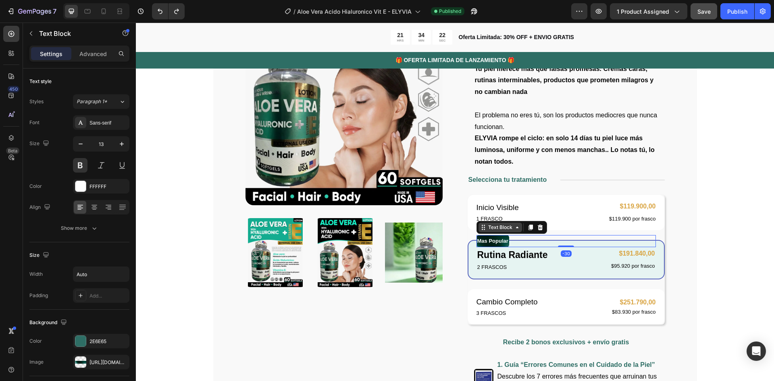
click at [517, 228] on icon at bounding box center [517, 227] width 6 height 6
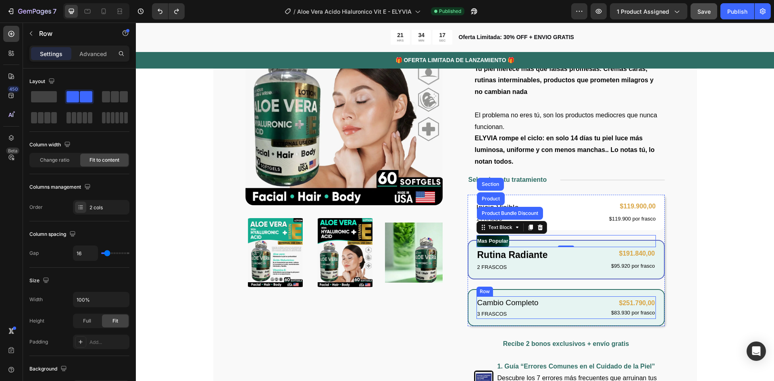
click at [555, 298] on div "Cambio Completo Text Block 3 FRASCOS Text Block $251.790,00 Product Price Produ…" at bounding box center [565, 307] width 179 height 23
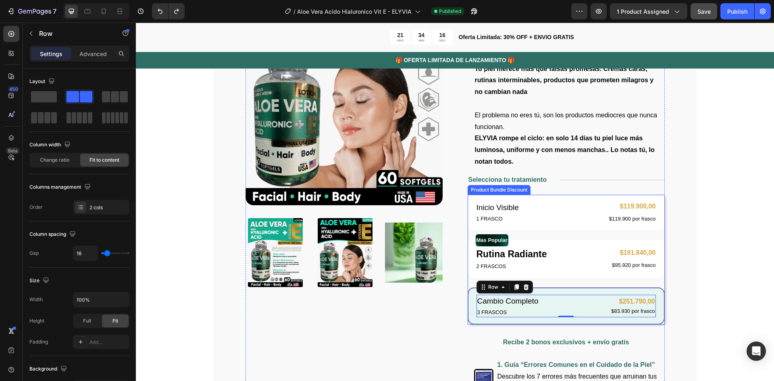
click at [560, 291] on div "Cambio Completo Text Block 3 FRASCOS Text Block $251.790,00 Product Price Produ…" at bounding box center [565, 305] width 197 height 37
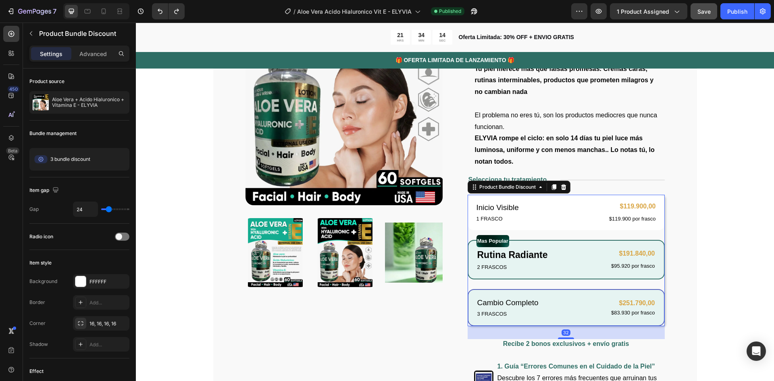
click at [564, 273] on div "Mas Popular Text Block Rutina Radiante Text Block 2 FRASCOS Text Block $191.840…" at bounding box center [565, 259] width 197 height 39
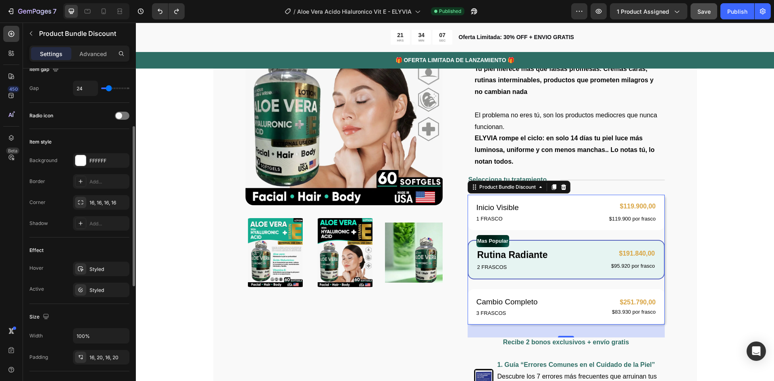
scroll to position [81, 0]
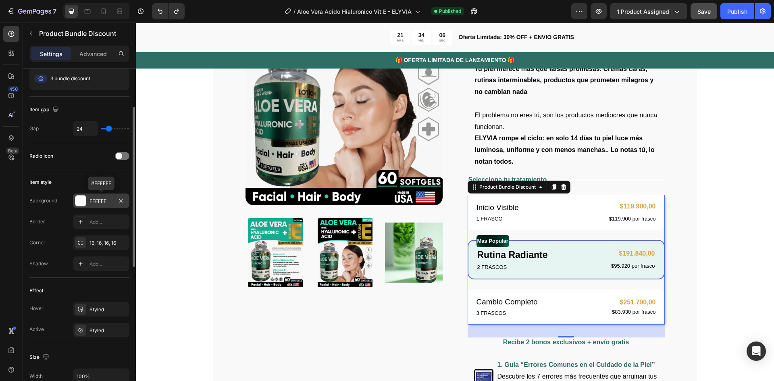
click at [91, 200] on div "FFFFFF" at bounding box center [100, 200] width 23 height 7
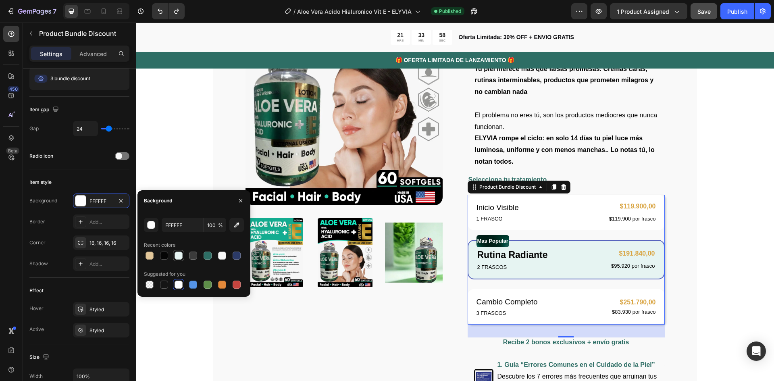
click at [177, 253] on div at bounding box center [178, 255] width 8 height 8
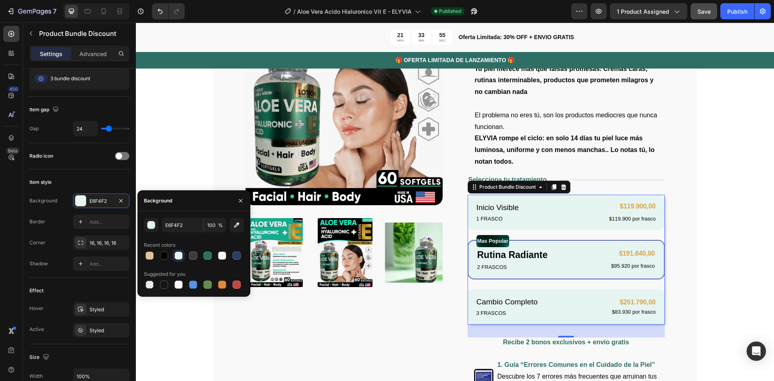
click at [177, 253] on div at bounding box center [178, 255] width 8 height 8
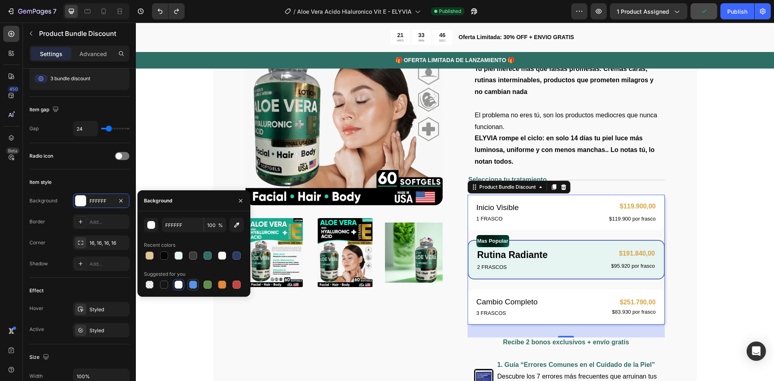
click at [195, 284] on div at bounding box center [193, 284] width 8 height 8
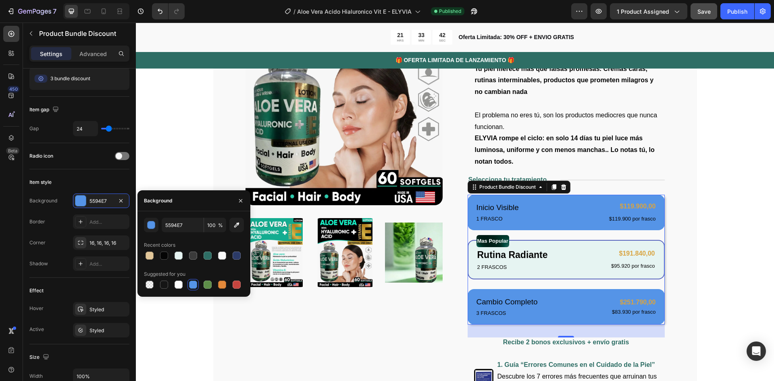
type input "FFFFFF"
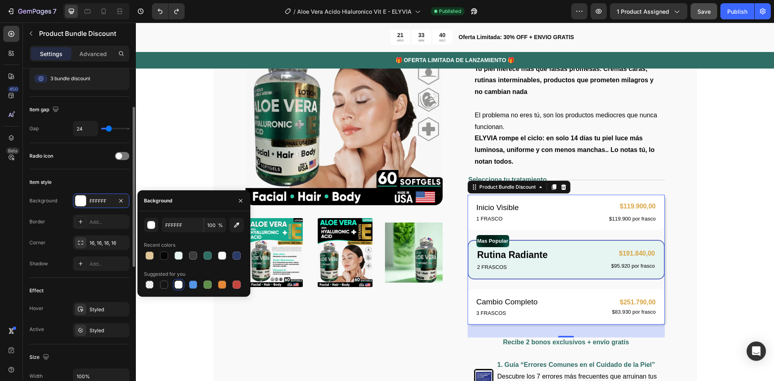
click at [91, 173] on div "Item style Background FFFFFF Border Add... Corner 16, 16, 16, 16 Shadow Add..." at bounding box center [79, 223] width 100 height 108
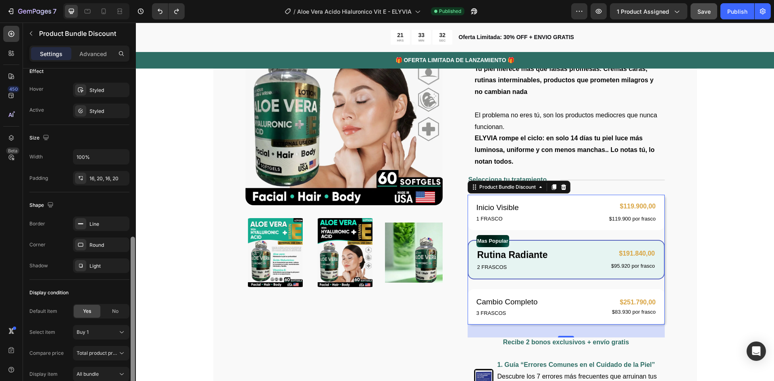
scroll to position [291, 0]
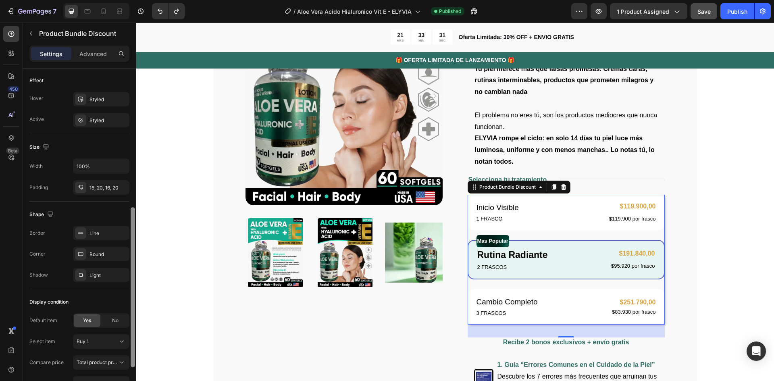
drag, startPoint x: 269, startPoint y: 194, endPoint x: 140, endPoint y: 233, distance: 134.7
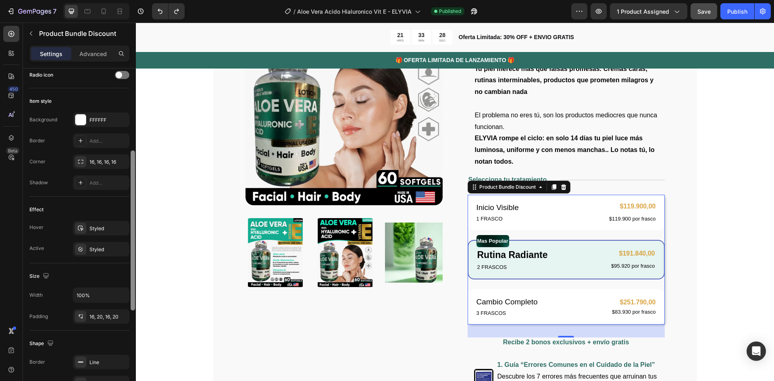
scroll to position [165, 0]
drag, startPoint x: 267, startPoint y: 262, endPoint x: 267, endPoint y: 255, distance: 6.5
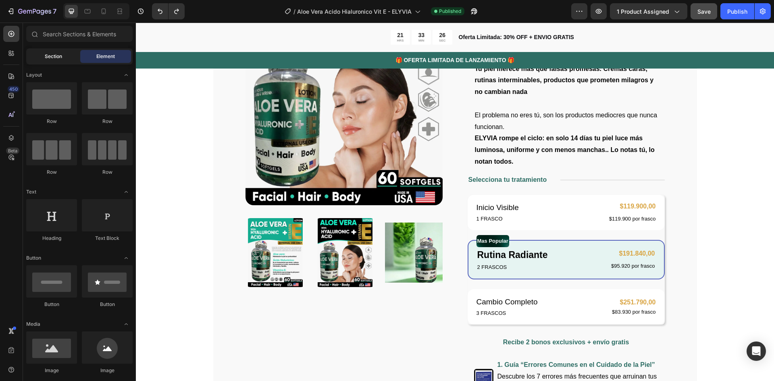
click at [64, 58] on div "Section" at bounding box center [53, 56] width 51 height 13
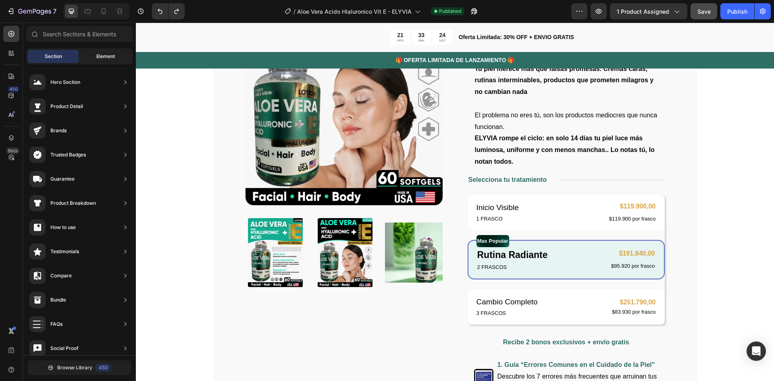
click at [94, 55] on div "Element" at bounding box center [105, 56] width 51 height 13
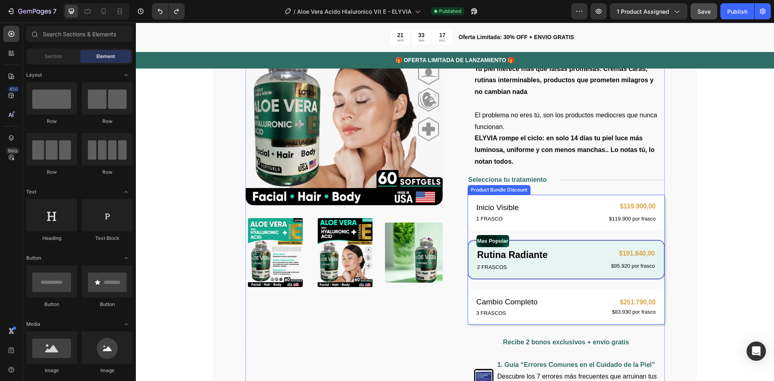
click at [469, 245] on div "Mas Popular Text Block Rutina Radiante Text Block 2 FRASCOS Text Block $191.840…" at bounding box center [565, 259] width 197 height 39
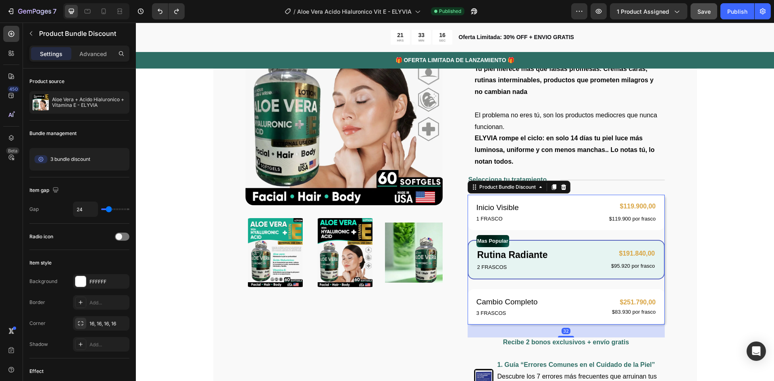
click at [471, 249] on div "Mas Popular Text Block Rutina Radiante Text Block 2 FRASCOS Text Block $191.840…" at bounding box center [565, 259] width 197 height 39
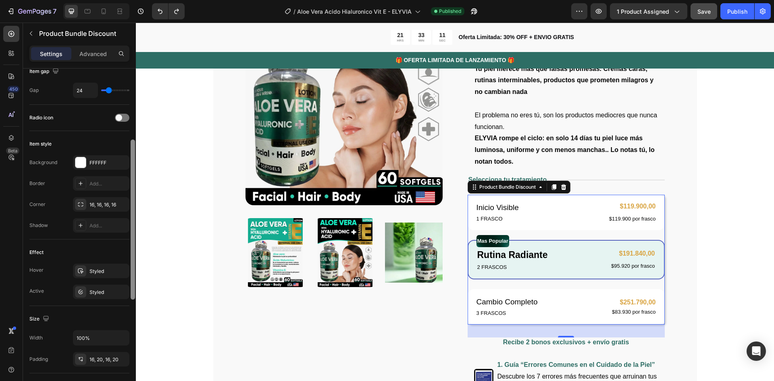
scroll to position [129, 0]
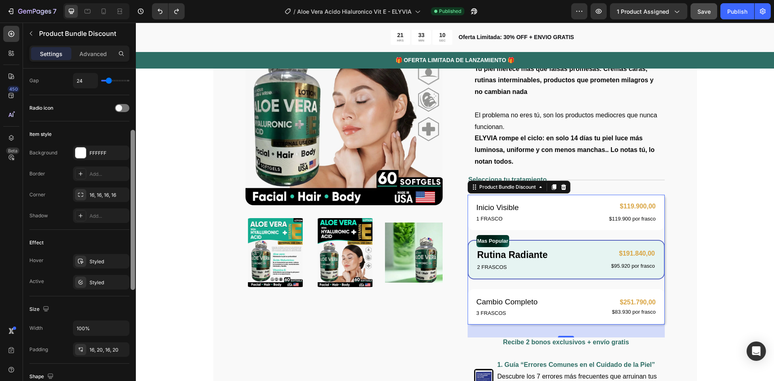
drag, startPoint x: 270, startPoint y: 171, endPoint x: 139, endPoint y: 222, distance: 140.5
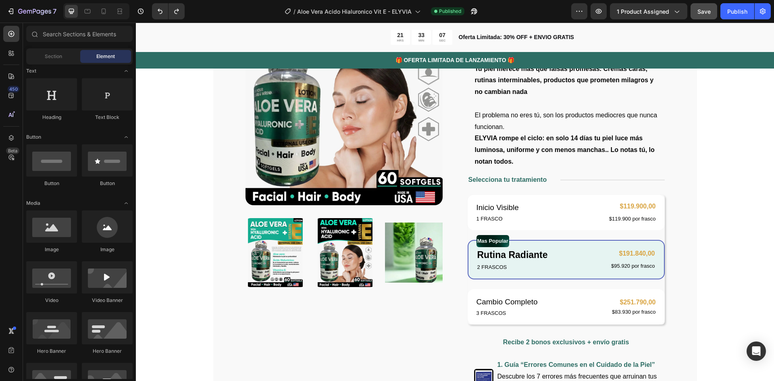
scroll to position [0, 0]
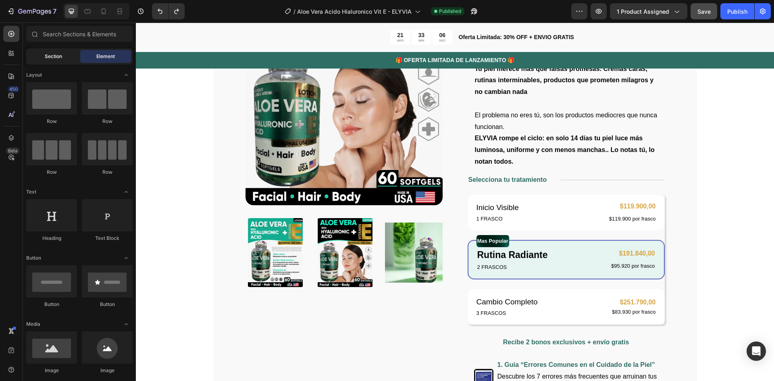
click at [45, 60] on span "Section" at bounding box center [53, 56] width 17 height 7
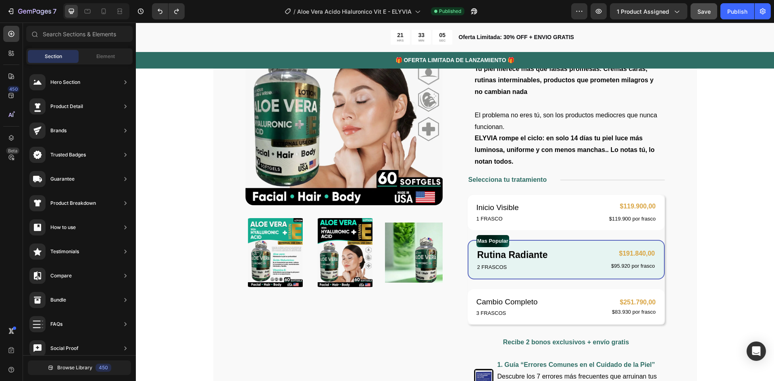
click at [45, 60] on span "Section" at bounding box center [53, 56] width 17 height 7
click at [99, 59] on span "Element" at bounding box center [105, 56] width 19 height 7
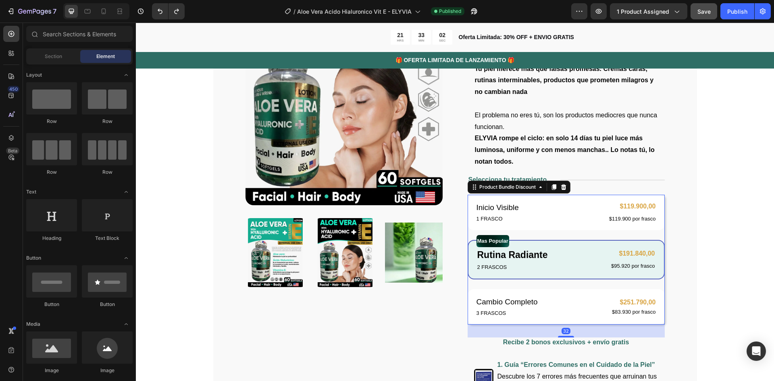
click at [471, 252] on div "Mas Popular Text Block Rutina Radiante Text Block 2 FRASCOS Text Block $191.840…" at bounding box center [565, 259] width 197 height 39
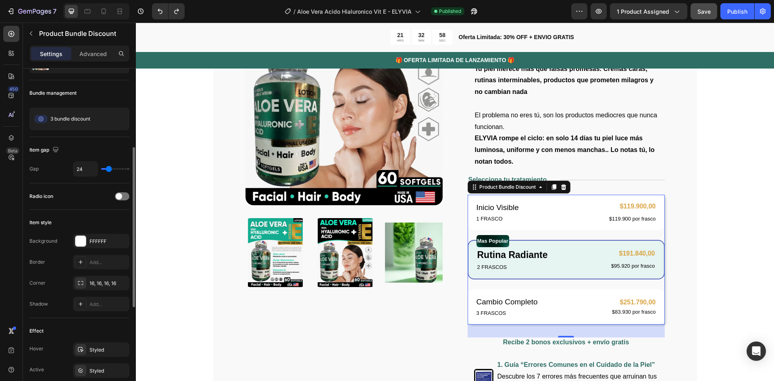
scroll to position [81, 0]
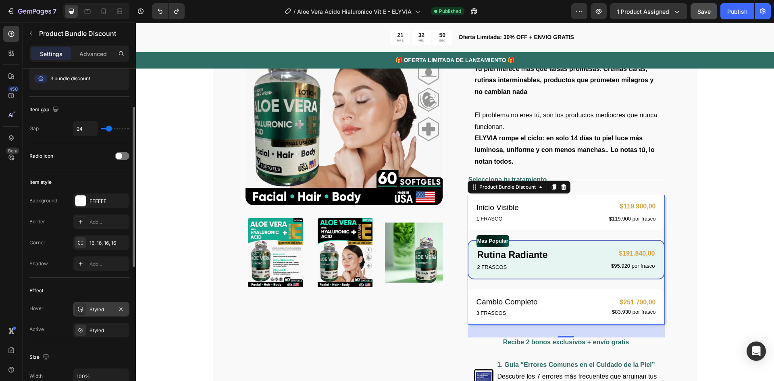
click at [83, 308] on icon at bounding box center [80, 309] width 6 height 6
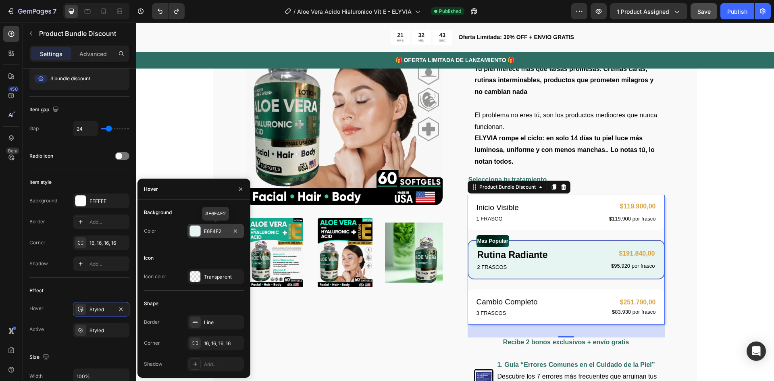
click at [206, 229] on div "E6F4F2" at bounding box center [215, 231] width 23 height 7
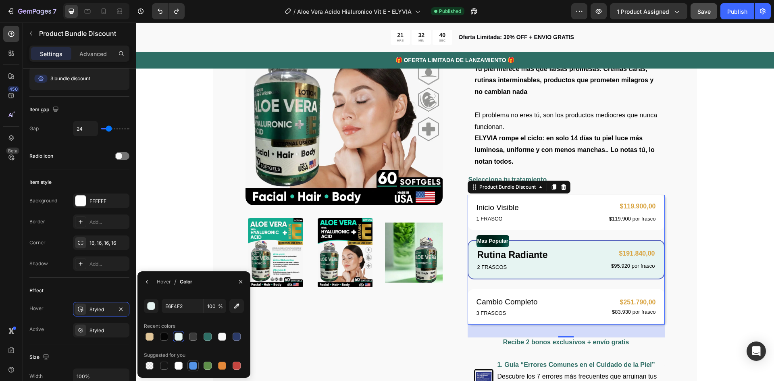
click at [194, 366] on div at bounding box center [193, 365] width 8 height 8
click at [223, 365] on div at bounding box center [222, 365] width 8 height 8
click at [178, 368] on div at bounding box center [178, 365] width 8 height 8
click at [221, 365] on div at bounding box center [222, 365] width 8 height 8
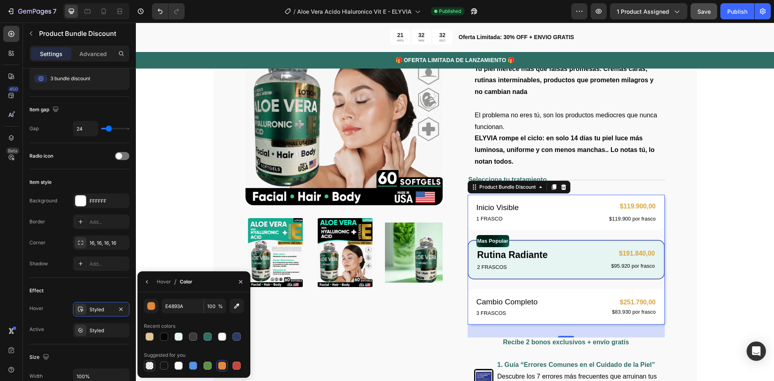
click at [152, 367] on div at bounding box center [149, 365] width 8 height 8
type input "000000"
type input "0"
click at [177, 365] on div at bounding box center [178, 365] width 8 height 8
type input "FFFFFF"
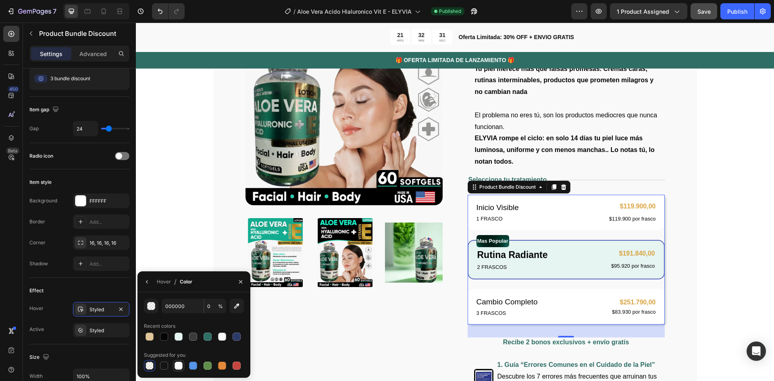
type input "100"
click at [178, 338] on div at bounding box center [178, 336] width 8 height 8
click at [204, 338] on div at bounding box center [207, 336] width 8 height 8
click at [233, 335] on div at bounding box center [236, 336] width 8 height 8
click at [178, 336] on div at bounding box center [178, 336] width 8 height 8
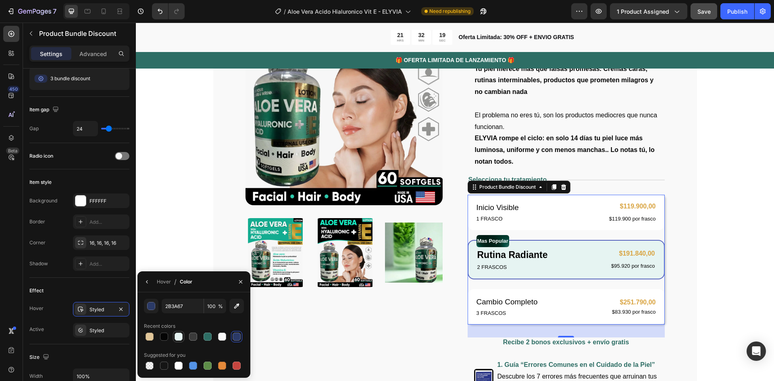
type input "E6F4F2"
click at [99, 355] on div "Size" at bounding box center [79, 357] width 100 height 13
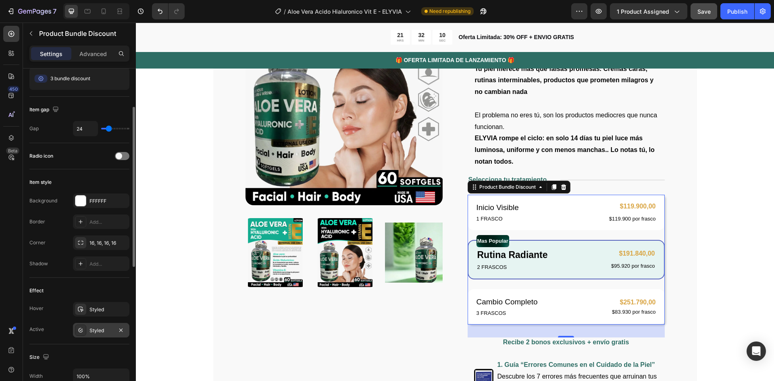
click at [78, 327] on icon at bounding box center [80, 330] width 6 height 6
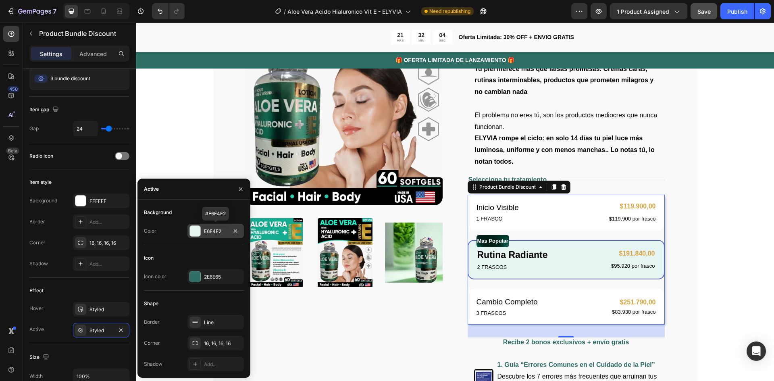
click at [213, 230] on div "E6F4F2" at bounding box center [215, 231] width 23 height 7
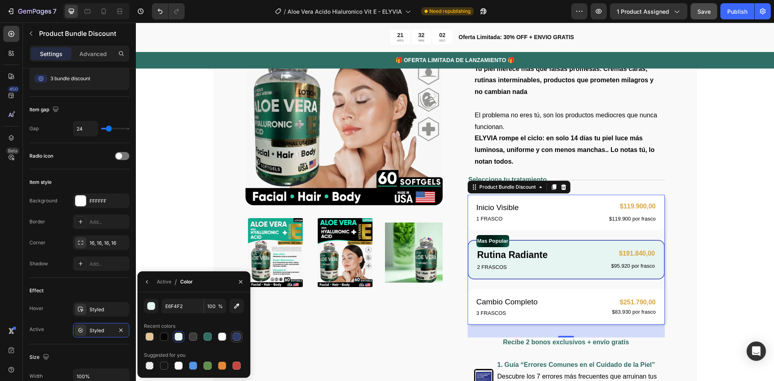
click at [237, 335] on div at bounding box center [236, 336] width 8 height 8
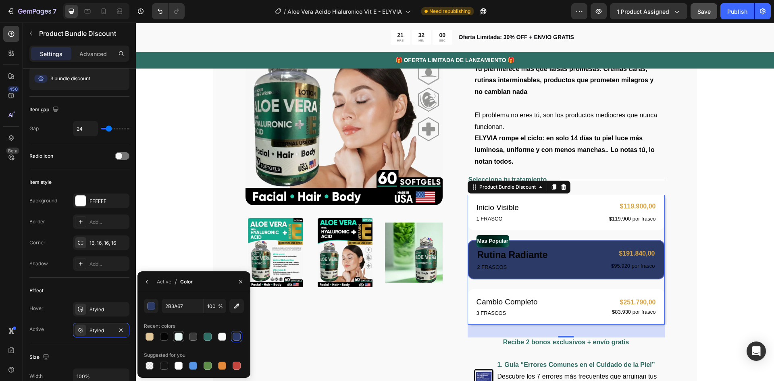
click at [177, 336] on div at bounding box center [178, 336] width 8 height 8
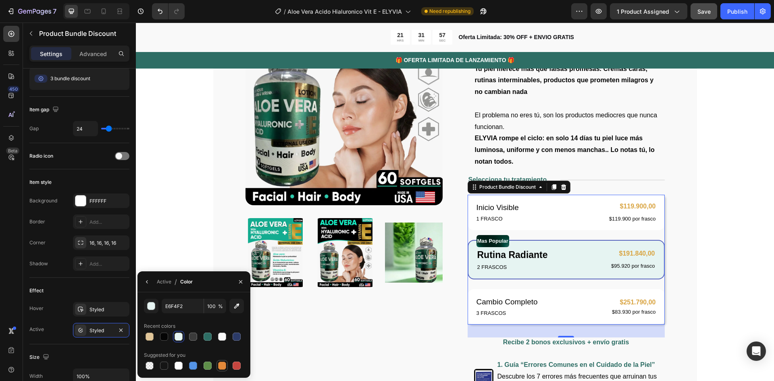
click at [223, 364] on div at bounding box center [222, 365] width 8 height 8
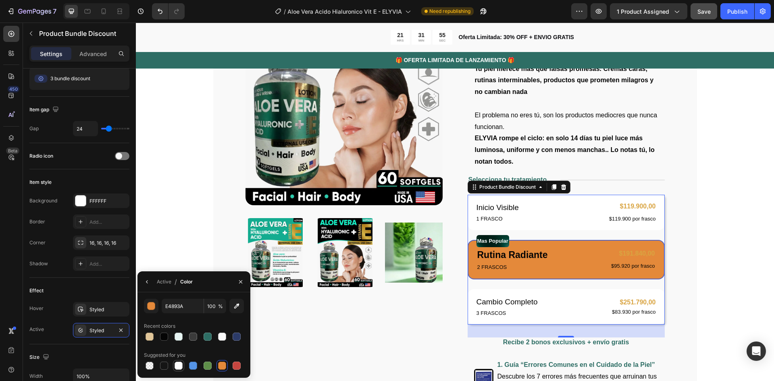
click at [180, 363] on div at bounding box center [178, 365] width 8 height 8
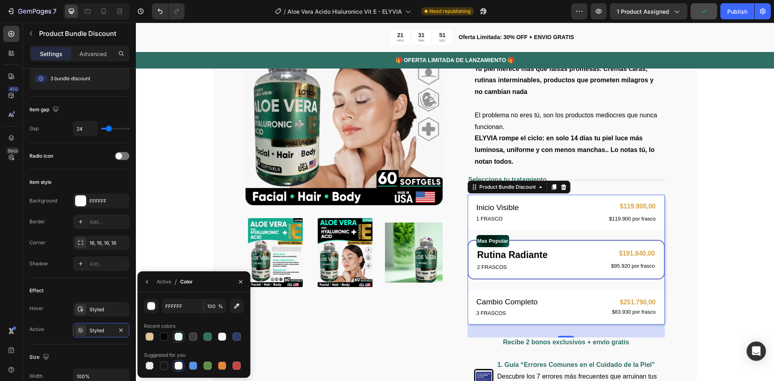
click at [177, 336] on div at bounding box center [178, 336] width 8 height 8
type input "E6F4F2"
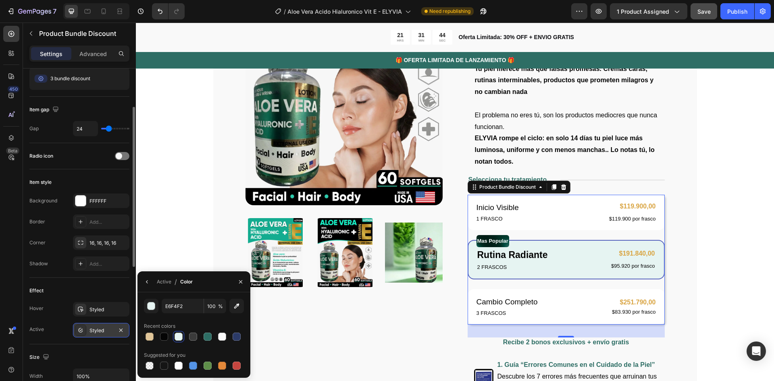
click at [81, 327] on icon at bounding box center [80, 330] width 6 height 6
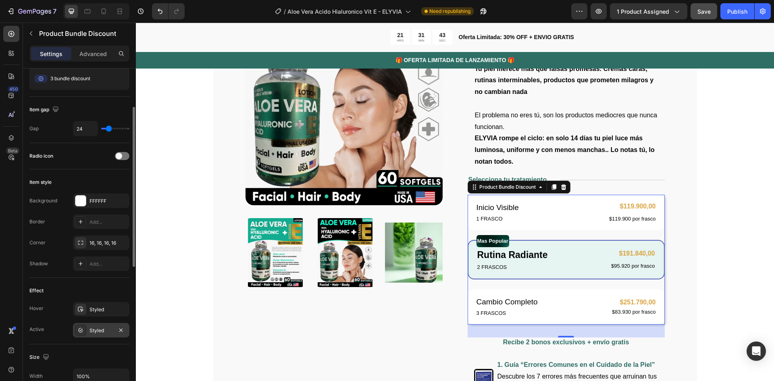
click at [79, 329] on icon at bounding box center [80, 330] width 4 height 4
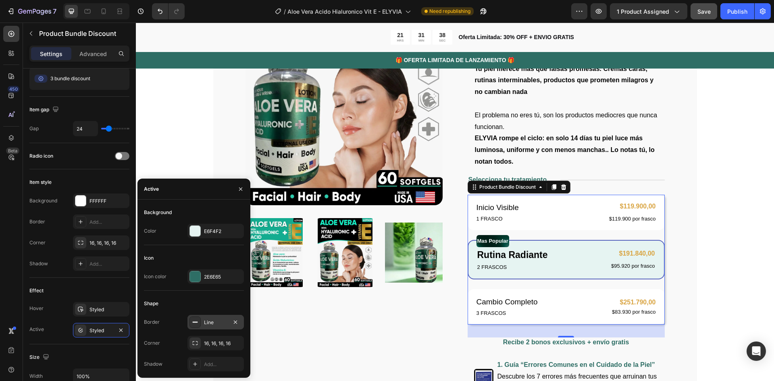
click at [205, 321] on div "Line" at bounding box center [215, 322] width 23 height 7
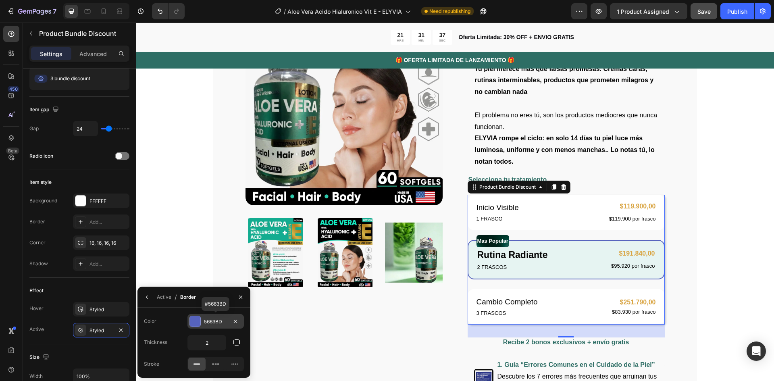
click at [195, 319] on div at bounding box center [195, 321] width 10 height 10
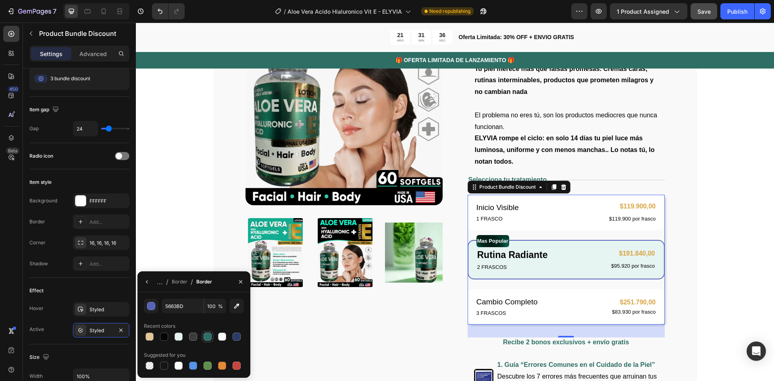
click at [208, 335] on div at bounding box center [207, 336] width 8 height 8
type input "2E6E65"
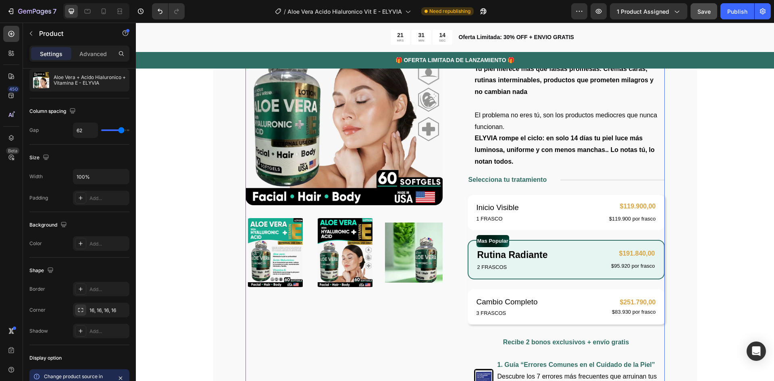
click at [358, 335] on div "Product Images" at bounding box center [343, 259] width 197 height 601
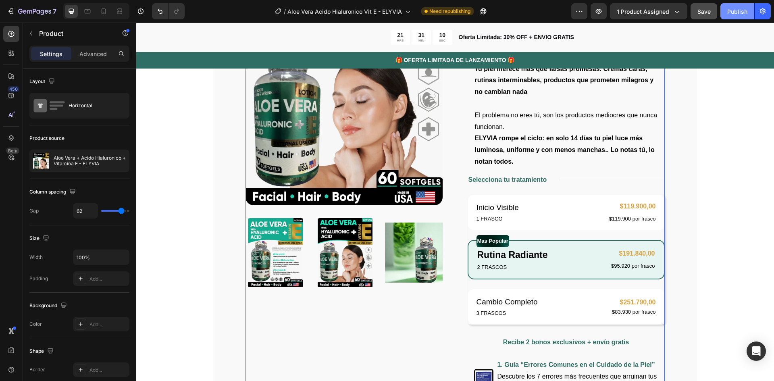
click at [729, 14] on div "Publish" at bounding box center [737, 11] width 20 height 8
click at [104, 15] on icon at bounding box center [104, 11] width 8 height 8
type input "0"
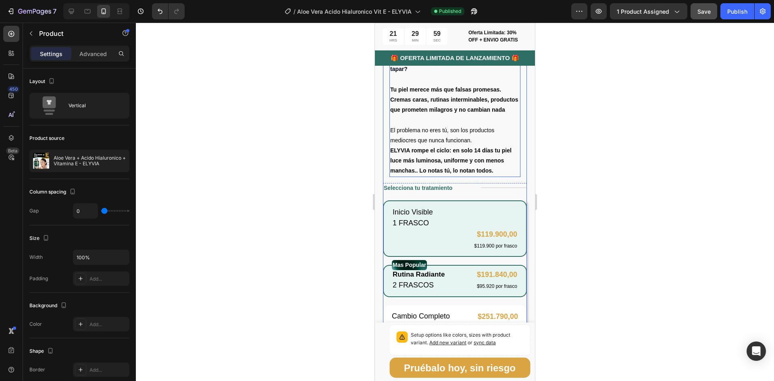
scroll to position [402, 0]
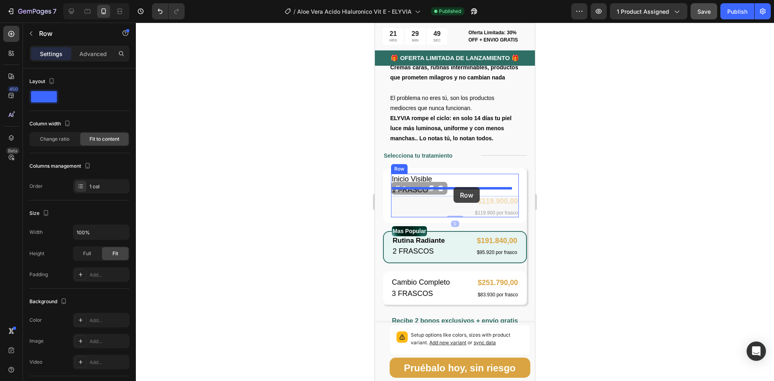
drag, startPoint x: 451, startPoint y: 206, endPoint x: 453, endPoint y: 187, distance: 19.4
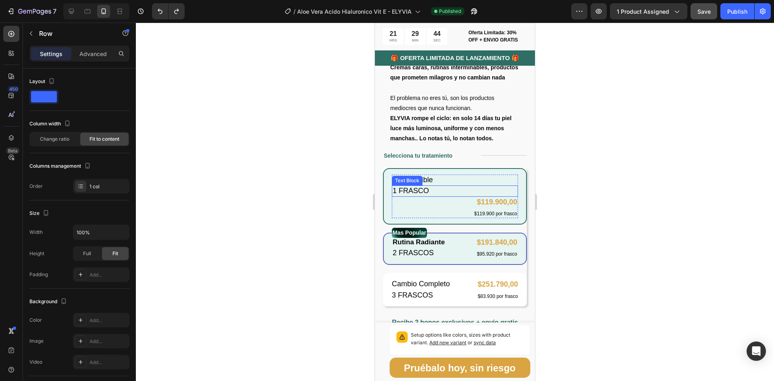
click at [437, 194] on p "1 FRASCO" at bounding box center [454, 190] width 125 height 9
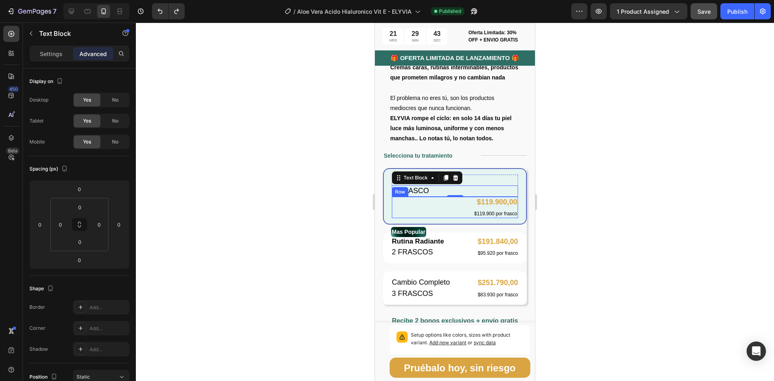
click at [443, 208] on div "$119.900,00 Product Price Product Price $119.900 por frasco Text Block Row" at bounding box center [455, 207] width 126 height 21
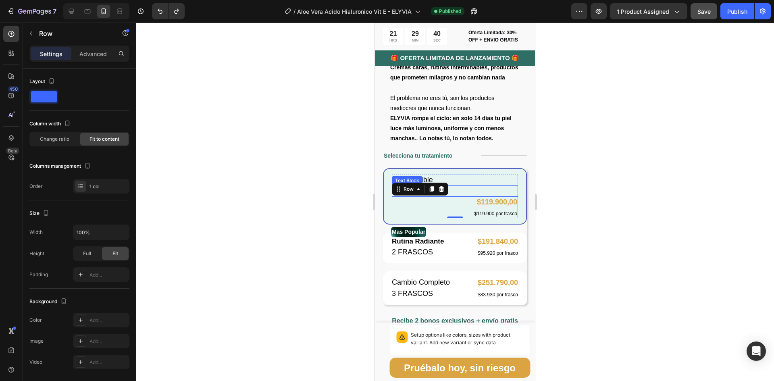
click at [473, 191] on p "1 FRASCO" at bounding box center [454, 190] width 125 height 9
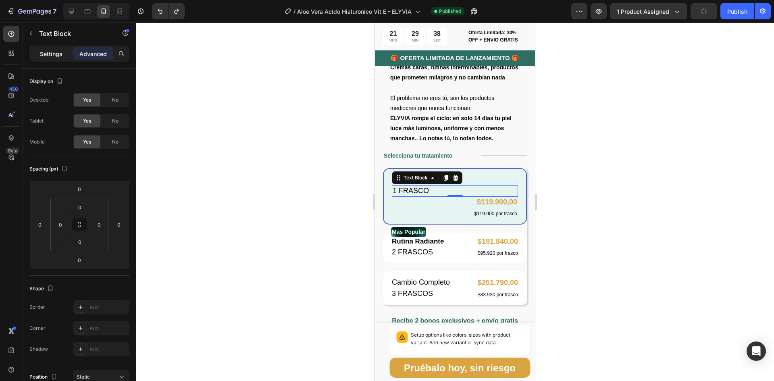
click at [48, 49] on div "Settings" at bounding box center [51, 53] width 40 height 13
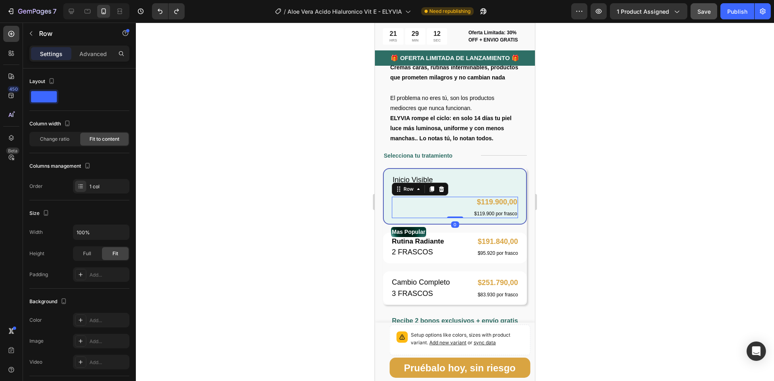
click at [435, 206] on div "$119.900,00 Product Price Product Price $119.900 por frasco Text Block Row 0" at bounding box center [455, 207] width 126 height 21
click at [419, 192] on icon at bounding box center [418, 189] width 6 height 6
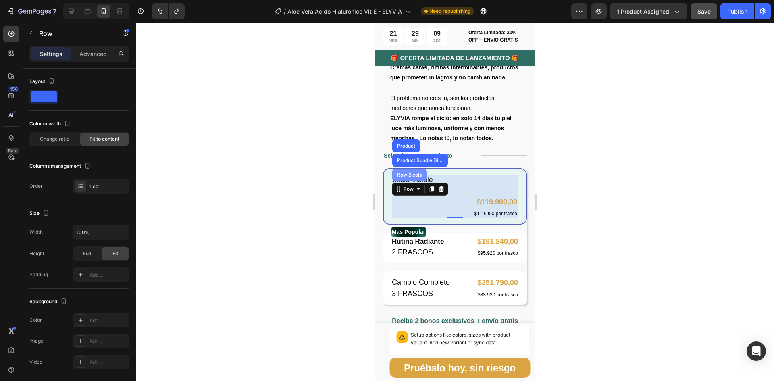
click at [417, 177] on div "Row 2 cols" at bounding box center [409, 174] width 28 height 5
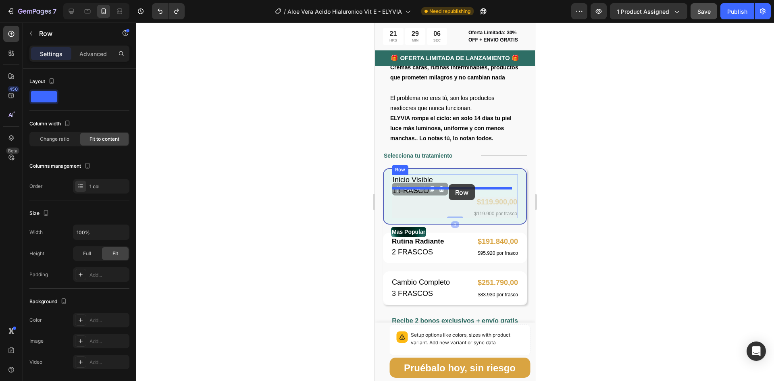
drag, startPoint x: 451, startPoint y: 209, endPoint x: 448, endPoint y: 184, distance: 25.1
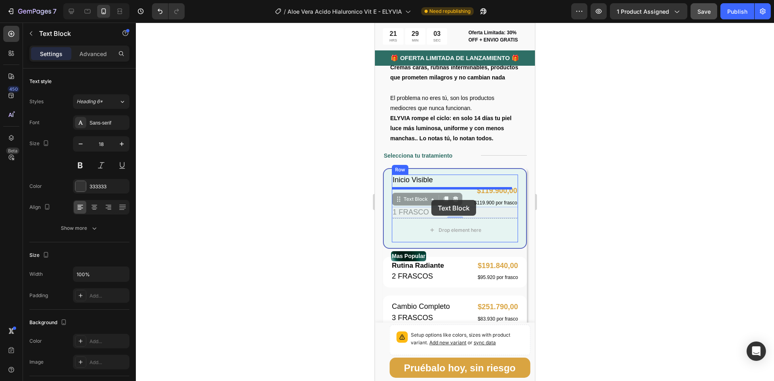
drag, startPoint x: 432, startPoint y: 218, endPoint x: 431, endPoint y: 200, distance: 17.8
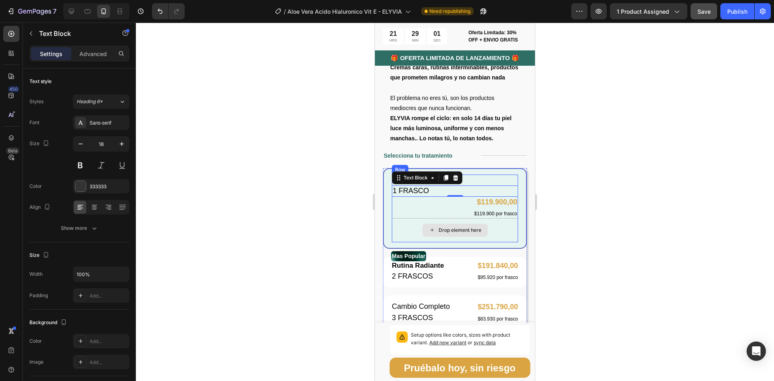
click at [511, 236] on div "Drop element here" at bounding box center [455, 230] width 126 height 24
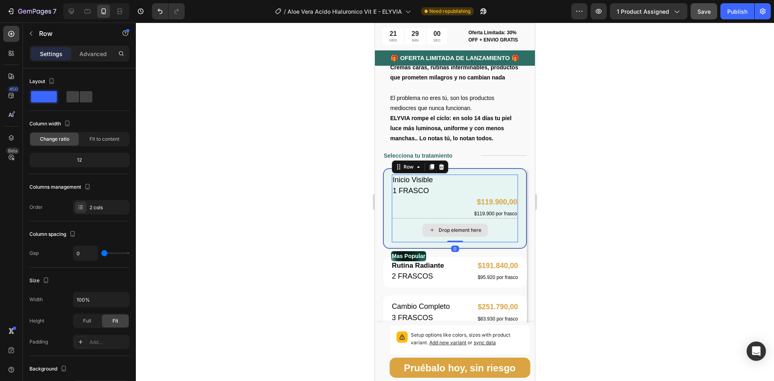
click at [499, 231] on div "Drop element here" at bounding box center [455, 230] width 126 height 24
click at [8, 137] on icon at bounding box center [11, 138] width 8 height 8
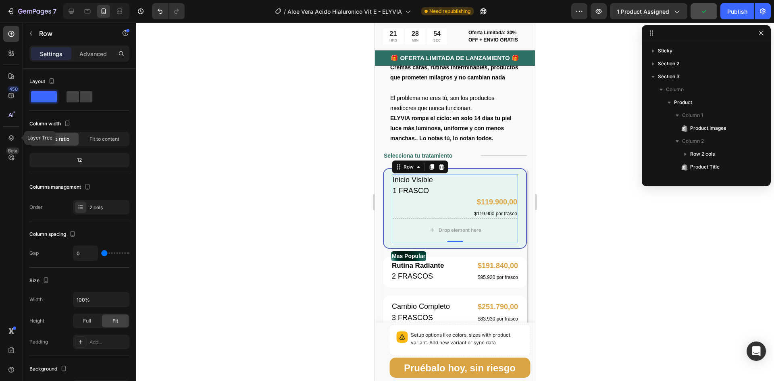
scroll to position [127, 0]
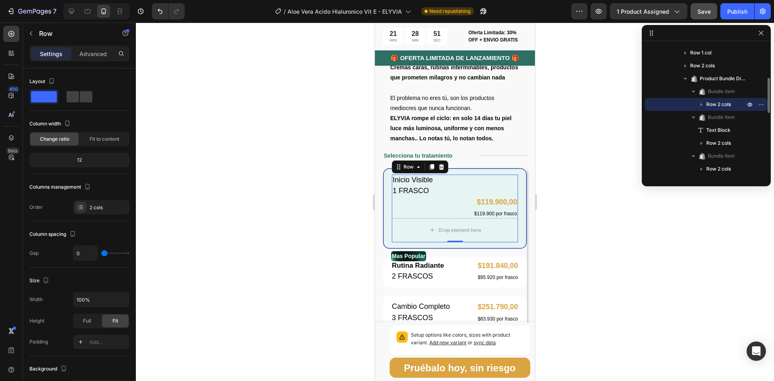
click at [718, 103] on span "Row 2 cols" at bounding box center [718, 104] width 25 height 8
click at [718, 90] on span "Bundle Item" at bounding box center [721, 91] width 27 height 8
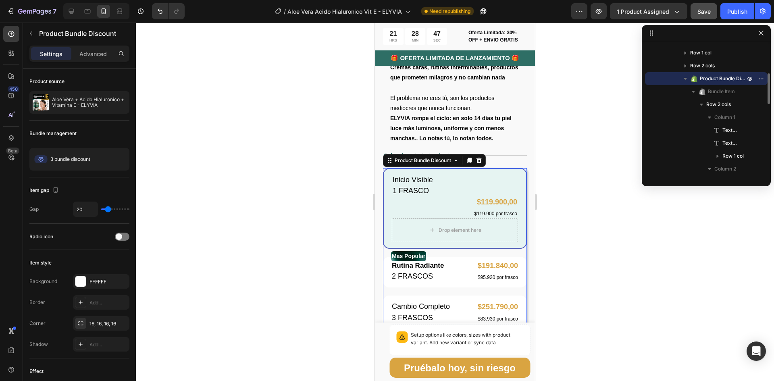
click at [718, 79] on span "Product Bundle Discount" at bounding box center [722, 79] width 47 height 8
click at [714, 77] on span "Product Bundle Discount" at bounding box center [722, 79] width 47 height 8
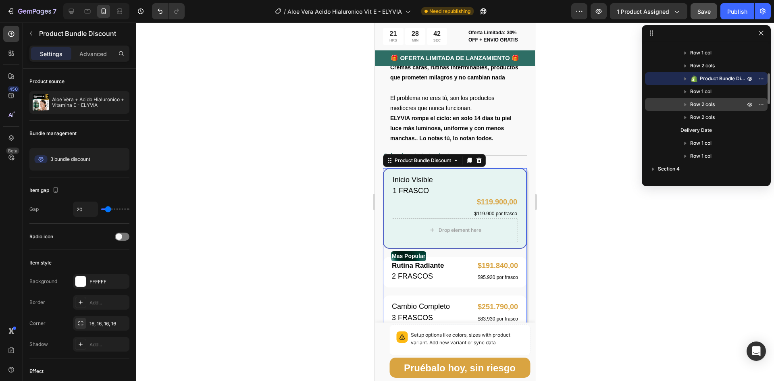
click at [709, 107] on span "Row 2 cols" at bounding box center [702, 104] width 25 height 8
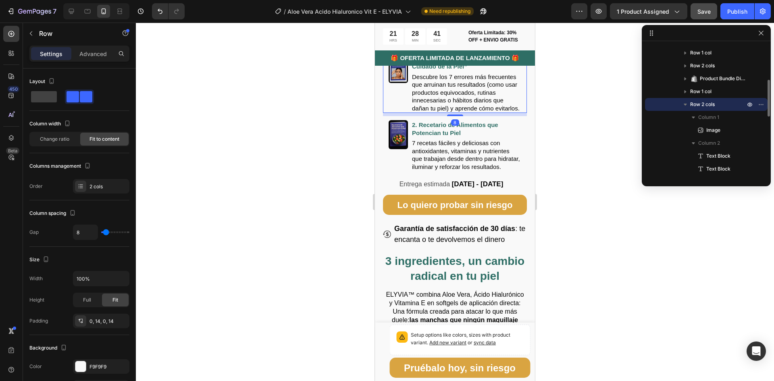
scroll to position [717, 0]
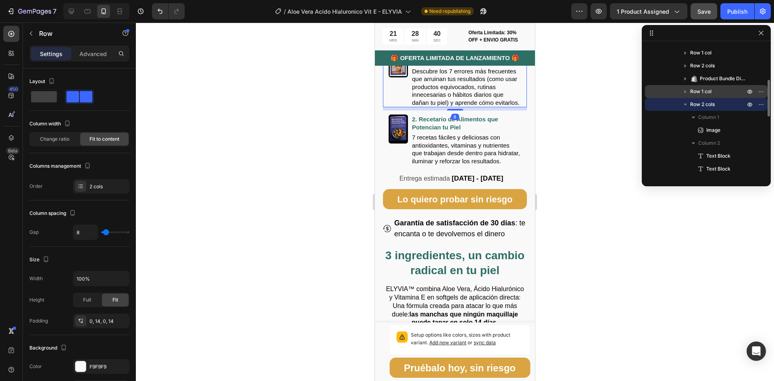
click at [709, 90] on span "Row 1 col" at bounding box center [700, 91] width 21 height 8
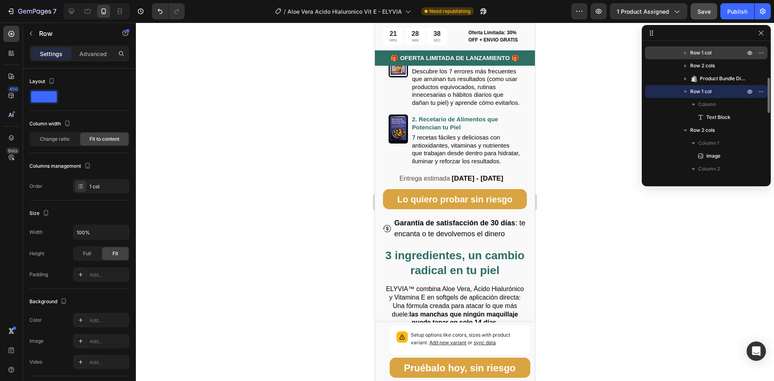
scroll to position [87, 0]
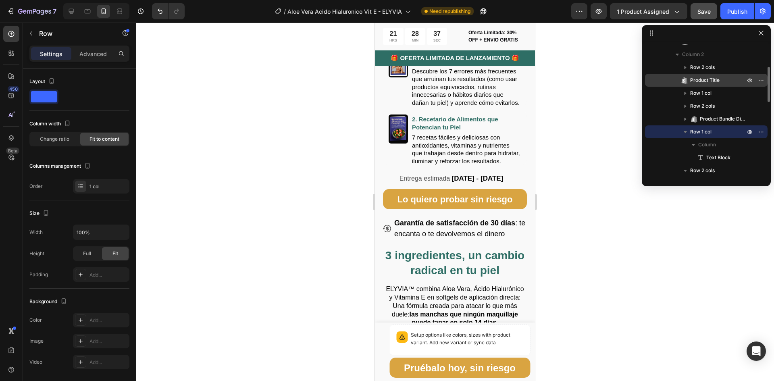
click at [705, 79] on span "Product Title" at bounding box center [704, 80] width 29 height 8
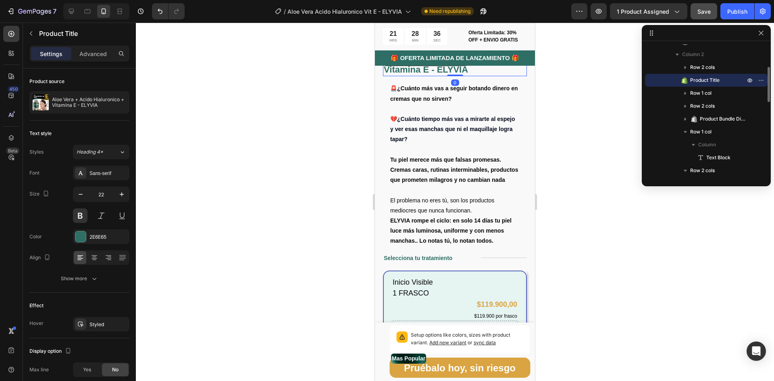
scroll to position [293, 0]
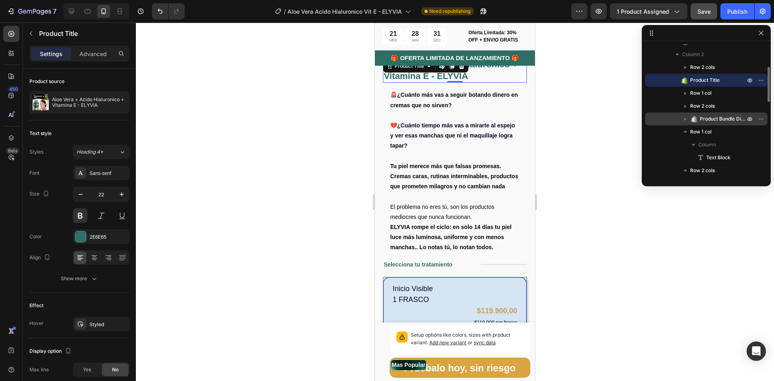
click at [705, 120] on span "Product Bundle Discount" at bounding box center [722, 119] width 47 height 8
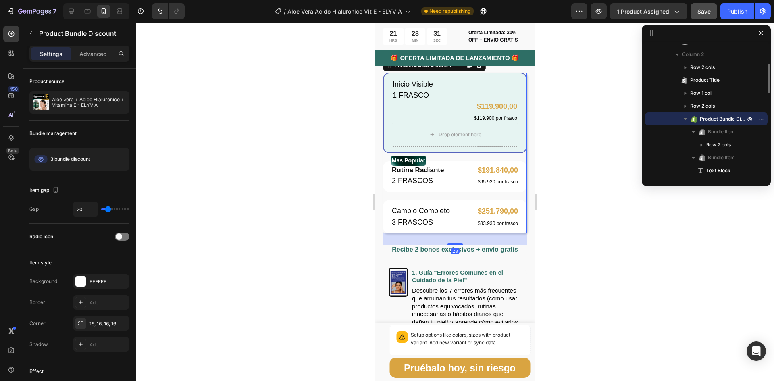
scroll to position [522, 0]
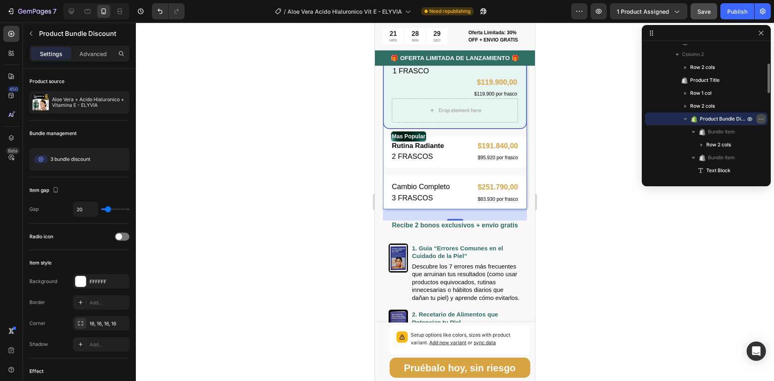
click at [760, 118] on icon "button" at bounding box center [761, 119] width 6 height 6
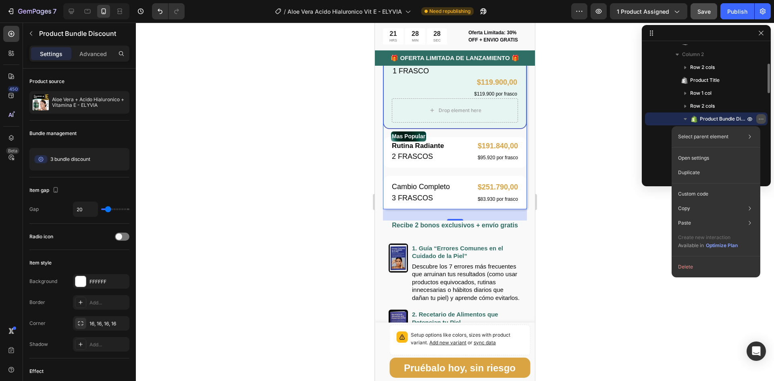
click at [760, 118] on icon "button" at bounding box center [761, 119] width 6 height 6
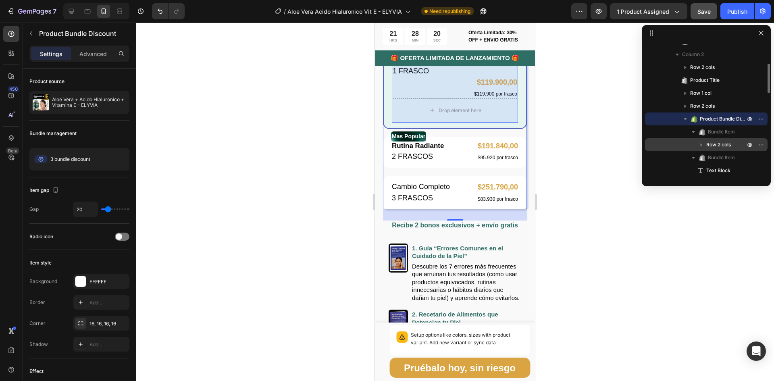
click at [725, 142] on span "Row 2 cols" at bounding box center [718, 145] width 25 height 8
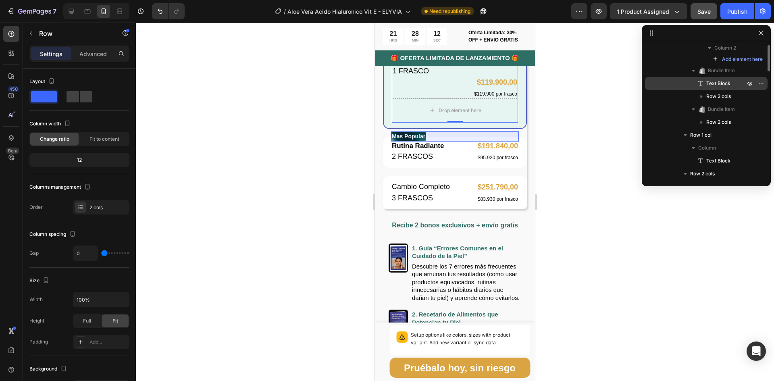
scroll to position [208, 0]
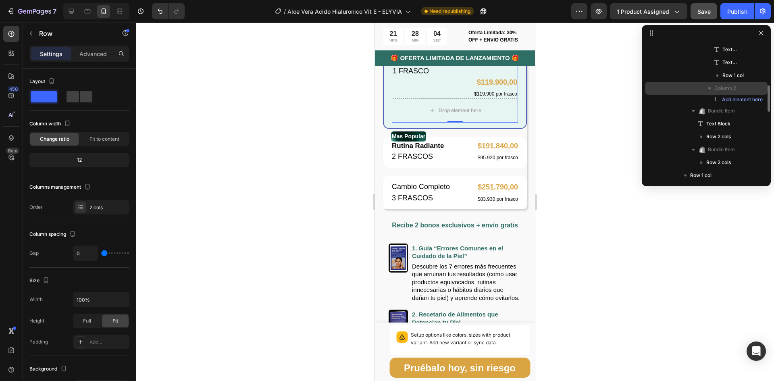
click at [735, 87] on span "Column 2" at bounding box center [725, 88] width 22 height 8
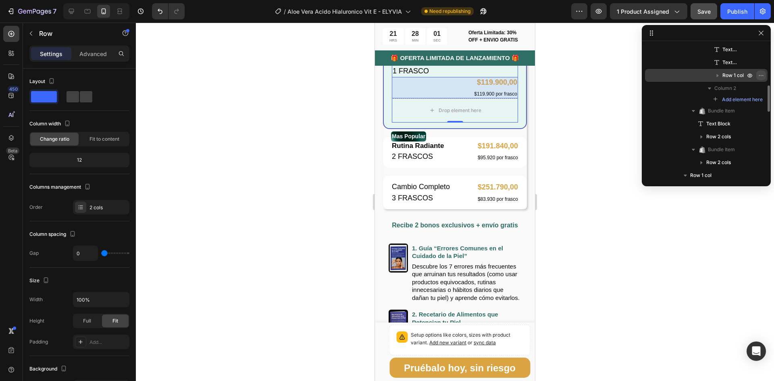
click at [761, 75] on icon "button" at bounding box center [761, 75] width 6 height 6
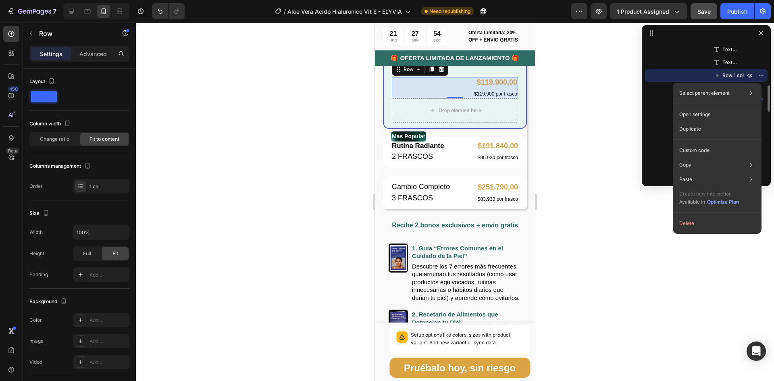
click at [704, 72] on div "Row 1 col" at bounding box center [706, 75] width 116 height 13
click at [607, 81] on div at bounding box center [455, 202] width 638 height 358
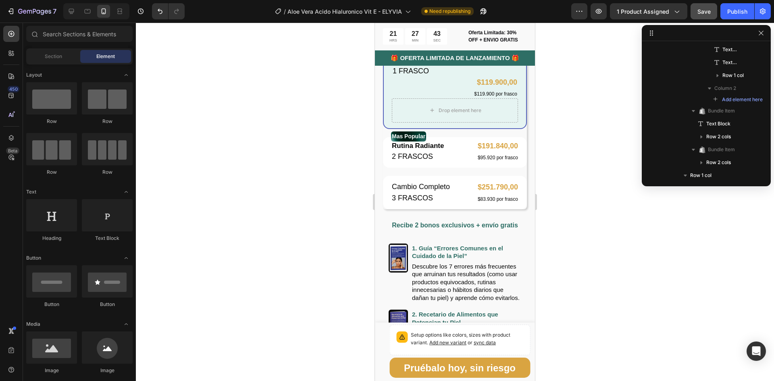
click at [565, 106] on div at bounding box center [455, 202] width 638 height 358
click at [761, 36] on icon "button" at bounding box center [761, 33] width 6 height 6
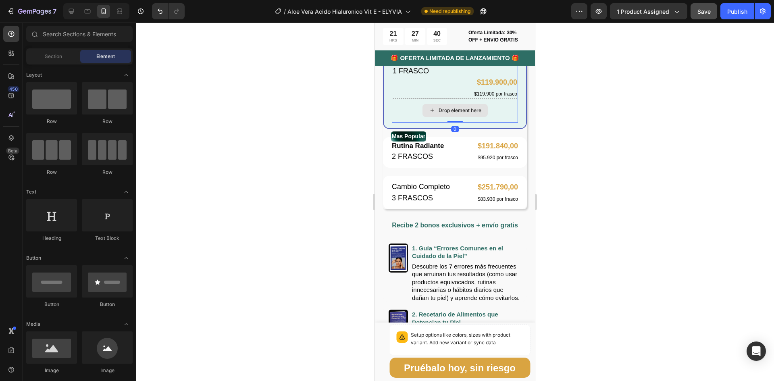
click at [491, 113] on div "Drop element here" at bounding box center [455, 110] width 126 height 24
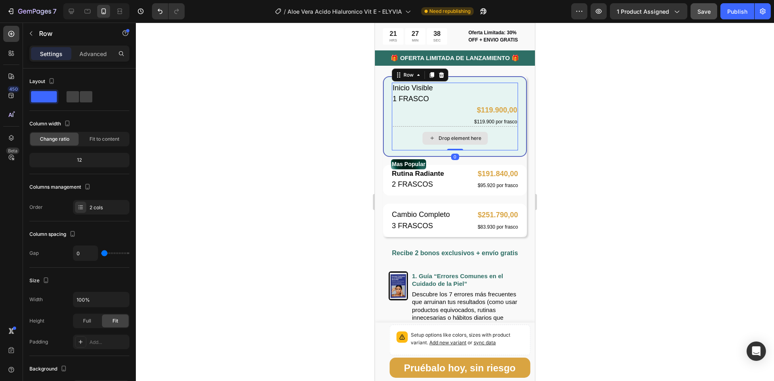
scroll to position [482, 0]
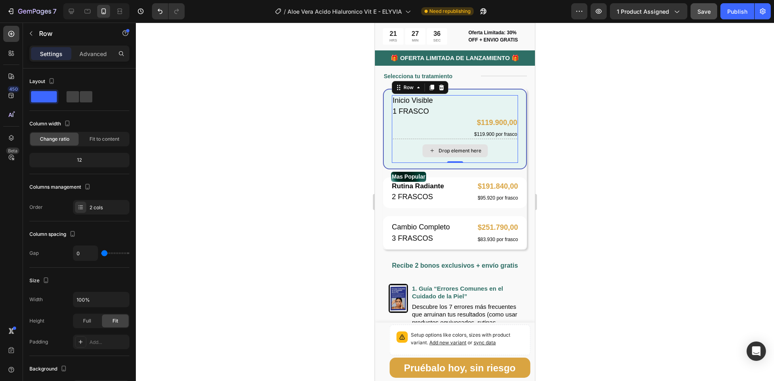
click at [409, 148] on div "Drop element here" at bounding box center [455, 151] width 126 height 24
click at [441, 88] on icon at bounding box center [441, 88] width 5 height 6
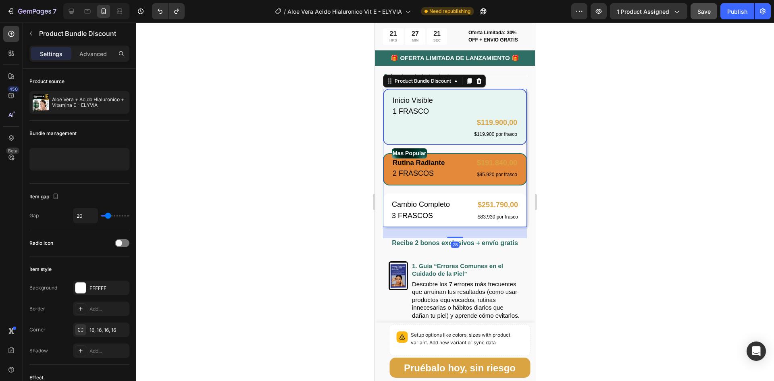
click at [462, 183] on div "Mas Popular Text Block Rutina Radiante Text Block 2 FRASCOS Text Block $191.840…" at bounding box center [455, 169] width 144 height 33
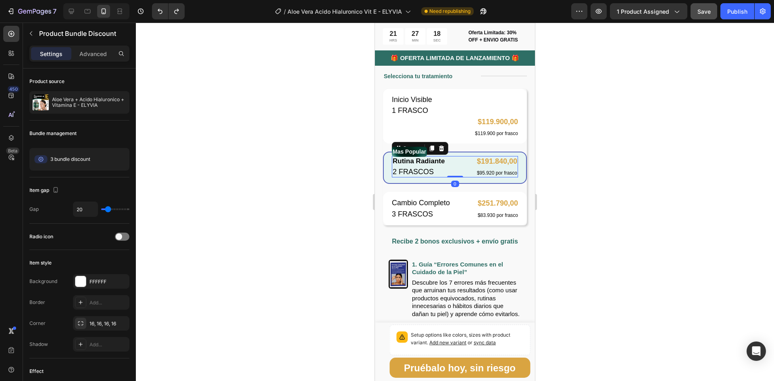
click at [461, 170] on div "Rutina Radiante Text Block 2 FRASCOS Text Block $191.840,00 Product Price Produ…" at bounding box center [455, 167] width 126 height 22
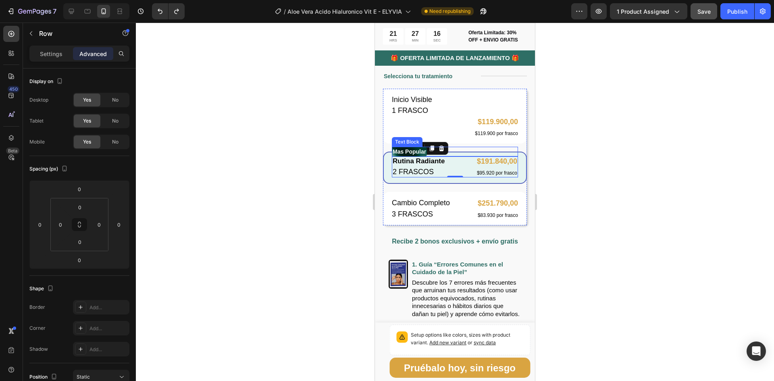
click at [467, 156] on div "Mas Popular" at bounding box center [455, 152] width 126 height 10
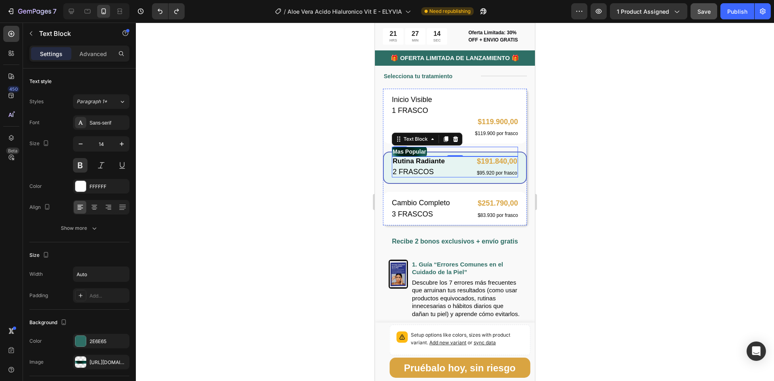
click at [456, 178] on div "Rutina Radiante Text Block 2 FRASCOS Text Block $191.840,00 Product Price Produ…" at bounding box center [455, 167] width 126 height 22
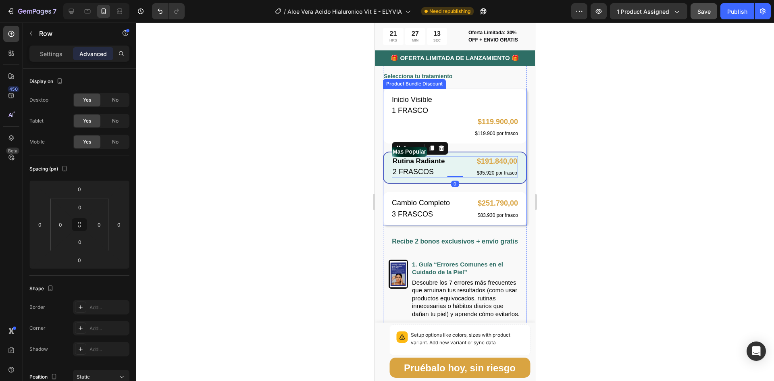
click at [432, 183] on div "Mas Popular Text Block Rutina Radiante Text Block 2 FRASCOS Text Block $191.840…" at bounding box center [455, 168] width 144 height 33
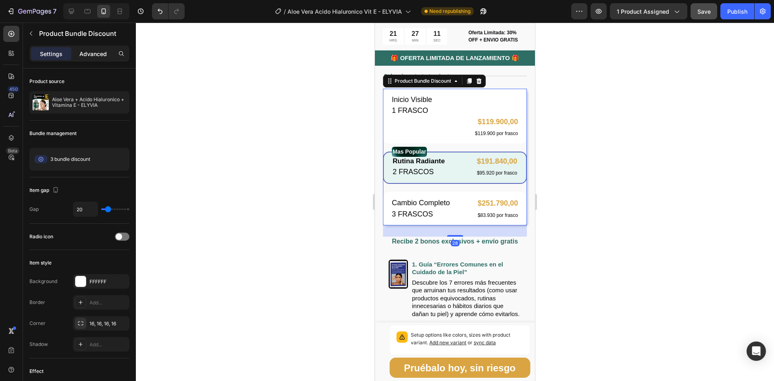
click at [103, 51] on p "Advanced" at bounding box center [92, 54] width 27 height 8
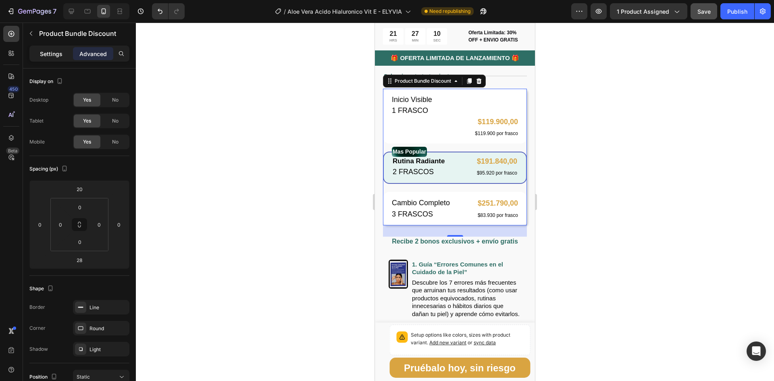
click at [48, 52] on p "Settings" at bounding box center [51, 54] width 23 height 8
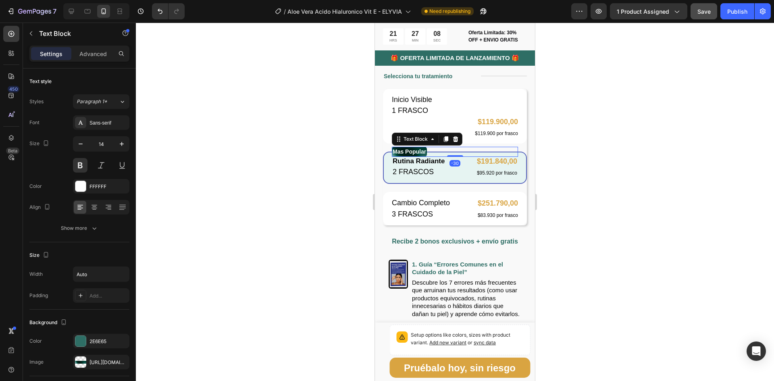
click at [444, 157] on div "Mas Popular" at bounding box center [455, 152] width 126 height 10
click at [449, 166] on div "-30" at bounding box center [454, 163] width 11 height 6
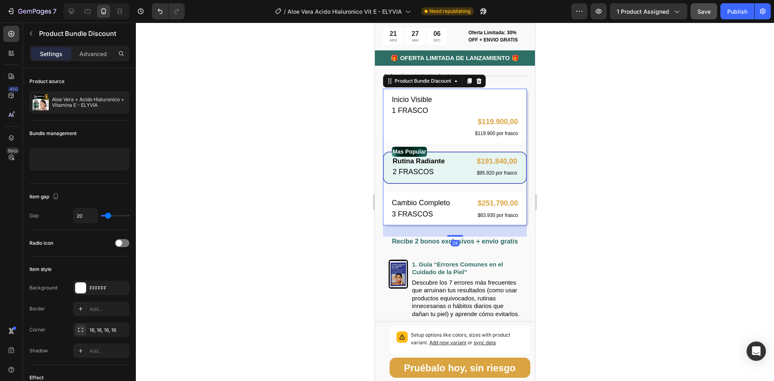
click at [388, 174] on div "Mas Popular Text Block Rutina Radiante Text Block 2 FRASCOS Text Block $191.840…" at bounding box center [455, 168] width 144 height 33
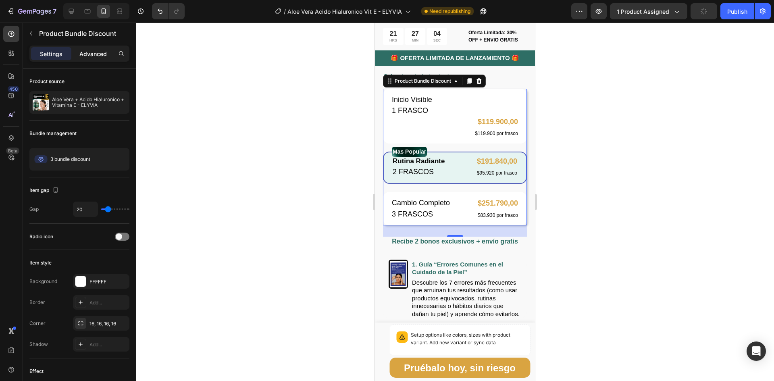
click at [92, 57] on p "Advanced" at bounding box center [92, 54] width 27 height 8
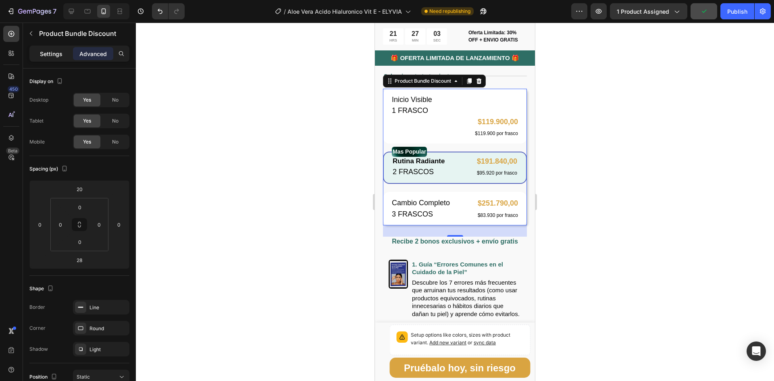
click at [59, 51] on p "Settings" at bounding box center [51, 54] width 23 height 8
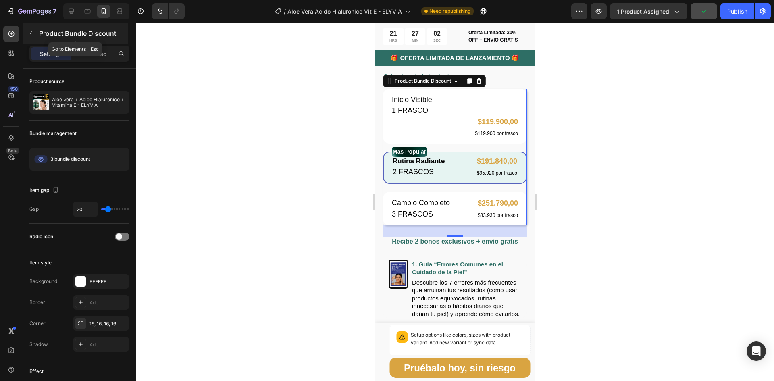
click at [30, 31] on icon "button" at bounding box center [31, 33] width 6 height 6
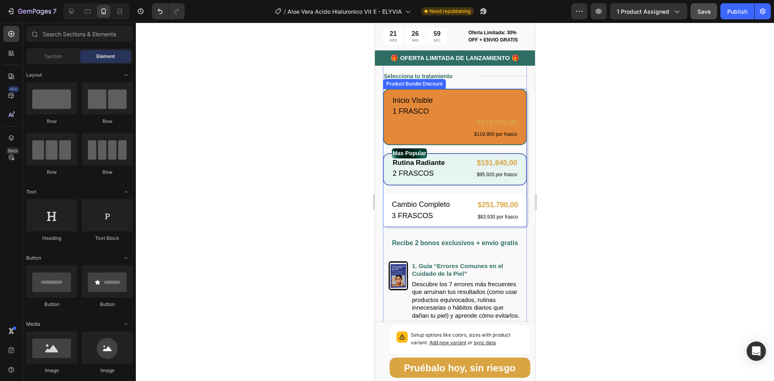
click at [473, 94] on div "Inicio Visible Text Block 1 FRASCO Text Block $119.900,00 Product Price Product…" at bounding box center [455, 117] width 144 height 56
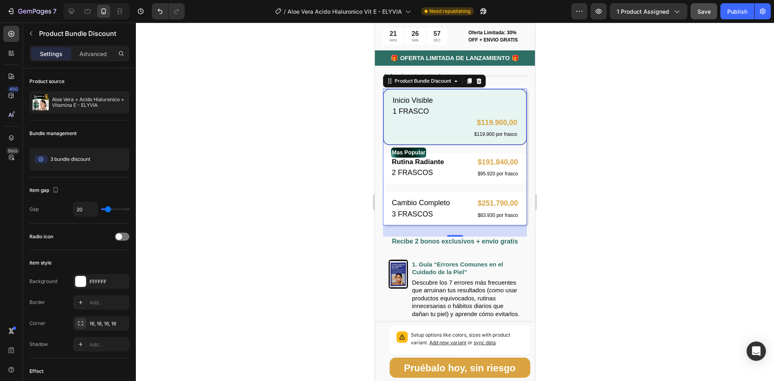
click at [462, 143] on div "Inicio Visible Text Block 1 FRASCO Text Block $119.900,00 Product Price Product…" at bounding box center [455, 117] width 144 height 56
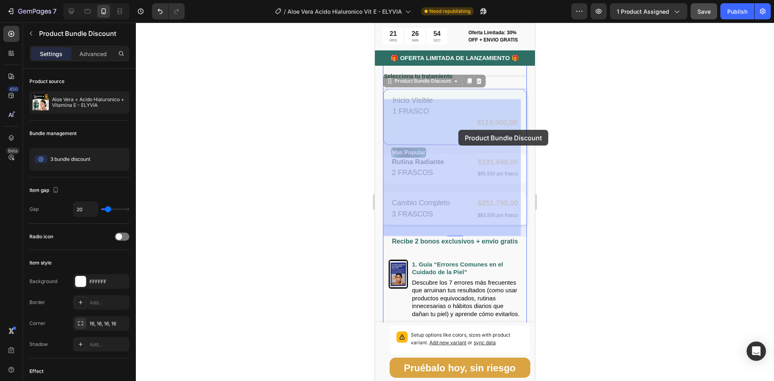
drag, startPoint x: 462, startPoint y: 143, endPoint x: 458, endPoint y: 130, distance: 13.5
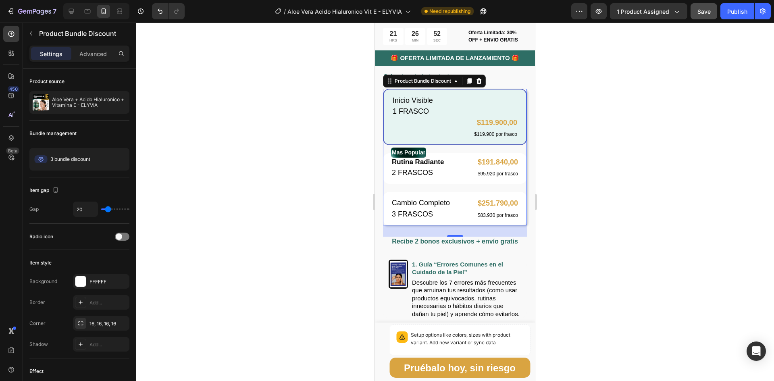
click at [469, 95] on div "Inicio Visible Text Block 1 FRASCO Text Block $119.900,00 Product Price Product…" at bounding box center [455, 117] width 144 height 56
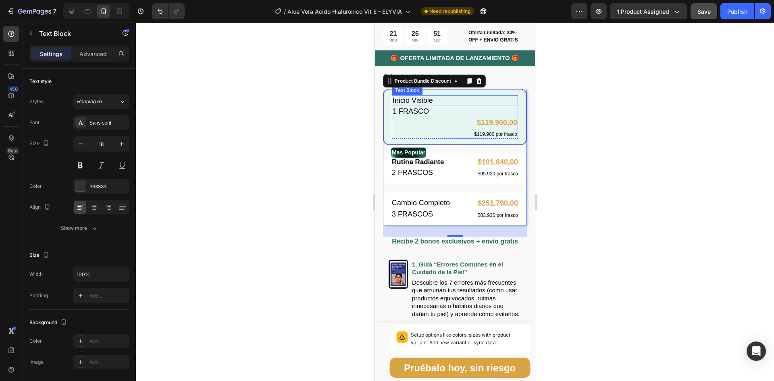
click at [465, 102] on p "Inicio Visible" at bounding box center [454, 100] width 125 height 9
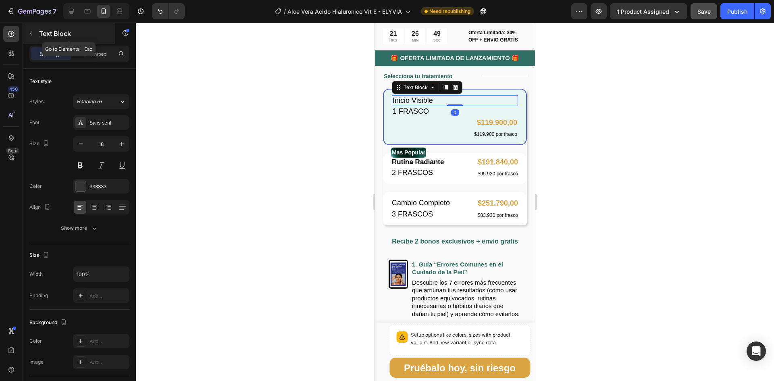
click at [33, 33] on icon "button" at bounding box center [31, 33] width 6 height 6
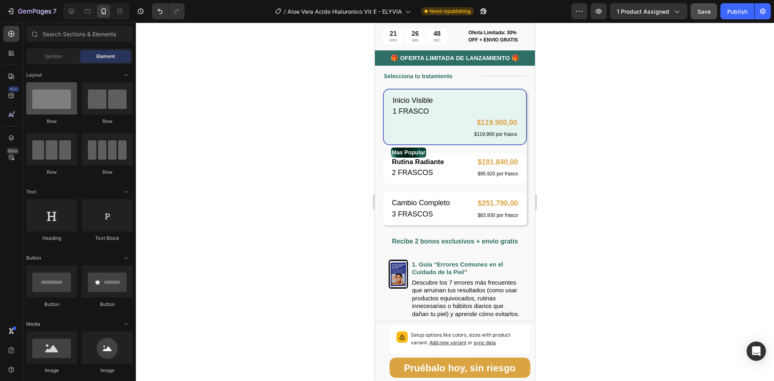
click at [53, 96] on div at bounding box center [51, 98] width 51 height 32
click at [158, 6] on button "Undo/Redo" at bounding box center [160, 11] width 16 height 16
click at [161, 14] on icon "Undo/Redo" at bounding box center [160, 11] width 8 height 8
click at [160, 10] on icon "Undo/Redo" at bounding box center [160, 11] width 5 height 5
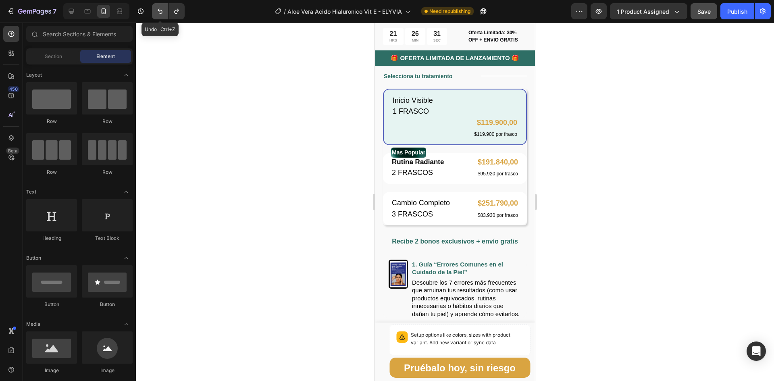
click at [160, 10] on icon "Undo/Redo" at bounding box center [160, 11] width 5 height 5
click at [37, 10] on icon "button" at bounding box center [38, 12] width 4 height 4
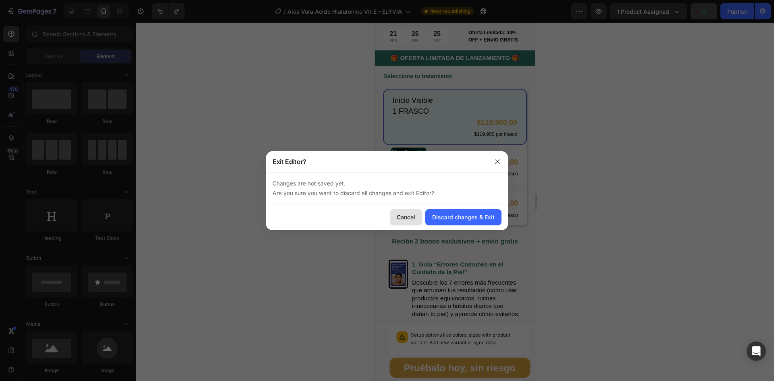
click at [400, 217] on div "Cancel" at bounding box center [405, 217] width 19 height 8
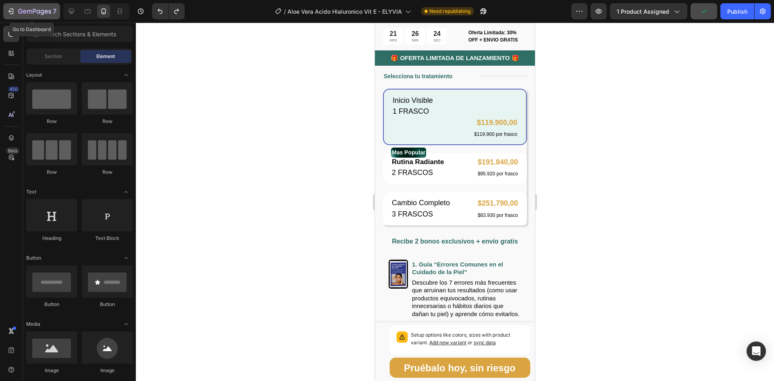
click at [23, 8] on icon "button" at bounding box center [34, 11] width 33 height 7
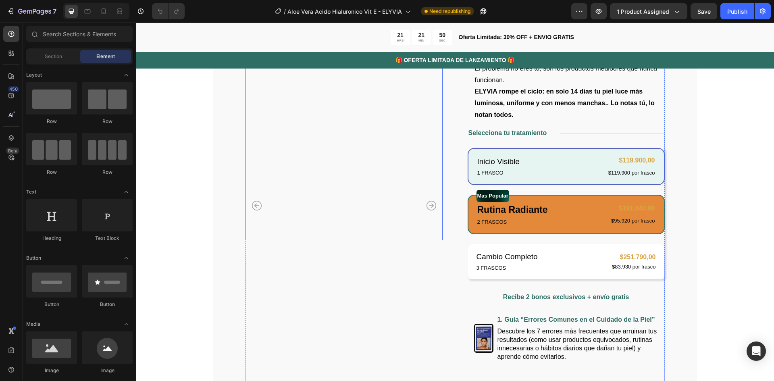
scroll to position [242, 0]
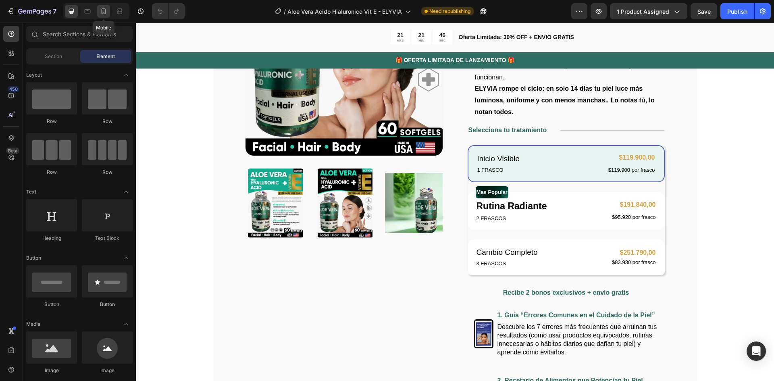
click at [100, 16] on div at bounding box center [103, 11] width 13 height 13
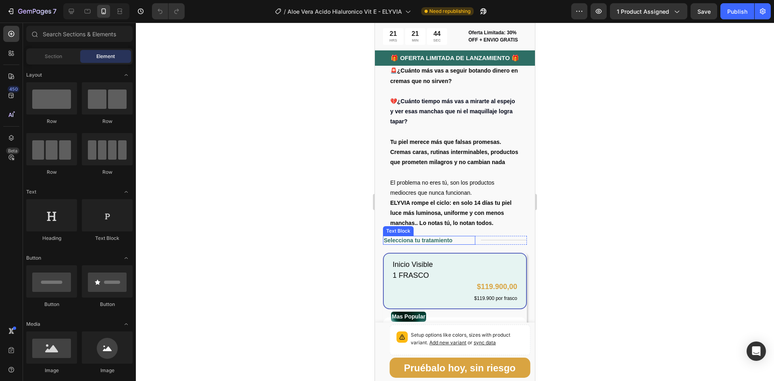
scroll to position [363, 0]
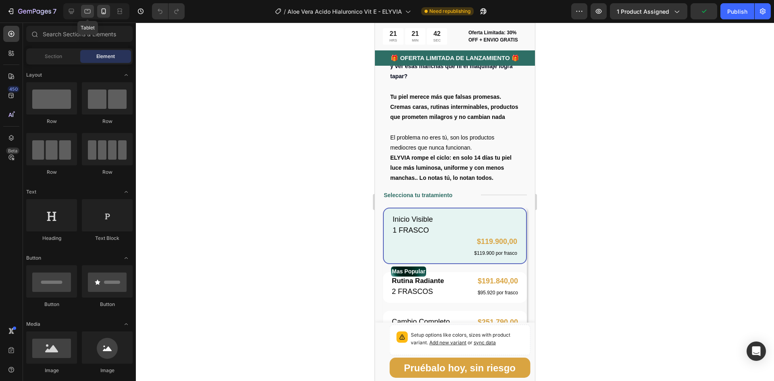
click at [85, 9] on icon at bounding box center [88, 11] width 6 height 4
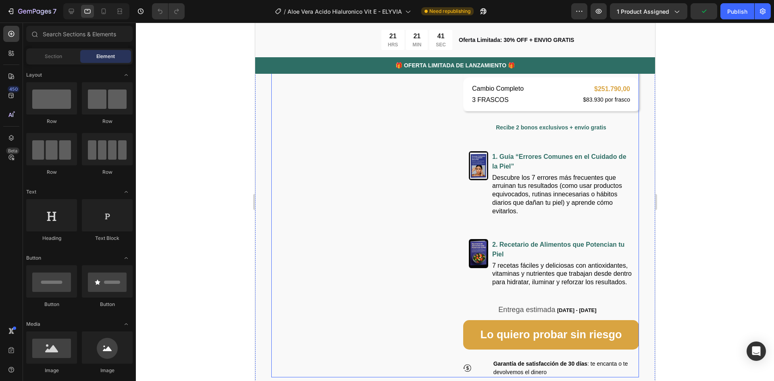
scroll to position [321, 0]
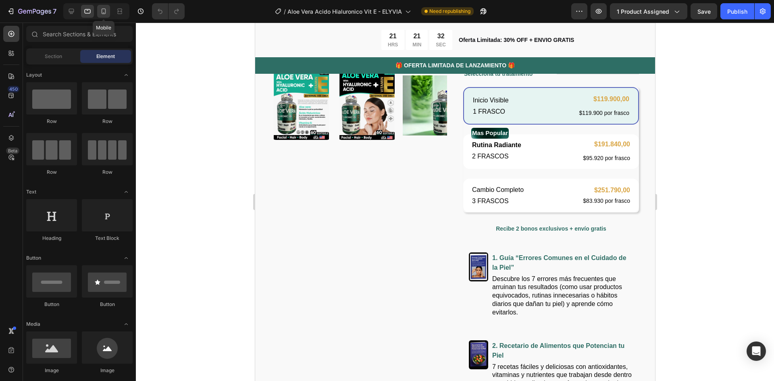
click at [99, 7] on div at bounding box center [103, 11] width 13 height 13
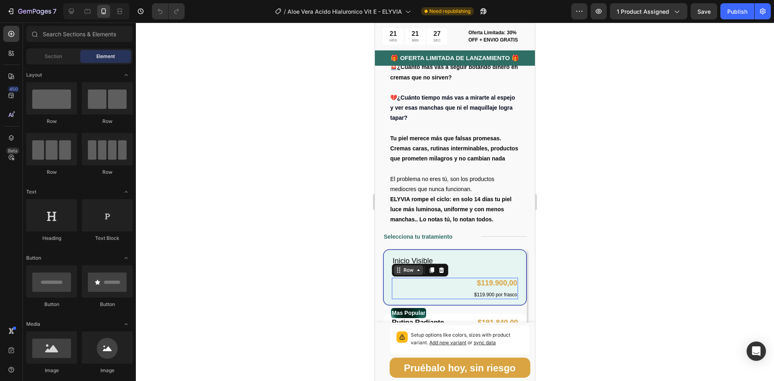
click at [402, 276] on div "Row" at bounding box center [420, 270] width 56 height 13
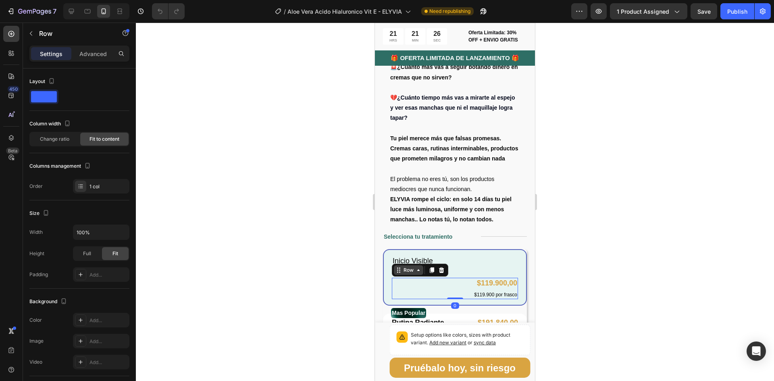
click at [412, 274] on div "Row" at bounding box center [408, 269] width 13 height 7
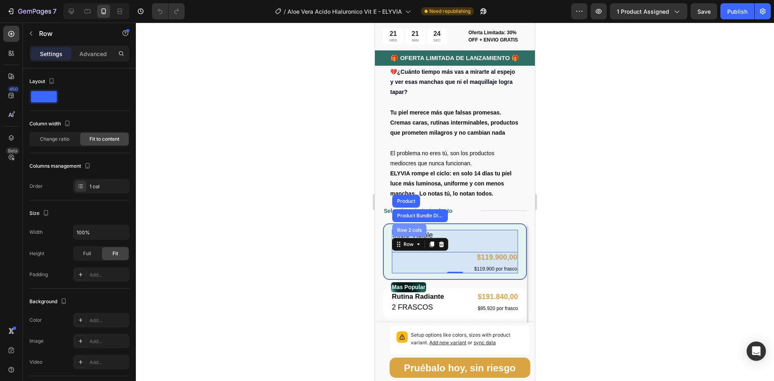
scroll to position [361, 0]
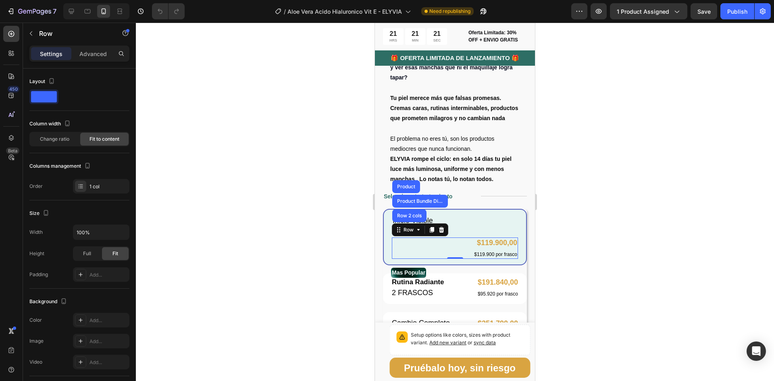
click at [413, 247] on div "$119.900,00 Product Price Product Price $119.900 por [PERSON_NAME] Text Block R…" at bounding box center [455, 247] width 126 height 21
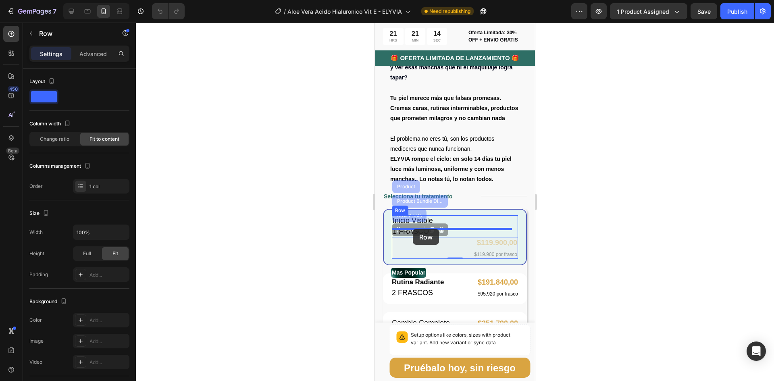
drag, startPoint x: 413, startPoint y: 247, endPoint x: 413, endPoint y: 229, distance: 18.5
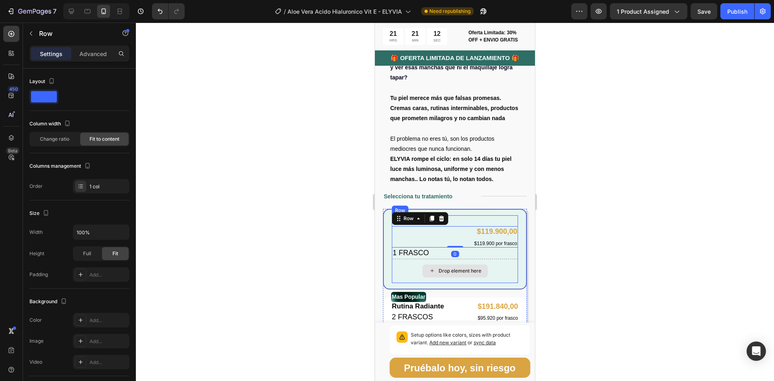
click at [404, 271] on div "Drop element here" at bounding box center [455, 271] width 126 height 24
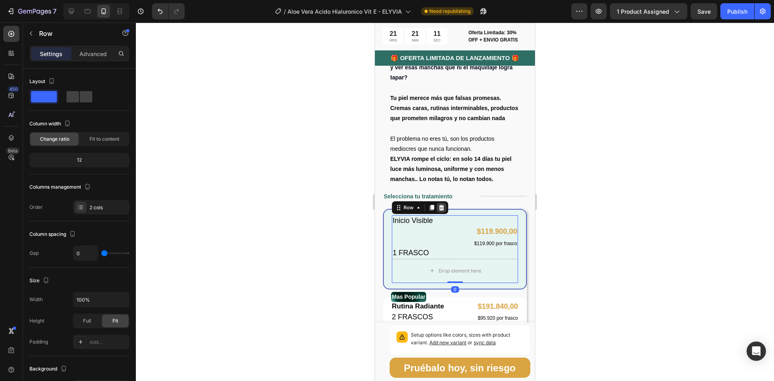
click at [443, 211] on icon at bounding box center [441, 207] width 6 height 6
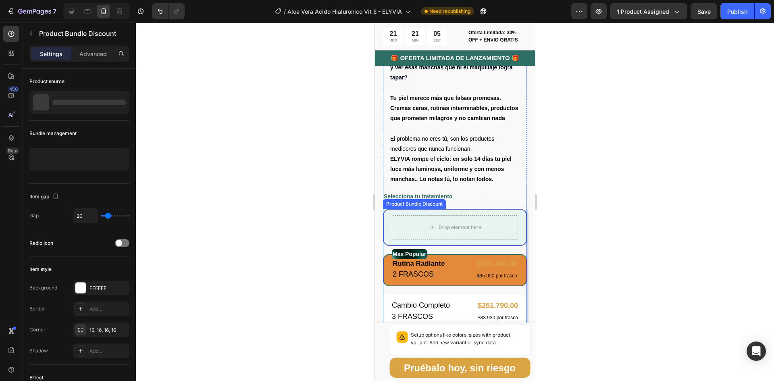
click at [457, 283] on div "Mas Popular Text Block Rutina Radiante Text Block 2 FRASCOS Text Block $191.840…" at bounding box center [455, 270] width 144 height 33
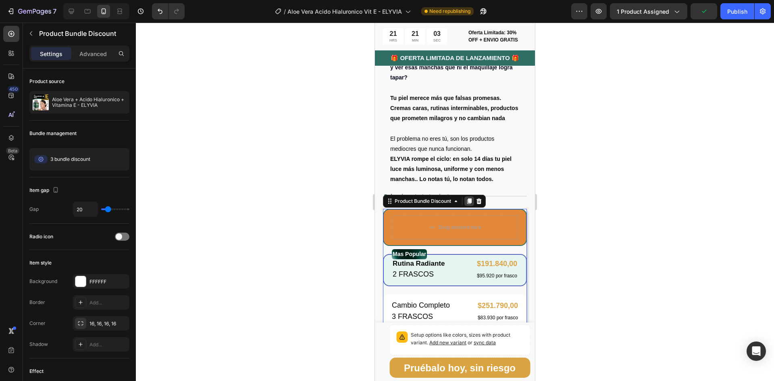
click at [469, 203] on icon at bounding box center [469, 201] width 4 height 6
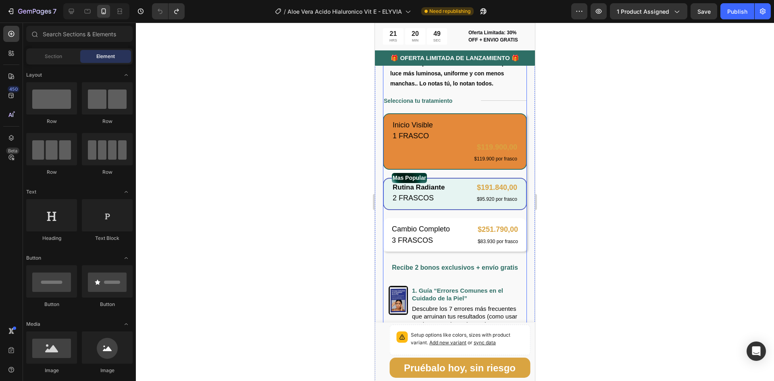
scroll to position [457, 0]
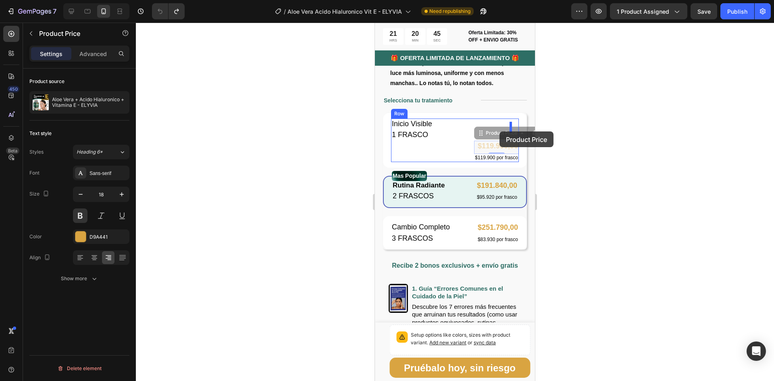
drag, startPoint x: 497, startPoint y: 147, endPoint x: 499, endPoint y: 131, distance: 15.9
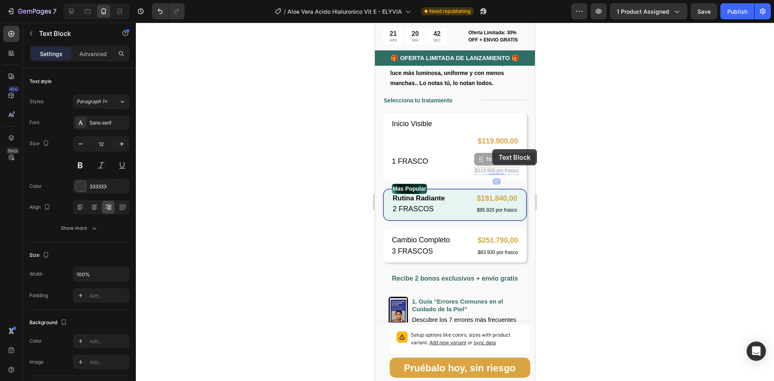
drag, startPoint x: 490, startPoint y: 176, endPoint x: 492, endPoint y: 149, distance: 27.4
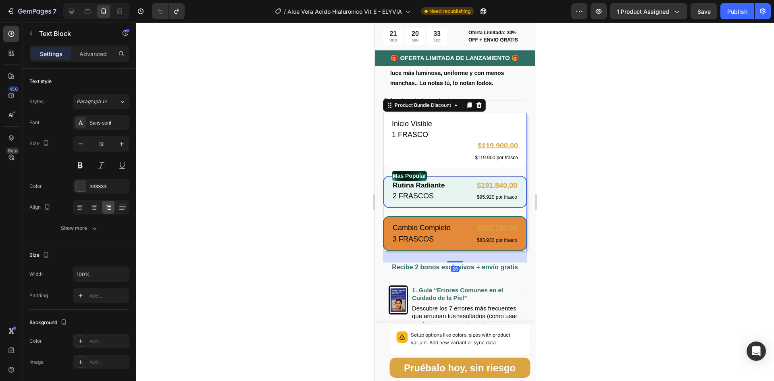
click at [458, 222] on div "Cambio Completo Text Block 3 FRASCOS Text Block $251.790,00 Product Price Produ…" at bounding box center [455, 233] width 144 height 35
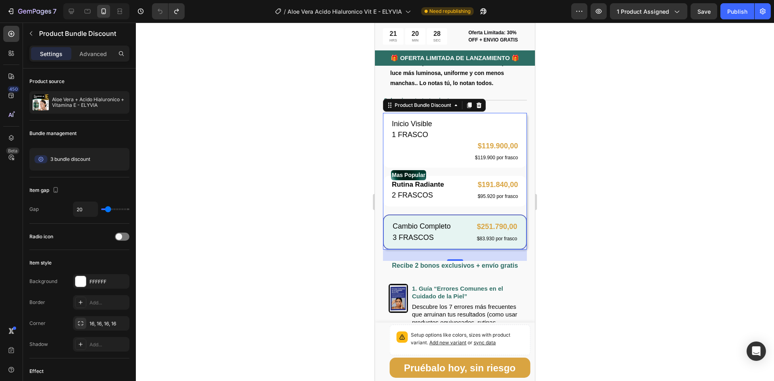
click at [452, 222] on div "Cambio Completo Text Block 3 FRASCOS Text Block $251.790,00 Product Price Produ…" at bounding box center [455, 231] width 144 height 35
click at [457, 222] on div "Cambio Completo Text Block 3 FRASCOS Text Block $251.790,00 Product Price Produ…" at bounding box center [455, 231] width 144 height 35
click at [87, 161] on span "3 bundle discount" at bounding box center [70, 159] width 40 height 7
click at [85, 157] on span "3 bundle discount" at bounding box center [70, 159] width 40 height 7
click at [124, 160] on div "Edit" at bounding box center [114, 159] width 25 height 10
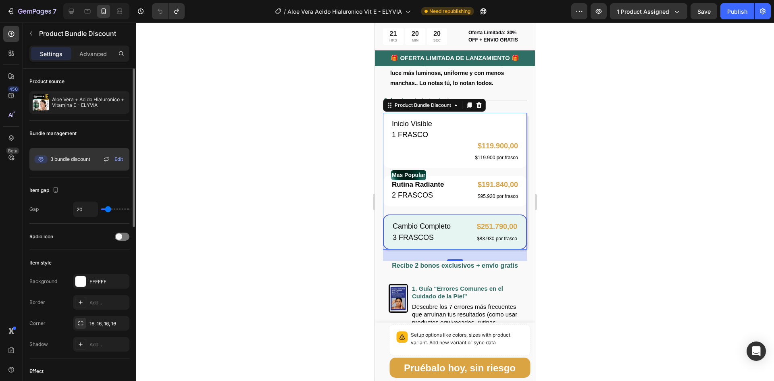
click at [118, 160] on span "Edit" at bounding box center [118, 159] width 8 height 7
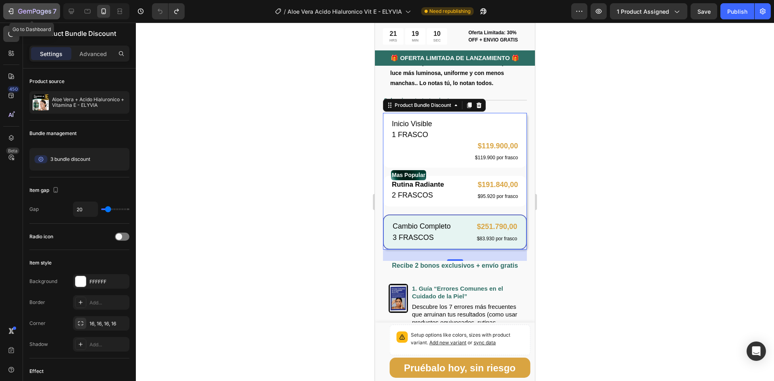
click at [25, 11] on icon "button" at bounding box center [34, 11] width 33 height 7
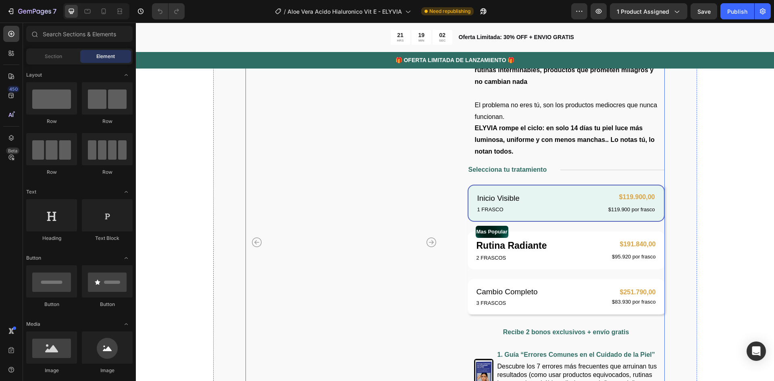
scroll to position [201, 0]
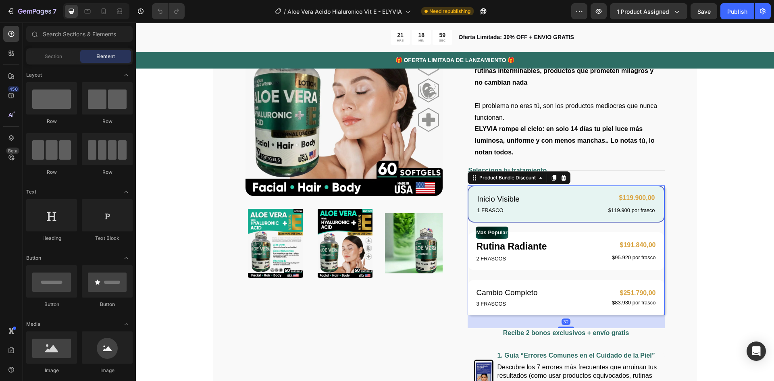
click at [547, 190] on div "Inicio Visible Text Block 1 FRASCO Text Block $119.900,00 Product Price Product…" at bounding box center [565, 203] width 197 height 37
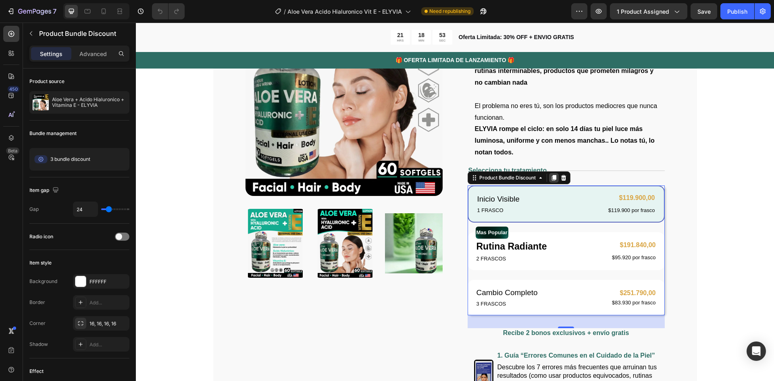
click at [551, 177] on icon at bounding box center [553, 178] width 4 height 6
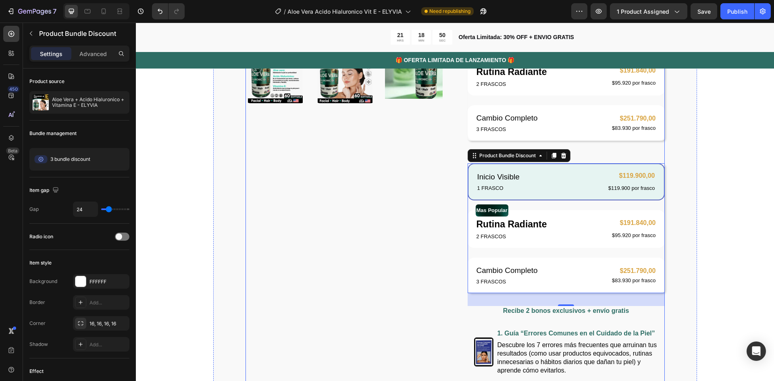
scroll to position [367, 0]
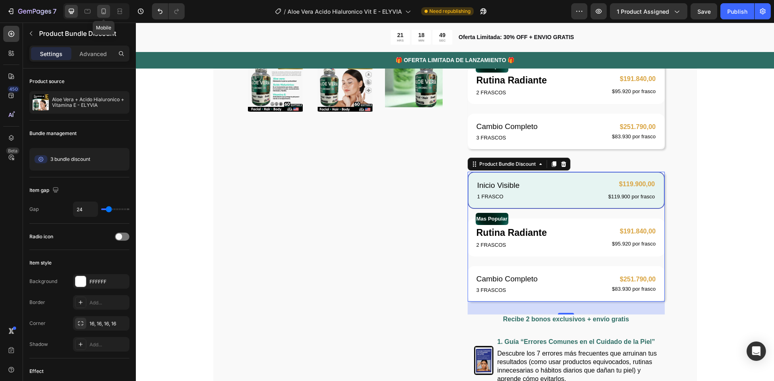
click at [105, 14] on icon at bounding box center [104, 11] width 4 height 6
type input "20"
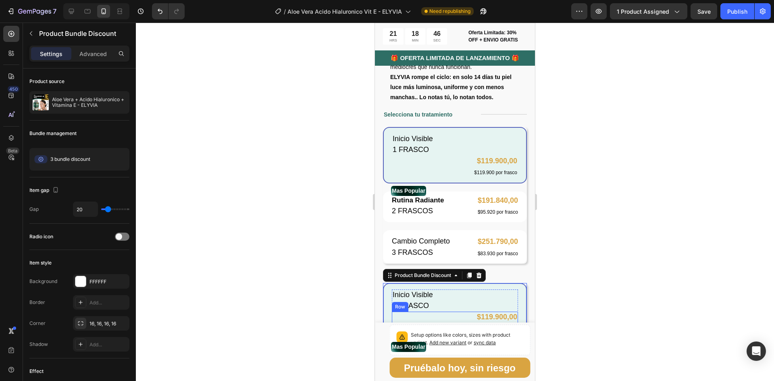
scroll to position [517, 0]
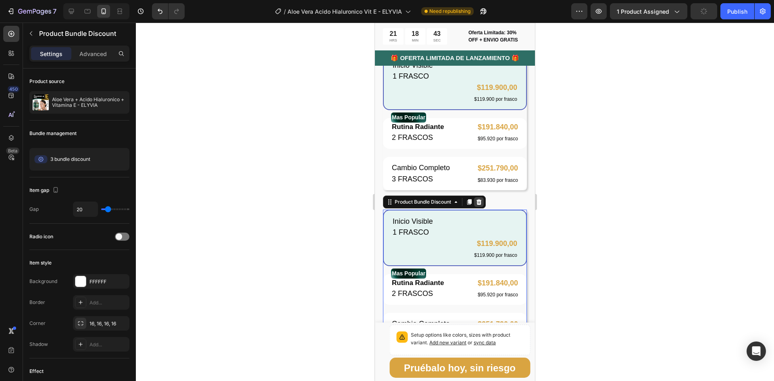
click at [482, 205] on icon at bounding box center [478, 202] width 6 height 6
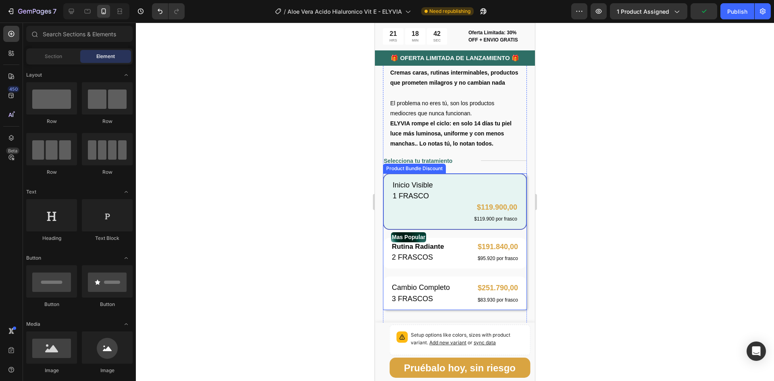
scroll to position [396, 0]
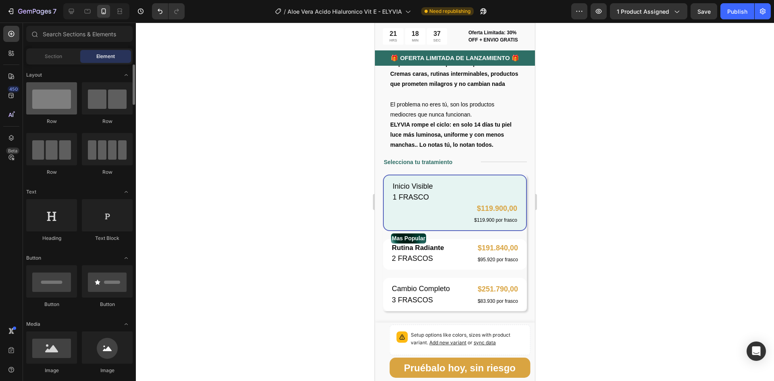
click at [65, 105] on div at bounding box center [51, 98] width 51 height 32
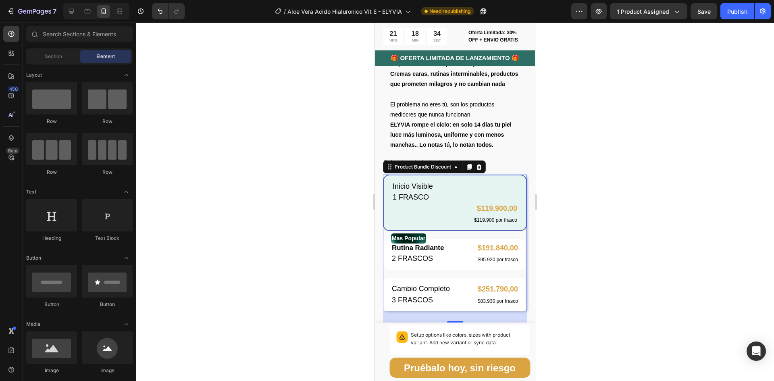
click at [388, 203] on div "Inicio Visible Text Block 1 FRASCO Text Block $119.900,00 Product Price Product…" at bounding box center [455, 202] width 144 height 56
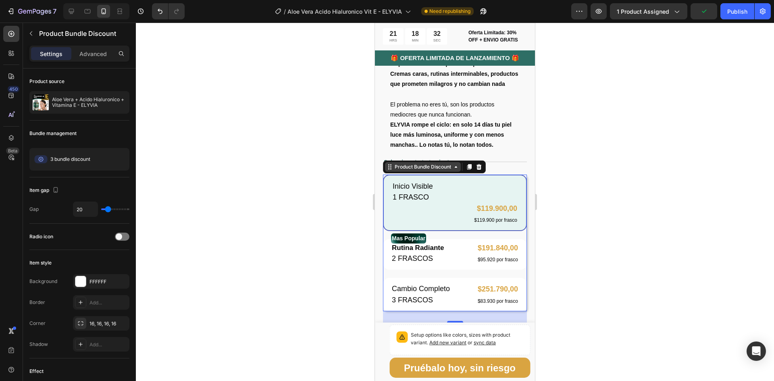
click at [458, 172] on div "Product Bundle Discount" at bounding box center [423, 167] width 76 height 10
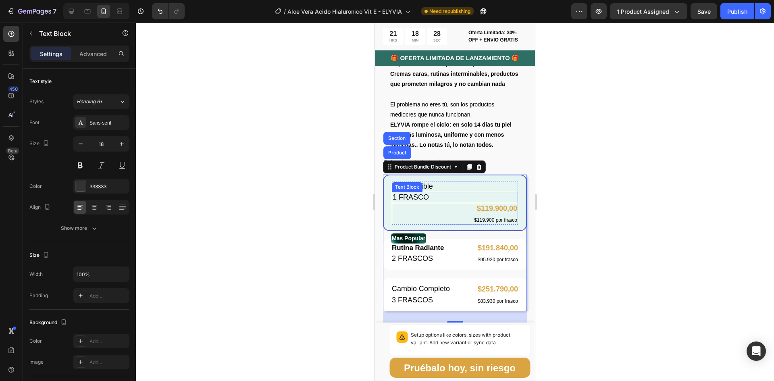
click at [451, 203] on div "1 [PERSON_NAME] Text Block" at bounding box center [455, 197] width 126 height 11
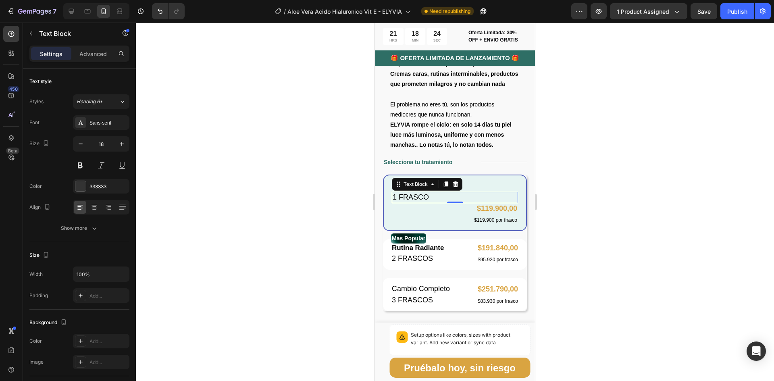
click at [428, 200] on span "1 FRASCO" at bounding box center [410, 197] width 36 height 8
drag, startPoint x: 431, startPoint y: 199, endPoint x: 393, endPoint y: 201, distance: 37.5
click at [393, 201] on p "1 FRASCO" at bounding box center [454, 197] width 125 height 9
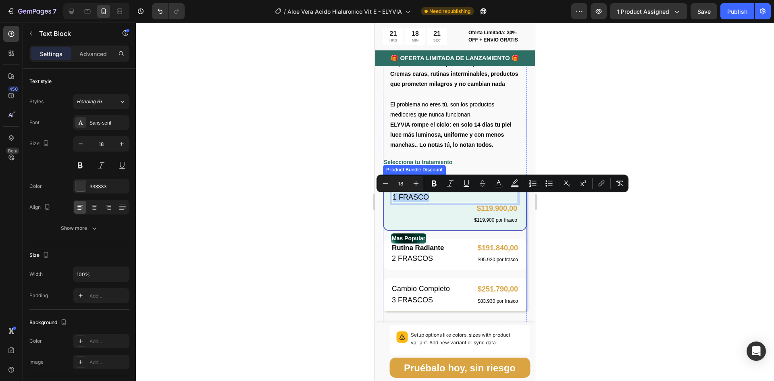
copy span "1 FRASCO"
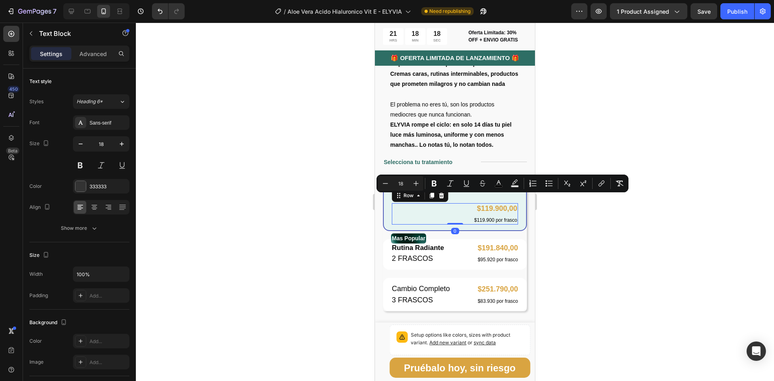
click at [457, 218] on div "$119.900,00 Product Price Product Price $119.900 por frasco Text Block Row 0" at bounding box center [455, 213] width 126 height 21
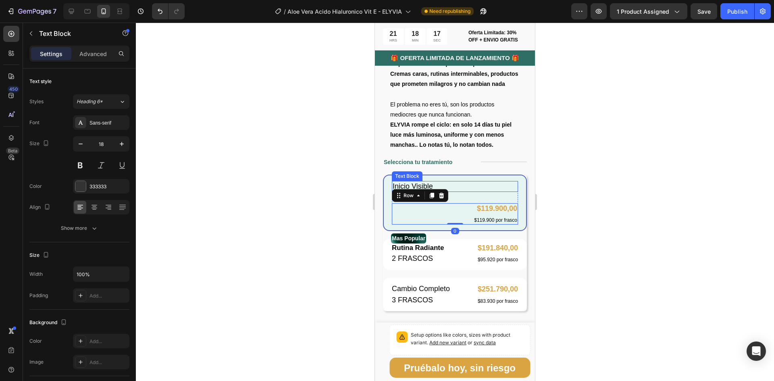
click at [430, 187] on span "Inicio Visible" at bounding box center [412, 186] width 40 height 8
click at [436, 191] on p "Inicio Visible" at bounding box center [454, 186] width 125 height 9
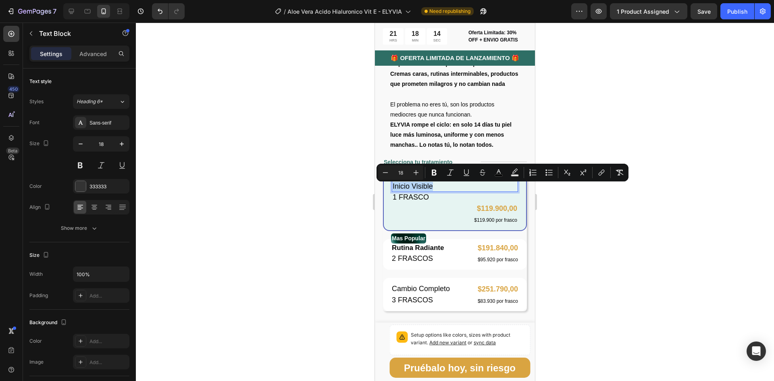
drag, startPoint x: 436, startPoint y: 188, endPoint x: 393, endPoint y: 188, distance: 42.7
click at [393, 188] on p "Inicio Visible" at bounding box center [454, 186] width 125 height 9
copy span "Inicio Visible"
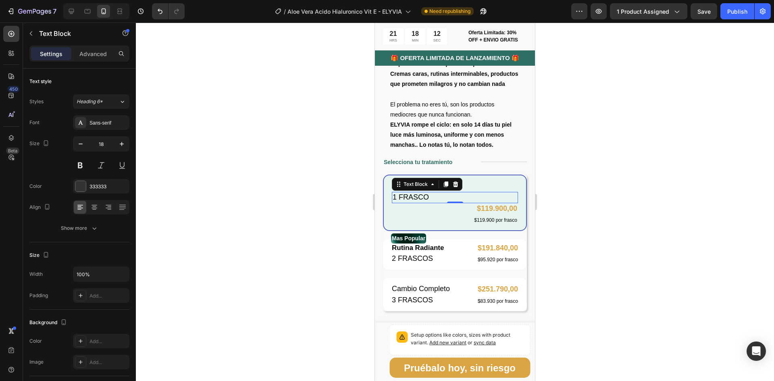
click at [457, 199] on p "1 FRASCO" at bounding box center [454, 197] width 125 height 9
click at [454, 187] on icon at bounding box center [455, 184] width 5 height 6
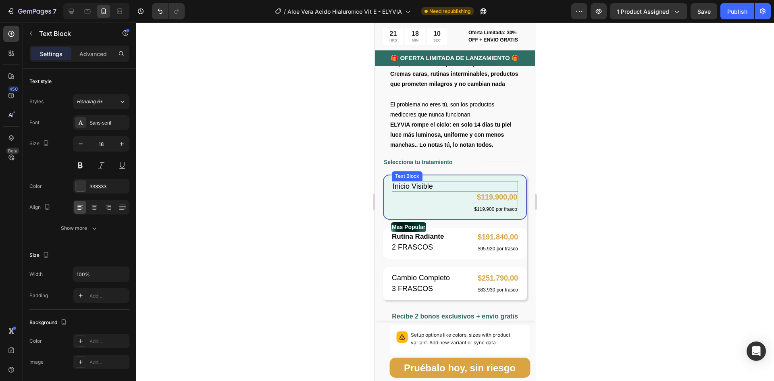
click at [446, 189] on p "Inicio Visible" at bounding box center [454, 186] width 125 height 9
click at [455, 174] on icon at bounding box center [455, 173] width 5 height 6
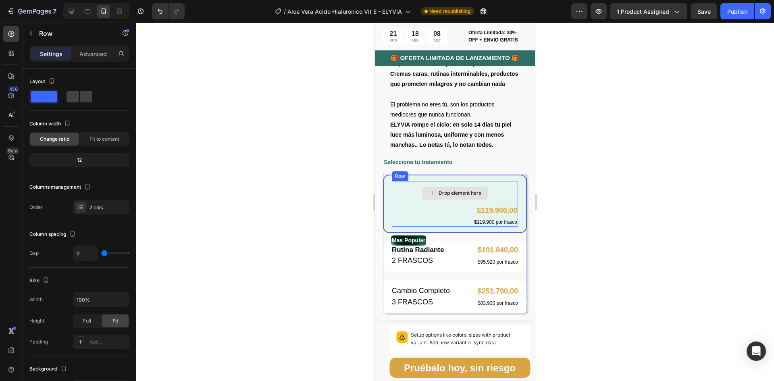
click at [485, 191] on div "Drop element here" at bounding box center [455, 193] width 126 height 24
click at [442, 176] on icon at bounding box center [441, 173] width 5 height 6
click at [496, 191] on div "Drop element here" at bounding box center [455, 193] width 126 height 24
click at [12, 135] on icon at bounding box center [11, 138] width 8 height 8
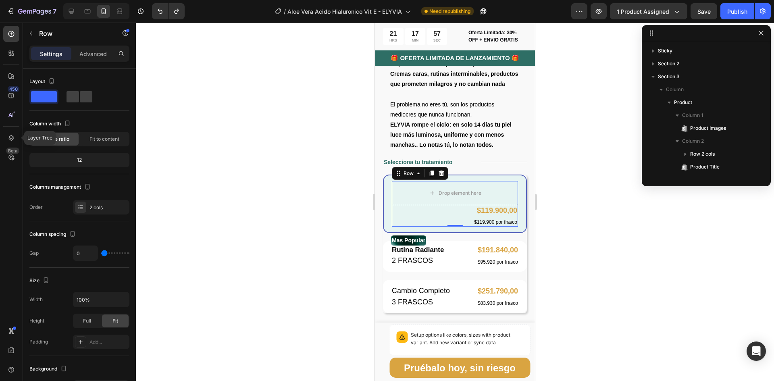
scroll to position [127, 0]
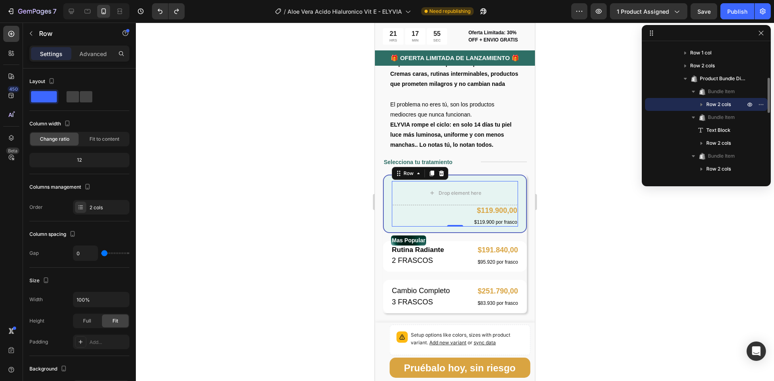
click at [699, 104] on icon "button" at bounding box center [701, 104] width 8 height 8
click at [762, 103] on icon "button" at bounding box center [761, 104] width 6 height 6
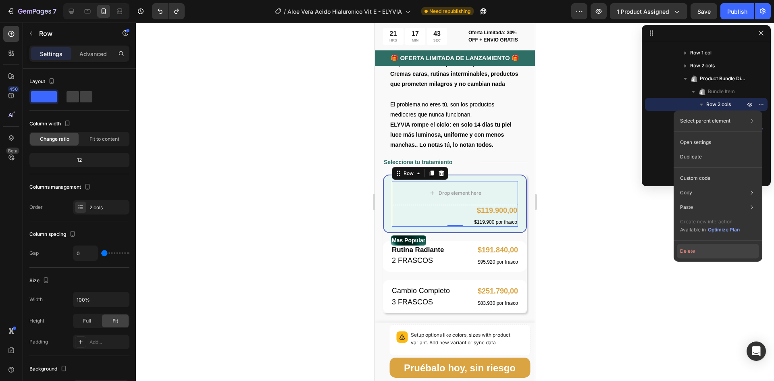
click at [691, 251] on button "Delete" at bounding box center [718, 251] width 82 height 15
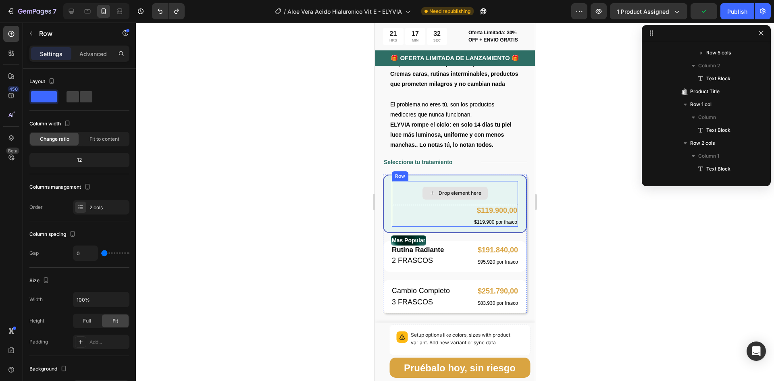
scroll to position [256, 0]
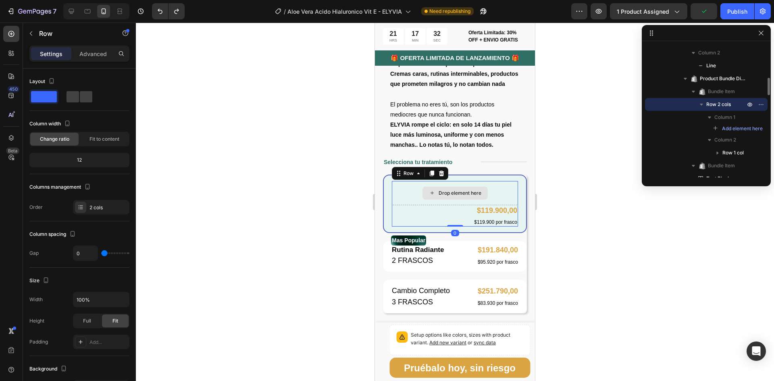
click at [409, 197] on div "Drop element here" at bounding box center [455, 193] width 126 height 24
click at [80, 92] on span at bounding box center [86, 96] width 12 height 11
type input "16"
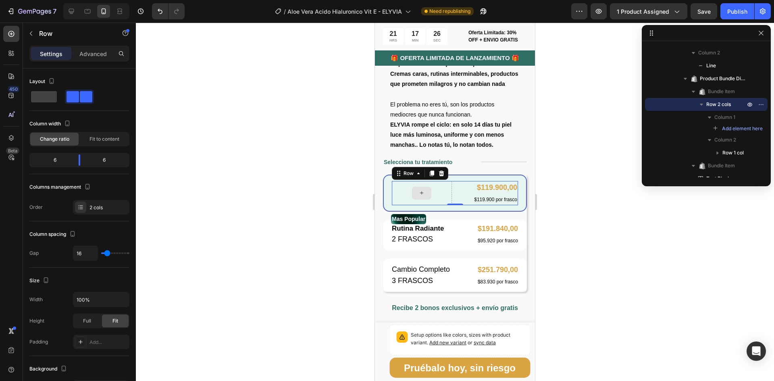
type input "0"
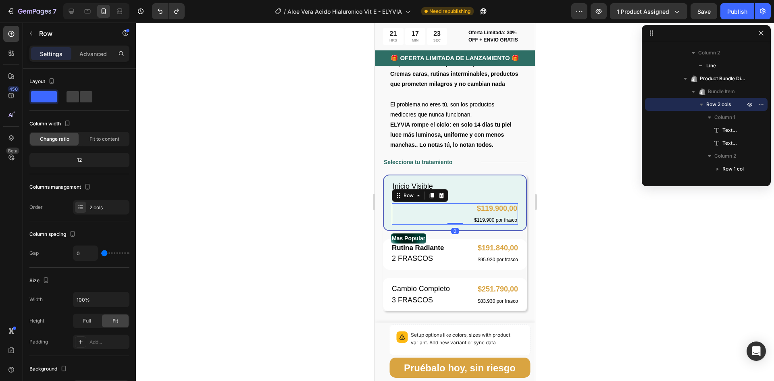
click at [465, 210] on div "$119.900,00 Product Price Product Price $119.900 por frasco Text Block Row 0" at bounding box center [455, 213] width 126 height 21
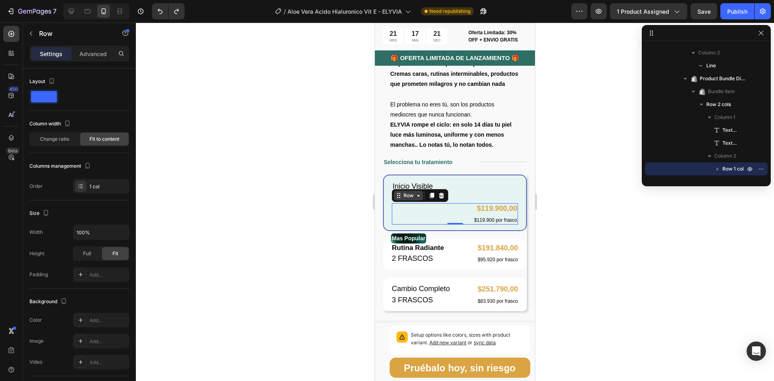
click at [412, 197] on div "Row" at bounding box center [408, 195] width 13 height 7
click at [413, 199] on div "Row" at bounding box center [408, 195] width 13 height 7
click at [46, 100] on span at bounding box center [44, 96] width 26 height 11
click at [464, 197] on p "1 FRASCO" at bounding box center [454, 197] width 125 height 9
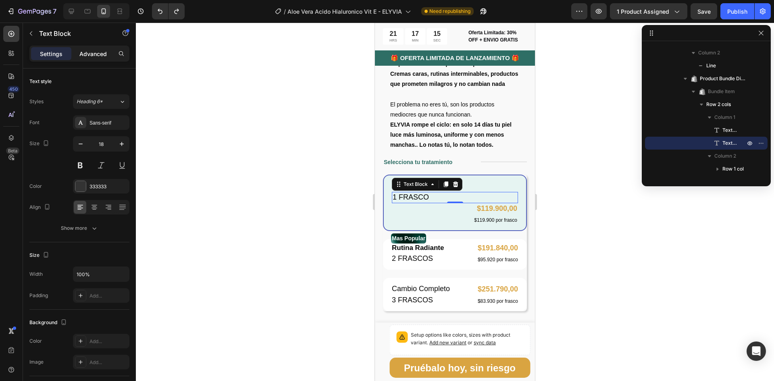
click at [89, 54] on p "Advanced" at bounding box center [92, 54] width 27 height 8
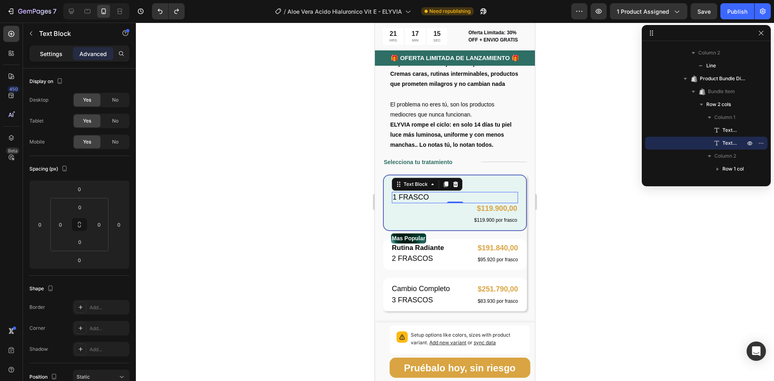
click at [53, 54] on p "Settings" at bounding box center [51, 54] width 23 height 8
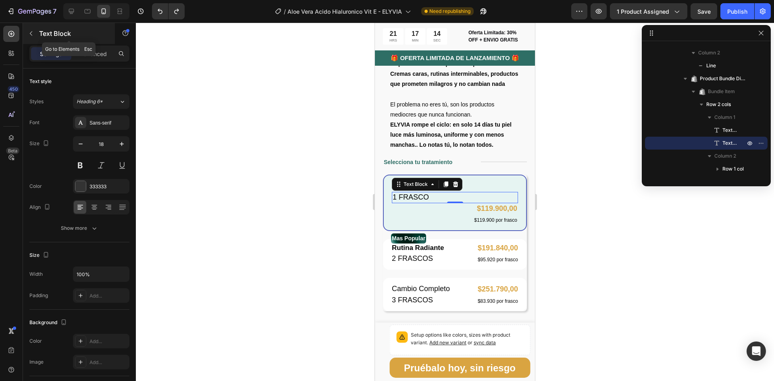
click at [29, 33] on icon "button" at bounding box center [31, 33] width 6 height 6
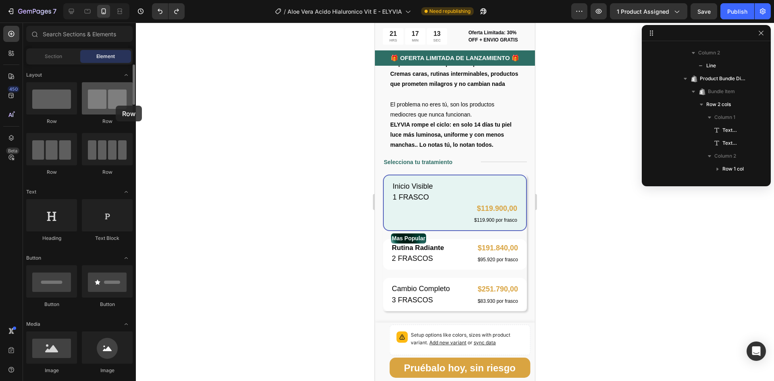
click at [116, 106] on div at bounding box center [107, 98] width 51 height 32
click at [93, 98] on div at bounding box center [107, 98] width 51 height 32
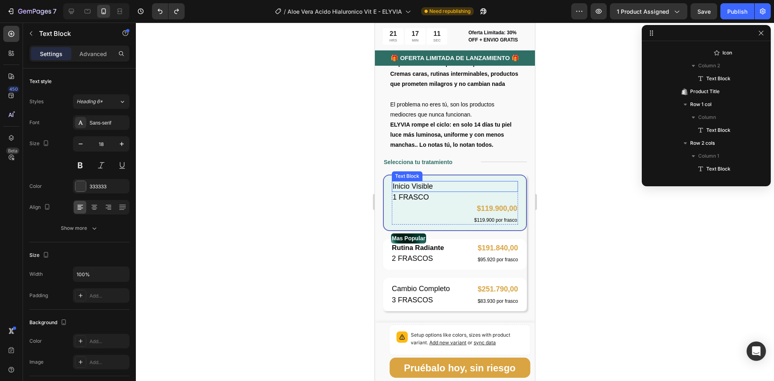
scroll to position [411, 0]
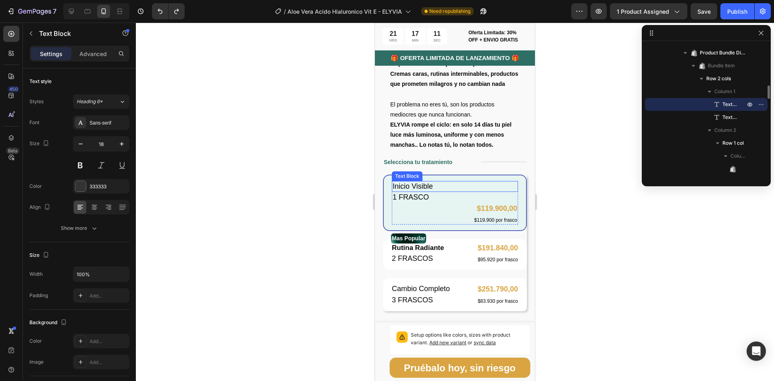
click at [450, 191] on p "Inicio Visible" at bounding box center [454, 186] width 125 height 9
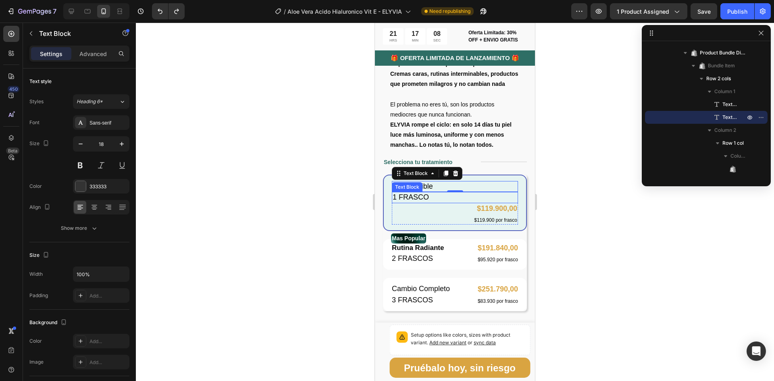
click at [425, 199] on span "1 FRASCO" at bounding box center [410, 197] width 36 height 8
click at [430, 198] on p "1 FRASCO" at bounding box center [454, 197] width 125 height 9
click at [432, 199] on p "1 FRASCO" at bounding box center [454, 197] width 125 height 9
click at [446, 197] on p "1 FRASCO" at bounding box center [454, 197] width 125 height 9
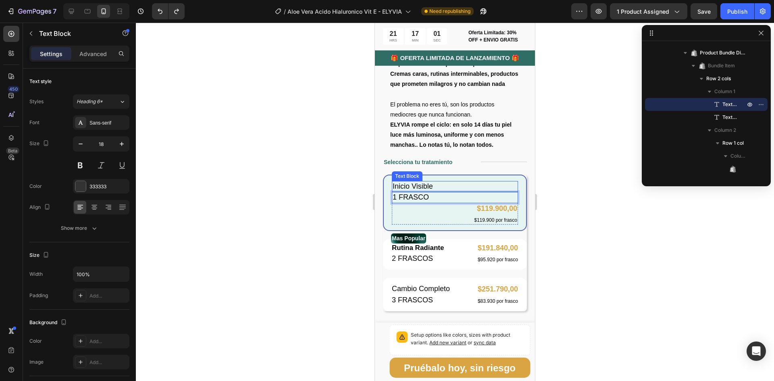
click at [448, 189] on p "Inicio Visible" at bounding box center [454, 186] width 125 height 9
click at [455, 174] on icon at bounding box center [455, 173] width 5 height 6
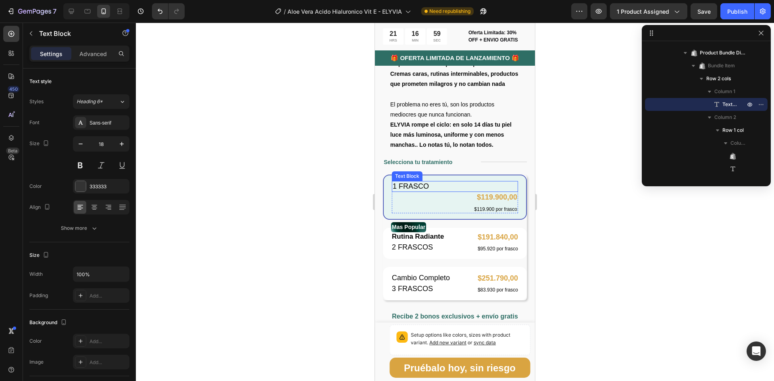
click at [438, 187] on p "1 FRASCO" at bounding box center [454, 186] width 125 height 9
click at [455, 176] on icon at bounding box center [455, 173] width 6 height 6
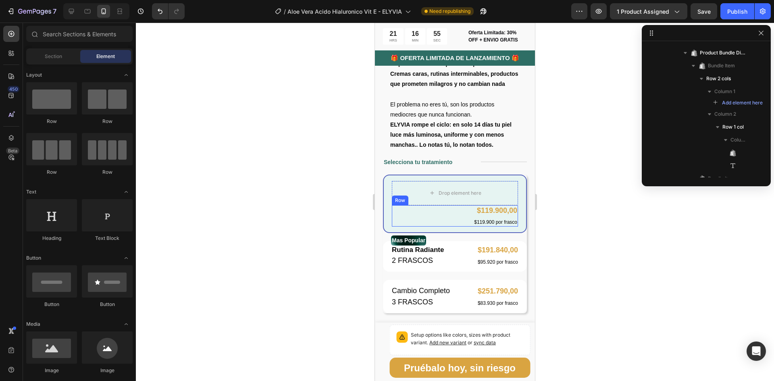
click at [464, 219] on div "$119.900,00 Product Price Product Price $119.900 por frasco Text Block Row" at bounding box center [455, 215] width 126 height 21
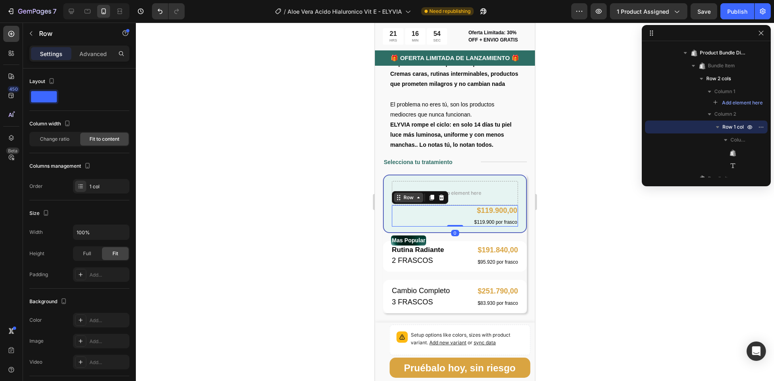
click at [415, 201] on icon at bounding box center [418, 197] width 6 height 6
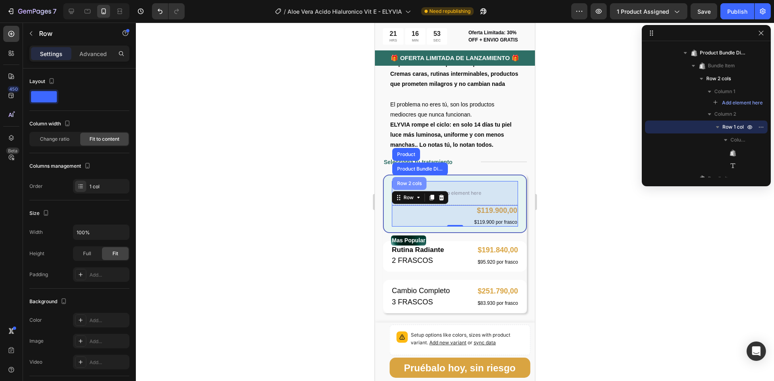
click at [420, 189] on div "Row 2 cols" at bounding box center [409, 183] width 34 height 13
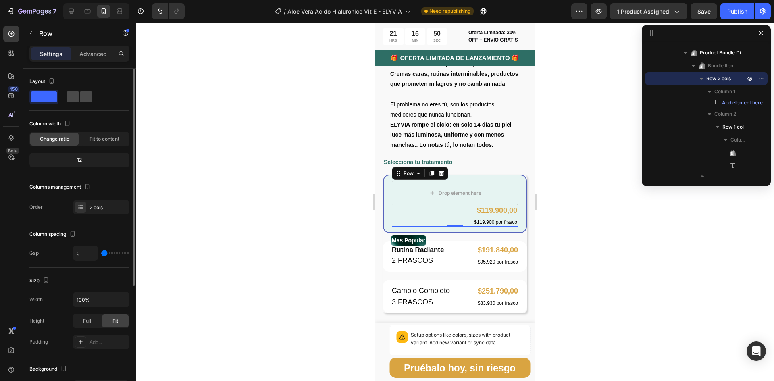
click at [85, 94] on span at bounding box center [86, 96] width 12 height 11
type input "16"
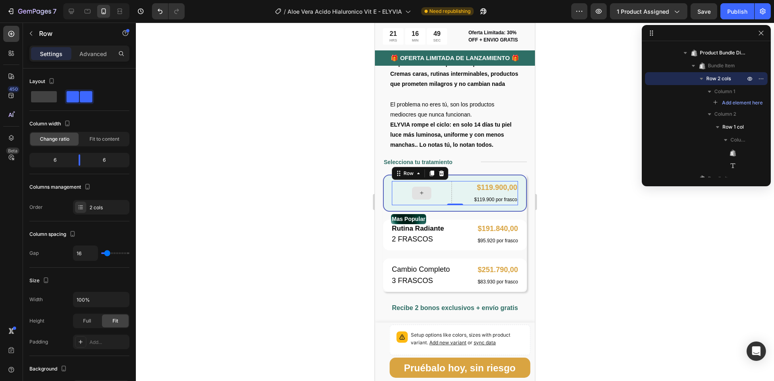
click at [430, 193] on div at bounding box center [422, 193] width 60 height 24
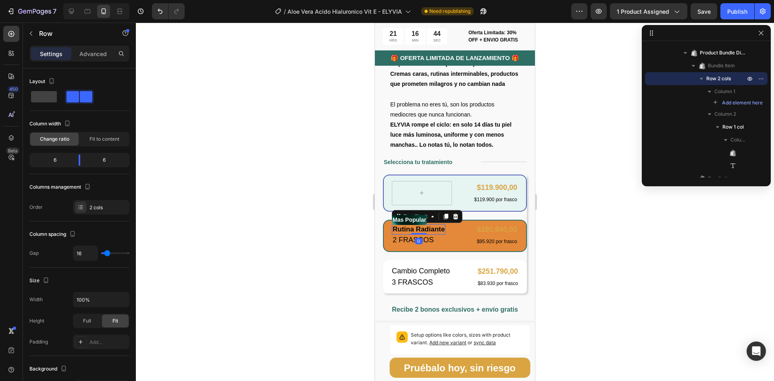
click at [433, 230] on p "Rutina Radiante" at bounding box center [418, 229] width 52 height 9
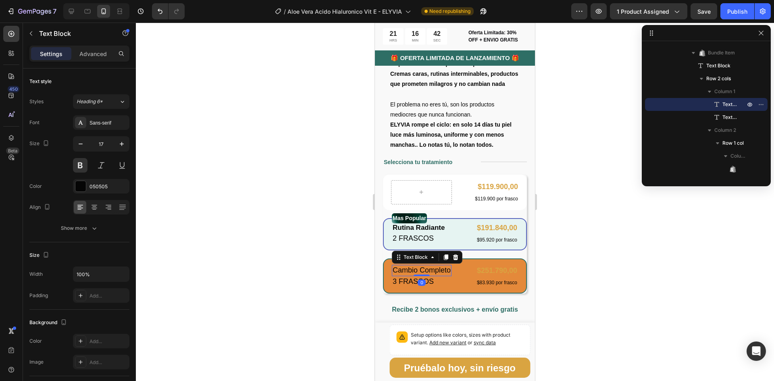
click at [429, 275] on p "Cambio Completo" at bounding box center [421, 270] width 58 height 9
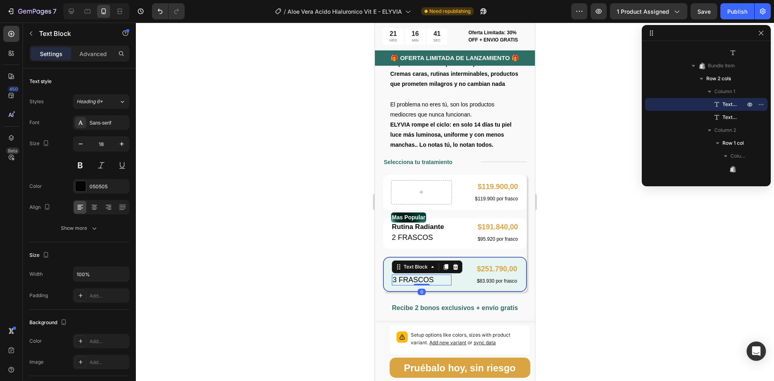
click at [401, 284] on p "3 FRASCOS" at bounding box center [421, 279] width 58 height 9
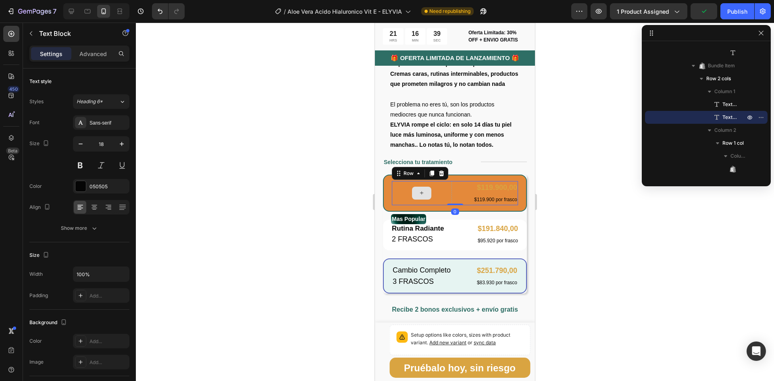
click at [432, 189] on div at bounding box center [422, 193] width 60 height 24
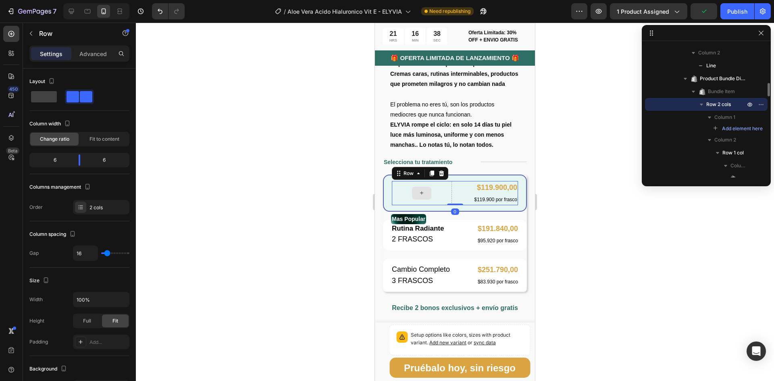
click at [438, 191] on div at bounding box center [422, 193] width 60 height 24
click at [34, 31] on icon "button" at bounding box center [31, 33] width 6 height 6
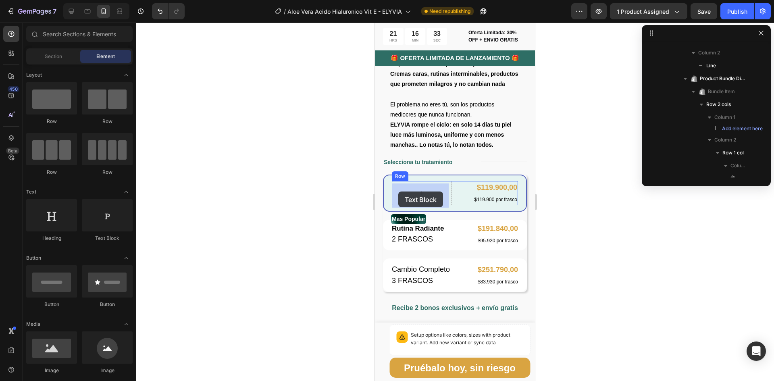
drag, startPoint x: 482, startPoint y: 239, endPoint x: 398, endPoint y: 191, distance: 96.2
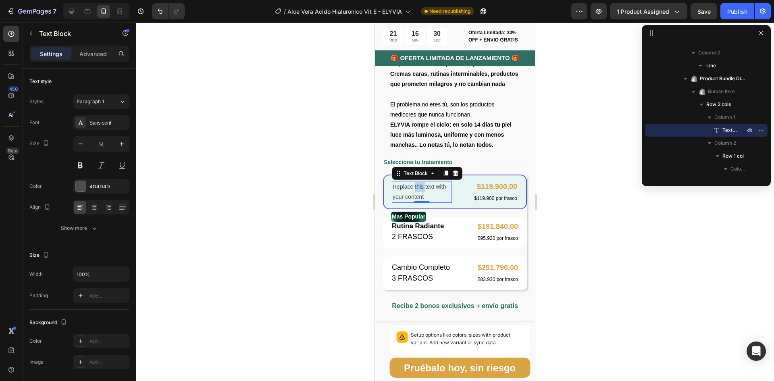
click at [415, 190] on p "Replace this text with your content" at bounding box center [421, 192] width 58 height 20
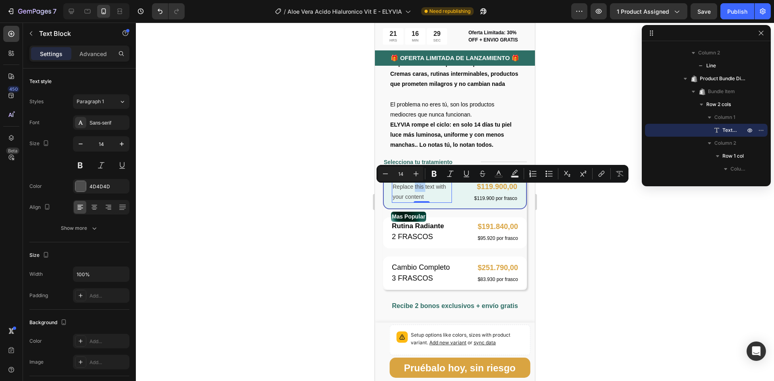
click at [415, 190] on p "Replace this text with your content" at bounding box center [421, 192] width 58 height 20
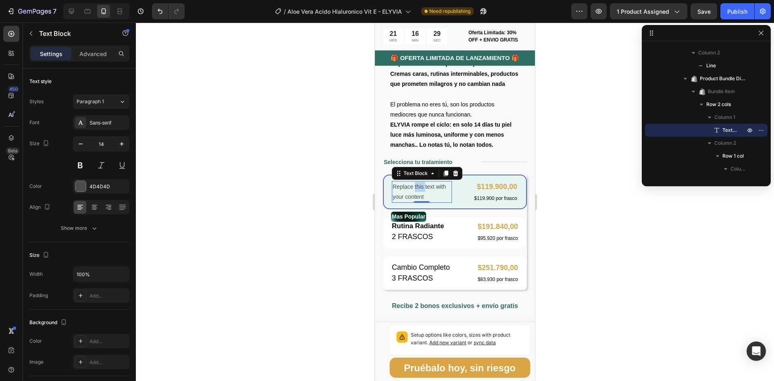
click at [415, 190] on p "Replace this text with your content" at bounding box center [421, 192] width 58 height 20
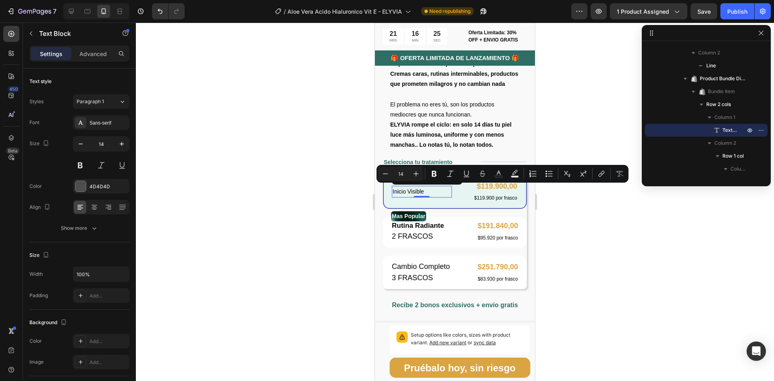
scroll to position [401, 0]
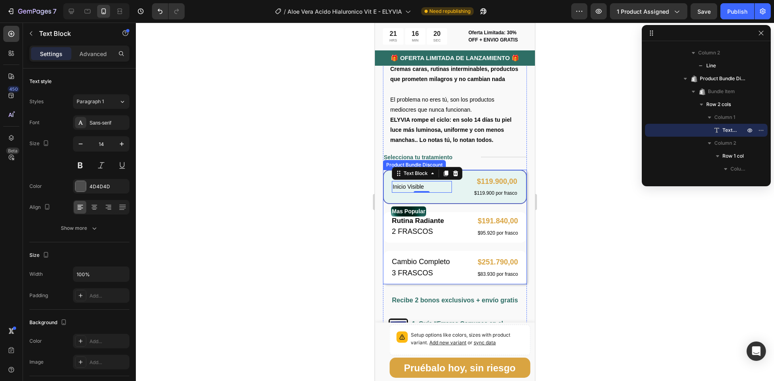
click at [438, 201] on div "Inicio Visible Text Block 0 $119.900,00 Product Price Product Price $119.900 po…" at bounding box center [455, 187] width 144 height 34
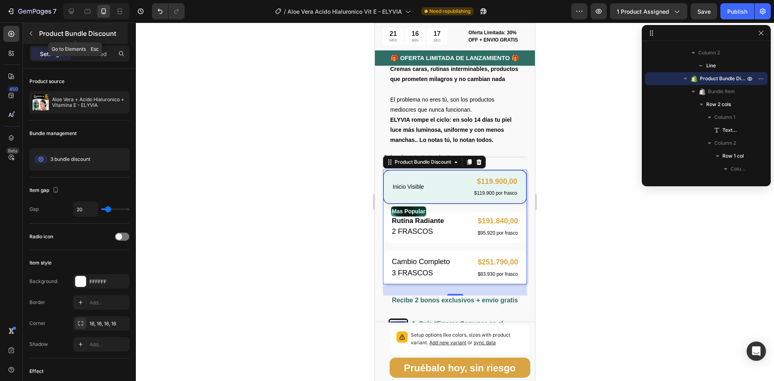
click at [32, 32] on icon "button" at bounding box center [31, 33] width 2 height 4
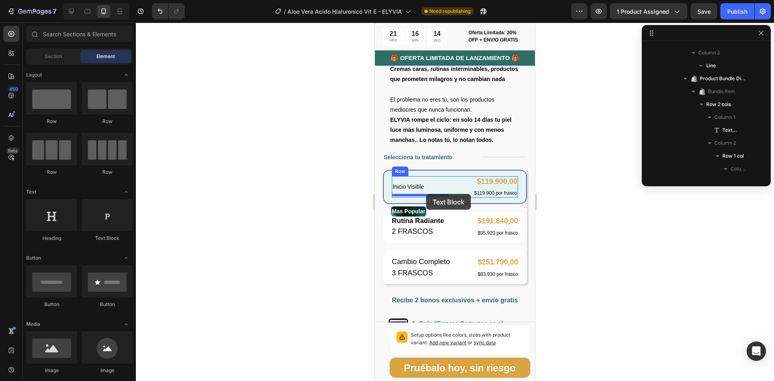
drag, startPoint x: 477, startPoint y: 238, endPoint x: 426, endPoint y: 194, distance: 68.0
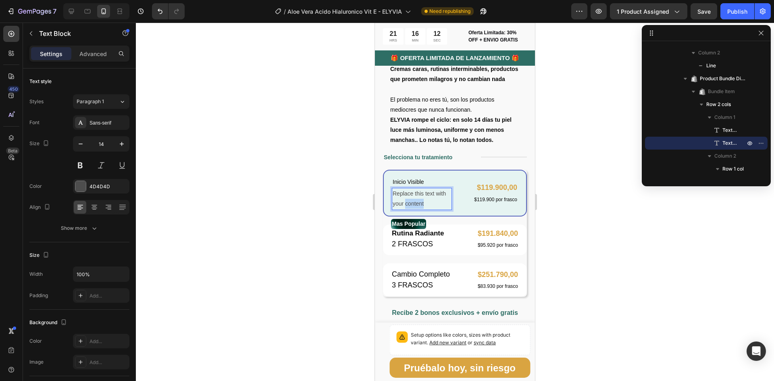
click at [422, 203] on p "Replace this text with your content" at bounding box center [421, 199] width 58 height 20
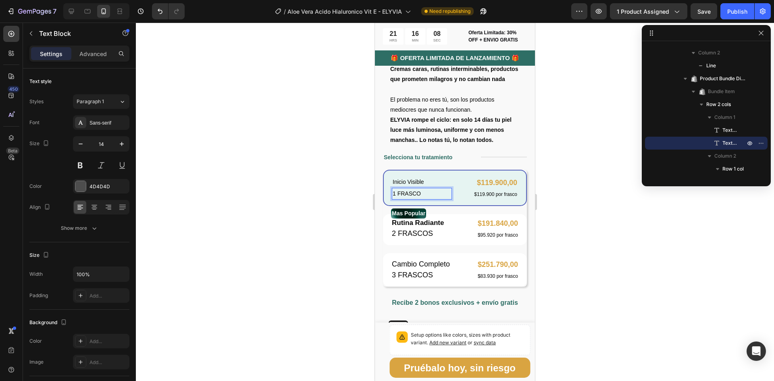
click at [340, 195] on div at bounding box center [455, 202] width 638 height 358
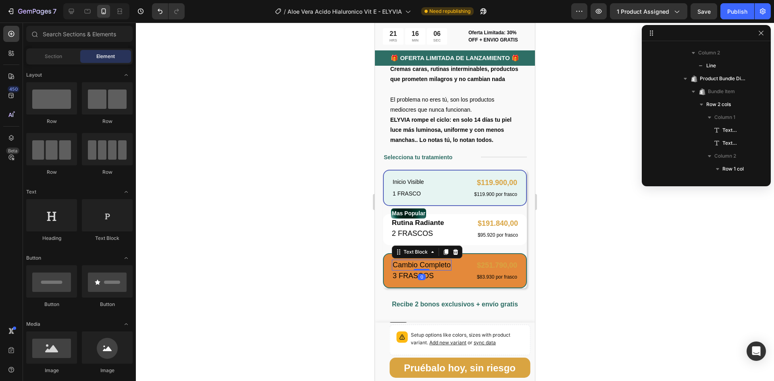
click at [433, 266] on p "Cambio Completo" at bounding box center [421, 264] width 58 height 9
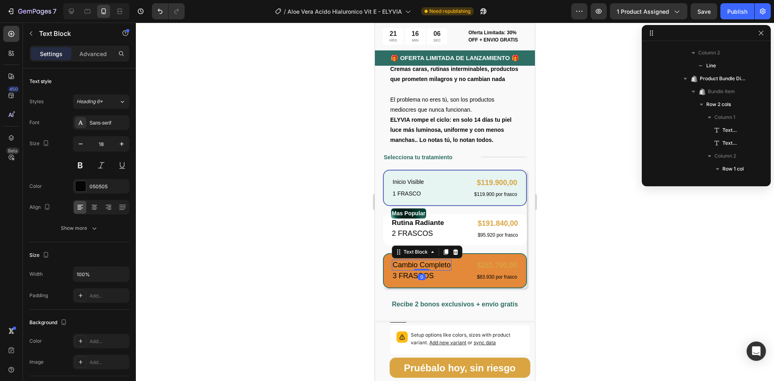
scroll to position [681, 0]
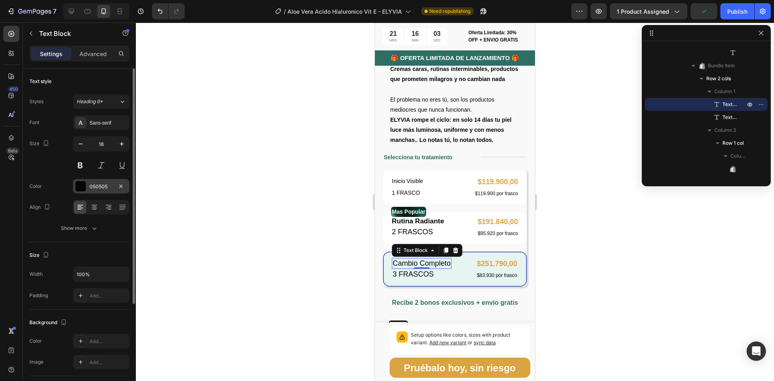
click at [96, 185] on div "050505" at bounding box center [100, 186] width 23 height 7
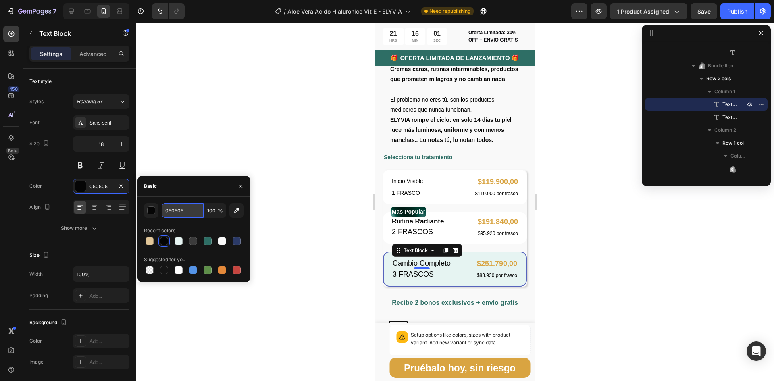
click at [178, 211] on input "050505" at bounding box center [183, 210] width 42 height 15
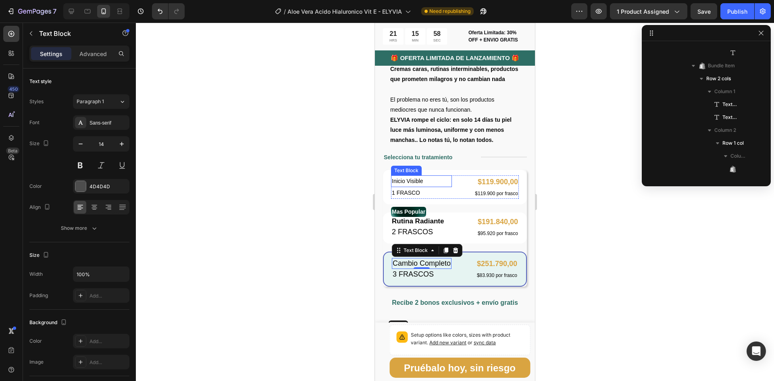
click at [428, 185] on p "Inicio Visible" at bounding box center [421, 181] width 59 height 10
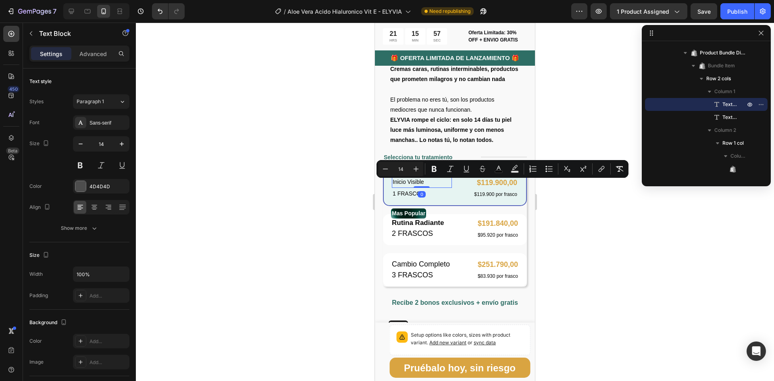
click at [422, 184] on span "Inicio Visible" at bounding box center [407, 181] width 31 height 6
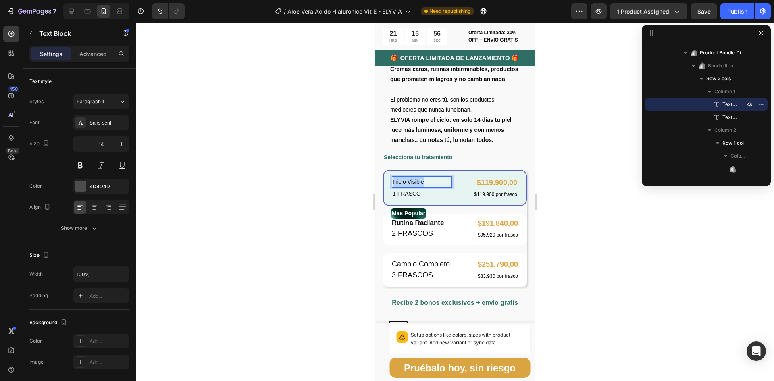
click at [422, 184] on span "Inicio Visible" at bounding box center [407, 181] width 31 height 6
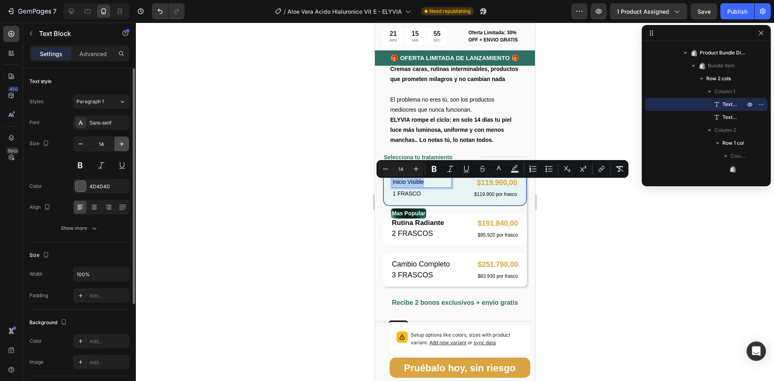
click at [121, 144] on icon "button" at bounding box center [122, 144] width 4 height 4
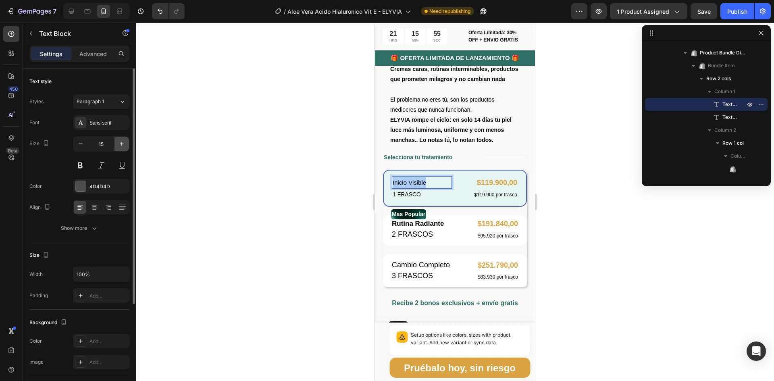
click at [121, 144] on icon "button" at bounding box center [122, 144] width 4 height 4
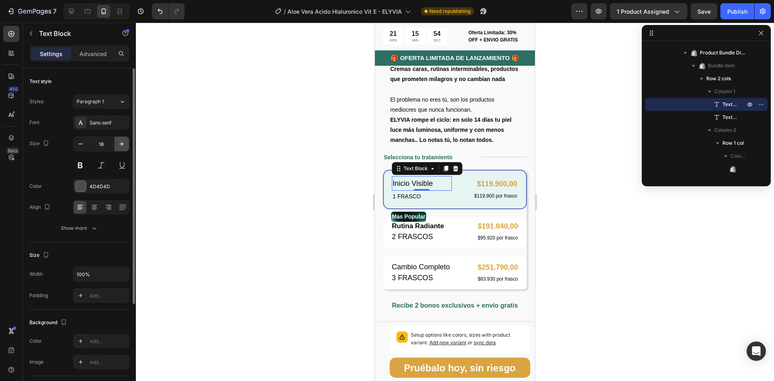
click at [121, 144] on icon "button" at bounding box center [122, 144] width 4 height 4
click at [84, 143] on icon "button" at bounding box center [81, 144] width 8 height 8
type input "18"
click at [97, 185] on div "4D4D4D" at bounding box center [100, 186] width 23 height 7
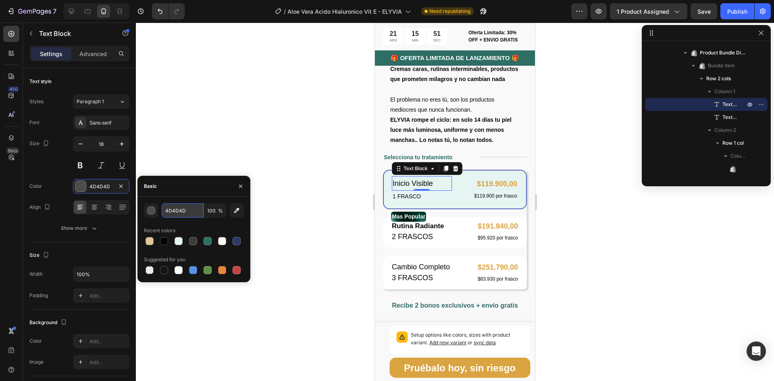
click at [174, 211] on input "4D4D4D" at bounding box center [183, 210] width 42 height 15
paste input "050505"
type input "050505"
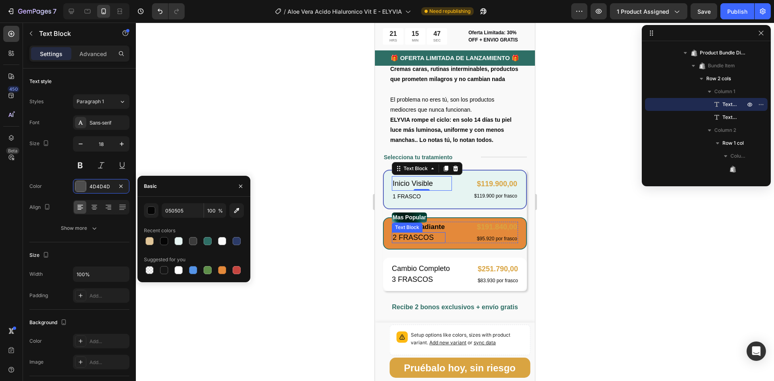
click at [422, 239] on p "2 FRASCOS" at bounding box center [418, 237] width 52 height 9
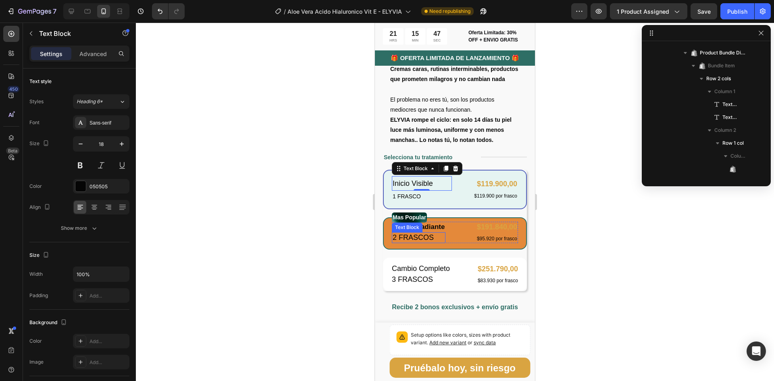
scroll to position [565, 0]
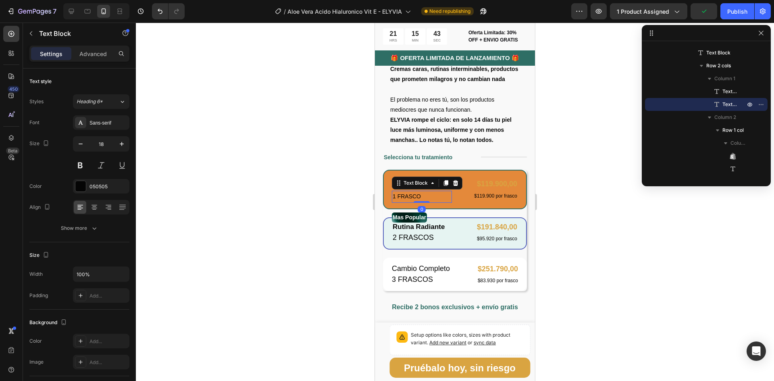
click at [410, 199] on span "1 FRASCO" at bounding box center [406, 196] width 28 height 6
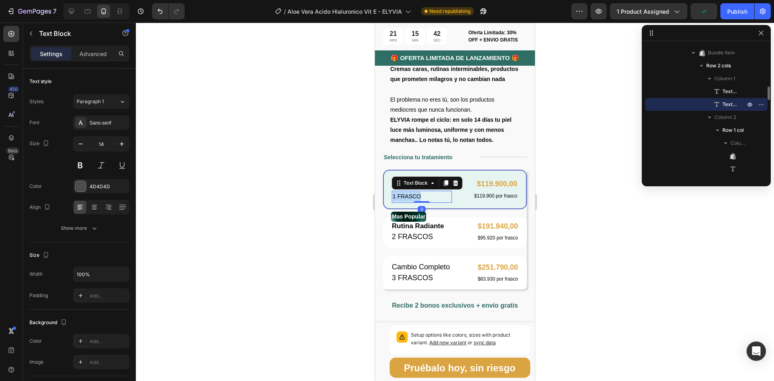
click at [410, 199] on span "1 FRASCO" at bounding box center [406, 196] width 28 height 6
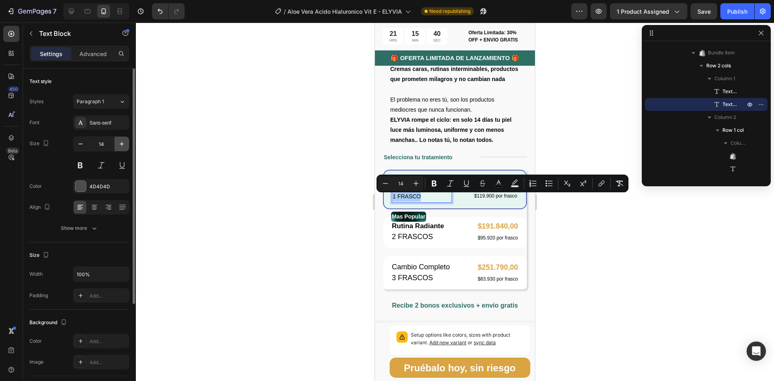
click at [122, 139] on button "button" at bounding box center [121, 144] width 15 height 15
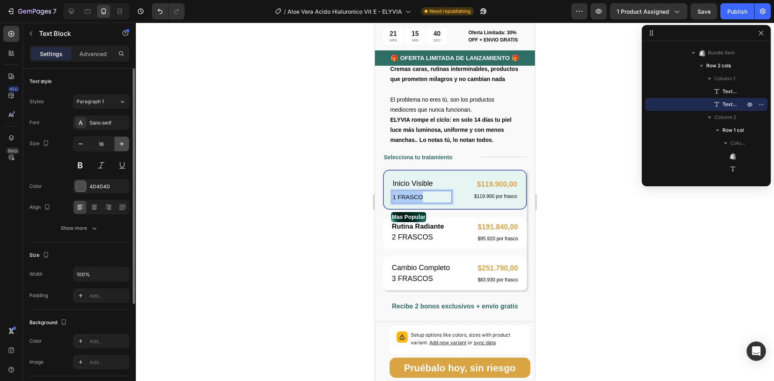
click at [122, 139] on button "button" at bounding box center [121, 144] width 15 height 15
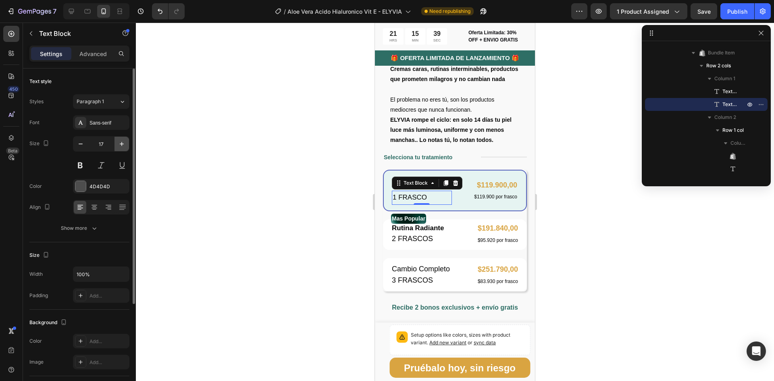
click at [121, 139] on button "button" at bounding box center [121, 144] width 15 height 15
click at [75, 144] on button "button" at bounding box center [80, 144] width 15 height 15
type input "18"
click at [99, 187] on div "4D4D4D" at bounding box center [100, 186] width 23 height 7
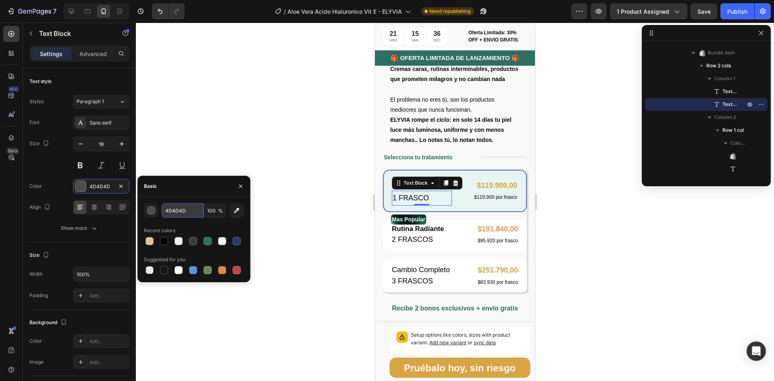
click at [173, 211] on input "4D4D4D" at bounding box center [183, 210] width 42 height 15
paste input "050505"
type input "050505"
click at [250, 131] on div at bounding box center [455, 202] width 638 height 358
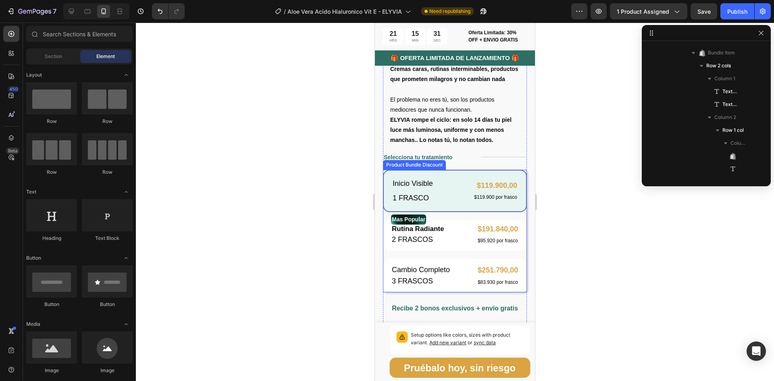
click at [587, 182] on div at bounding box center [455, 202] width 638 height 358
click at [71, 10] on icon at bounding box center [71, 11] width 8 height 8
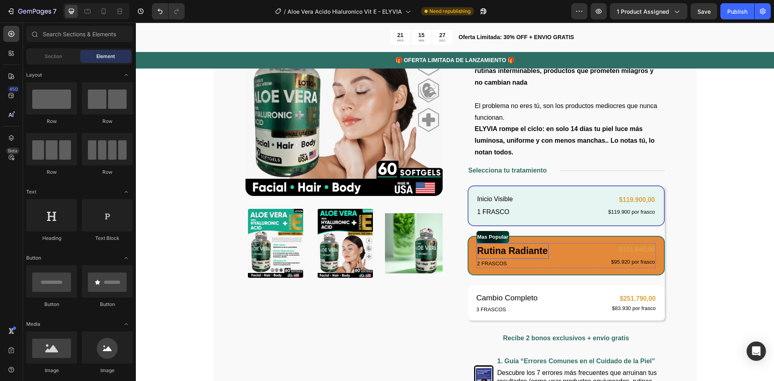
scroll to position [200, 0]
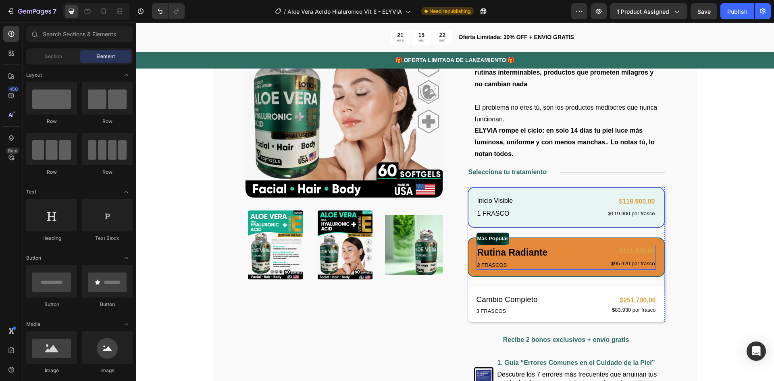
click at [563, 245] on div "Rutina Radiante Text Block 2 FRASCOS Text Block $191.840,00 Product Price Produ…" at bounding box center [565, 257] width 179 height 25
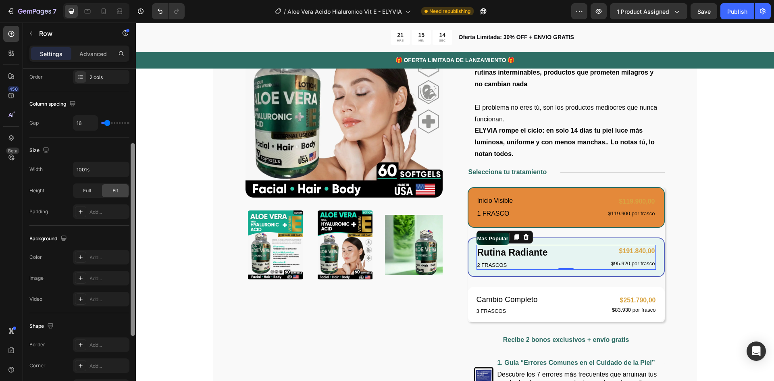
scroll to position [116, 0]
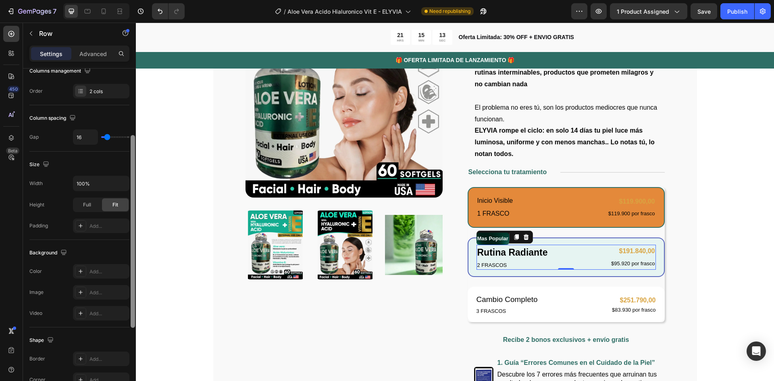
drag, startPoint x: 270, startPoint y: 214, endPoint x: 138, endPoint y: 178, distance: 136.9
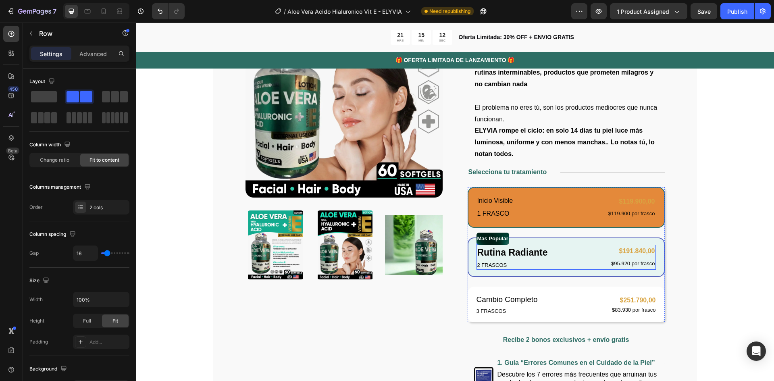
click at [571, 255] on div "Rutina Radiante Text Block 2 FRASCOS Text Block $191.840,00 Product Price Produ…" at bounding box center [565, 257] width 179 height 25
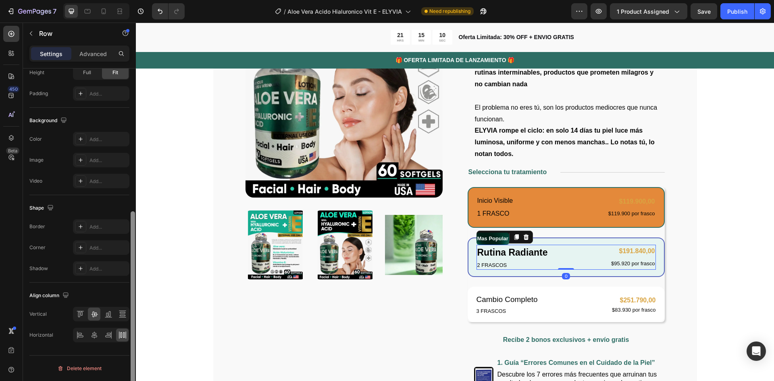
drag, startPoint x: 135, startPoint y: 182, endPoint x: 131, endPoint y: 201, distance: 18.9
click at [131, 201] on div at bounding box center [133, 235] width 6 height 335
drag, startPoint x: 133, startPoint y: 256, endPoint x: 125, endPoint y: 313, distance: 58.3
click at [125, 313] on div "Layout Column width Change ratio Fit to content Columns management Order 2 cols…" at bounding box center [79, 235] width 113 height 335
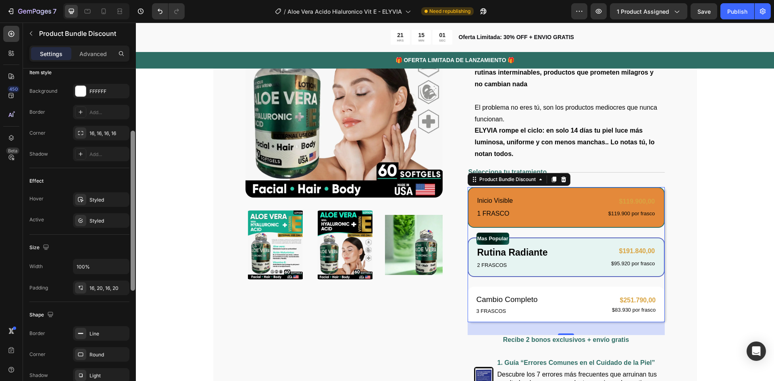
scroll to position [192, 0]
drag, startPoint x: 133, startPoint y: 141, endPoint x: 118, endPoint y: 232, distance: 92.3
click at [118, 232] on div "Product source Aloe [PERSON_NAME] + Acido Hialuronico + Vitamina E - ELYVIA Bun…" at bounding box center [79, 235] width 113 height 335
click at [80, 195] on icon at bounding box center [81, 197] width 6 height 5
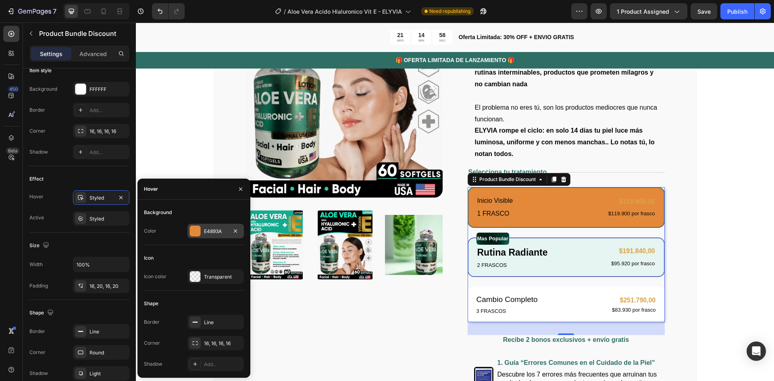
click at [194, 231] on div at bounding box center [195, 231] width 10 height 10
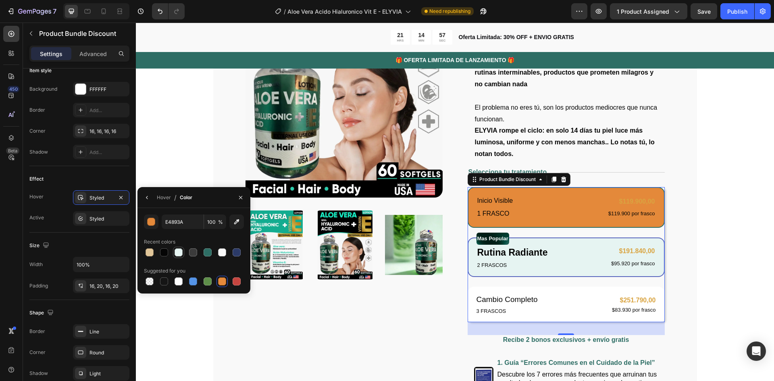
click at [180, 252] on div at bounding box center [178, 252] width 8 height 8
type input "E6F4F2"
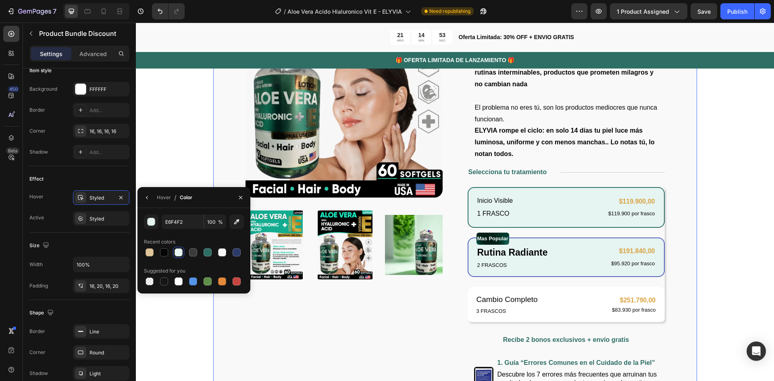
scroll to position [156, 0]
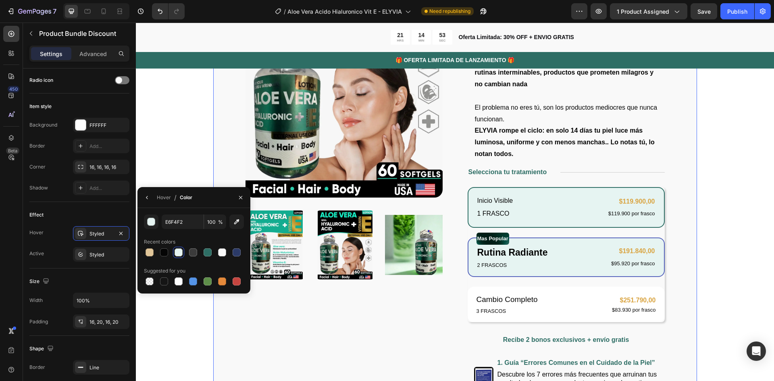
click at [220, 112] on div "Product Images Icon Icon Icon Icon Icon Row 122,000+ Mujeres Felices Text Block…" at bounding box center [455, 258] width 484 height 679
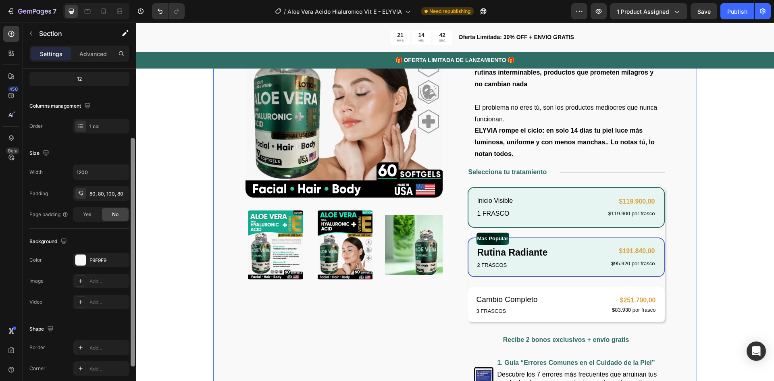
scroll to position [81, 0]
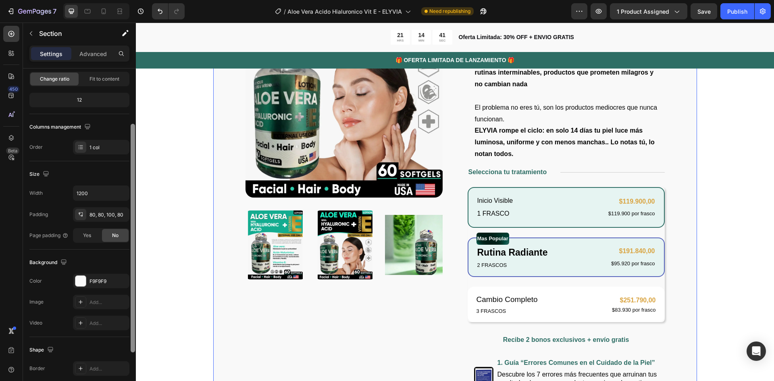
drag, startPoint x: 269, startPoint y: 177, endPoint x: 137, endPoint y: 166, distance: 132.6
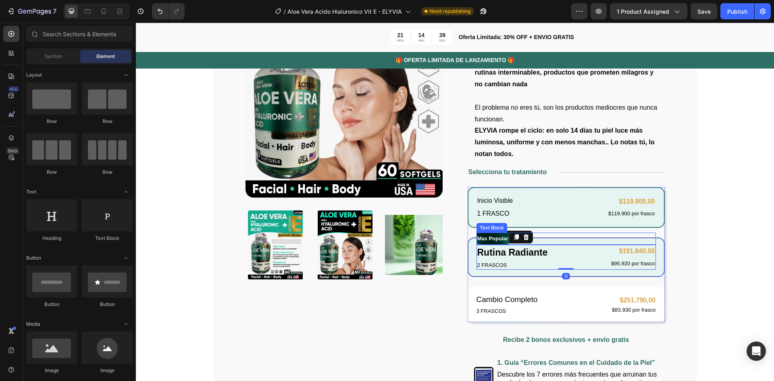
click at [580, 245] on div "Mas Popular Text Block Rutina Radiante Text Block 2 FRASCOS Text Block $191.840…" at bounding box center [565, 257] width 179 height 25
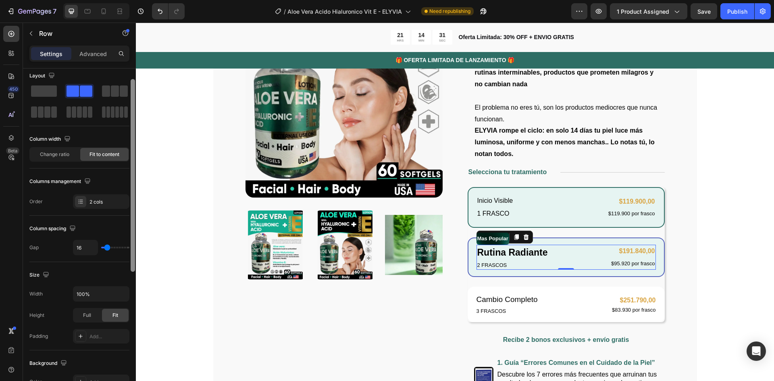
scroll to position [0, 0]
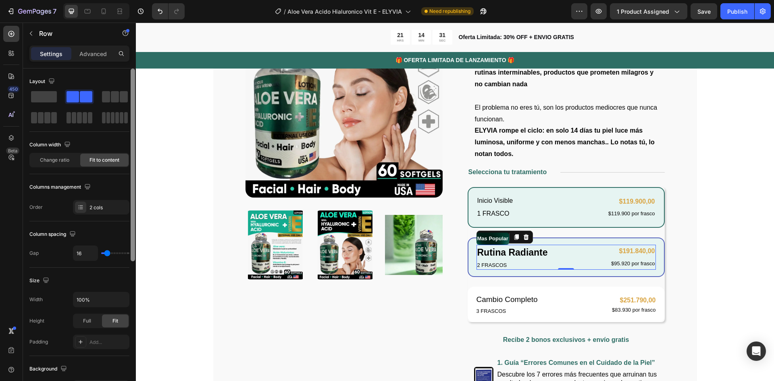
drag, startPoint x: 270, startPoint y: 147, endPoint x: 137, endPoint y: 102, distance: 140.4
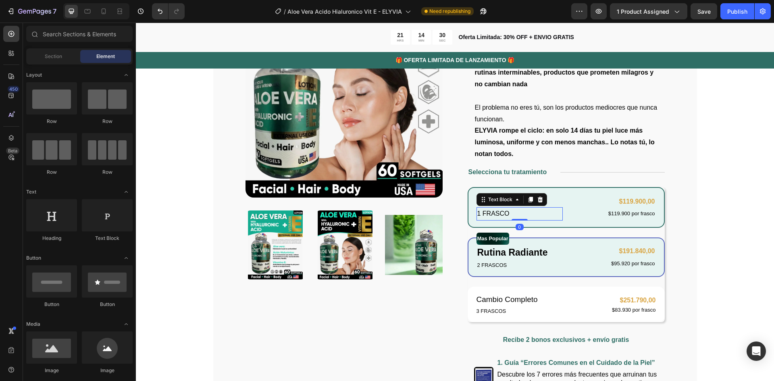
click at [559, 215] on div "1 FRASCO" at bounding box center [519, 213] width 87 height 13
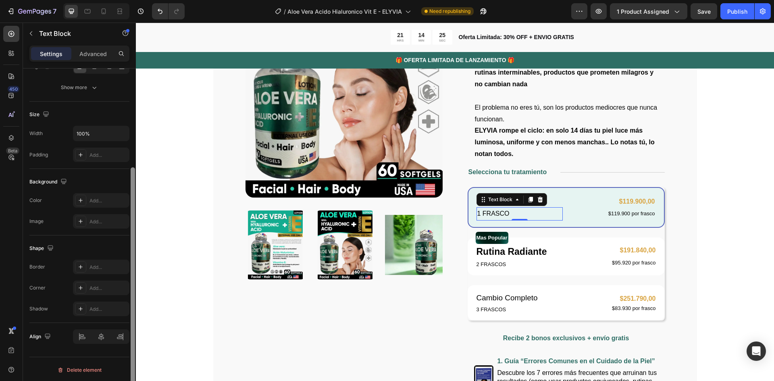
scroll to position [142, 0]
drag, startPoint x: 135, startPoint y: 111, endPoint x: 129, endPoint y: 231, distance: 120.2
click at [129, 231] on div "Text style Styles Paragraph 1 Font Sans-serif Size 16 Color 050505 Align Show m…" at bounding box center [79, 235] width 113 height 335
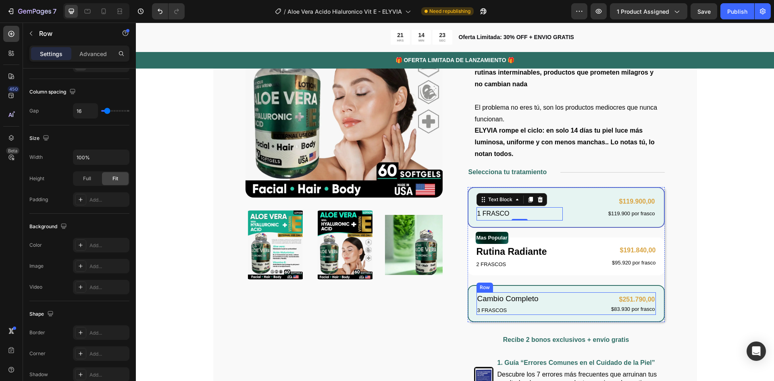
click at [590, 295] on div "Cambio Completo Text Block 3 FRASCOS Text Block $251.790,00 Product Price Produ…" at bounding box center [565, 303] width 179 height 23
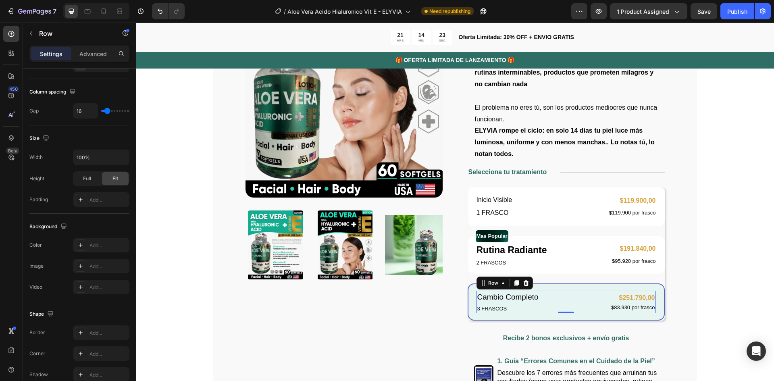
scroll to position [0, 0]
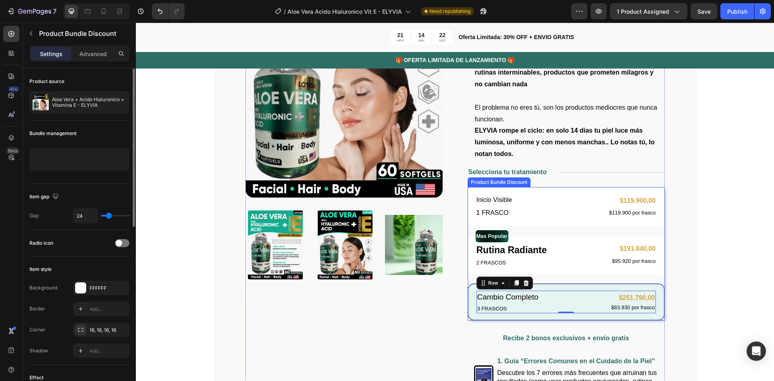
click at [593, 289] on div "Cambio Completo Text Block 3 FRASCOS Text Block $251.790,00 Product Price Produ…" at bounding box center [565, 301] width 197 height 37
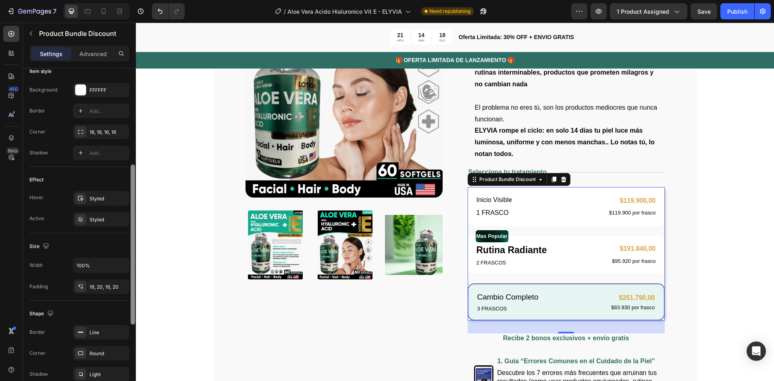
scroll to position [195, 0]
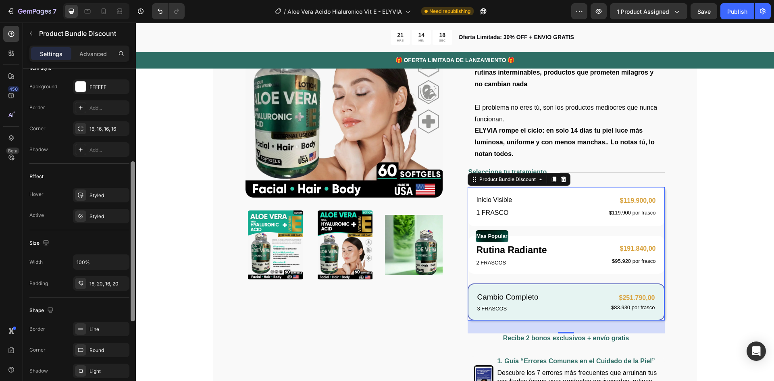
drag, startPoint x: 134, startPoint y: 139, endPoint x: 126, endPoint y: 231, distance: 92.7
click at [126, 231] on div "Product source Aloe [PERSON_NAME] + Acido Hialuronico + Vitamina E - ELYVIA Bun…" at bounding box center [79, 235] width 113 height 335
click at [79, 214] on icon at bounding box center [80, 216] width 4 height 4
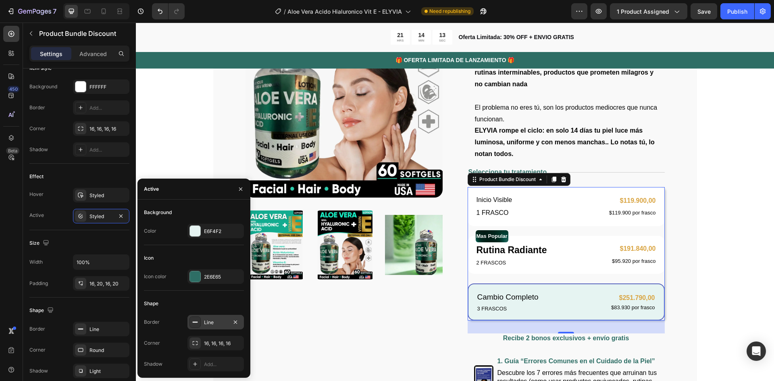
click at [210, 322] on div "Line" at bounding box center [215, 322] width 23 height 7
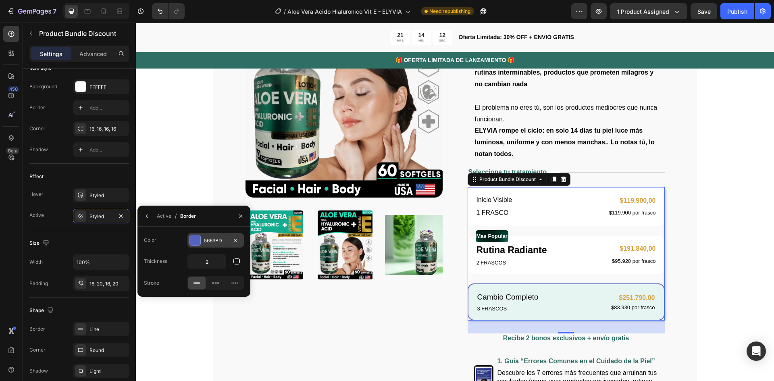
click at [193, 241] on div at bounding box center [195, 240] width 10 height 10
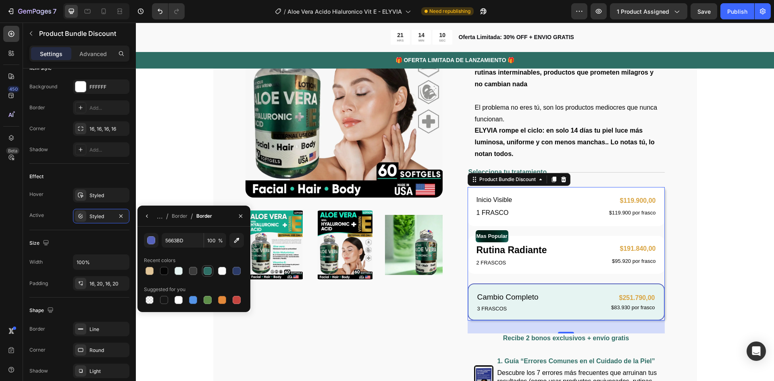
click at [207, 270] on div at bounding box center [207, 271] width 8 height 8
type input "2E6E65"
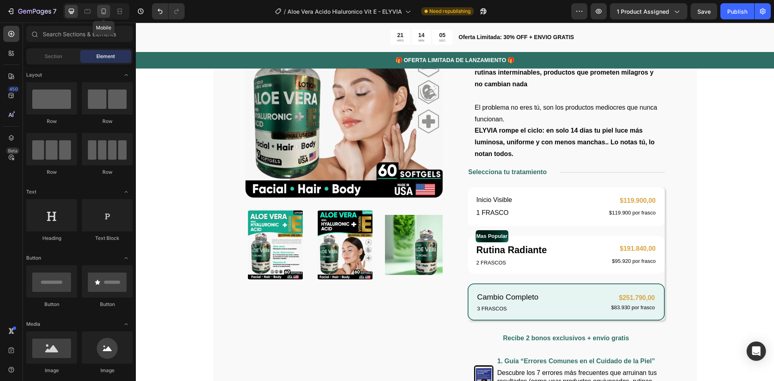
click at [106, 8] on icon at bounding box center [104, 11] width 8 height 8
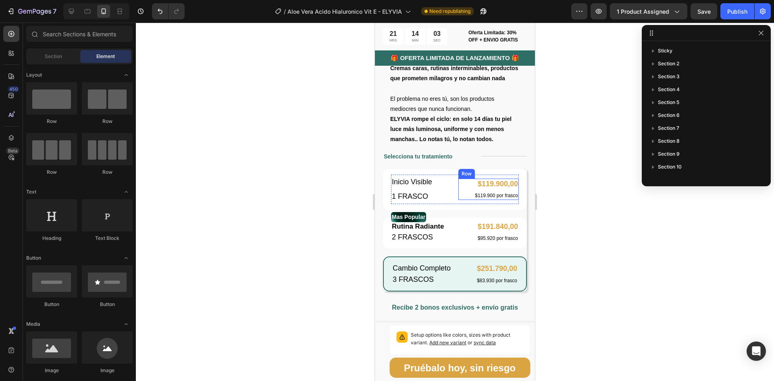
scroll to position [442, 0]
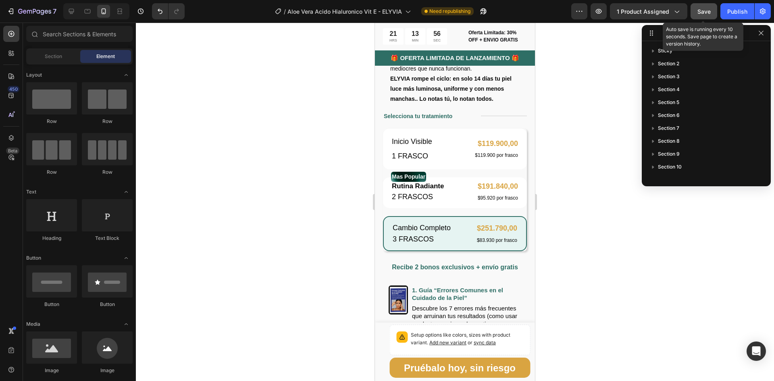
click at [708, 12] on span "Save" at bounding box center [703, 11] width 13 height 7
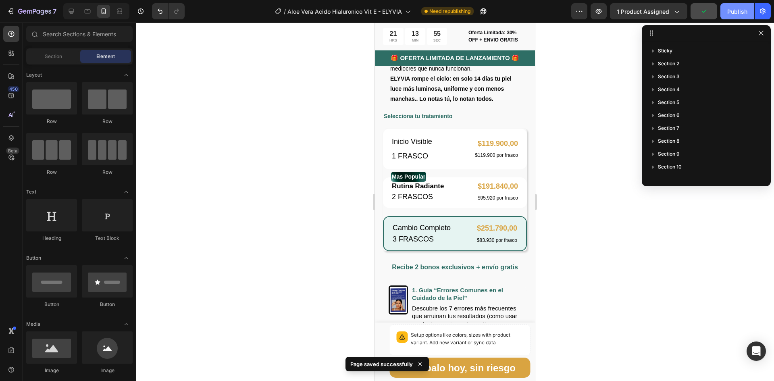
click at [731, 12] on div "Publish" at bounding box center [737, 11] width 20 height 8
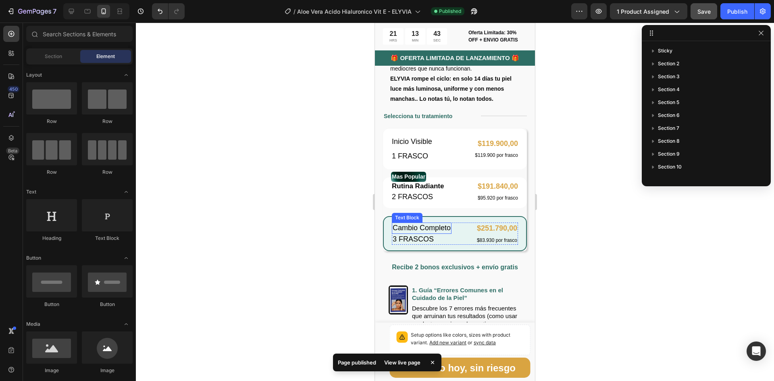
click at [432, 230] on p "Cambio Completo" at bounding box center [421, 227] width 58 height 9
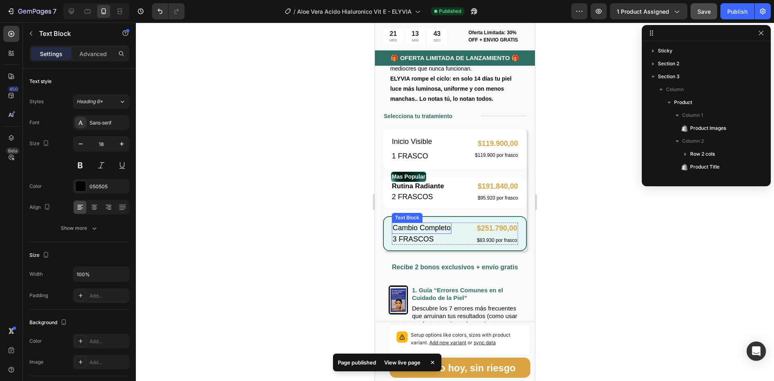
scroll to position [217, 0]
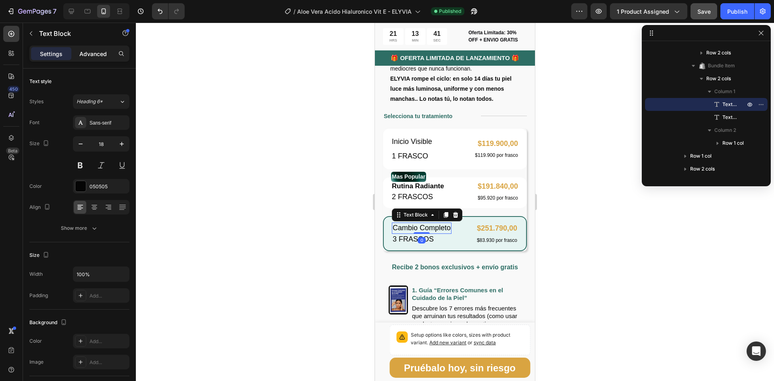
click at [95, 52] on p "Advanced" at bounding box center [92, 54] width 27 height 8
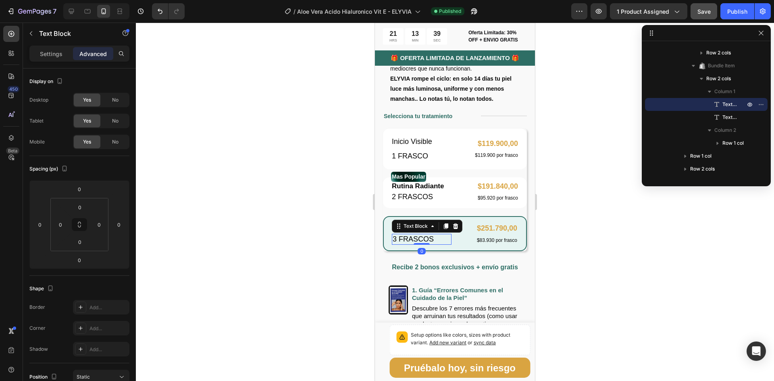
click at [438, 241] on p "3 FRASCOS" at bounding box center [421, 239] width 58 height 9
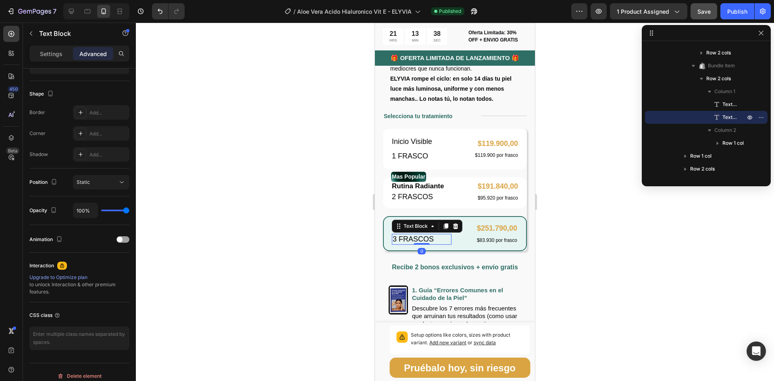
click at [87, 54] on p "Advanced" at bounding box center [92, 54] width 27 height 8
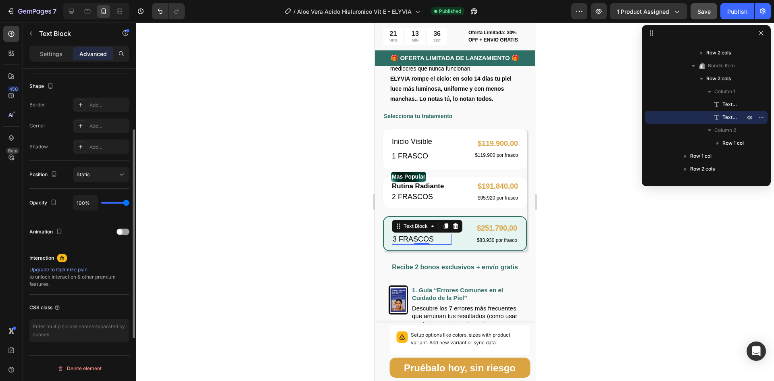
scroll to position [0, 0]
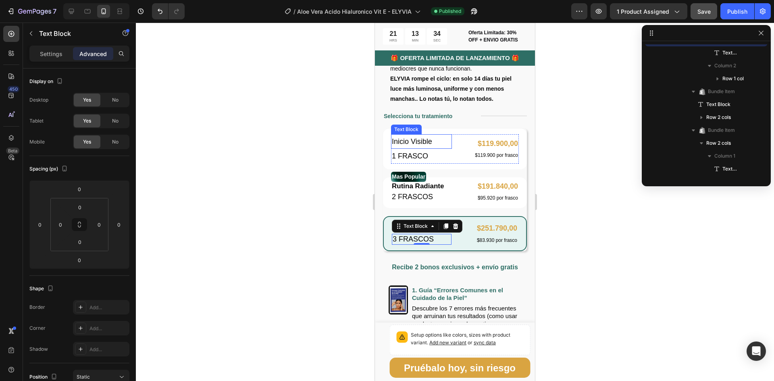
click at [434, 143] on p "Inicio Visible" at bounding box center [421, 141] width 59 height 13
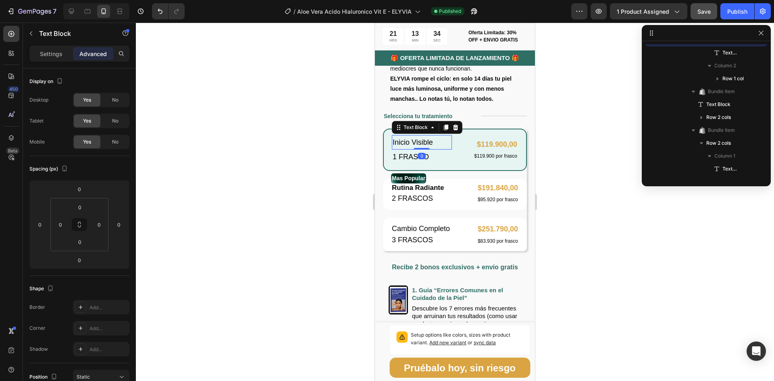
scroll to position [153, 0]
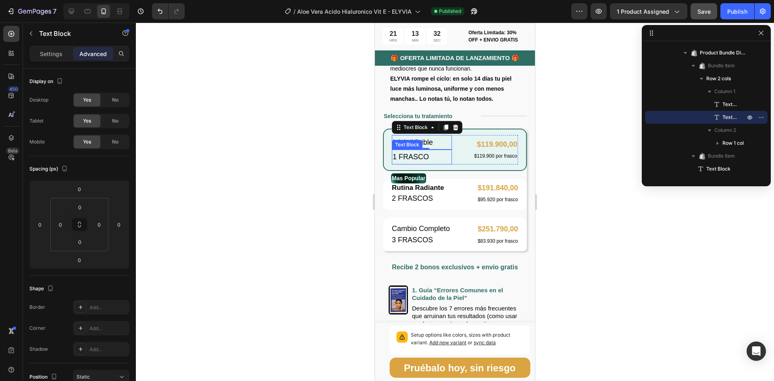
click at [435, 157] on p "1 FRASCO" at bounding box center [421, 156] width 58 height 13
click at [330, 193] on div at bounding box center [455, 202] width 638 height 358
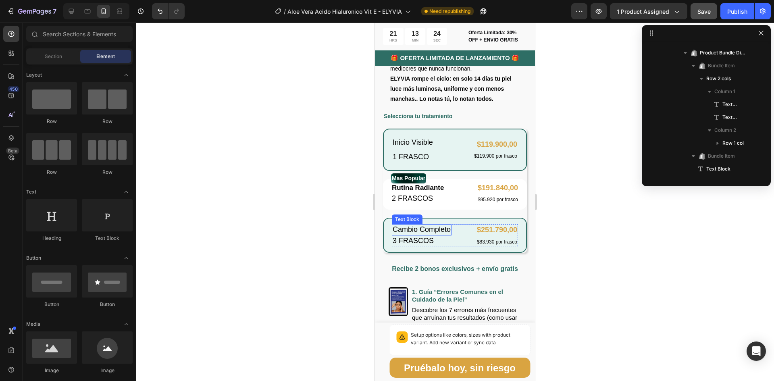
scroll to position [514, 0]
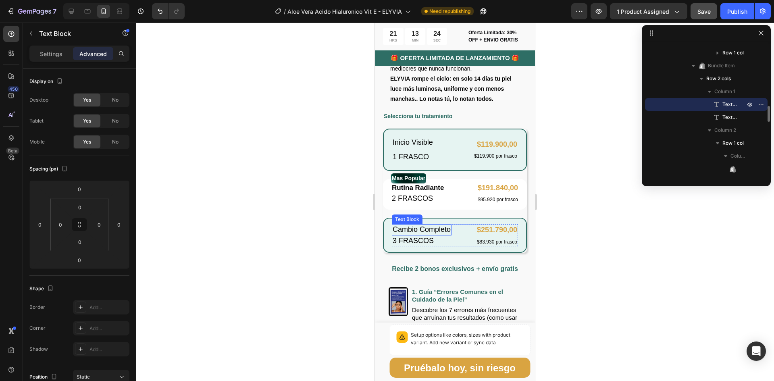
click at [397, 230] on p "Cambio Completo" at bounding box center [421, 229] width 58 height 9
click at [432, 158] on p "1 FRASCO" at bounding box center [421, 156] width 58 height 13
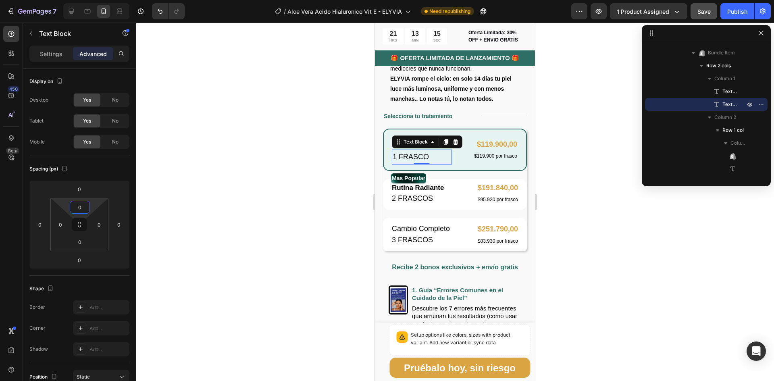
drag, startPoint x: 91, startPoint y: 203, endPoint x: 87, endPoint y: 209, distance: 6.7
click at [87, 0] on html "7 Version history / Aloe Vera Acido Hialuronico Vit E - ELYVIA Need republishin…" at bounding box center [387, 0] width 774 height 0
drag, startPoint x: 95, startPoint y: 200, endPoint x: 94, endPoint y: 206, distance: 5.9
click at [94, 0] on html "7 Version history / Aloe Vera Acido Hialuronico Vit E - ELYVIA Need republishin…" at bounding box center [387, 0] width 774 height 0
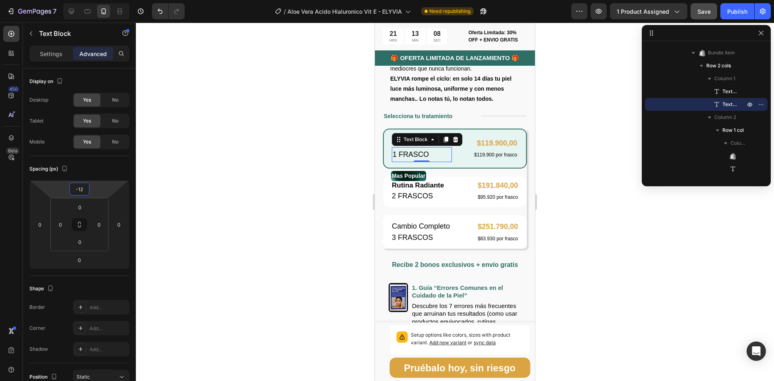
type input "-14"
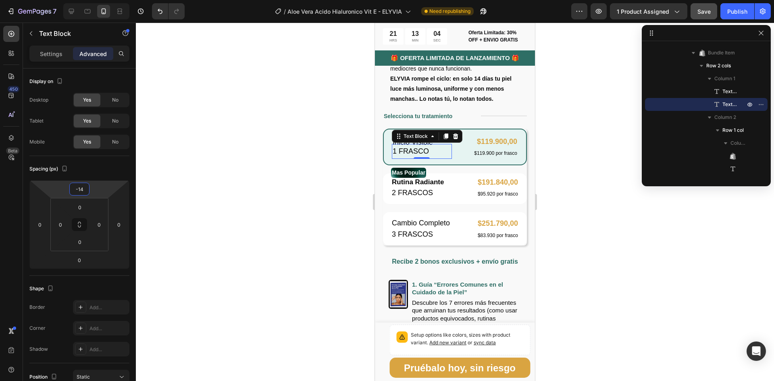
click at [90, 0] on html "7 Version history / Aloe Vera Acido Hialuronico Vit E - ELYVIA Need republishin…" at bounding box center [387, 0] width 774 height 0
click at [212, 160] on div at bounding box center [455, 202] width 638 height 358
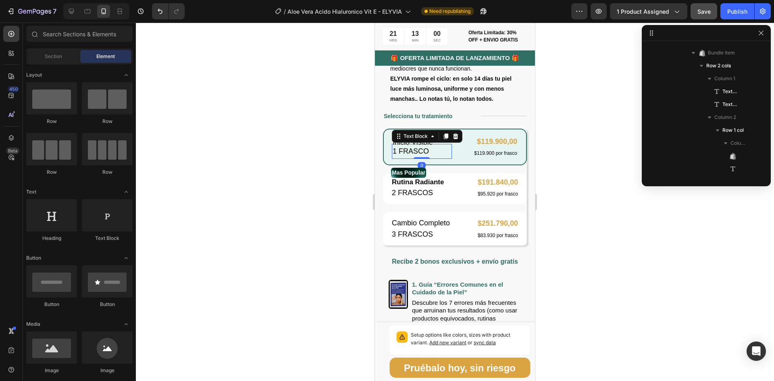
drag, startPoint x: 413, startPoint y: 156, endPoint x: 666, endPoint y: 131, distance: 254.3
click at [413, 155] on span "1 FRASCO" at bounding box center [410, 151] width 36 height 8
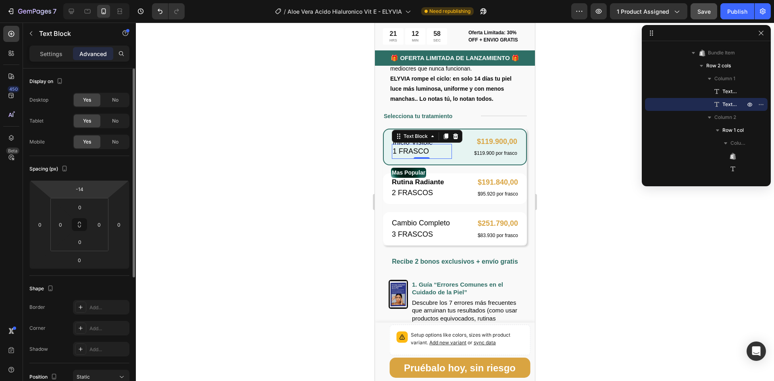
click at [92, 0] on html "7 Version history / Aloe Vera Acido Hialuronico Vit E - ELYVIA Need republishin…" at bounding box center [387, 0] width 774 height 0
type input "0"
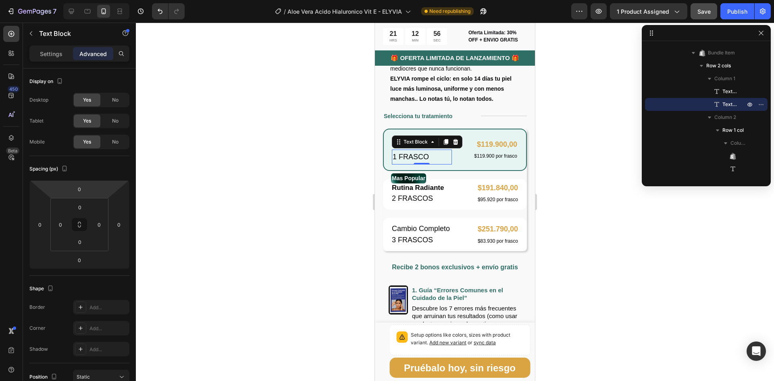
click at [317, 183] on div at bounding box center [455, 202] width 638 height 358
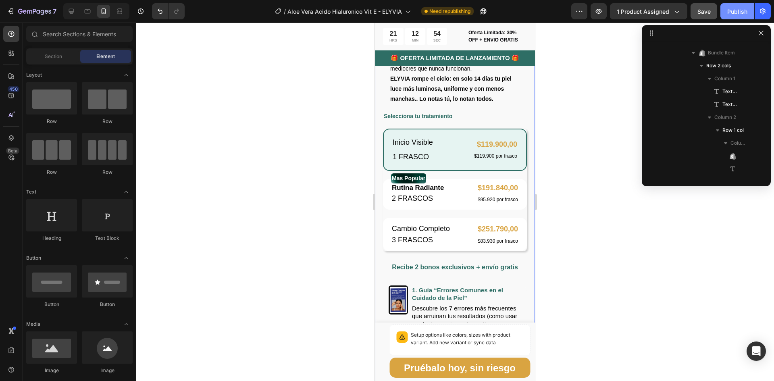
click at [744, 12] on div "Publish" at bounding box center [737, 11] width 20 height 8
click at [73, 14] on icon at bounding box center [71, 11] width 5 height 5
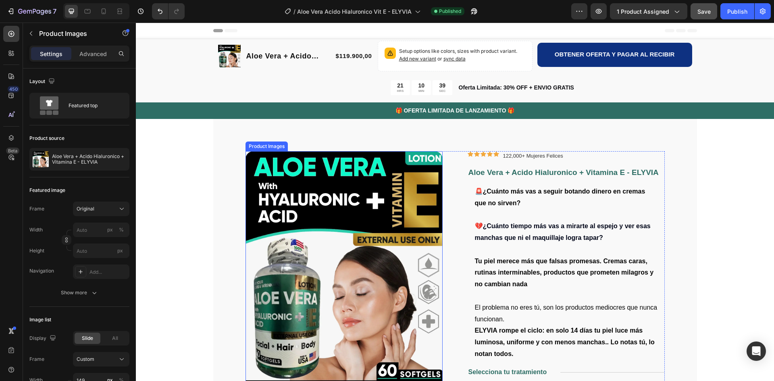
click at [321, 248] on img at bounding box center [343, 274] width 197 height 246
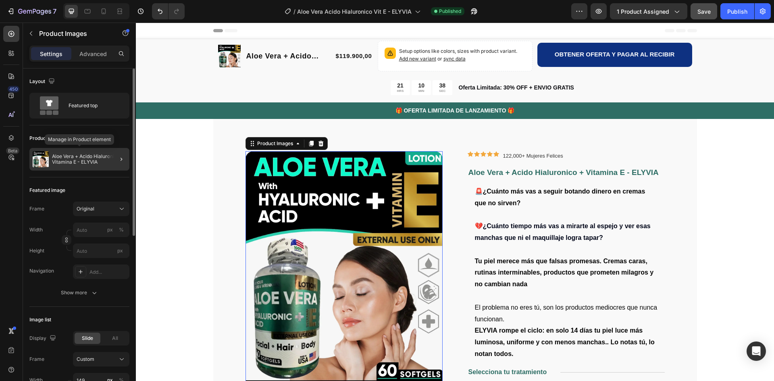
click at [86, 161] on p "Aloe Vera + Acido Hialuronico + Vitamina E - ELYVIA" at bounding box center [89, 159] width 74 height 11
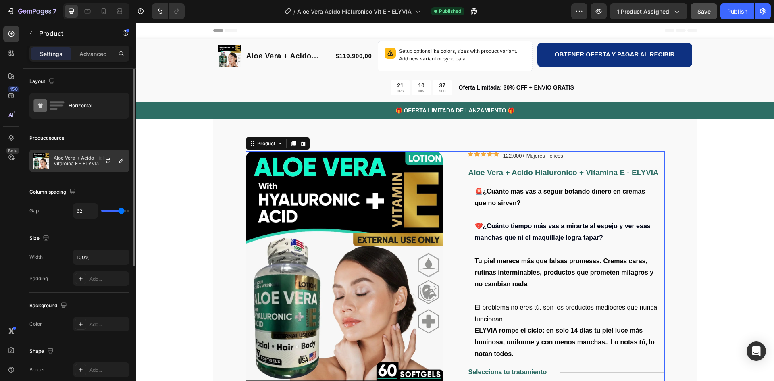
click at [98, 157] on div at bounding box center [110, 161] width 35 height 22
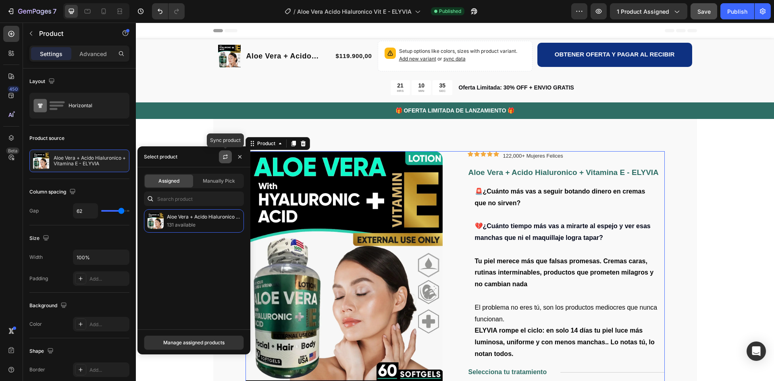
click at [224, 158] on icon "button" at bounding box center [225, 158] width 4 height 2
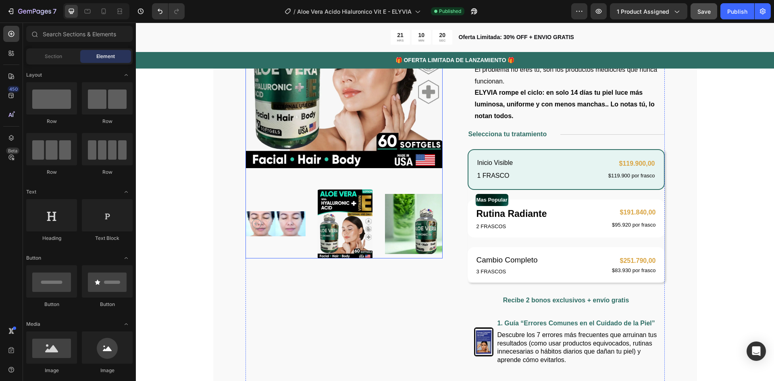
scroll to position [242, 0]
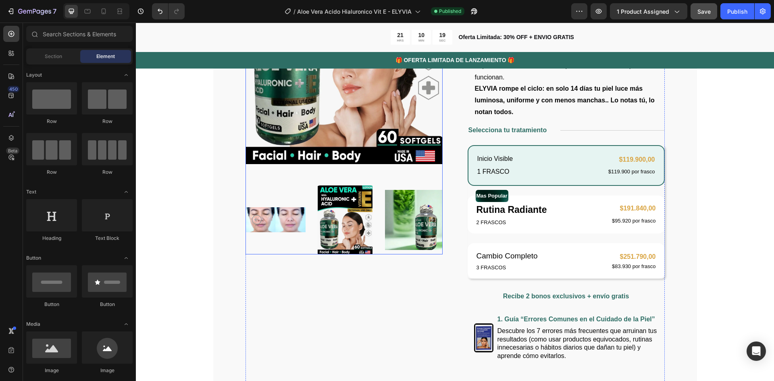
click at [421, 214] on img at bounding box center [415, 219] width 60 height 69
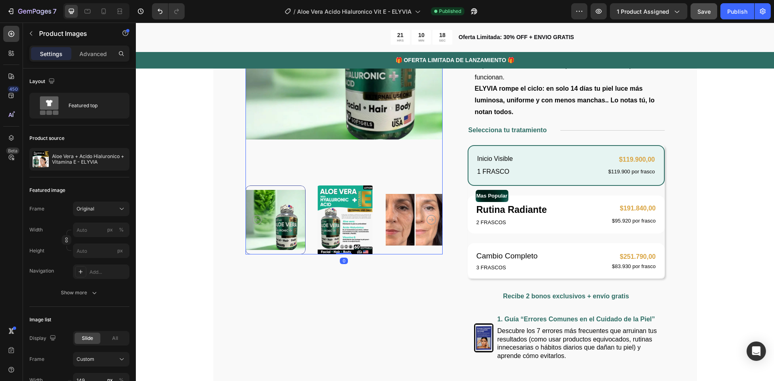
click at [410, 214] on img at bounding box center [415, 219] width 60 height 69
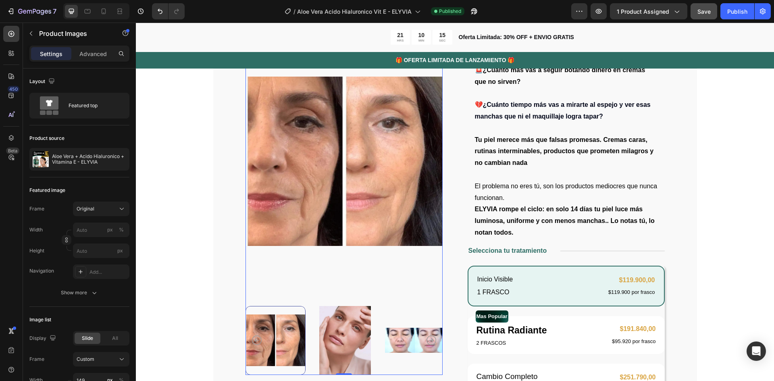
scroll to position [121, 0]
click at [427, 340] on icon "Carousel Next Arrow" at bounding box center [431, 341] width 10 height 10
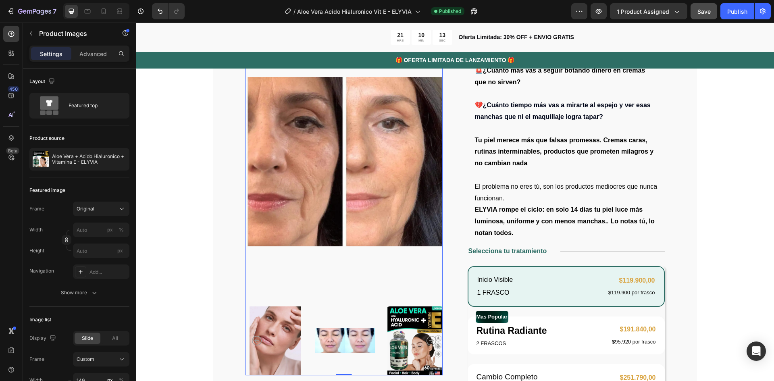
click at [337, 331] on img at bounding box center [345, 340] width 60 height 69
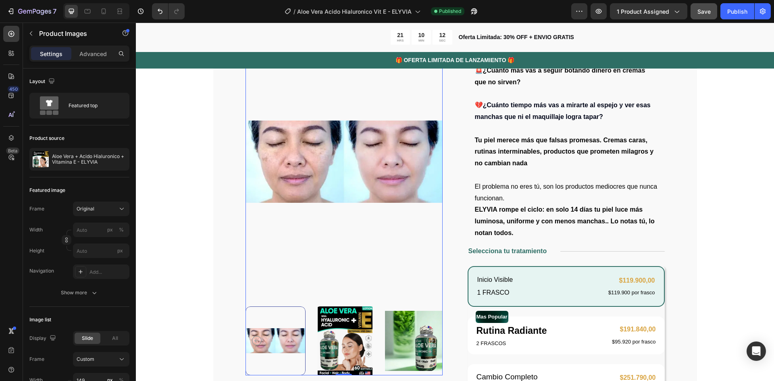
click at [388, 339] on img at bounding box center [415, 340] width 60 height 69
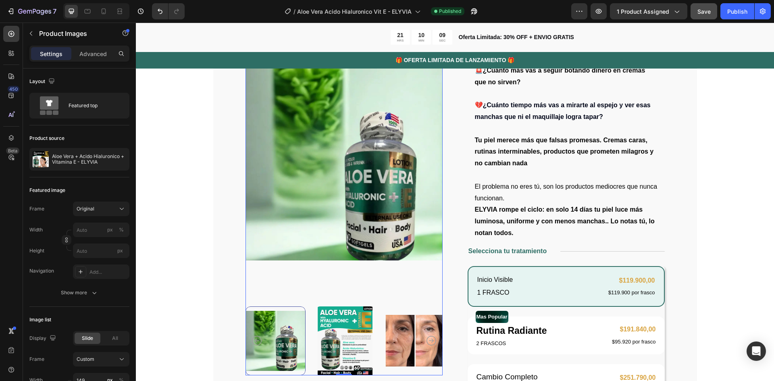
click at [253, 336] on icon "Carousel Back Arrow" at bounding box center [257, 341] width 10 height 10
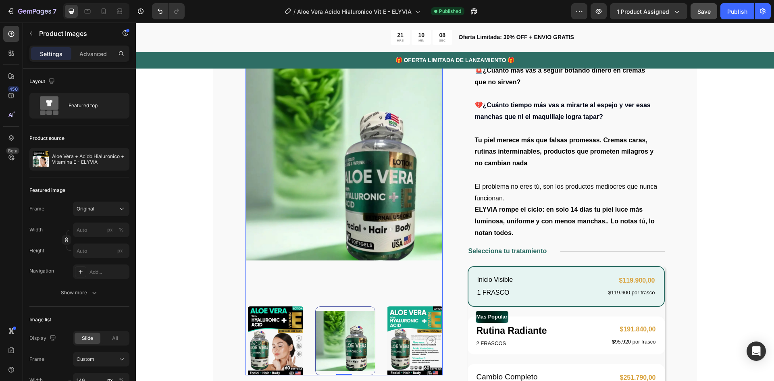
click at [286, 337] on img at bounding box center [275, 340] width 60 height 69
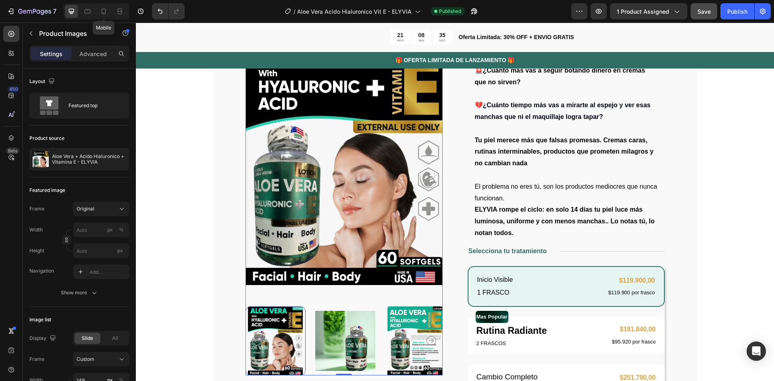
drag, startPoint x: 105, startPoint y: 10, endPoint x: 130, endPoint y: 15, distance: 25.8
click at [106, 10] on icon at bounding box center [104, 11] width 8 height 8
type input "6"
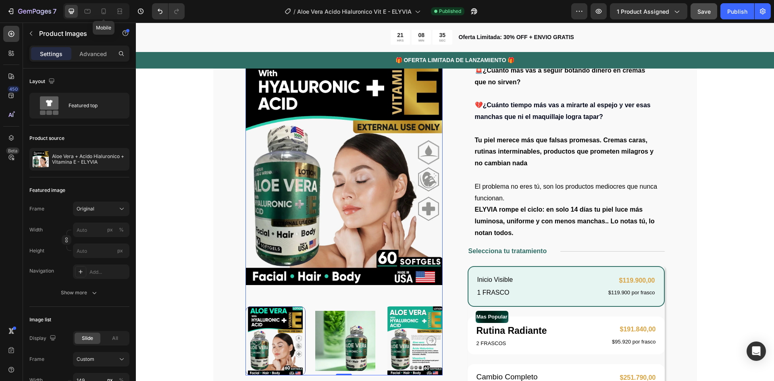
type input "6"
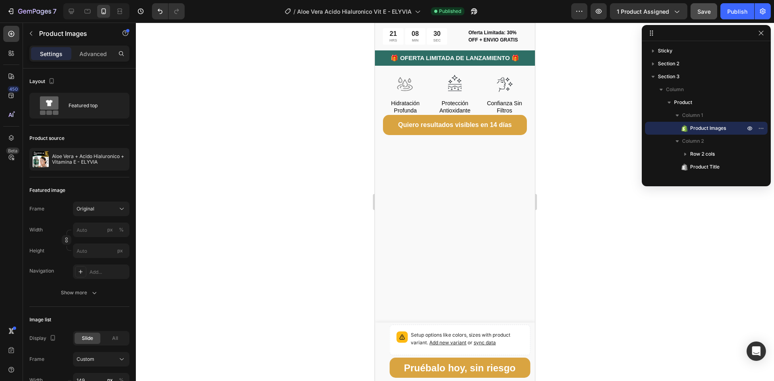
scroll to position [1484, 0]
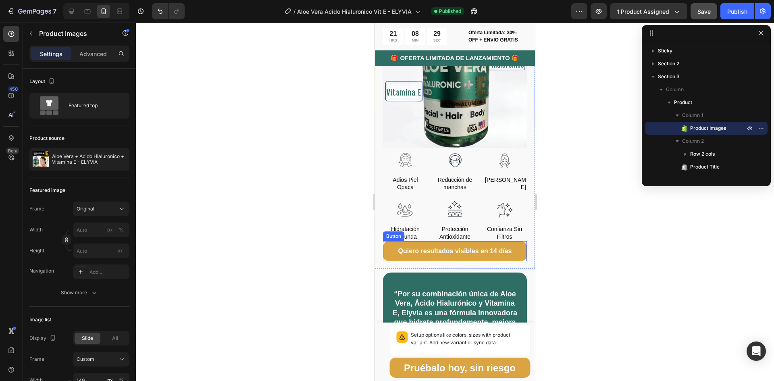
click at [389, 241] on button "Quiero resultados visibles en 14 días" at bounding box center [455, 251] width 144 height 20
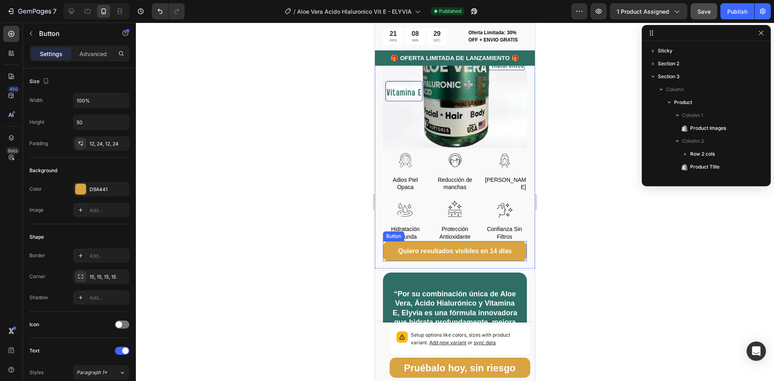
scroll to position [243, 0]
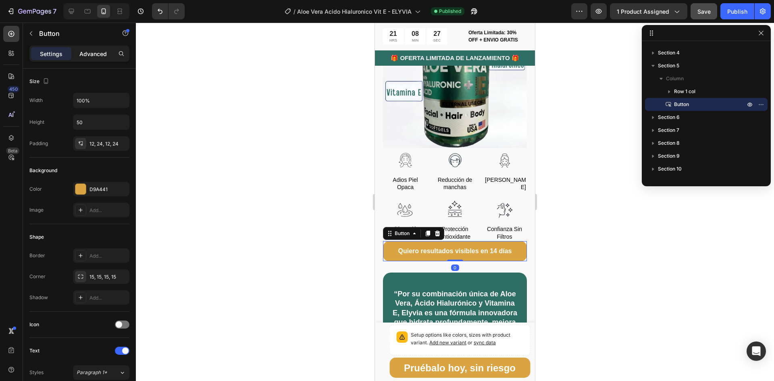
click at [101, 54] on p "Advanced" at bounding box center [92, 54] width 27 height 8
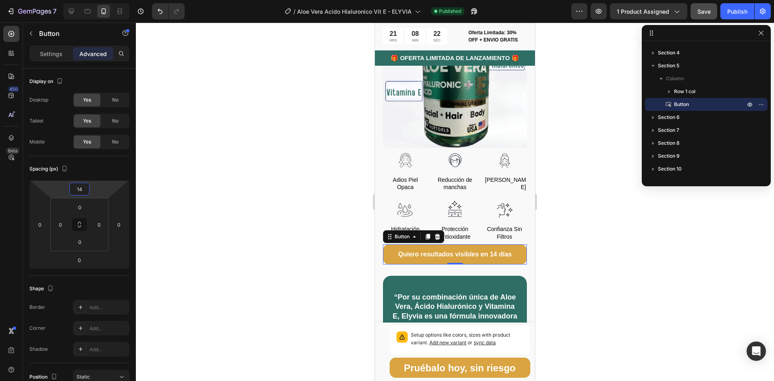
type input "16"
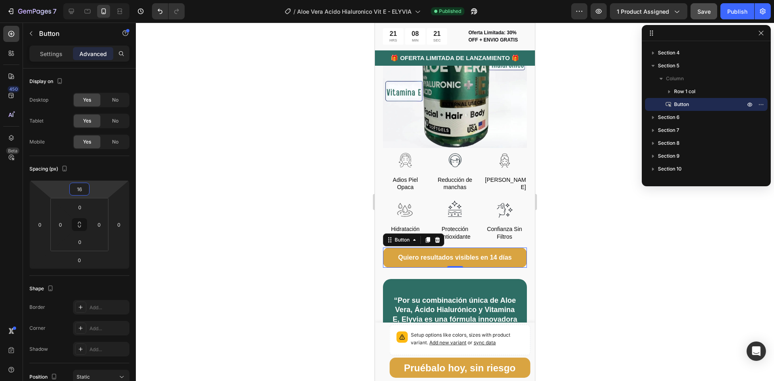
click at [98, 0] on html "7 Version history / Aloe [PERSON_NAME] Hialuronico Vit E - ELYVIA Published Pre…" at bounding box center [387, 0] width 774 height 0
click at [734, 12] on div "Publish" at bounding box center [737, 11] width 20 height 8
